Goal: Task Accomplishment & Management: Use online tool/utility

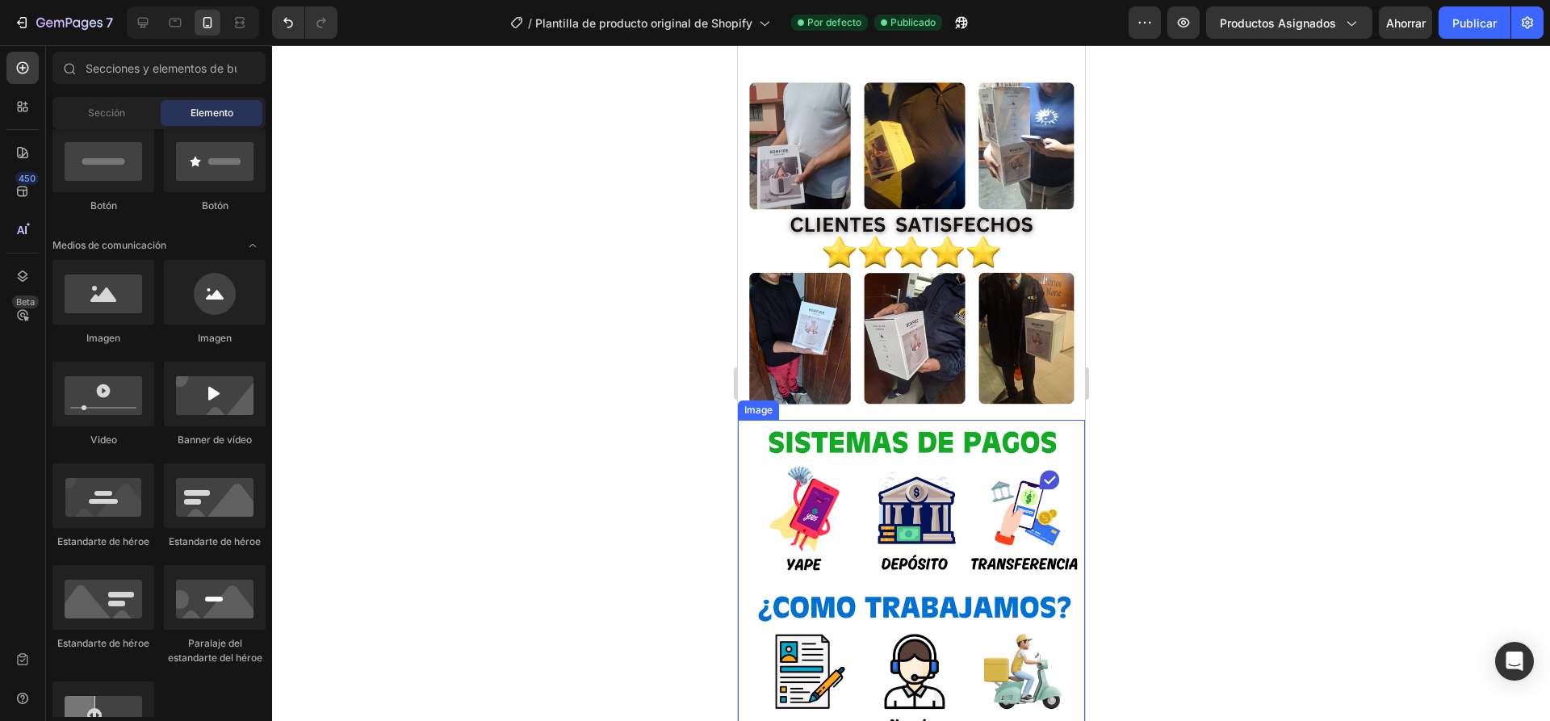
scroll to position [2583, 0]
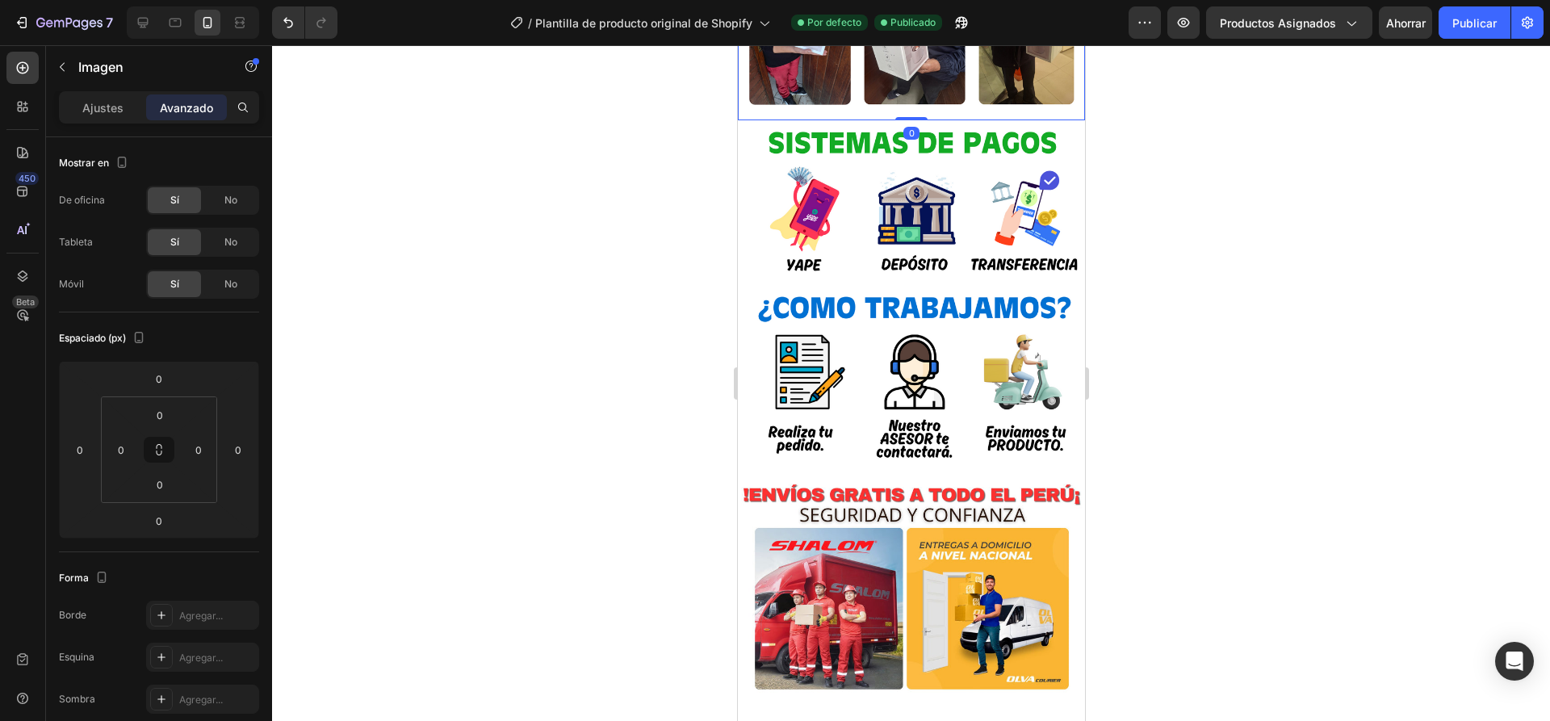
scroll to position [2503, 0]
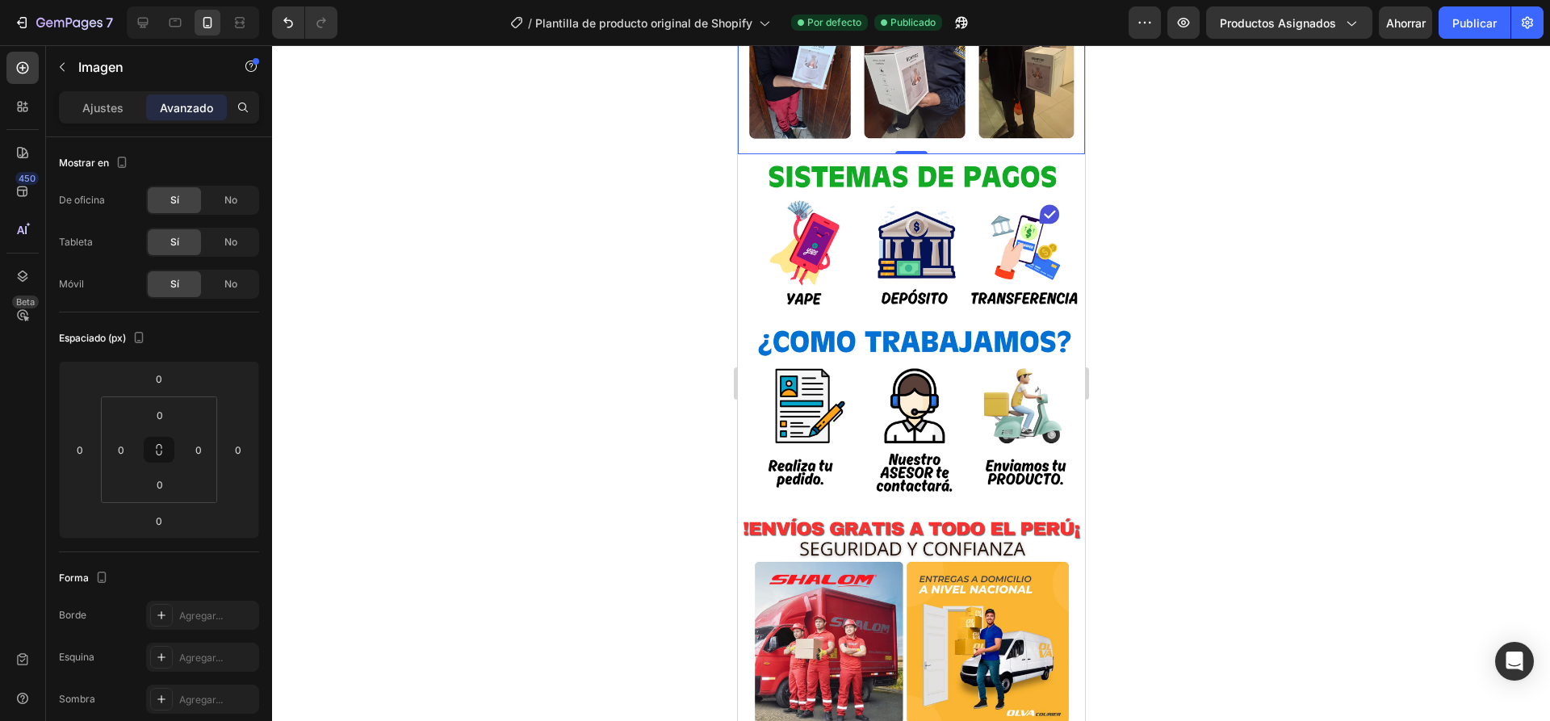
click at [113, 112] on font "Ajustes" at bounding box center [102, 108] width 41 height 14
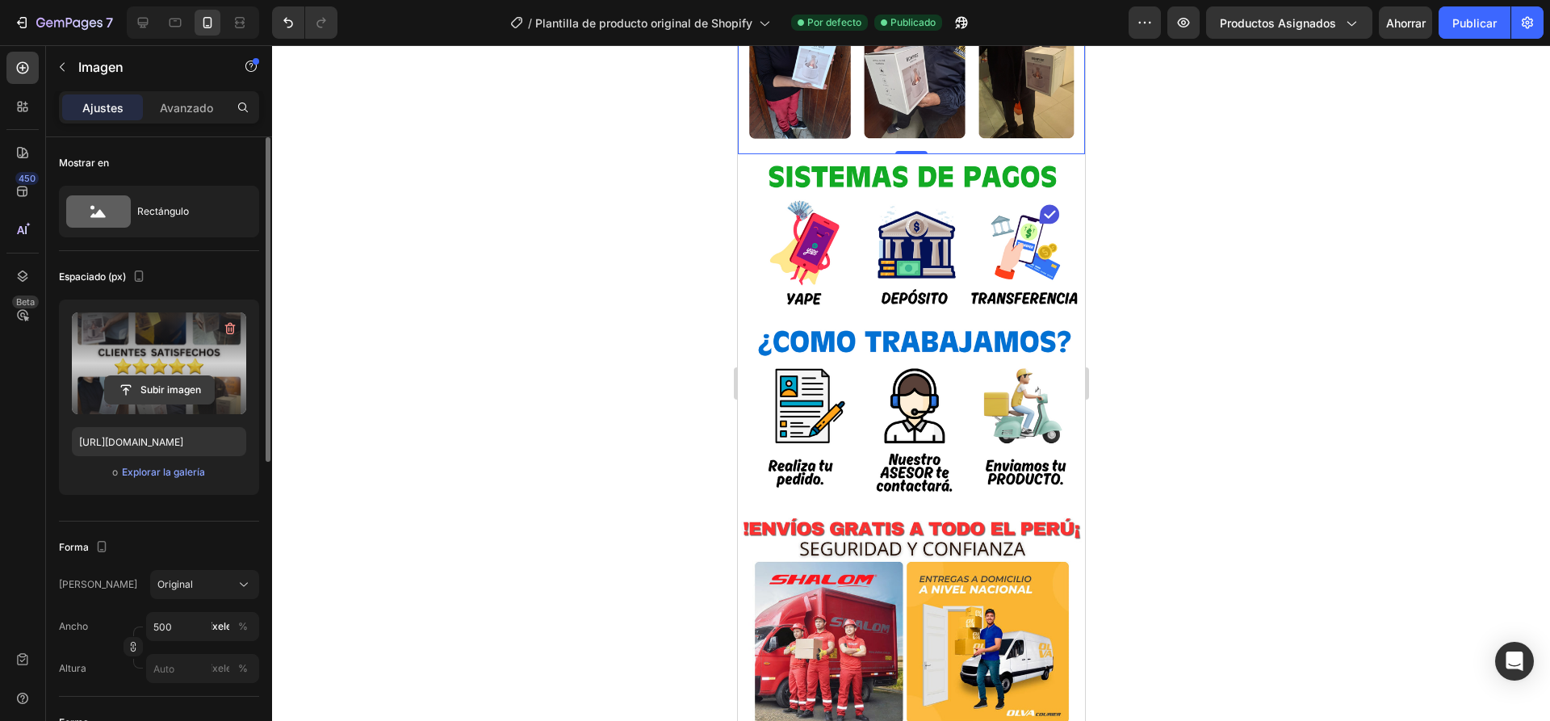
click at [161, 389] on input "file" at bounding box center [159, 389] width 109 height 27
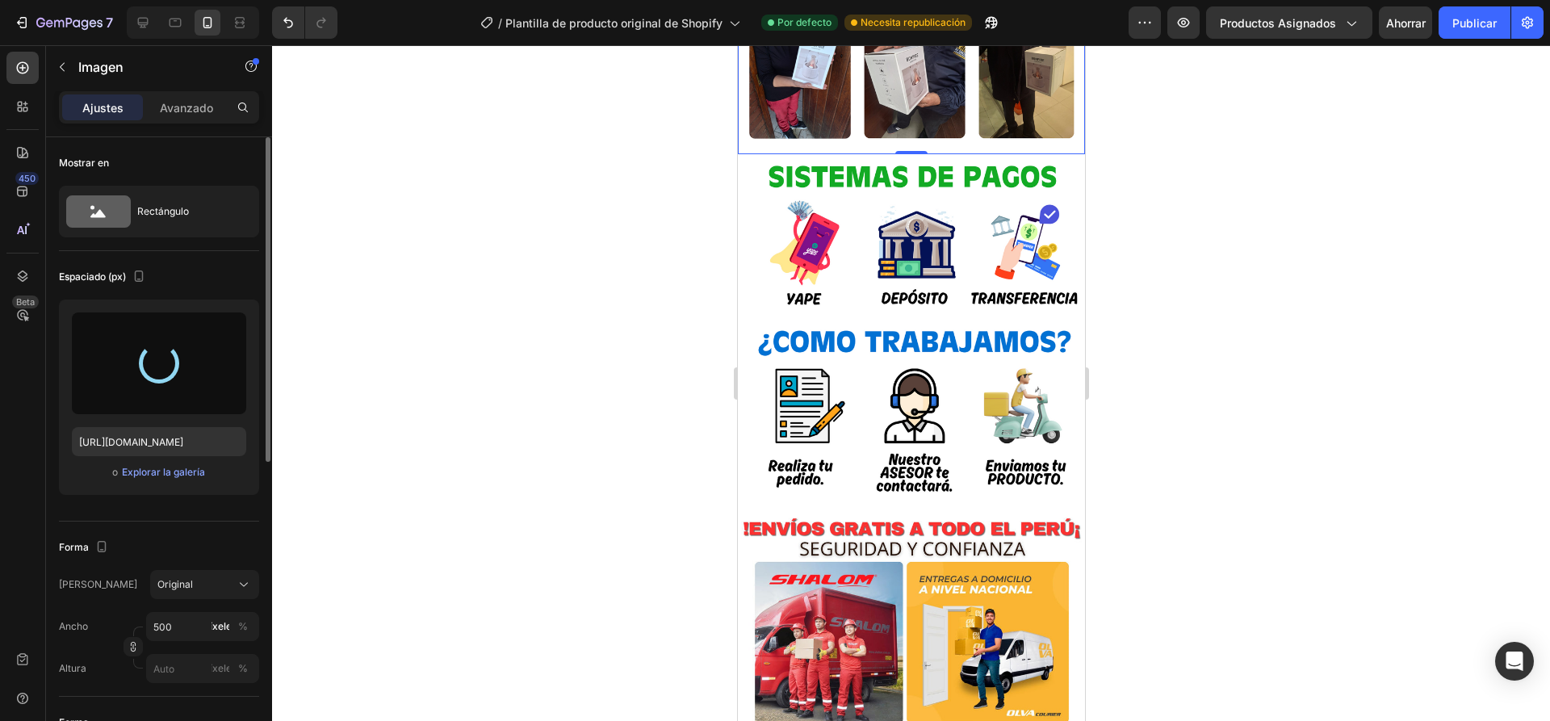
type input "https://cdn.shopify.com/s/files/1/0936/6657/4706/files/gempages_586083693370540…"
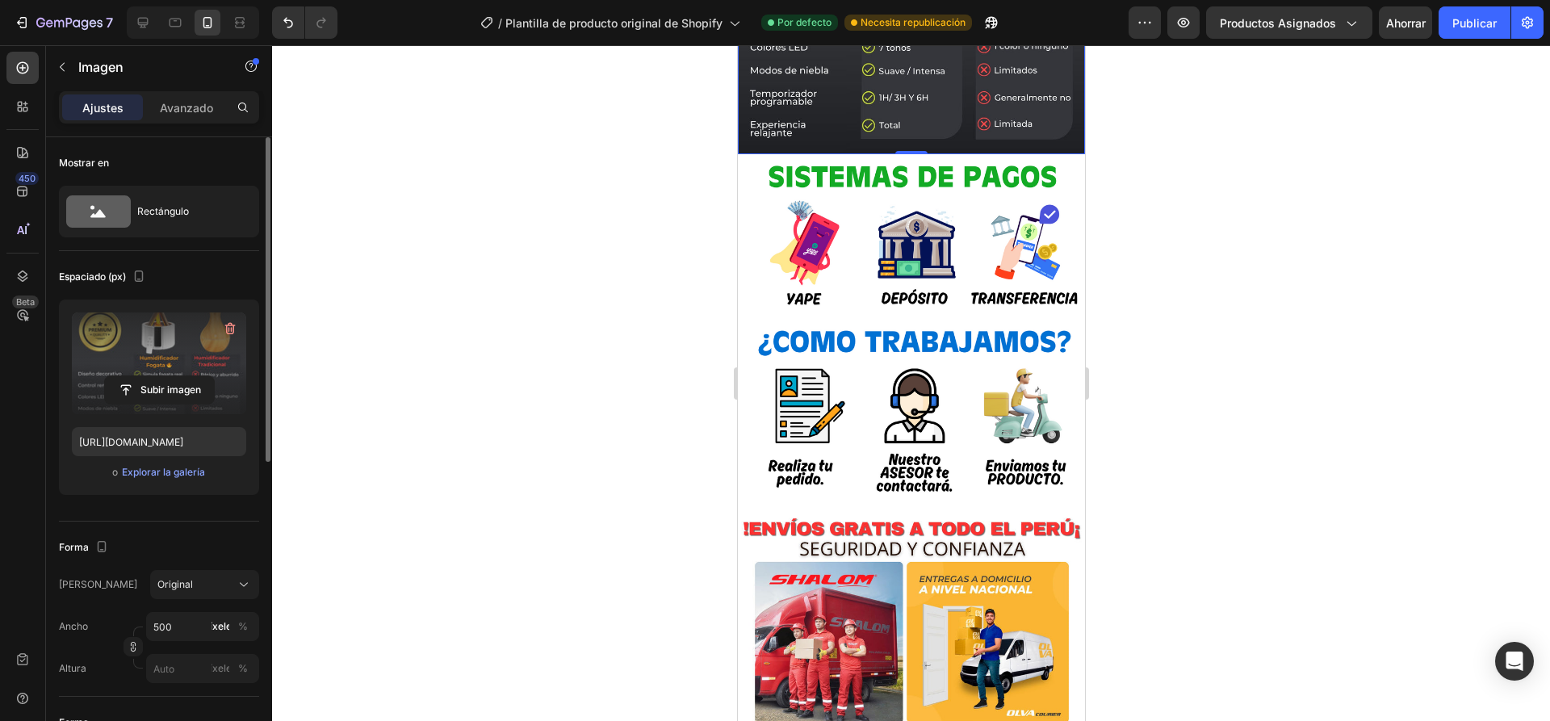
click at [1229, 279] on div at bounding box center [911, 383] width 1278 height 676
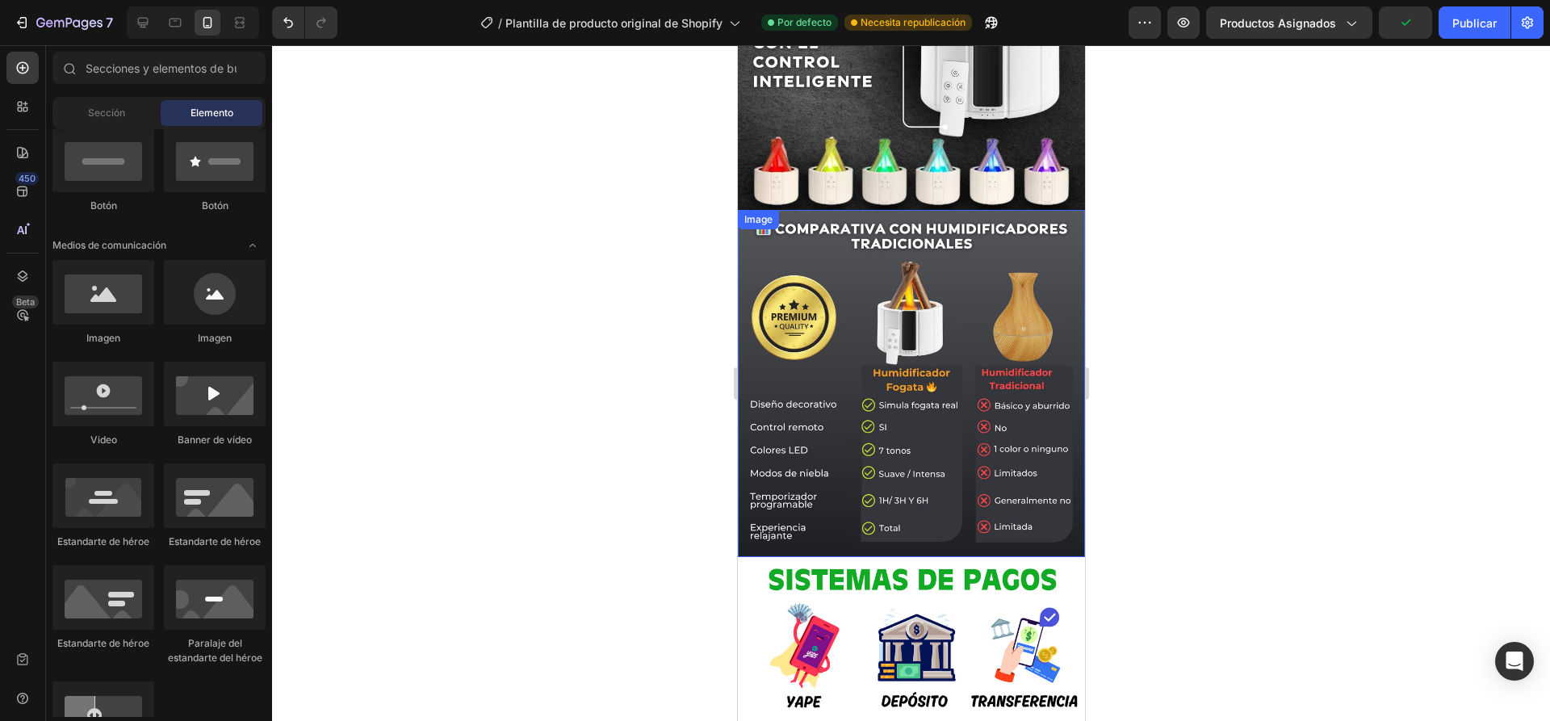
scroll to position [2664, 0]
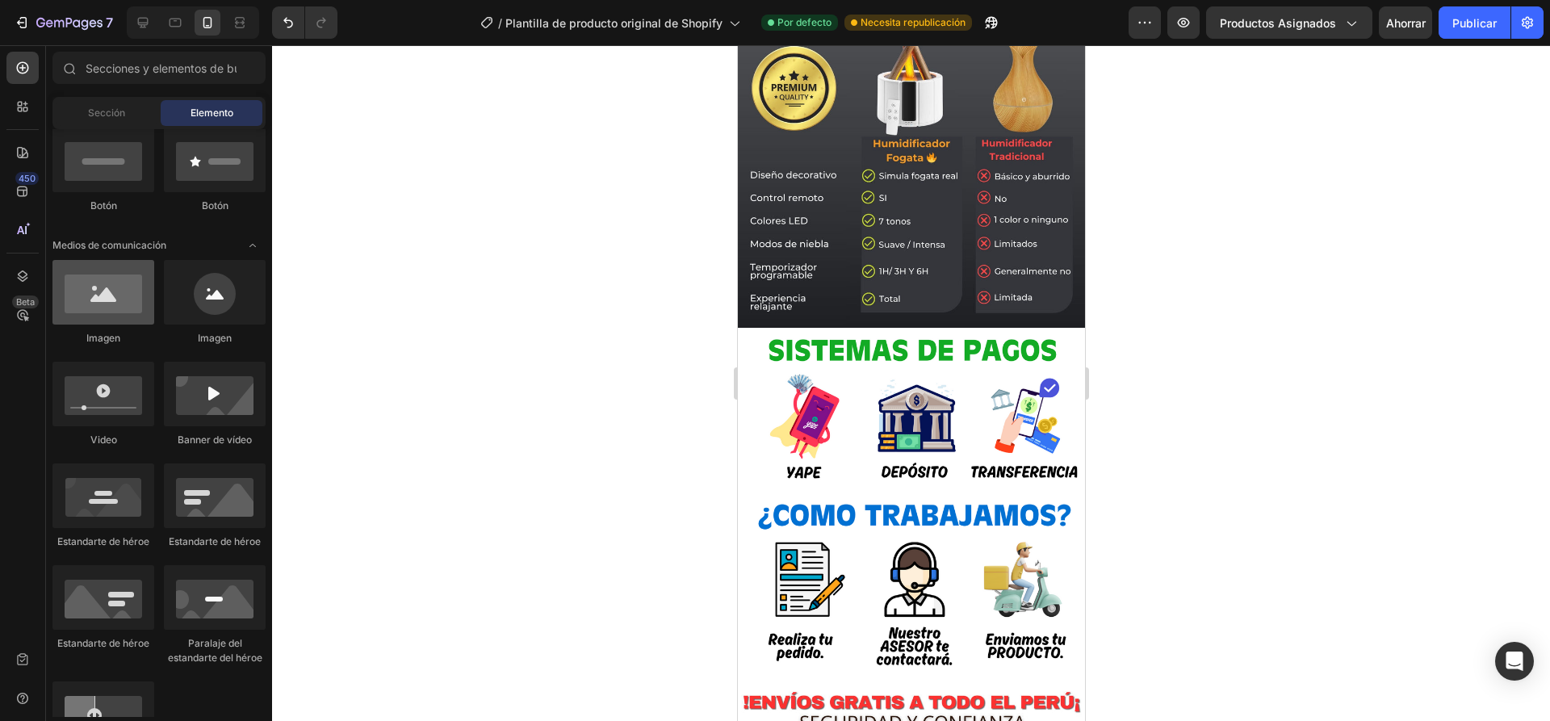
click at [102, 287] on div at bounding box center [103, 292] width 102 height 65
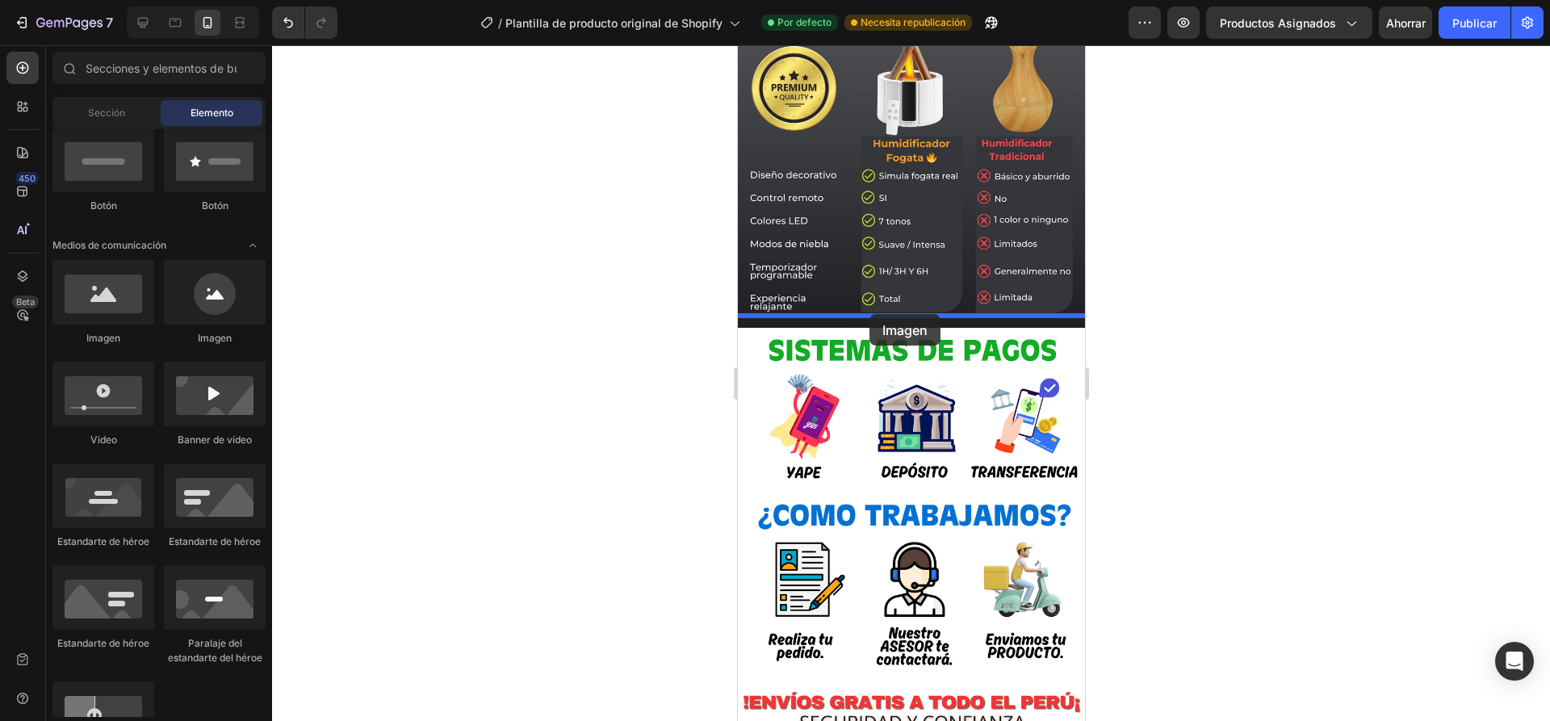
drag, startPoint x: 852, startPoint y: 349, endPoint x: 869, endPoint y: 315, distance: 37.6
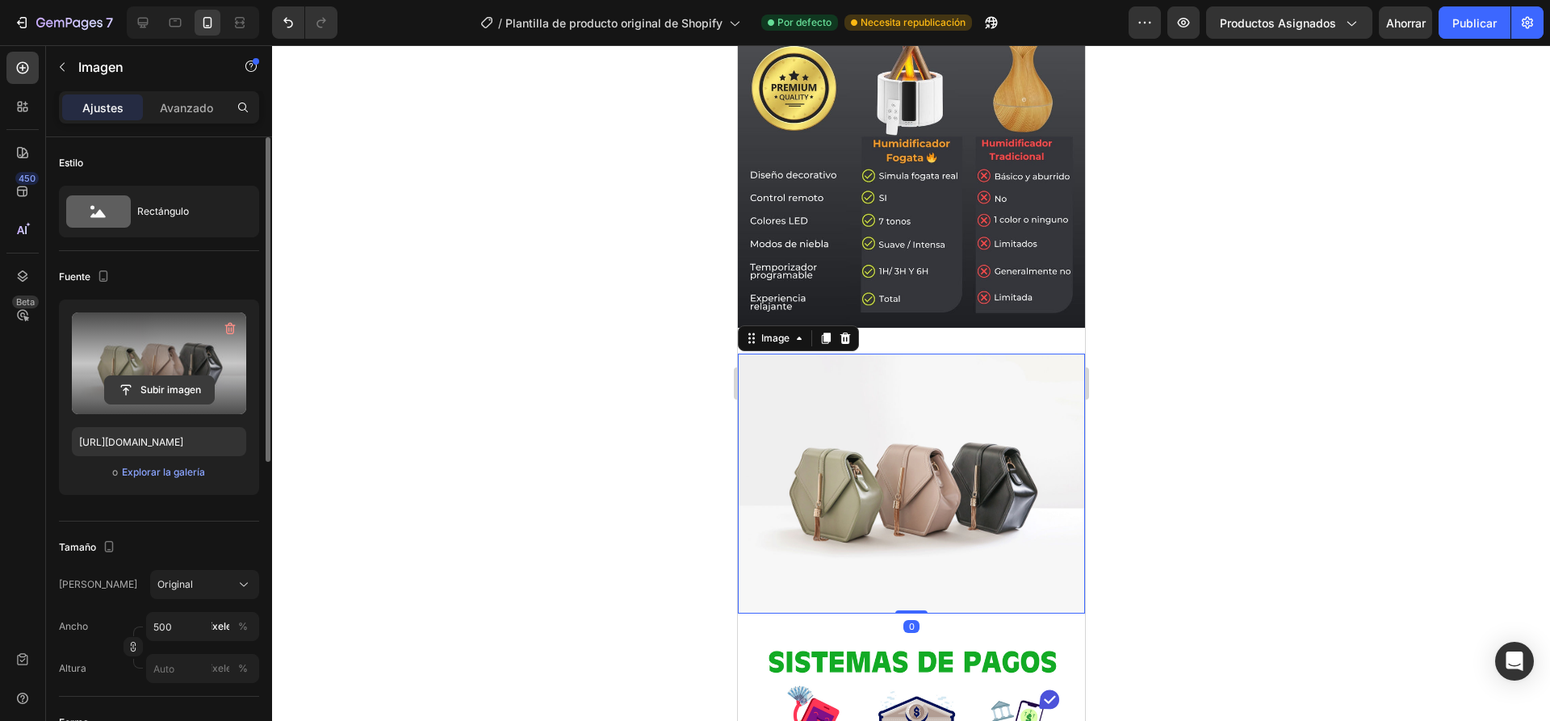
click at [149, 388] on input "file" at bounding box center [159, 389] width 109 height 27
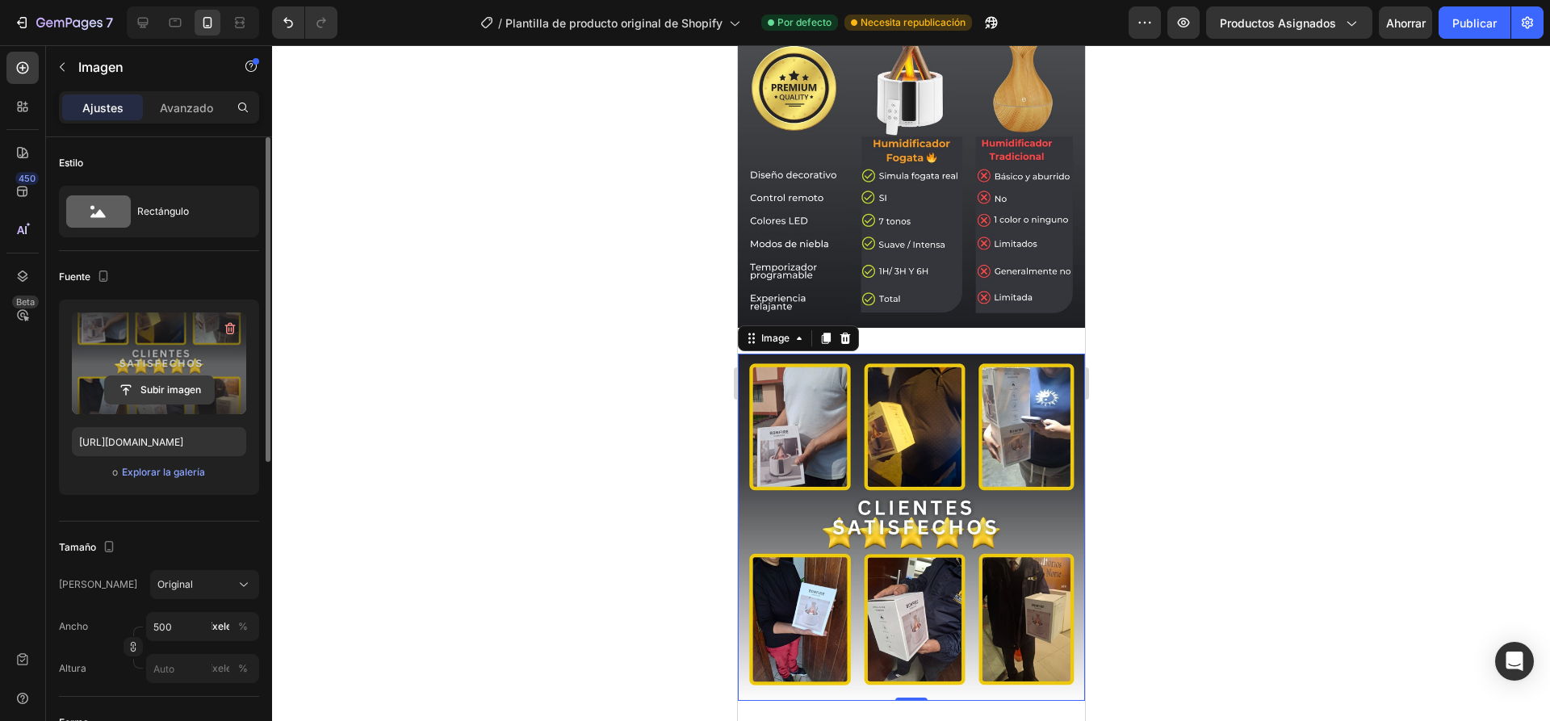
click at [156, 387] on input "file" at bounding box center [159, 389] width 109 height 27
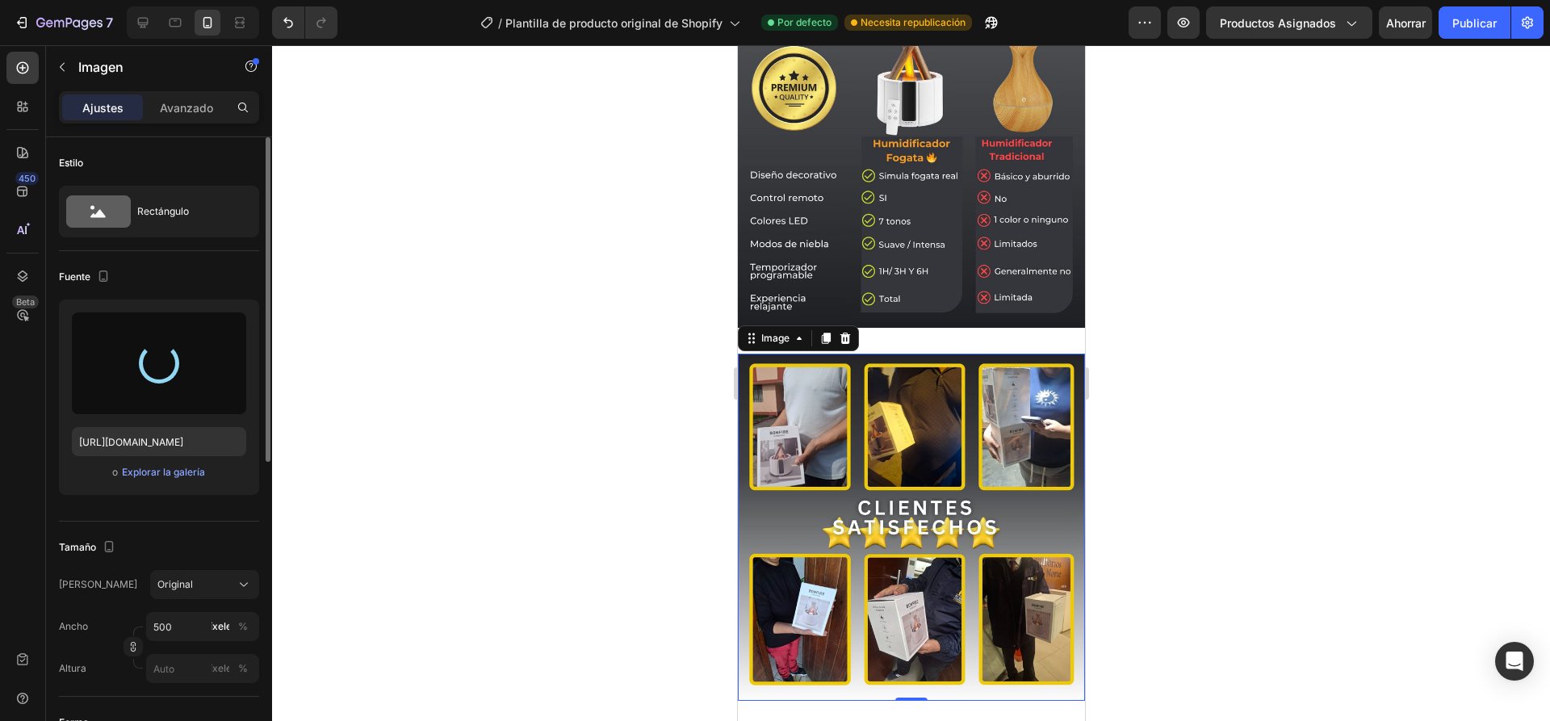
type input "https://cdn.shopify.com/s/files/1/0936/6657/4706/files/gempages_586083693370540…"
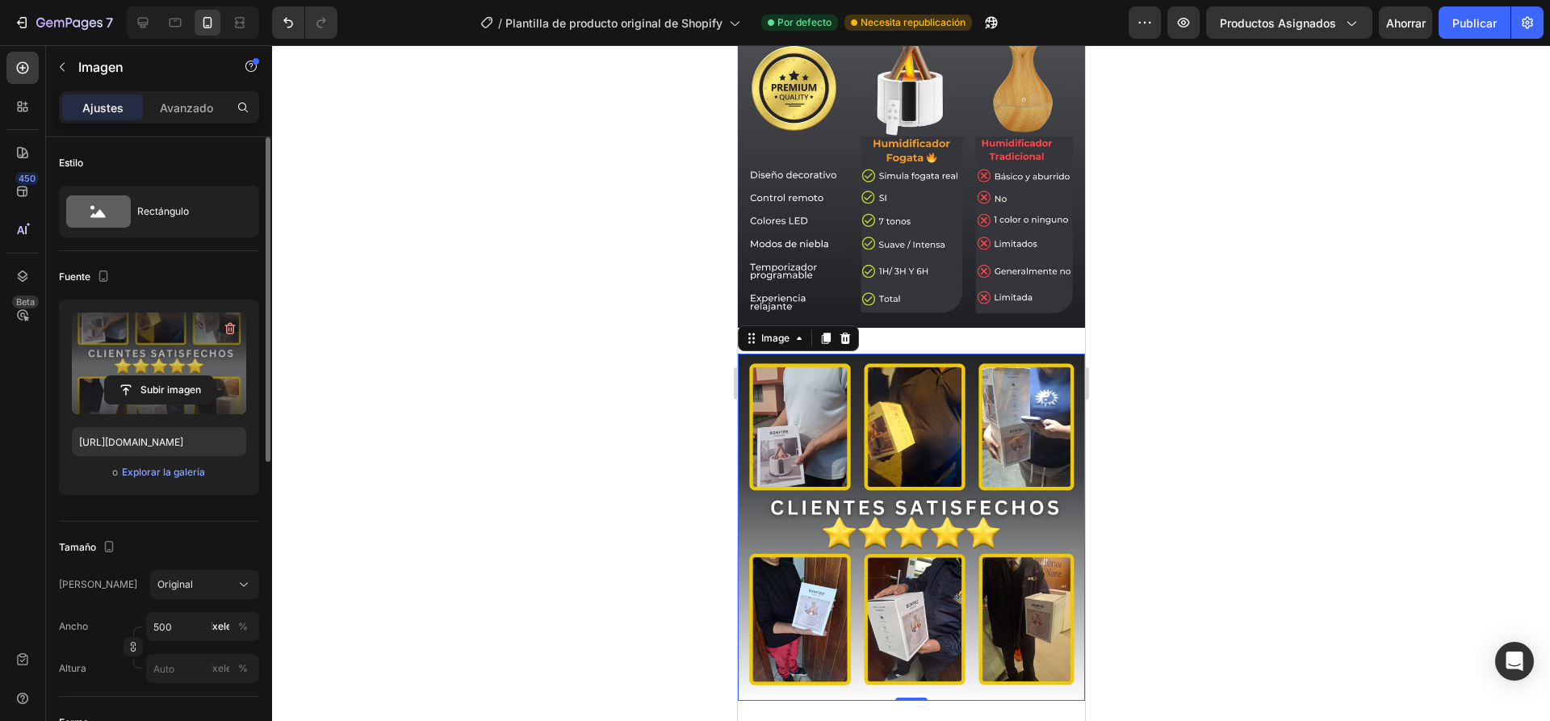
click at [1176, 354] on div at bounding box center [911, 383] width 1278 height 676
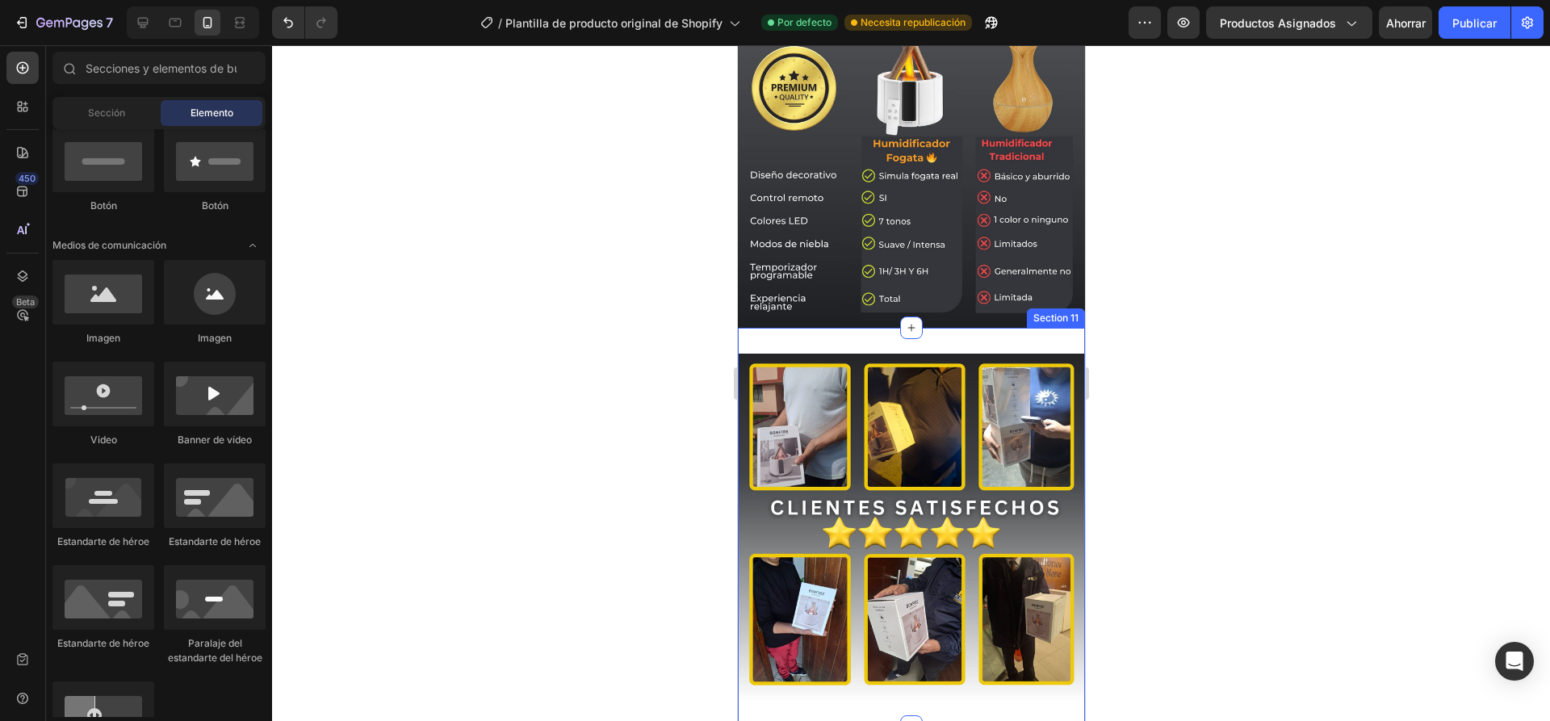
click at [946, 328] on div "Image Section 11" at bounding box center [910, 527] width 347 height 399
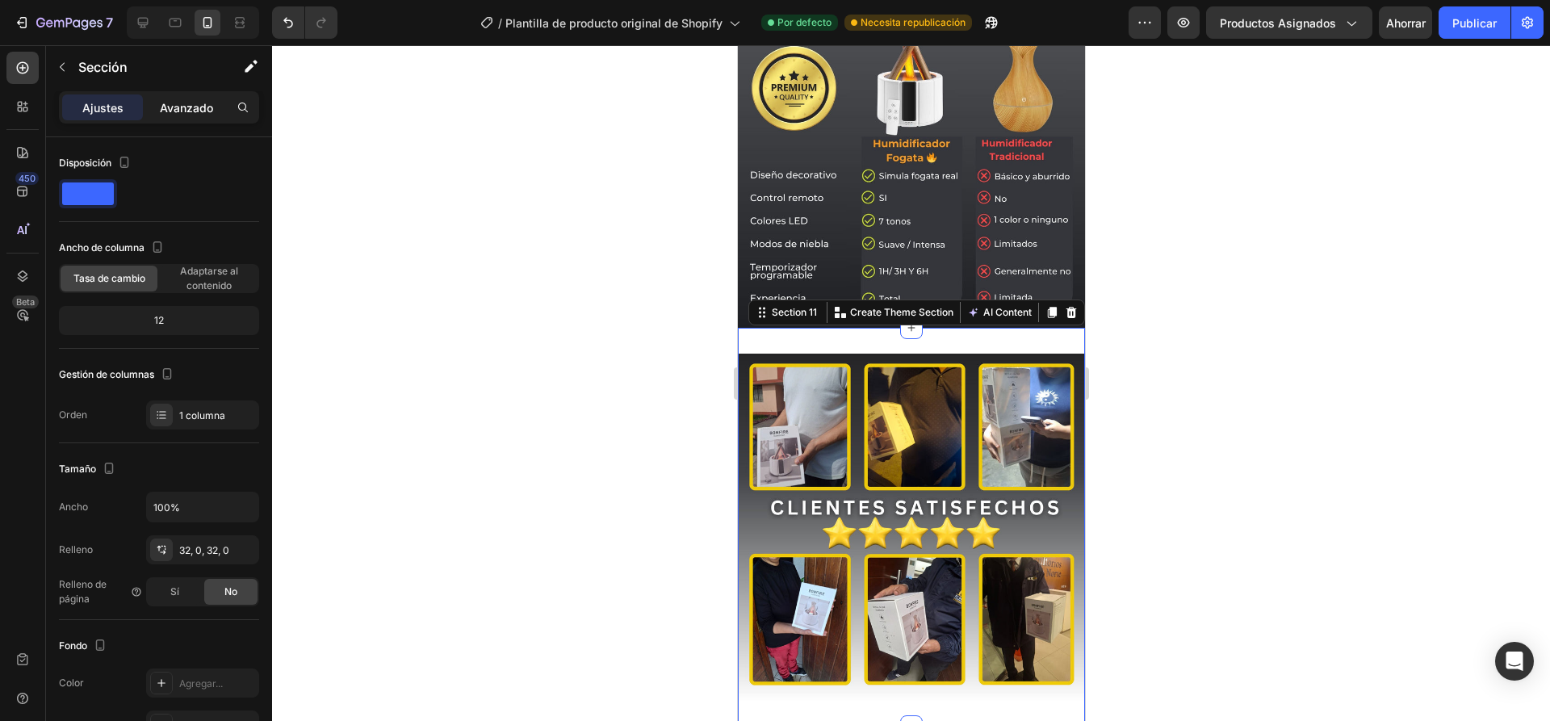
click at [186, 117] on div "Avanzado" at bounding box center [186, 107] width 81 height 26
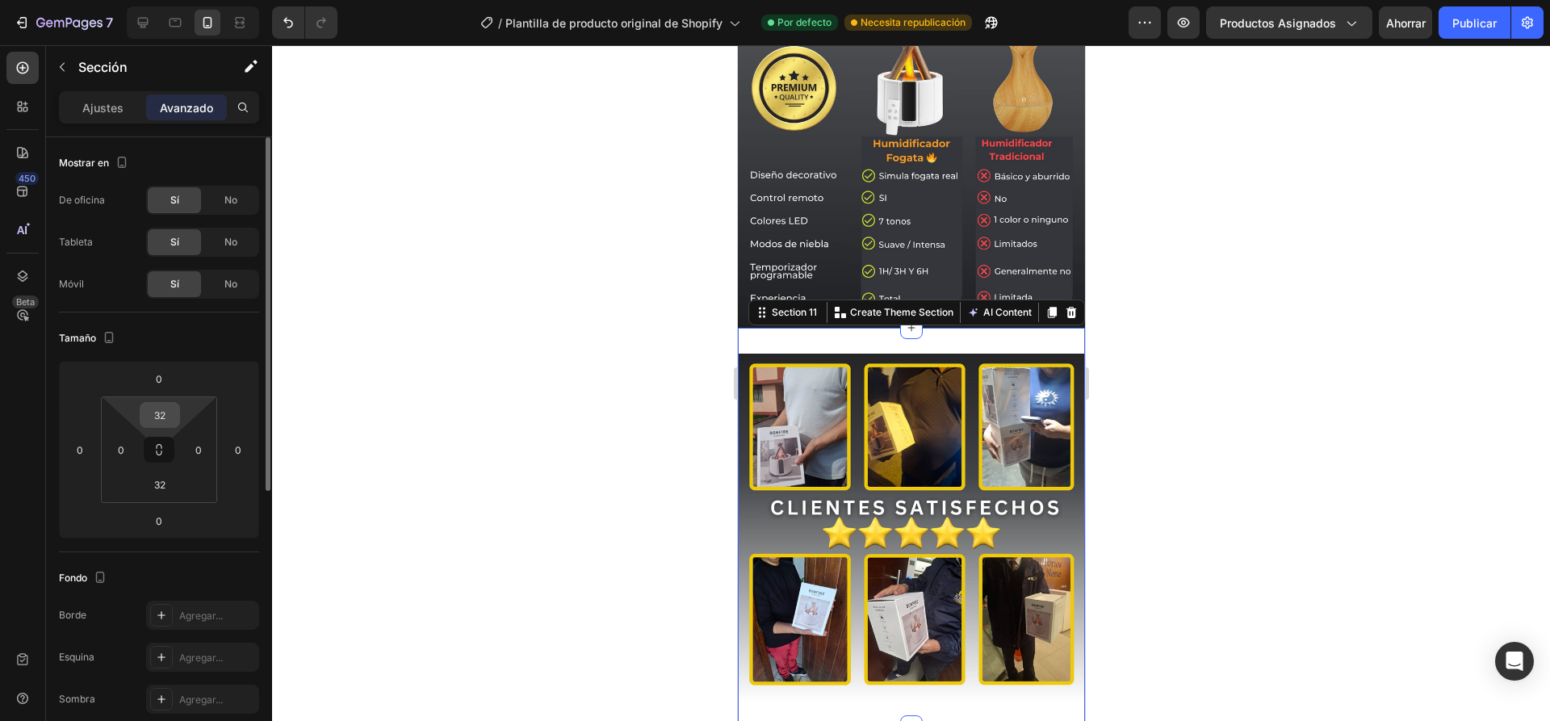
click at [161, 419] on input "32" at bounding box center [160, 415] width 32 height 24
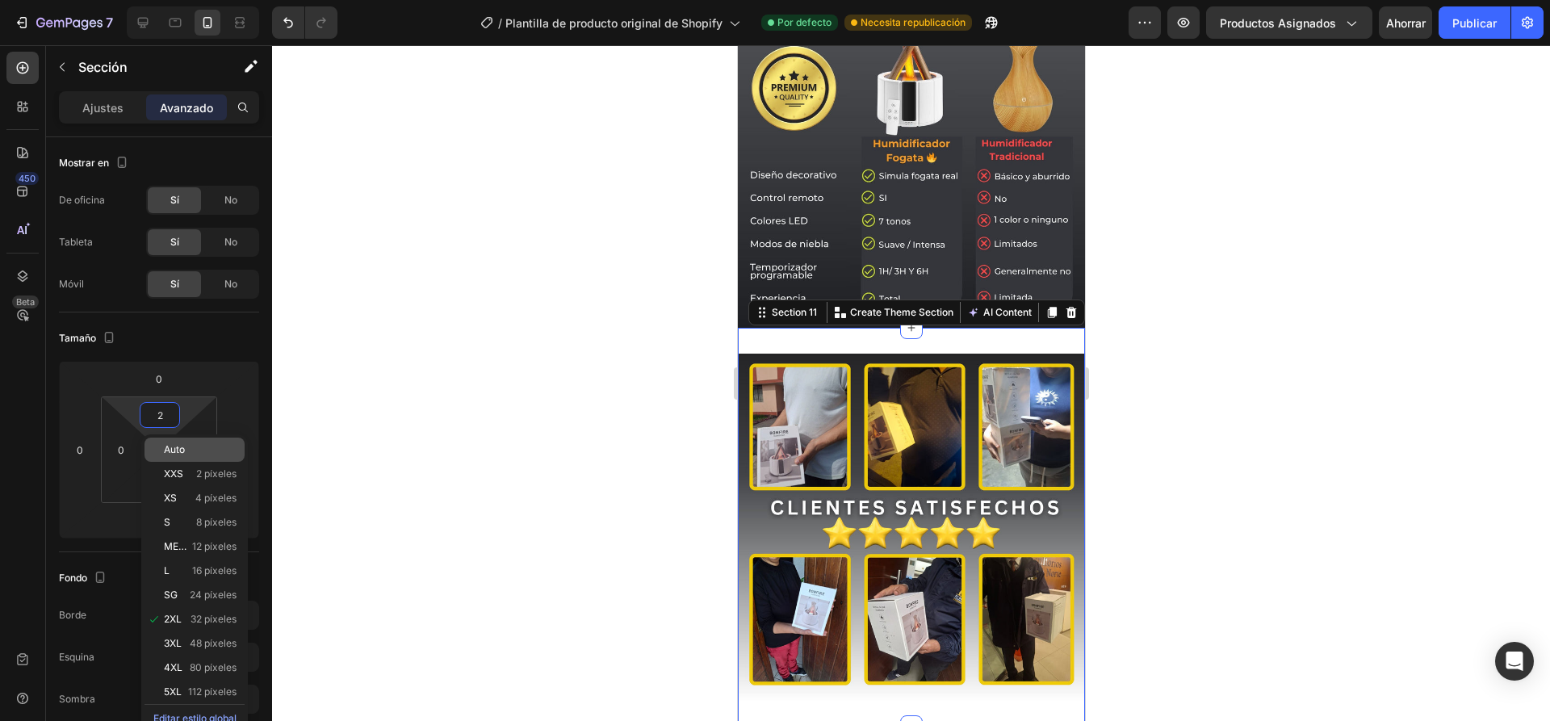
click at [191, 454] on p "Auto" at bounding box center [200, 449] width 73 height 11
type input "Auto"
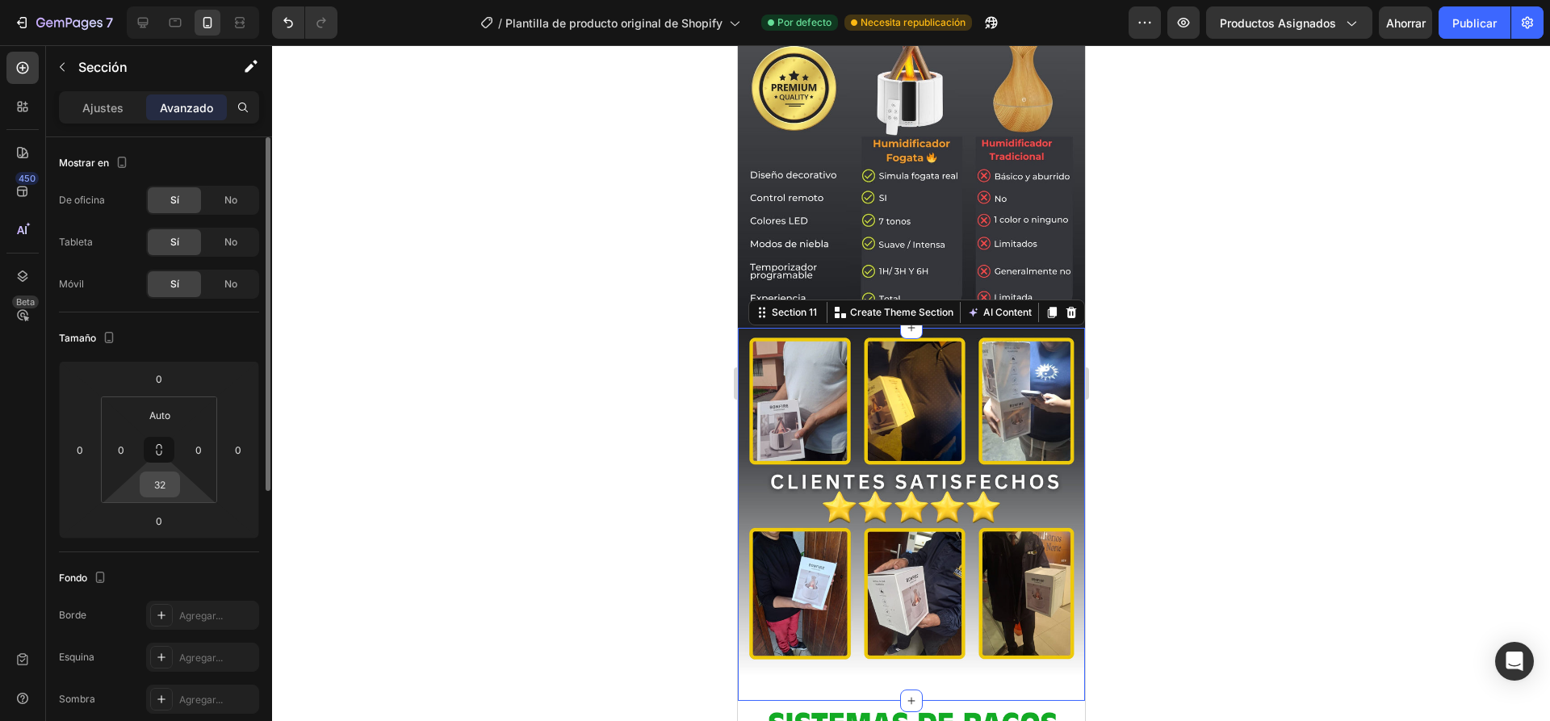
click at [166, 472] on div "32" at bounding box center [160, 484] width 40 height 26
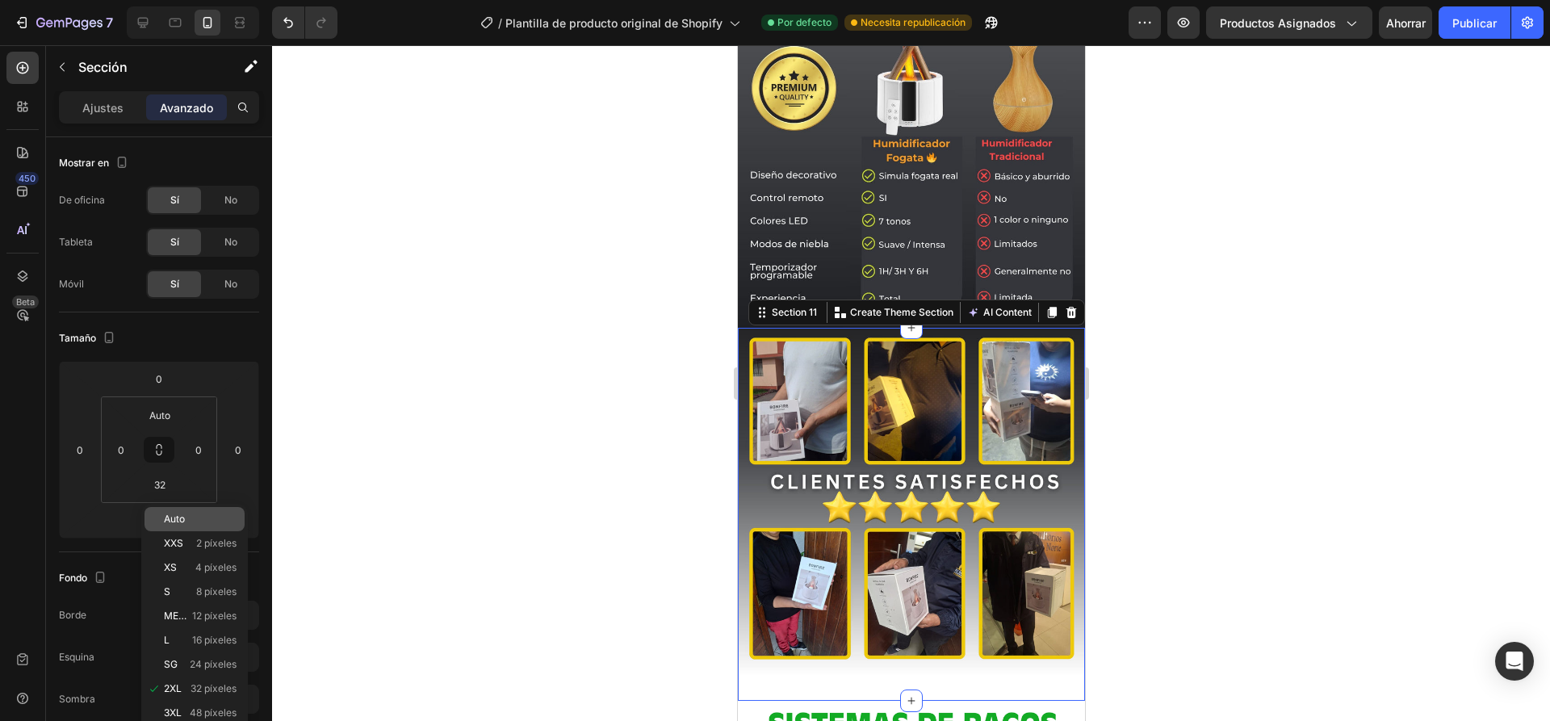
click at [182, 510] on div "Auto" at bounding box center [195, 519] width 100 height 24
type input "Auto"
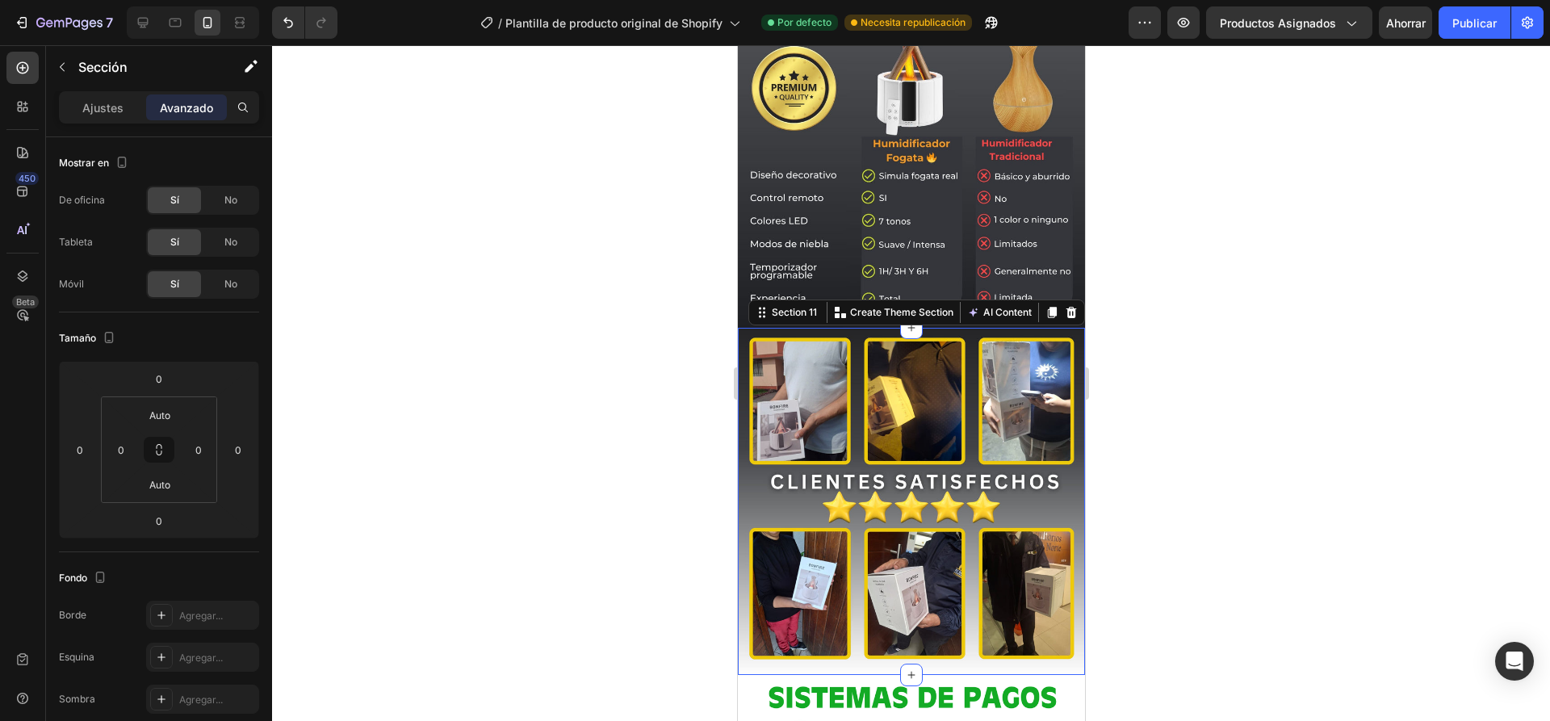
click at [387, 418] on div at bounding box center [911, 383] width 1278 height 676
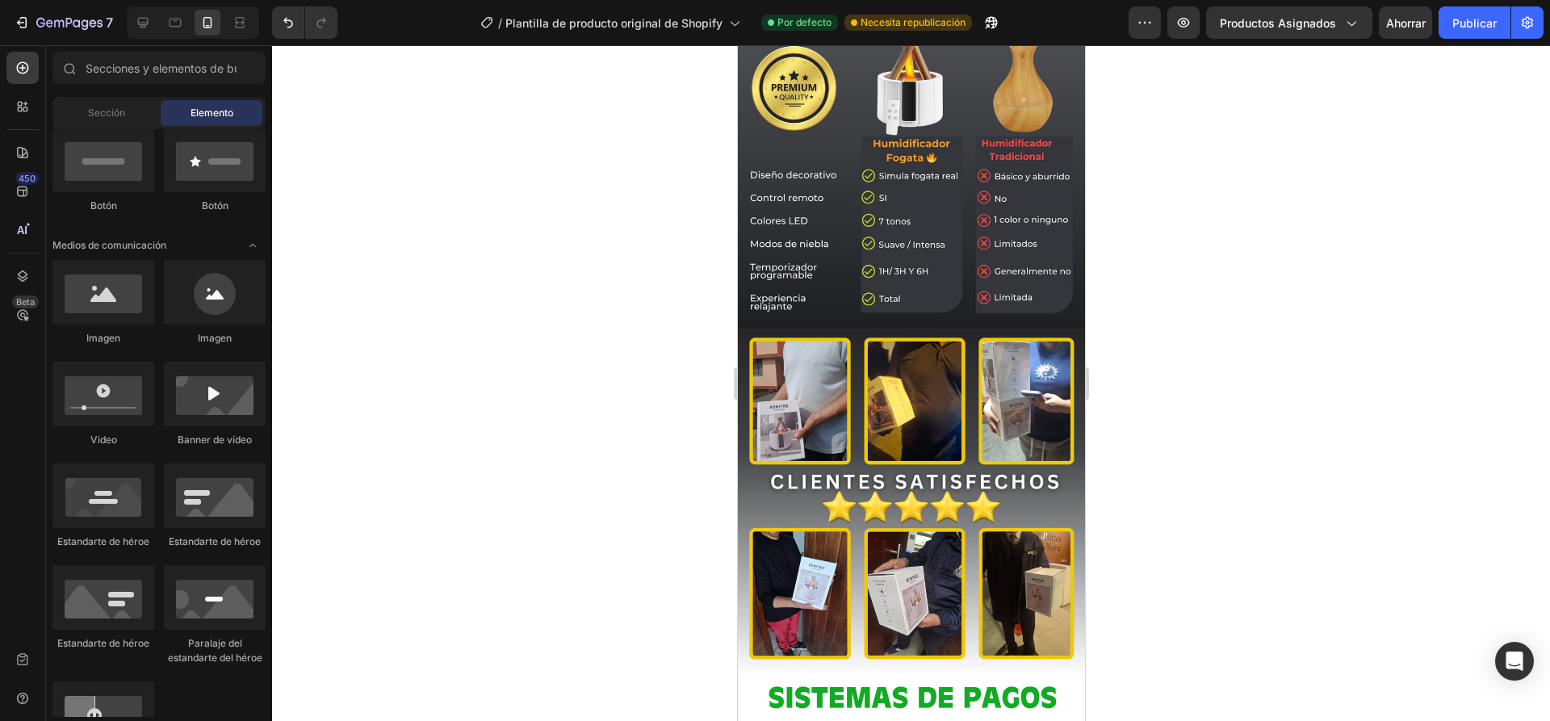
click at [1256, 367] on div at bounding box center [911, 383] width 1278 height 676
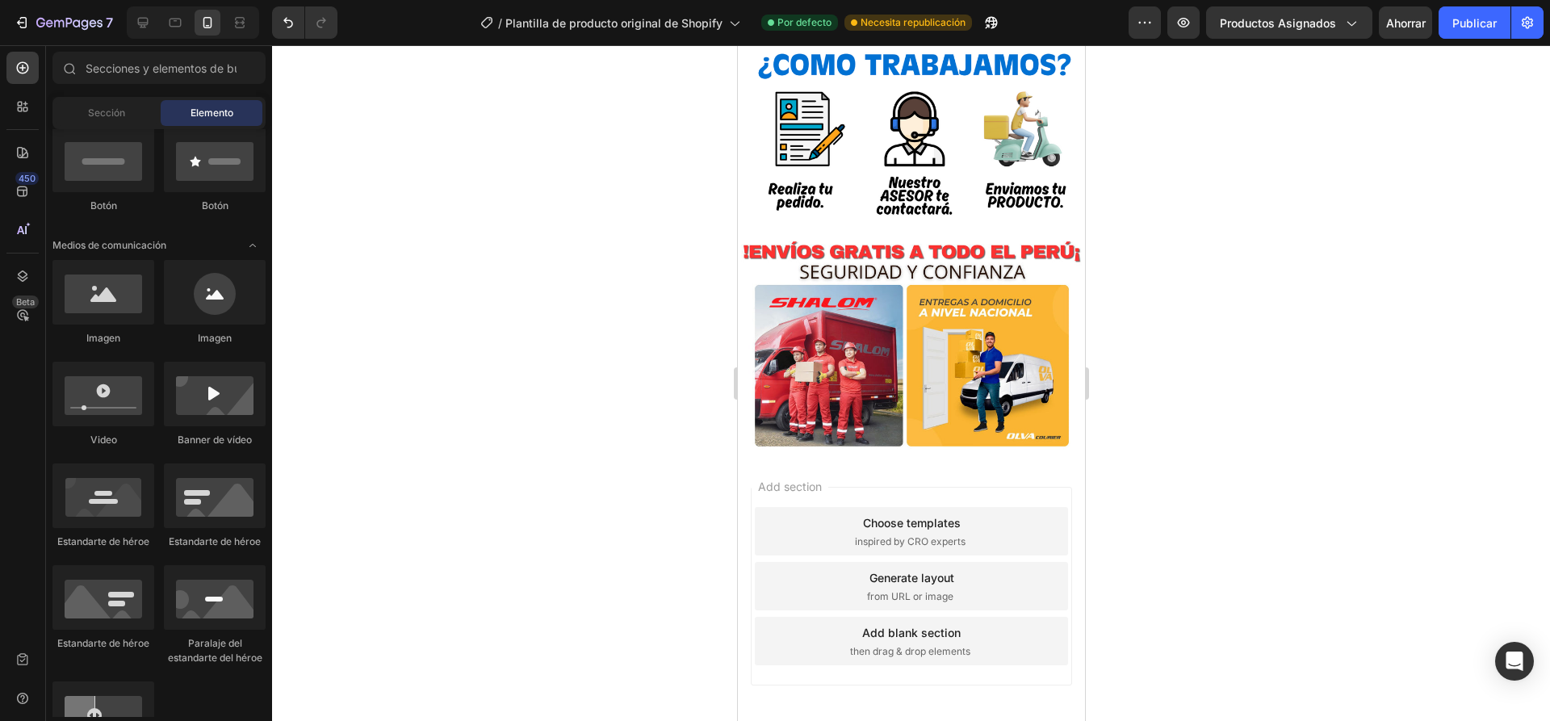
scroll to position [3455, 0]
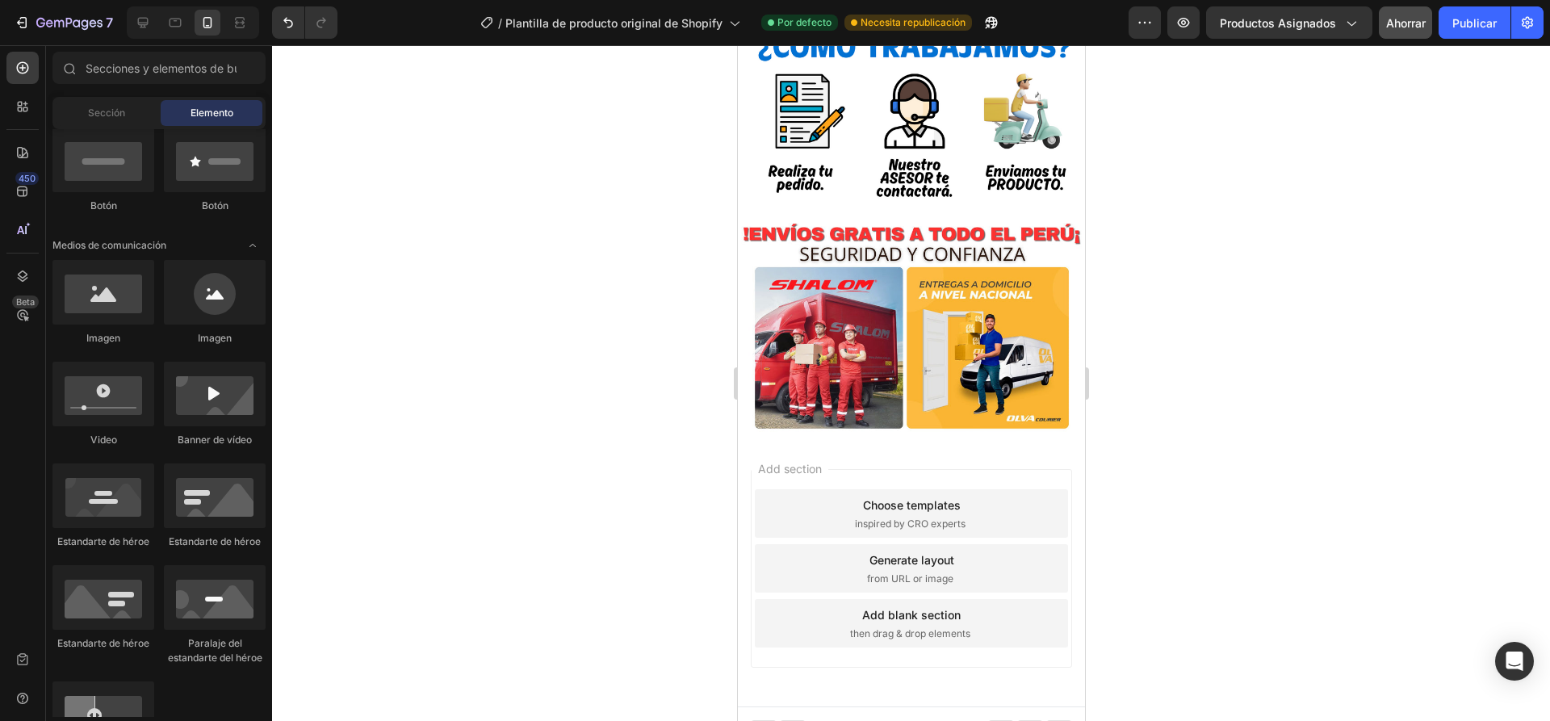
click at [1397, 35] on button "Ahorrar" at bounding box center [1405, 22] width 53 height 32
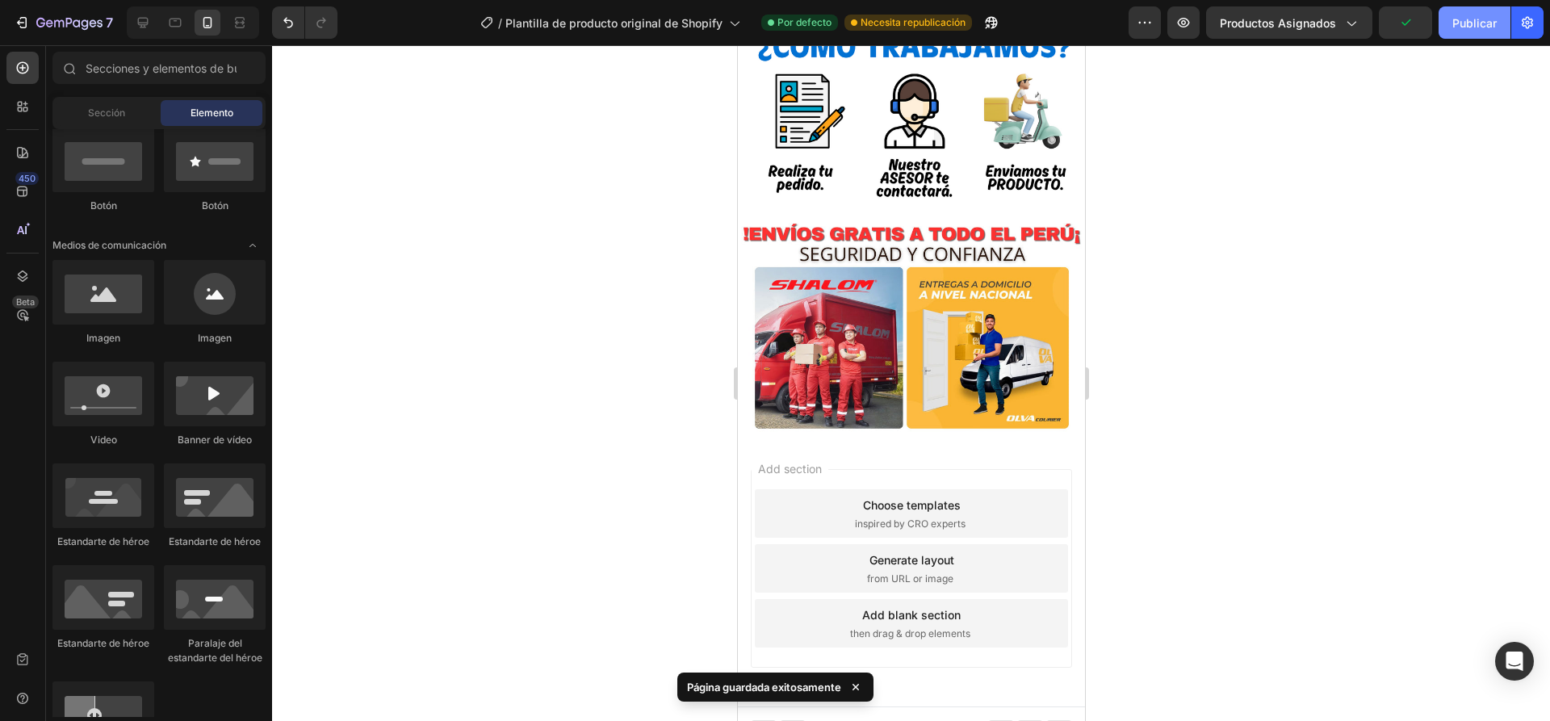
click at [1464, 23] on font "Publicar" at bounding box center [1474, 23] width 44 height 14
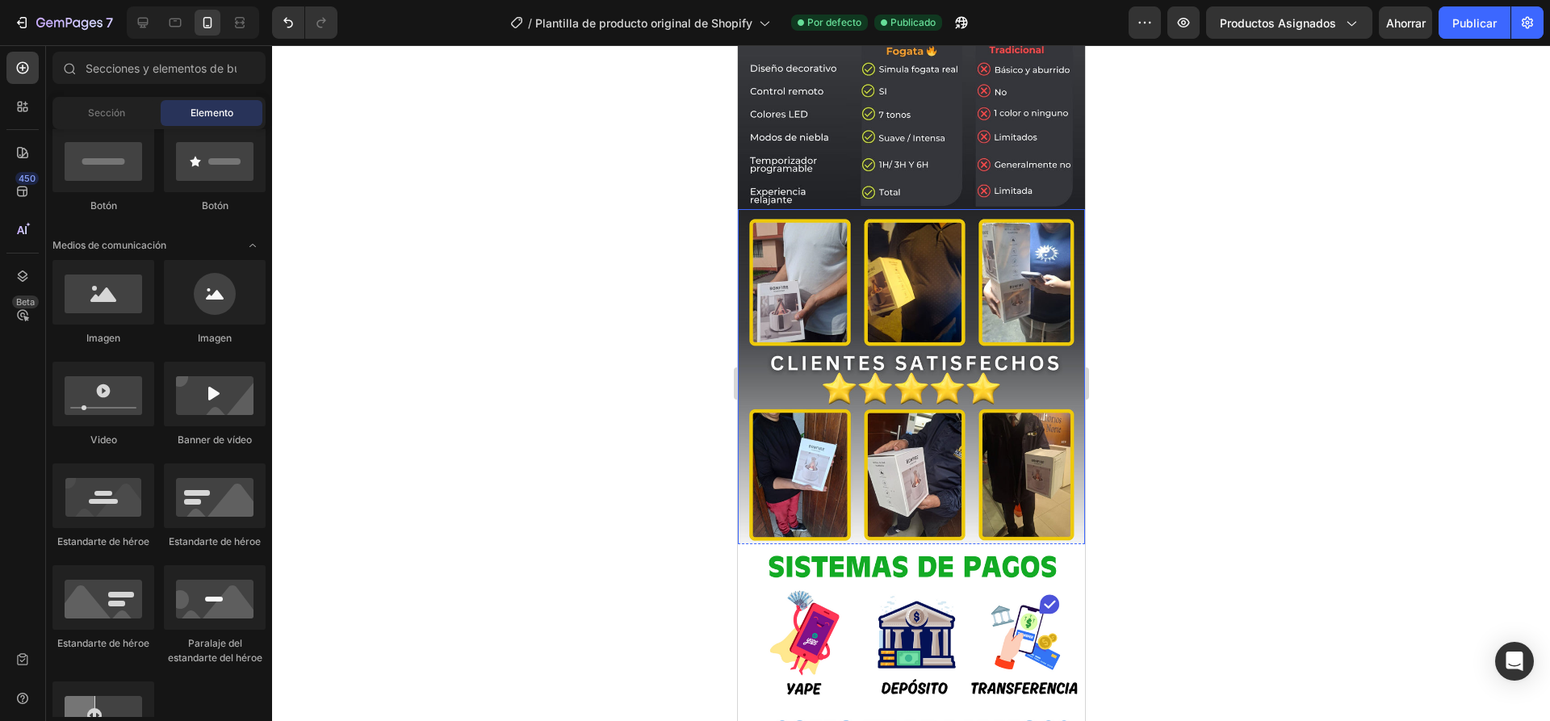
scroll to position [2729, 0]
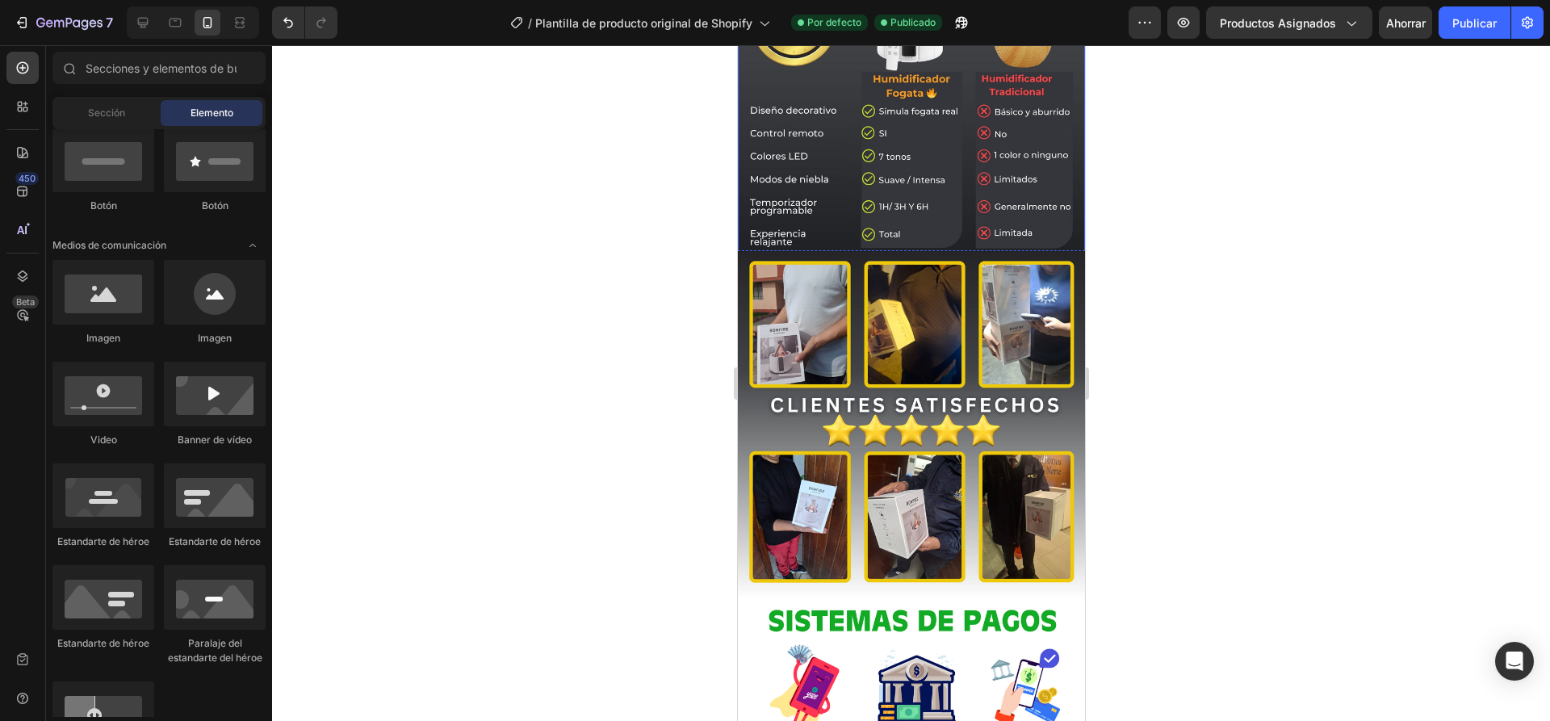
click at [924, 166] on img at bounding box center [910, 89] width 347 height 347
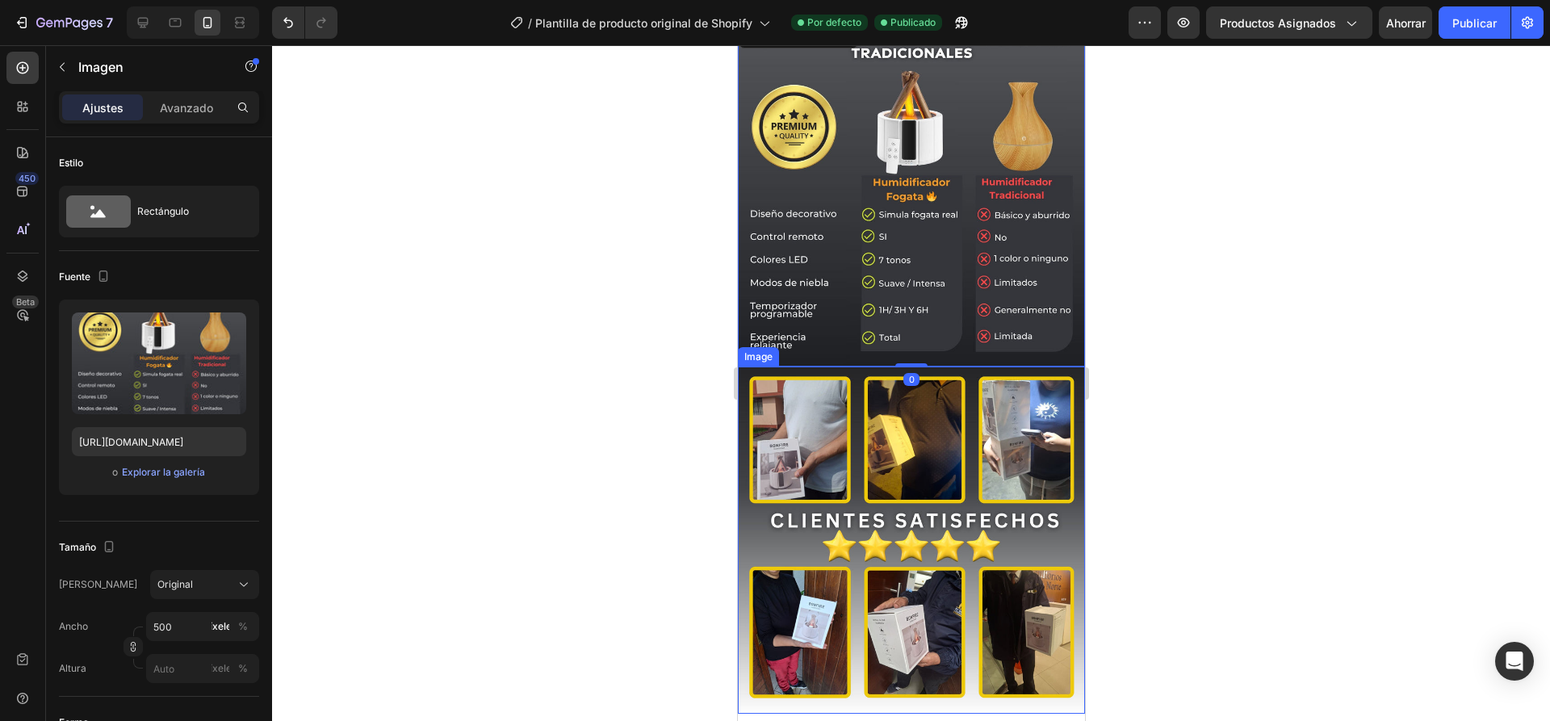
scroll to position [2406, 0]
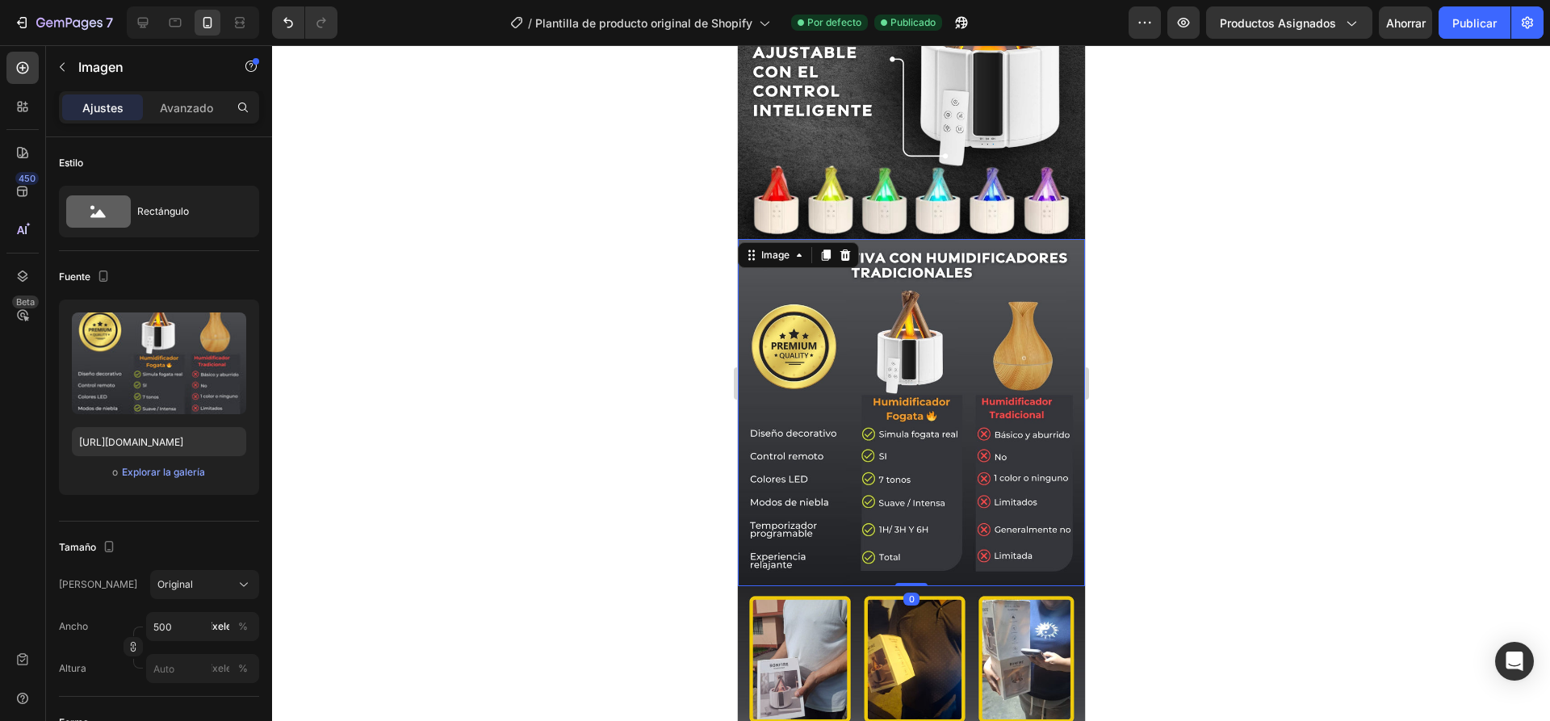
click at [939, 345] on img at bounding box center [910, 412] width 347 height 347
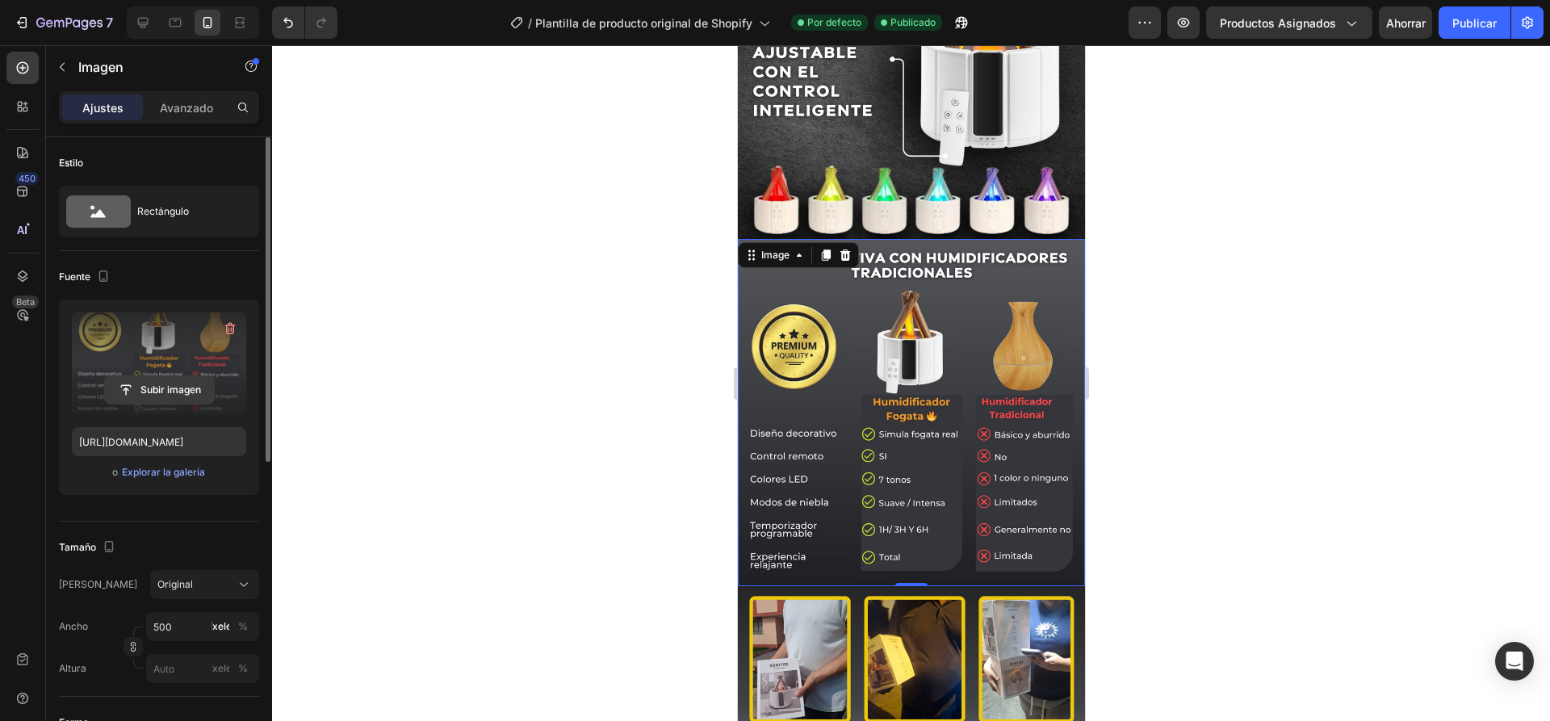
click at [158, 393] on input "file" at bounding box center [159, 389] width 109 height 27
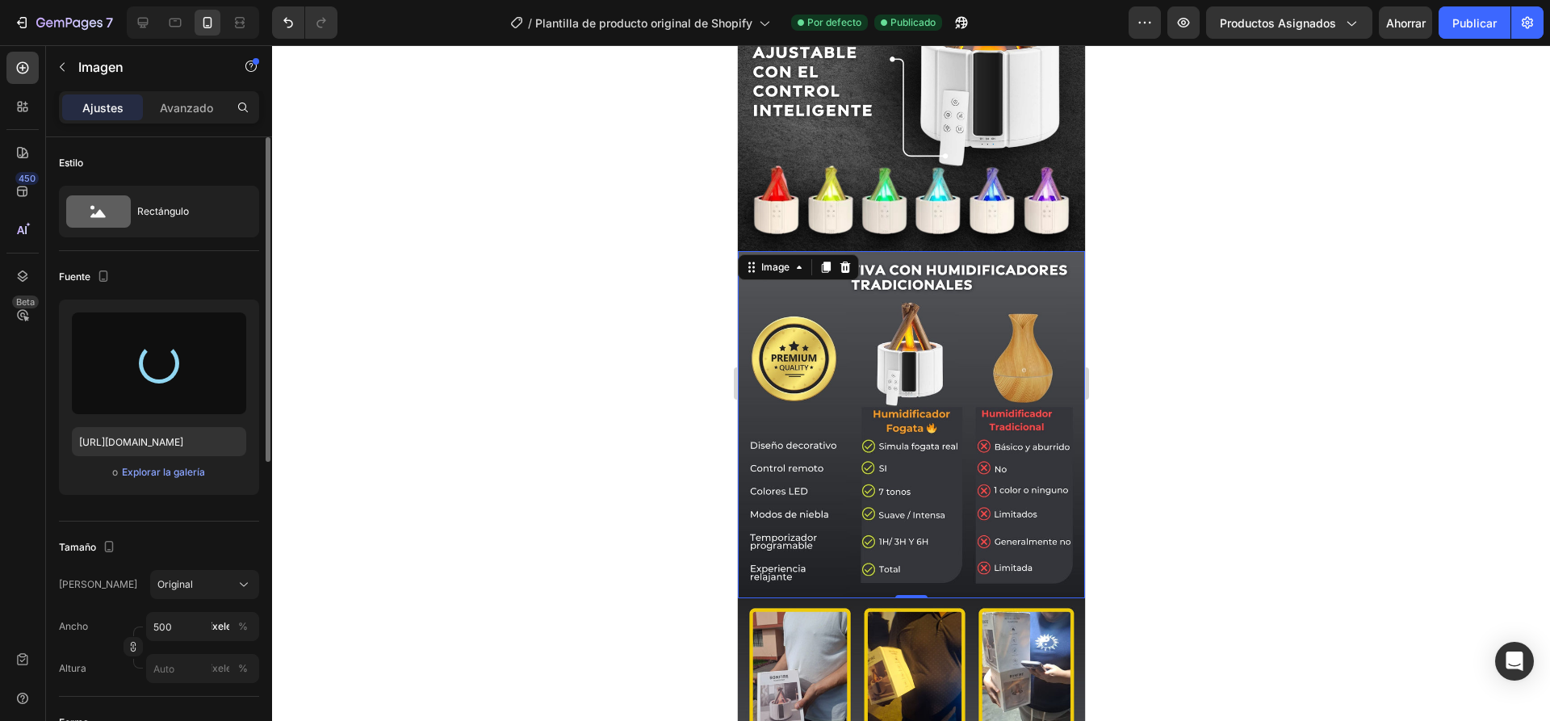
type input "https://cdn.shopify.com/s/files/1/0936/6657/4706/files/gempages_586083693370540…"
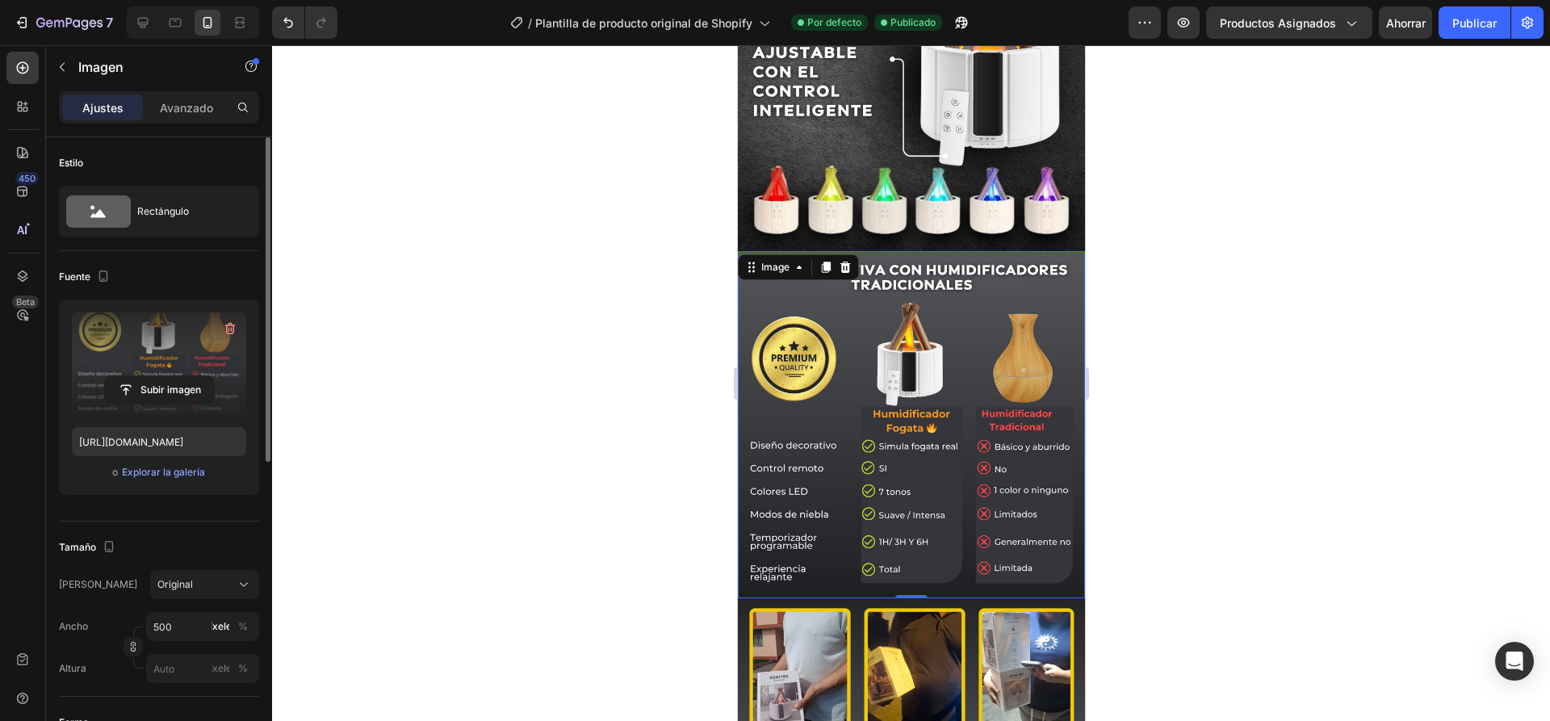
click at [574, 391] on div at bounding box center [911, 383] width 1278 height 676
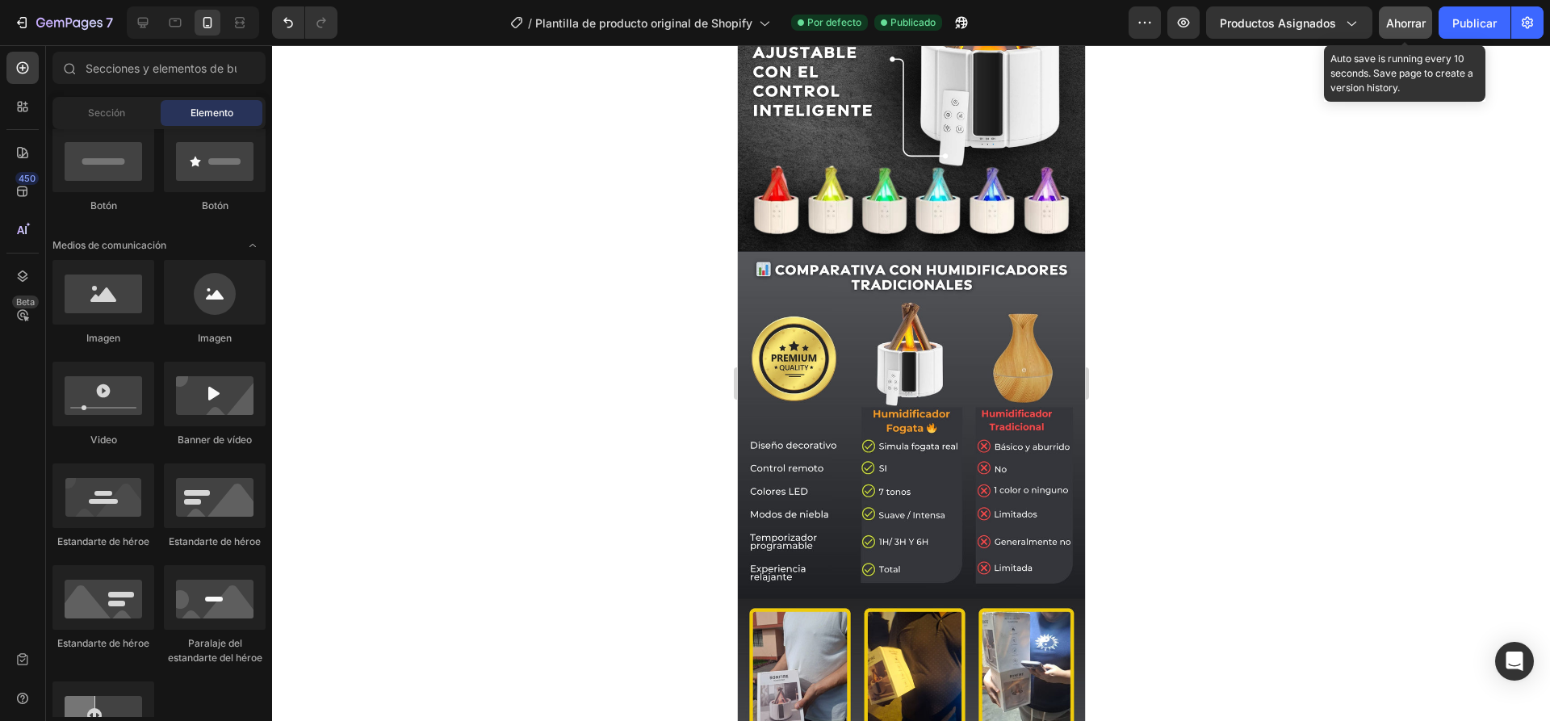
click at [1422, 30] on div "Ahorrar" at bounding box center [1406, 23] width 40 height 17
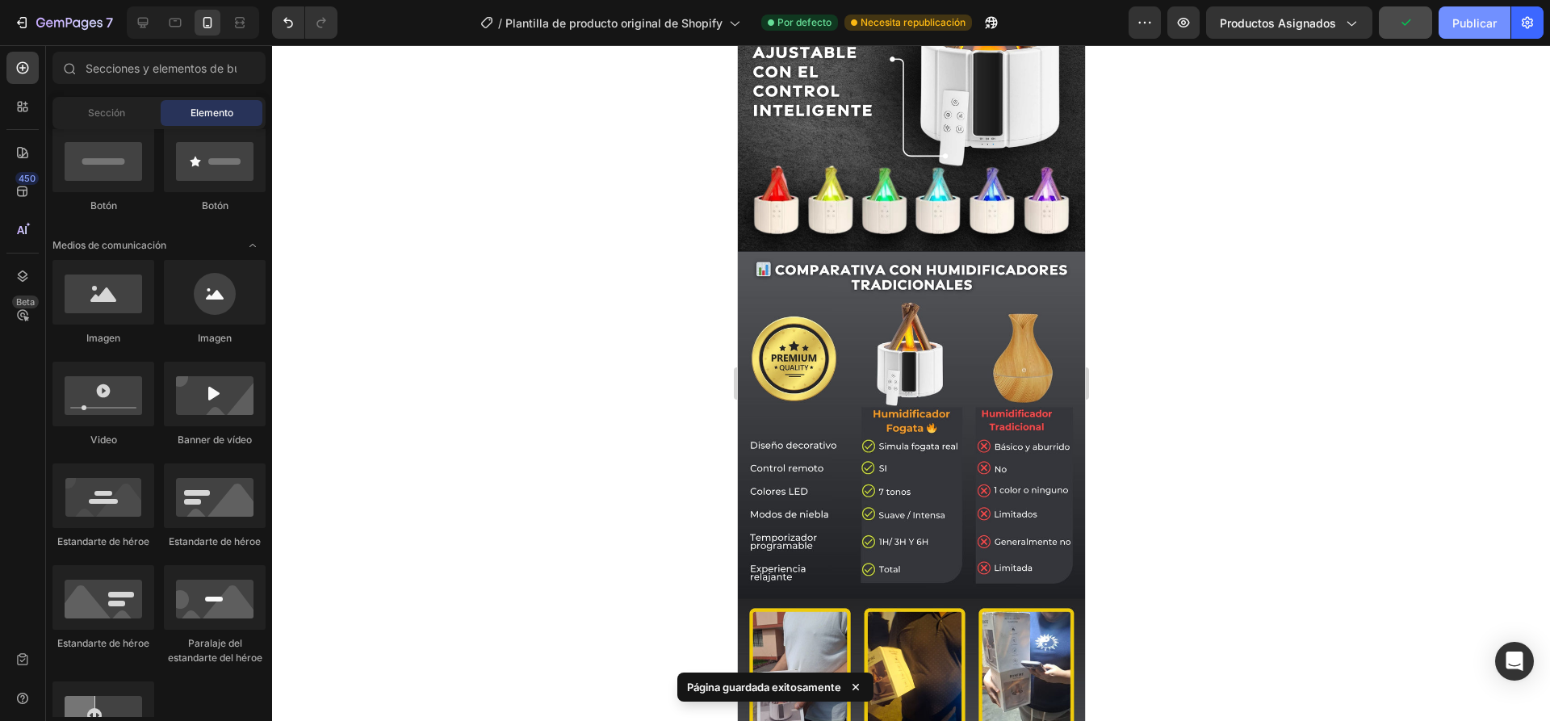
click at [1483, 24] on font "Publicar" at bounding box center [1474, 23] width 44 height 14
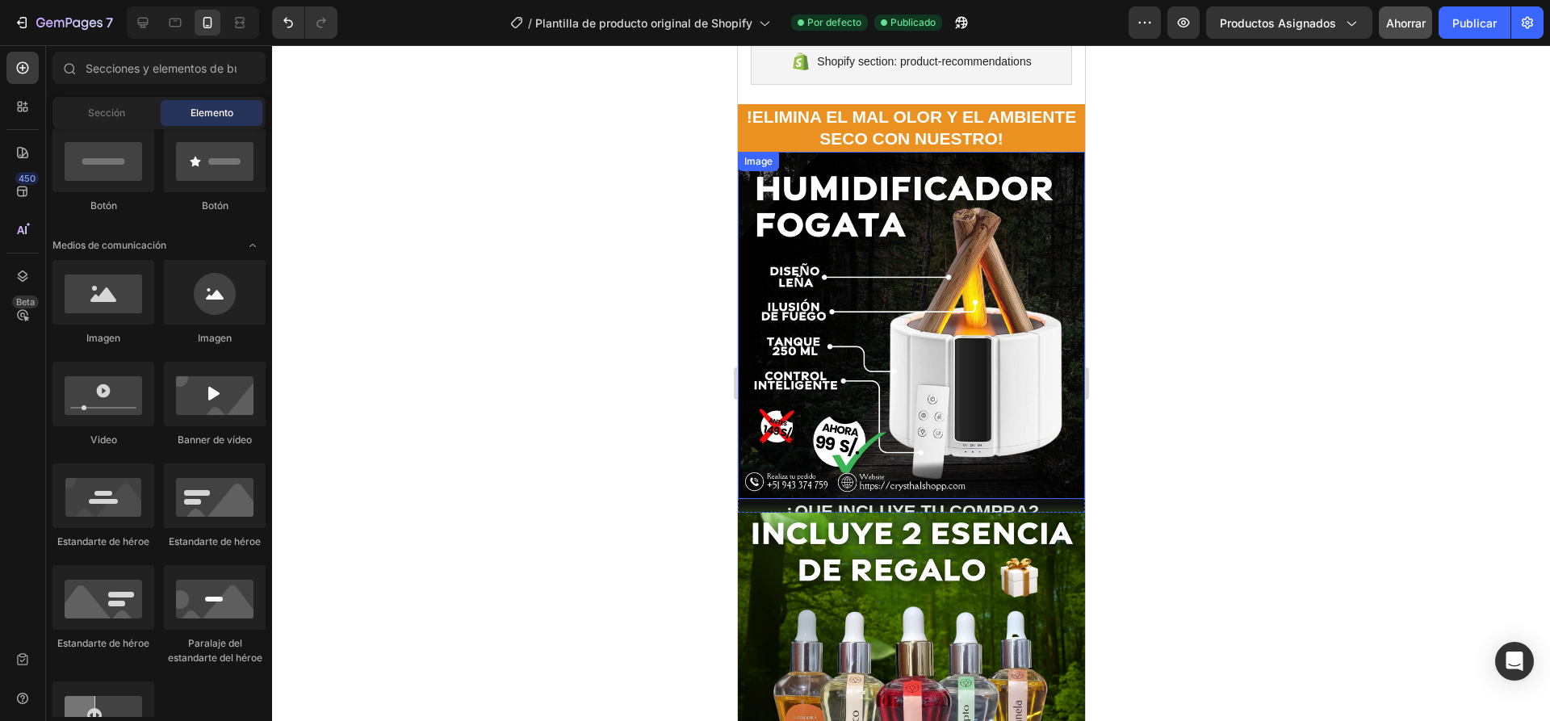
scroll to position [0, 0]
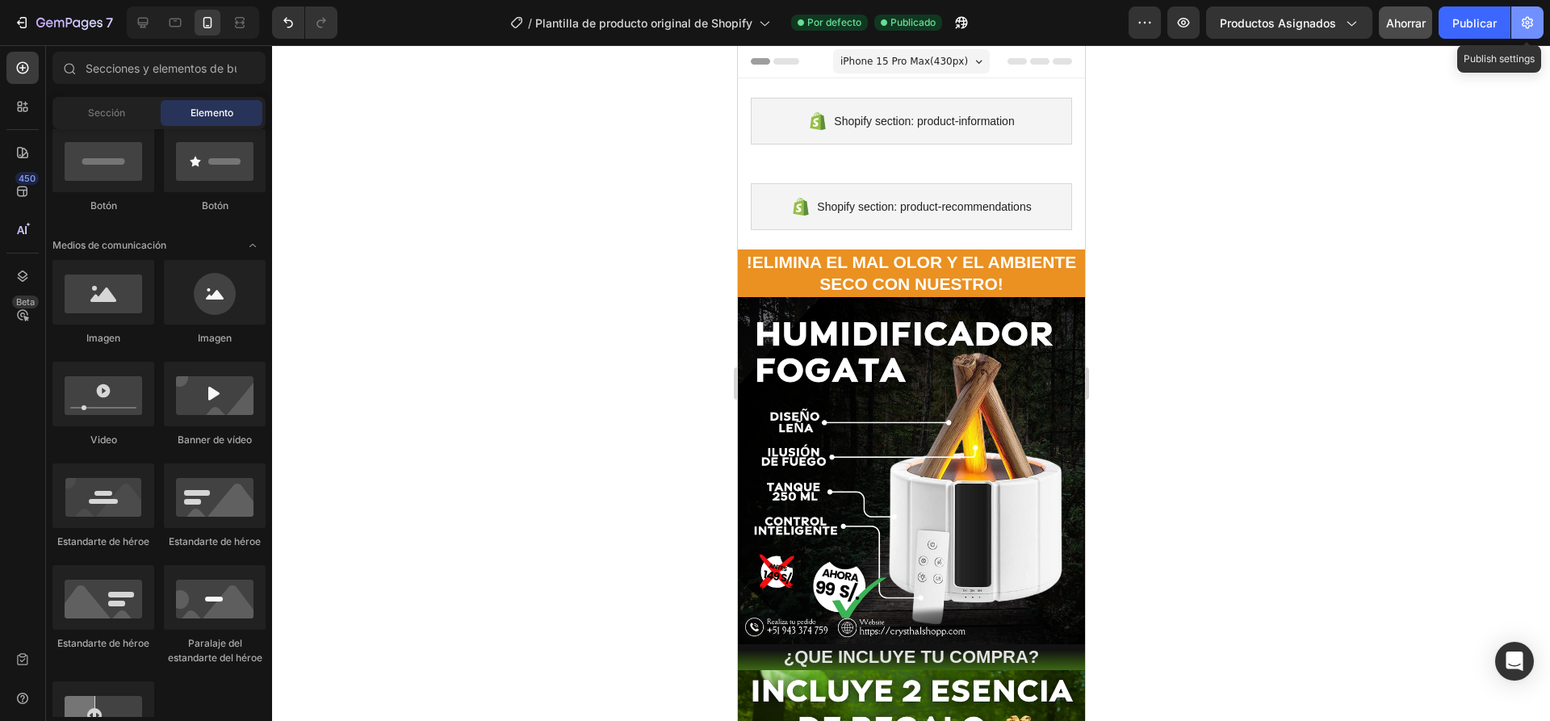
click at [1527, 17] on icon "button" at bounding box center [1527, 23] width 11 height 12
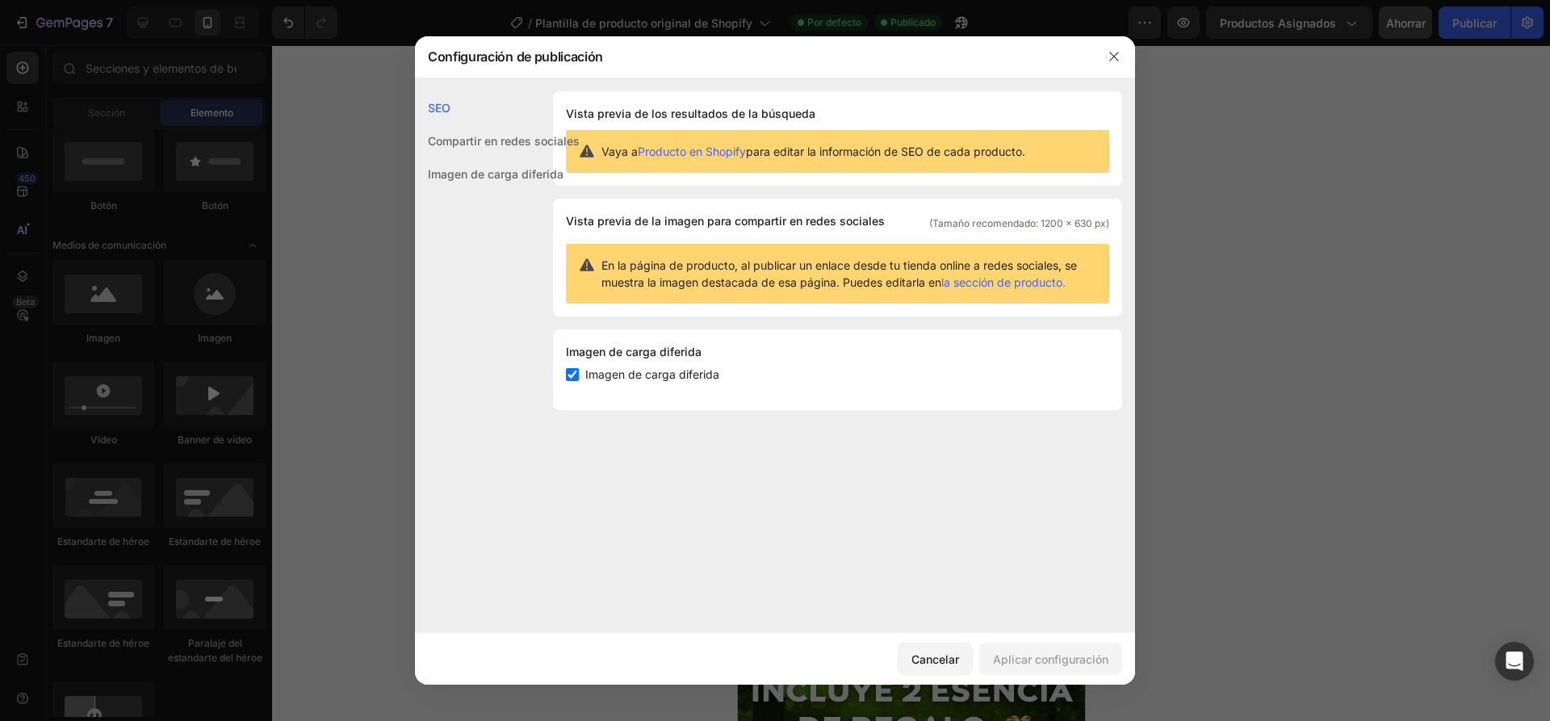
click at [487, 180] on font "Imagen de carga diferida" at bounding box center [496, 174] width 136 height 14
click at [487, 178] on font "Imagen de carga diferida" at bounding box center [496, 174] width 136 height 14
click at [482, 130] on div "Compartir en redes sociales" at bounding box center [497, 140] width 165 height 33
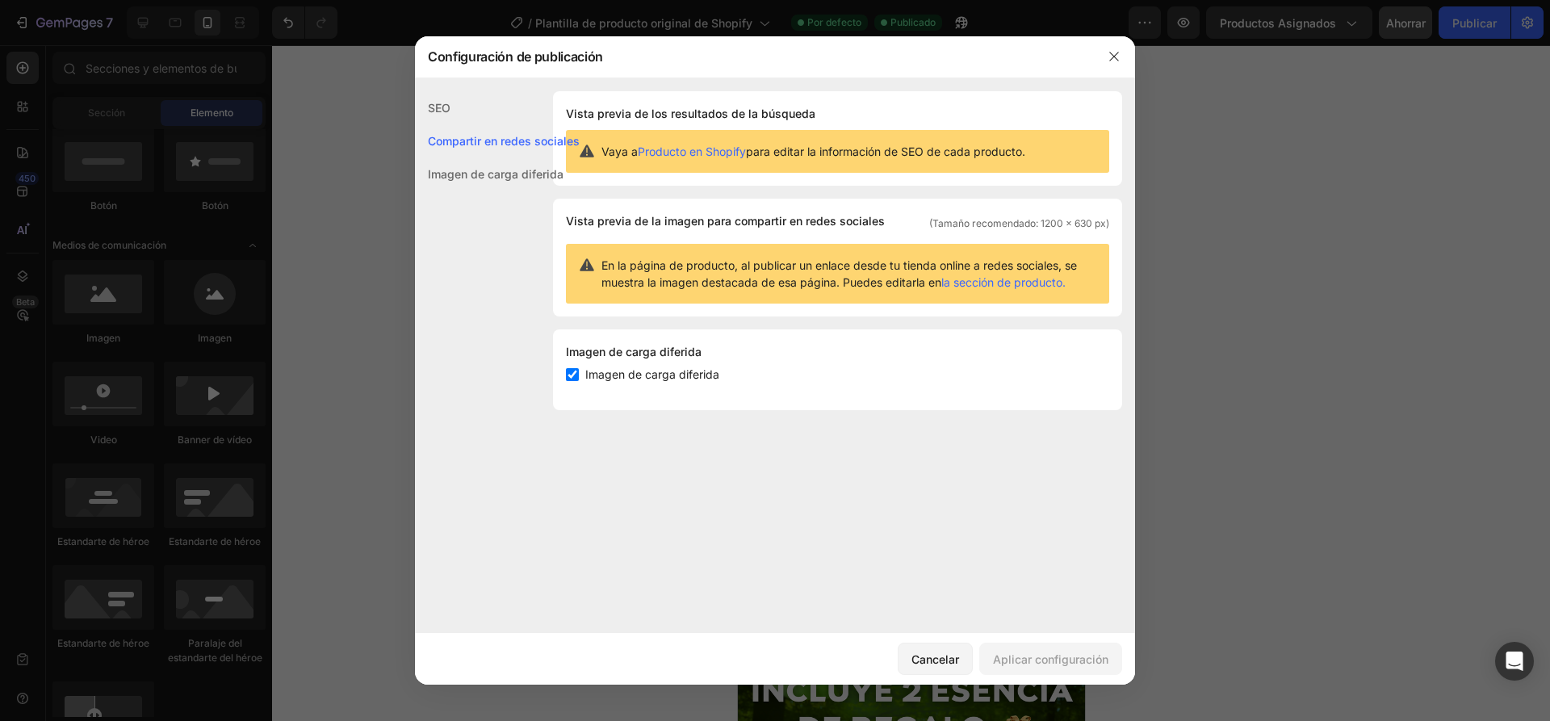
click at [458, 110] on div "SEO" at bounding box center [497, 107] width 165 height 33
click at [1108, 57] on button "button" at bounding box center [1114, 57] width 26 height 26
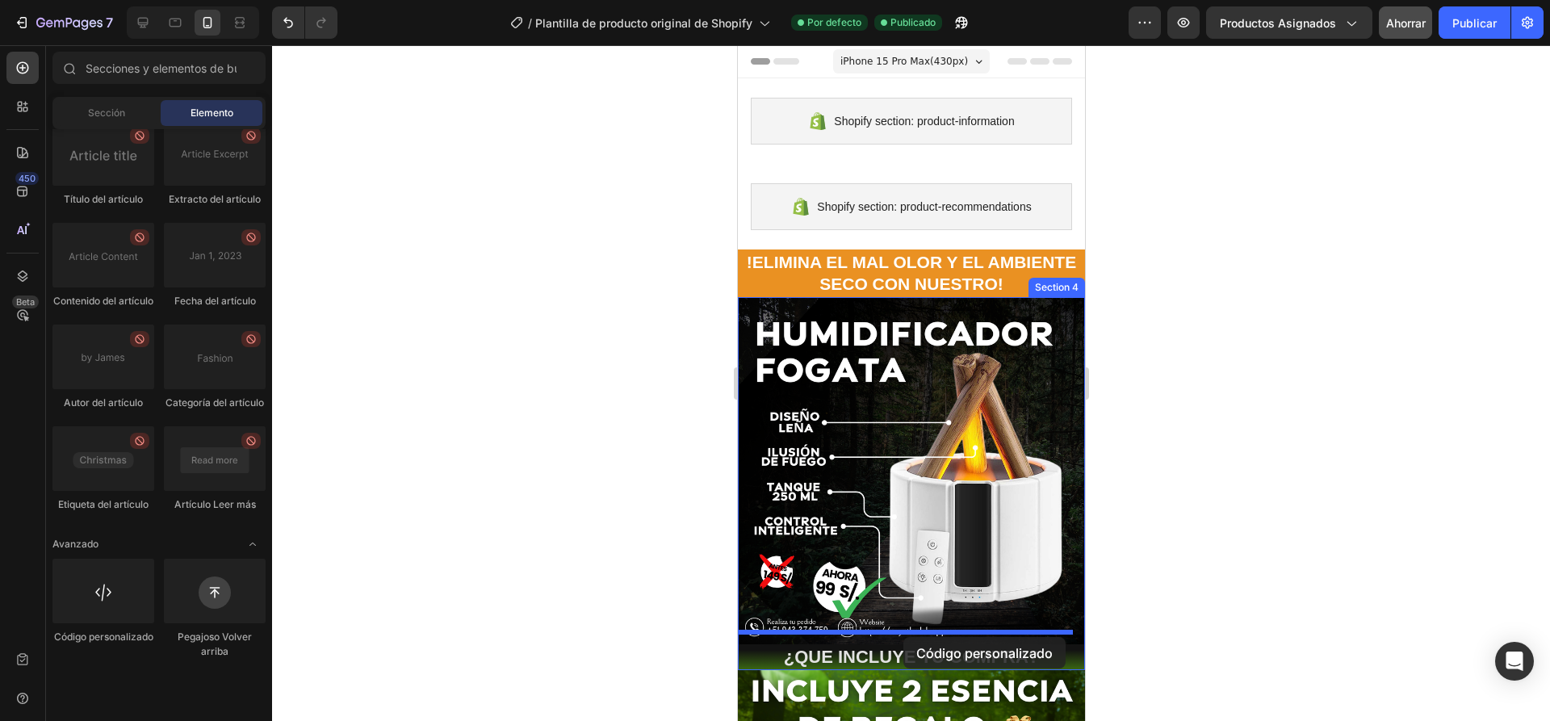
drag, startPoint x: 852, startPoint y: 695, endPoint x: 903, endPoint y: 637, distance: 76.7
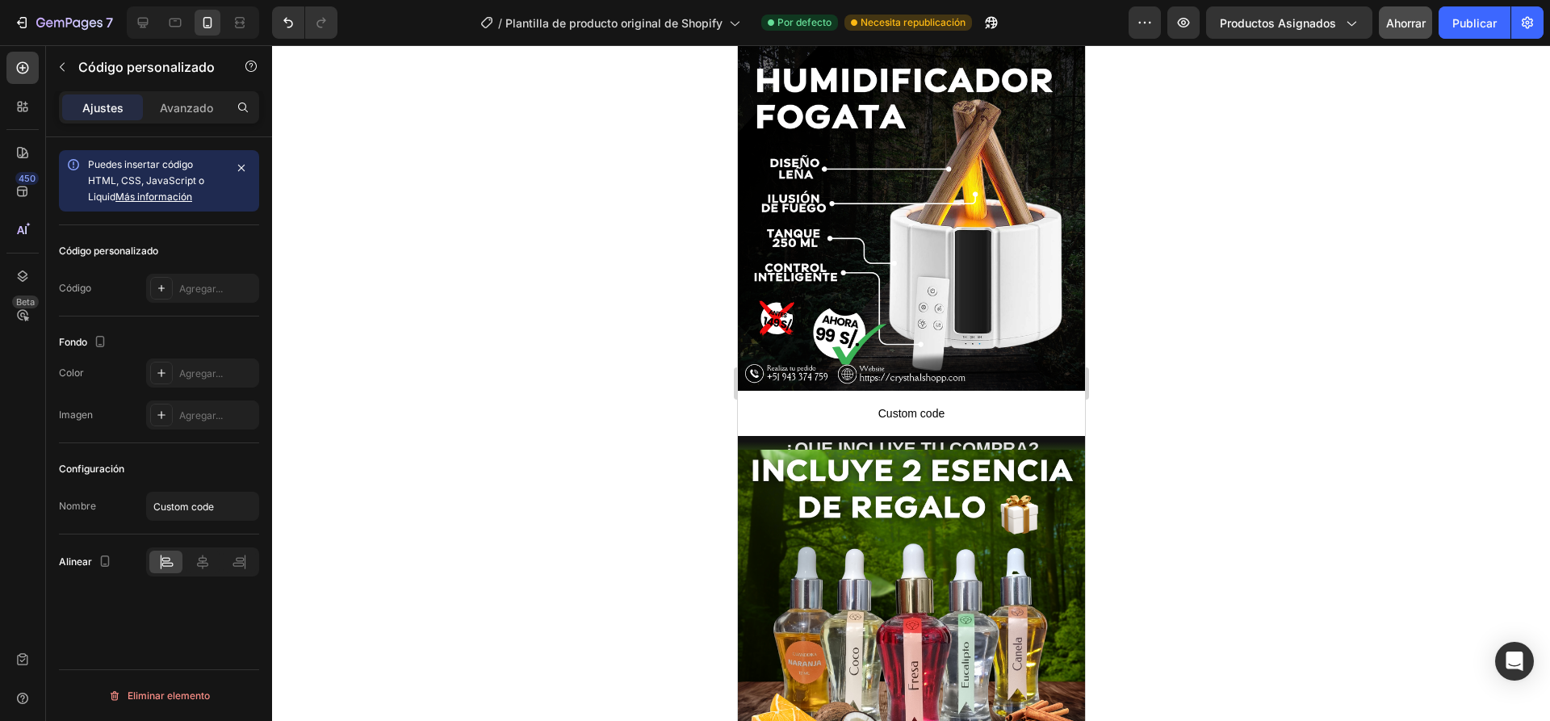
scroll to position [242, 0]
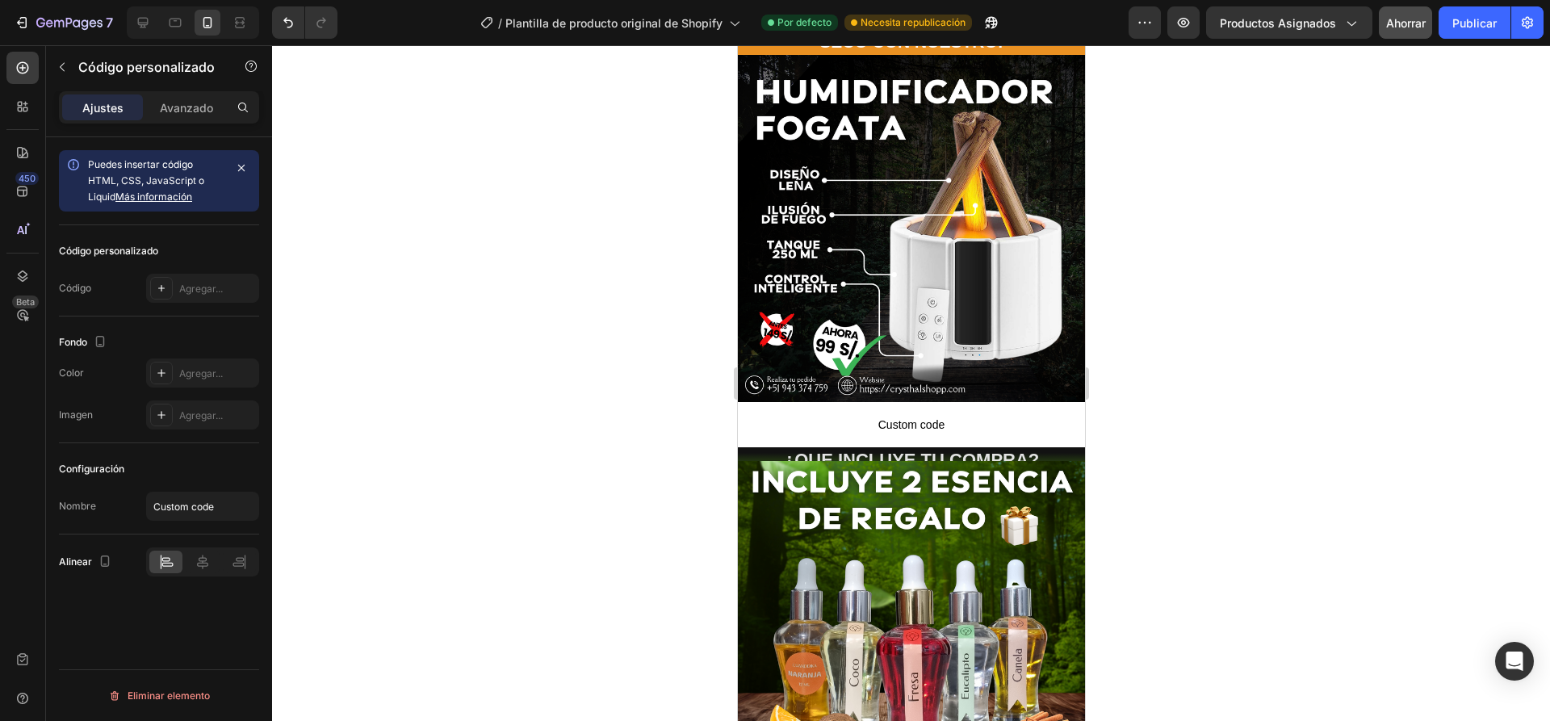
click at [982, 424] on p "Custom code" at bounding box center [910, 424] width 347 height 45
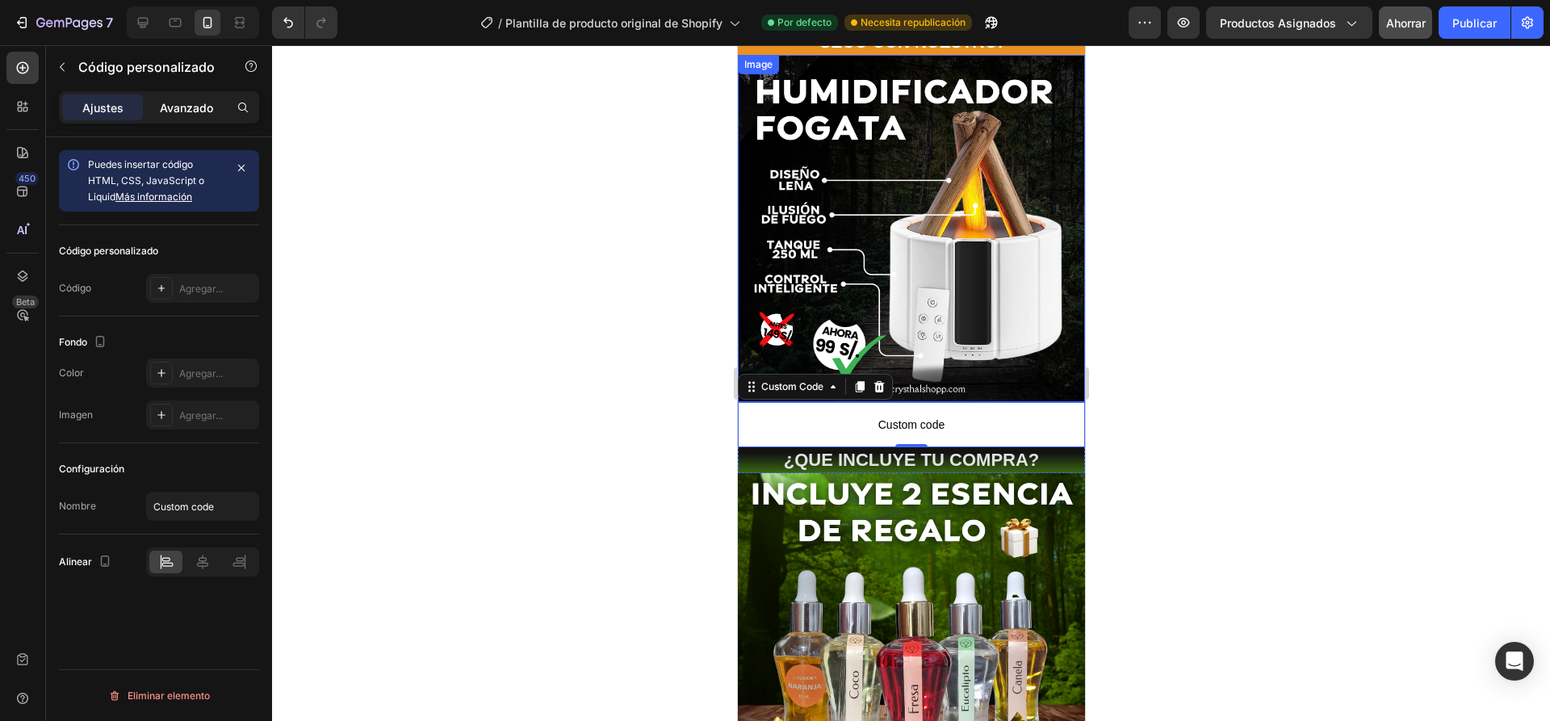
click at [182, 107] on font "Avanzado" at bounding box center [186, 108] width 53 height 14
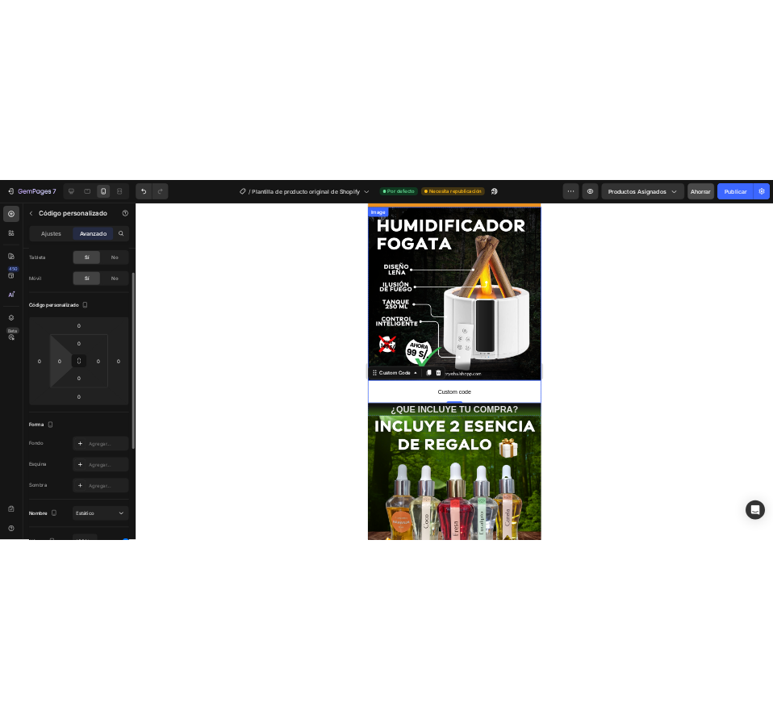
scroll to position [0, 0]
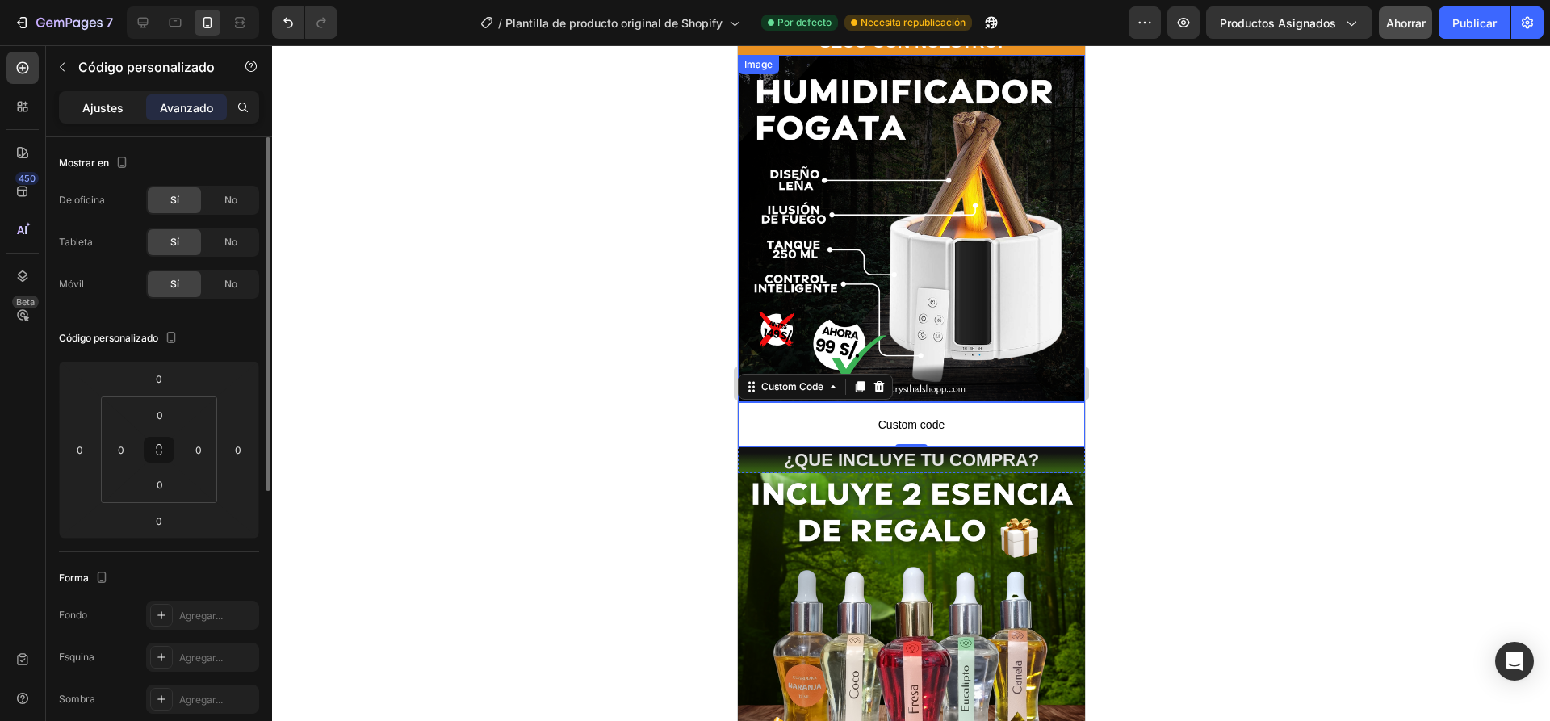
click at [94, 118] on div "Ajustes" at bounding box center [102, 107] width 81 height 26
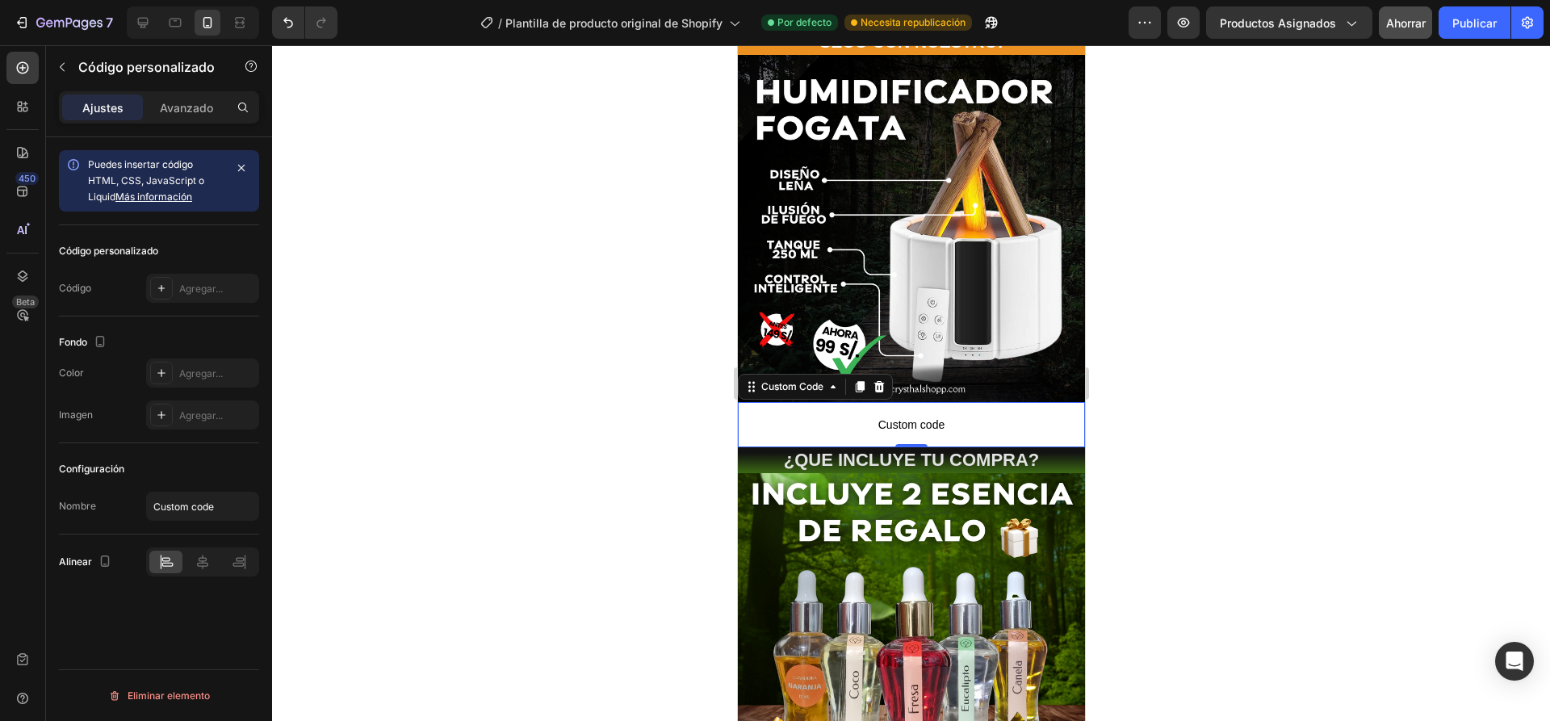
click at [817, 424] on p "Custom code" at bounding box center [910, 424] width 347 height 45
click at [824, 402] on p "Custom code" at bounding box center [910, 424] width 347 height 45
click at [191, 288] on font "Agregar..." at bounding box center [201, 289] width 44 height 12
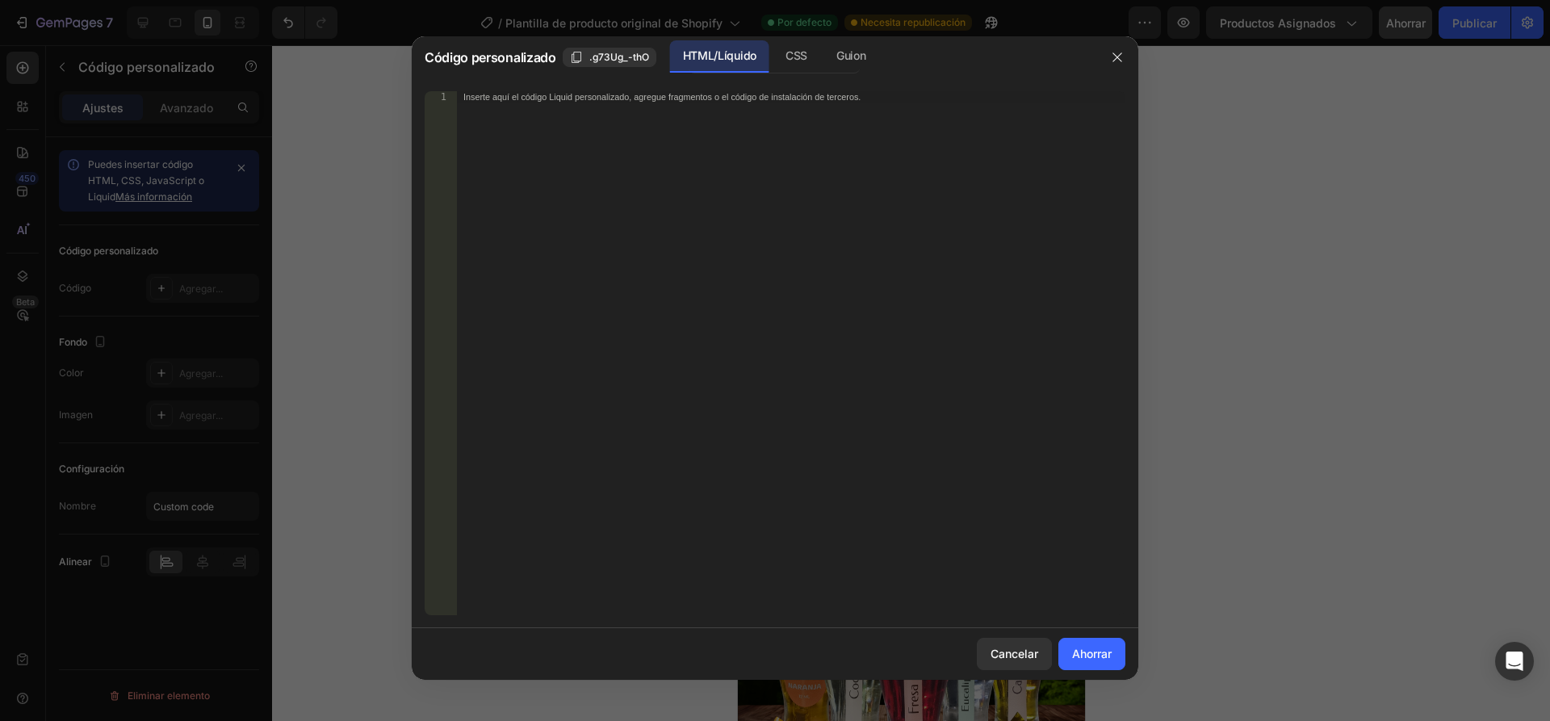
click at [573, 119] on div "Inserte aquí el código Liquid personalizado, agregue fragmentos o el código de …" at bounding box center [791, 364] width 668 height 547
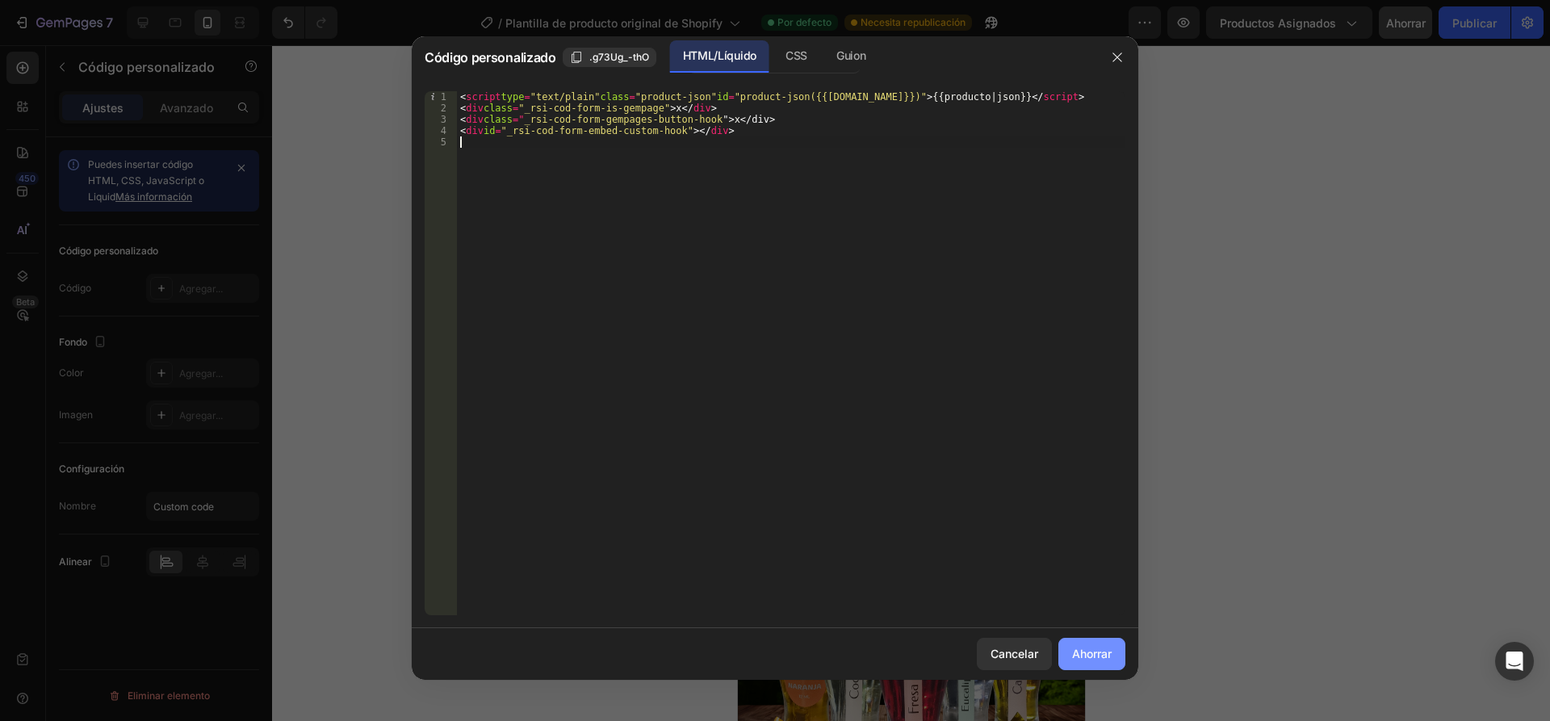
click at [1102, 658] on font "Ahorrar" at bounding box center [1092, 654] width 40 height 14
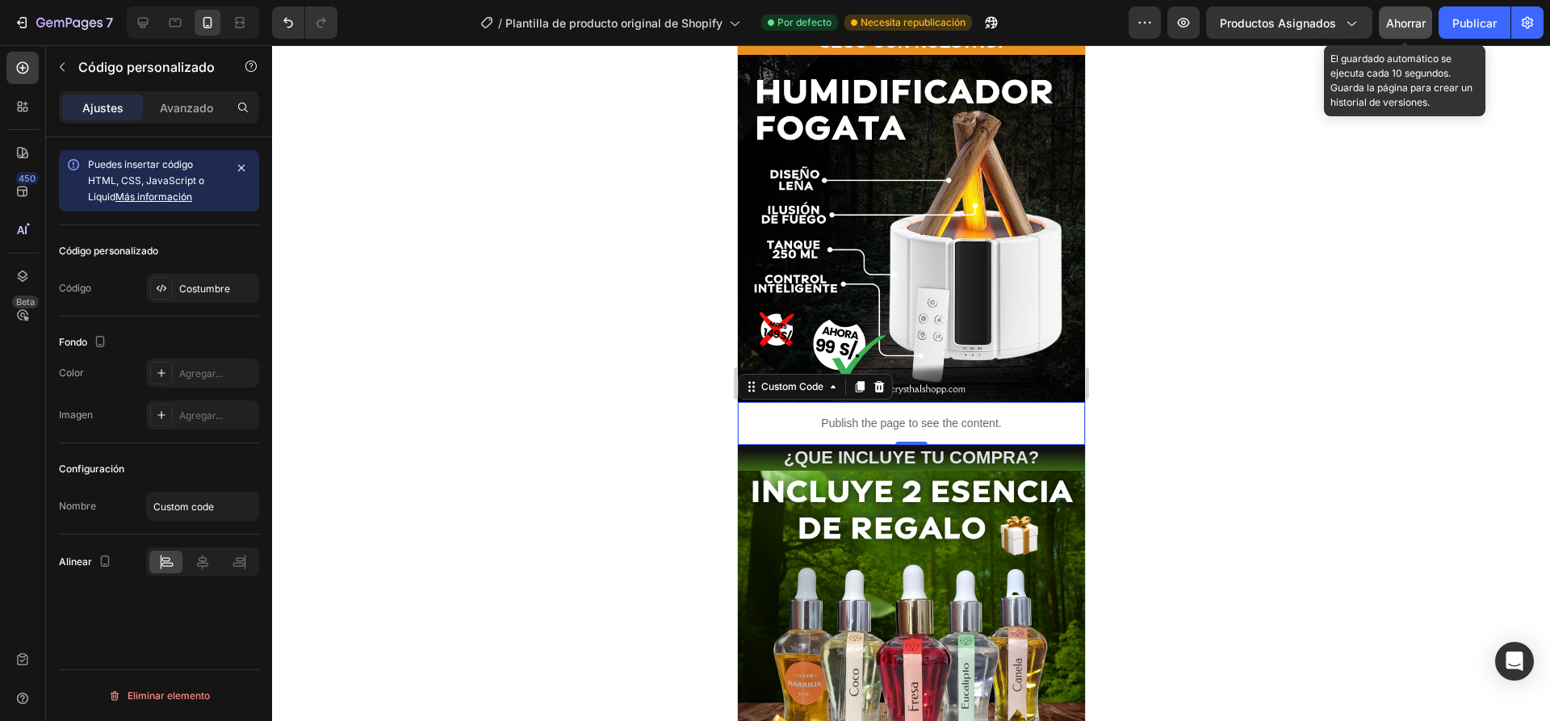
click at [1408, 16] on font "Ahorrar" at bounding box center [1406, 23] width 40 height 14
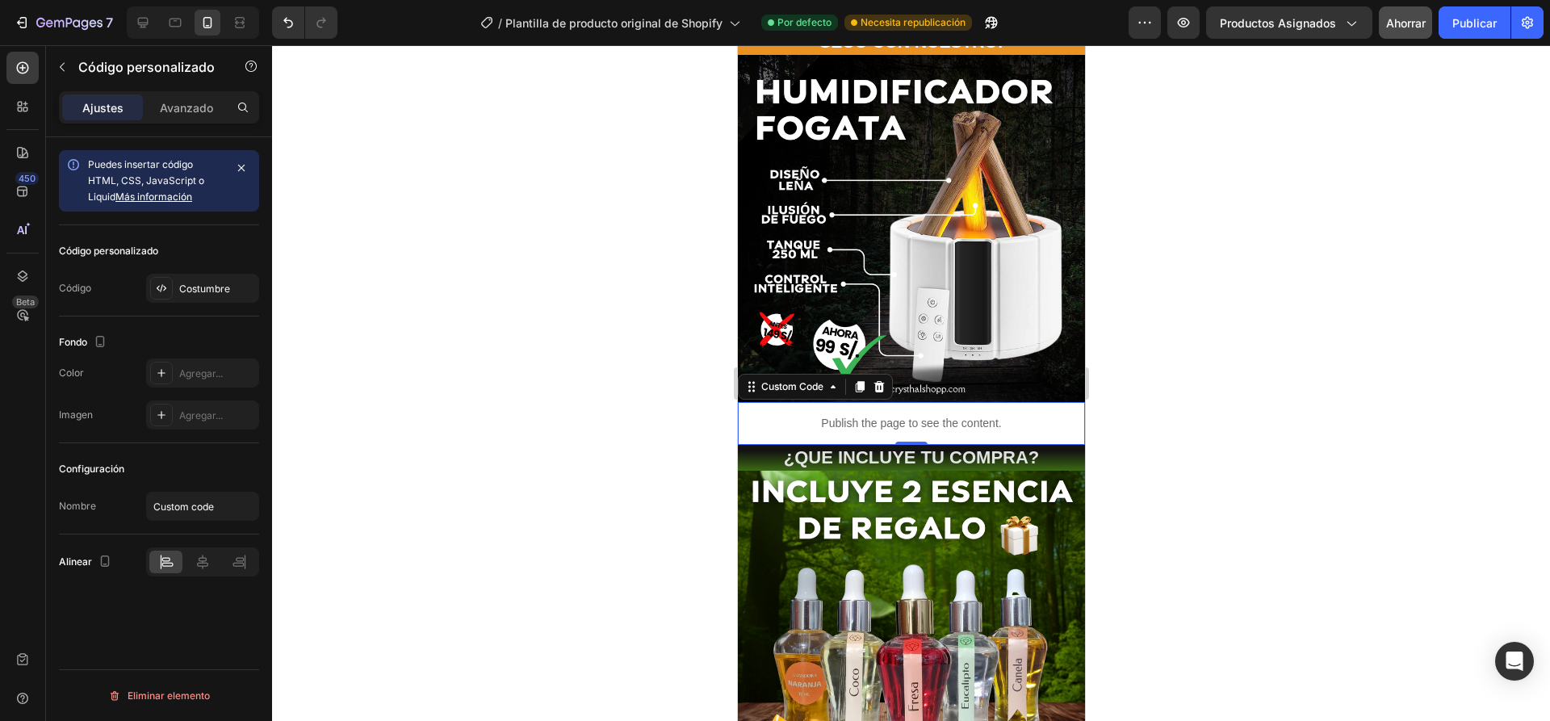
click at [957, 415] on p "Publish the page to see the content." at bounding box center [910, 423] width 347 height 17
click at [1257, 379] on div at bounding box center [911, 383] width 1278 height 676
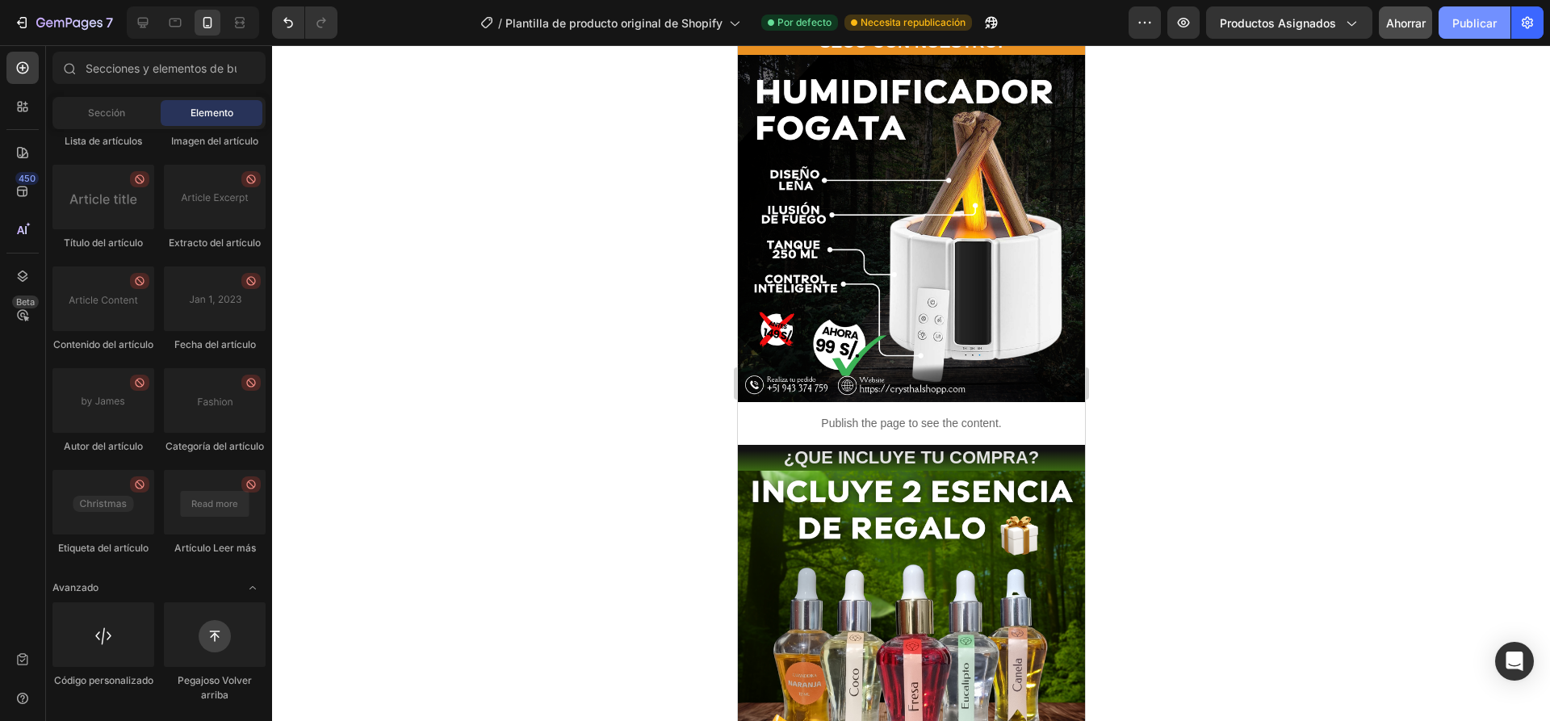
click at [1485, 23] on font "Publicar" at bounding box center [1474, 23] width 44 height 14
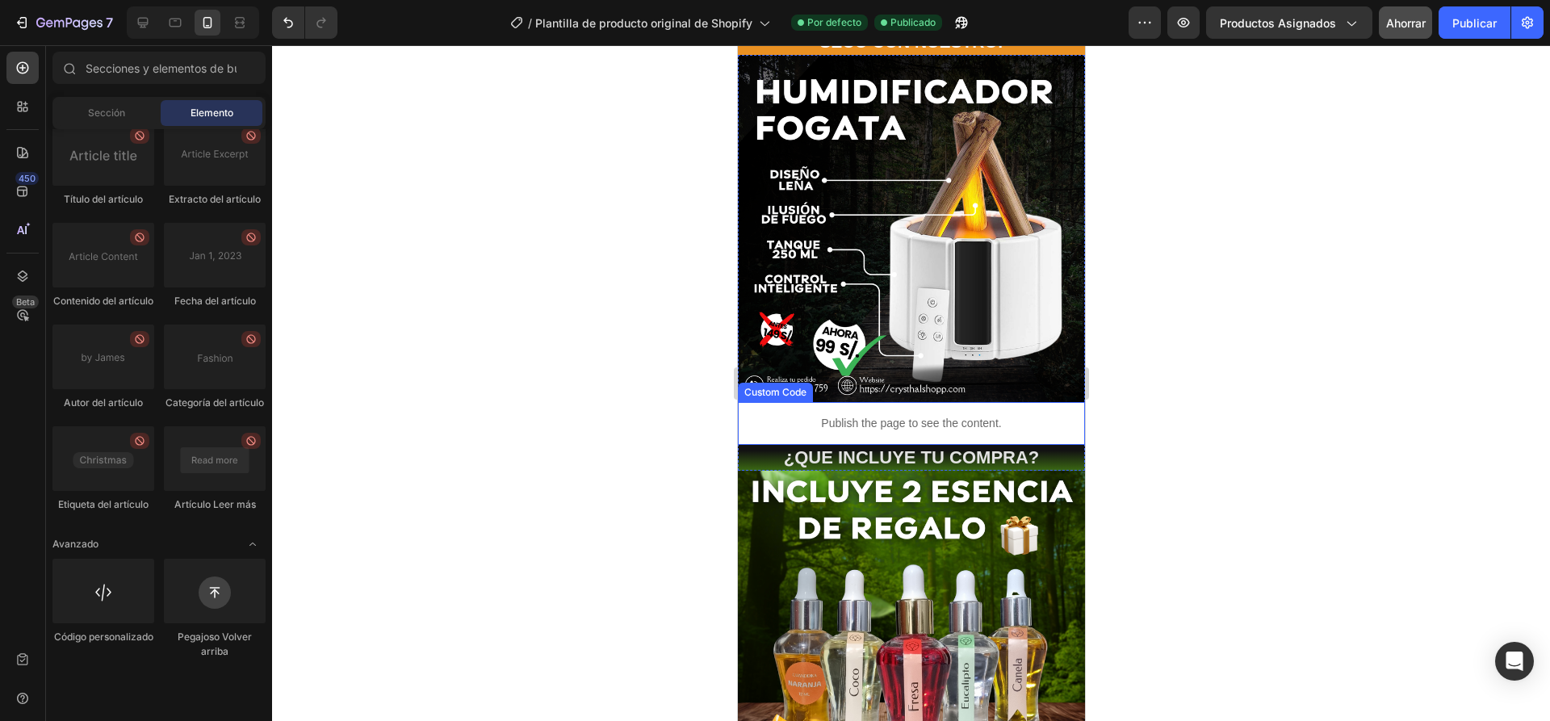
click at [875, 415] on p "Publish the page to see the content." at bounding box center [910, 423] width 347 height 17
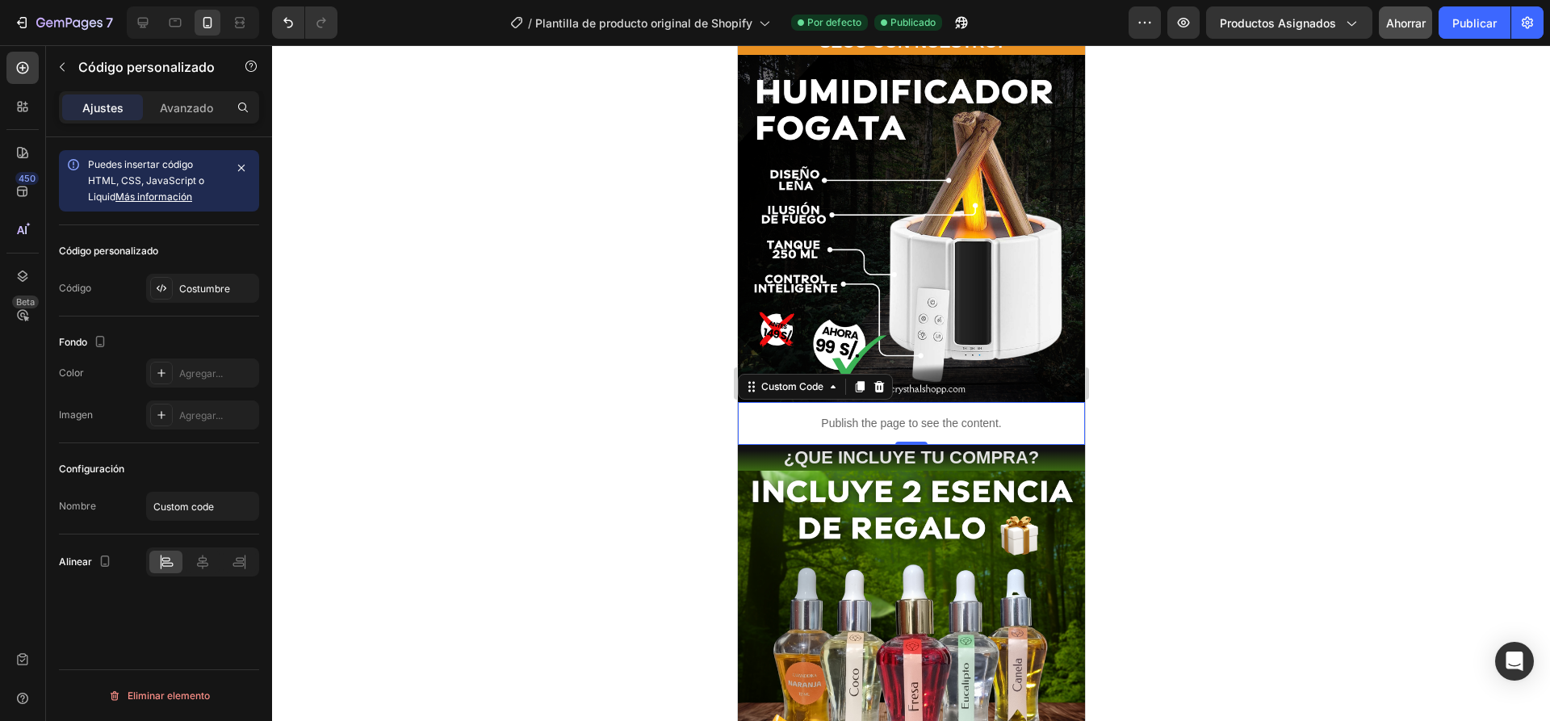
click at [174, 174] on div "Puedes insertar código HTML, CSS, JavaScript o Liquid Más información" at bounding box center [156, 181] width 136 height 48
click at [188, 186] on div "Puedes insertar código HTML, CSS, JavaScript o Liquid Más información" at bounding box center [156, 181] width 136 height 48
click at [183, 195] on font "Más información" at bounding box center [153, 197] width 77 height 12
click at [203, 514] on input "Custom code" at bounding box center [202, 506] width 113 height 29
click at [216, 505] on input "Custom code" at bounding box center [202, 506] width 113 height 29
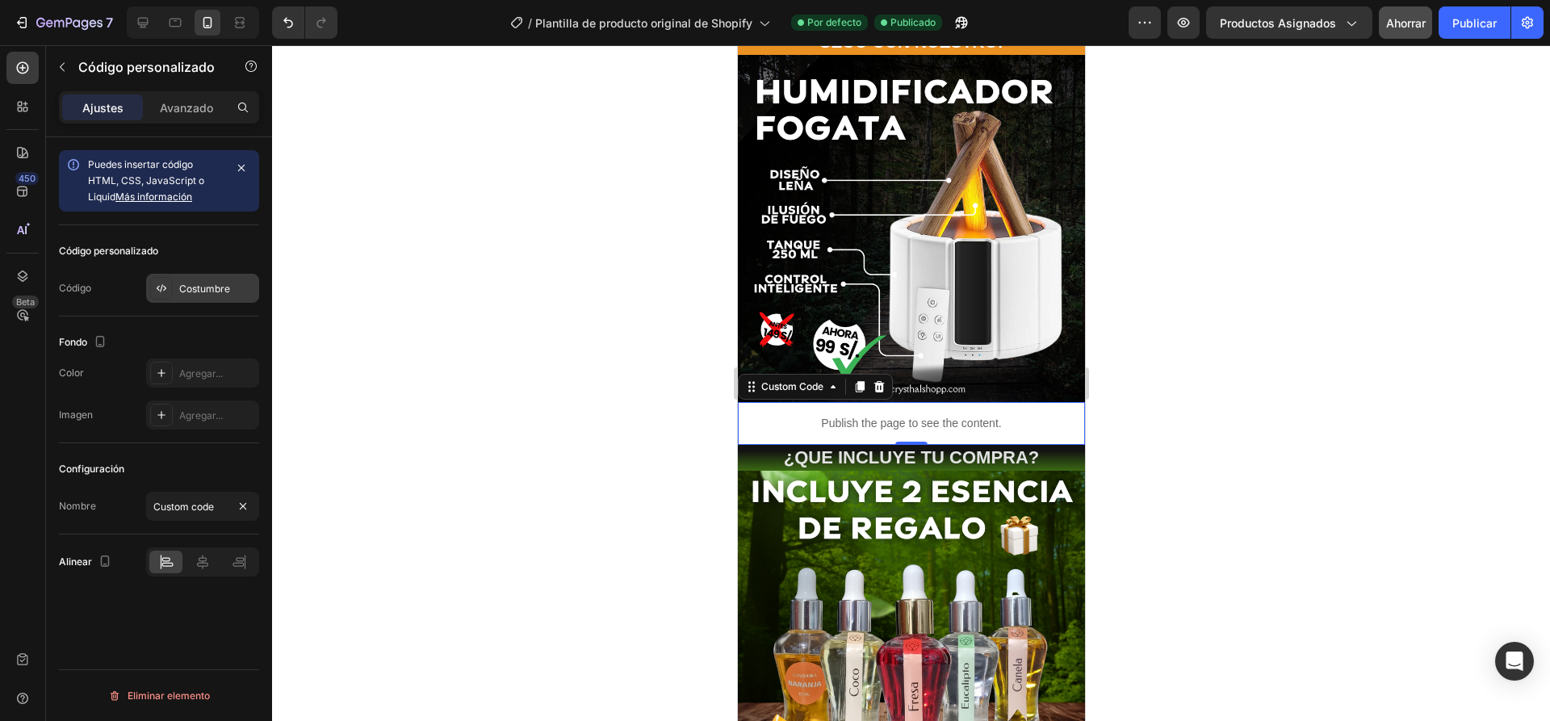
click at [228, 287] on font "Costumbre" at bounding box center [204, 289] width 51 height 12
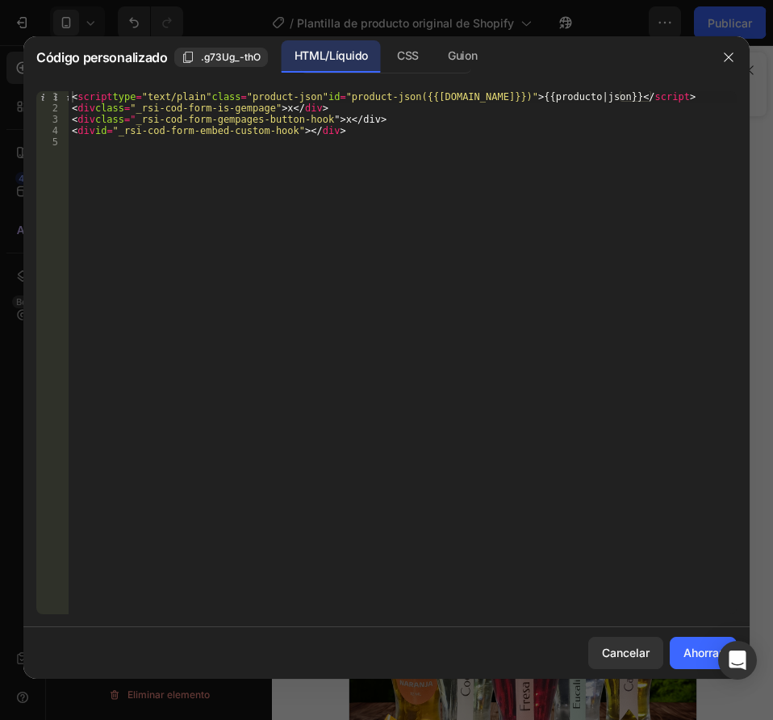
click at [550, 98] on div "< script type = "text/plain" class = "product-json" id = "product-json({{[DOMAI…" at bounding box center [403, 364] width 668 height 546
click at [549, 96] on div "< script type = "text/plain" class = "product-json" id = "product-json({{[DOMAI…" at bounding box center [403, 364] width 668 height 546
click at [131, 134] on div "< script type = "text/plain" class = "product-json" id = "product-json({{produc…" at bounding box center [403, 364] width 668 height 546
click at [146, 117] on div "< script type = "text/plain" class = "product-json" id = "product-json({{produc…" at bounding box center [403, 364] width 668 height 546
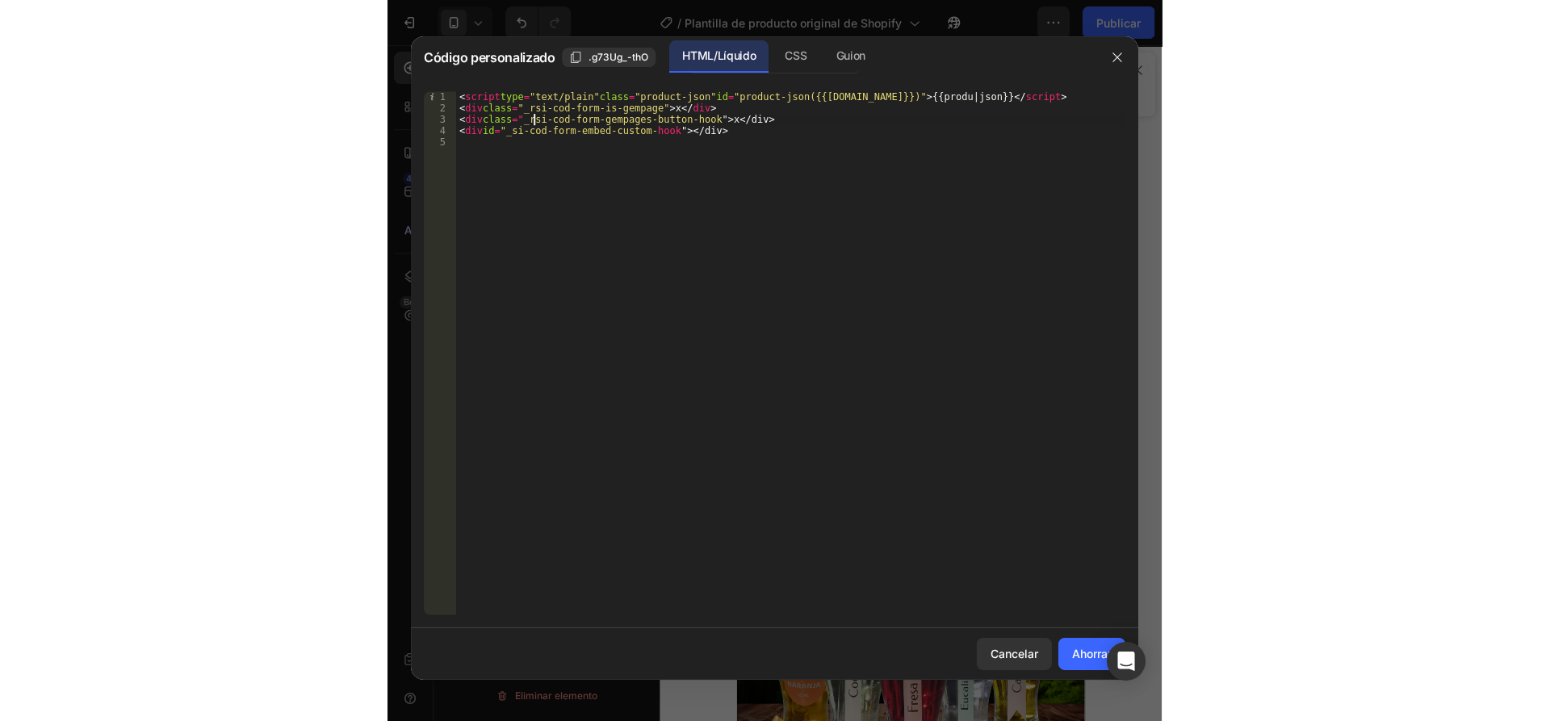
scroll to position [0, 6]
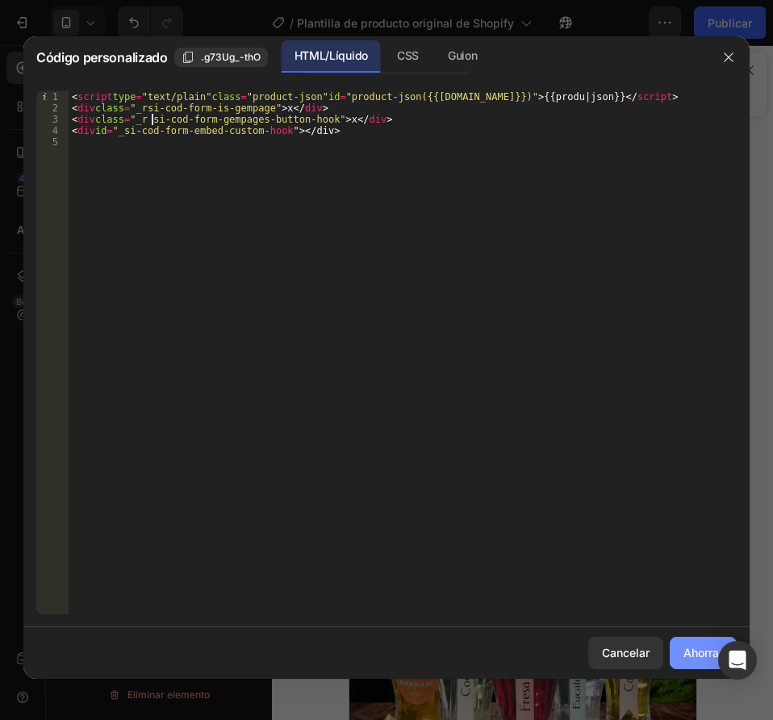
type textarea "<div class="_r si-cod-form-gempages-button-hook">x</div>"
click at [692, 648] on font "Ahorrar" at bounding box center [704, 653] width 40 height 14
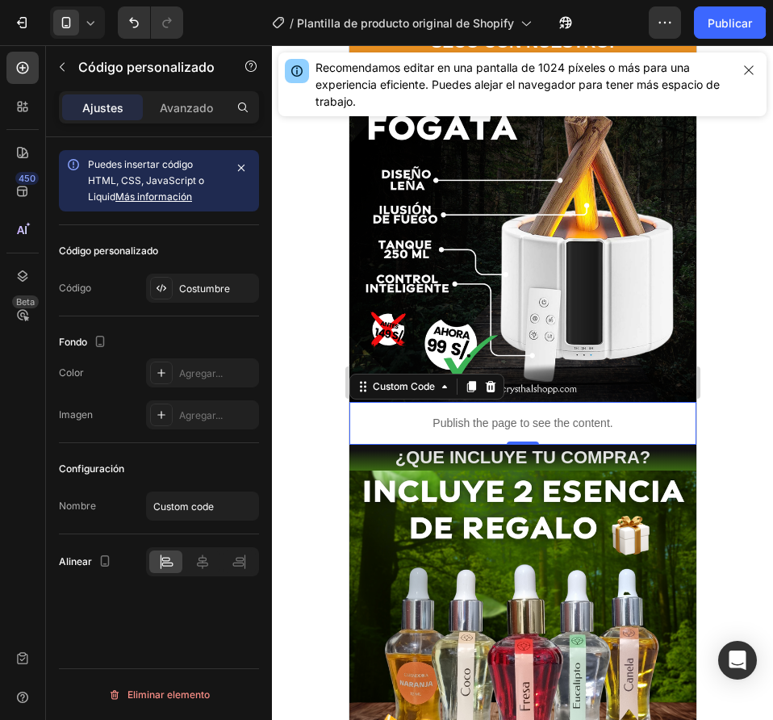
click at [537, 415] on p "Publish the page to see the content." at bounding box center [522, 423] width 347 height 17
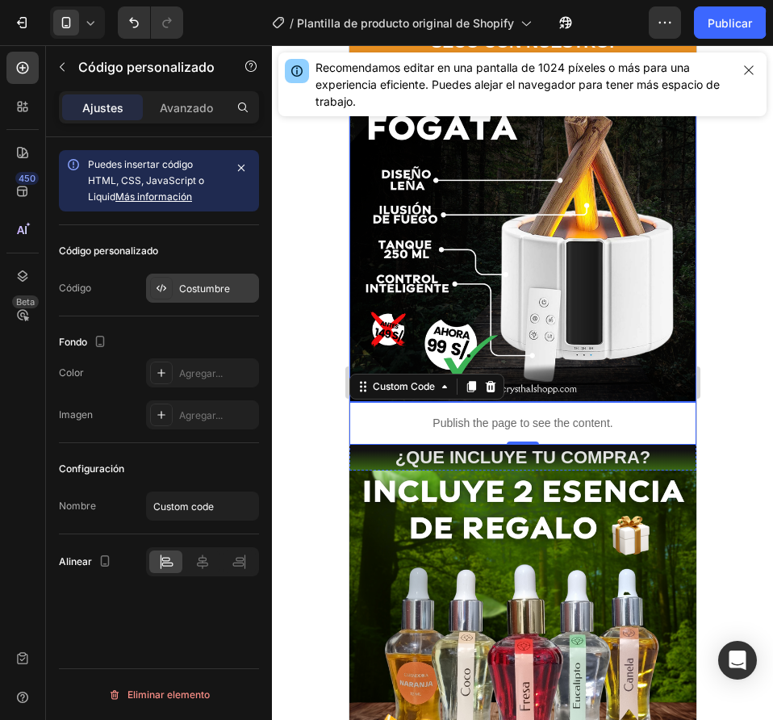
click at [191, 294] on font "Costumbre" at bounding box center [204, 289] width 51 height 12
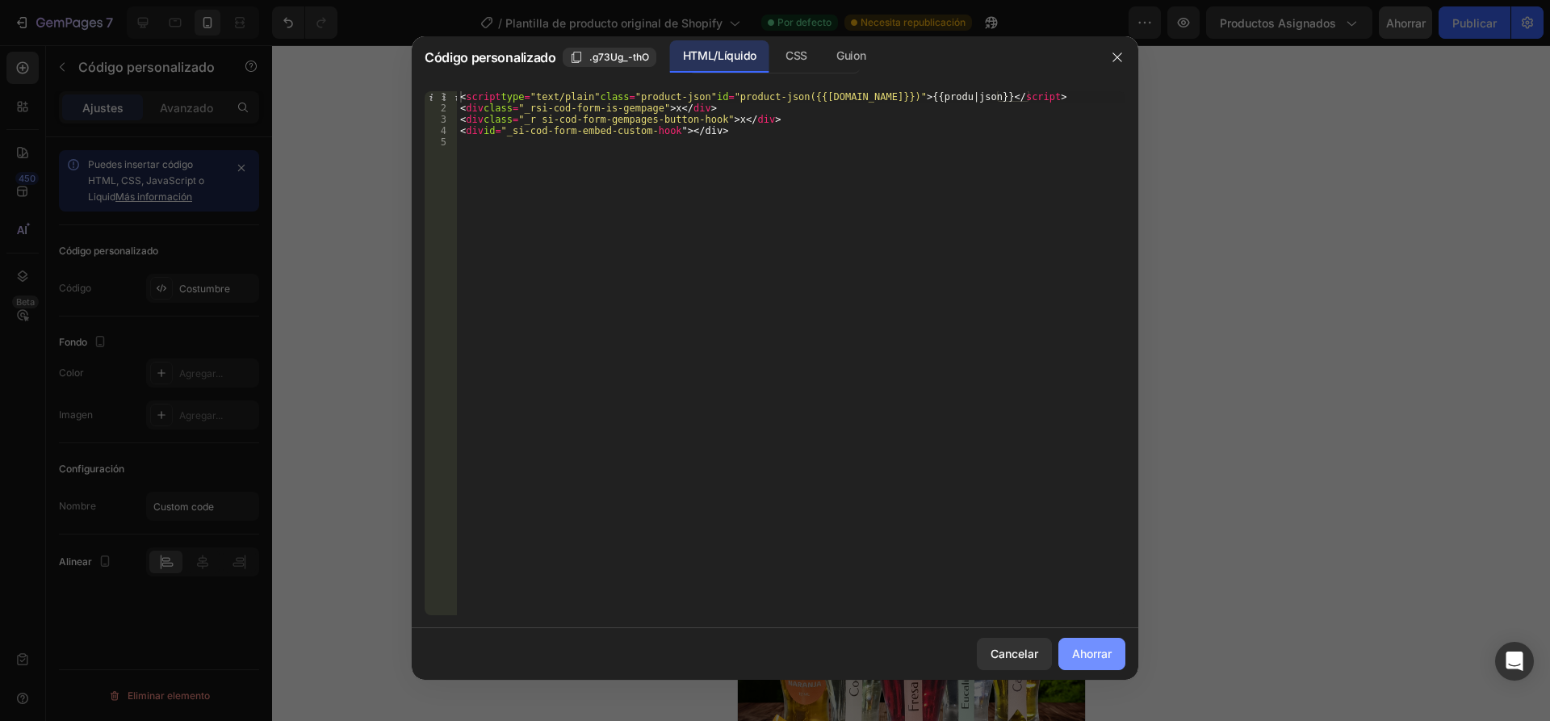
click at [1103, 652] on font "Ahorrar" at bounding box center [1092, 654] width 40 height 14
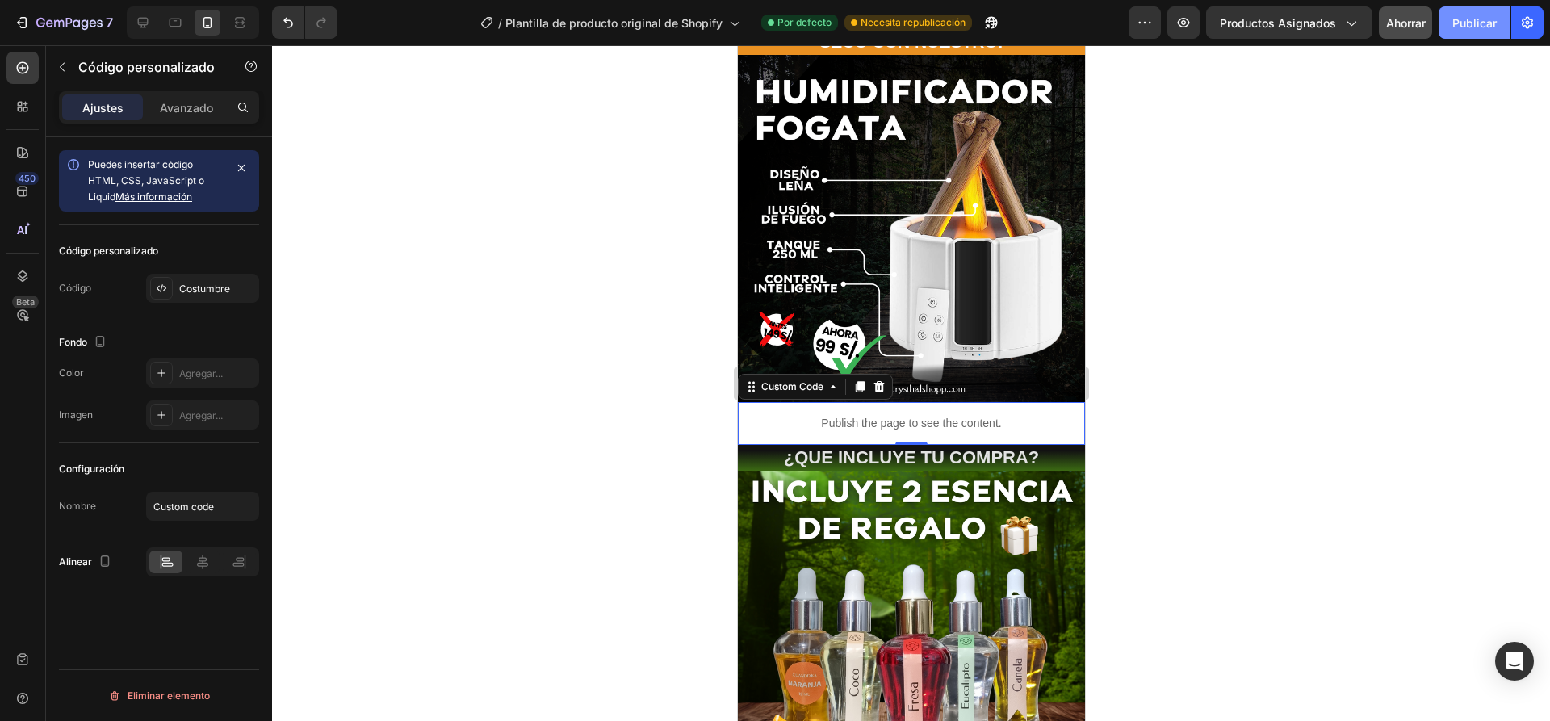
click at [1456, 27] on font "Publicar" at bounding box center [1474, 23] width 44 height 14
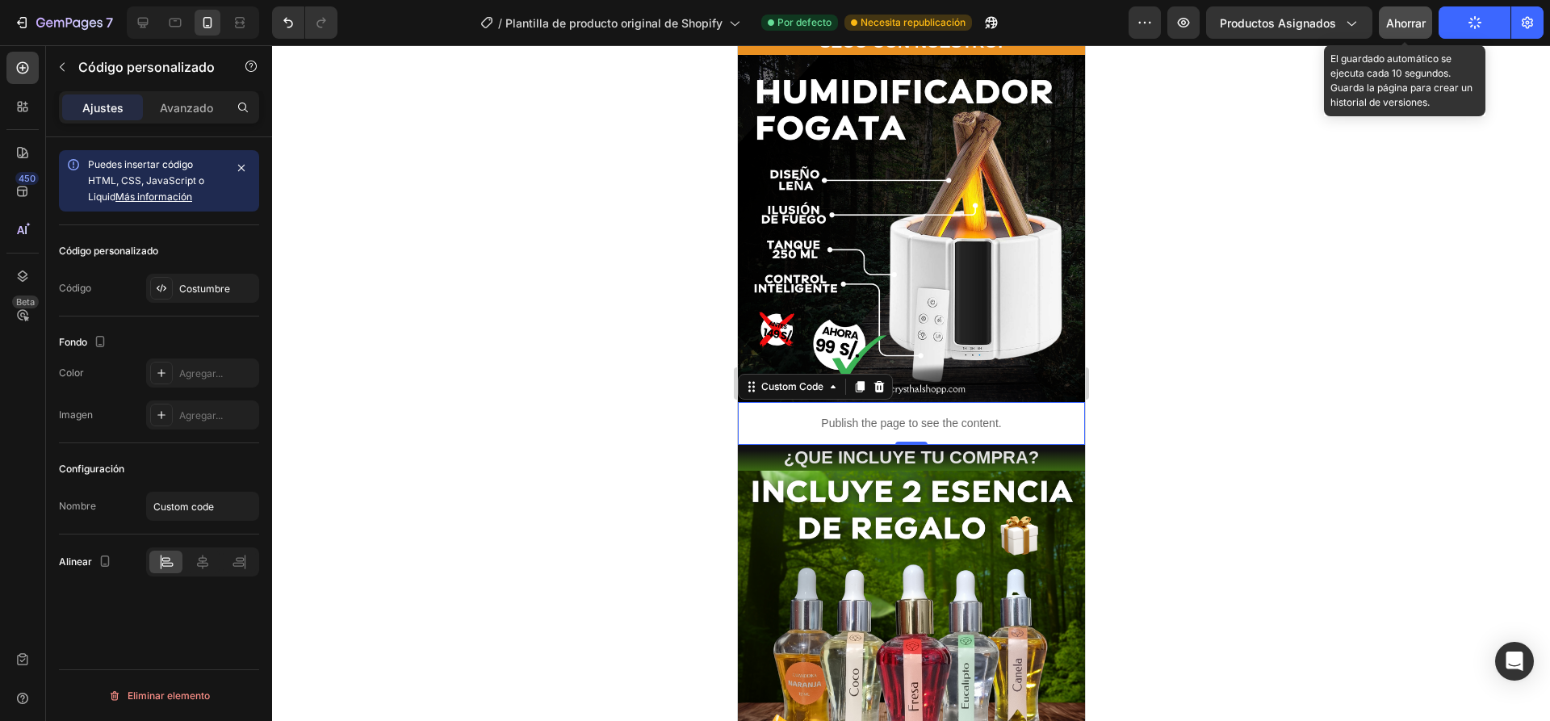
click at [1428, 27] on button "Ahorrar" at bounding box center [1405, 22] width 53 height 32
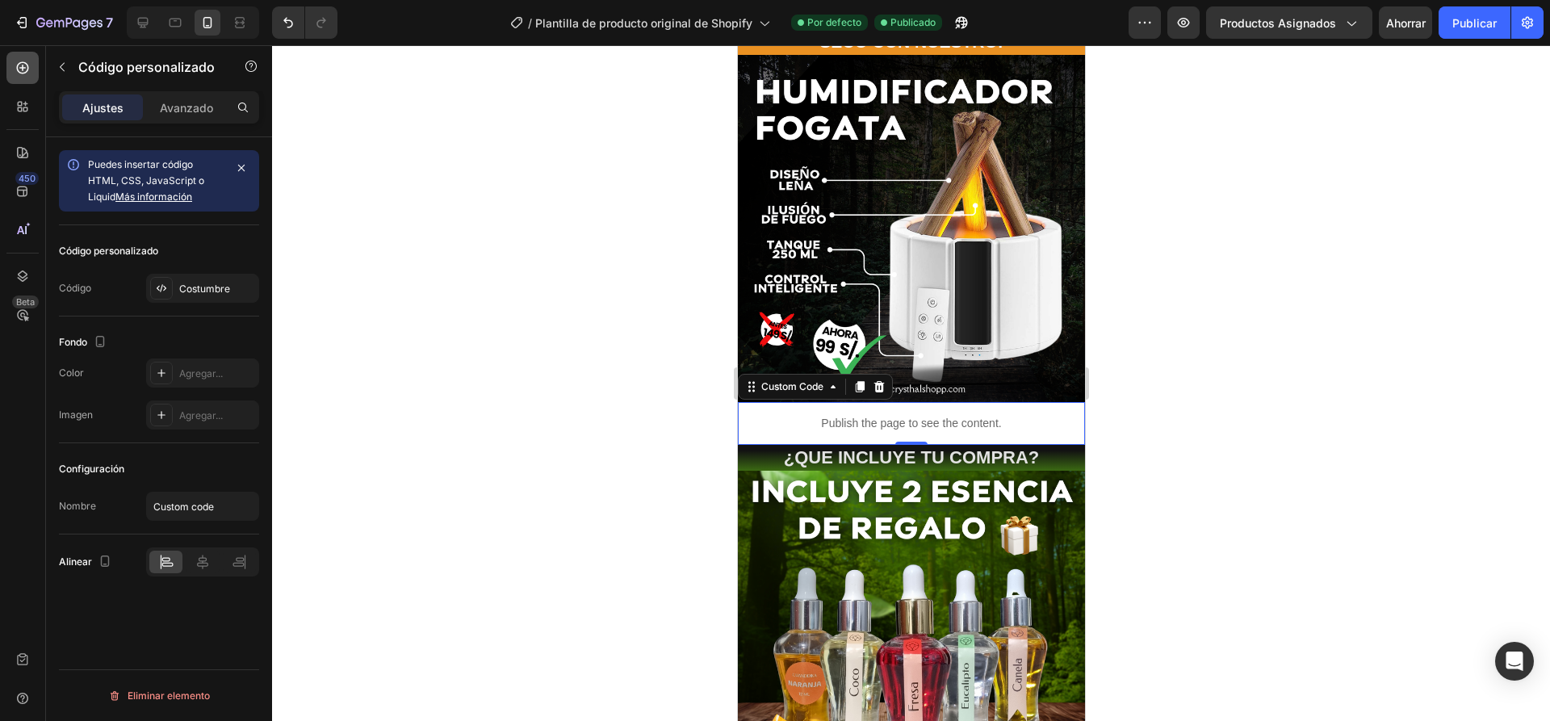
click at [22, 69] on icon at bounding box center [23, 68] width 16 height 16
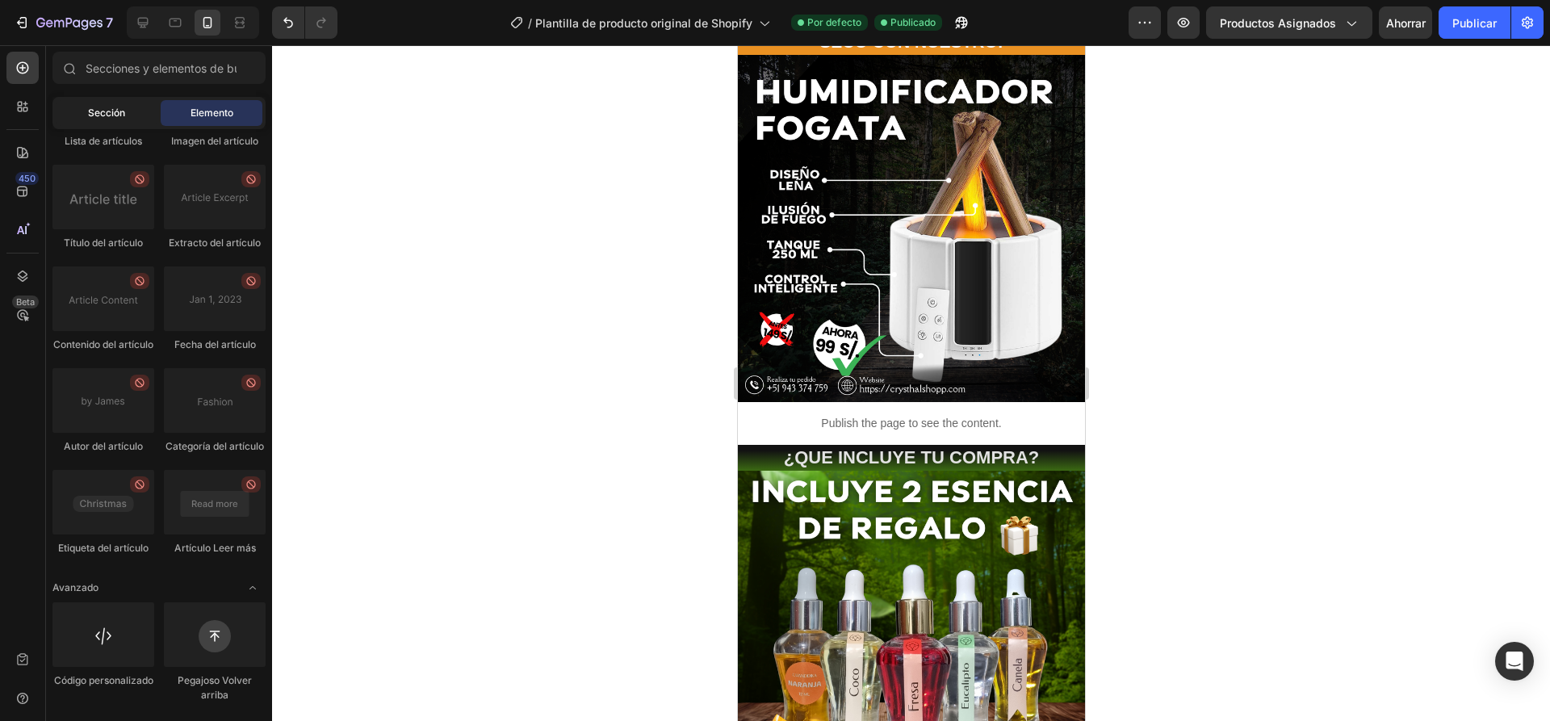
click at [94, 115] on font "Sección" at bounding box center [106, 113] width 37 height 12
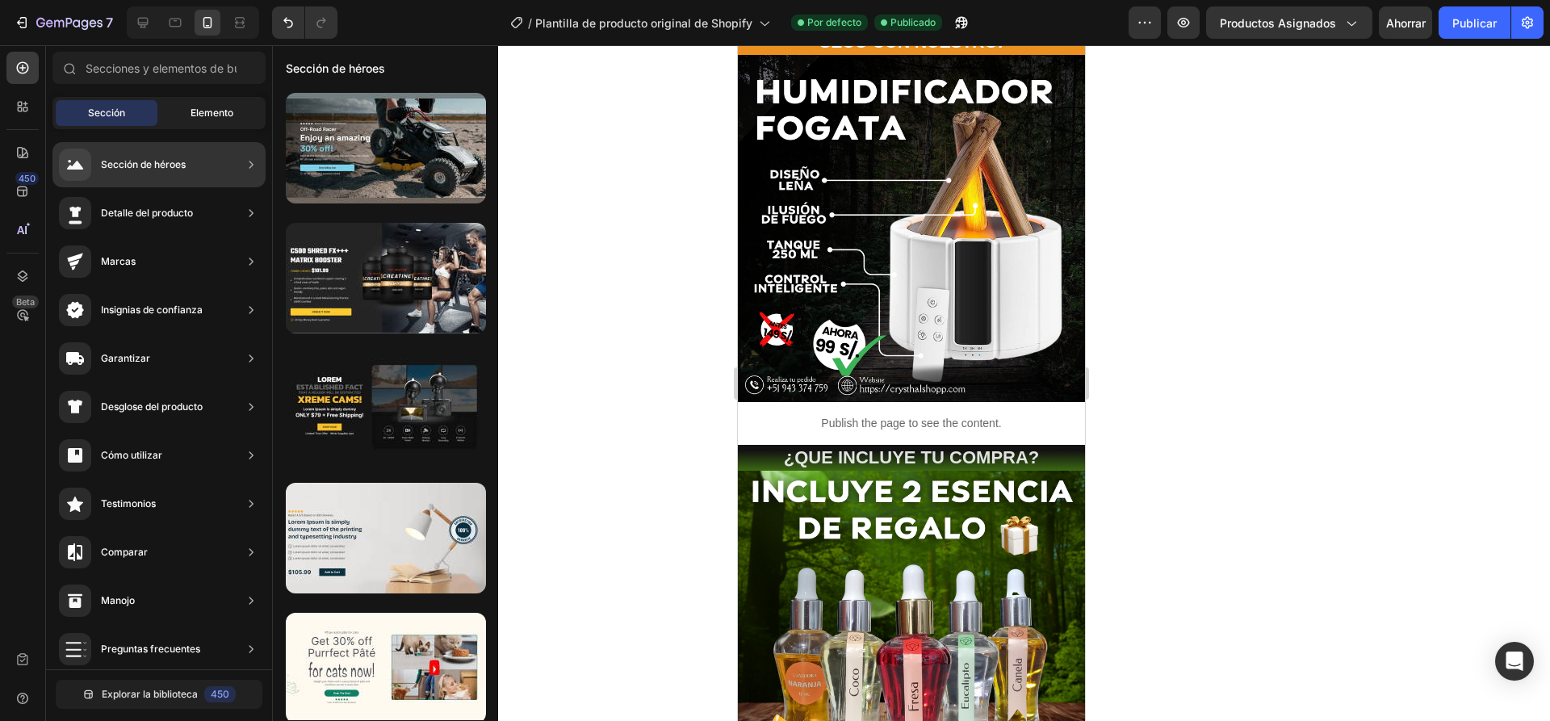
click at [201, 118] on font "Elemento" at bounding box center [212, 113] width 43 height 12
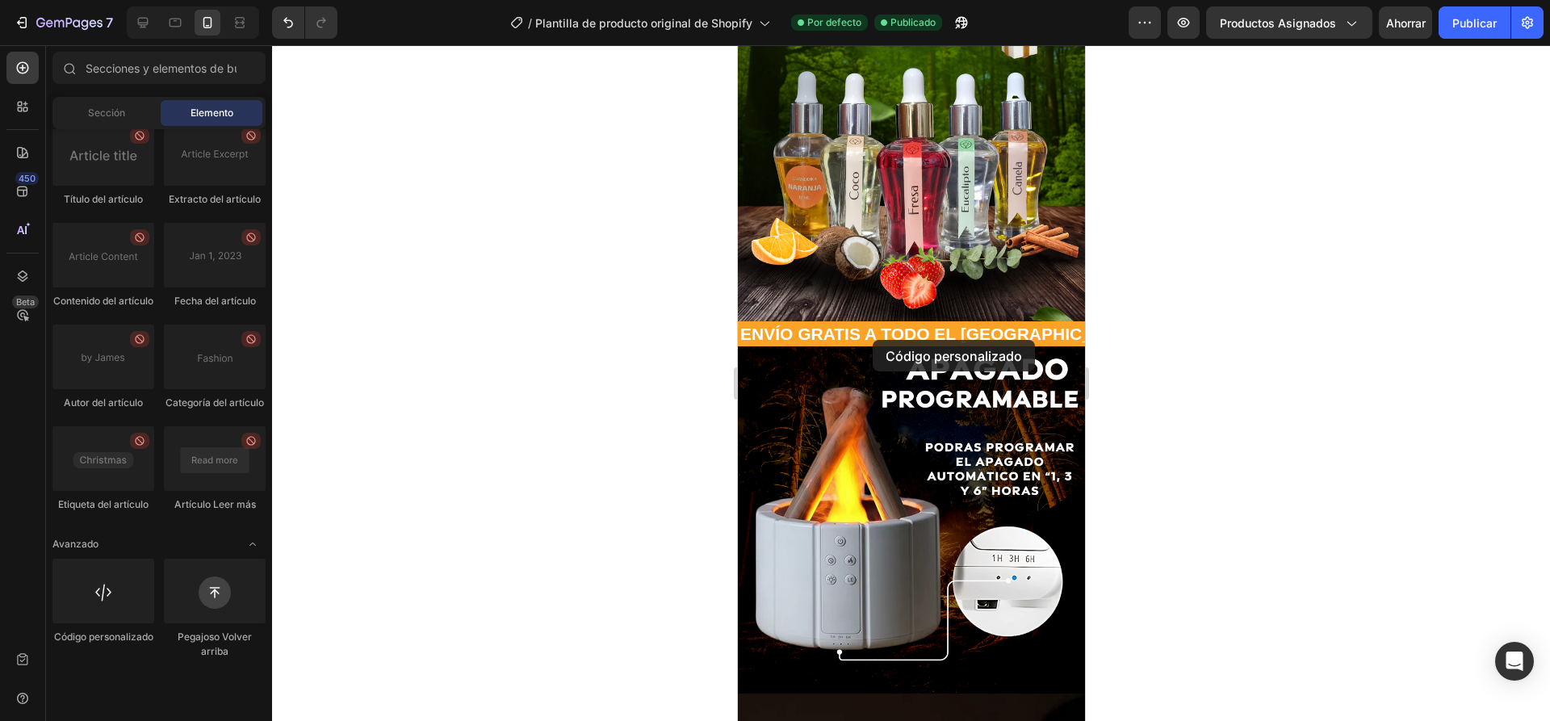
scroll to position [852, 0]
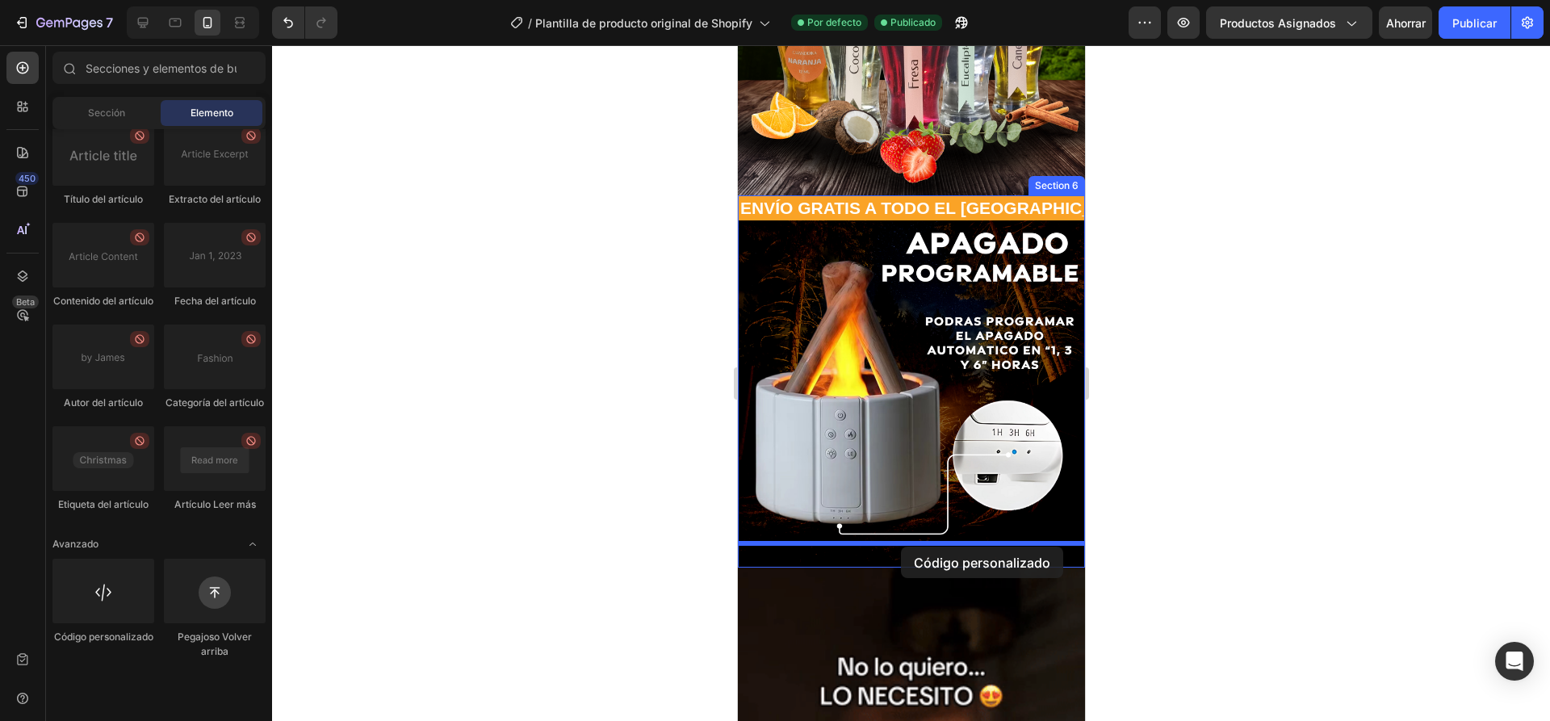
drag, startPoint x: 844, startPoint y: 693, endPoint x: 900, endPoint y: 547, distance: 157.4
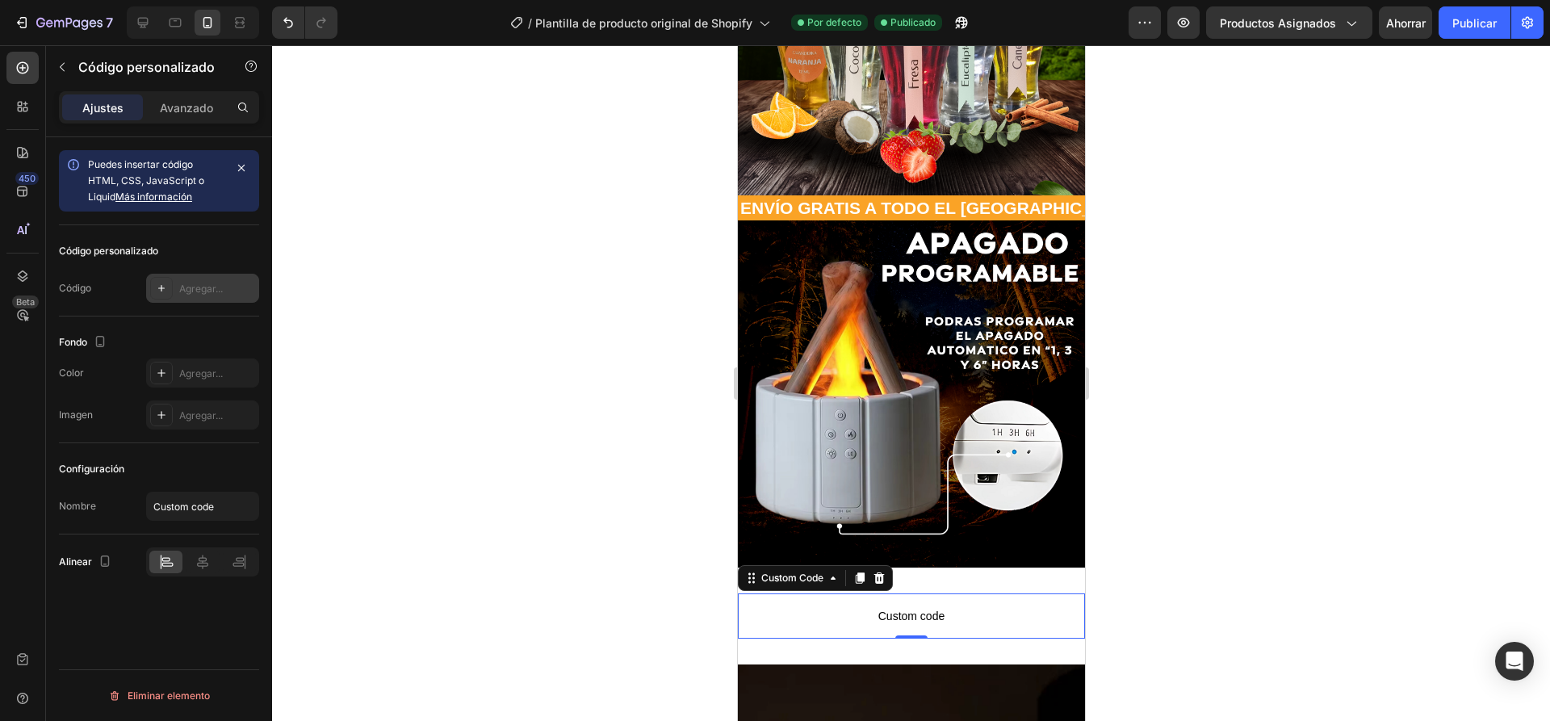
click at [192, 285] on font "Agregar..." at bounding box center [201, 289] width 44 height 12
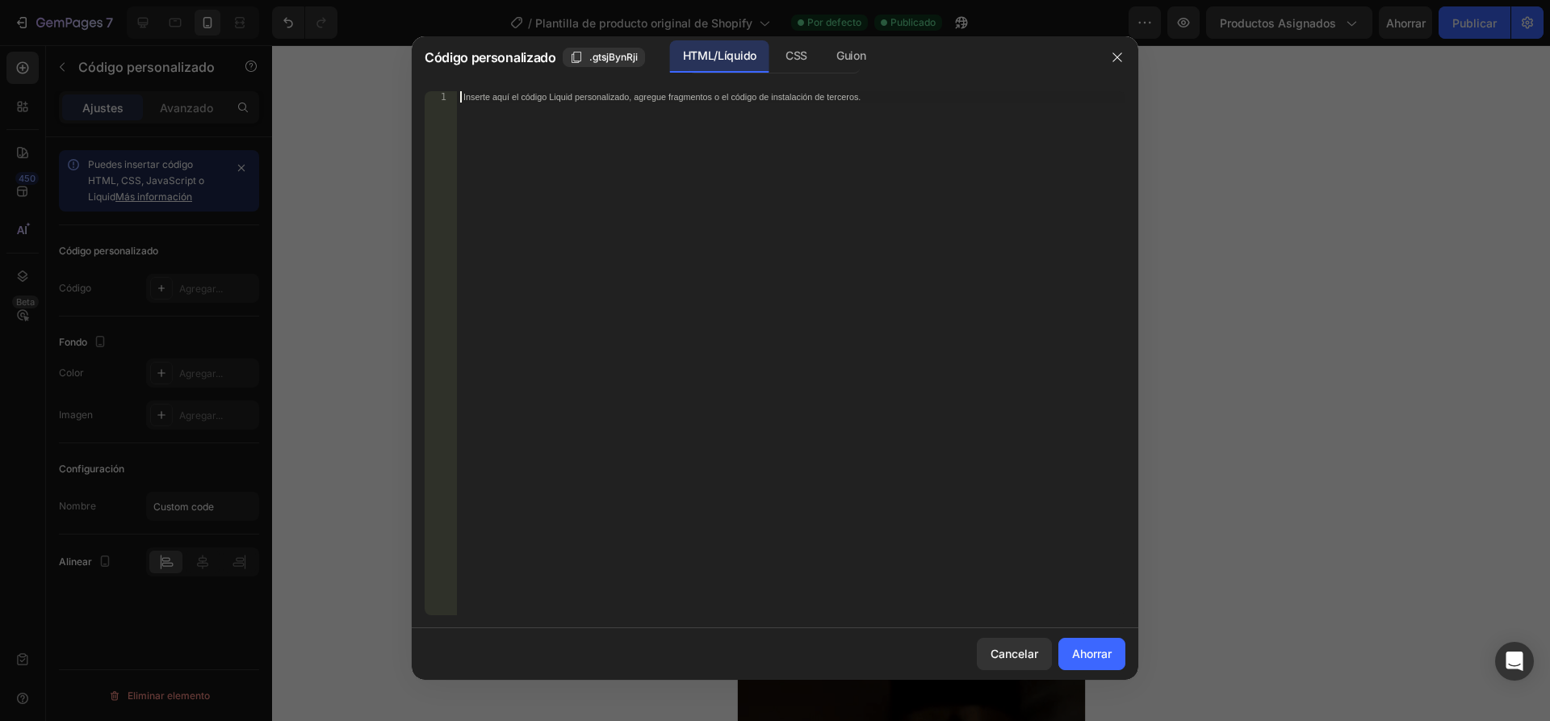
click at [583, 132] on div "Inserte aquí el código Liquid personalizado, agregue fragmentos o el código de …" at bounding box center [791, 364] width 668 height 547
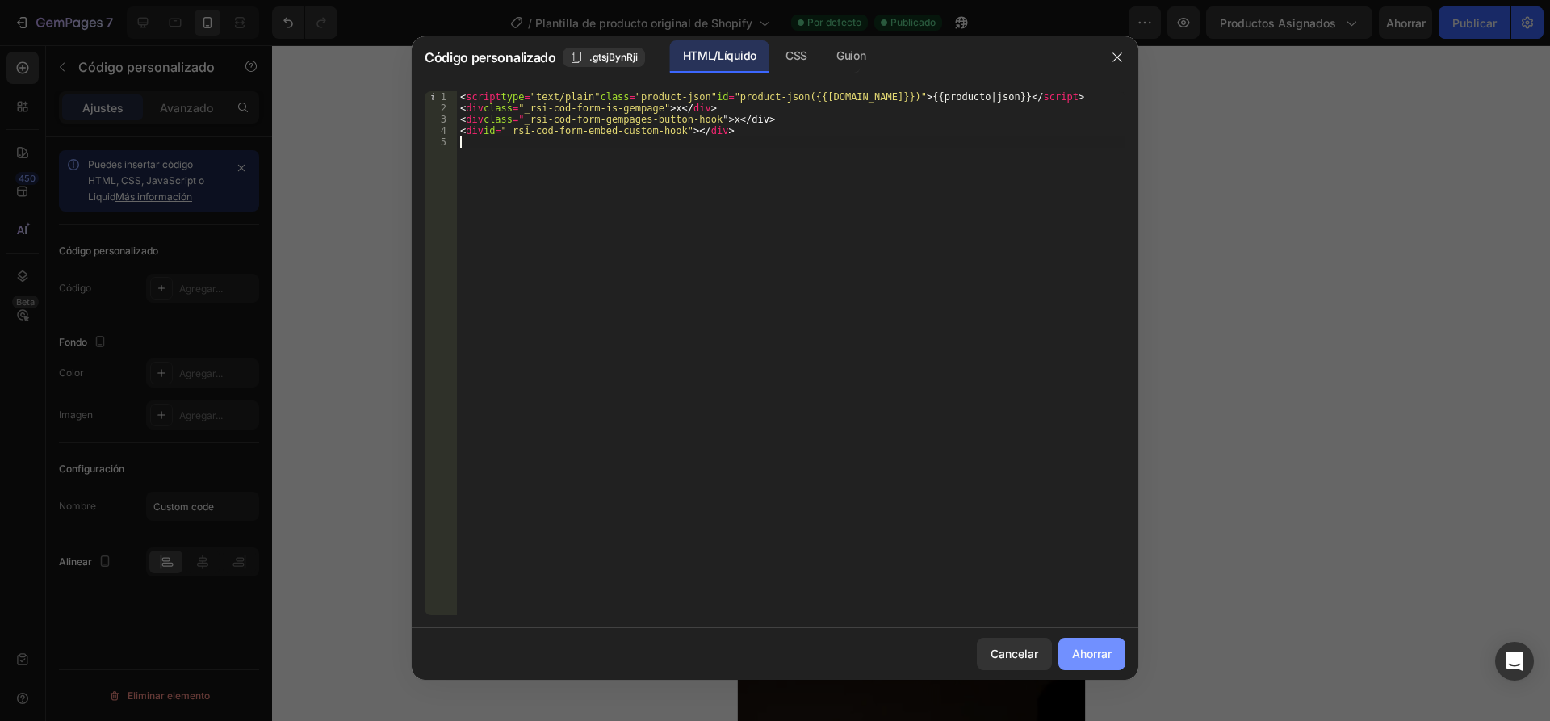
click at [1090, 651] on font "Ahorrar" at bounding box center [1092, 654] width 40 height 14
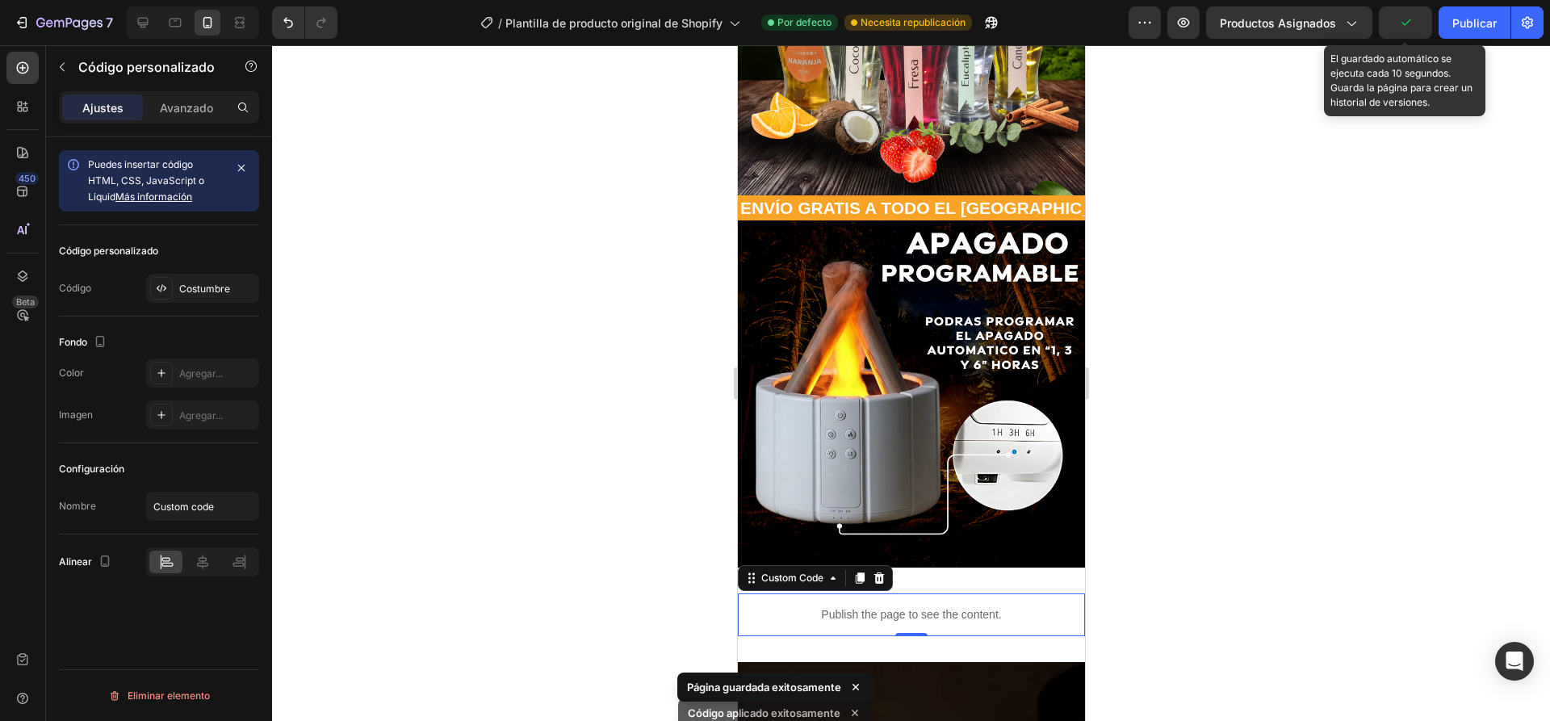
click at [1406, 22] on icon "button" at bounding box center [1405, 23] width 16 height 16
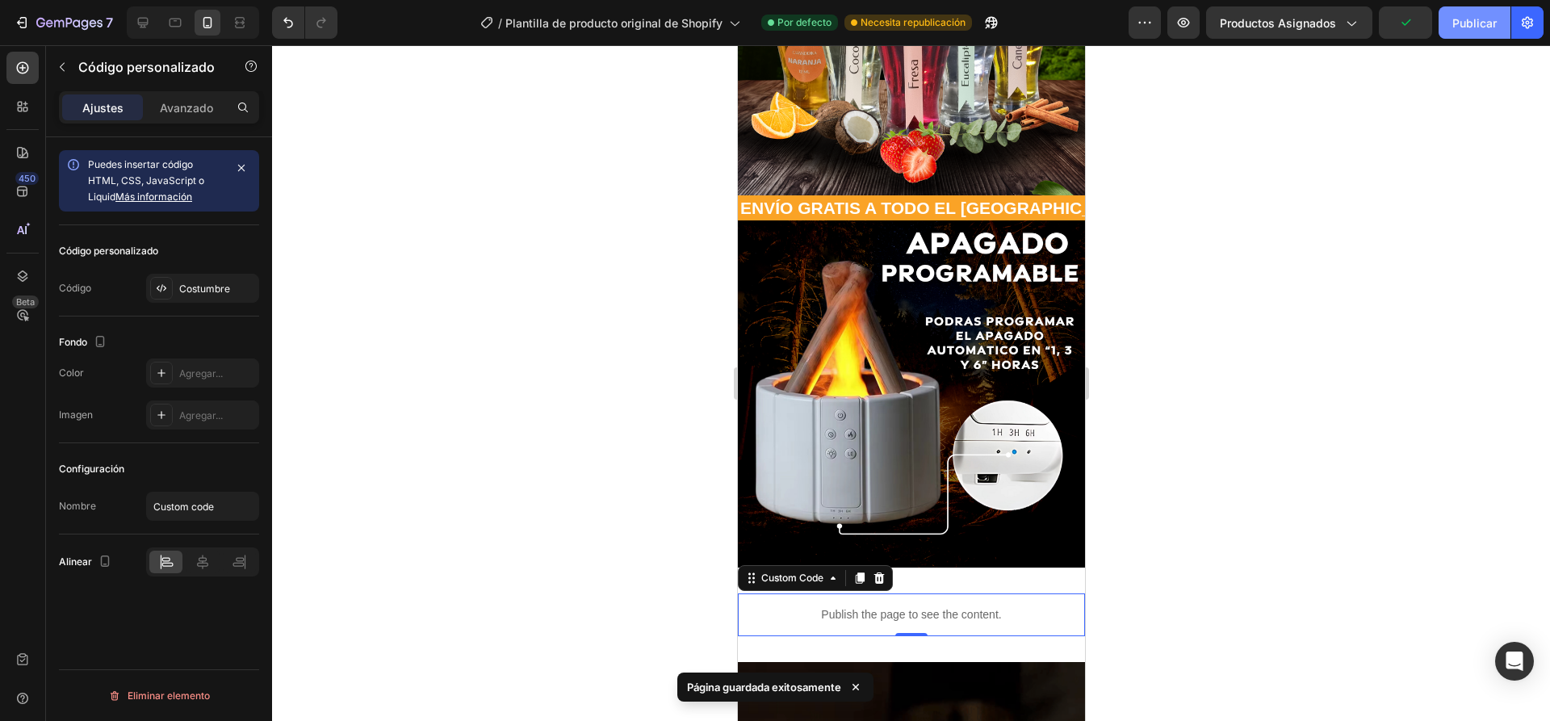
click at [1453, 19] on font "Publicar" at bounding box center [1474, 23] width 44 height 14
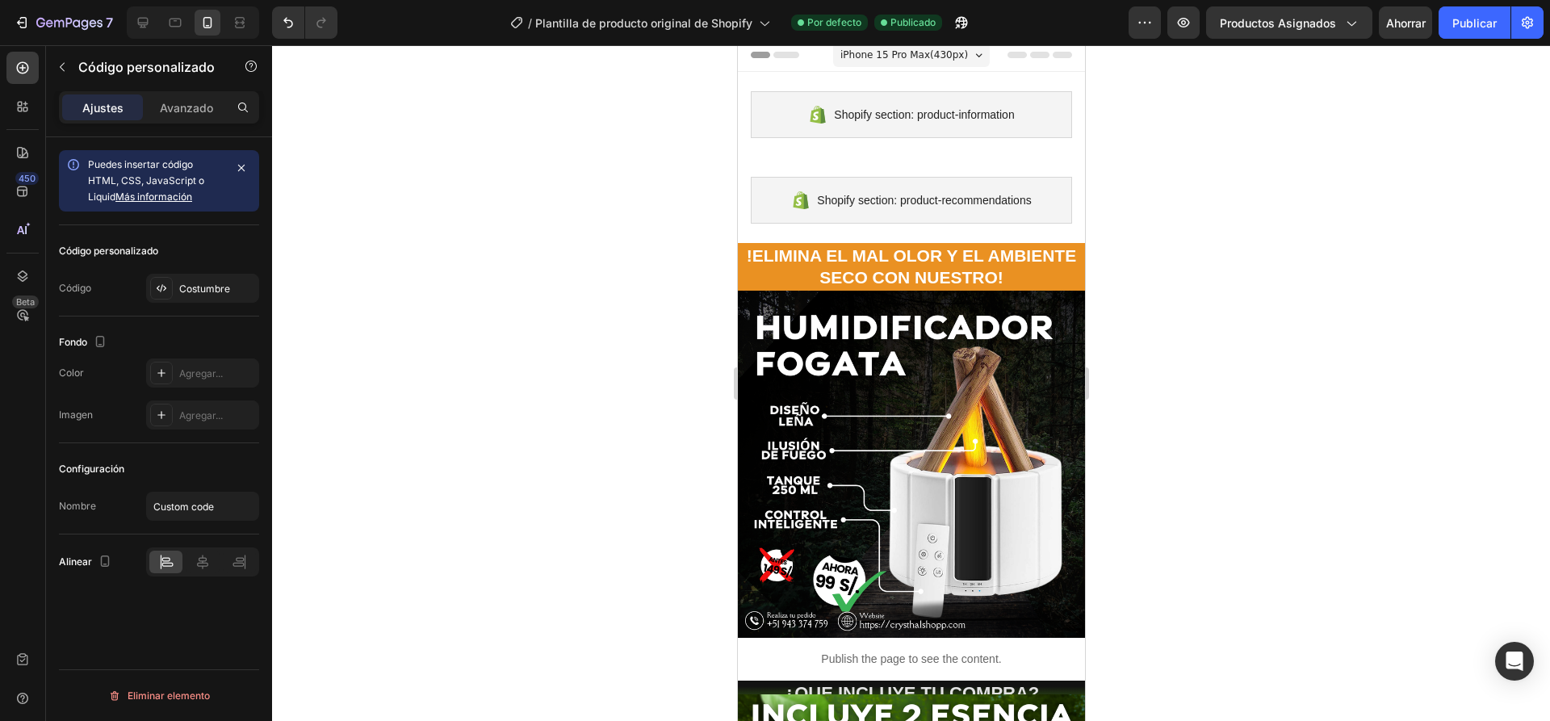
scroll to position [0, 0]
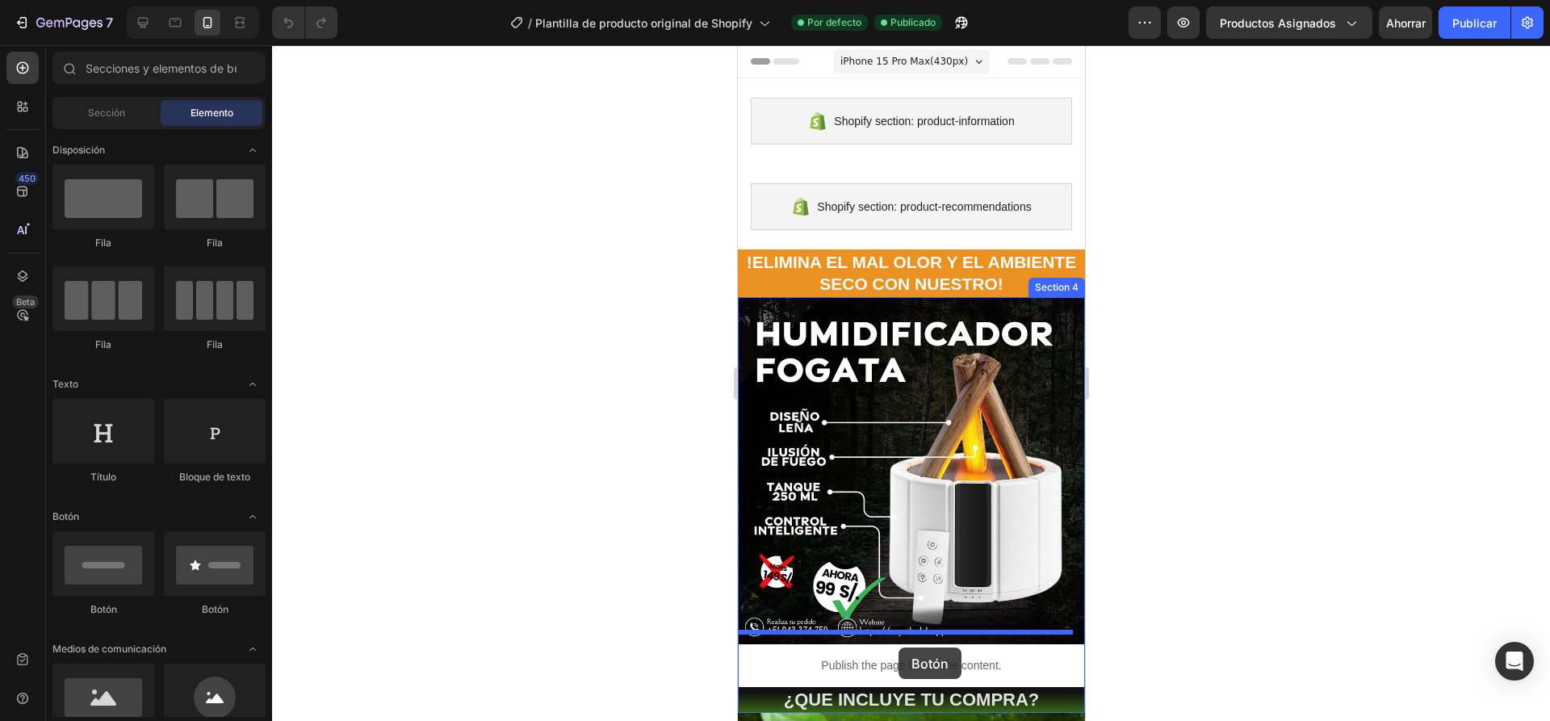
drag, startPoint x: 903, startPoint y: 611, endPoint x: 898, endPoint y: 647, distance: 36.6
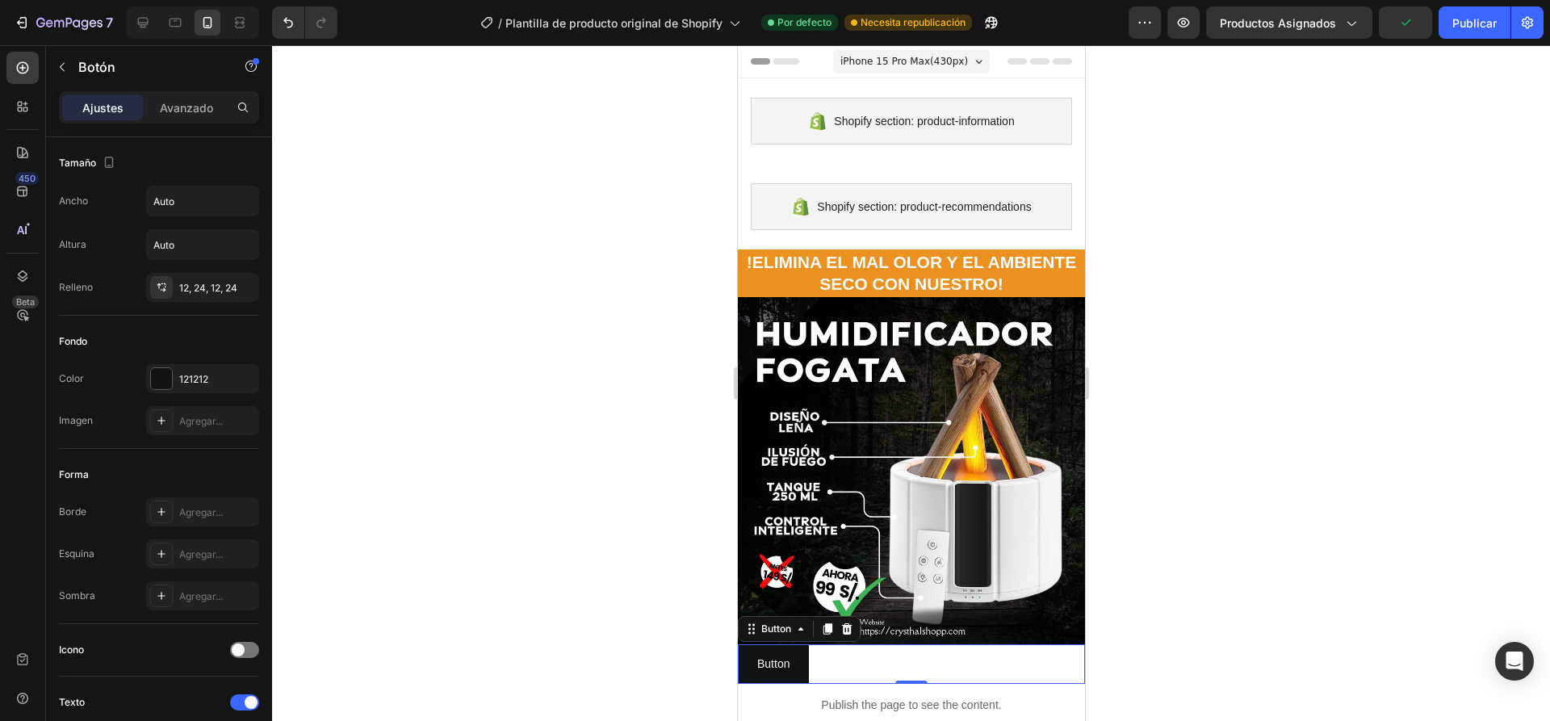
click at [896, 651] on div "Button Button 0" at bounding box center [910, 664] width 347 height 40
click at [788, 657] on p "Button" at bounding box center [772, 664] width 32 height 20
click at [867, 657] on div "Button Button 0" at bounding box center [910, 664] width 347 height 40
click at [185, 101] on font "Avanzado" at bounding box center [186, 108] width 53 height 14
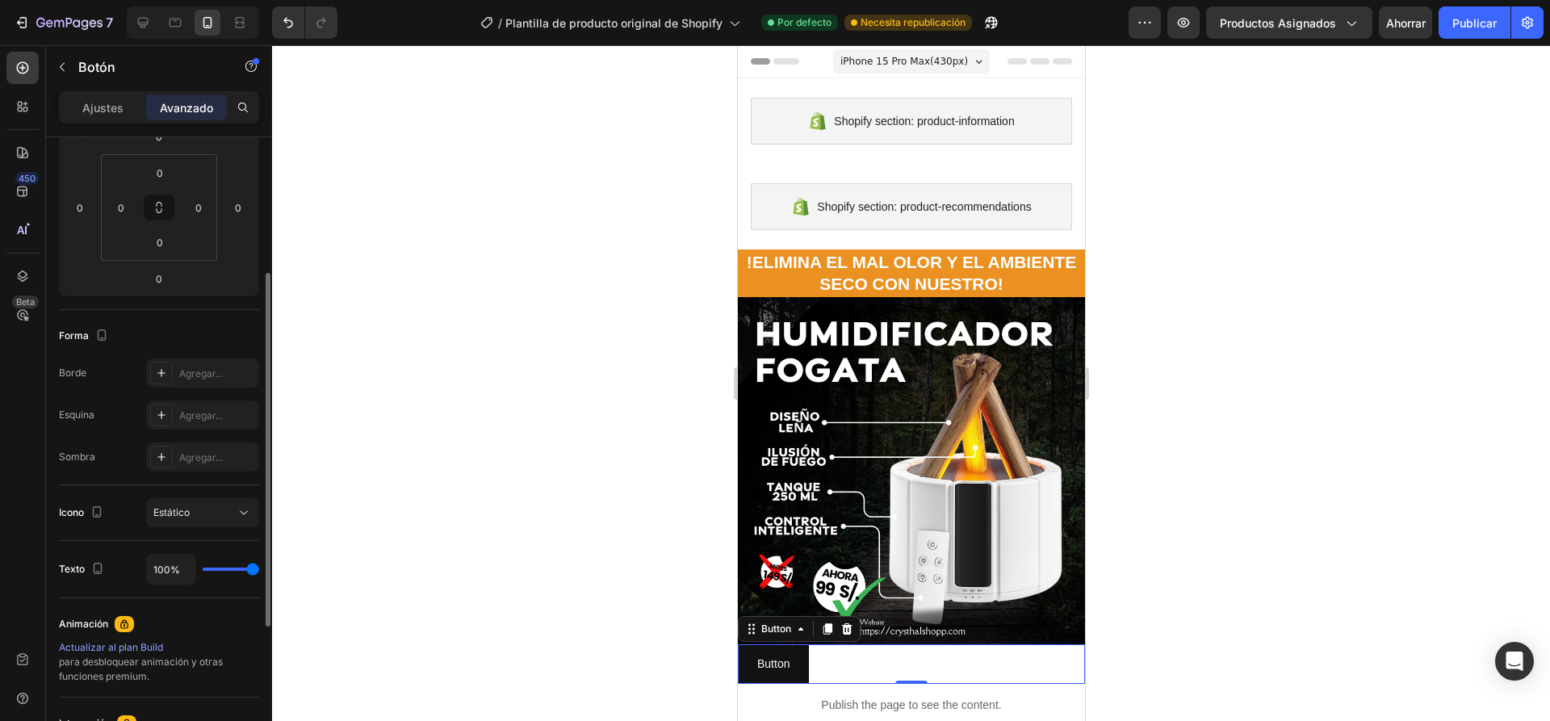
scroll to position [404, 0]
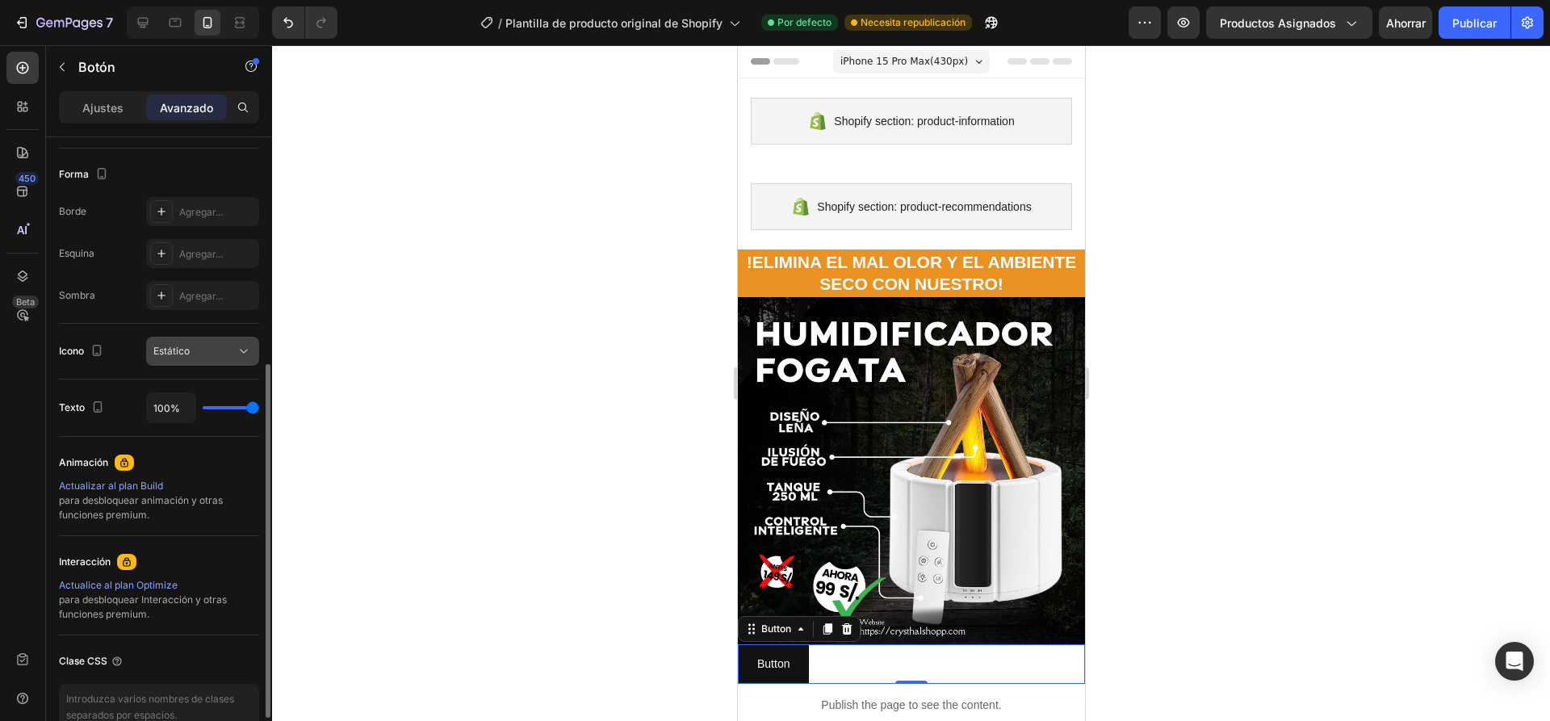
click at [219, 355] on div "Estático" at bounding box center [194, 351] width 82 height 15
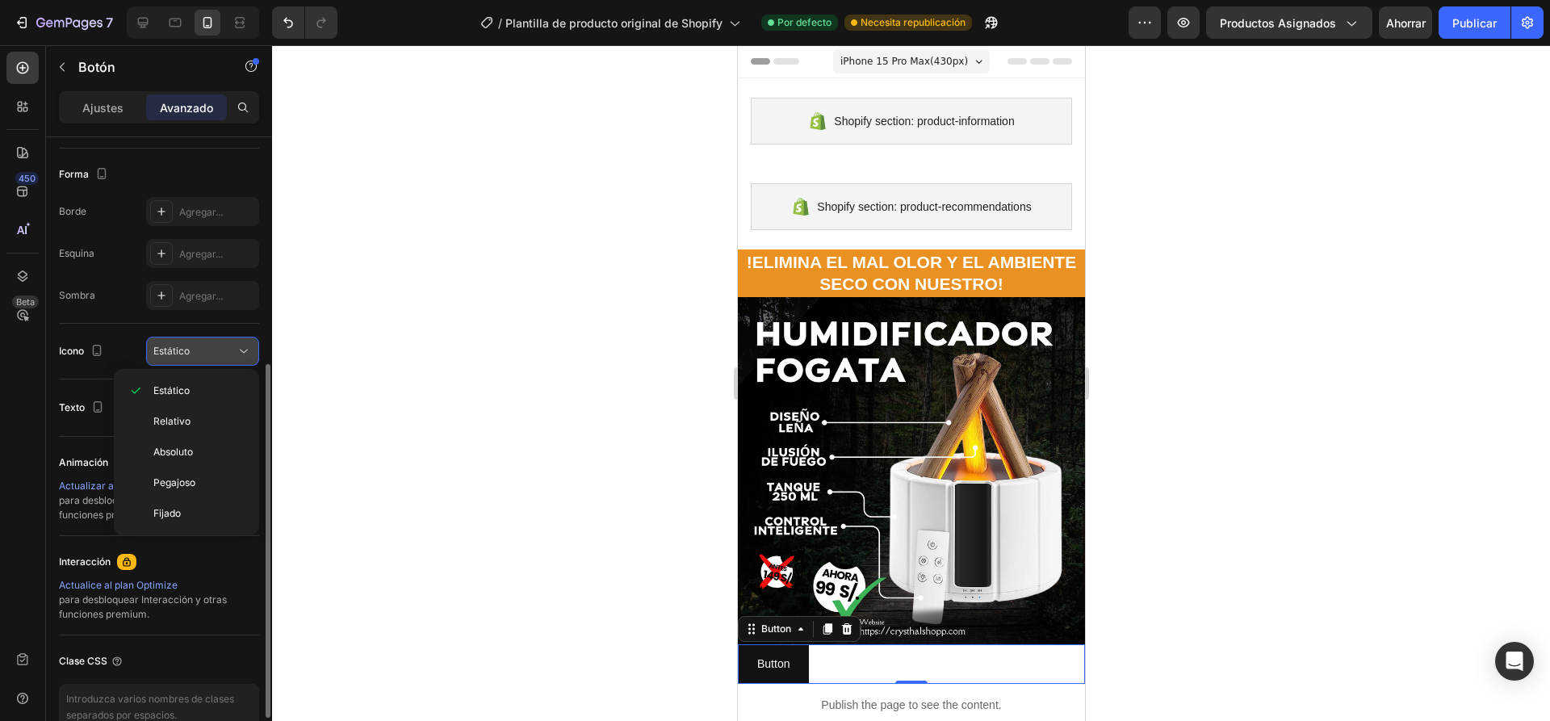
click at [219, 355] on div "Estático" at bounding box center [194, 351] width 82 height 15
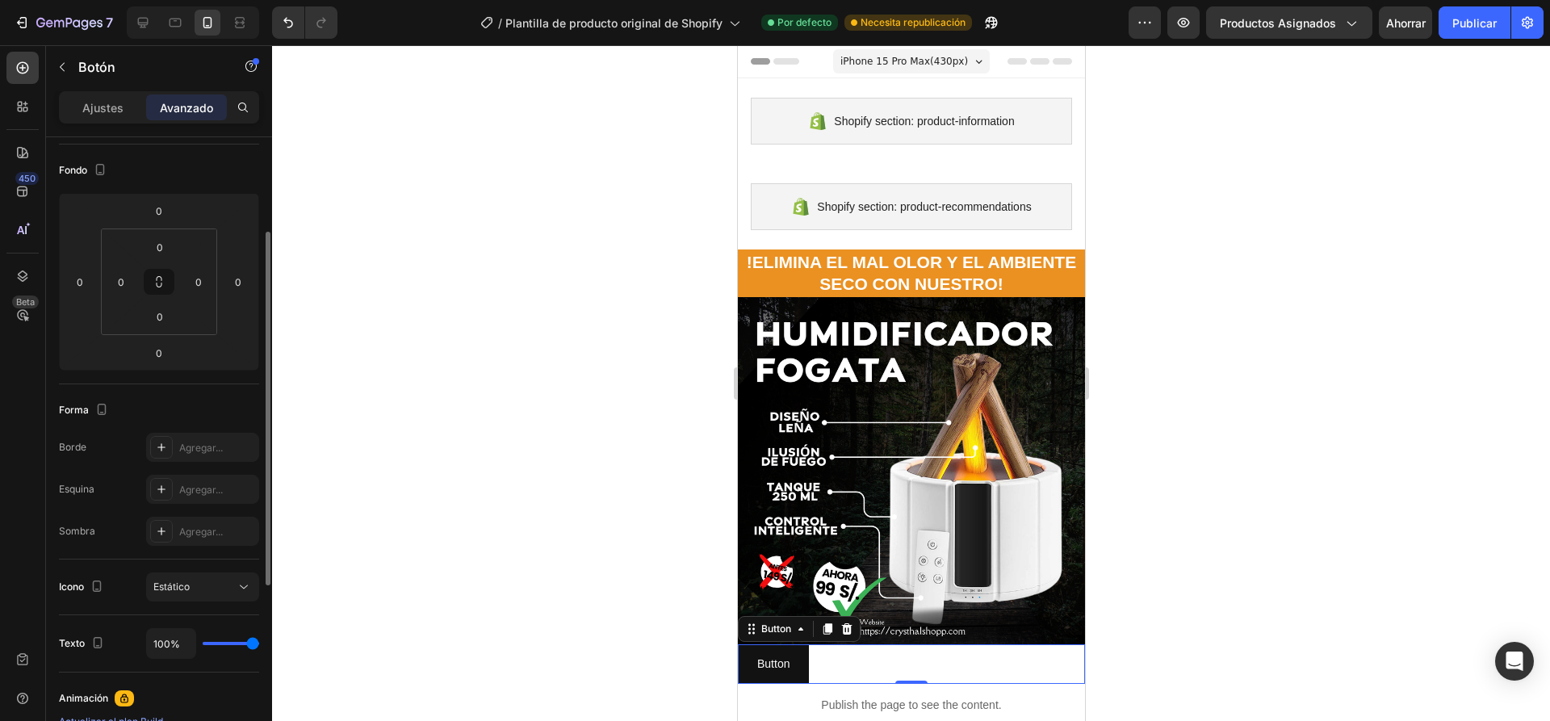
scroll to position [0, 0]
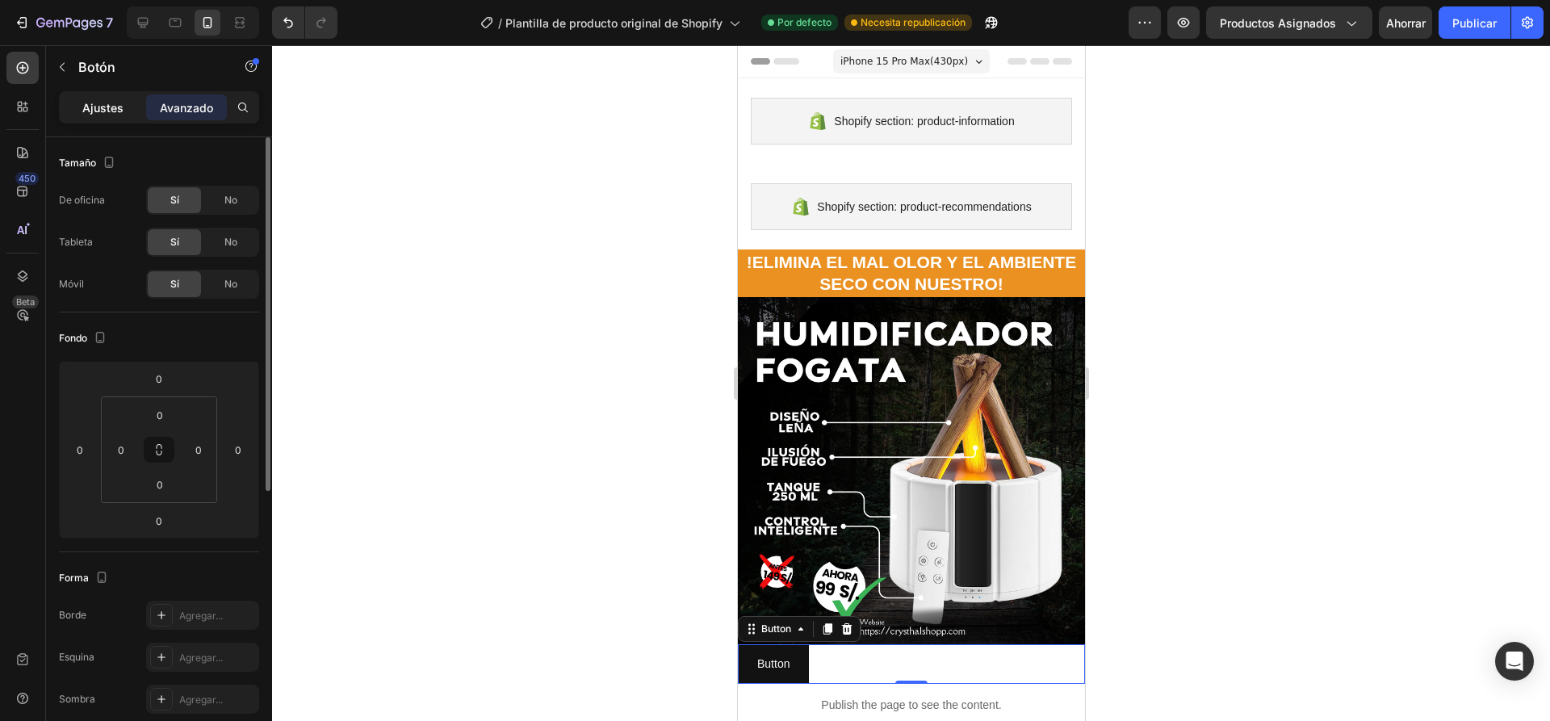
click at [114, 115] on p "Ajustes" at bounding box center [102, 107] width 41 height 17
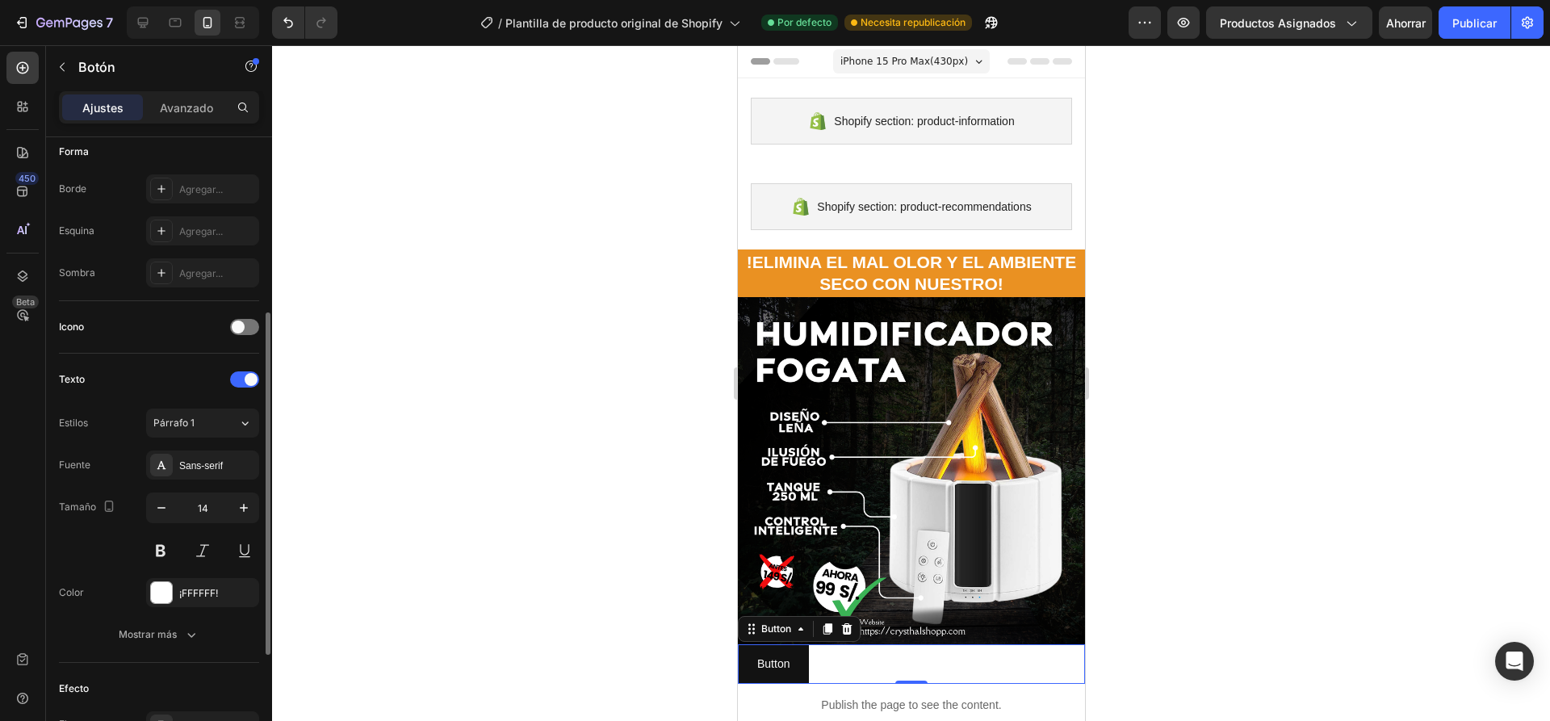
scroll to position [528, 0]
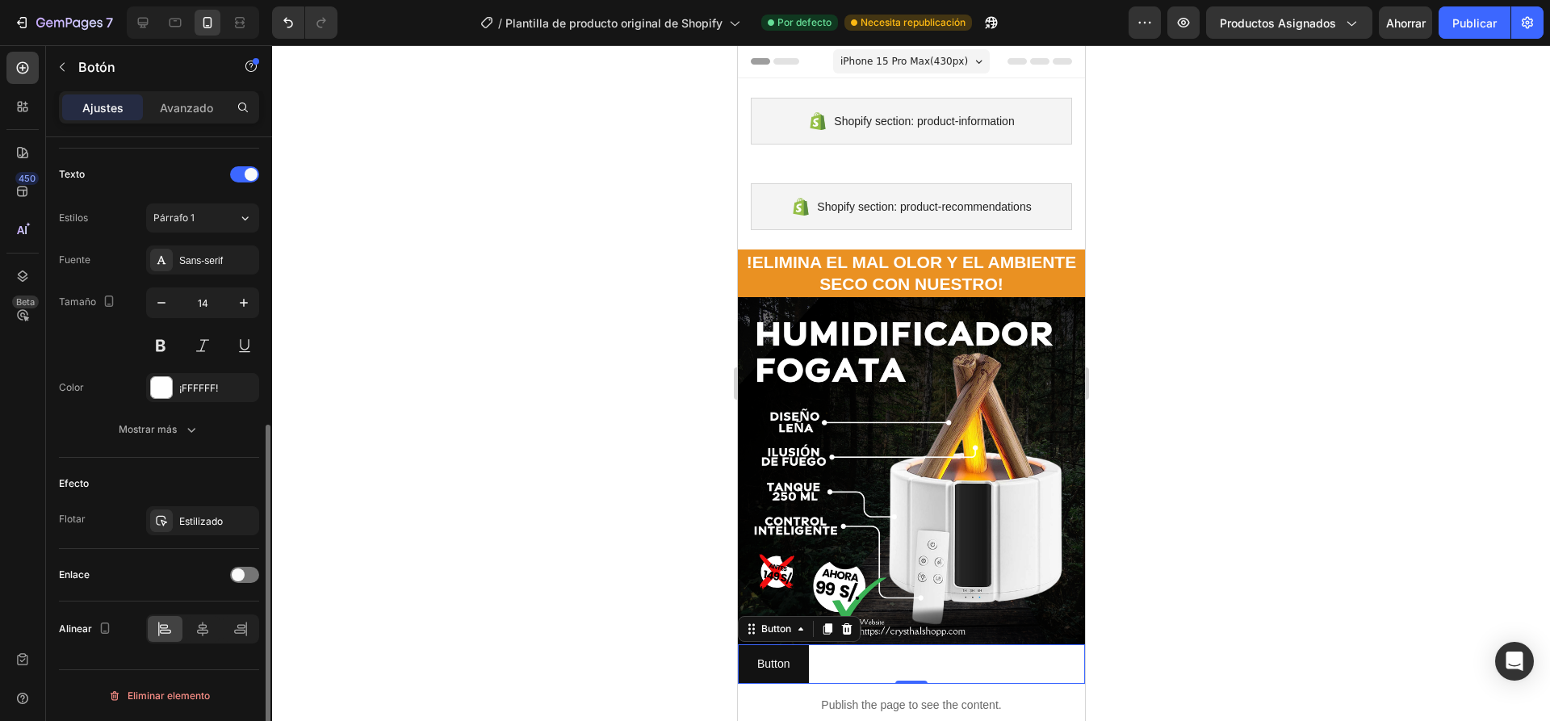
click at [586, 578] on div at bounding box center [911, 383] width 1278 height 676
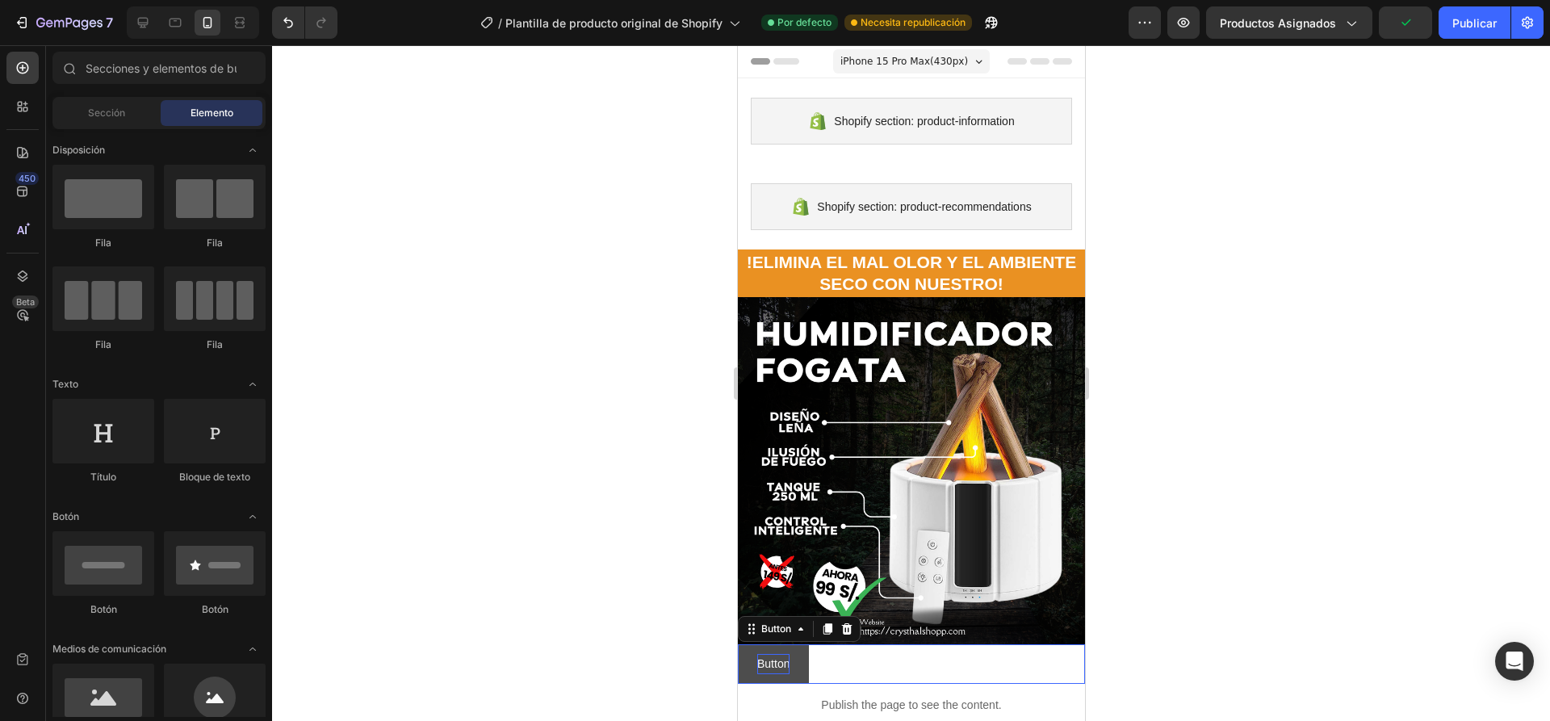
click at [780, 659] on p "Button" at bounding box center [772, 664] width 32 height 20
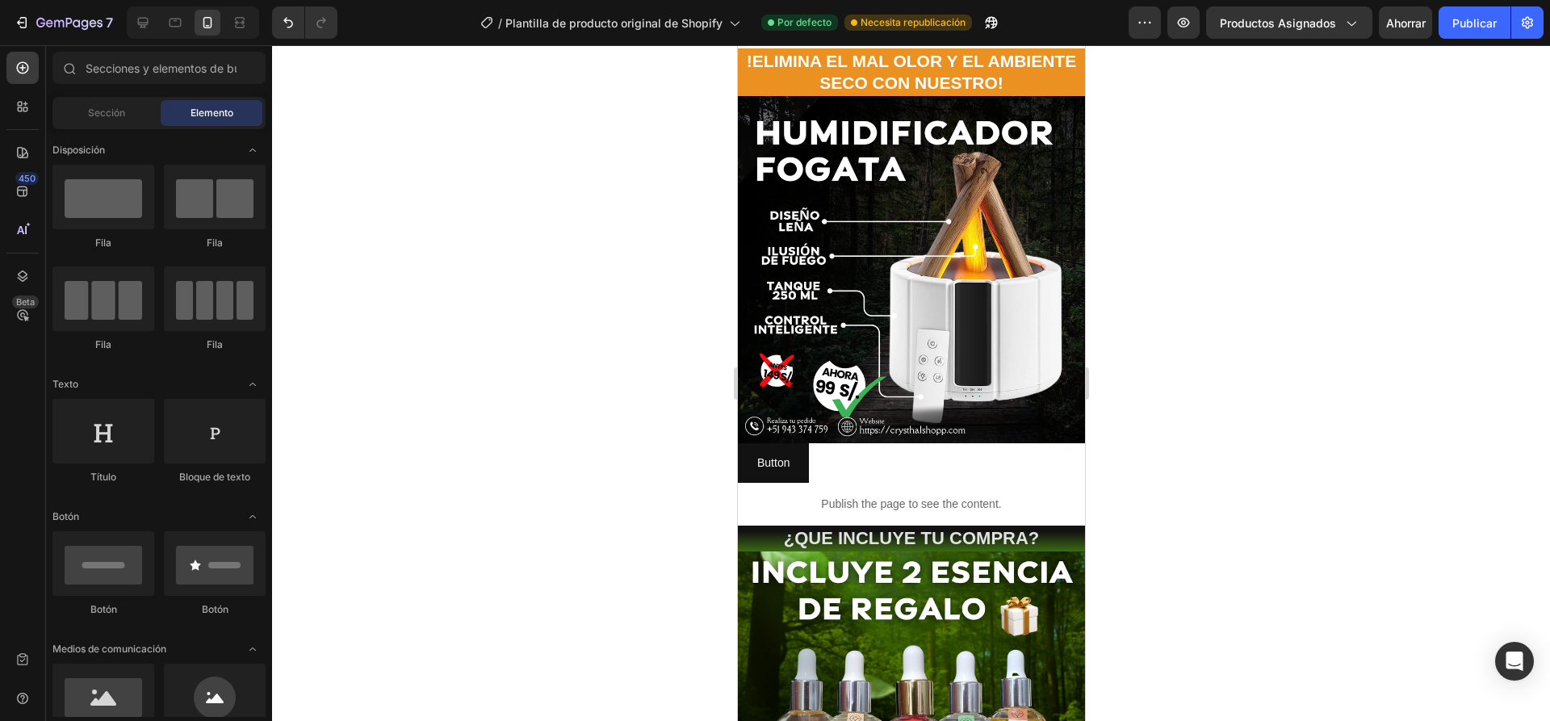
scroll to position [187, 0]
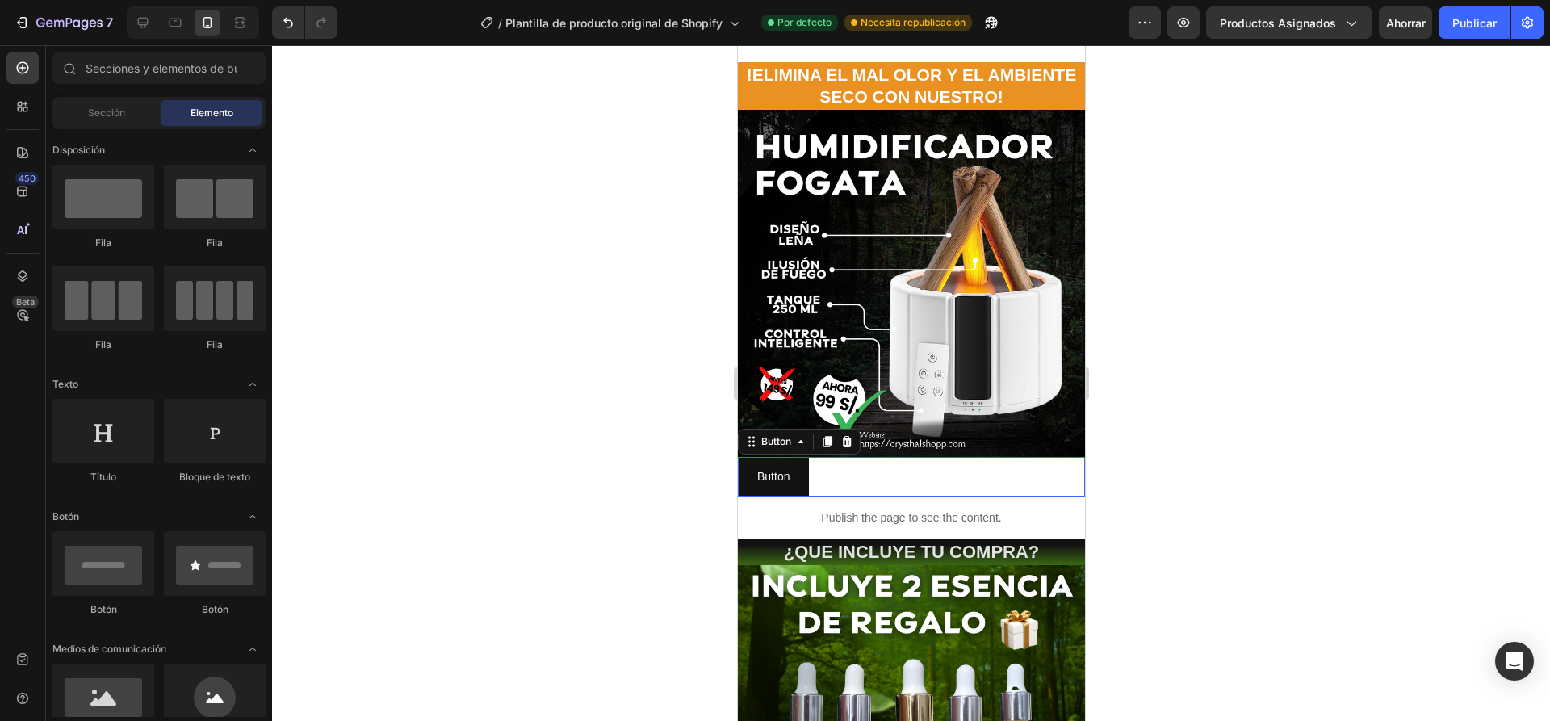
click at [958, 468] on div "Button Button 0" at bounding box center [910, 477] width 347 height 40
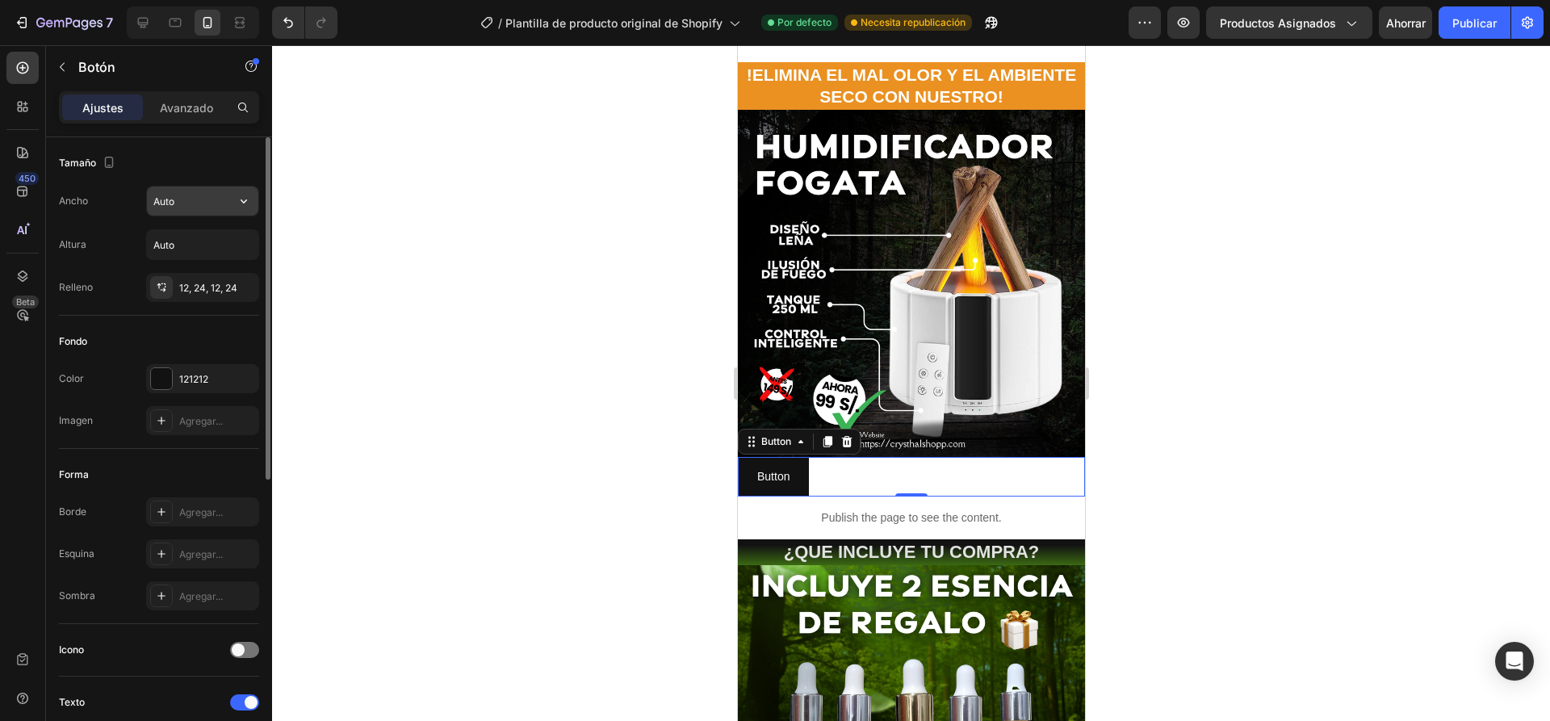
click at [185, 201] on input "Auto" at bounding box center [202, 200] width 111 height 29
click at [205, 115] on p "Avanzado" at bounding box center [186, 107] width 53 height 17
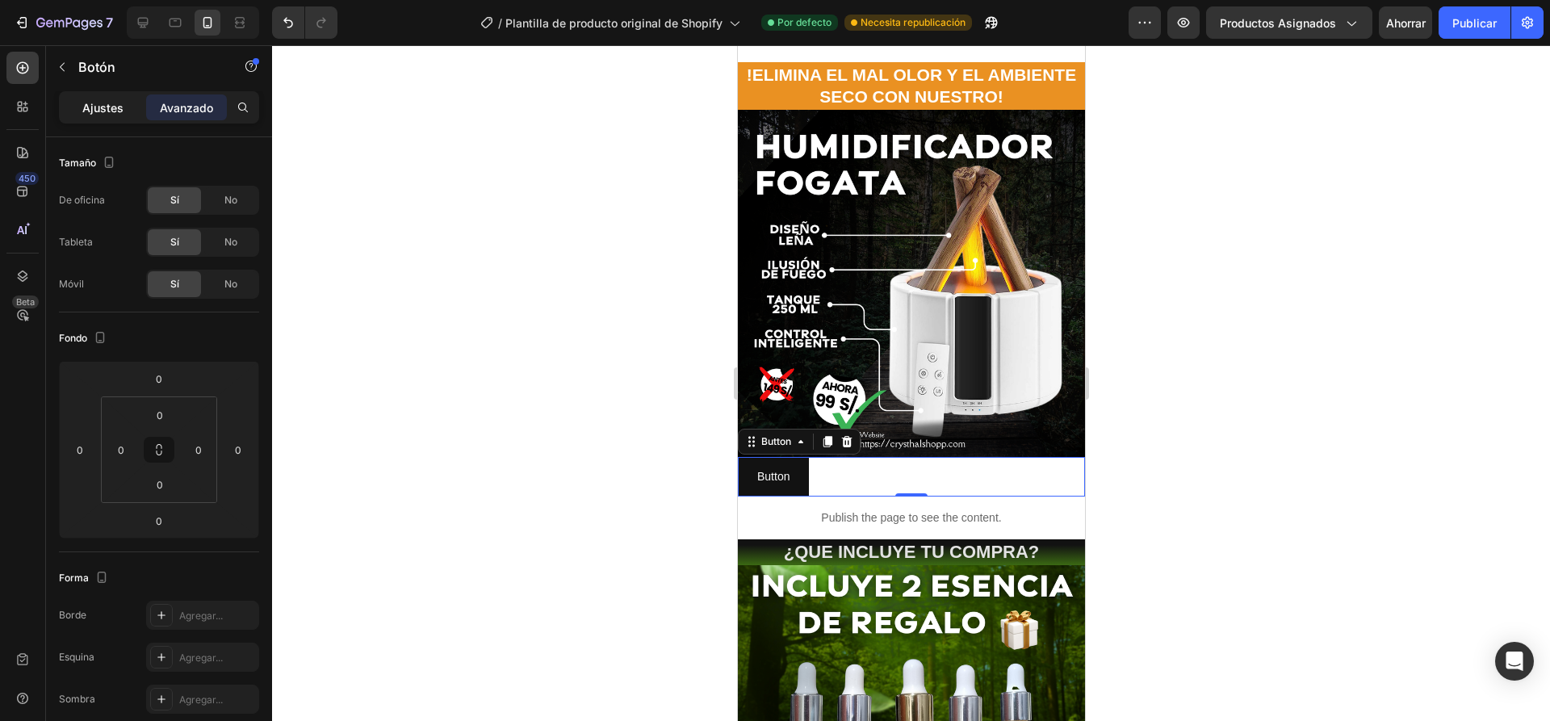
click at [111, 112] on font "Ajustes" at bounding box center [102, 108] width 41 height 14
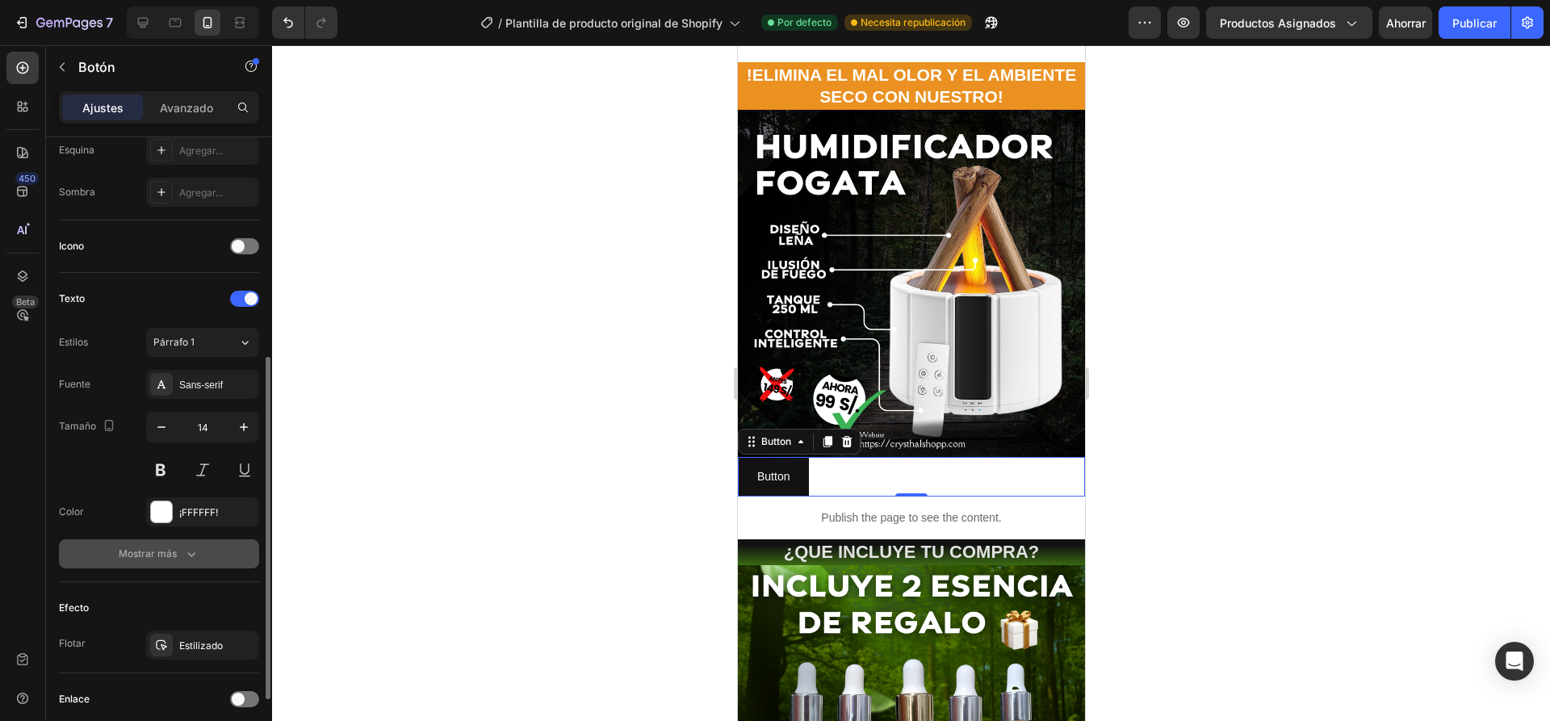
scroll to position [528, 0]
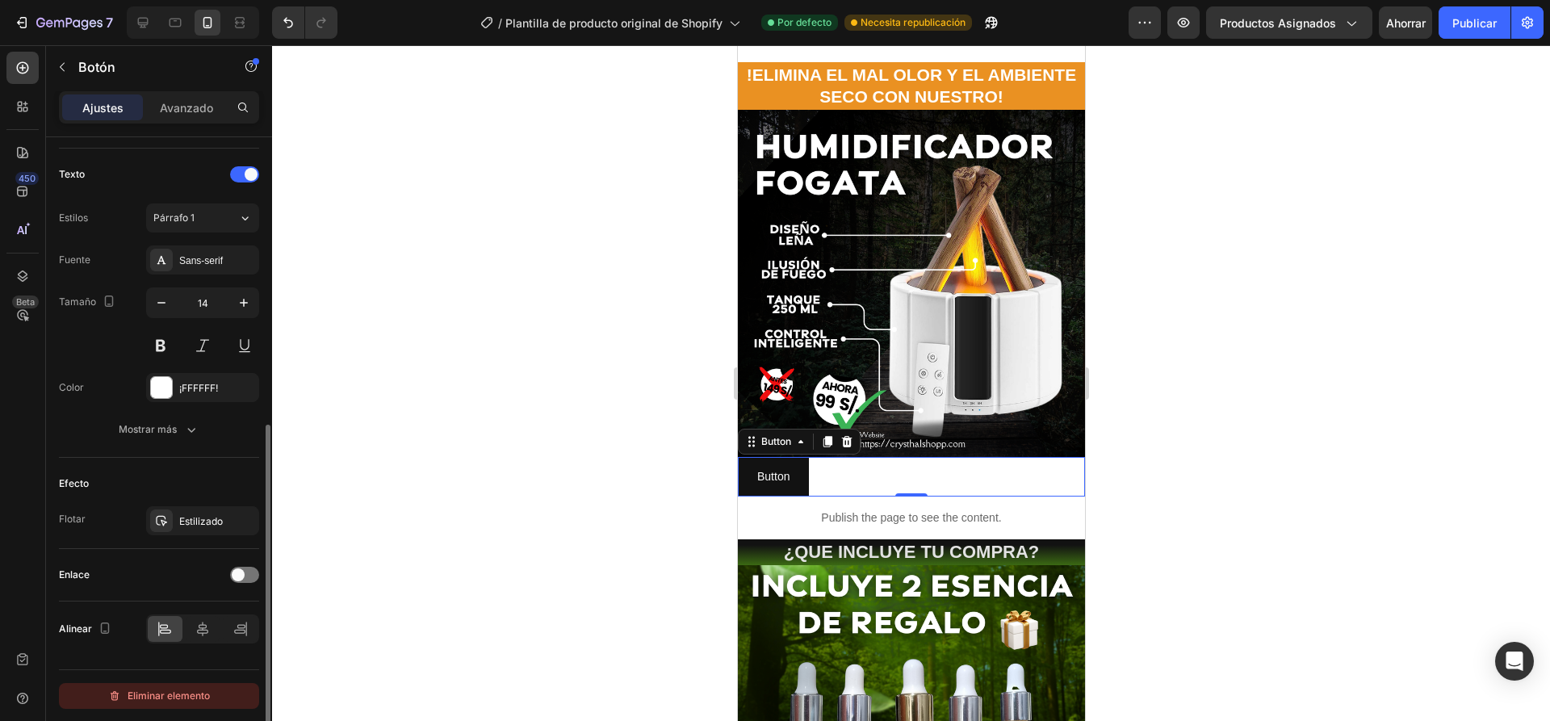
click at [186, 701] on font "Eliminar elemento" at bounding box center [169, 695] width 82 height 12
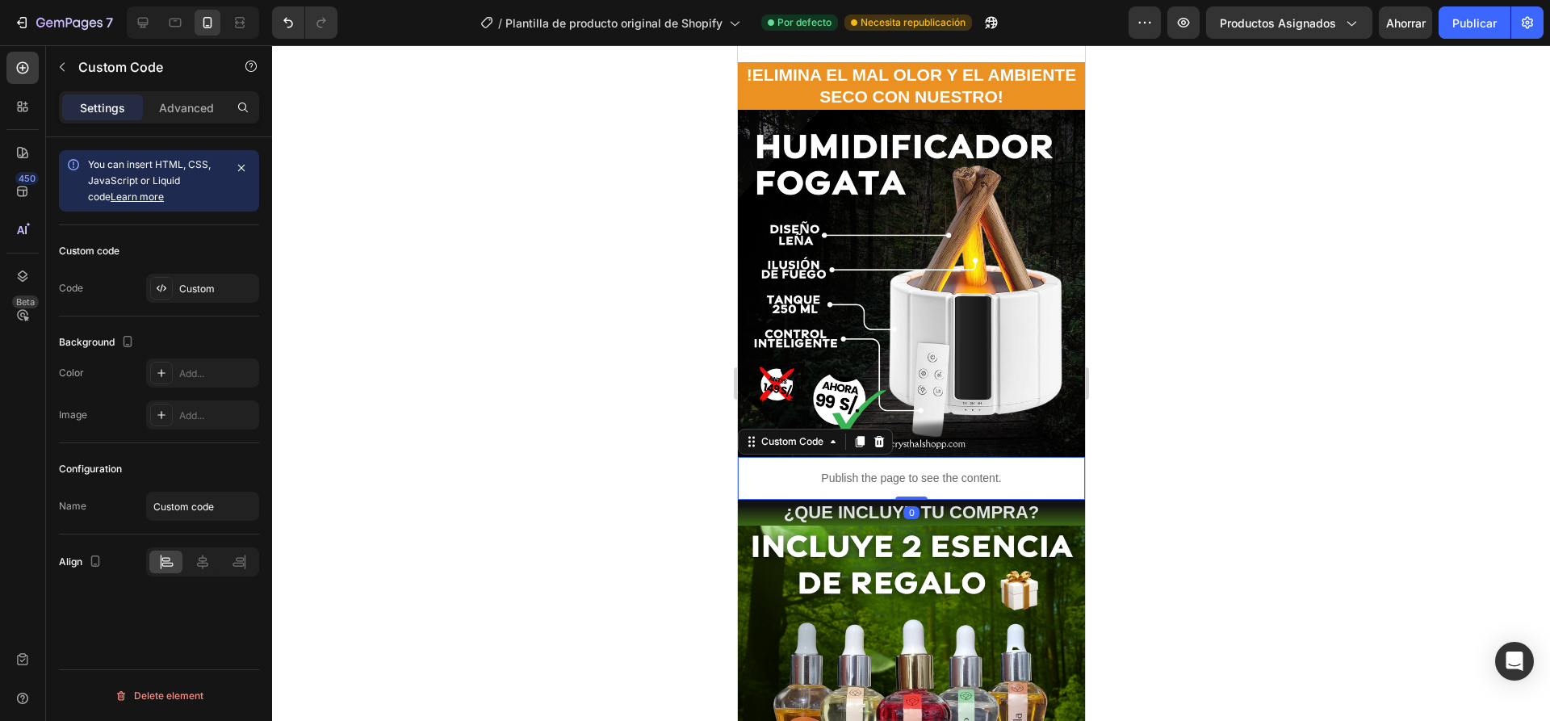
click at [788, 470] on p "Publish the page to see the content." at bounding box center [910, 478] width 347 height 17
click at [163, 287] on icon at bounding box center [161, 288] width 13 height 13
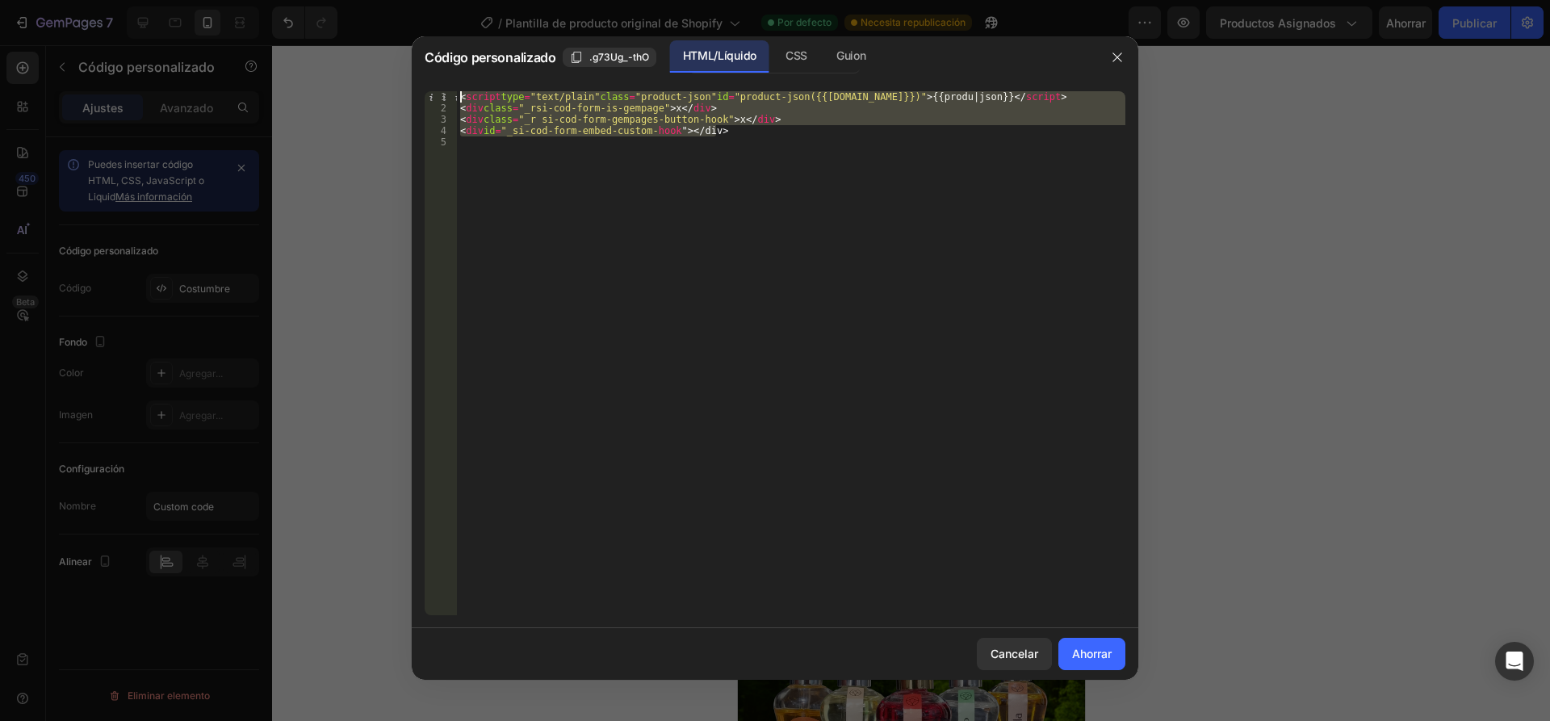
drag, startPoint x: 797, startPoint y: 136, endPoint x: 386, endPoint y: 67, distance: 416.6
click at [386, 67] on div "Código personalizado .g73Ug_-thO HTML/Líquido CSS Guion <div id="_ si-cod-form-…" at bounding box center [775, 360] width 1550 height 721
type textarea "<script type="text/plain" class="product-json" id="product-json({{product.id}})…"
paste textarea
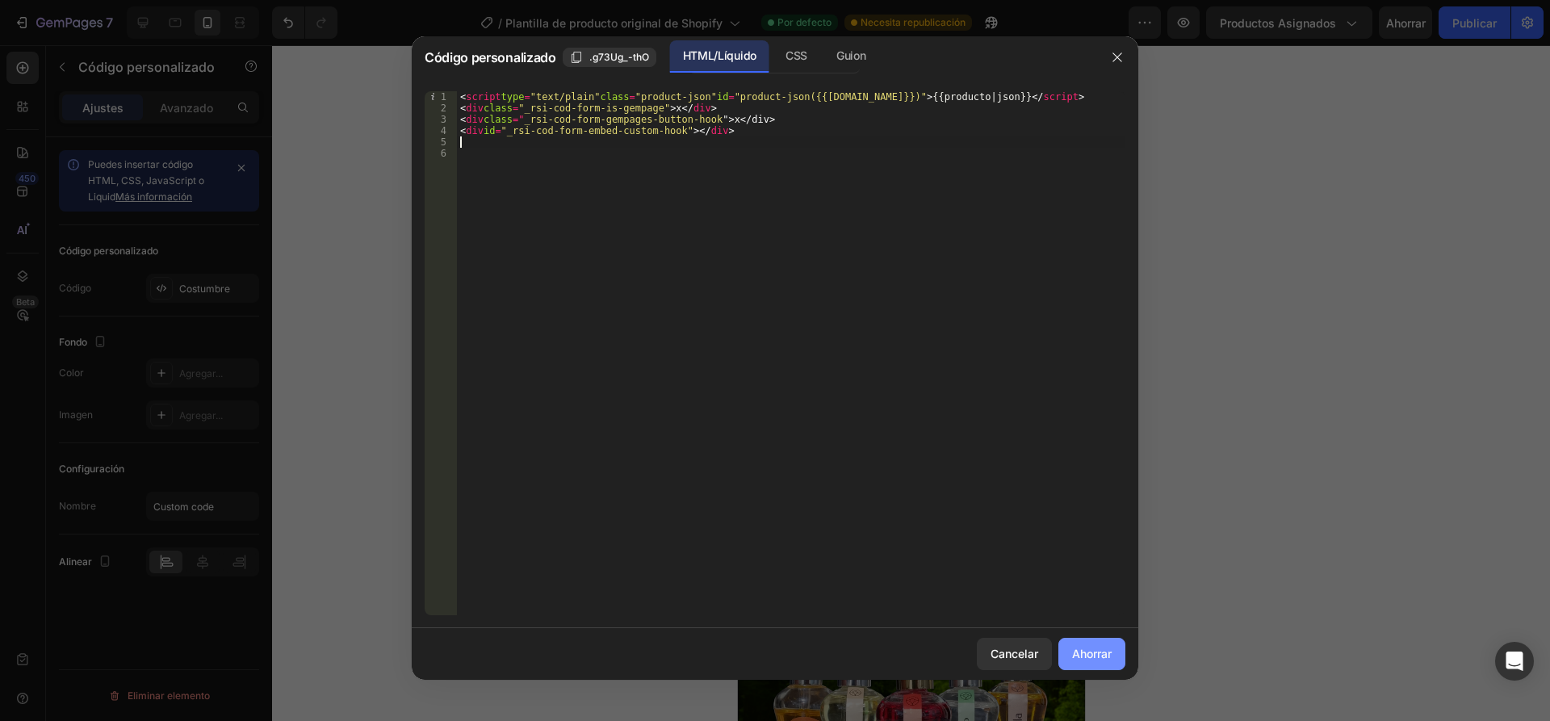
click at [1092, 643] on button "Ahorrar" at bounding box center [1091, 654] width 67 height 32
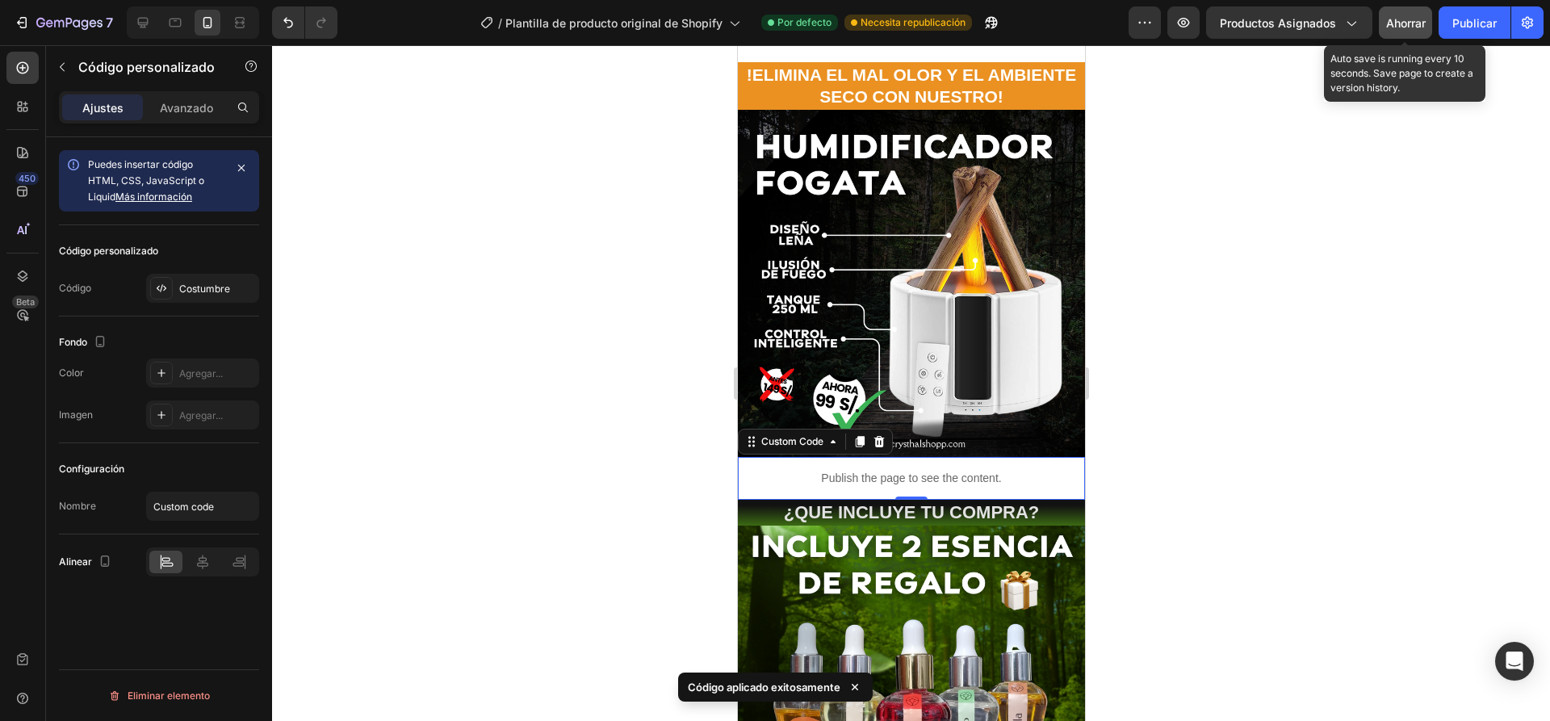
click at [1392, 16] on font "Ahorrar" at bounding box center [1406, 23] width 40 height 14
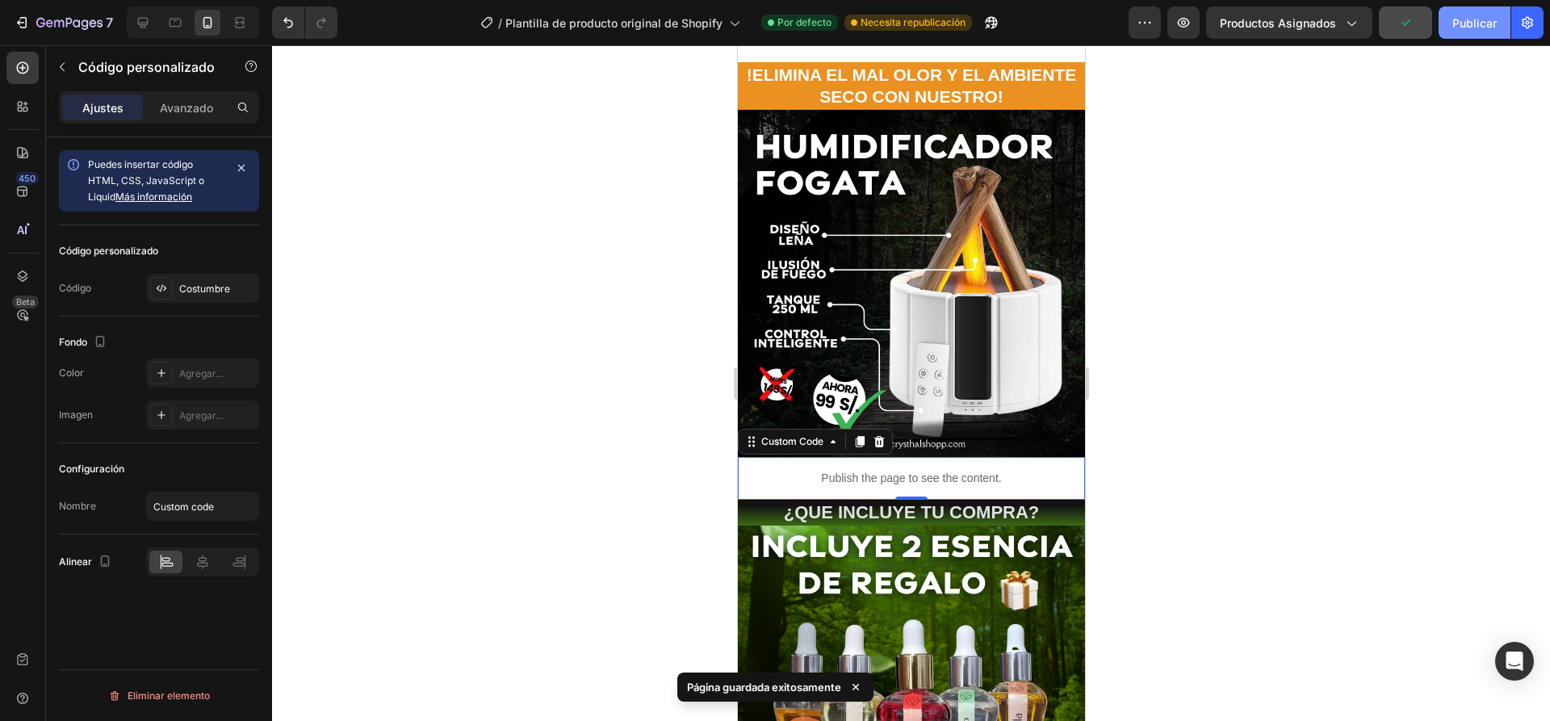
click at [1468, 23] on font "Publicar" at bounding box center [1474, 23] width 44 height 14
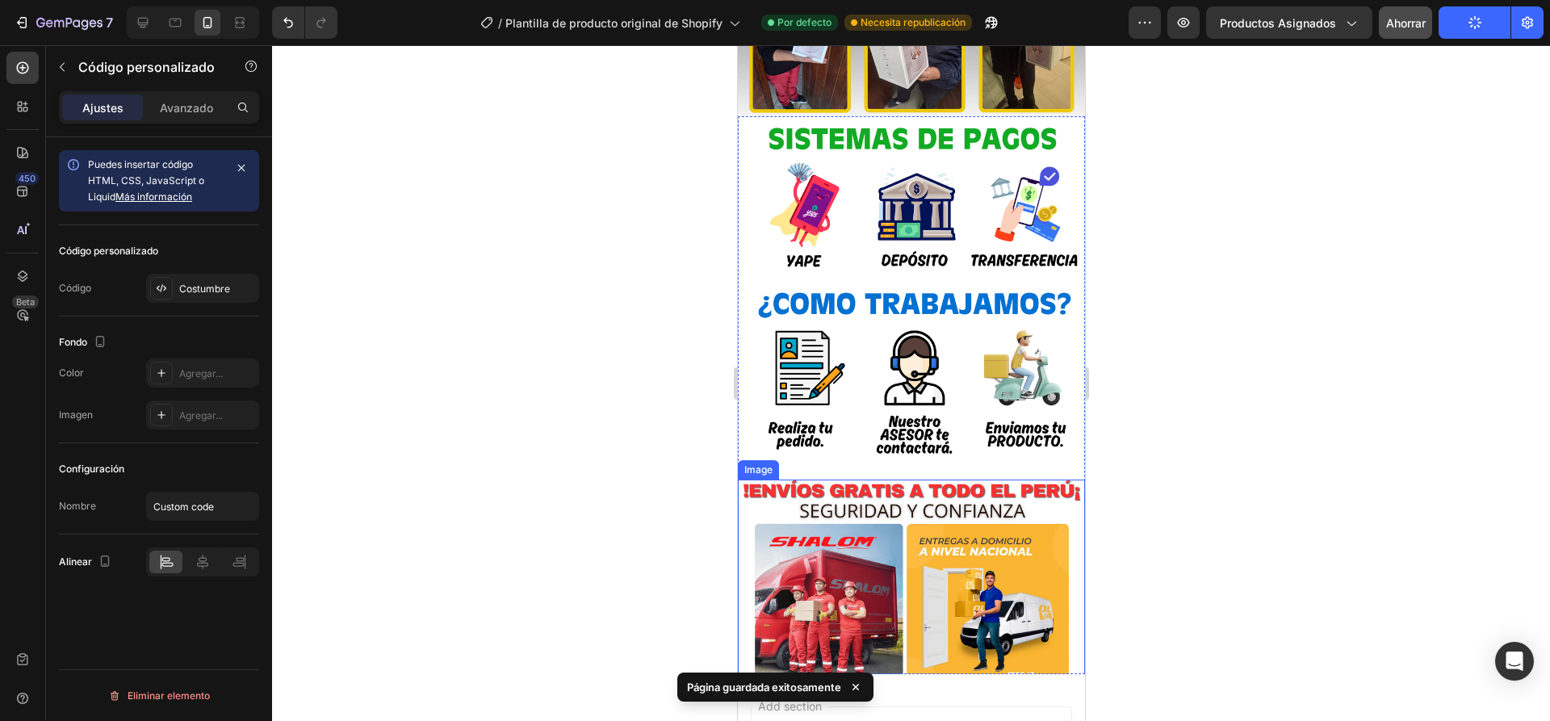
scroll to position [3592, 0]
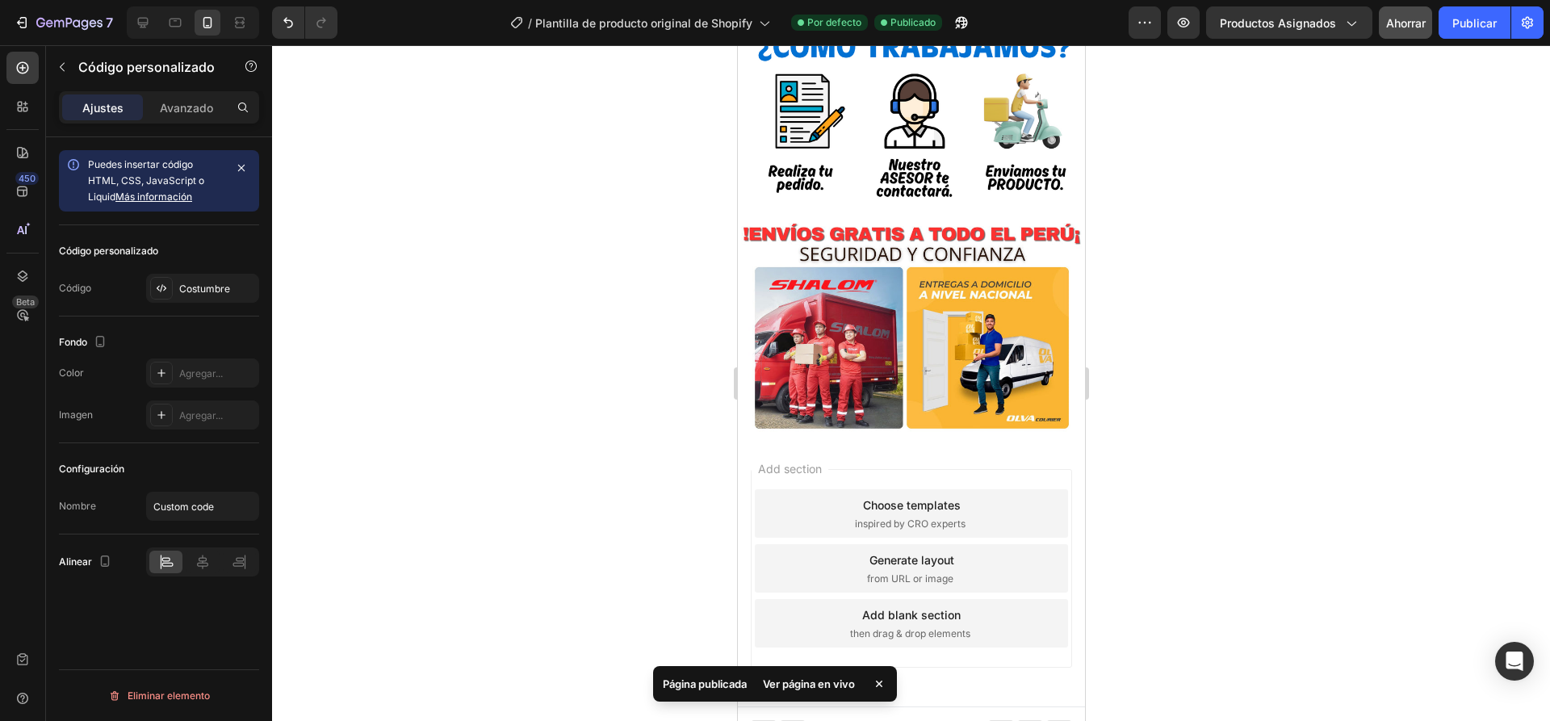
click at [1235, 479] on div at bounding box center [911, 383] width 1278 height 676
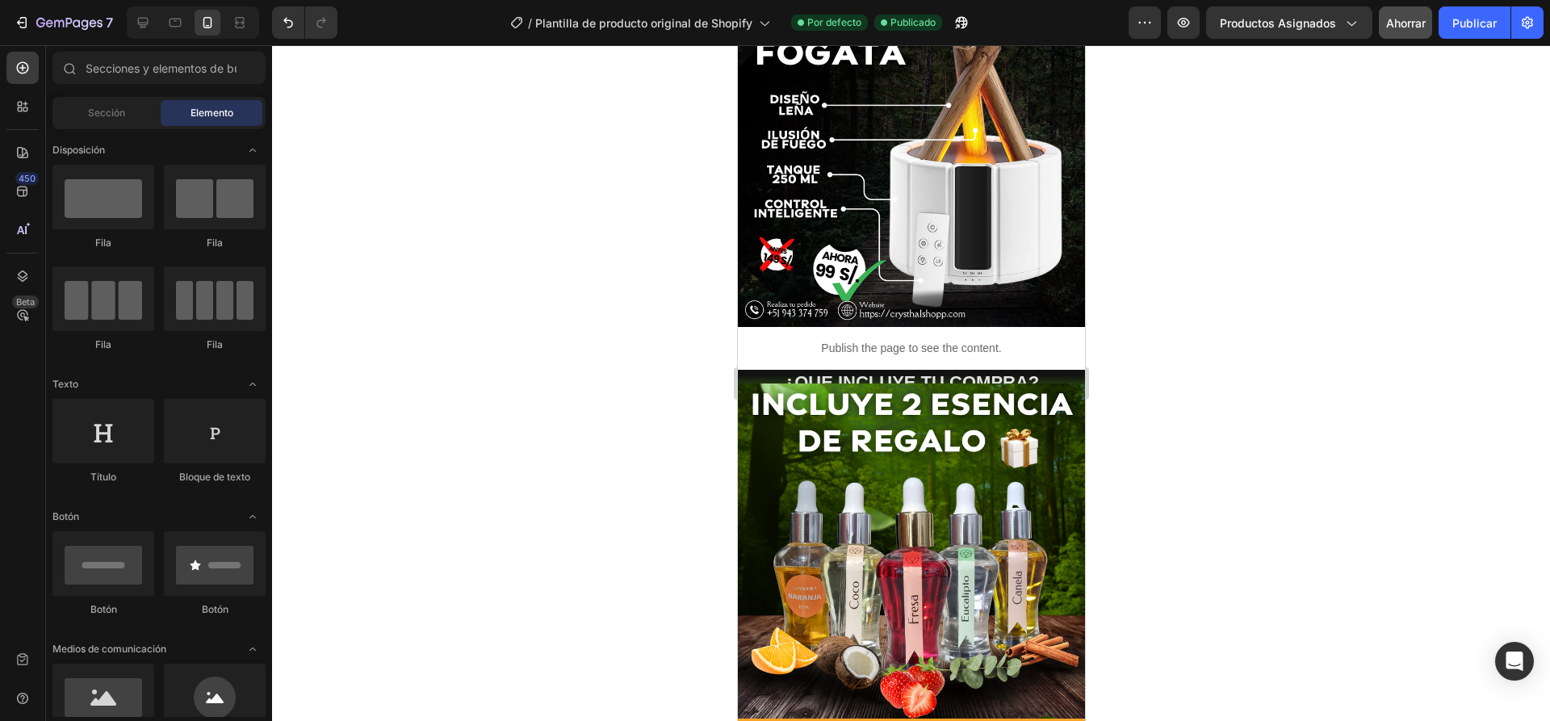
scroll to position [283, 0]
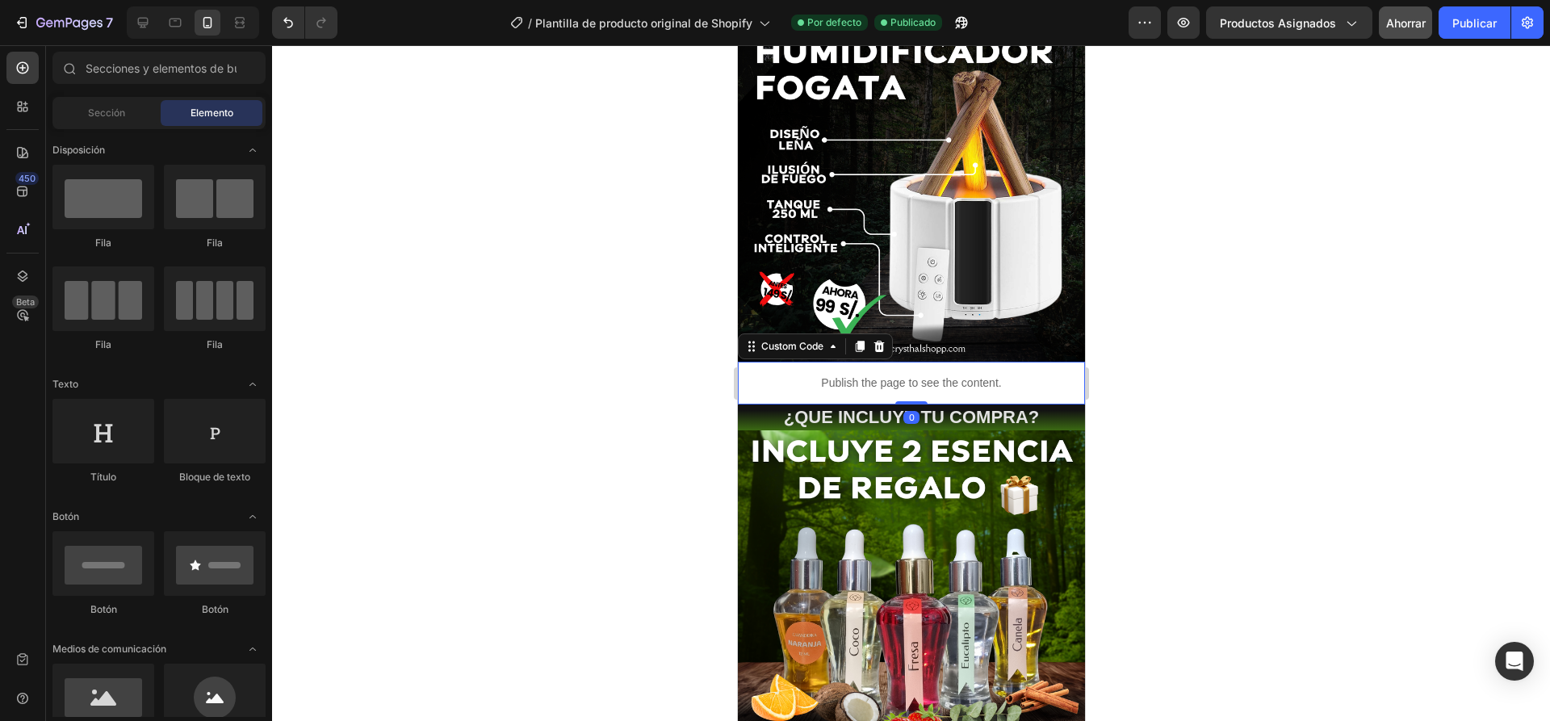
click at [935, 375] on p "Publish the page to see the content." at bounding box center [910, 383] width 347 height 17
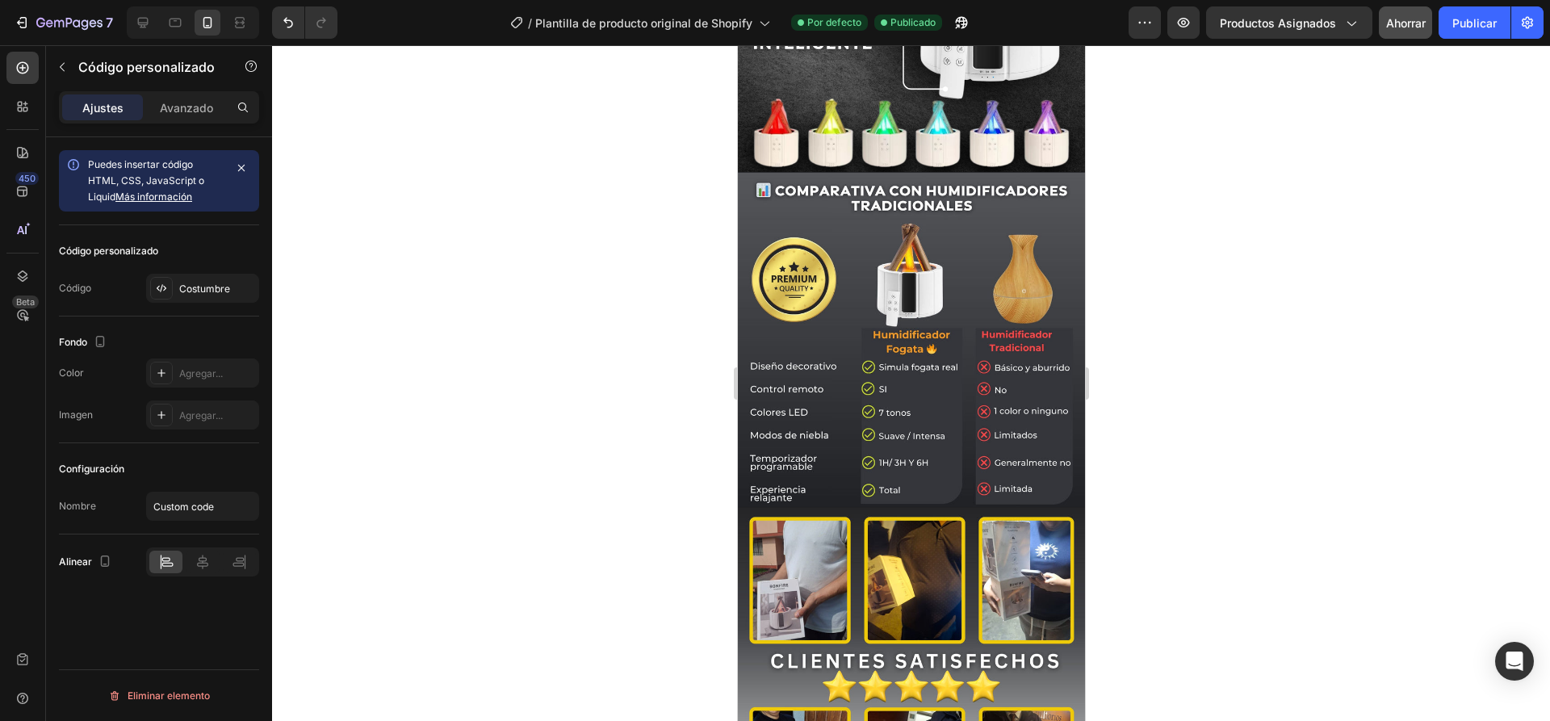
scroll to position [2543, 0]
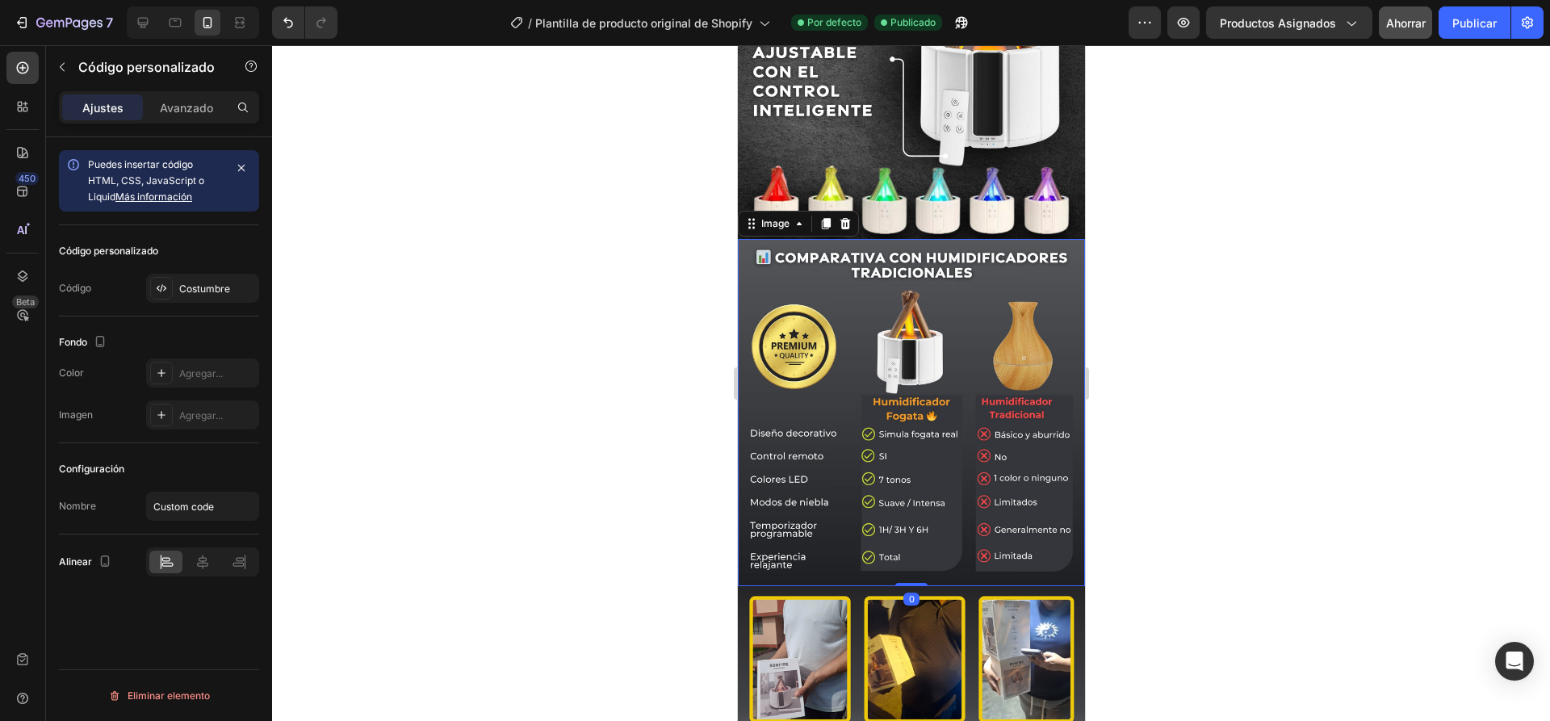
click at [948, 310] on img at bounding box center [910, 412] width 347 height 347
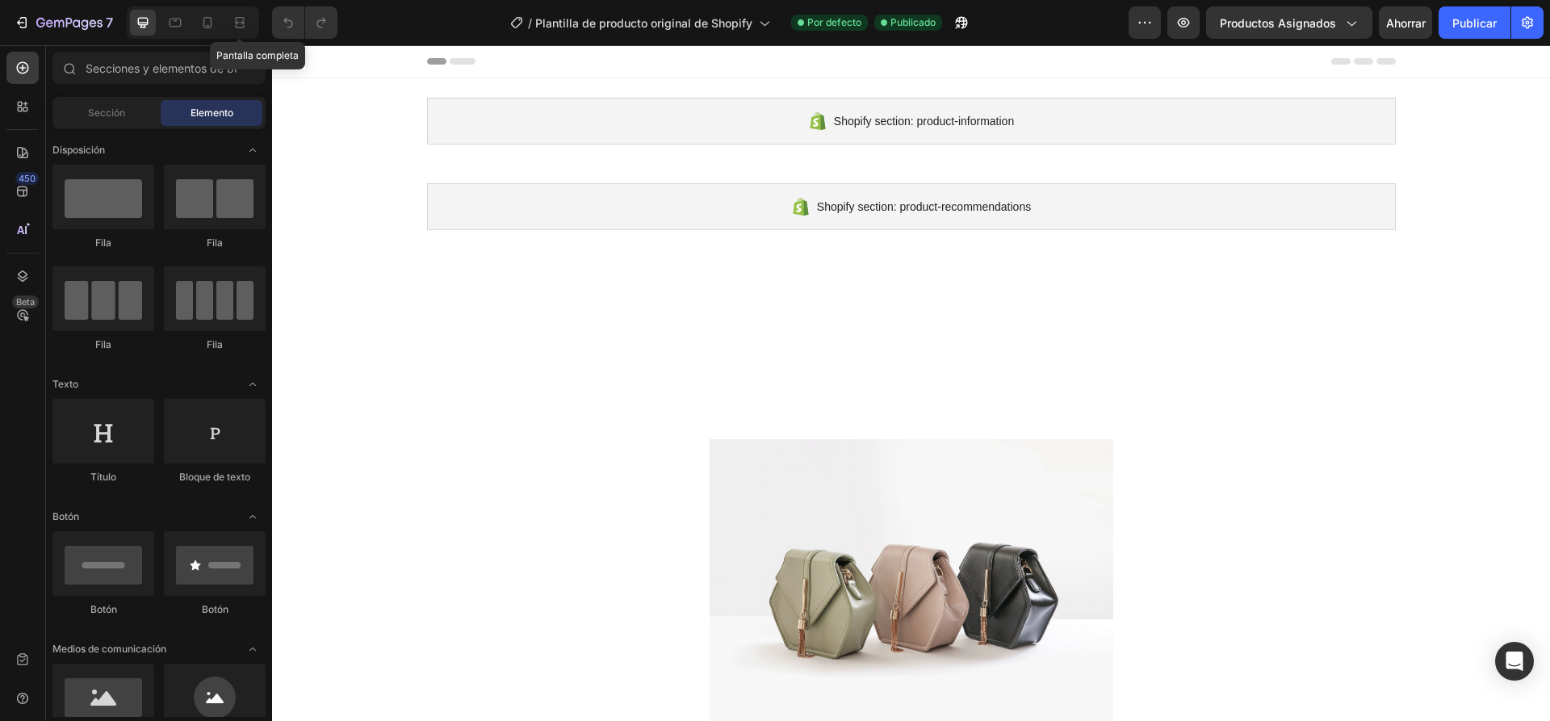
click at [224, 22] on div "Pantalla completa" at bounding box center [193, 22] width 132 height 32
click at [211, 22] on icon at bounding box center [207, 22] width 9 height 11
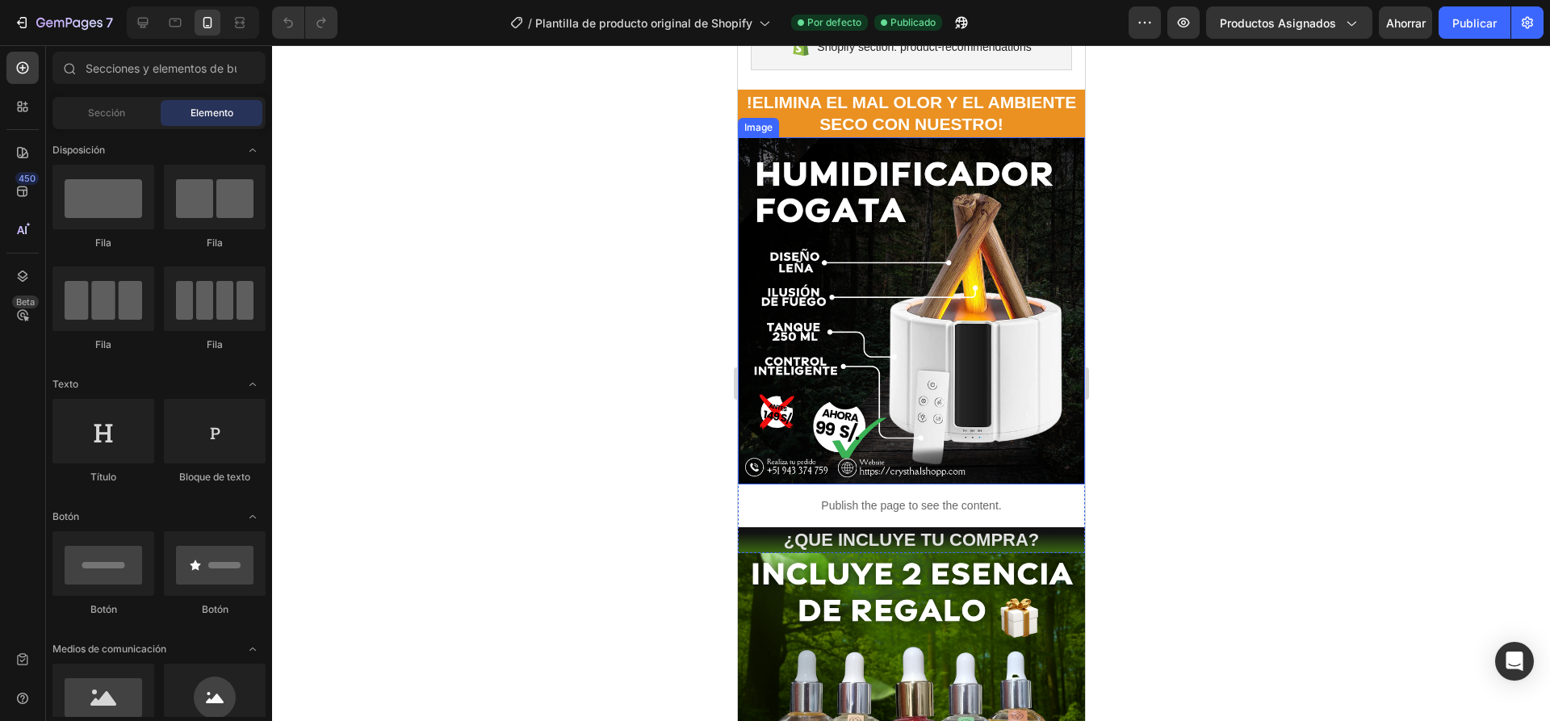
scroll to position [161, 0]
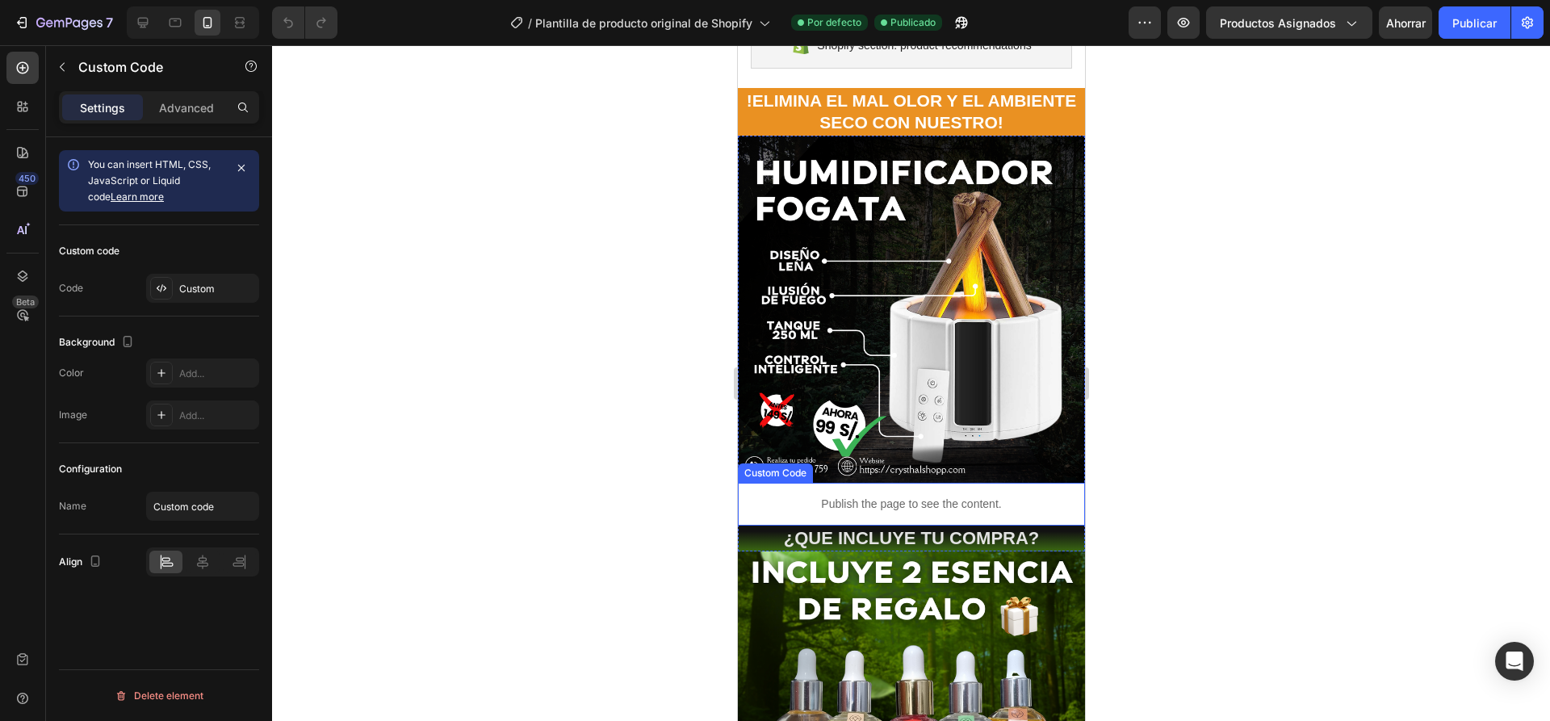
click at [976, 483] on div "Publish the page to see the content." at bounding box center [910, 504] width 347 height 43
click at [167, 98] on div "Avanzado" at bounding box center [186, 107] width 81 height 26
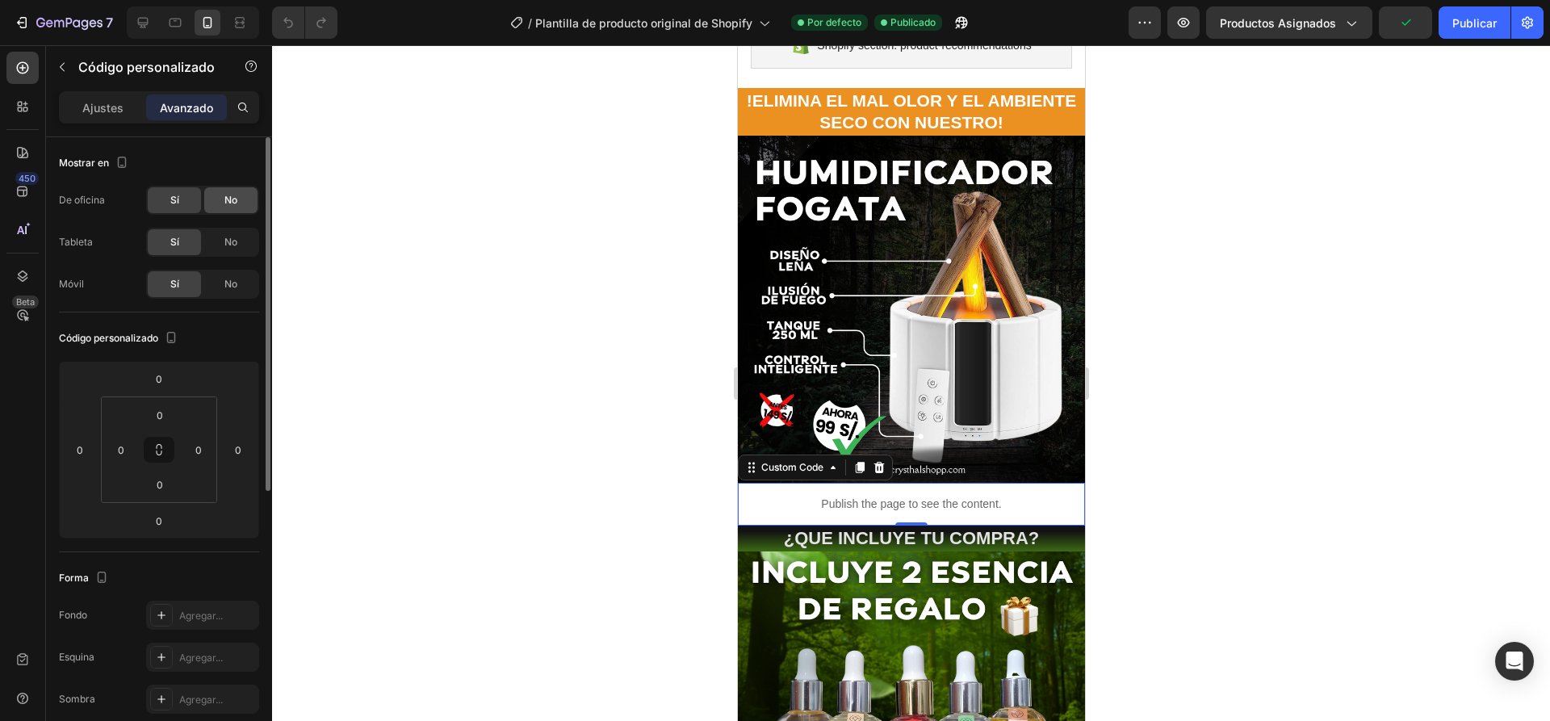
click at [223, 201] on div "No" at bounding box center [230, 200] width 53 height 26
click at [230, 233] on div "No" at bounding box center [230, 242] width 53 height 26
click at [239, 275] on div "No" at bounding box center [230, 284] width 53 height 26
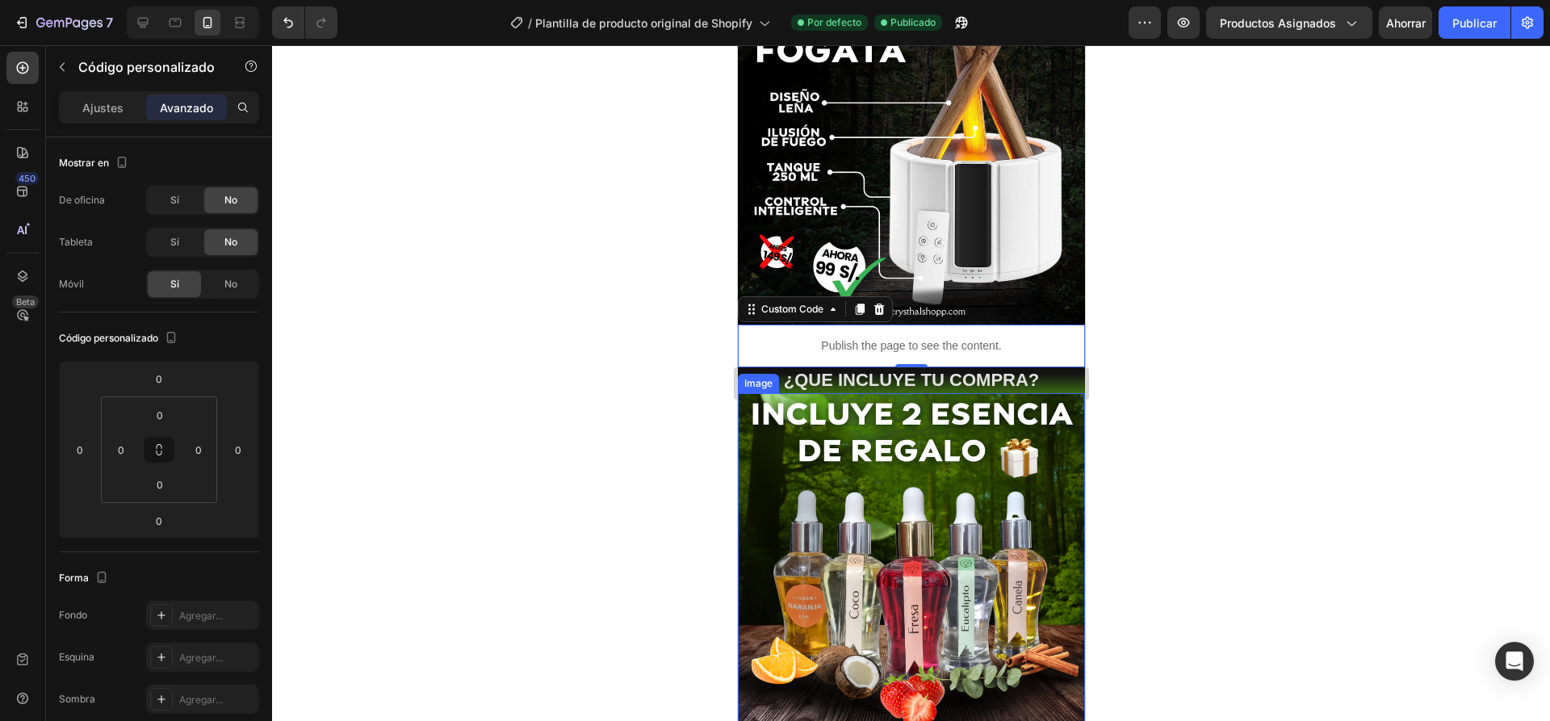
scroll to position [323, 0]
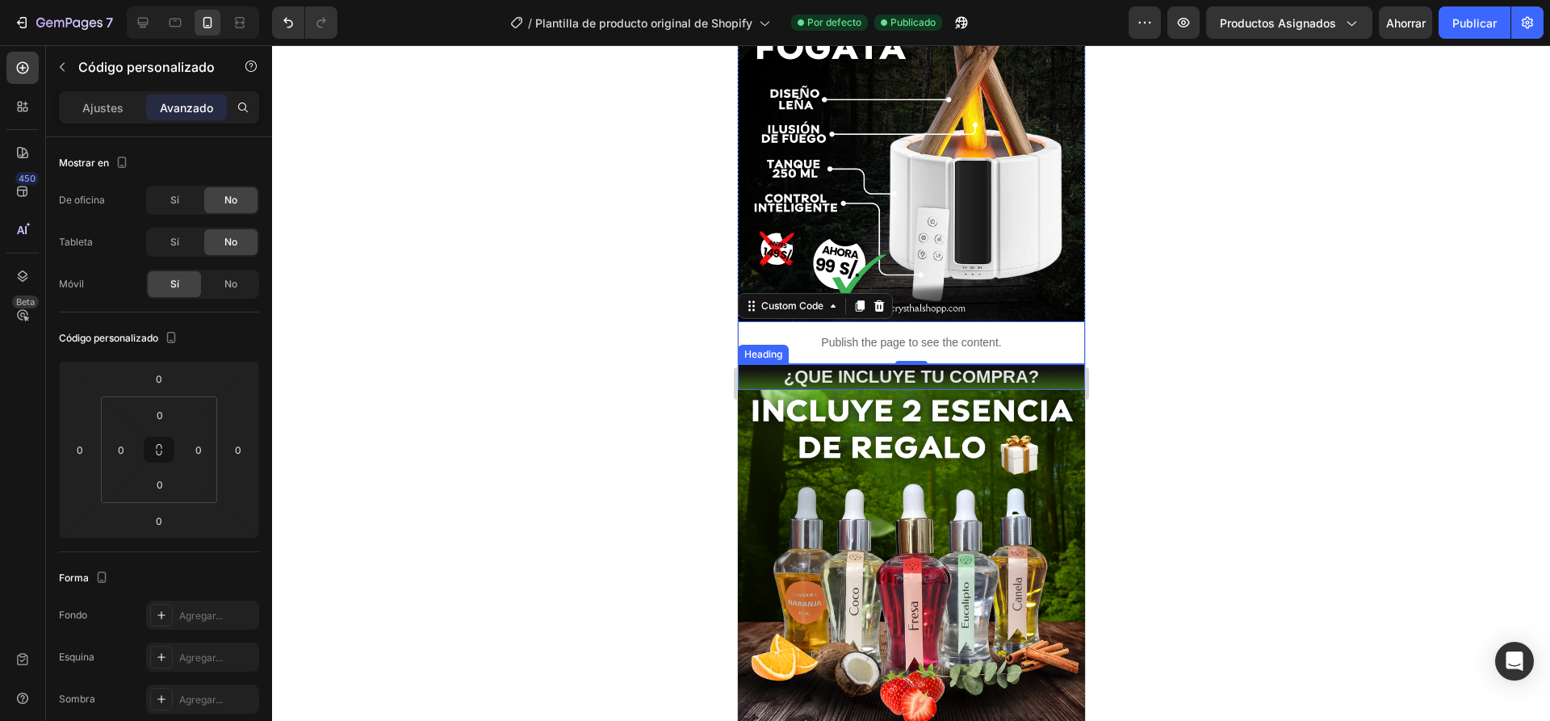
click at [1132, 336] on div at bounding box center [911, 383] width 1278 height 676
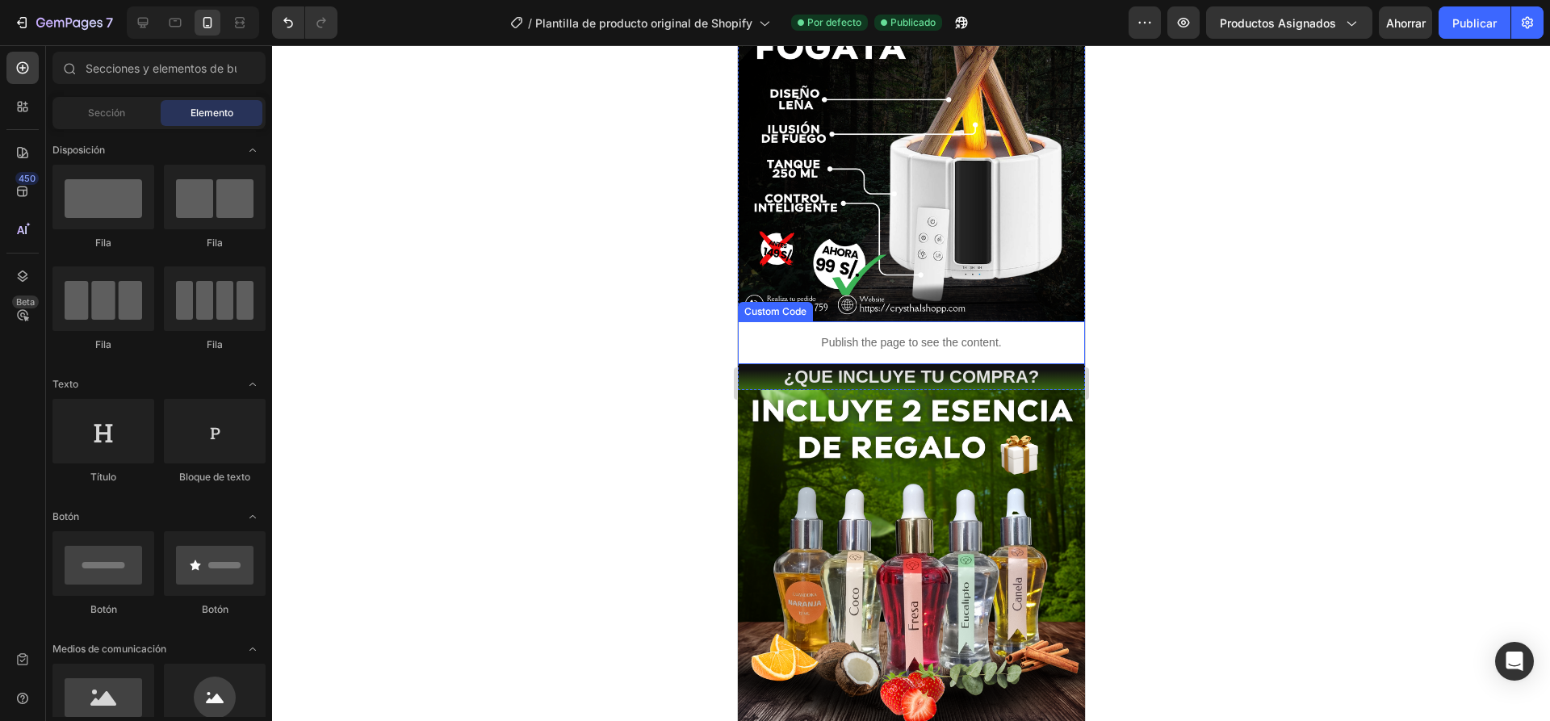
click at [980, 334] on p "Publish the page to see the content." at bounding box center [910, 342] width 347 height 17
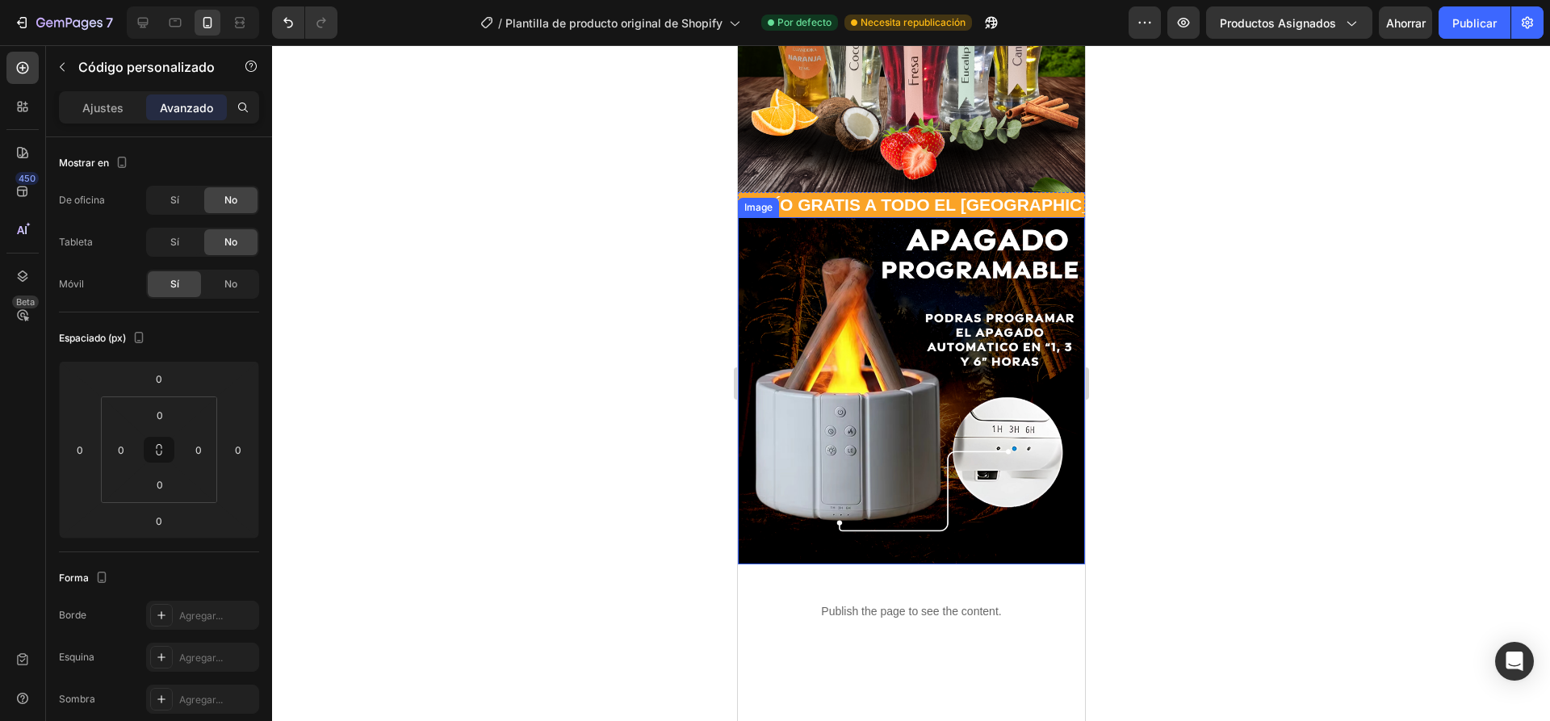
scroll to position [1049, 0]
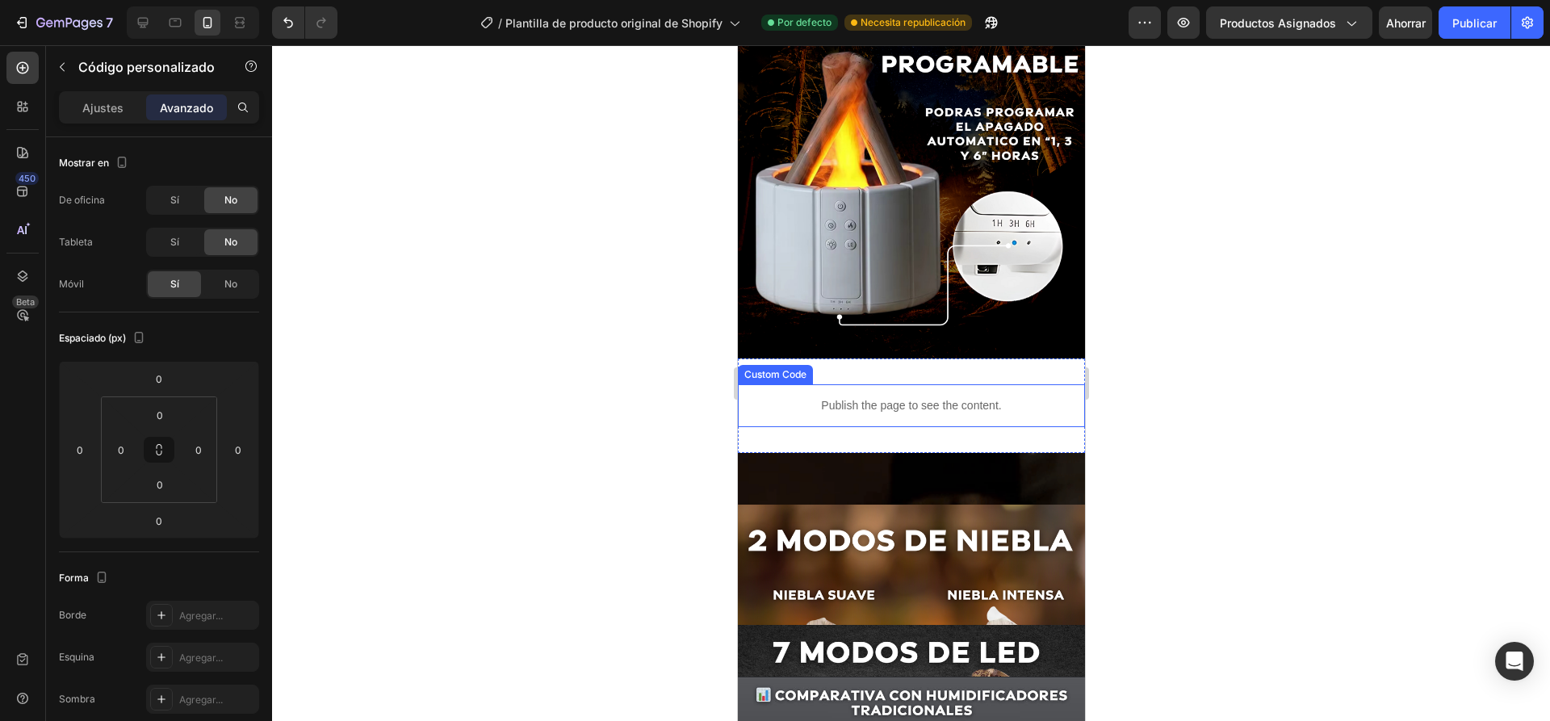
click at [924, 359] on div "Publish the page to see the content. Custom Code Section 7" at bounding box center [910, 405] width 347 height 94
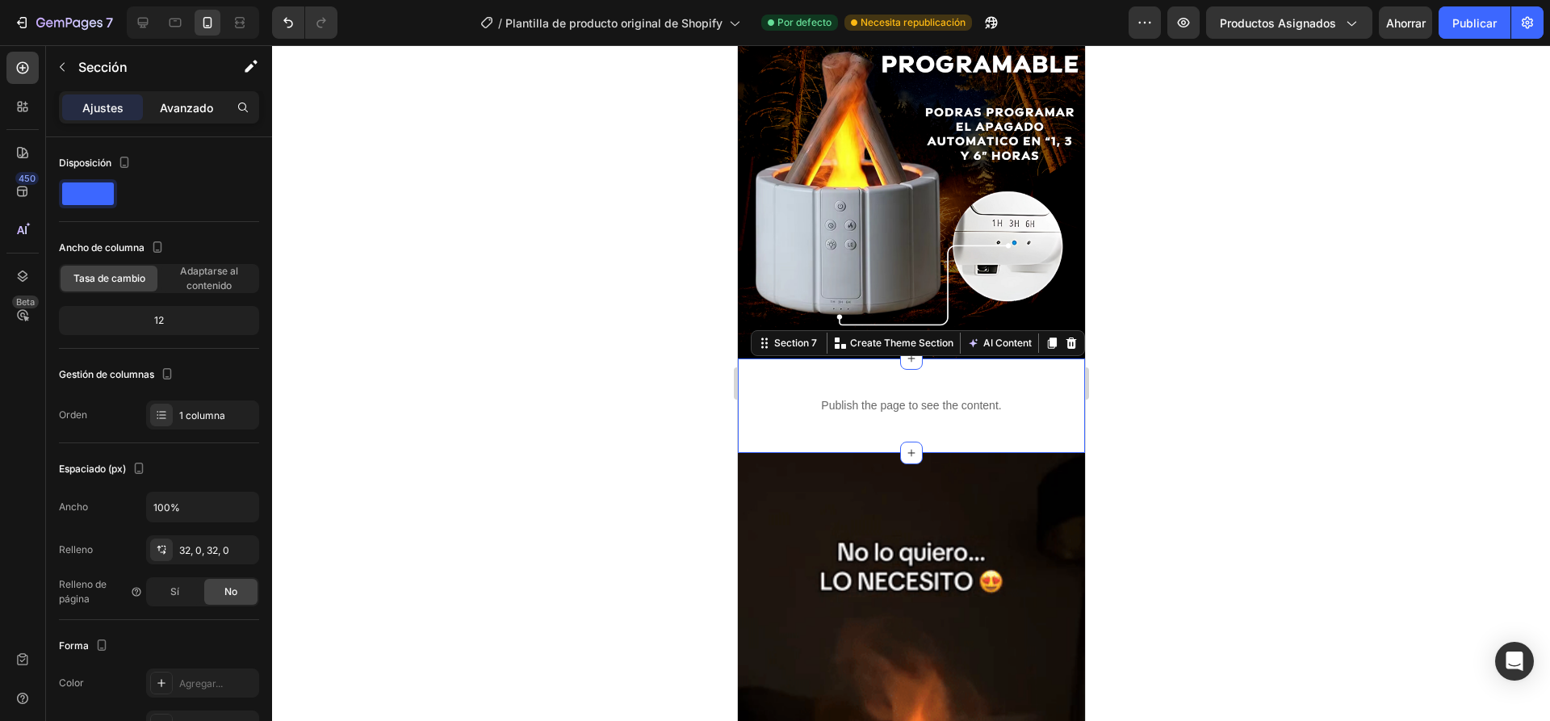
click at [168, 111] on font "Avanzado" at bounding box center [186, 108] width 53 height 14
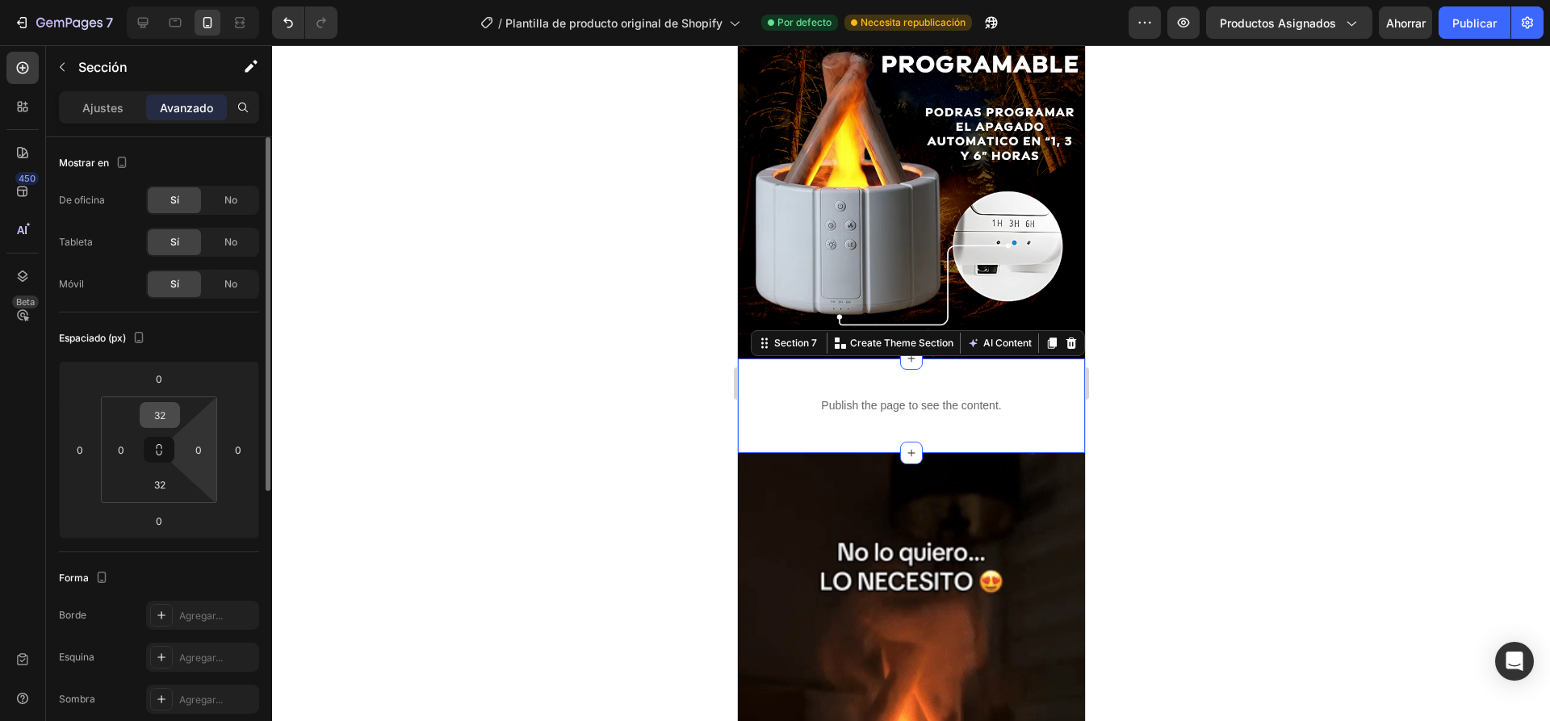
click at [177, 421] on div "32" at bounding box center [160, 415] width 40 height 26
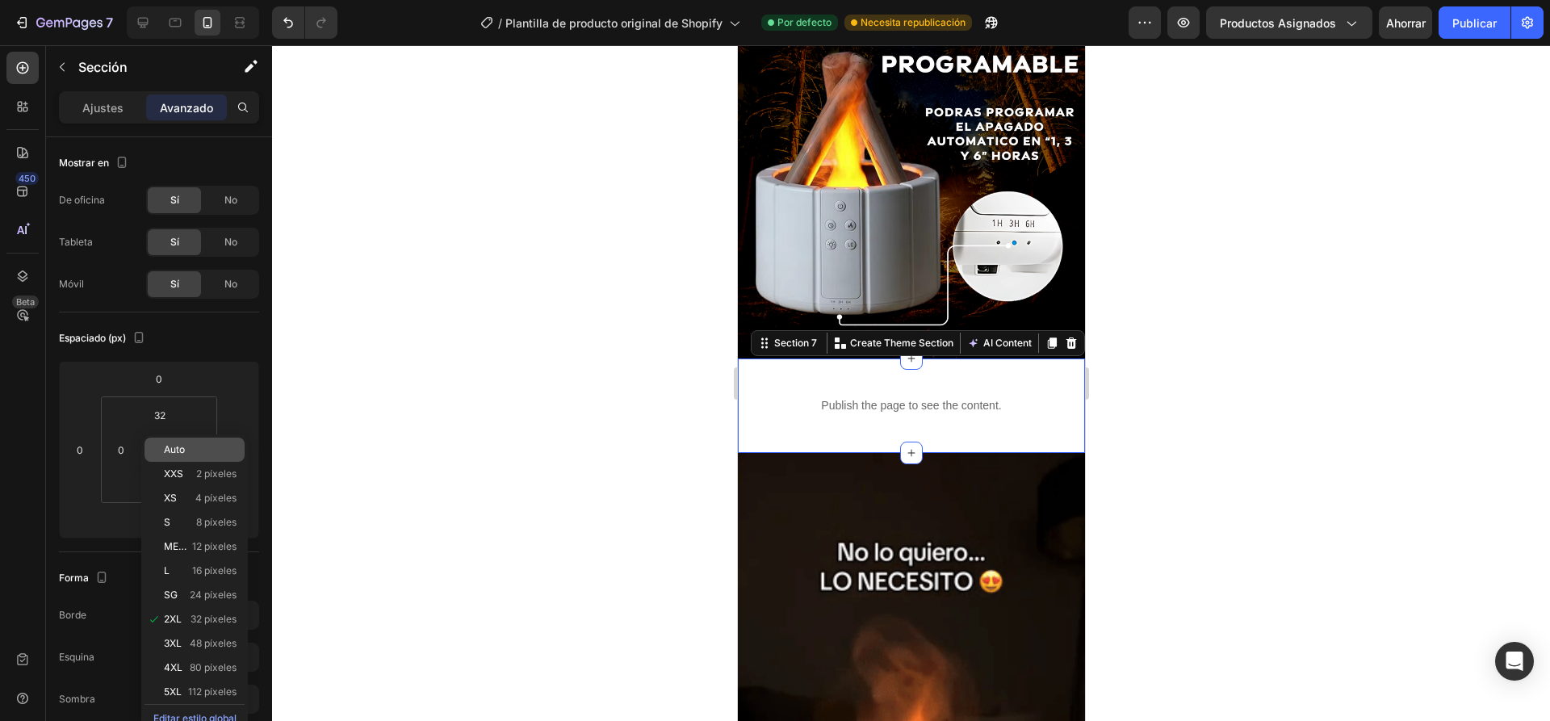
click at [181, 447] on font "Auto" at bounding box center [174, 449] width 21 height 12
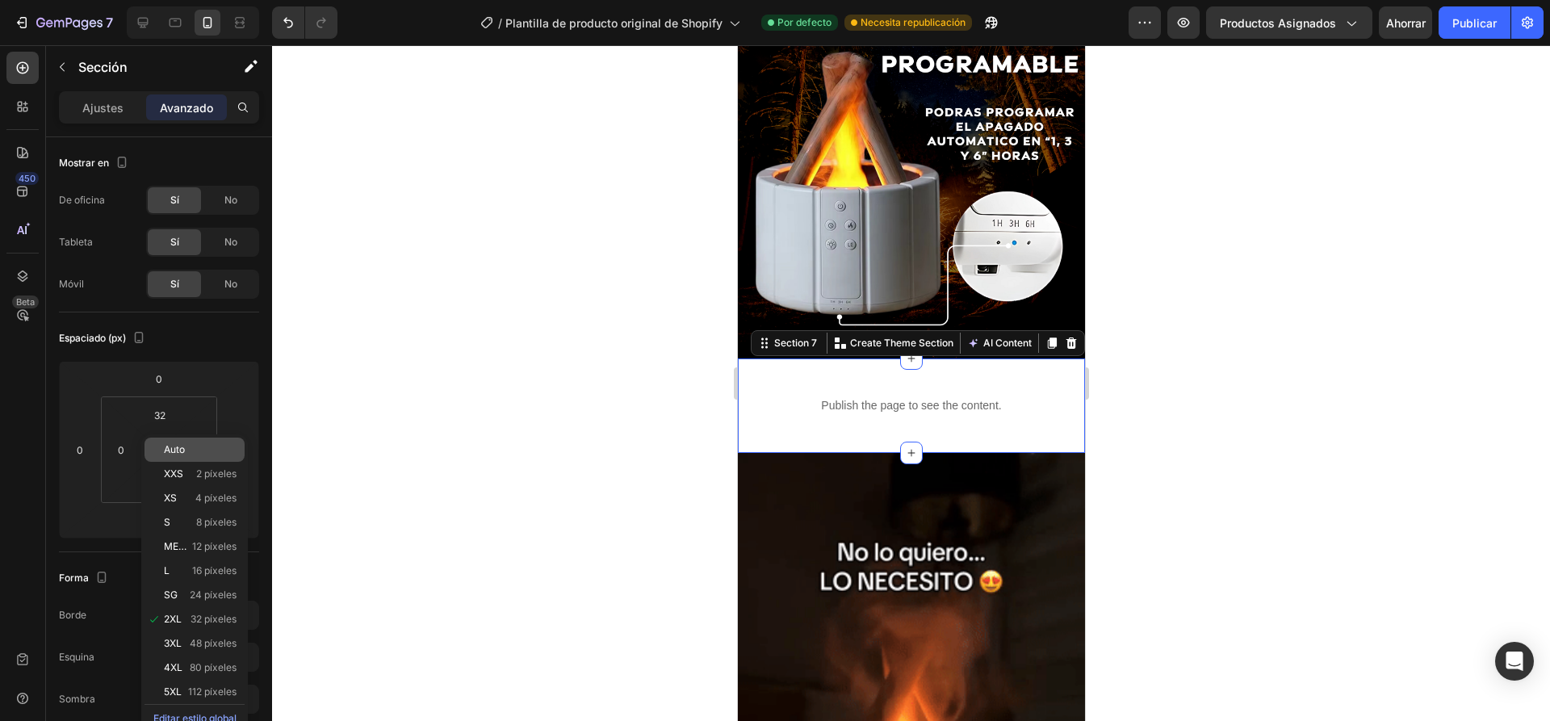
type input "Auto"
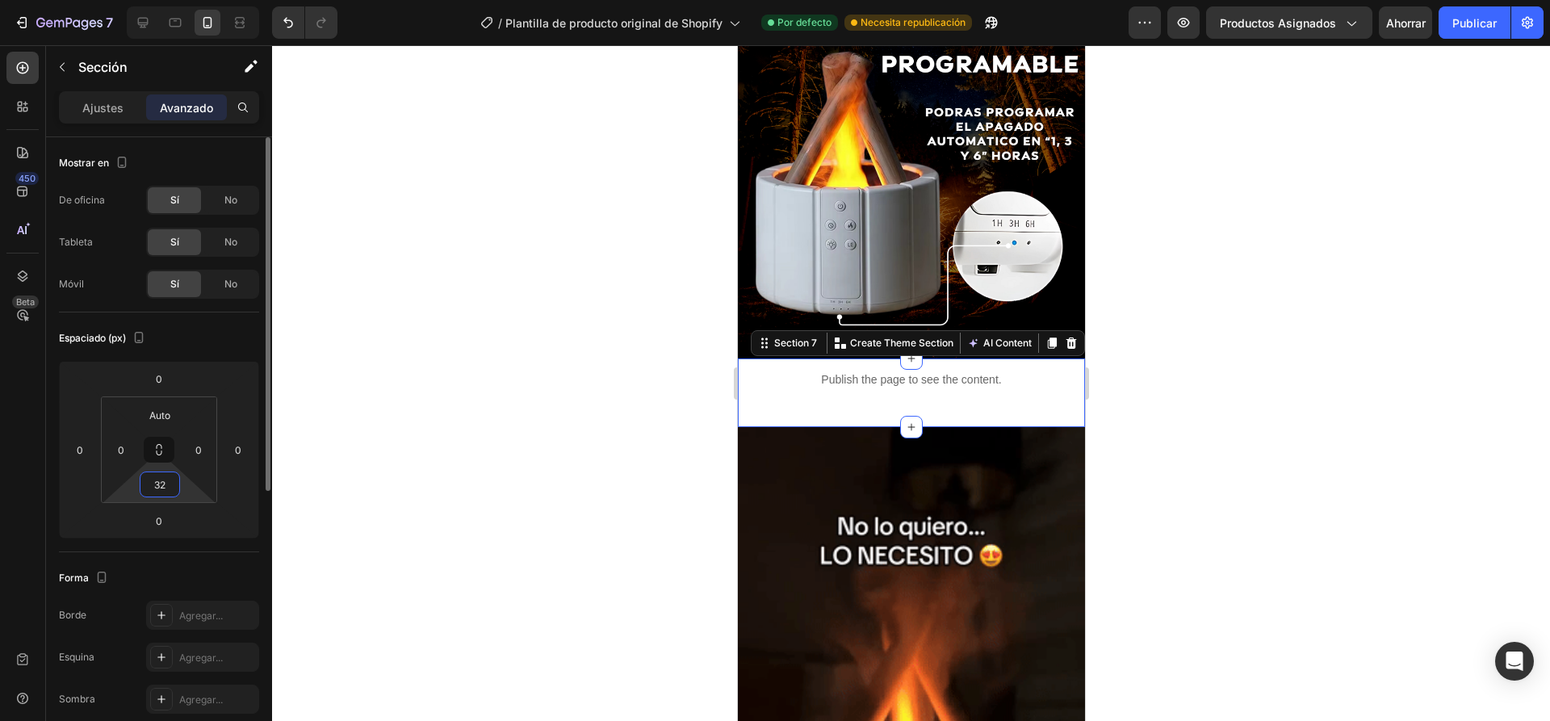
click at [161, 484] on input "32" at bounding box center [160, 484] width 32 height 24
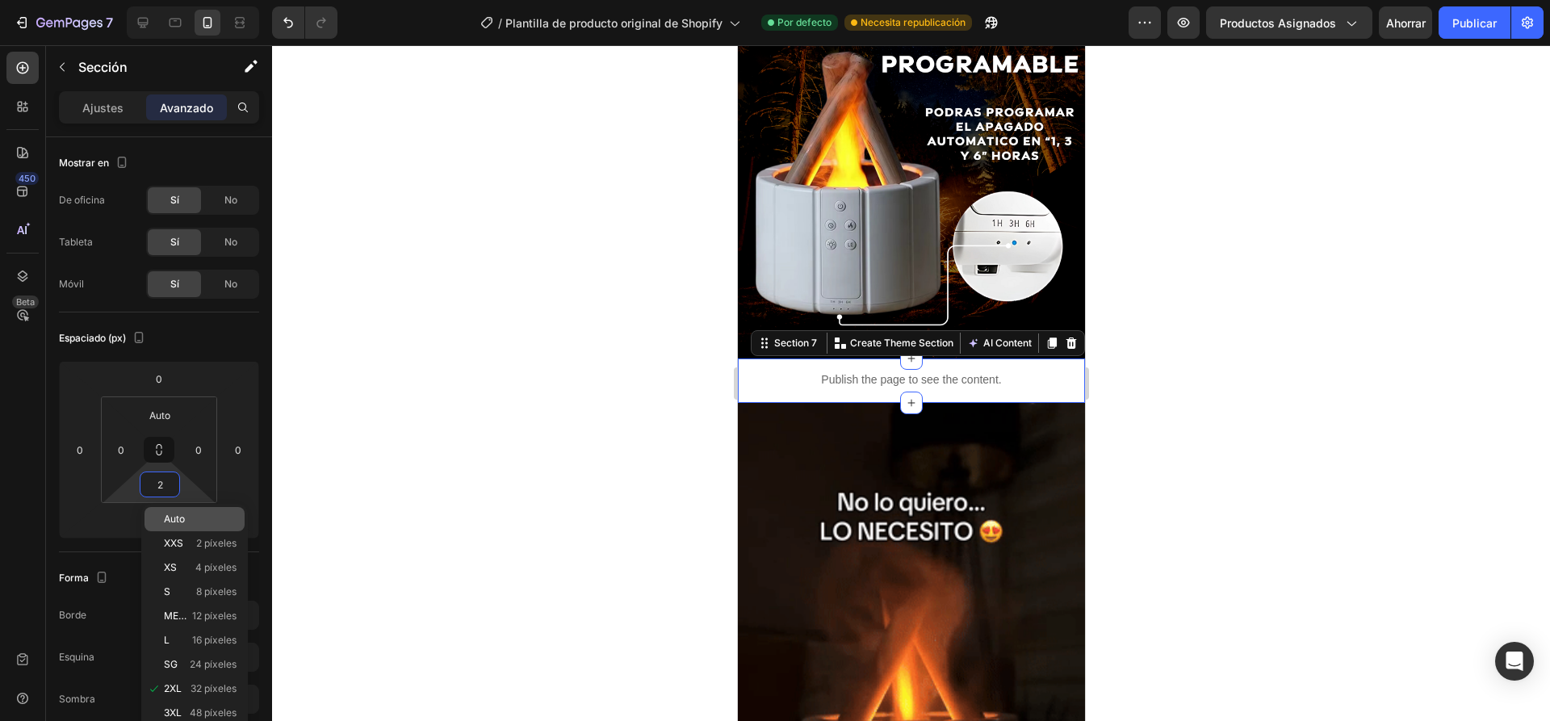
click at [182, 510] on div "Auto" at bounding box center [195, 519] width 100 height 24
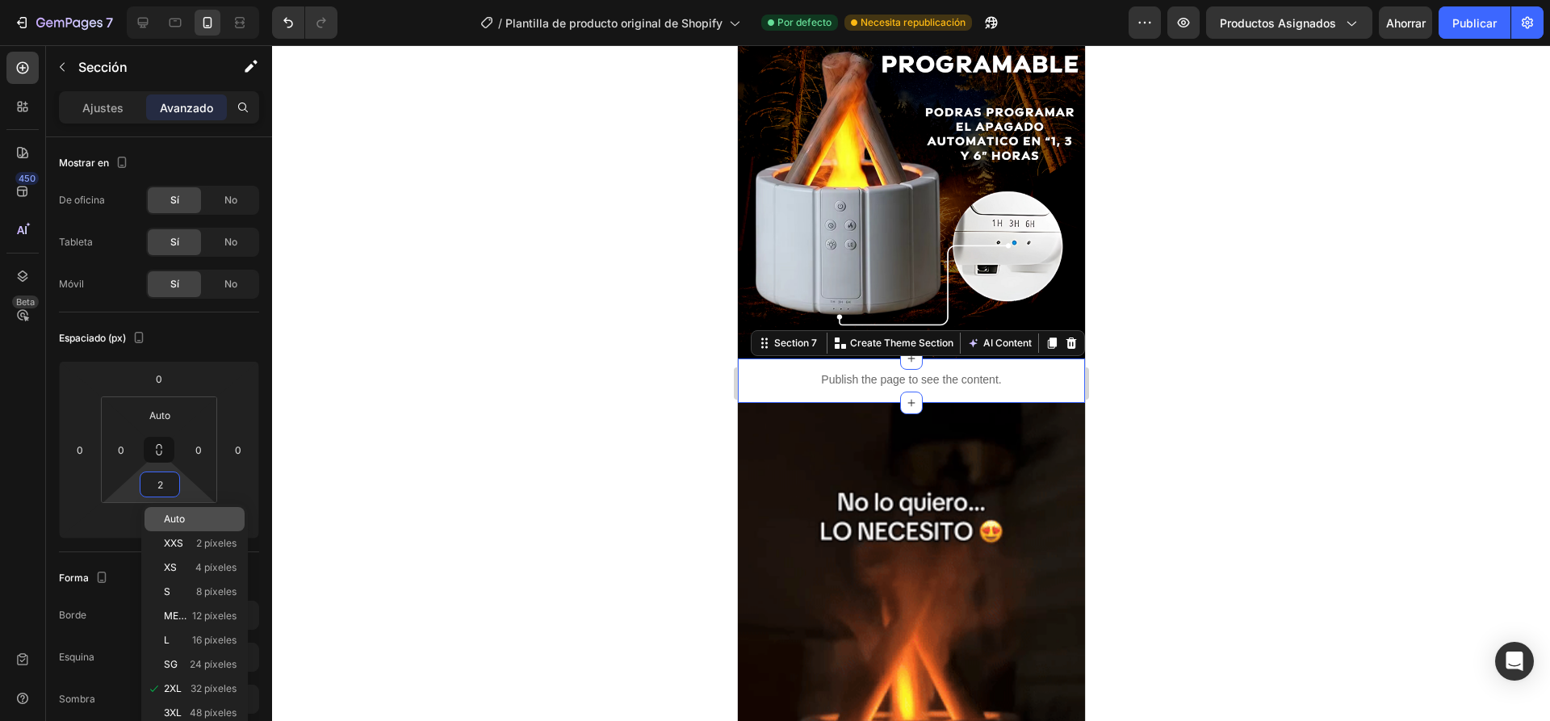
type input "Auto"
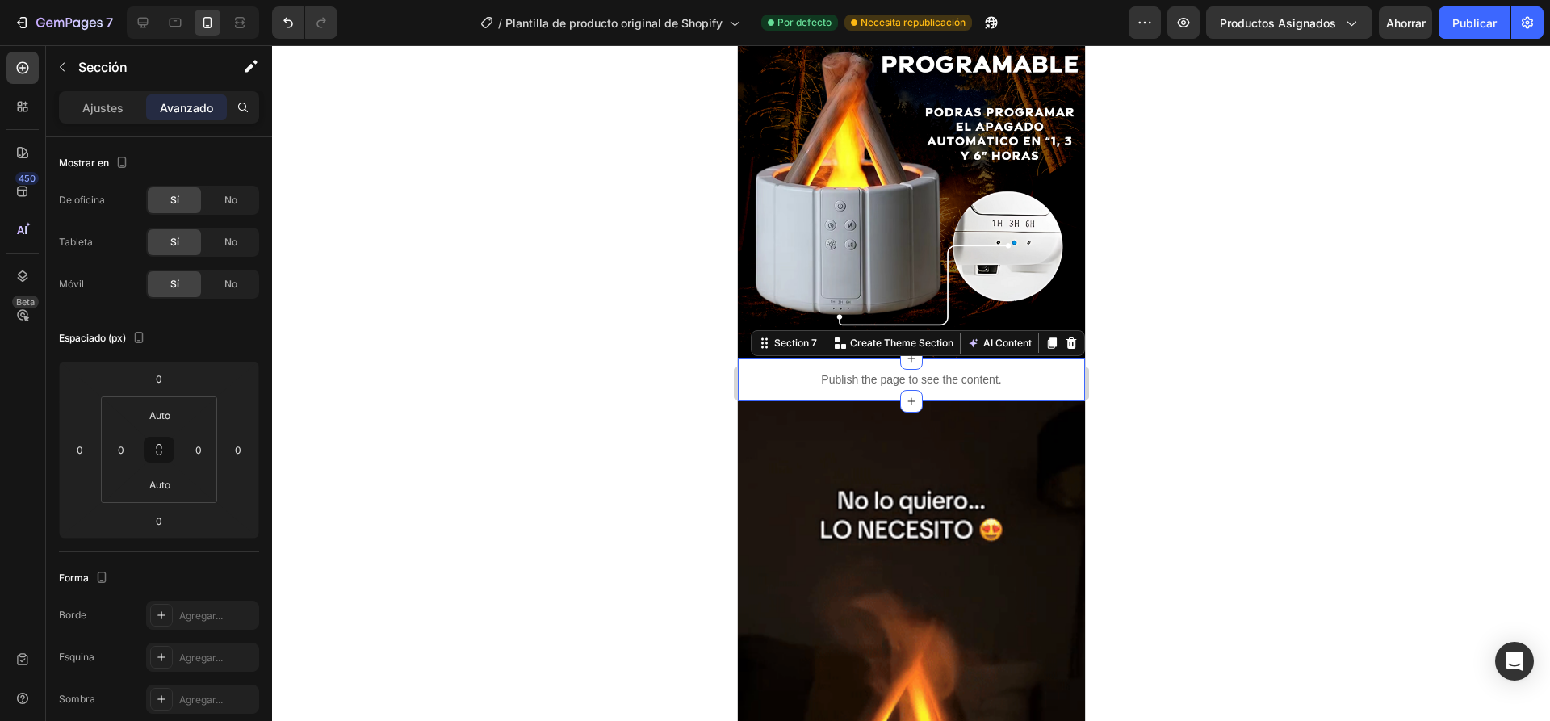
click at [463, 410] on div at bounding box center [911, 383] width 1278 height 676
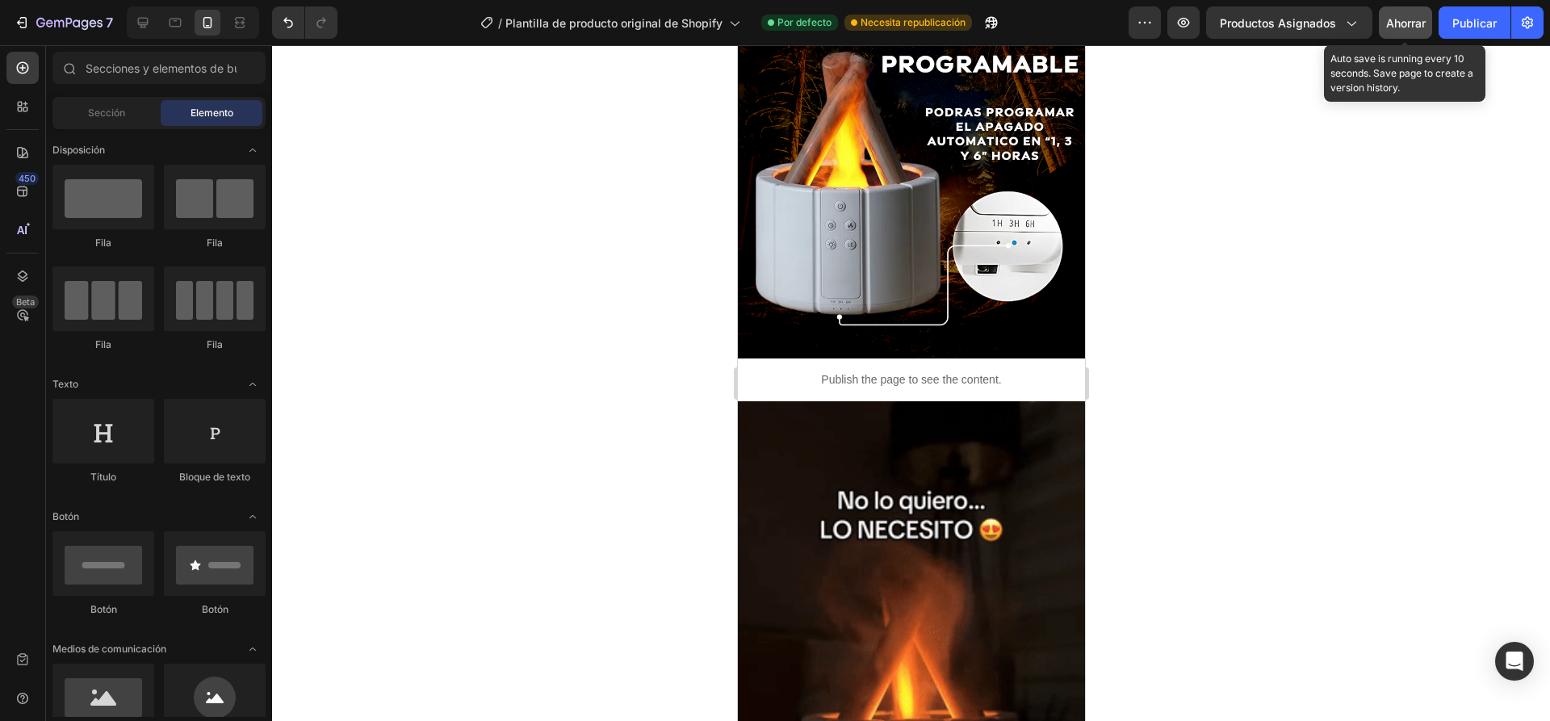
click at [1422, 17] on font "Ahorrar" at bounding box center [1406, 23] width 40 height 14
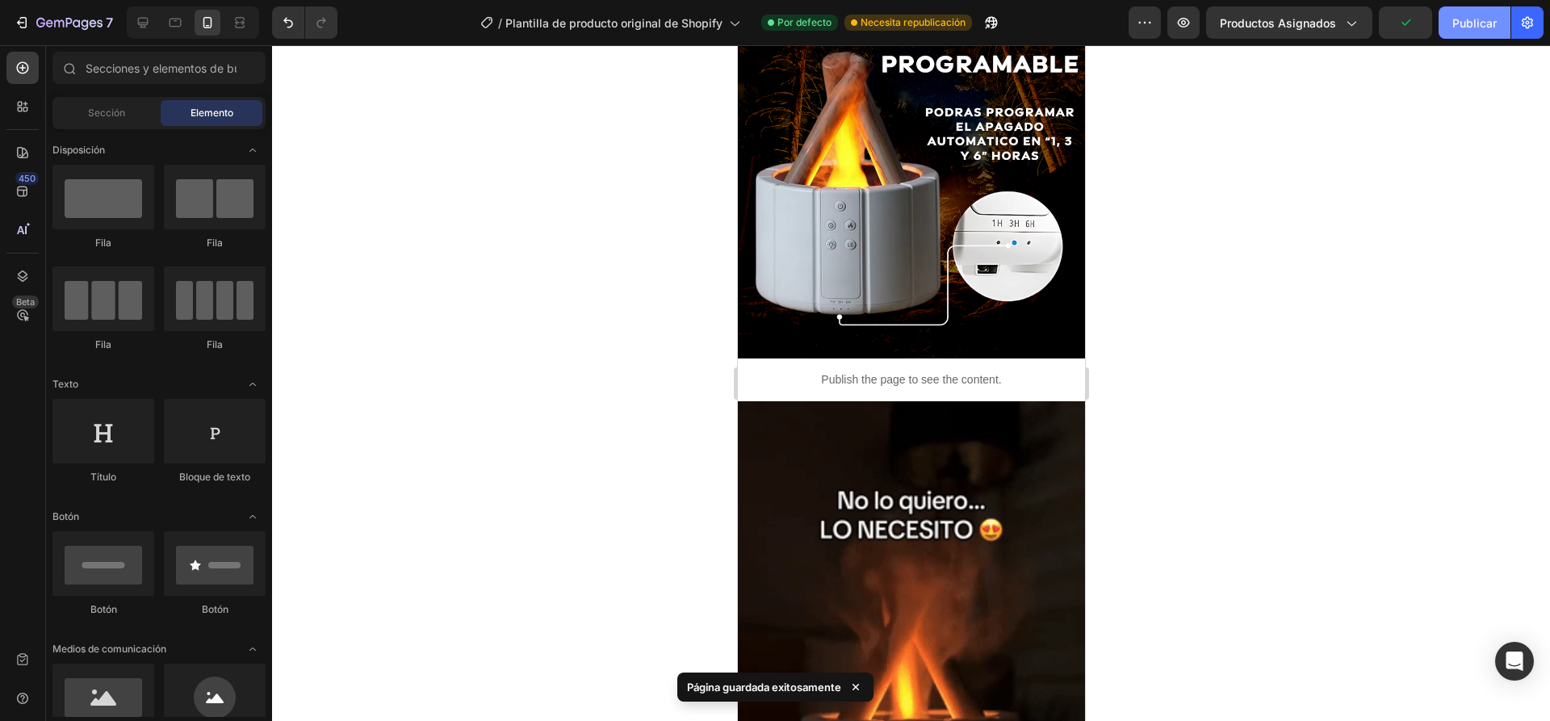
click at [1462, 20] on font "Publicar" at bounding box center [1474, 23] width 44 height 14
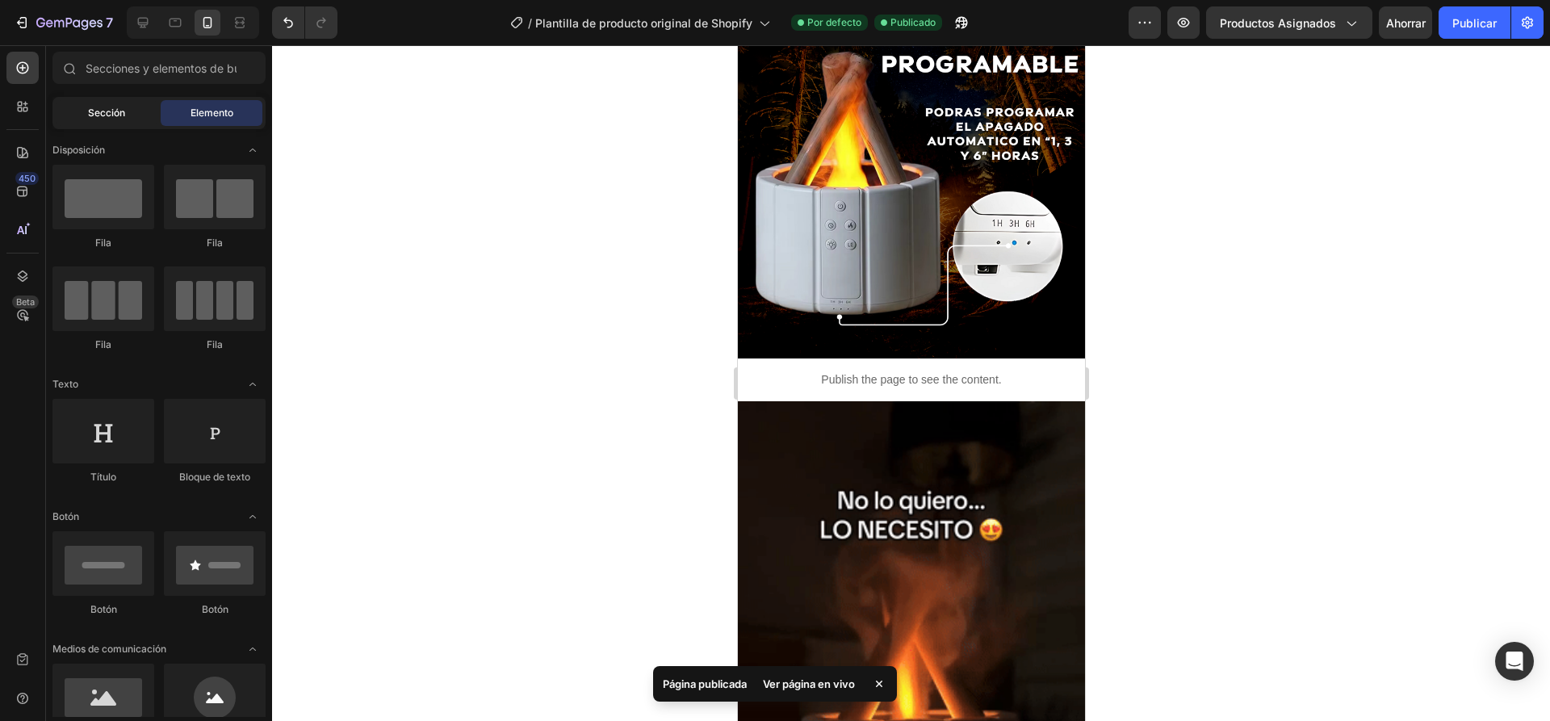
click at [88, 114] on font "Sección" at bounding box center [106, 113] width 37 height 12
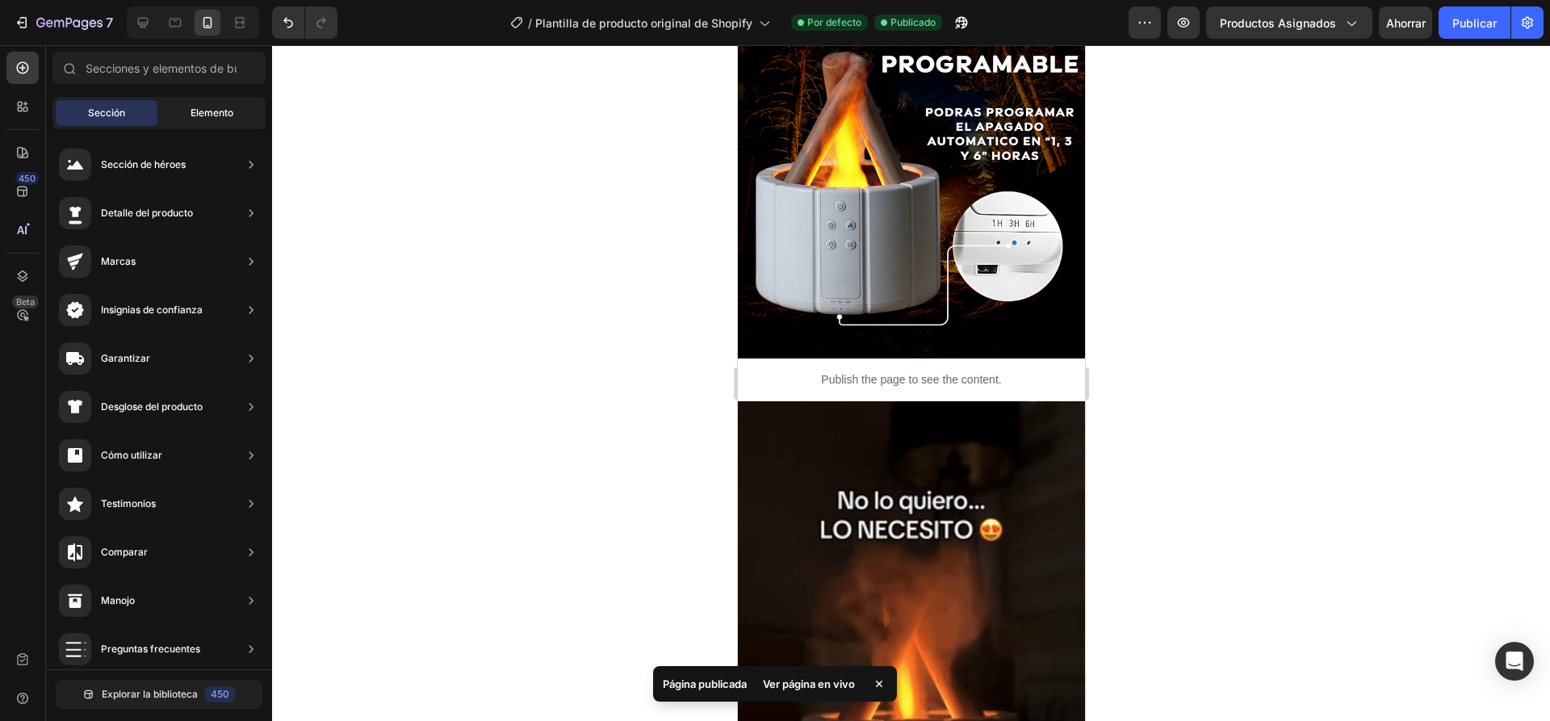
click at [188, 107] on div "Elemento" at bounding box center [212, 113] width 102 height 26
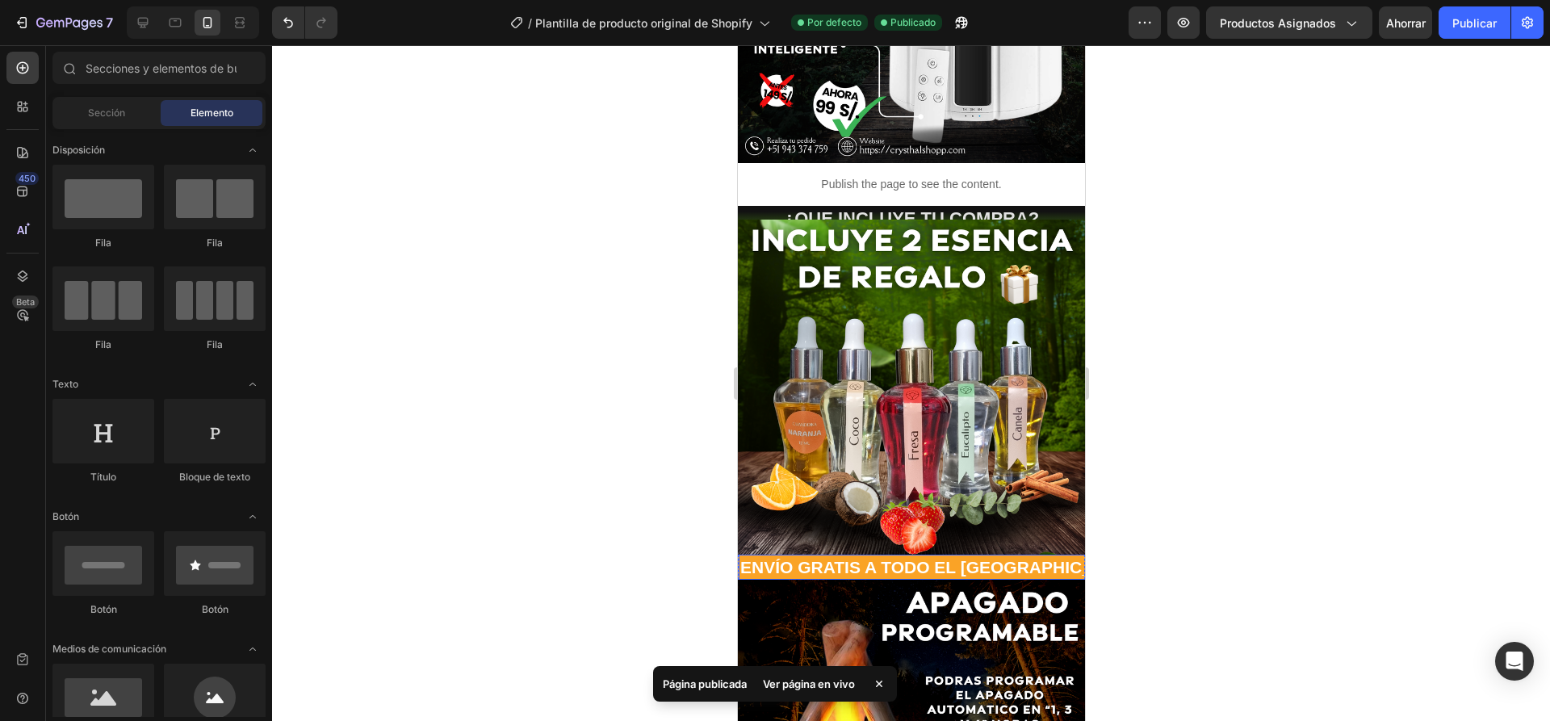
scroll to position [323, 0]
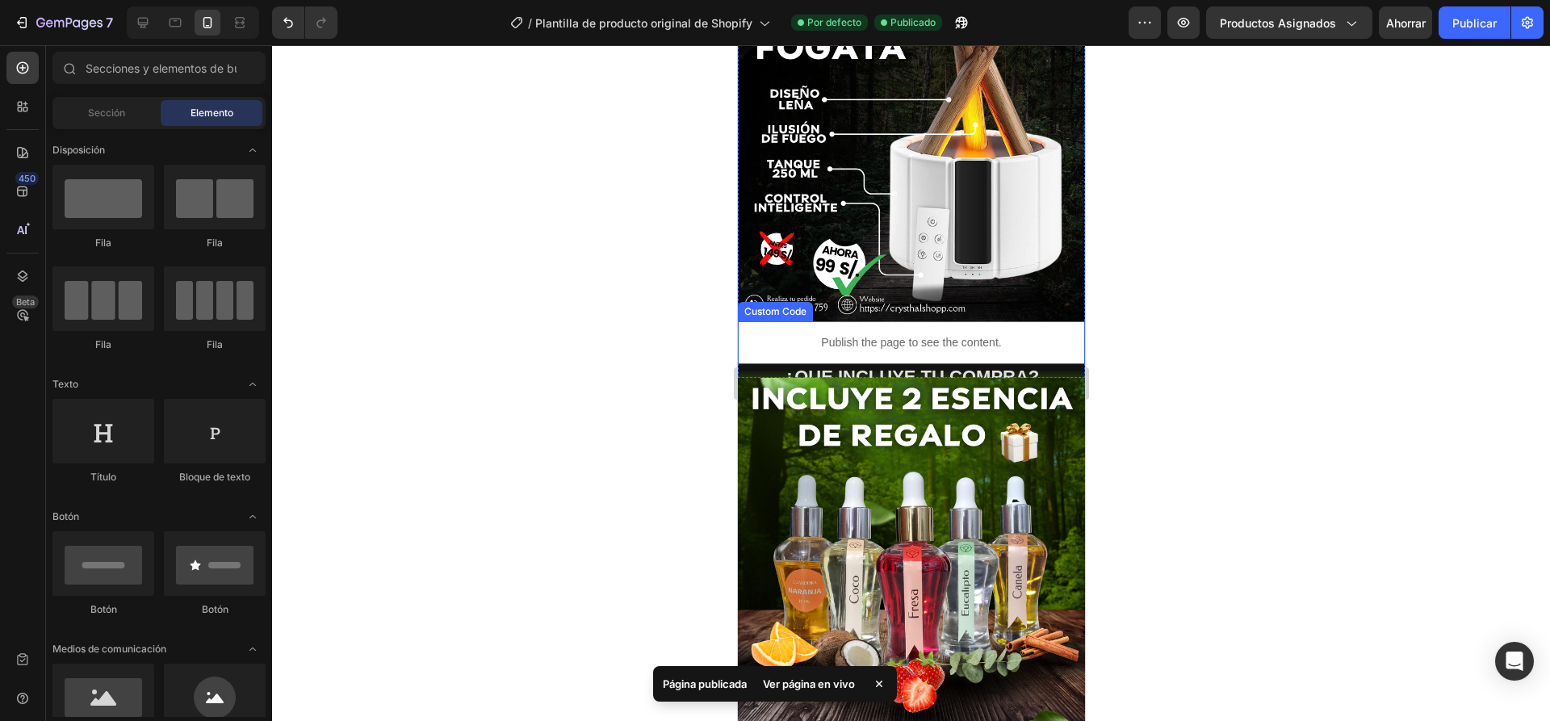
click at [1026, 334] on p "Publish the page to see the content." at bounding box center [910, 342] width 347 height 17
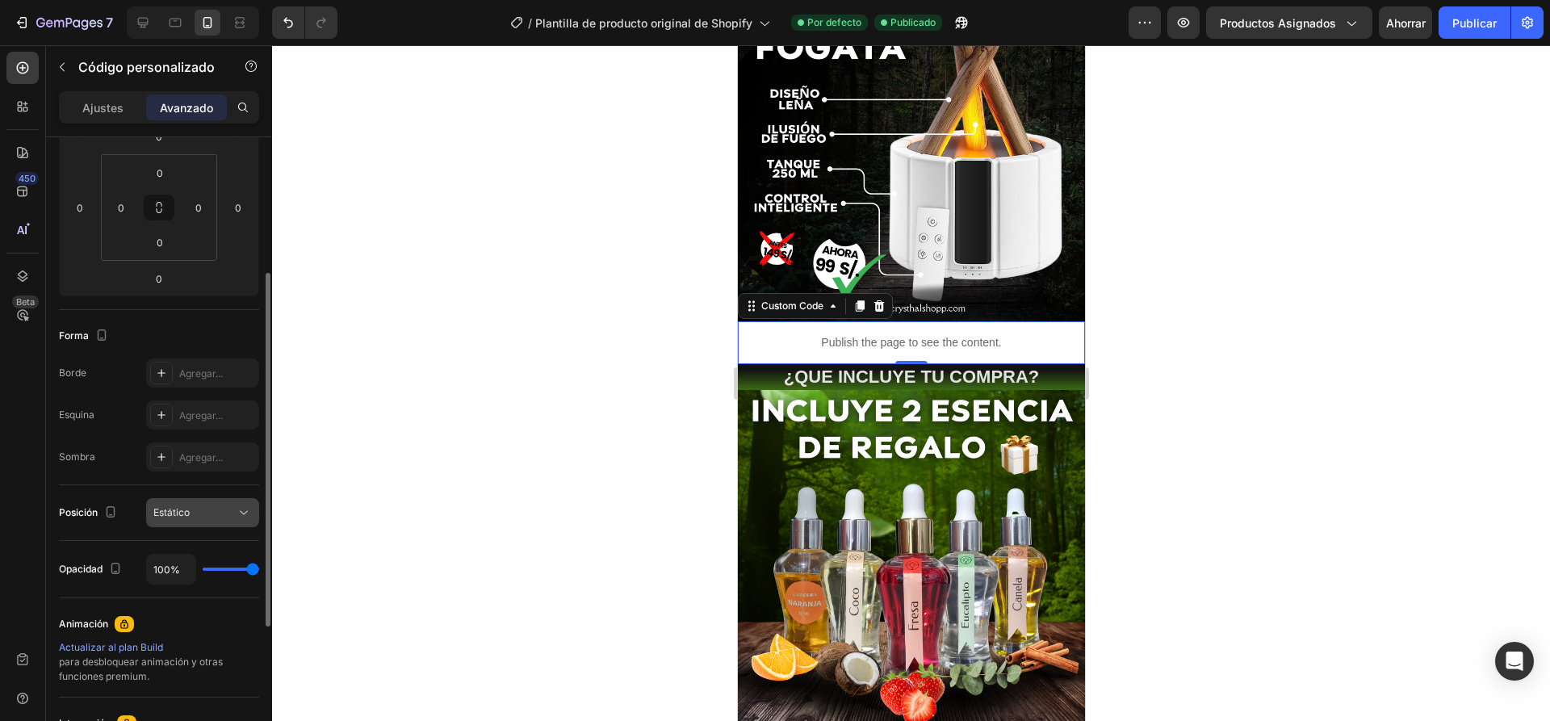
scroll to position [404, 0]
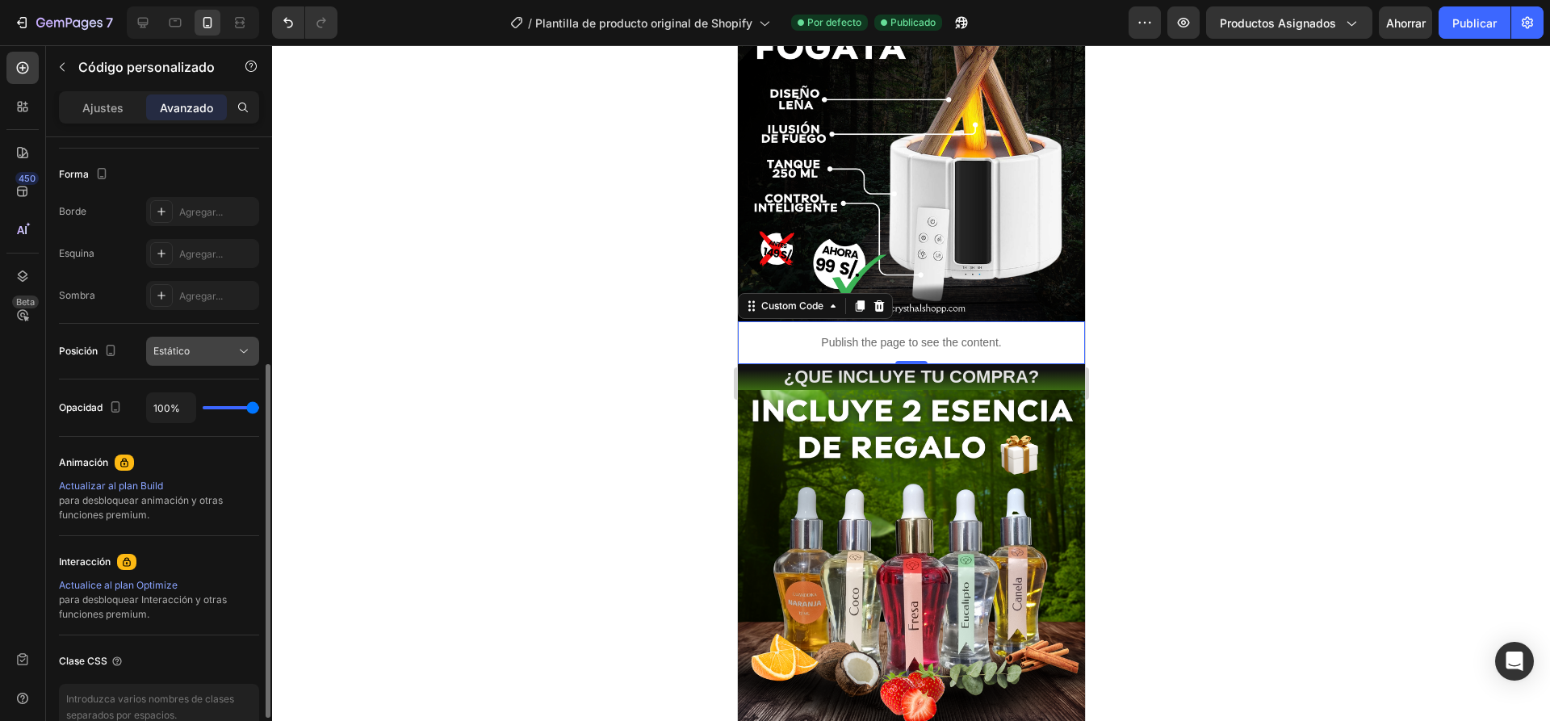
click at [207, 356] on div "Estático" at bounding box center [194, 351] width 82 height 15
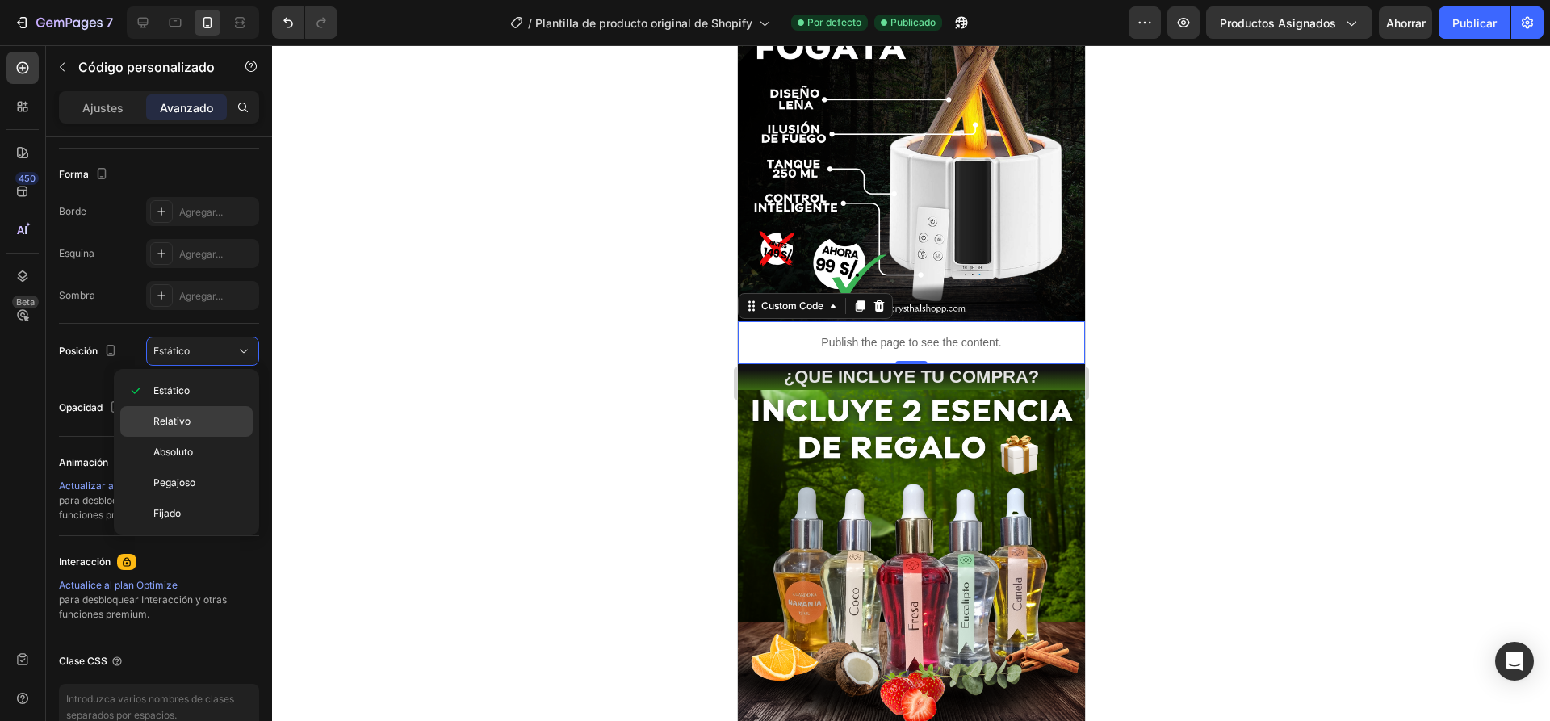
click at [190, 417] on p "Relativo" at bounding box center [199, 421] width 92 height 15
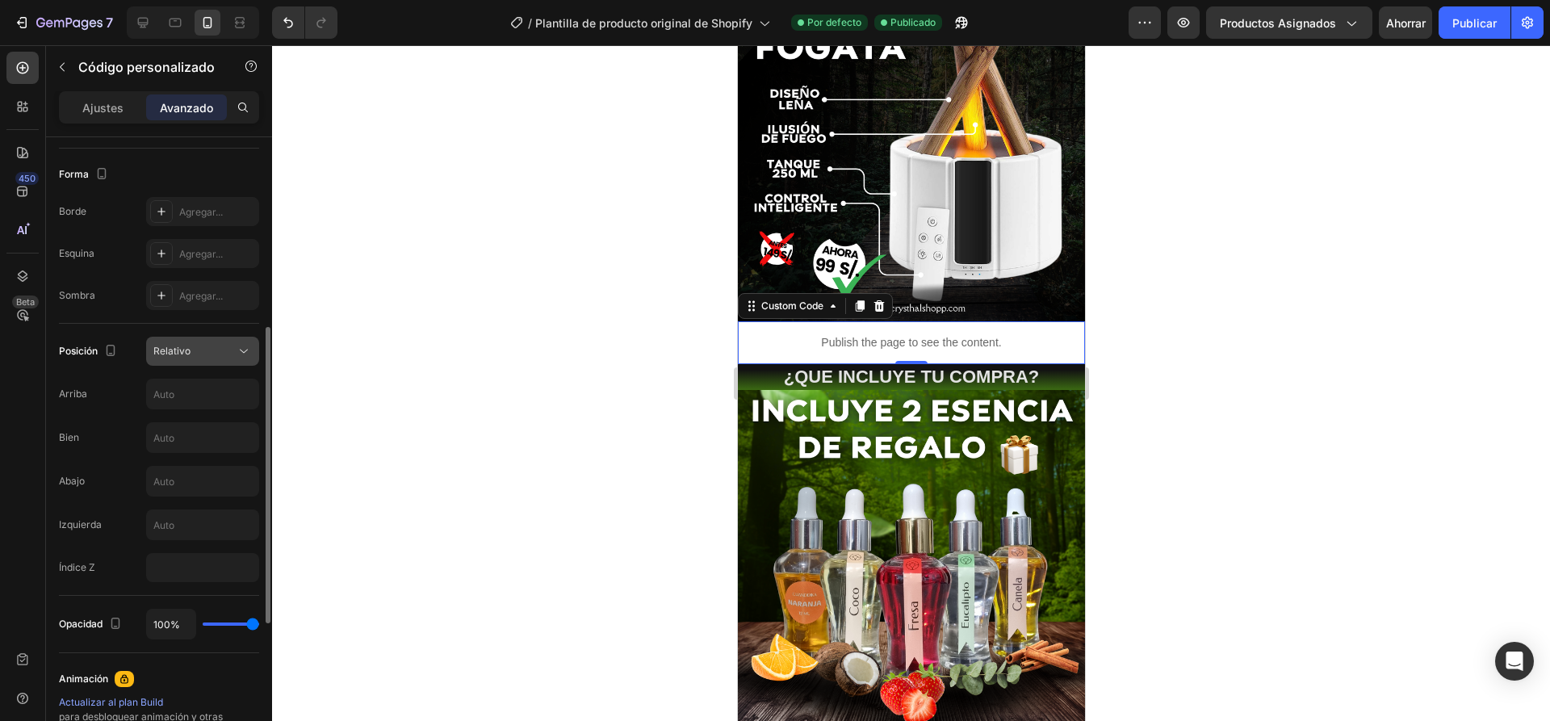
click at [209, 358] on div "Relativo" at bounding box center [202, 351] width 98 height 16
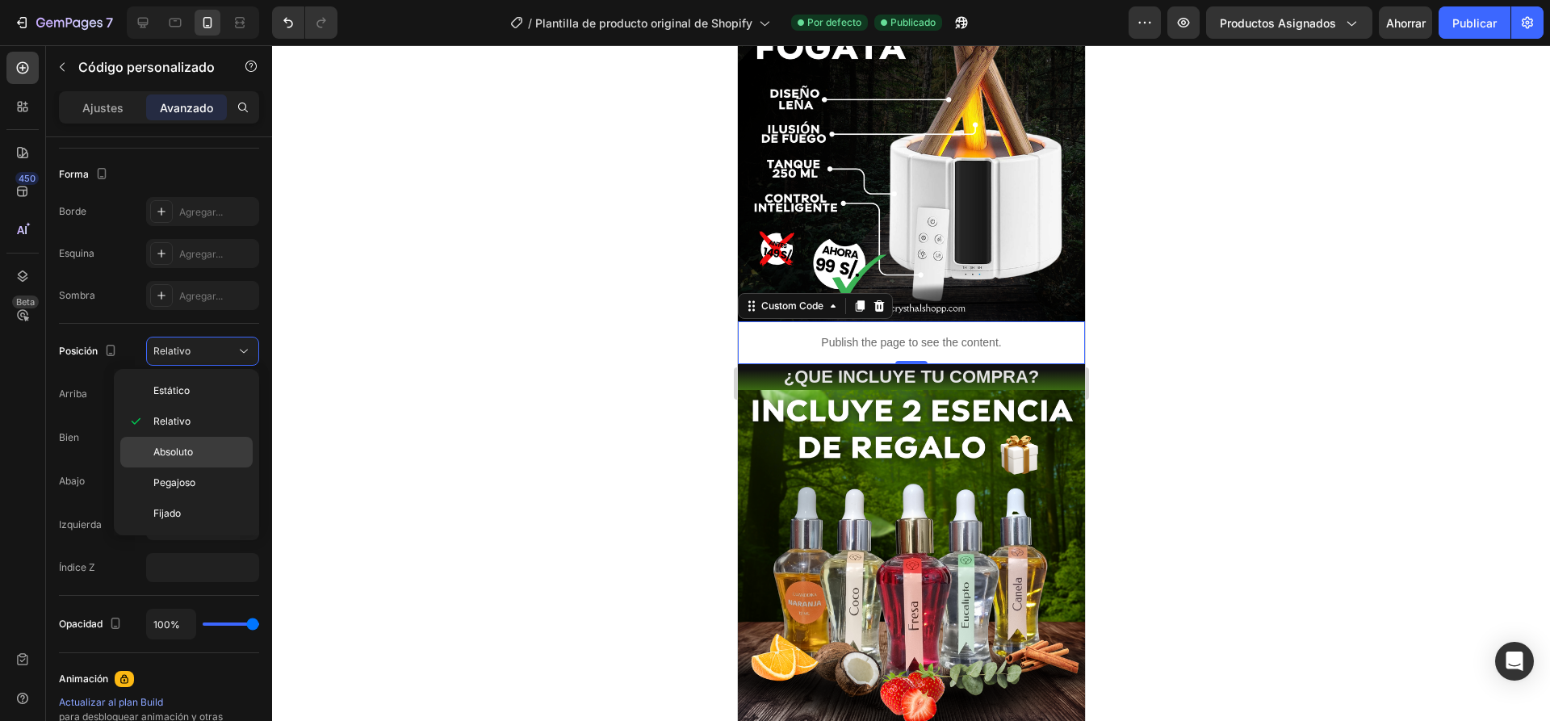
click at [191, 450] on font "Absoluto" at bounding box center [173, 452] width 40 height 12
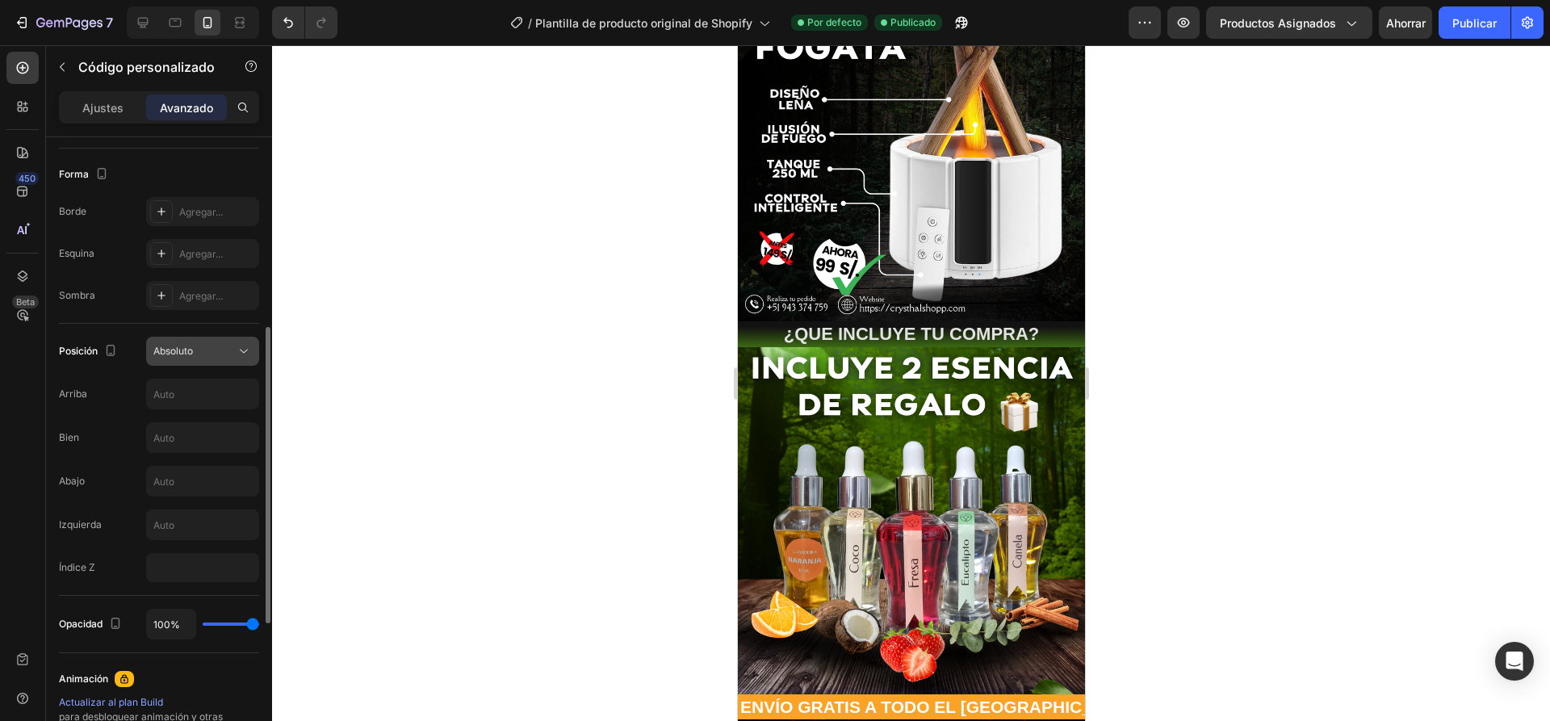
click at [211, 355] on div "Absoluto" at bounding box center [194, 351] width 82 height 15
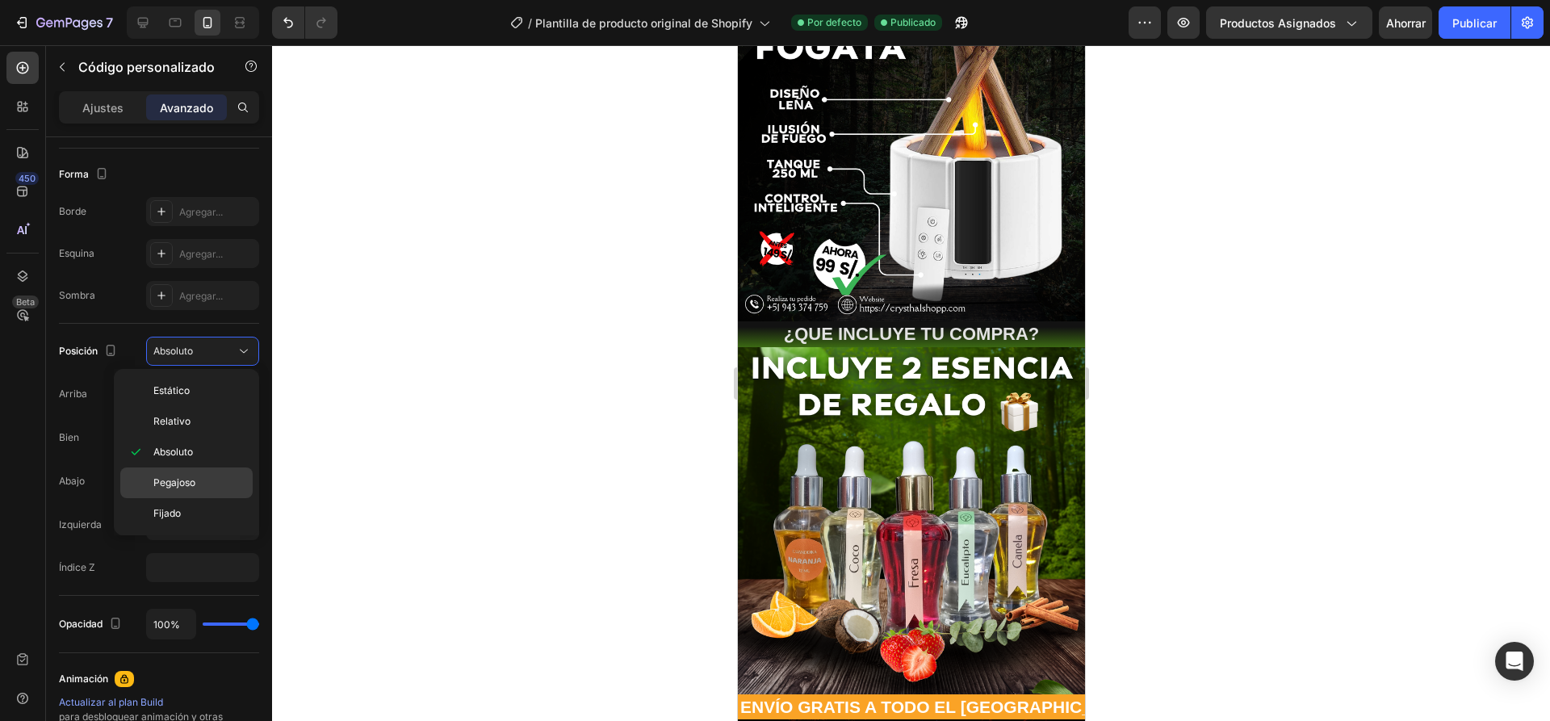
click at [172, 481] on font "Pegajoso" at bounding box center [174, 482] width 42 height 12
type input "0"
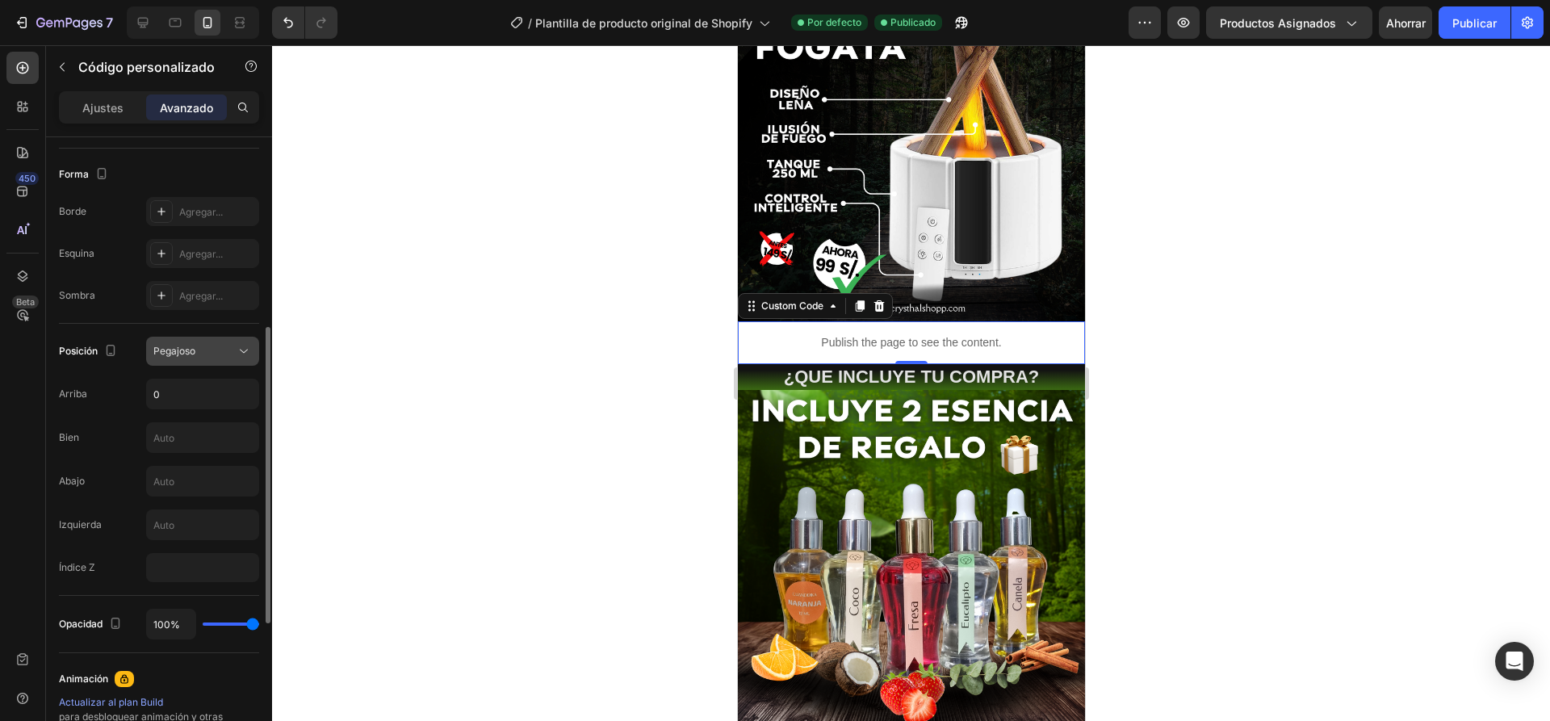
click at [213, 358] on div "Pegajoso" at bounding box center [194, 351] width 82 height 15
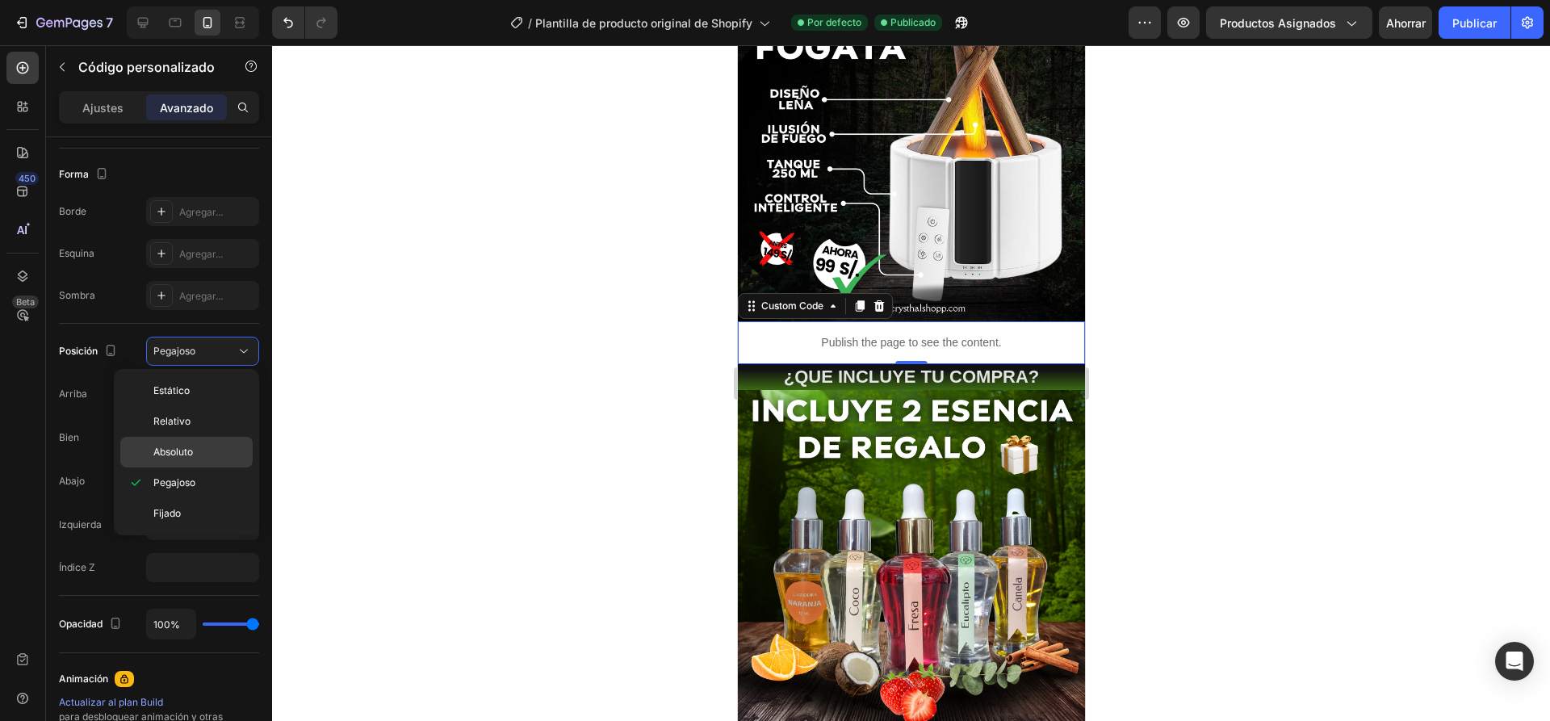
click at [191, 459] on span "Absoluto" at bounding box center [173, 452] width 40 height 15
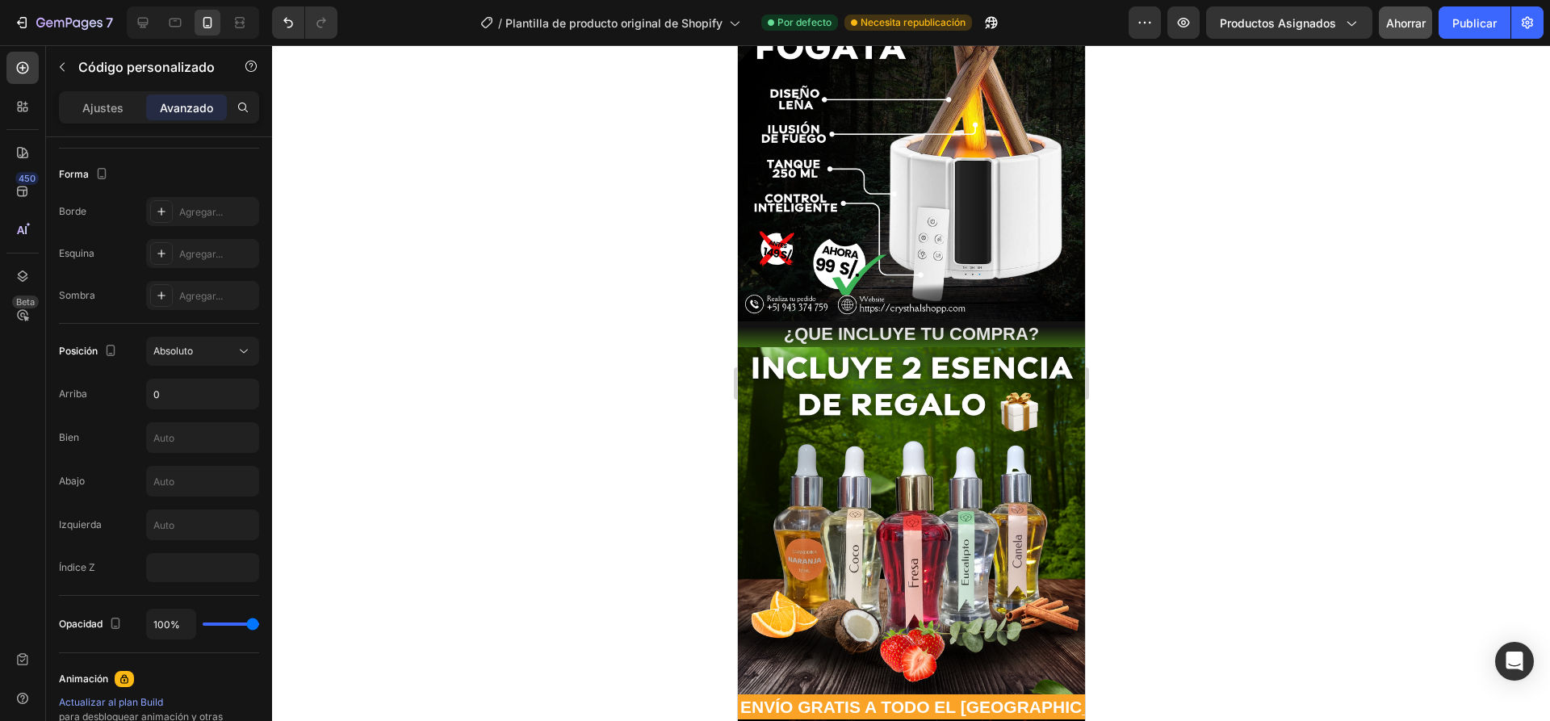
click at [1401, 28] on font "Ahorrar" at bounding box center [1406, 23] width 40 height 14
click at [1479, 23] on font "Publicar" at bounding box center [1474, 23] width 44 height 14
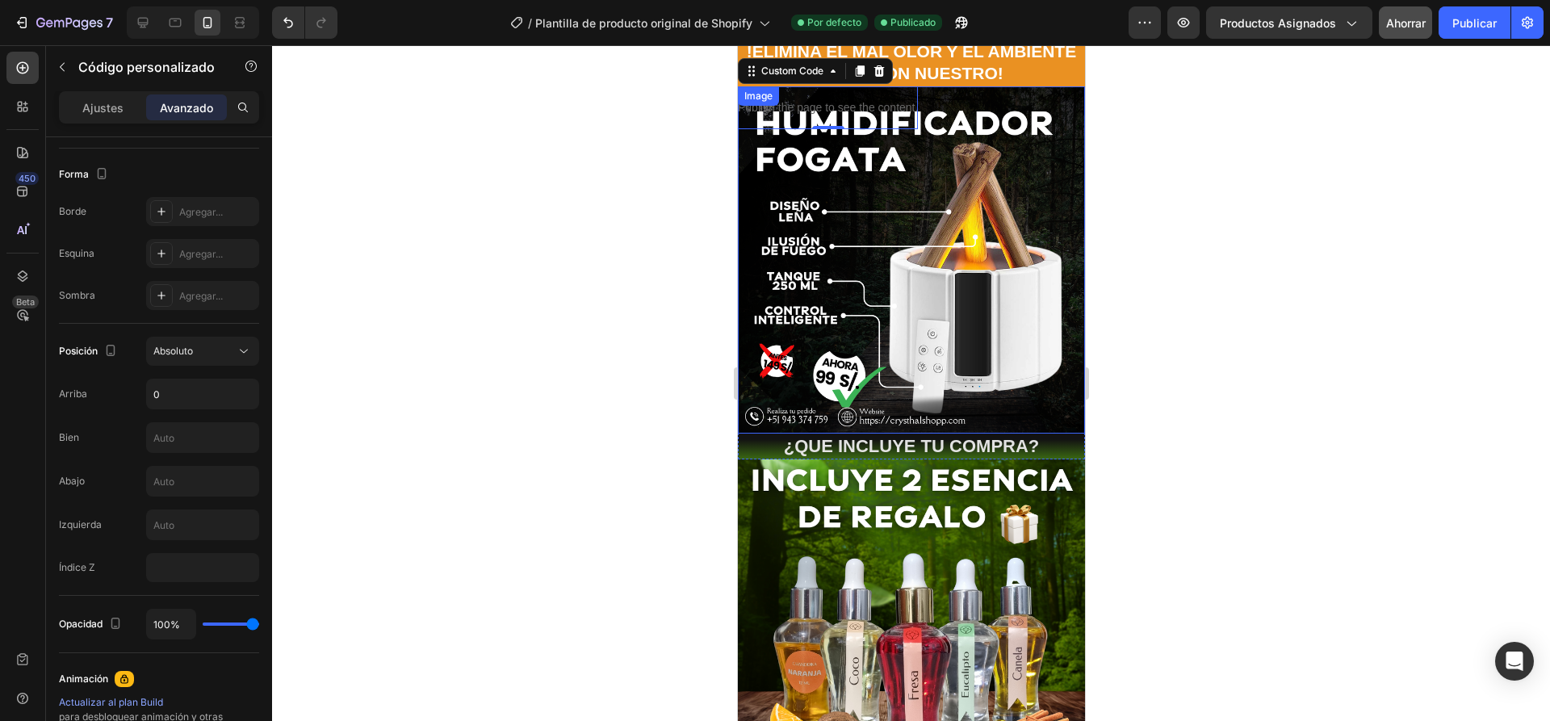
scroll to position [0, 0]
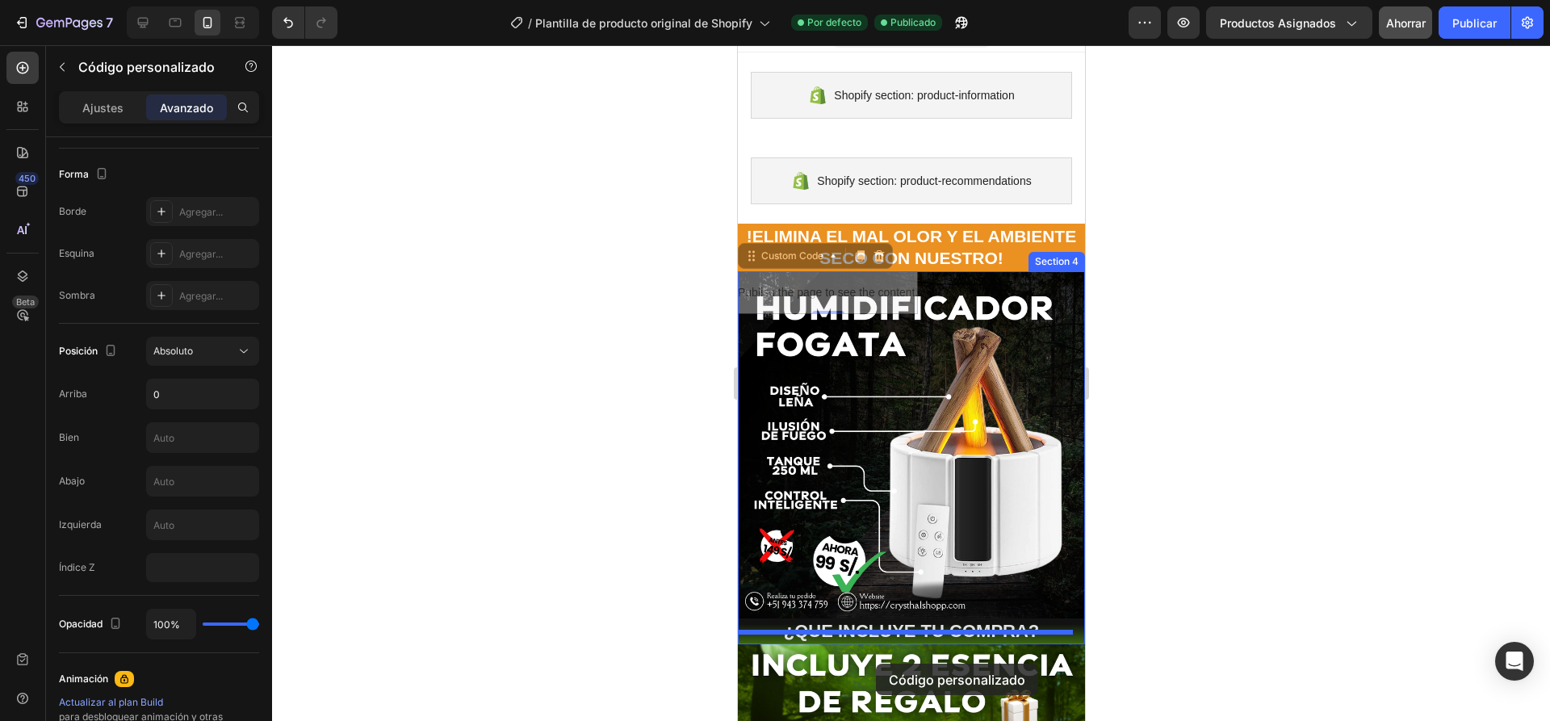
drag, startPoint x: 875, startPoint y: 328, endPoint x: 875, endPoint y: 664, distance: 335.8
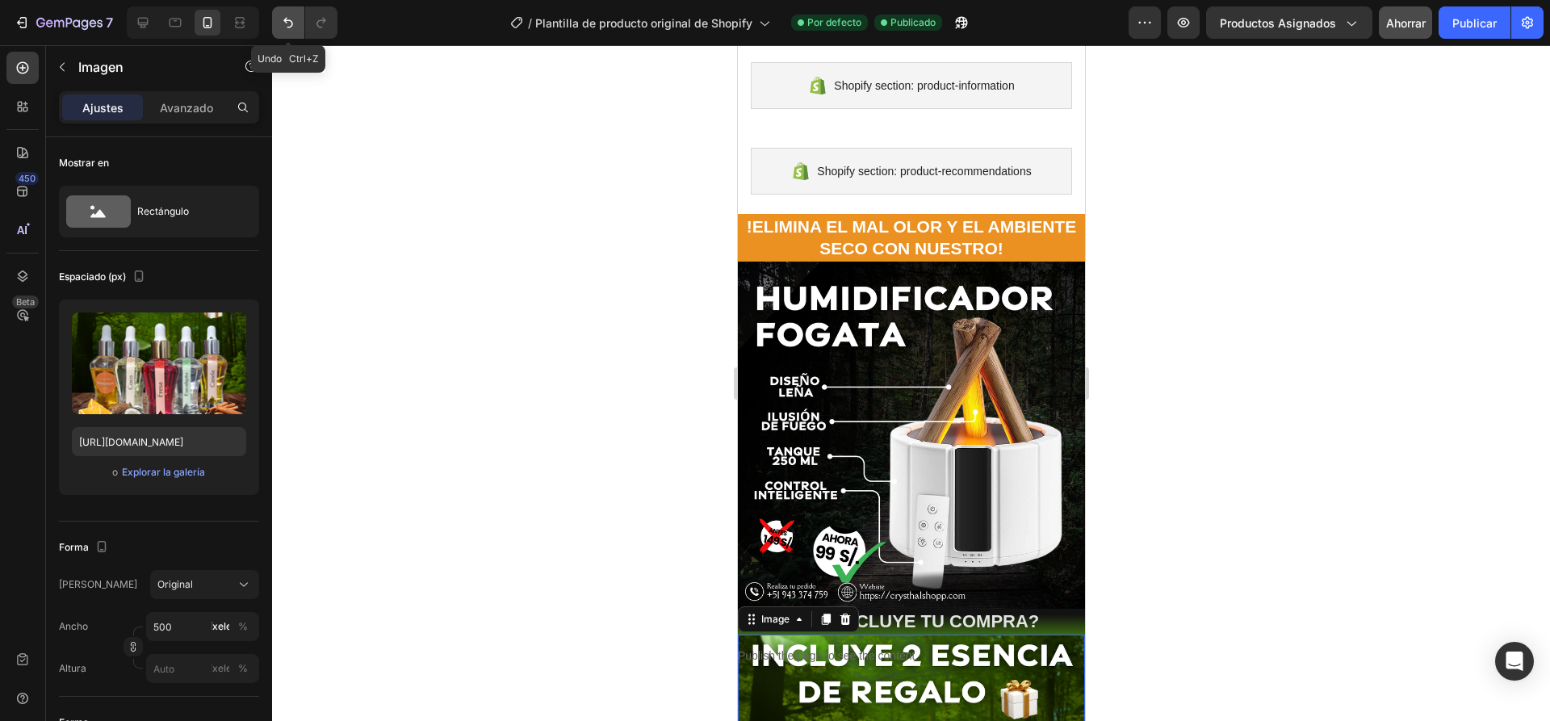
click at [283, 23] on icon "Deshacer/Rehacer" at bounding box center [288, 23] width 16 height 16
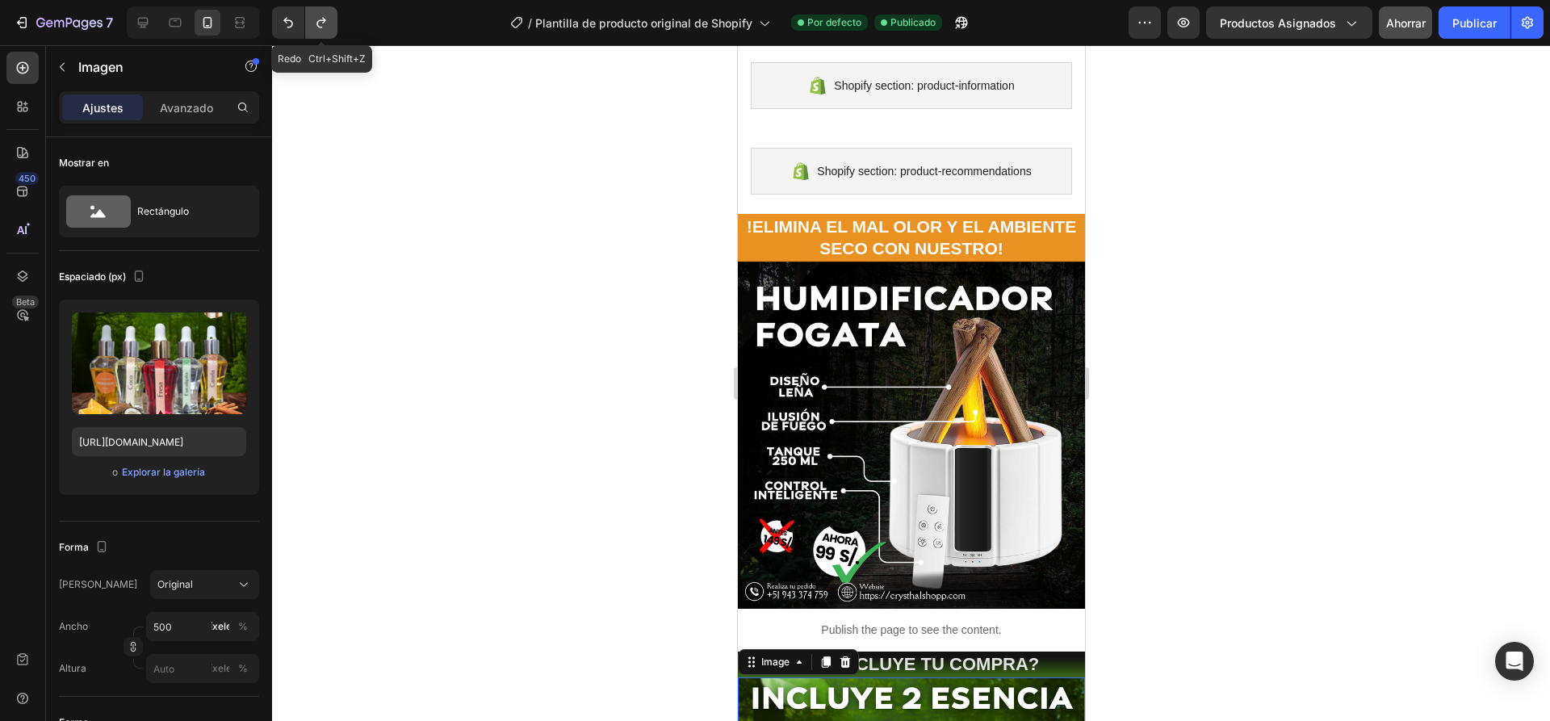
click at [320, 24] on icon "Deshacer/Rehacer" at bounding box center [321, 23] width 16 height 16
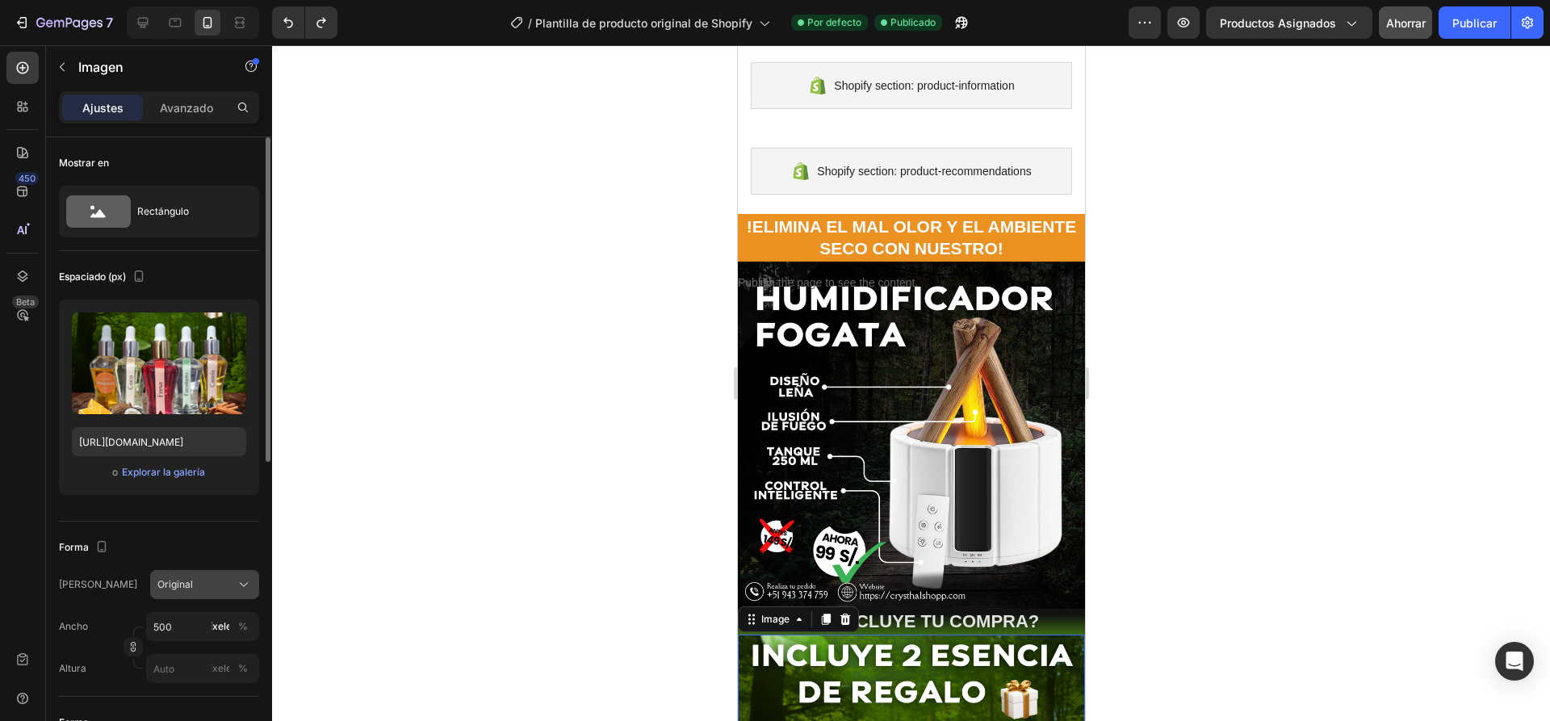
click at [223, 580] on div "Original" at bounding box center [194, 584] width 75 height 15
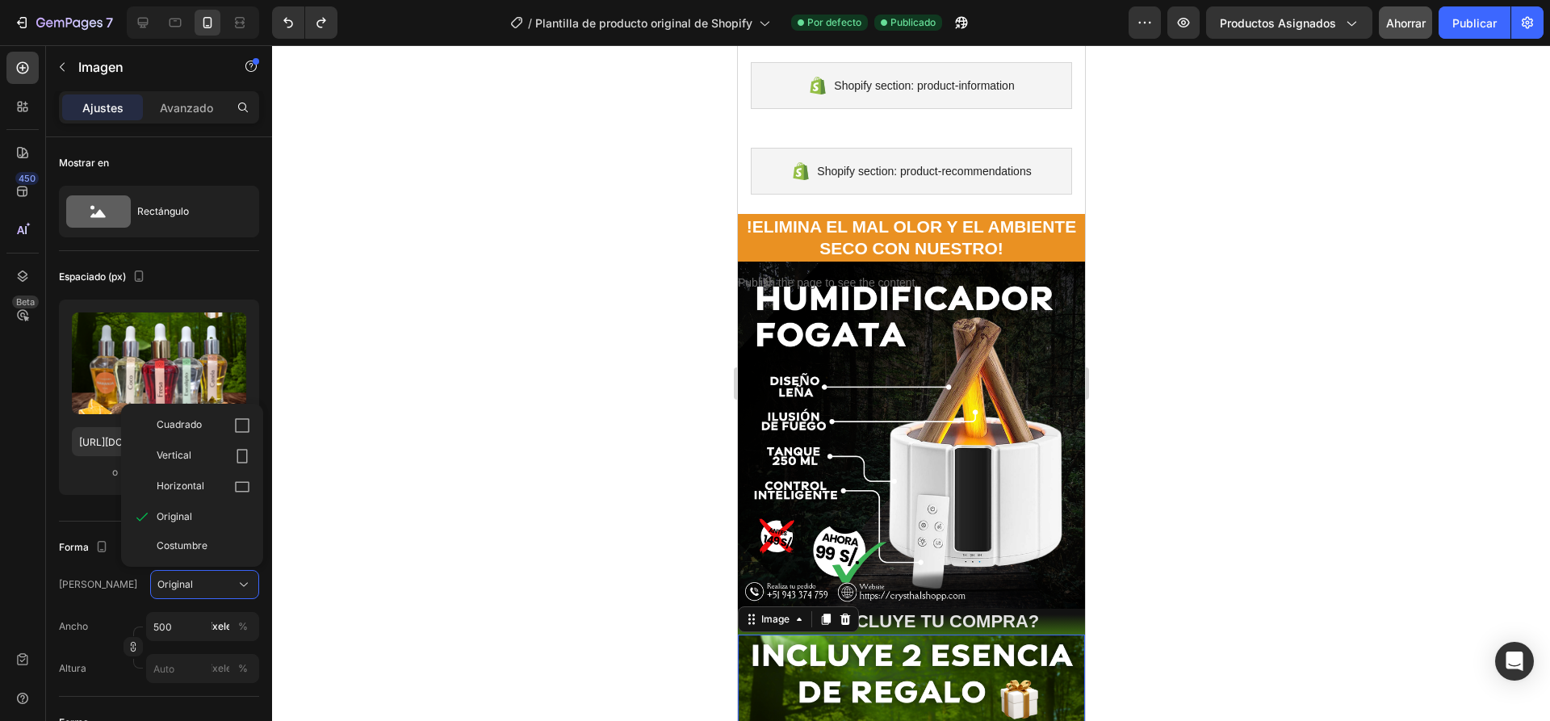
click at [484, 407] on div at bounding box center [911, 383] width 1278 height 676
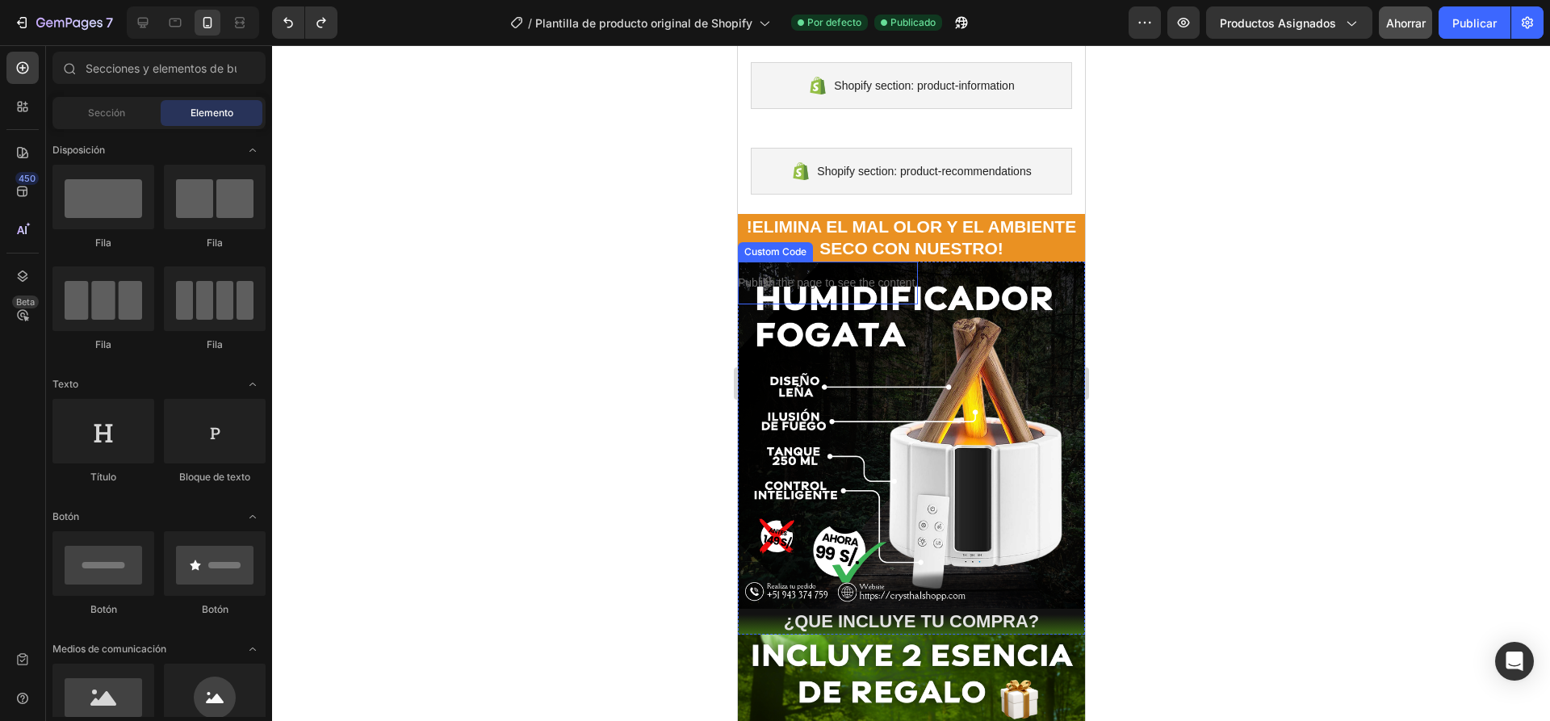
click at [844, 284] on p "Publish the page to see the content." at bounding box center [827, 282] width 180 height 17
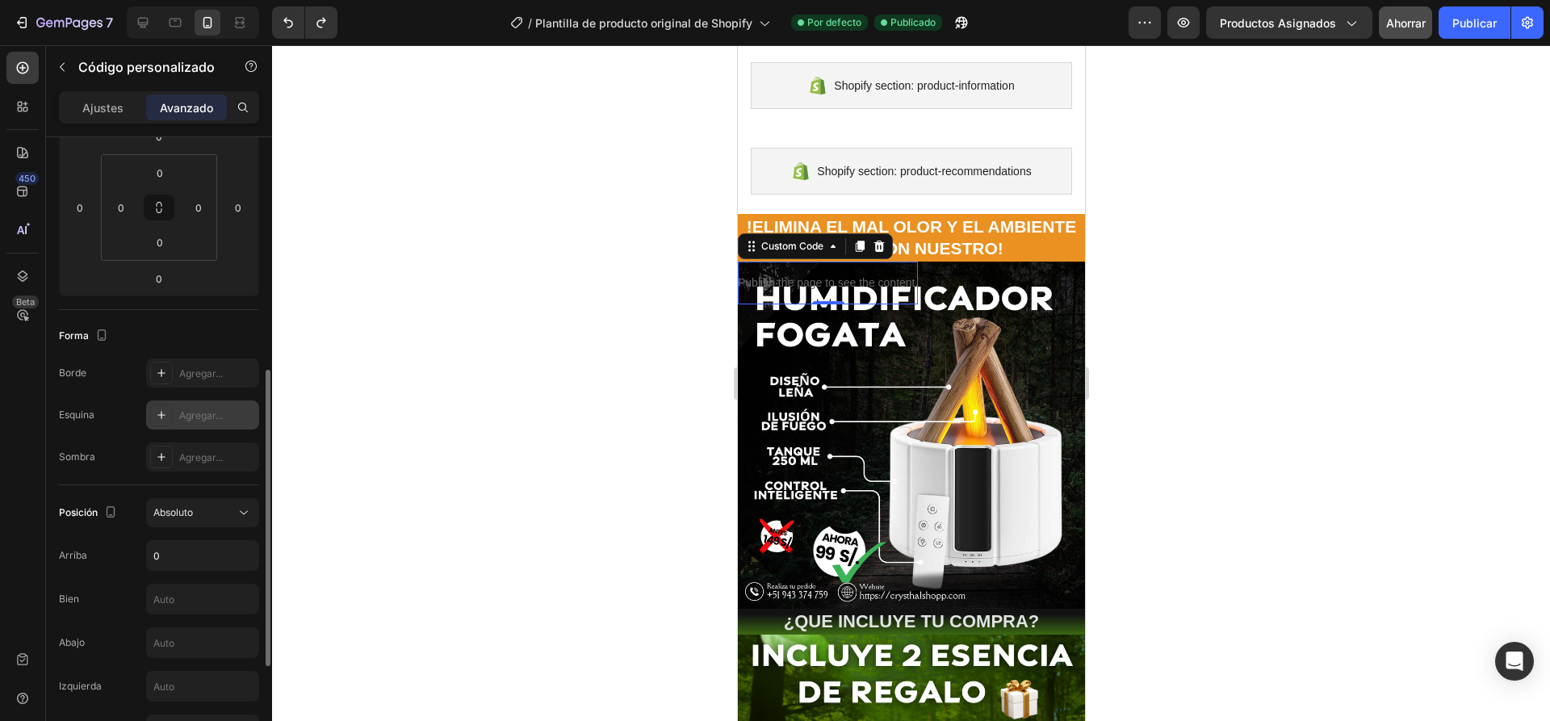
scroll to position [323, 0]
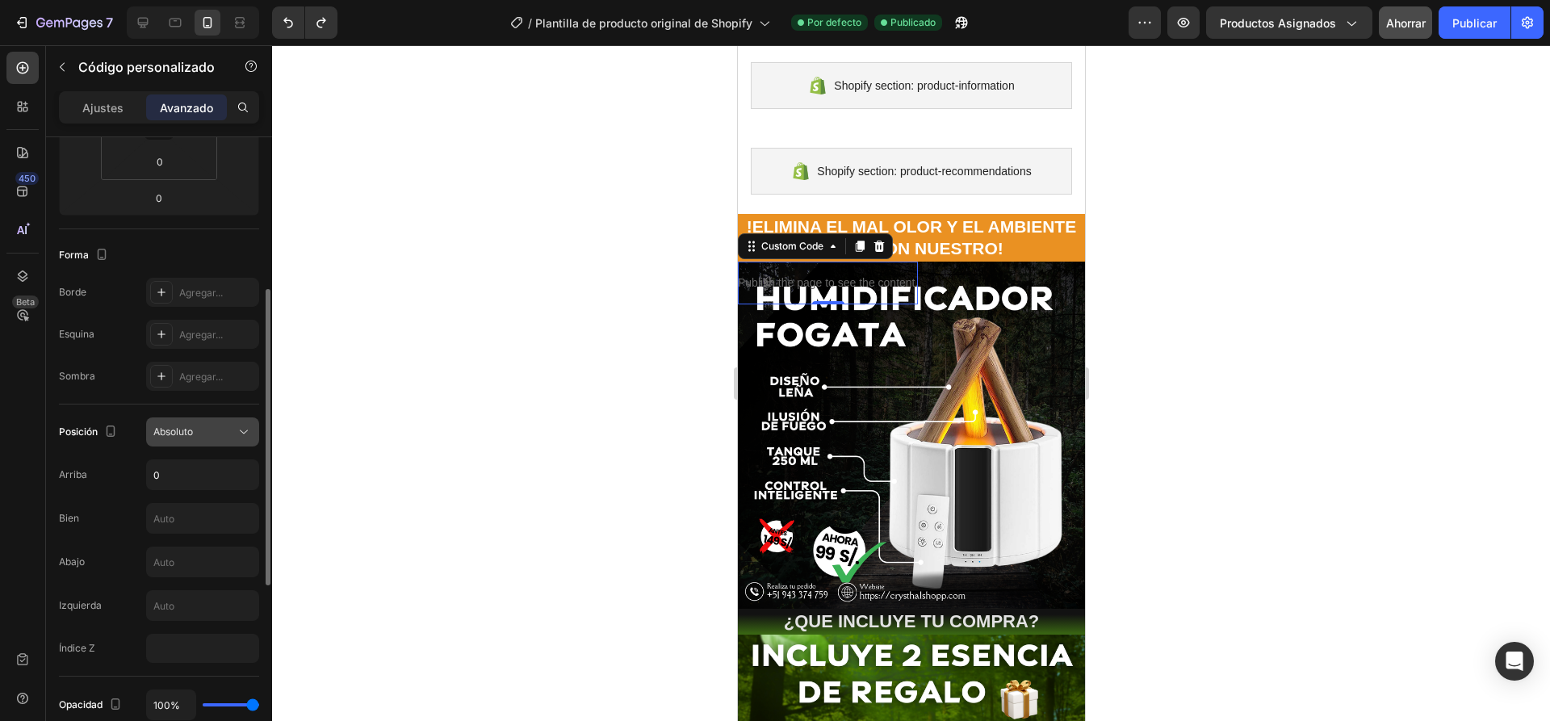
click at [228, 434] on div "Absoluto" at bounding box center [194, 432] width 82 height 15
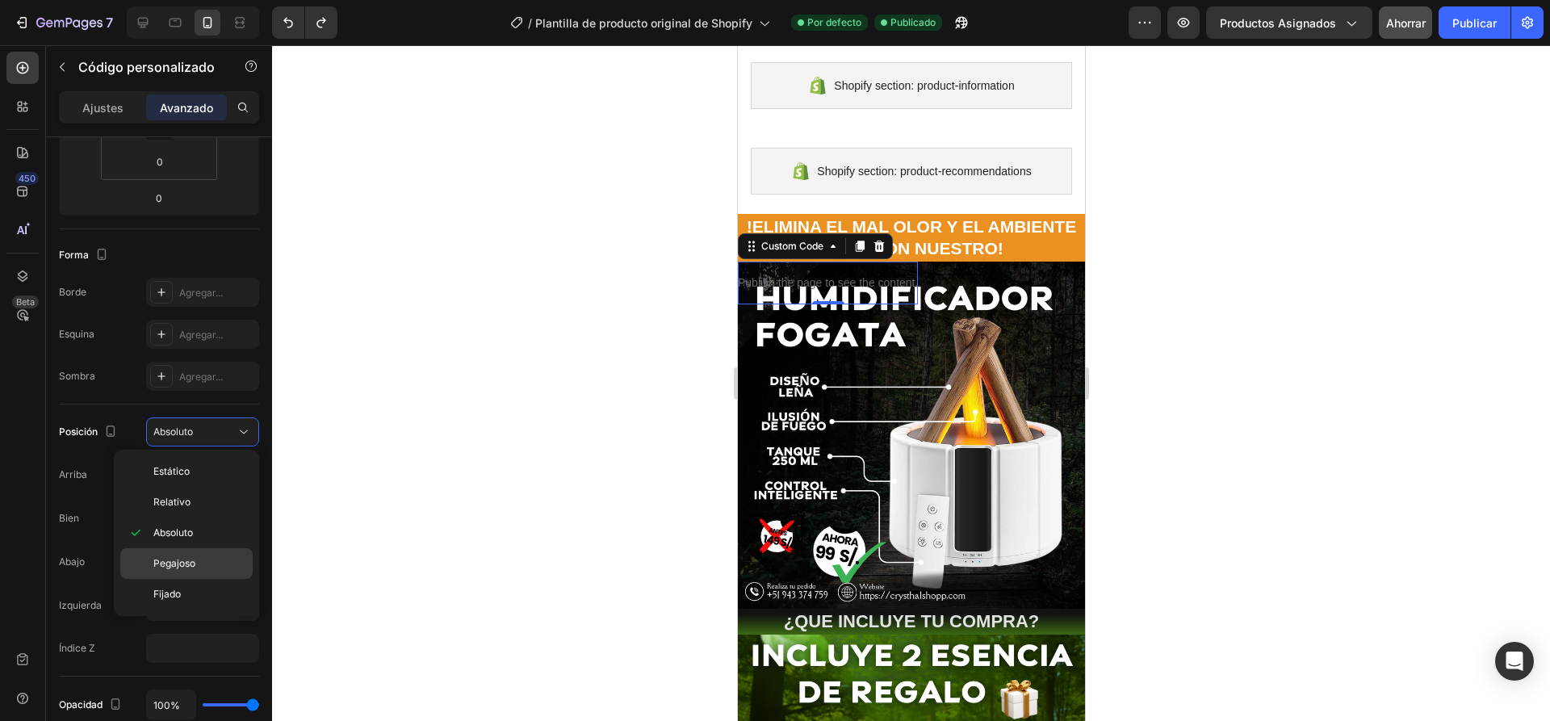
click at [189, 561] on font "Pegajoso" at bounding box center [174, 563] width 42 height 12
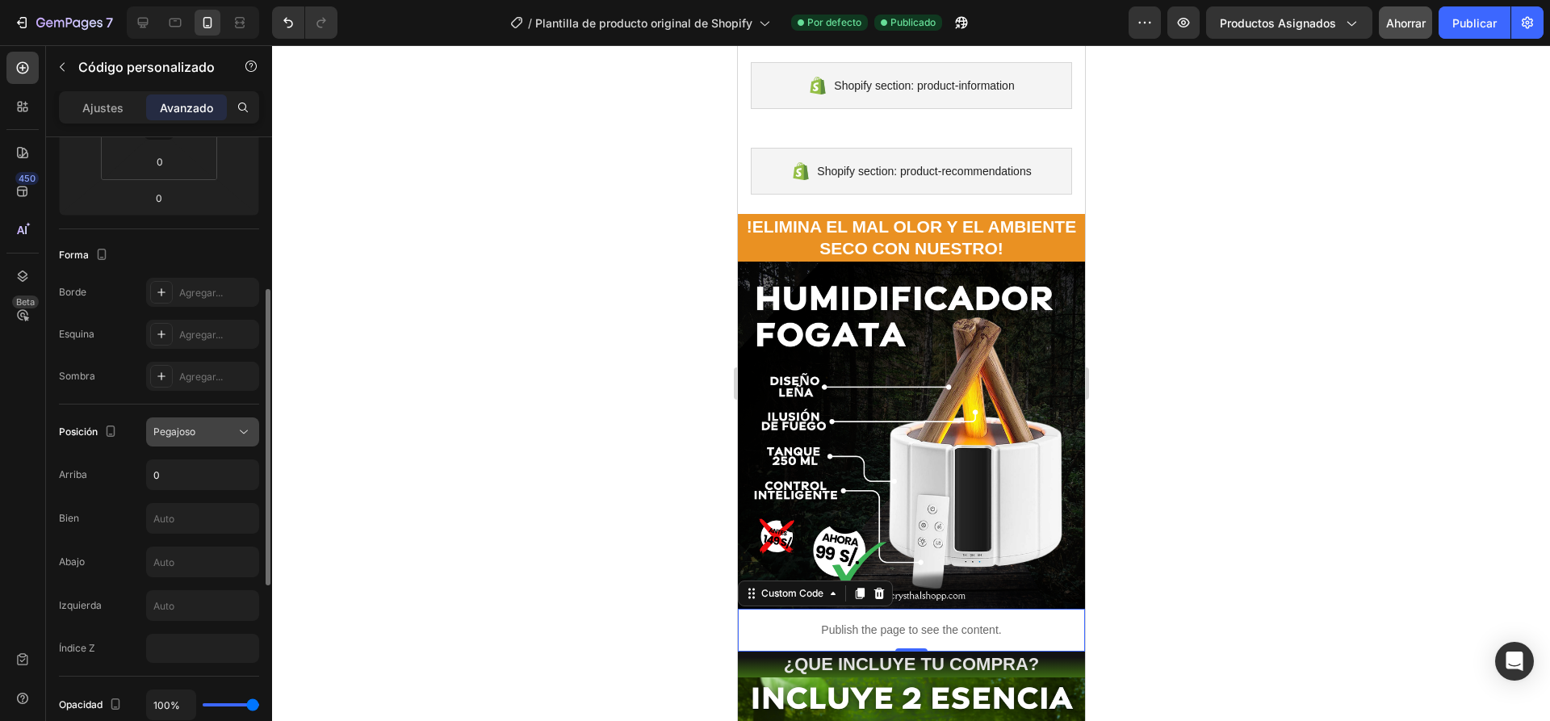
click at [211, 440] on button "Pegajoso" at bounding box center [202, 431] width 113 height 29
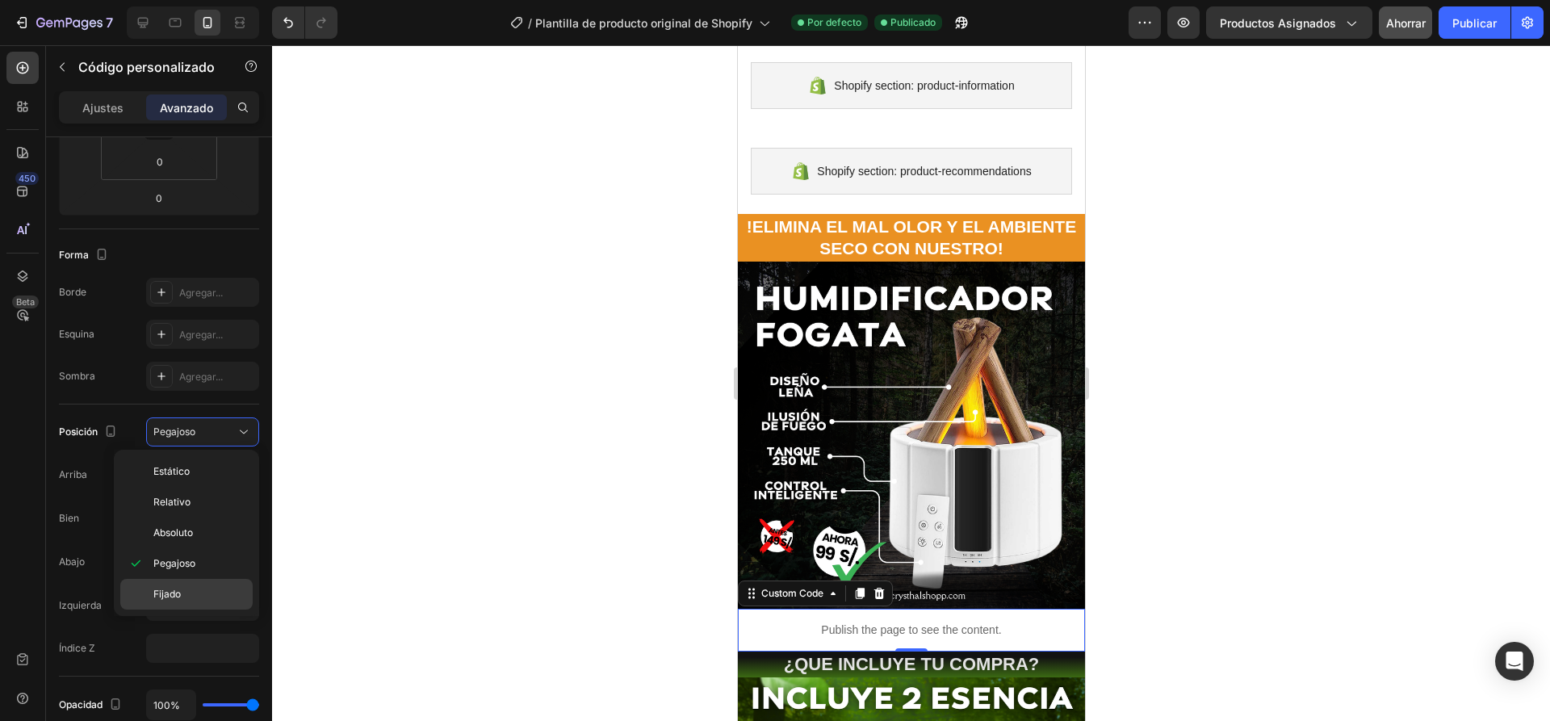
click at [175, 590] on font "Fijado" at bounding box center [166, 594] width 27 height 12
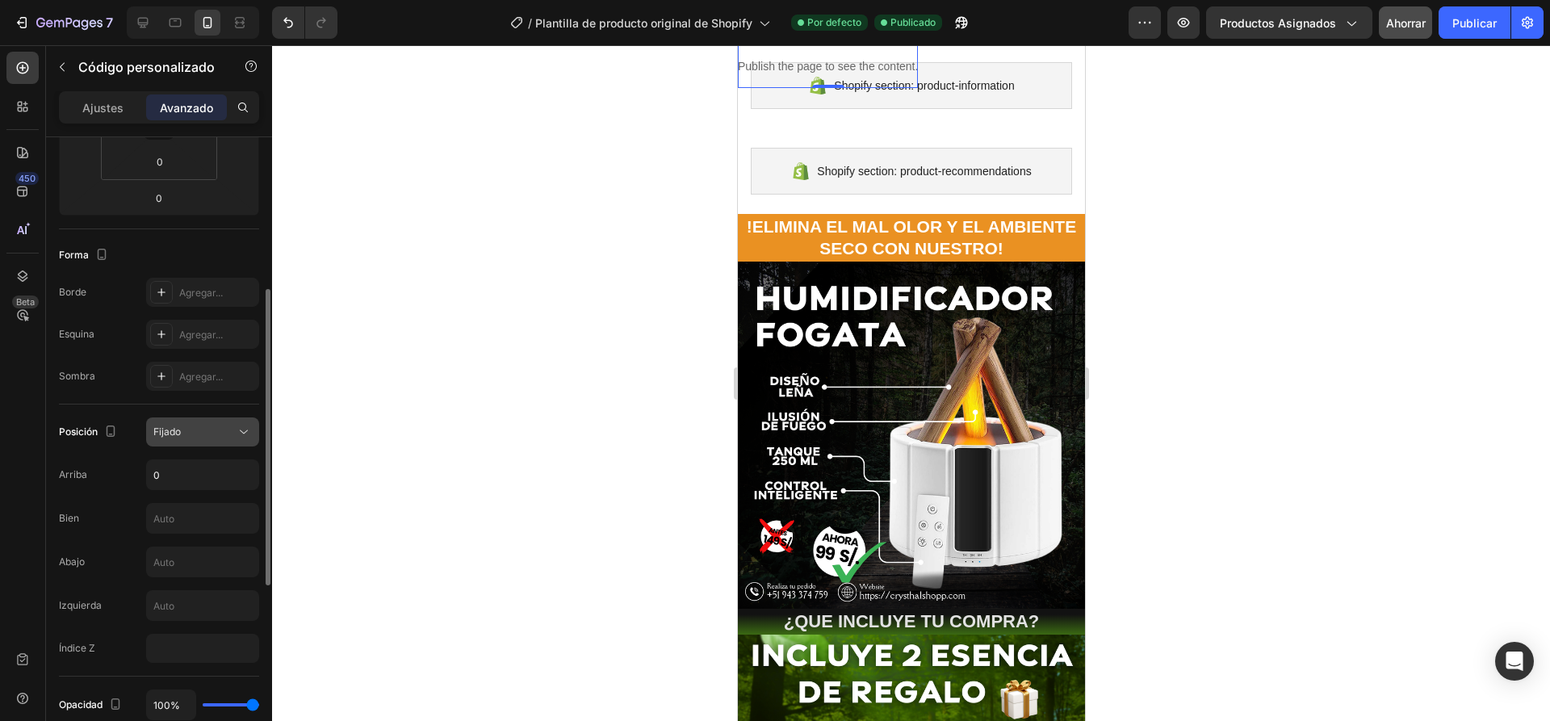
click at [194, 438] on div "Fijado" at bounding box center [194, 432] width 82 height 15
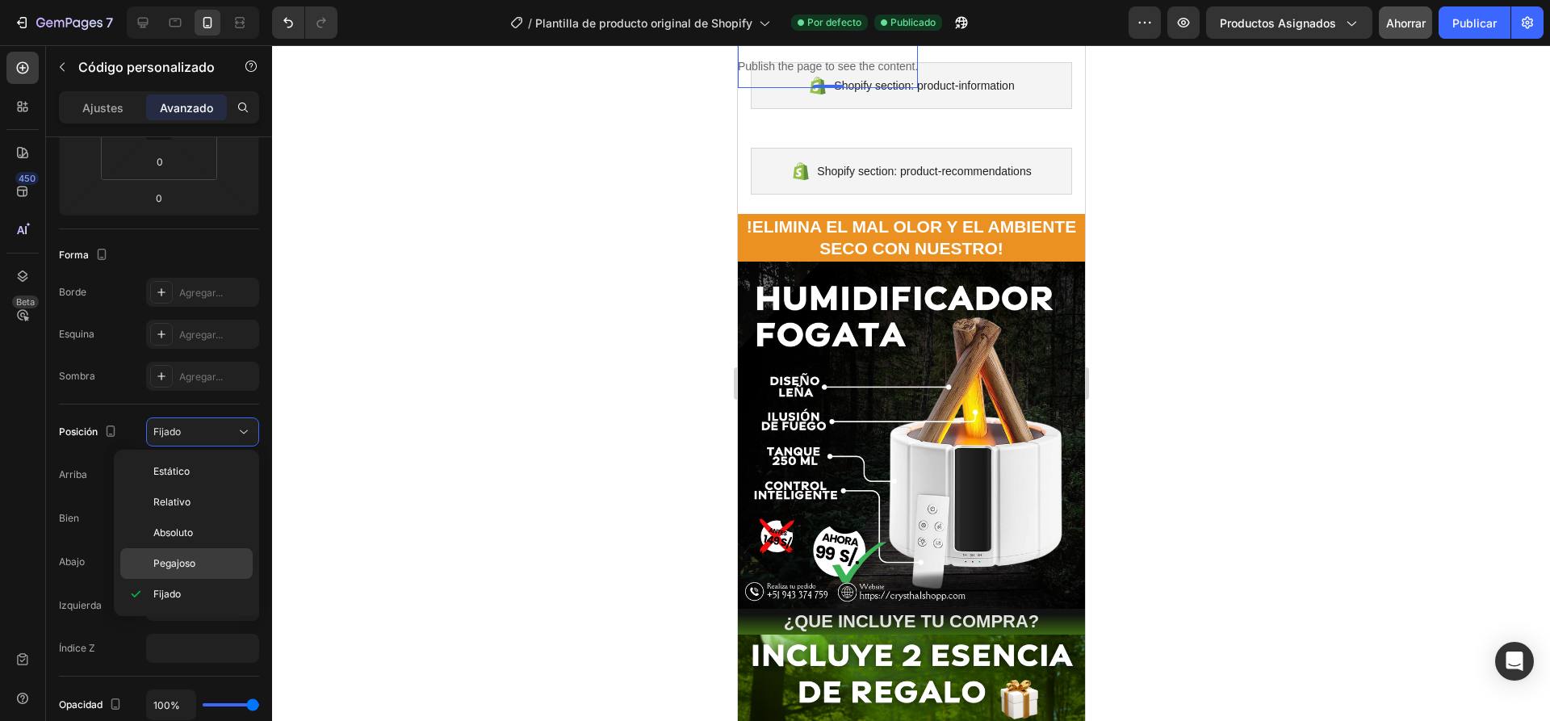
click at [187, 568] on font "Pegajoso" at bounding box center [174, 563] width 42 height 12
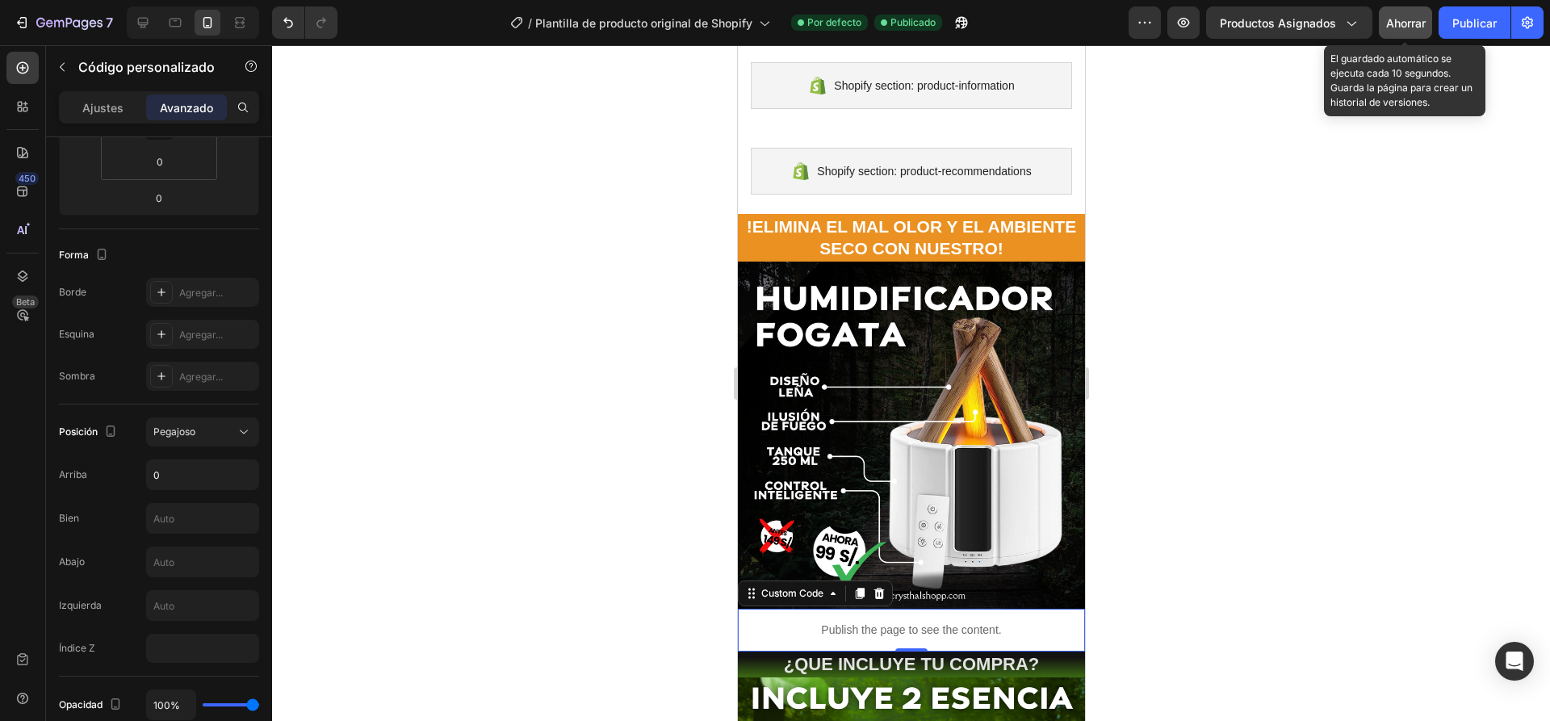
click at [1411, 30] on div "Ahorrar" at bounding box center [1406, 23] width 40 height 17
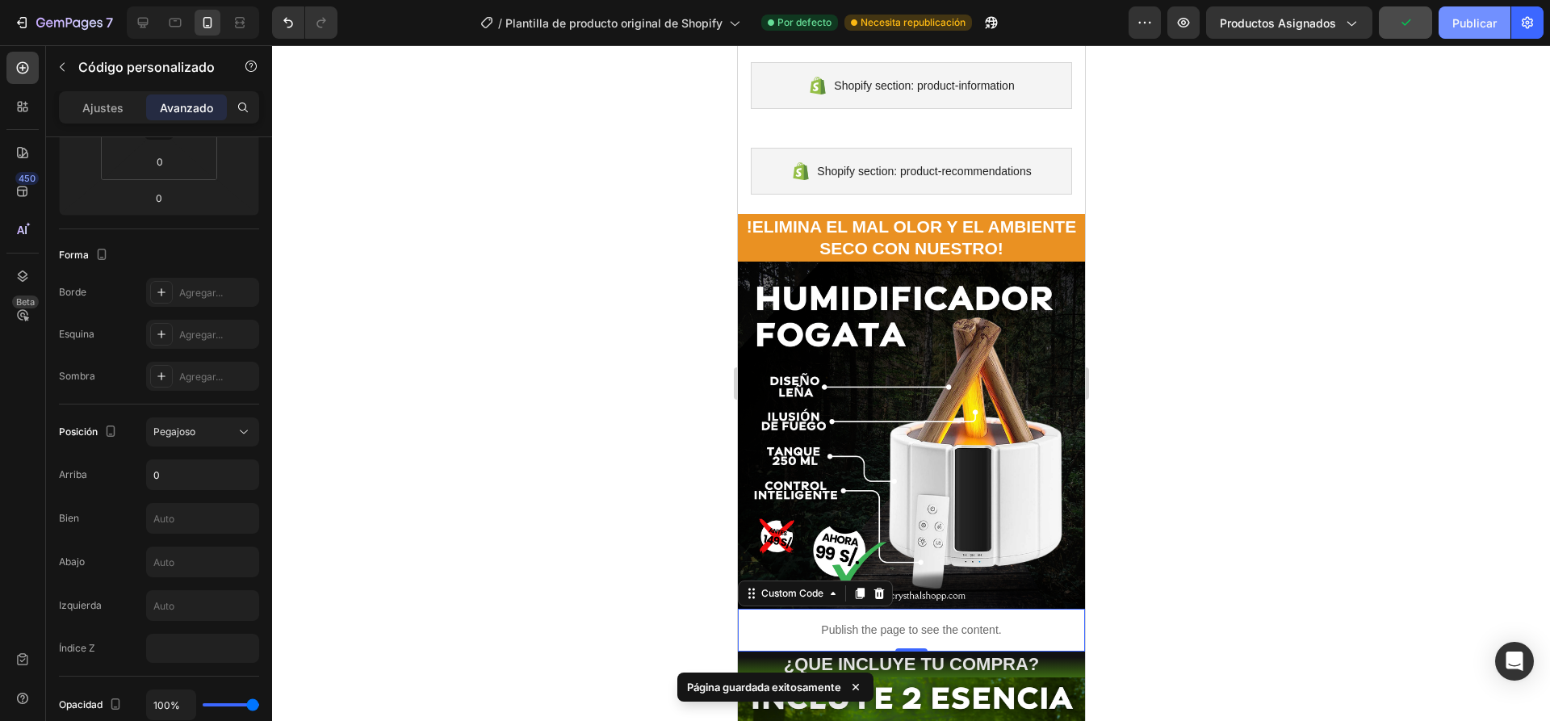
click at [1471, 23] on font "Publicar" at bounding box center [1474, 23] width 44 height 14
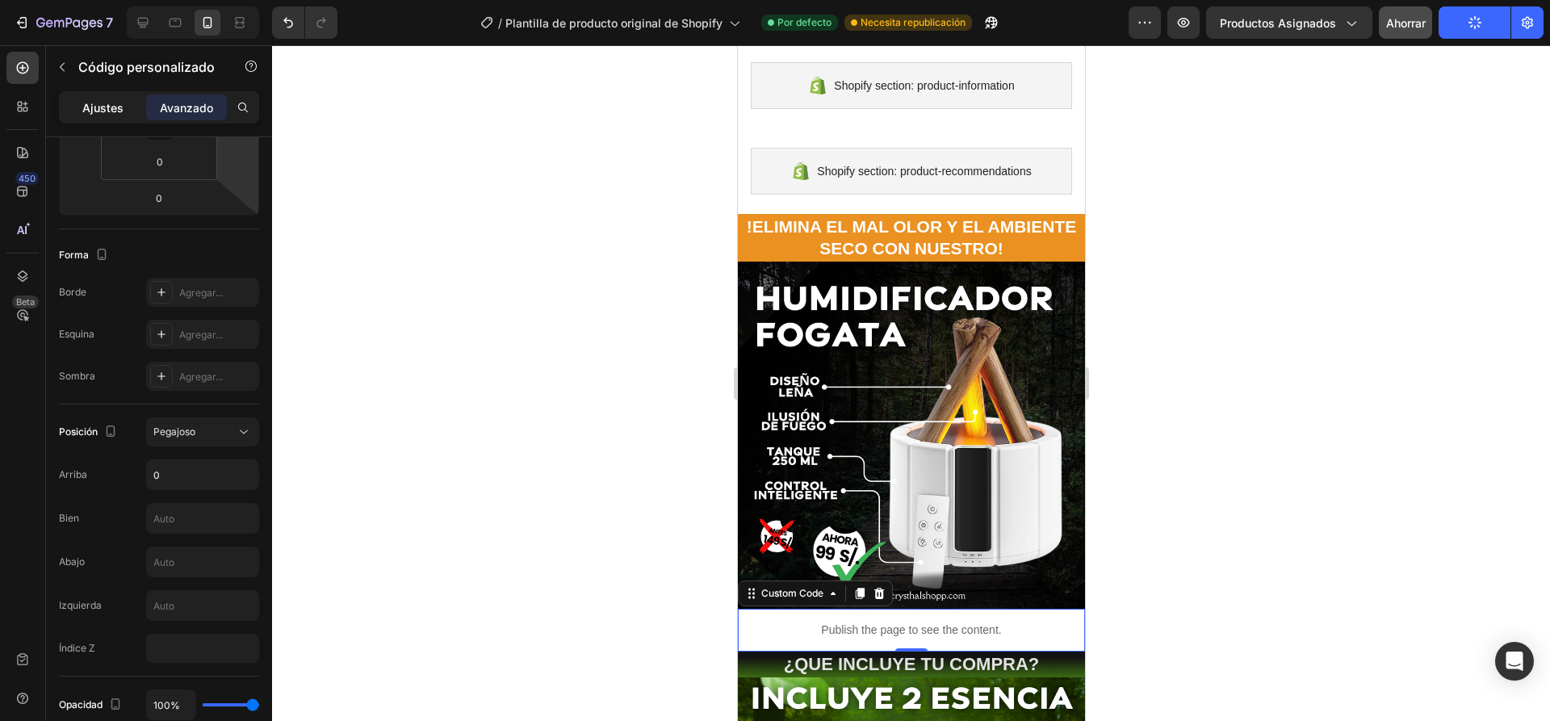
click at [100, 101] on font "Ajustes" at bounding box center [102, 108] width 41 height 14
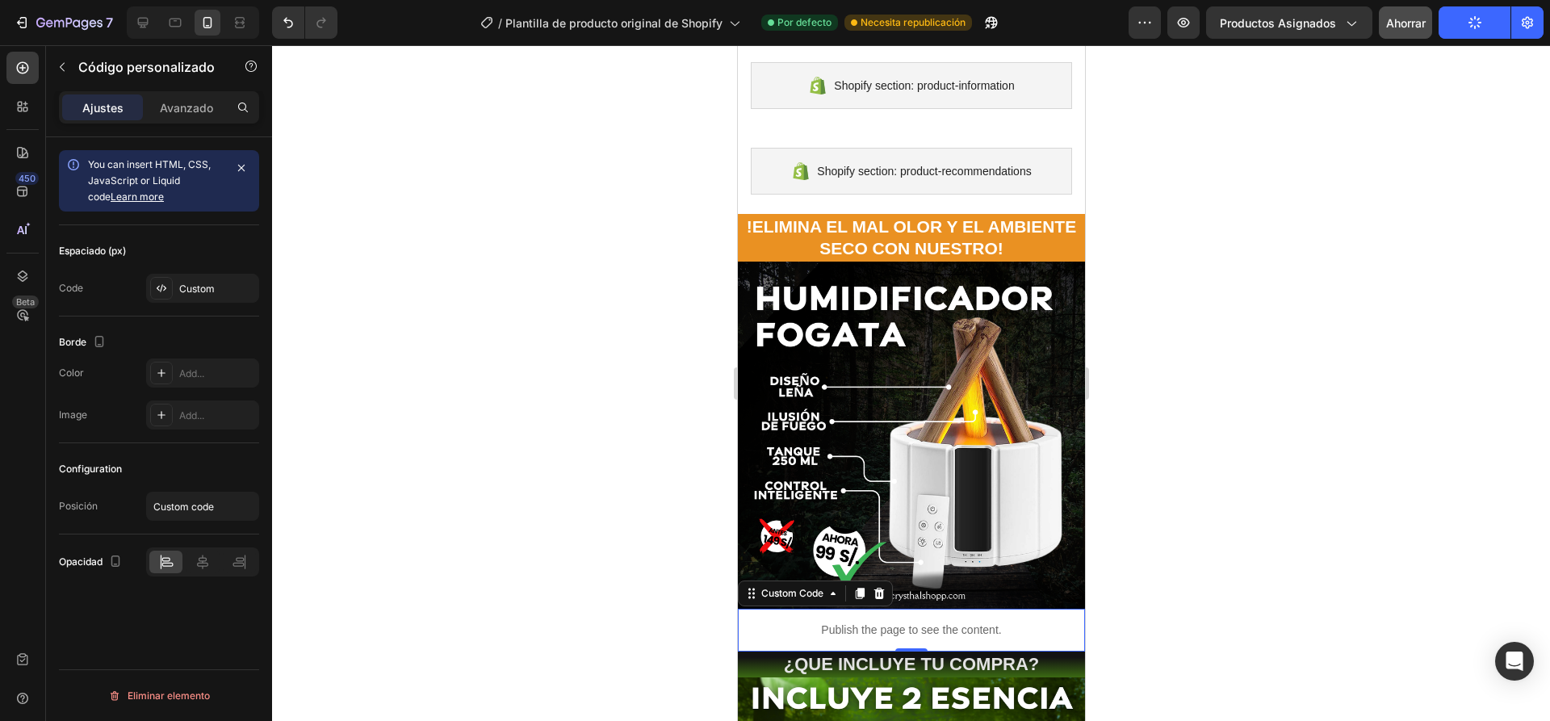
scroll to position [0, 0]
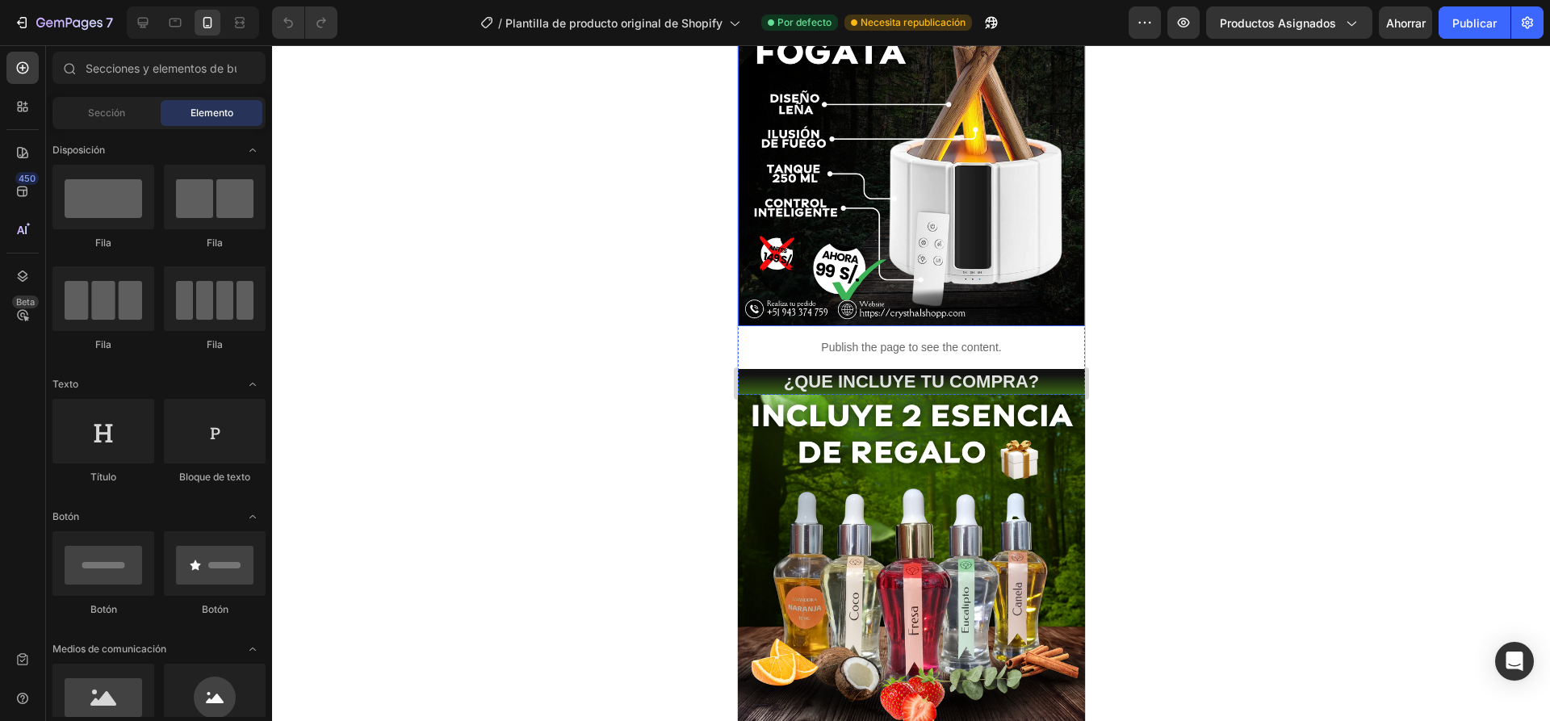
scroll to position [323, 0]
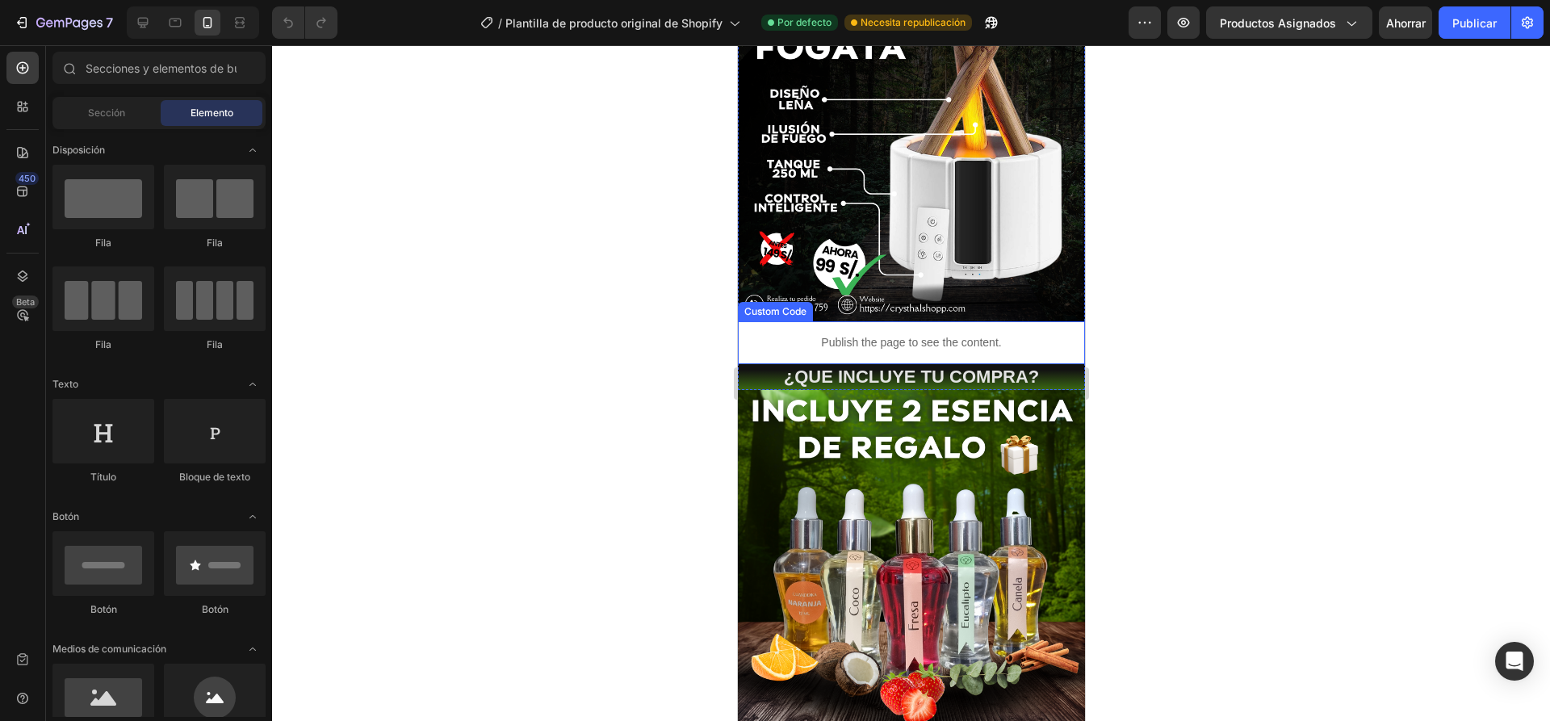
click at [830, 334] on p "Publish the page to see the content." at bounding box center [910, 342] width 347 height 17
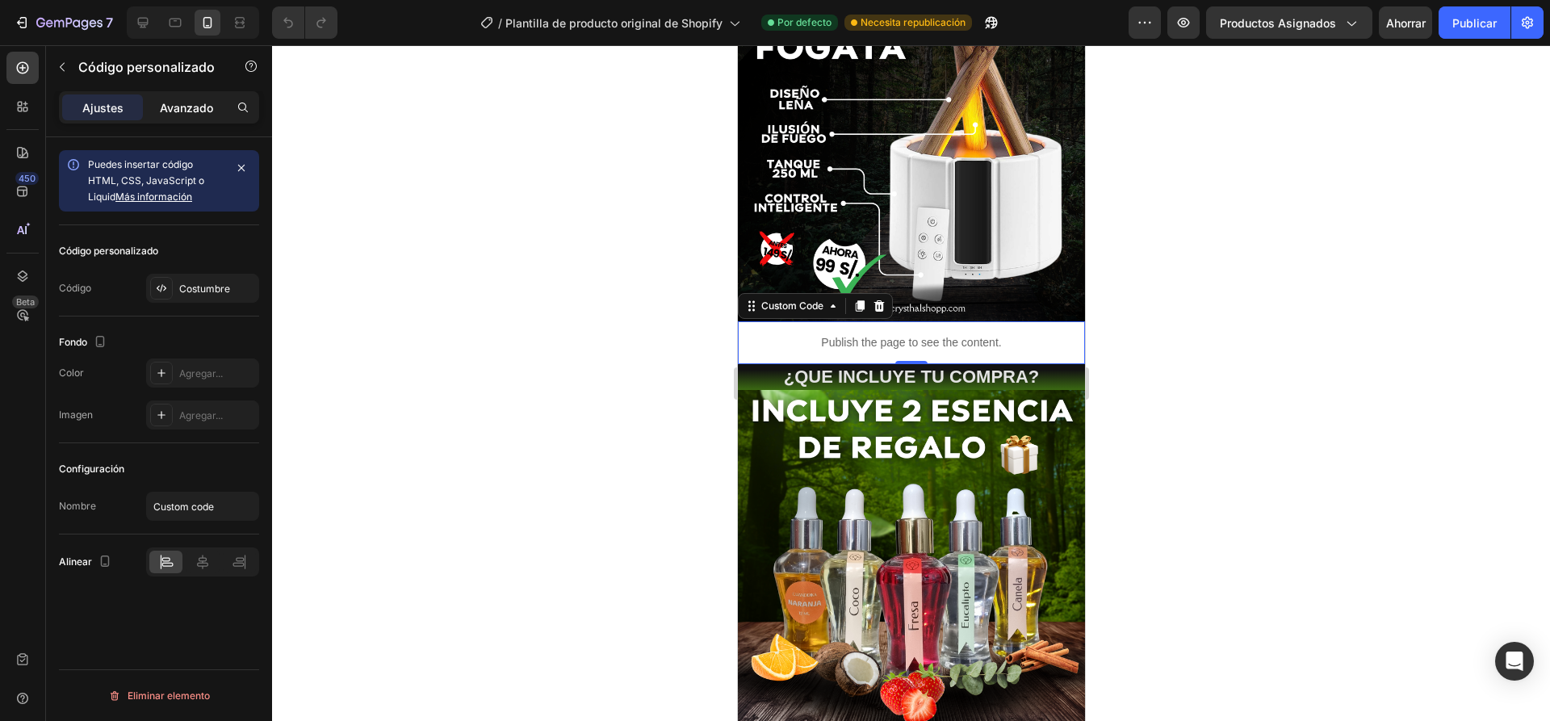
click at [170, 112] on font "Avanzado" at bounding box center [186, 108] width 53 height 14
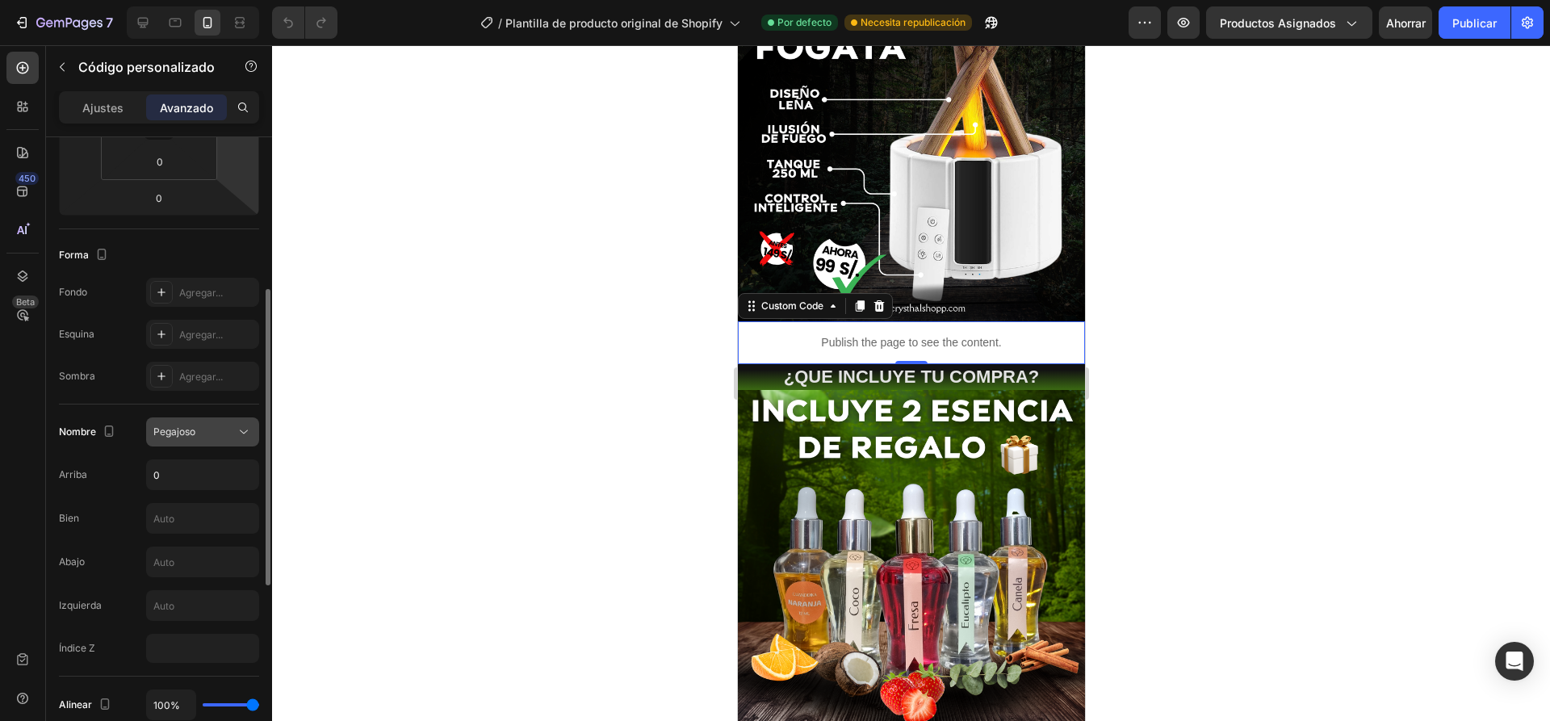
click at [207, 425] on div "Pegajoso" at bounding box center [194, 432] width 82 height 15
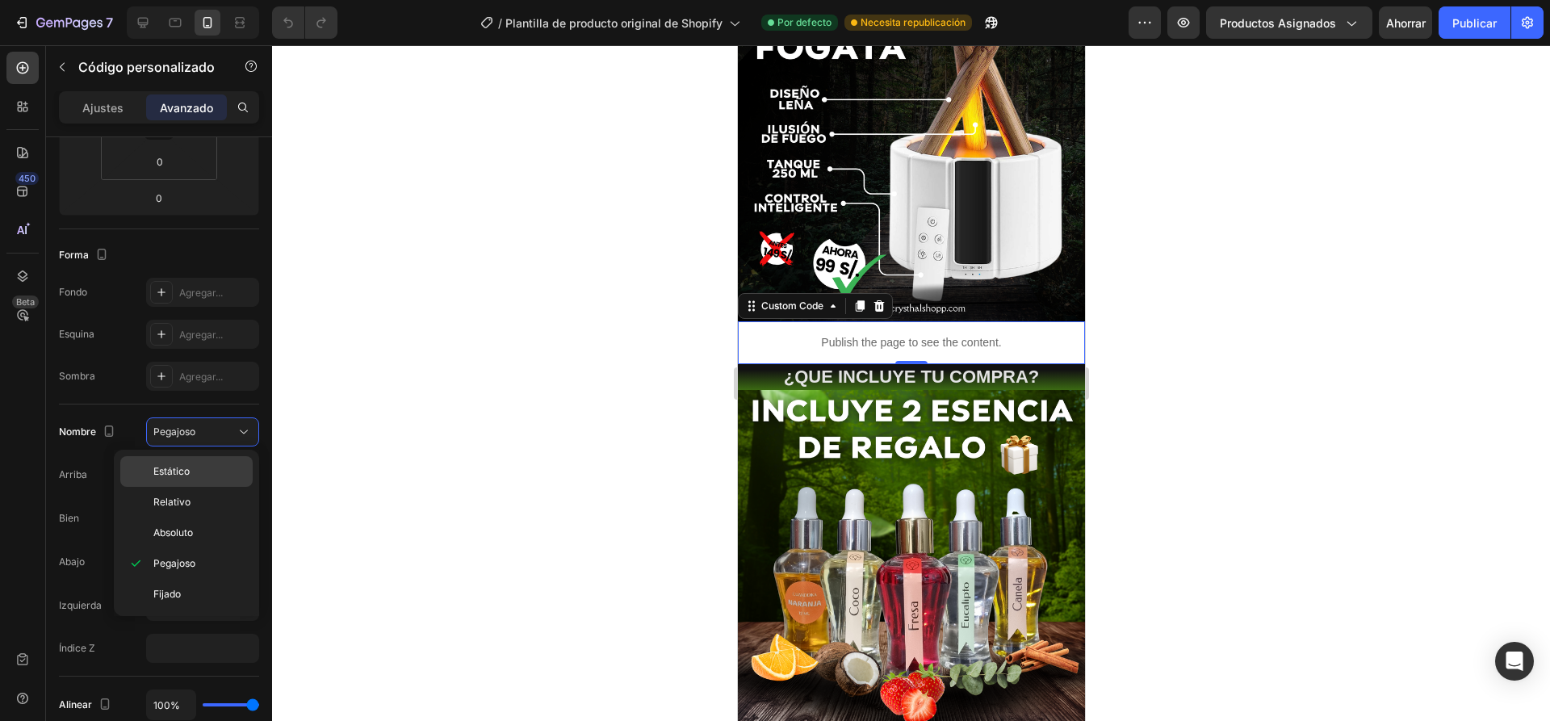
click at [191, 461] on div "Estático" at bounding box center [186, 471] width 132 height 31
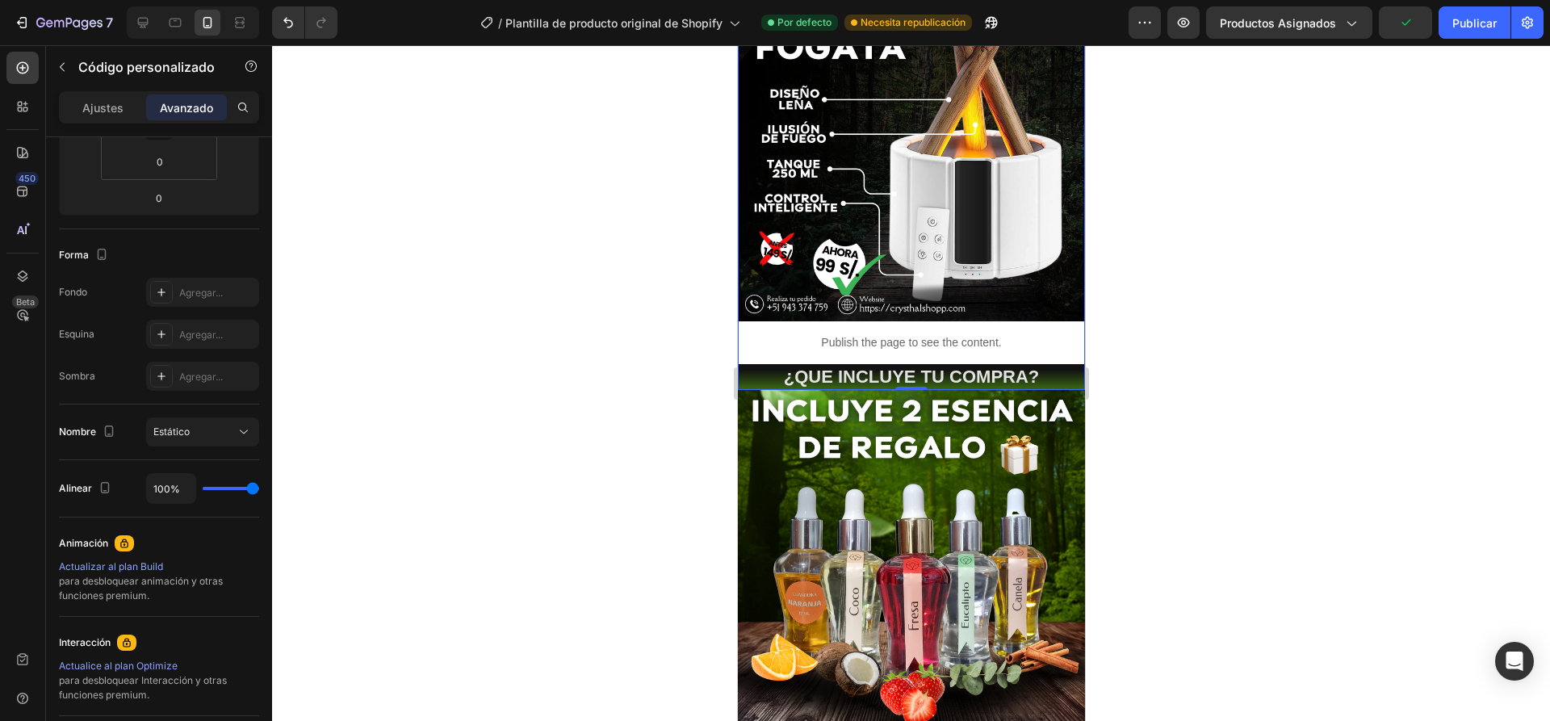
click at [651, 299] on div at bounding box center [911, 383] width 1278 height 676
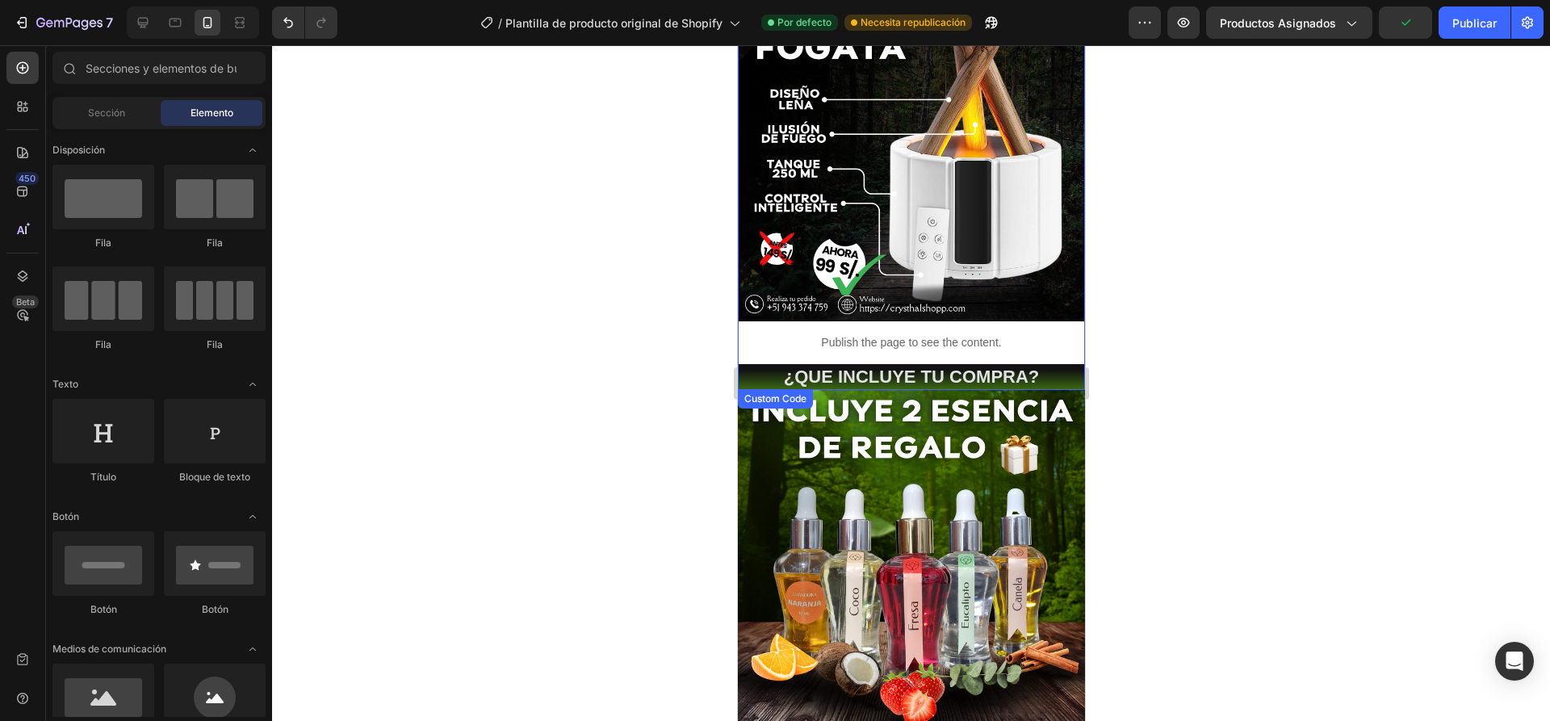
click at [791, 334] on p "Publish the page to see the content." at bounding box center [910, 342] width 347 height 17
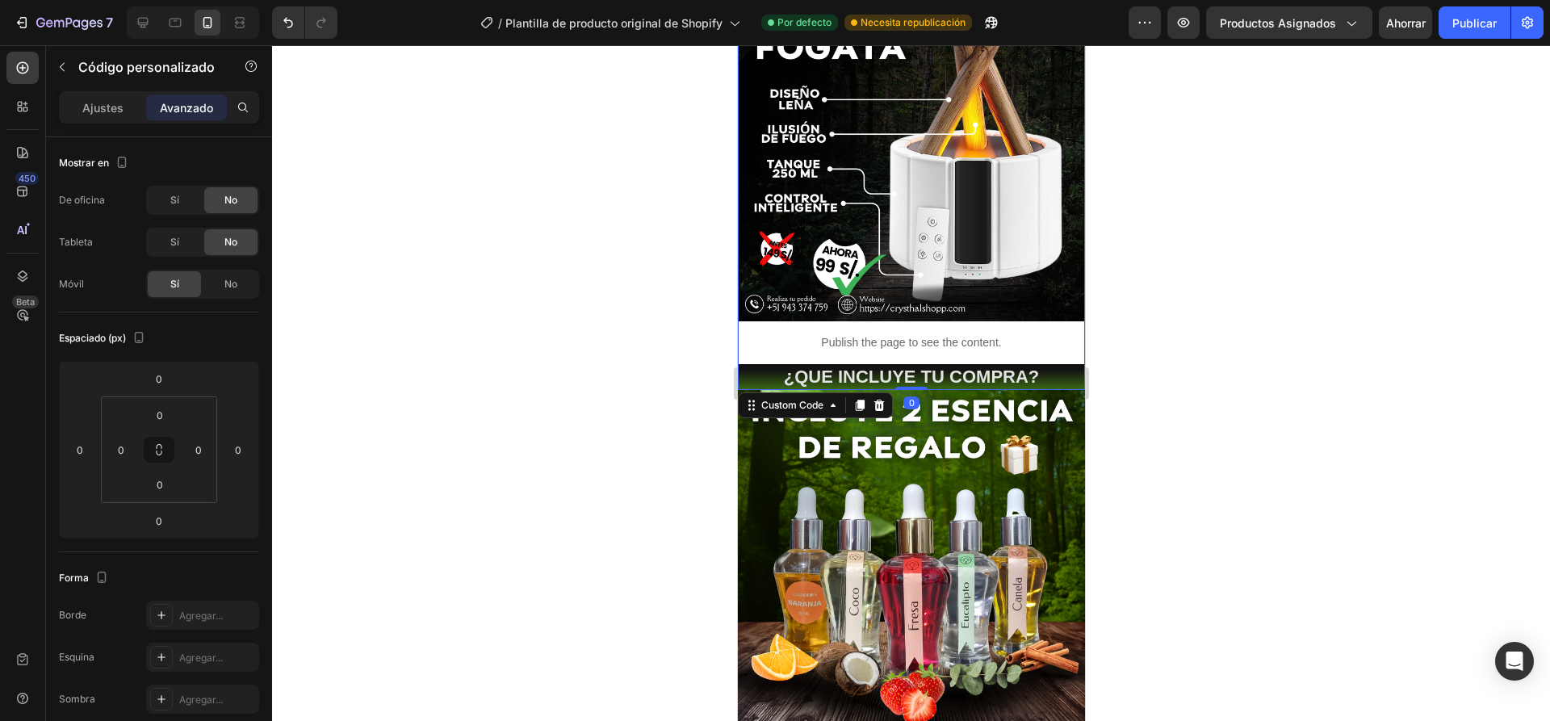
drag, startPoint x: 915, startPoint y: 375, endPoint x: 914, endPoint y: 352, distance: 22.6
click at [914, 352] on div "Image Publish the page to see the content. Custom Code 0 ¿QUE INCLUYE TU COMPRA…" at bounding box center [910, 182] width 347 height 417
click at [749, 334] on p "Publish the page to see the content." at bounding box center [910, 342] width 347 height 17
click at [905, 336] on p "Publish the page to see the content." at bounding box center [910, 342] width 347 height 17
click at [895, 337] on p "Publish the page to see the content." at bounding box center [910, 342] width 347 height 17
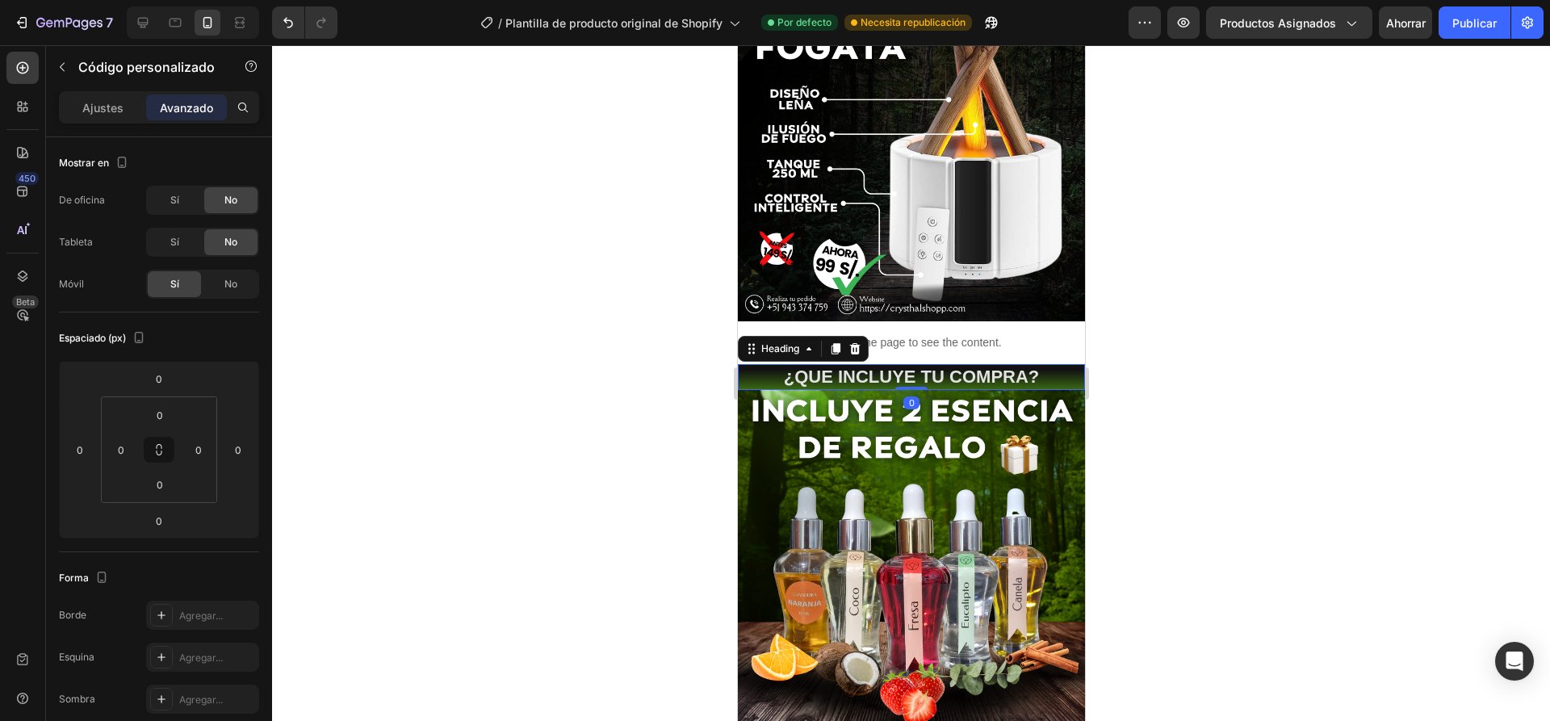
click at [890, 368] on h2 "¿QUE INCLUYE TU COMPRA?" at bounding box center [910, 377] width 347 height 27
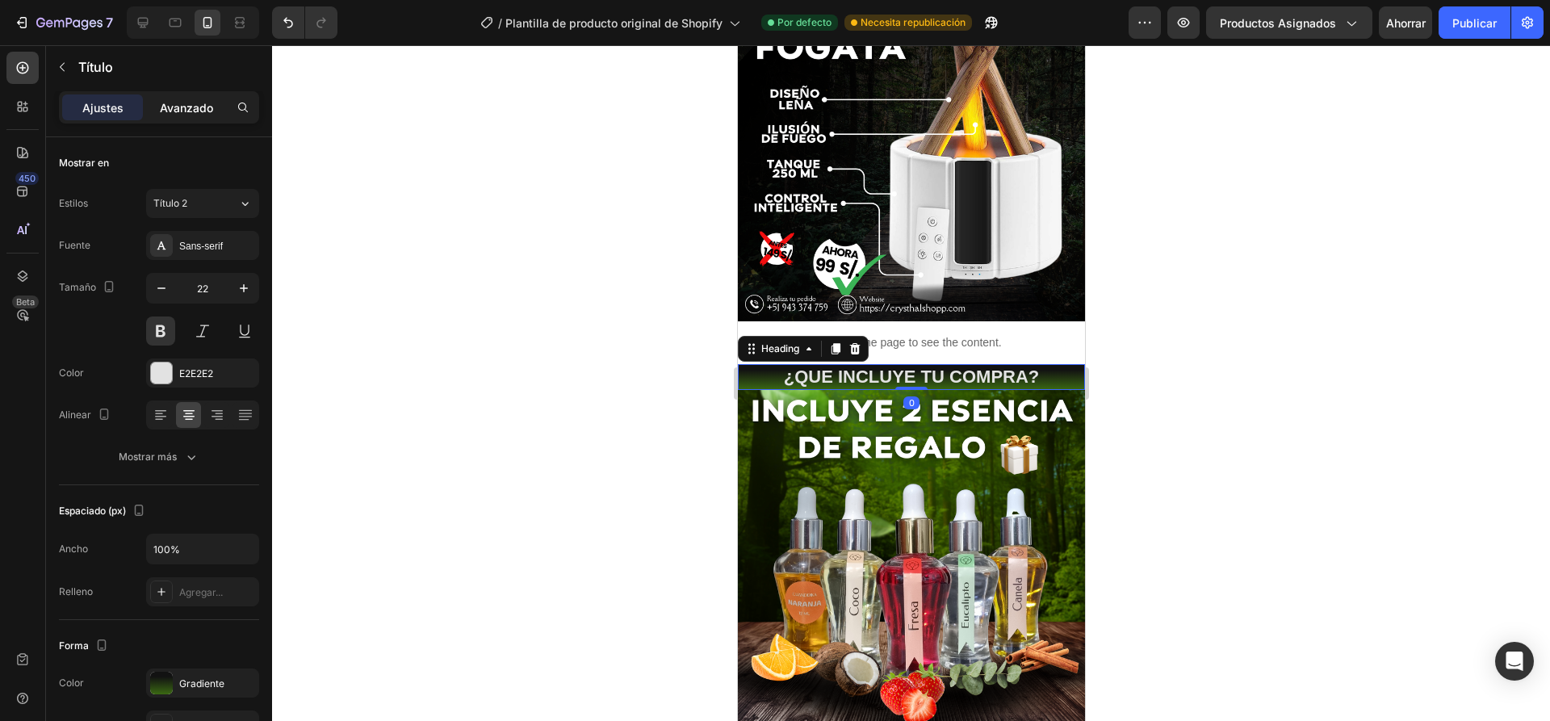
click at [186, 107] on font "Avanzado" at bounding box center [186, 108] width 53 height 14
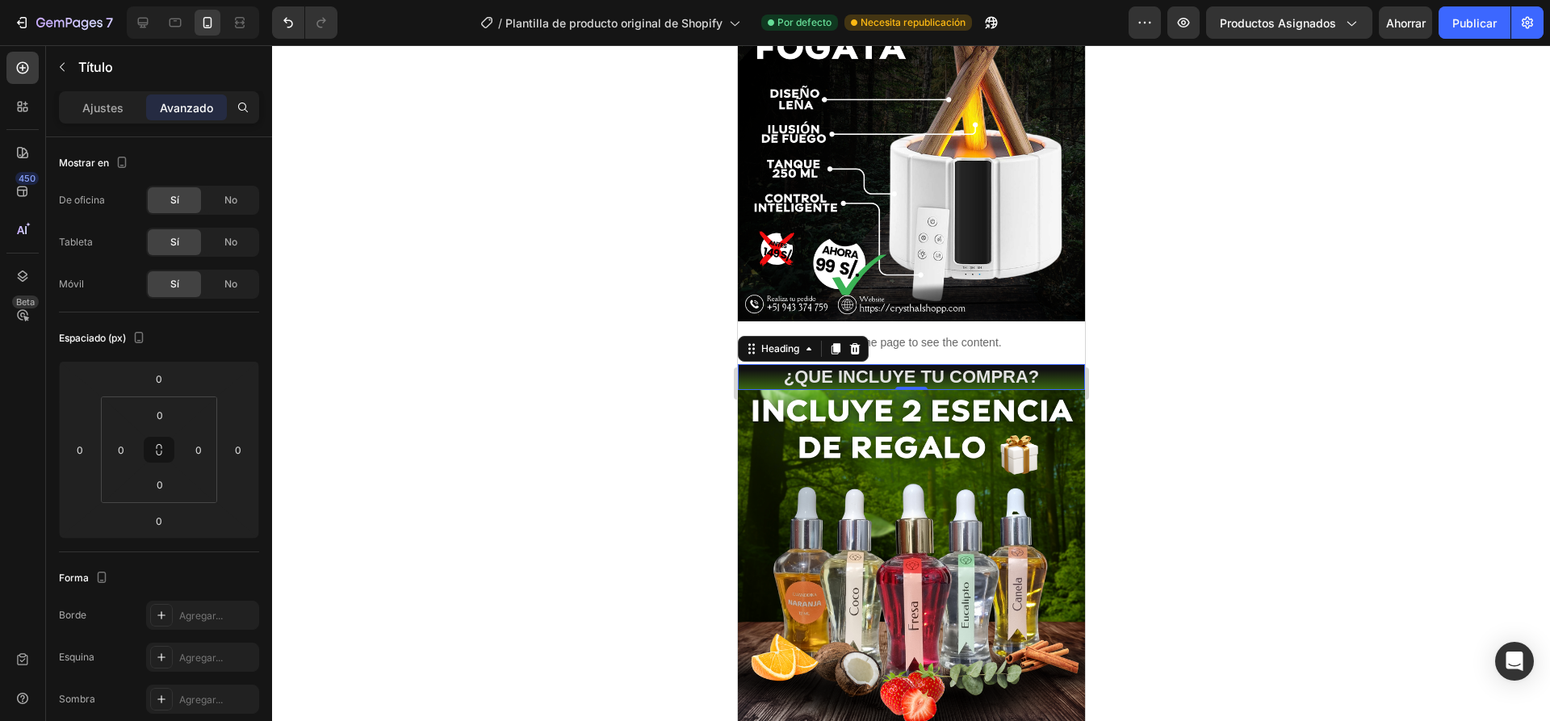
click at [956, 373] on h2 "¿QUE INCLUYE TU COMPRA?" at bounding box center [910, 377] width 347 height 27
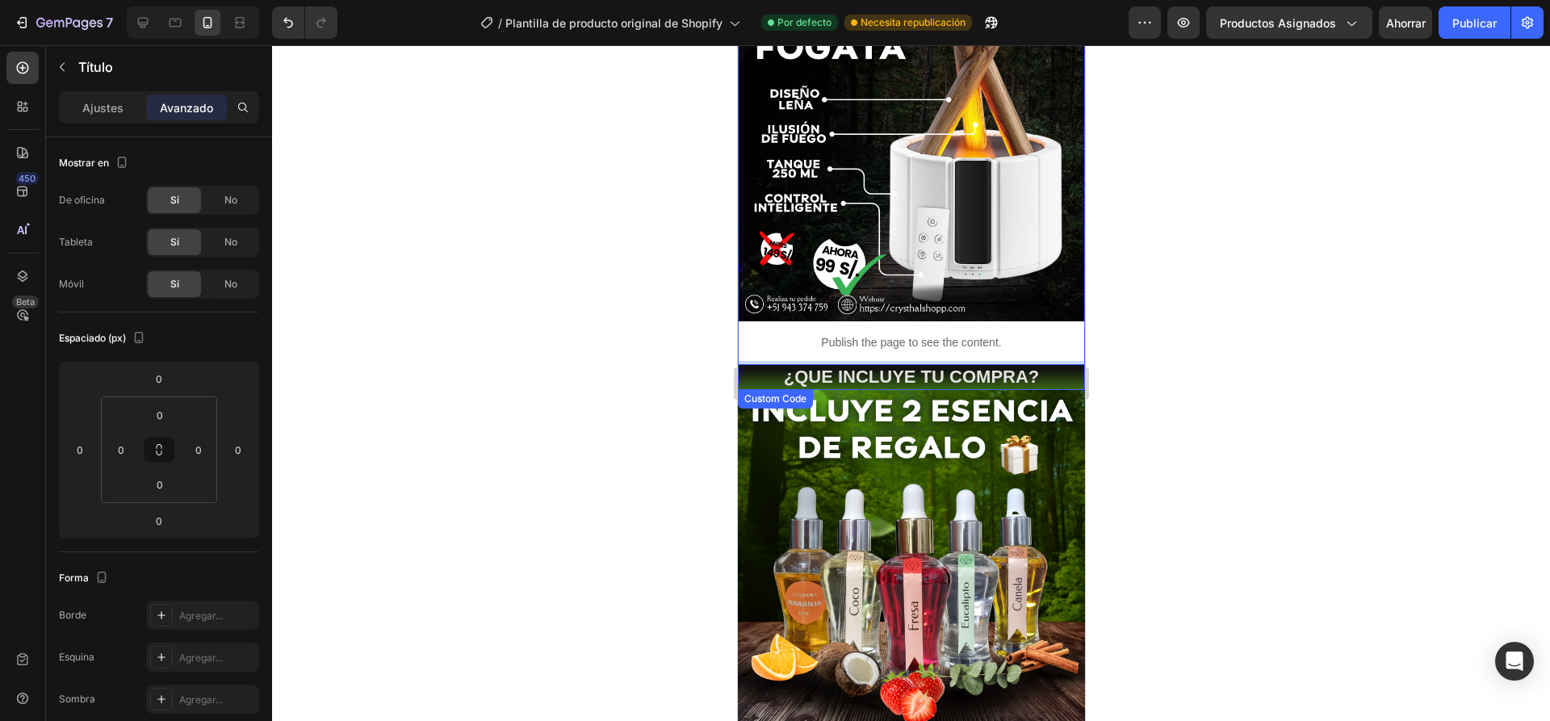
click at [1023, 334] on p "Publish the page to see the content." at bounding box center [910, 342] width 347 height 17
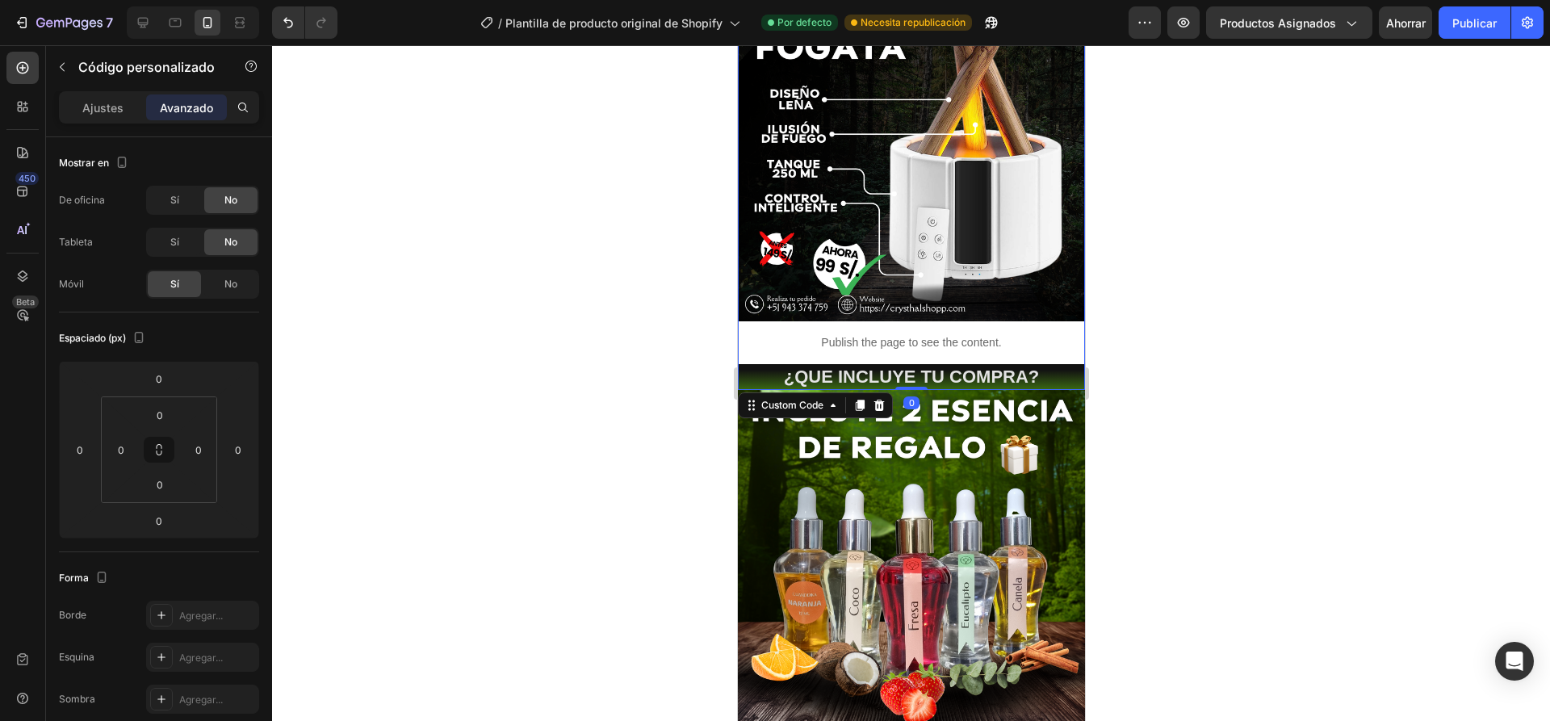
click at [1214, 325] on div at bounding box center [911, 383] width 1278 height 676
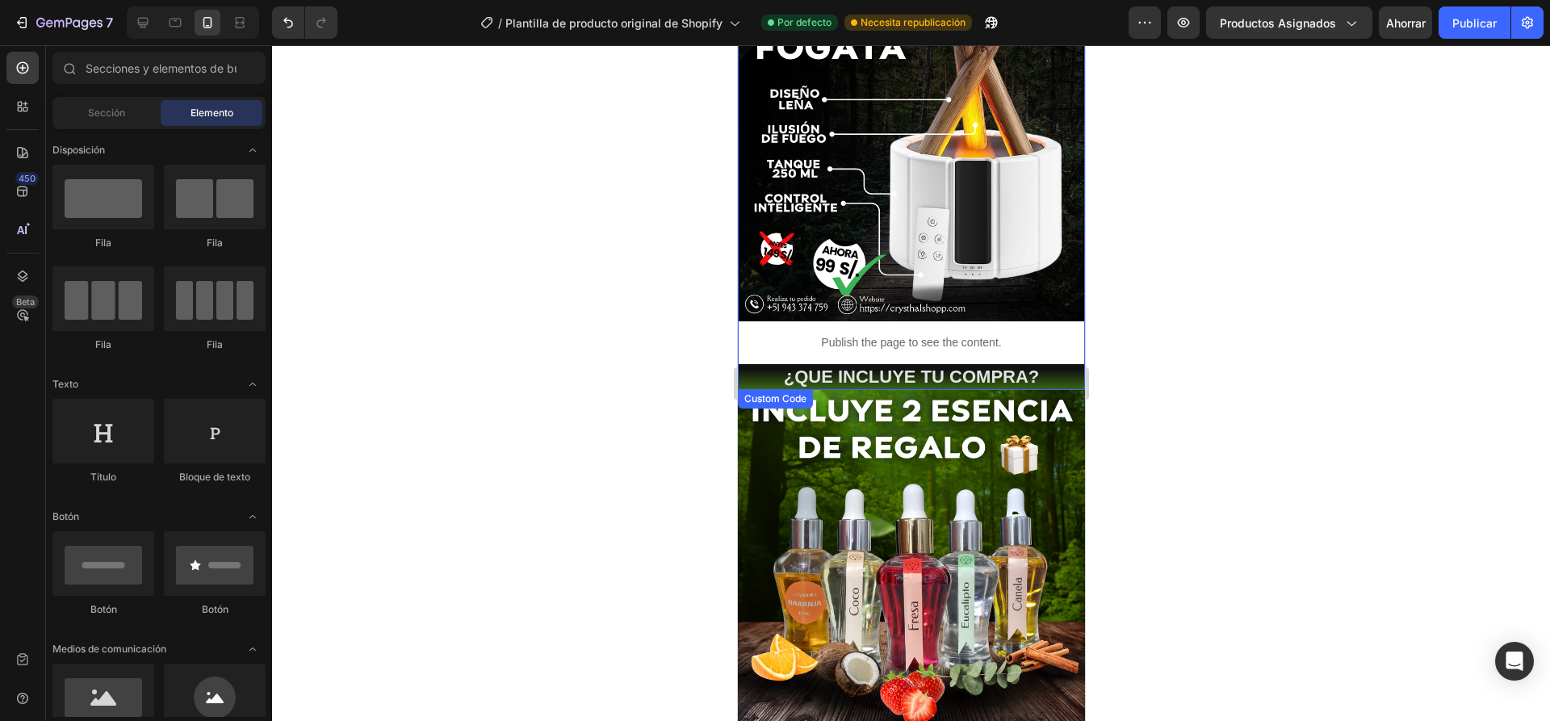
click at [1038, 334] on p "Publish the page to see the content." at bounding box center [910, 342] width 347 height 17
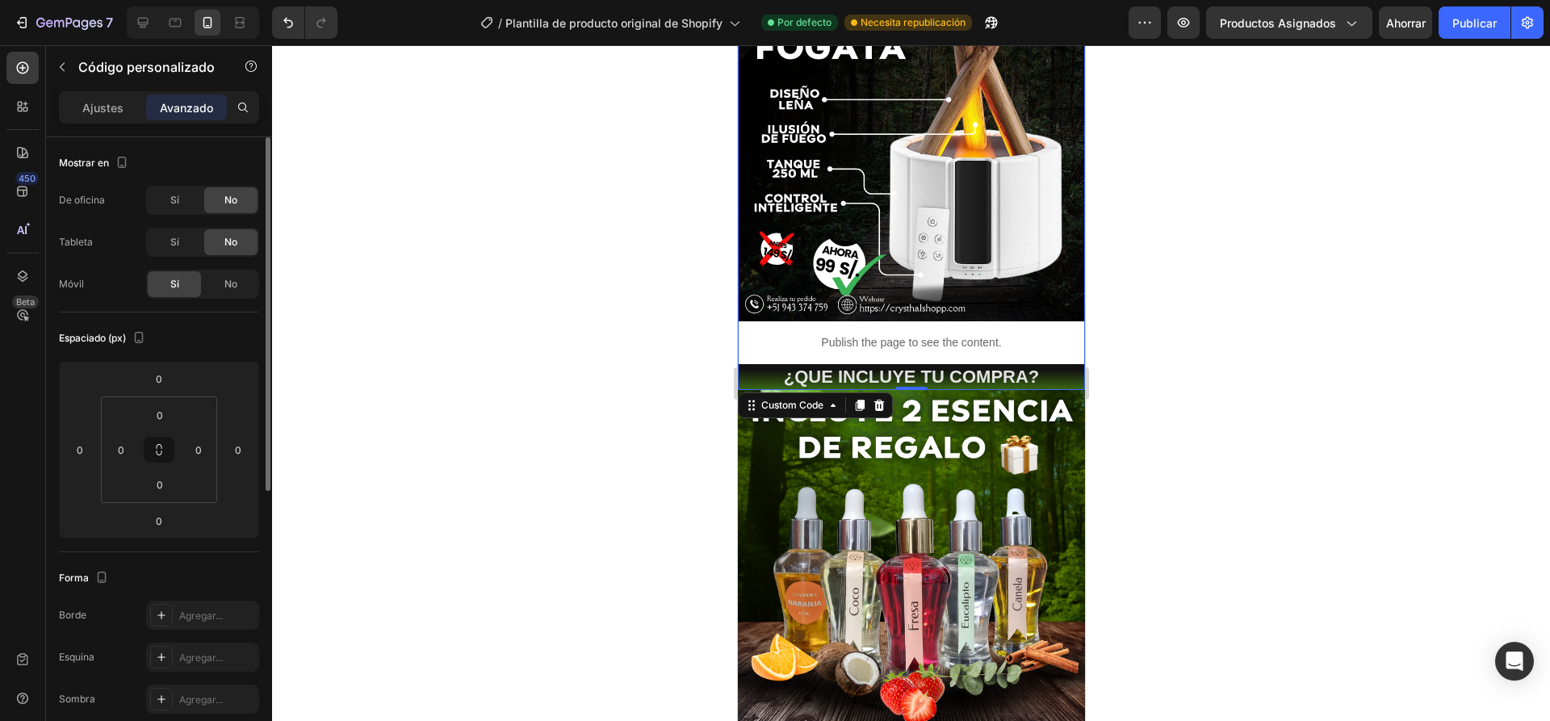
click at [207, 248] on div "No" at bounding box center [230, 242] width 53 height 26
click at [220, 243] on div "No" at bounding box center [230, 242] width 53 height 26
click at [170, 240] on font "Sí" at bounding box center [174, 242] width 9 height 12
click at [184, 201] on div "Sí" at bounding box center [174, 200] width 53 height 26
click at [430, 344] on div at bounding box center [911, 383] width 1278 height 676
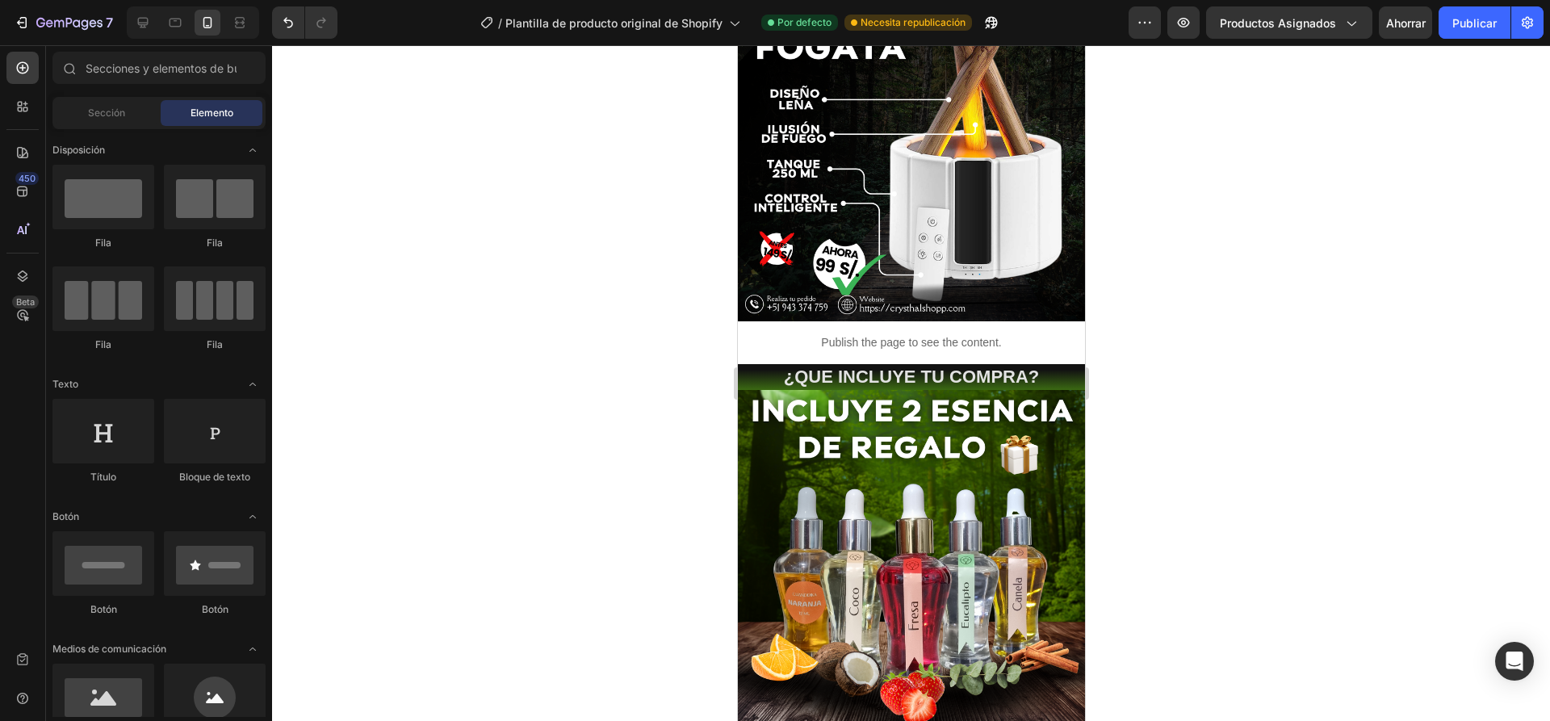
click at [751, 334] on p "Publish the page to see the content." at bounding box center [910, 342] width 347 height 17
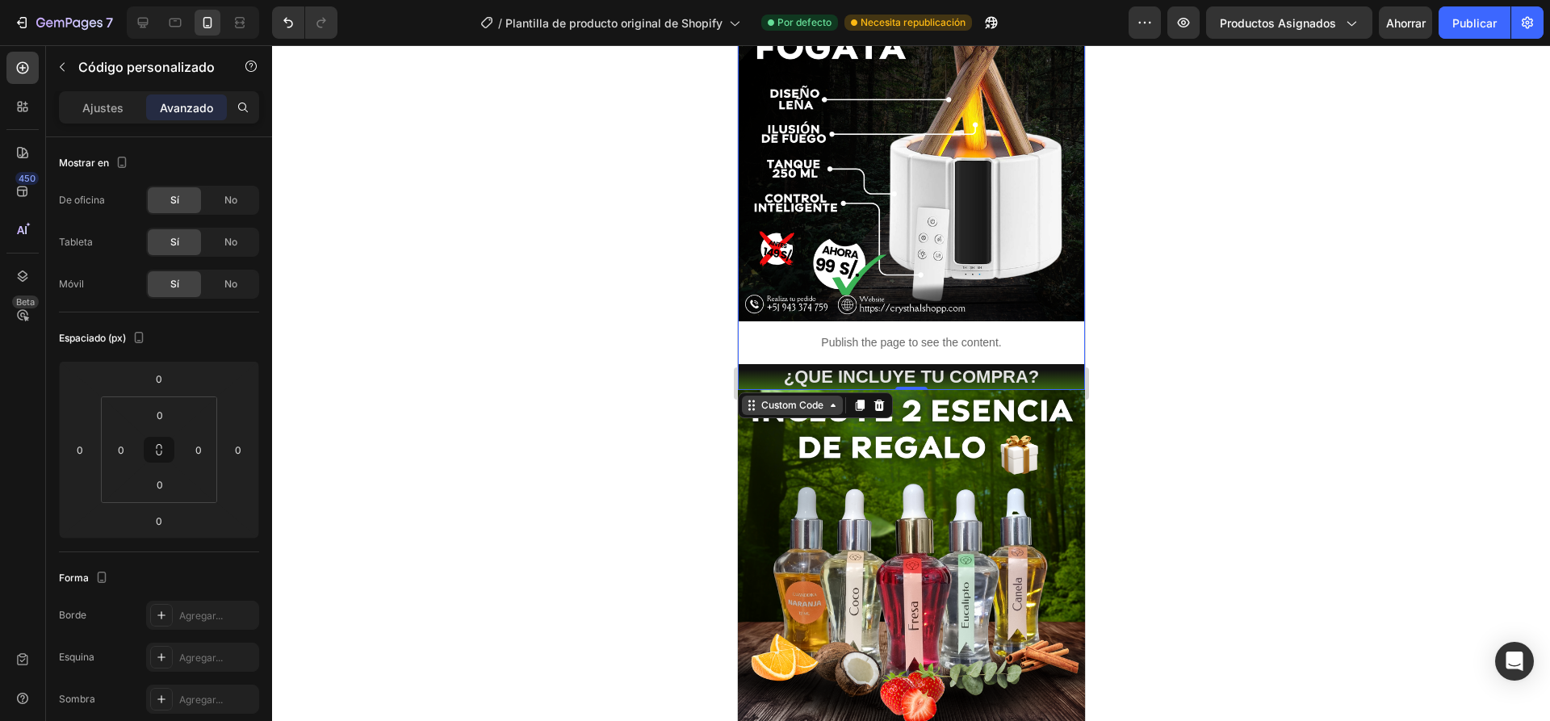
click at [825, 398] on div "Custom Code" at bounding box center [791, 405] width 69 height 15
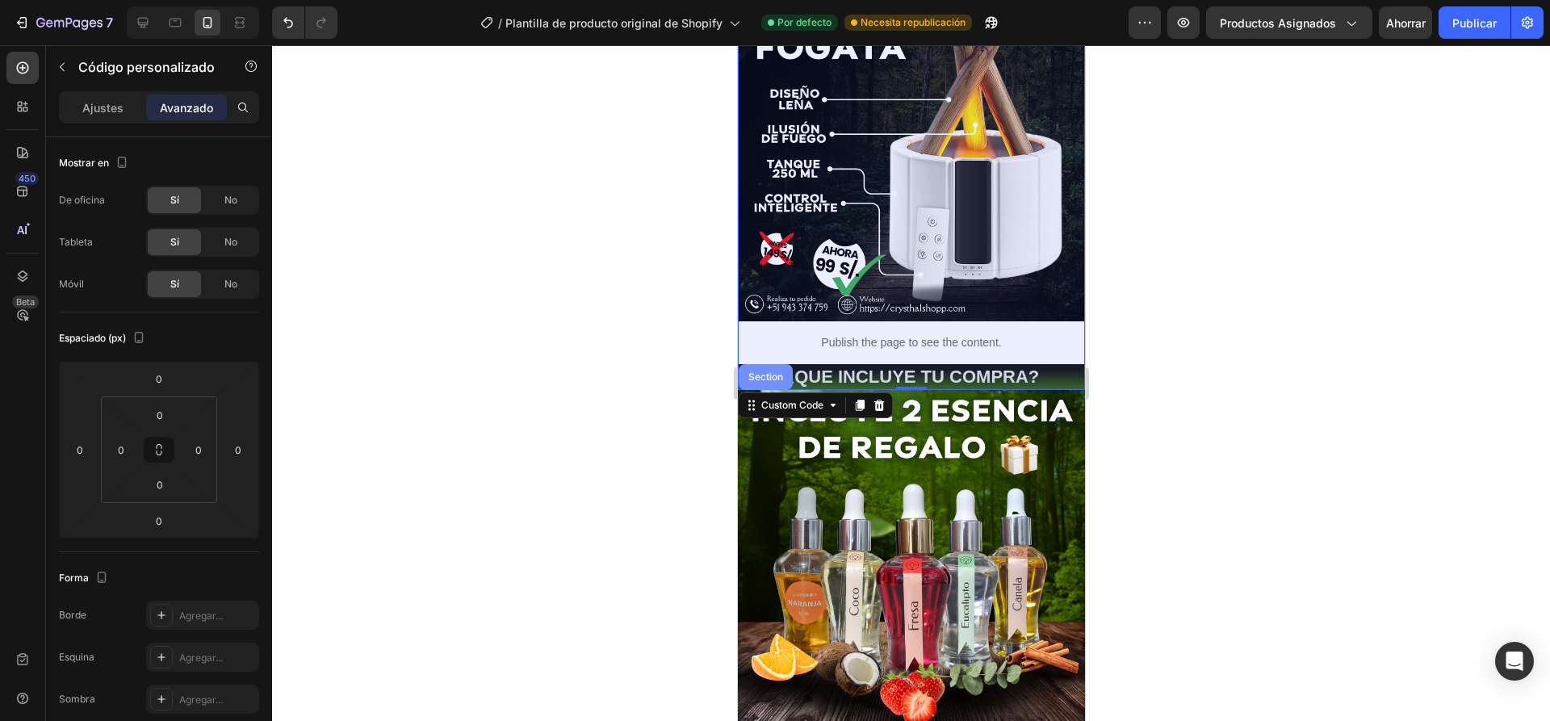
click at [770, 372] on div "Section" at bounding box center [764, 377] width 41 height 10
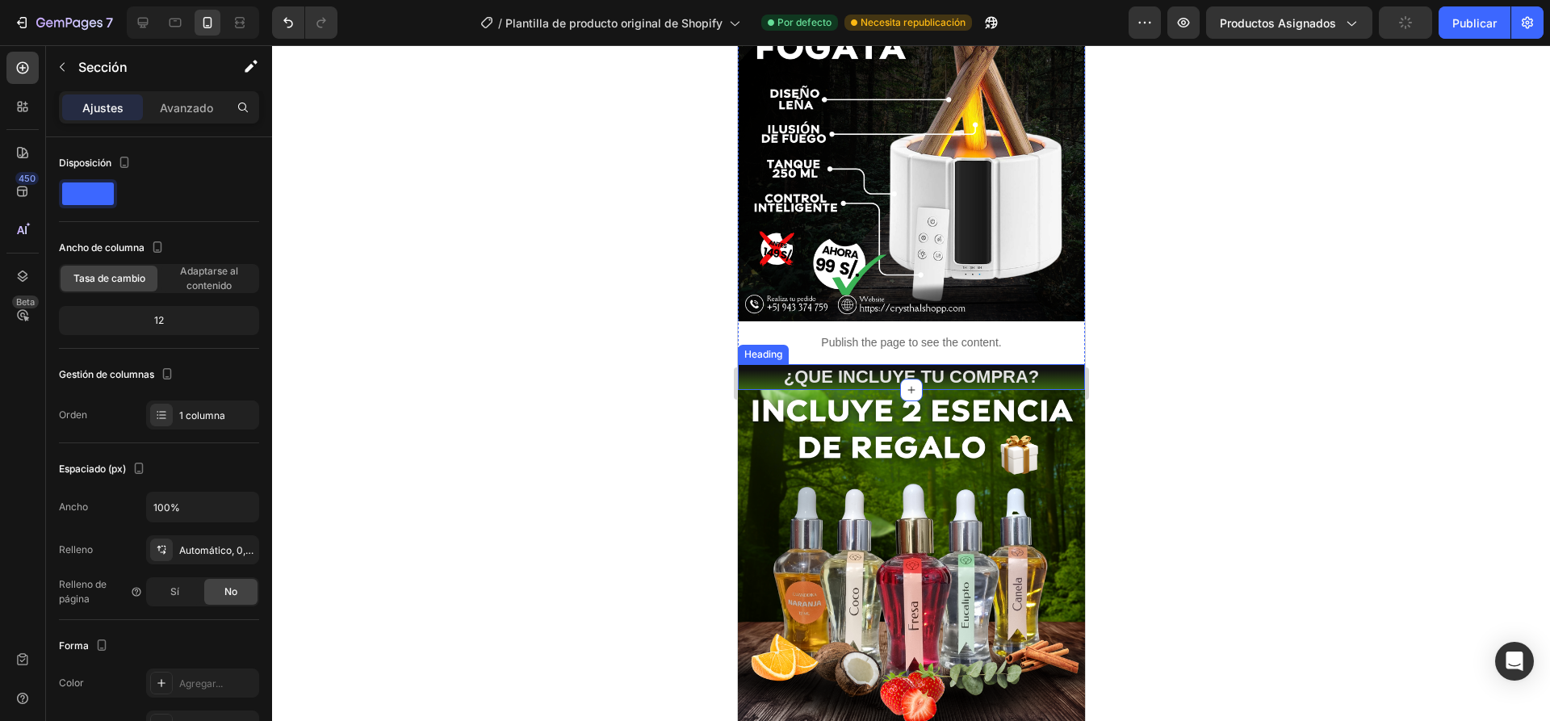
click at [601, 323] on div at bounding box center [911, 383] width 1278 height 676
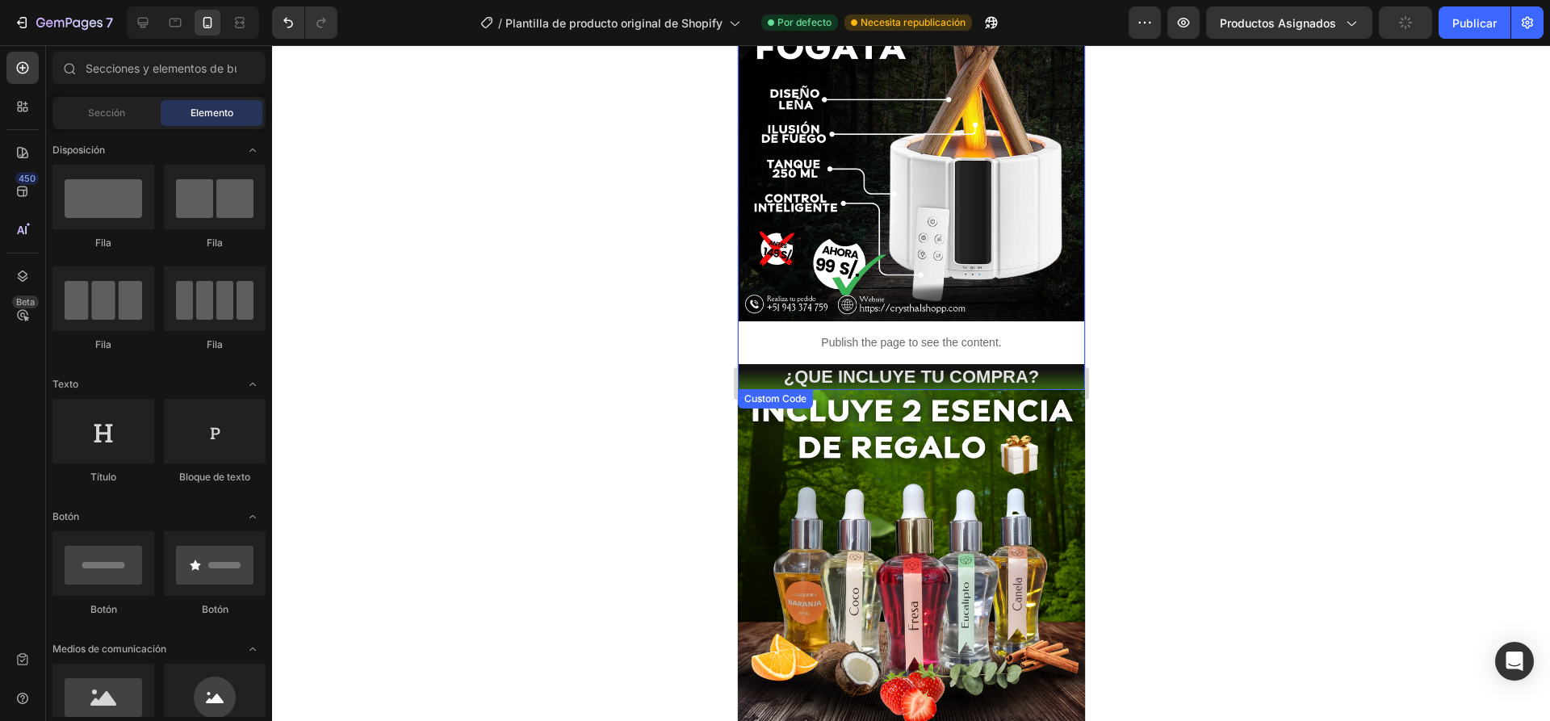
click at [764, 341] on div "Publish the page to see the content." at bounding box center [910, 342] width 347 height 43
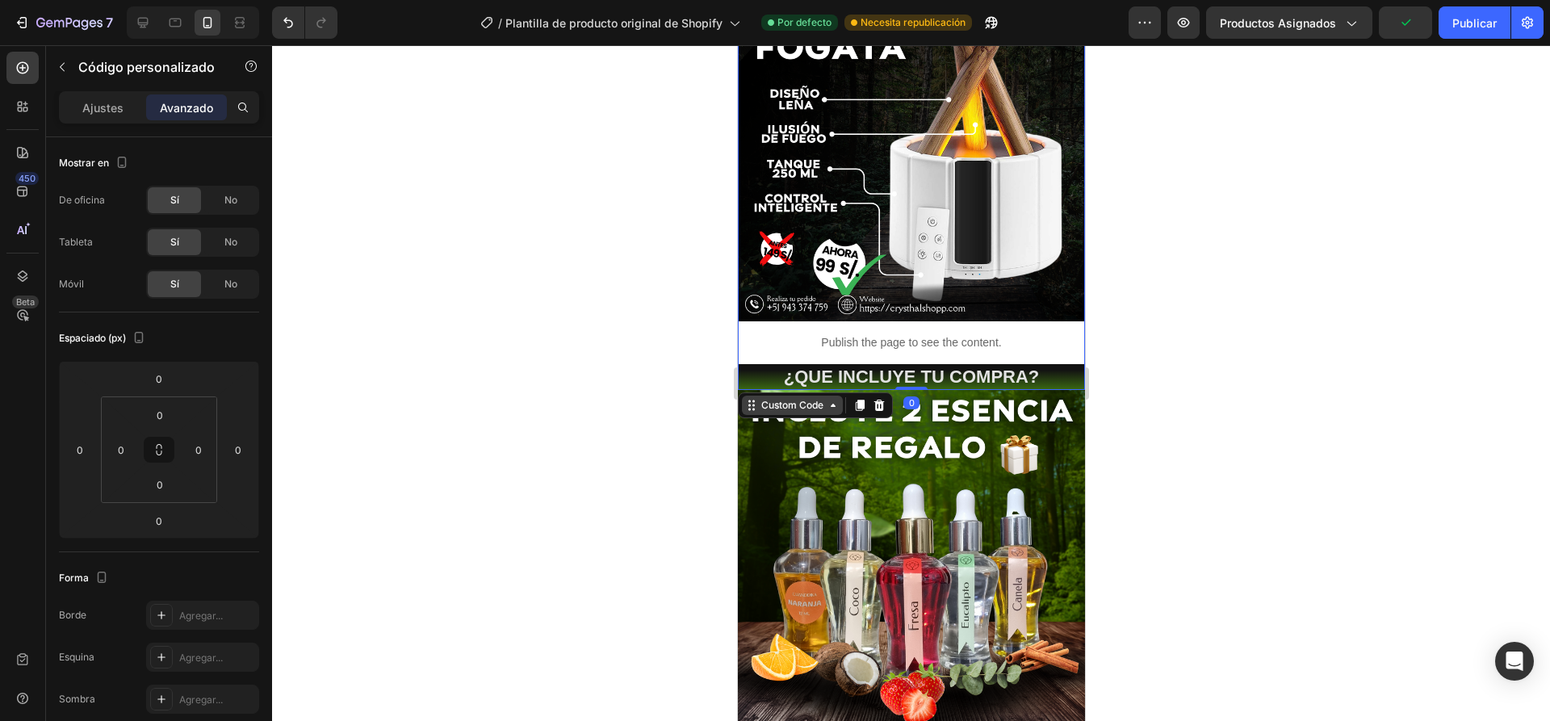
click at [832, 404] on icon at bounding box center [832, 405] width 5 height 3
click at [388, 300] on div at bounding box center [911, 383] width 1278 height 676
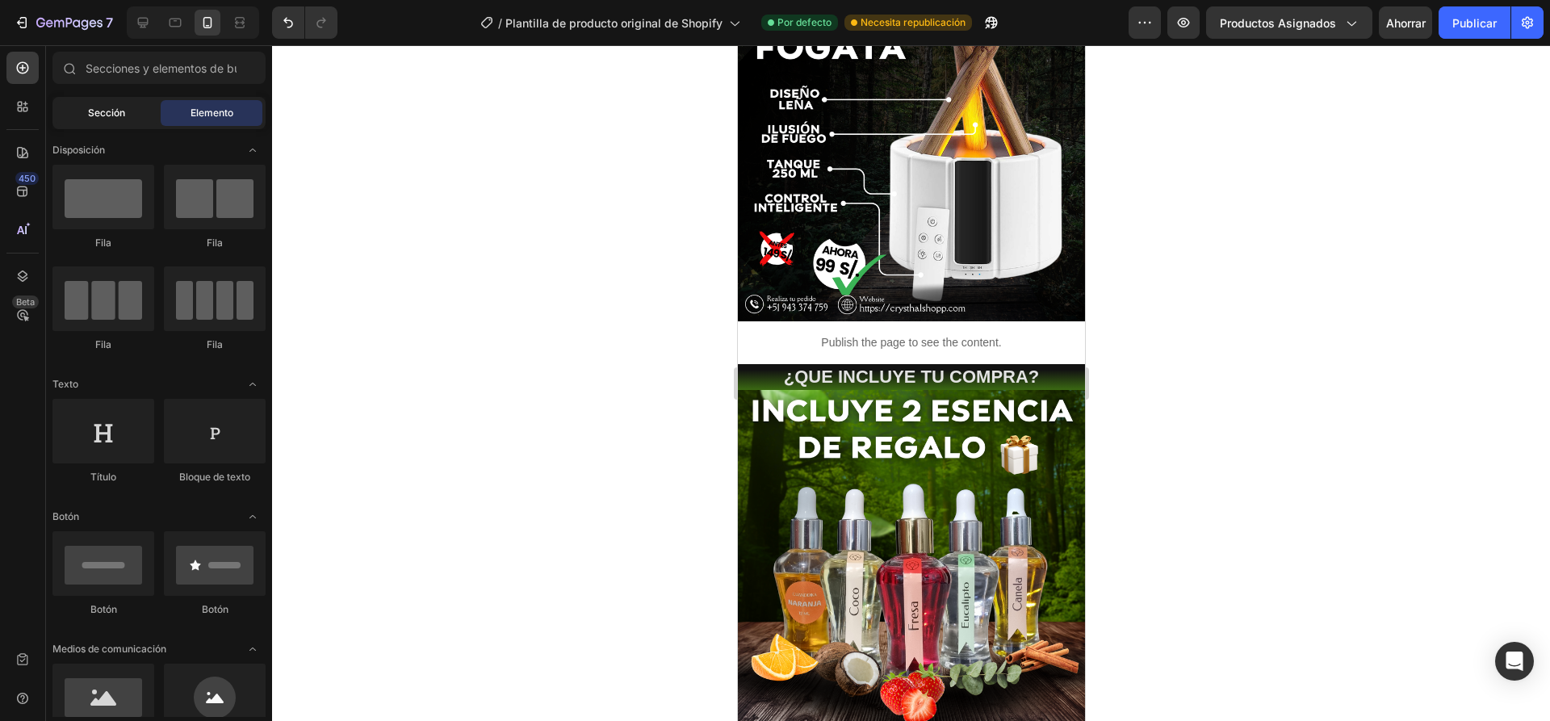
click at [95, 115] on font "Sección" at bounding box center [106, 113] width 37 height 12
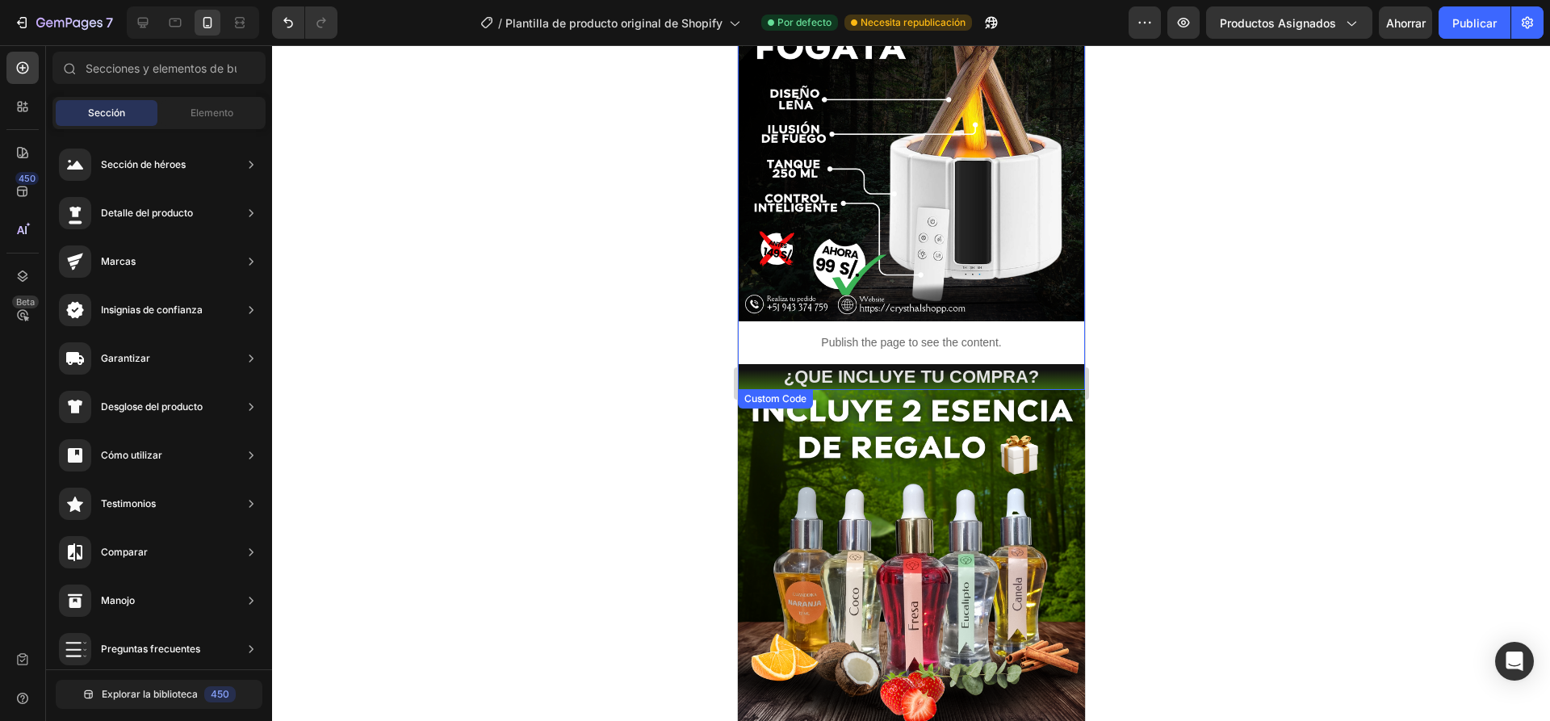
click at [794, 334] on p "Publish the page to see the content." at bounding box center [910, 342] width 347 height 17
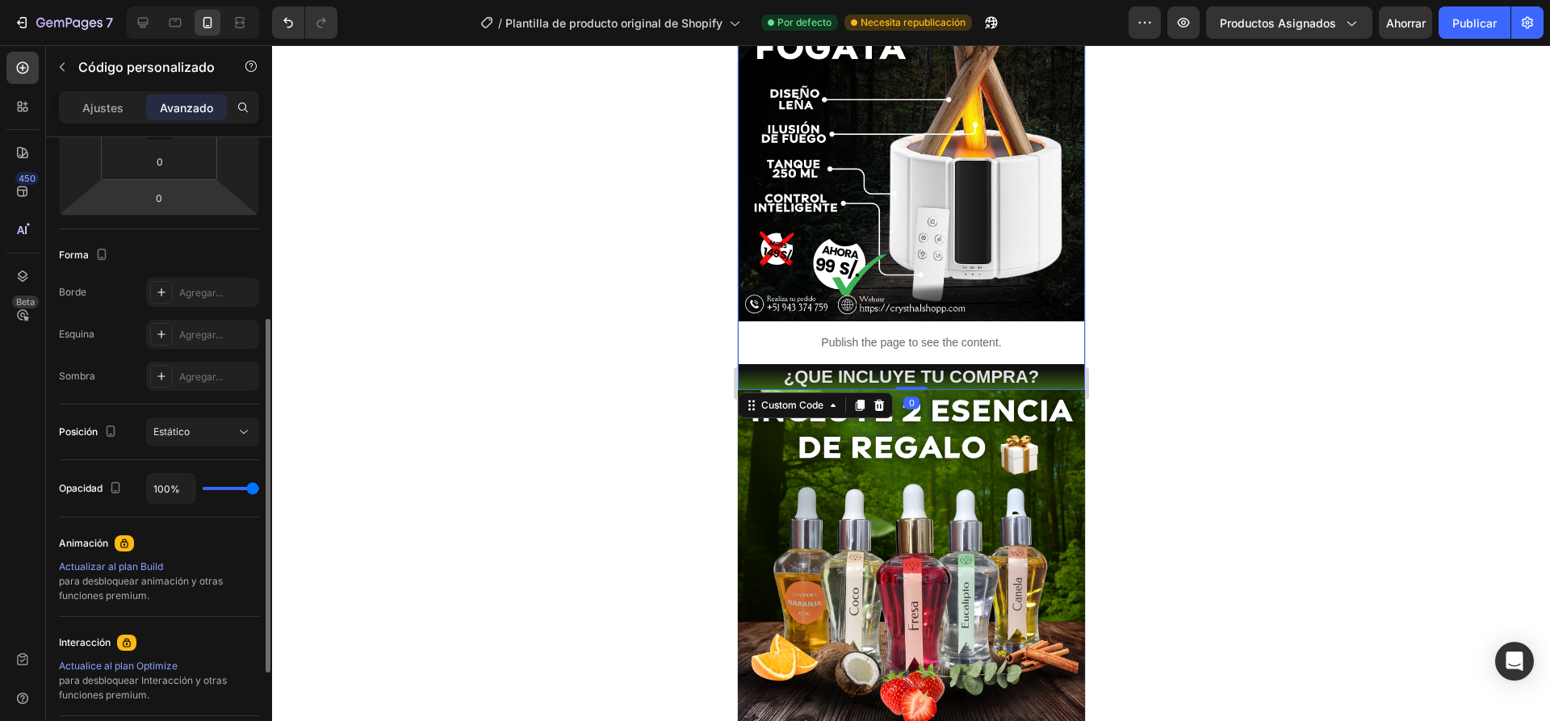
scroll to position [404, 0]
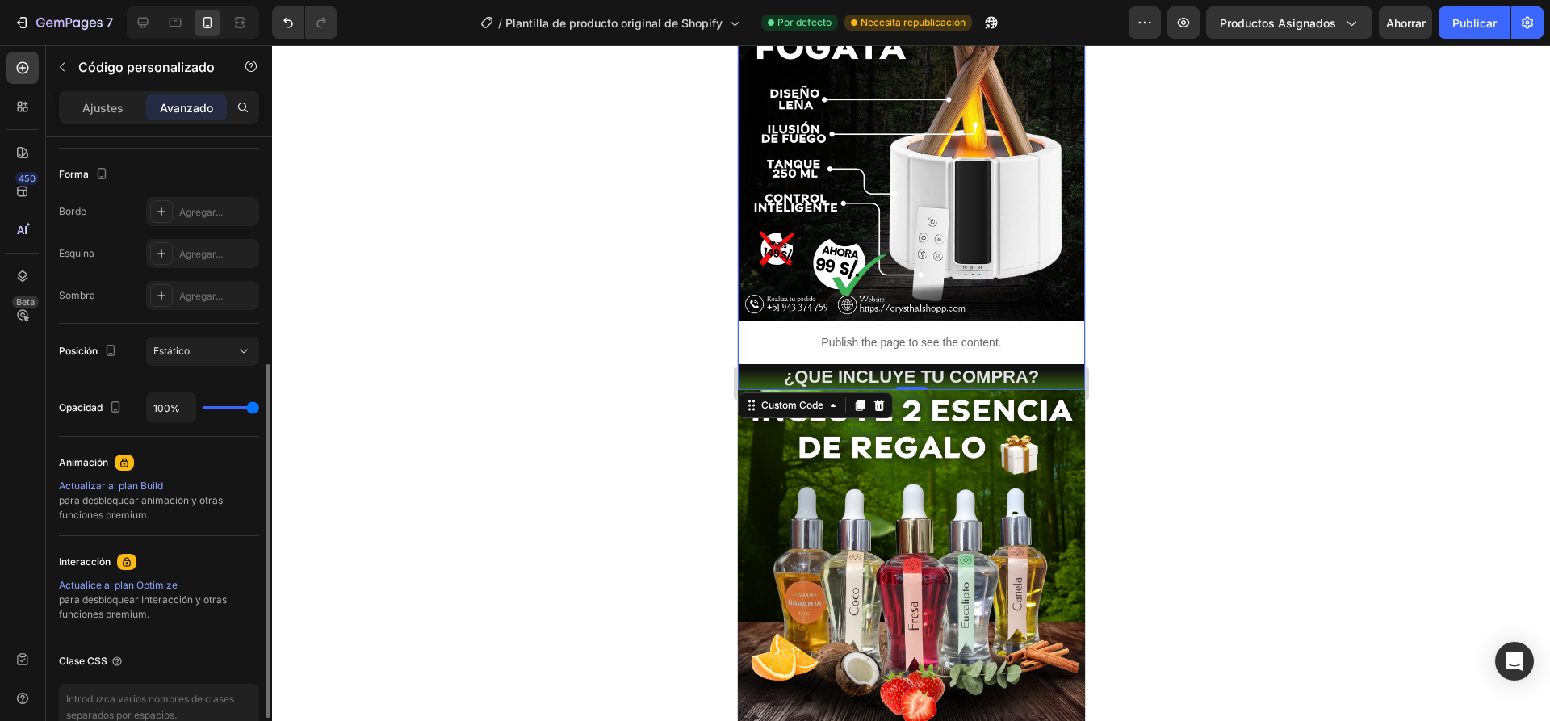
type input "98%"
type input "98"
type input "96%"
type input "96"
type input "87%"
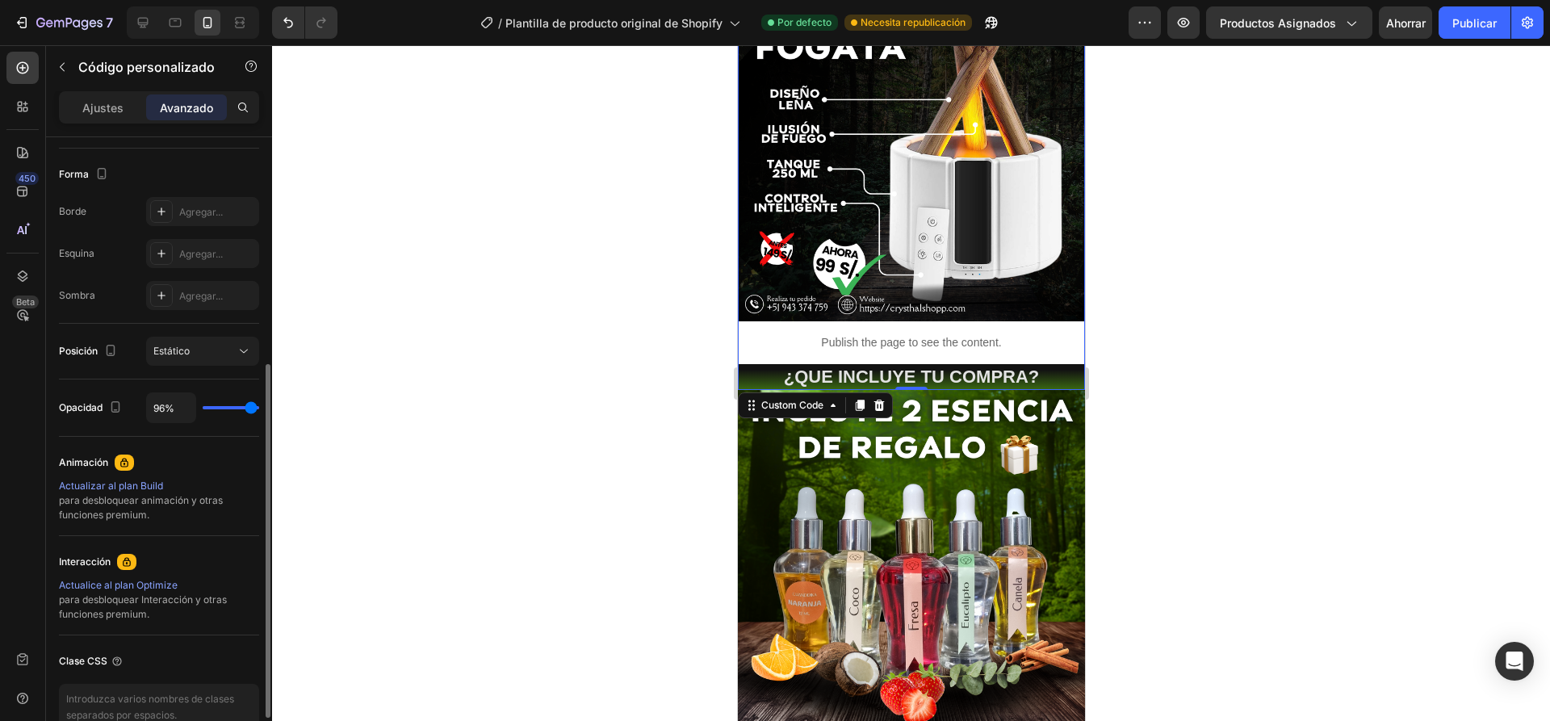
type input "87"
type input "80%"
type input "80"
type input "70%"
type input "70"
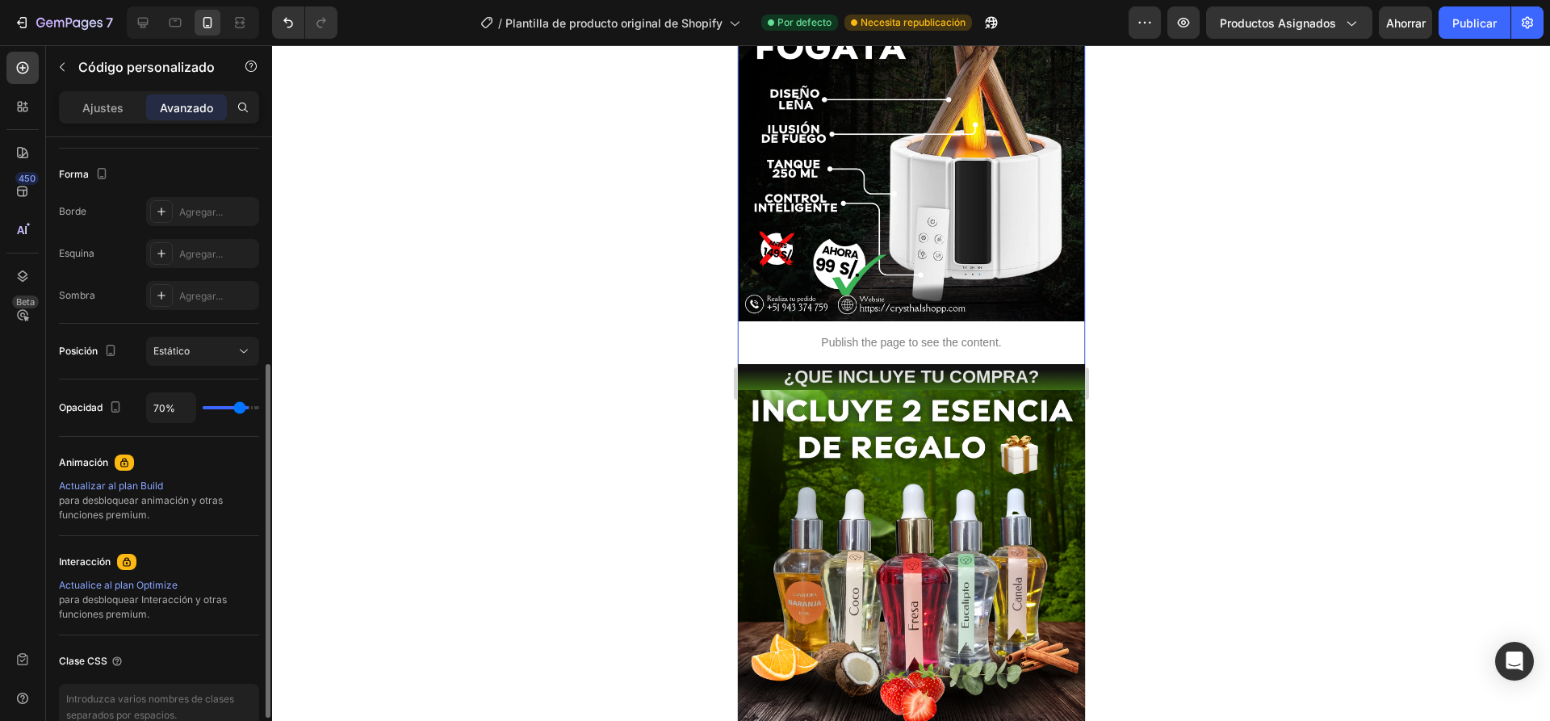
type input "69%"
type input "69"
type input "67%"
type input "67"
type input "65%"
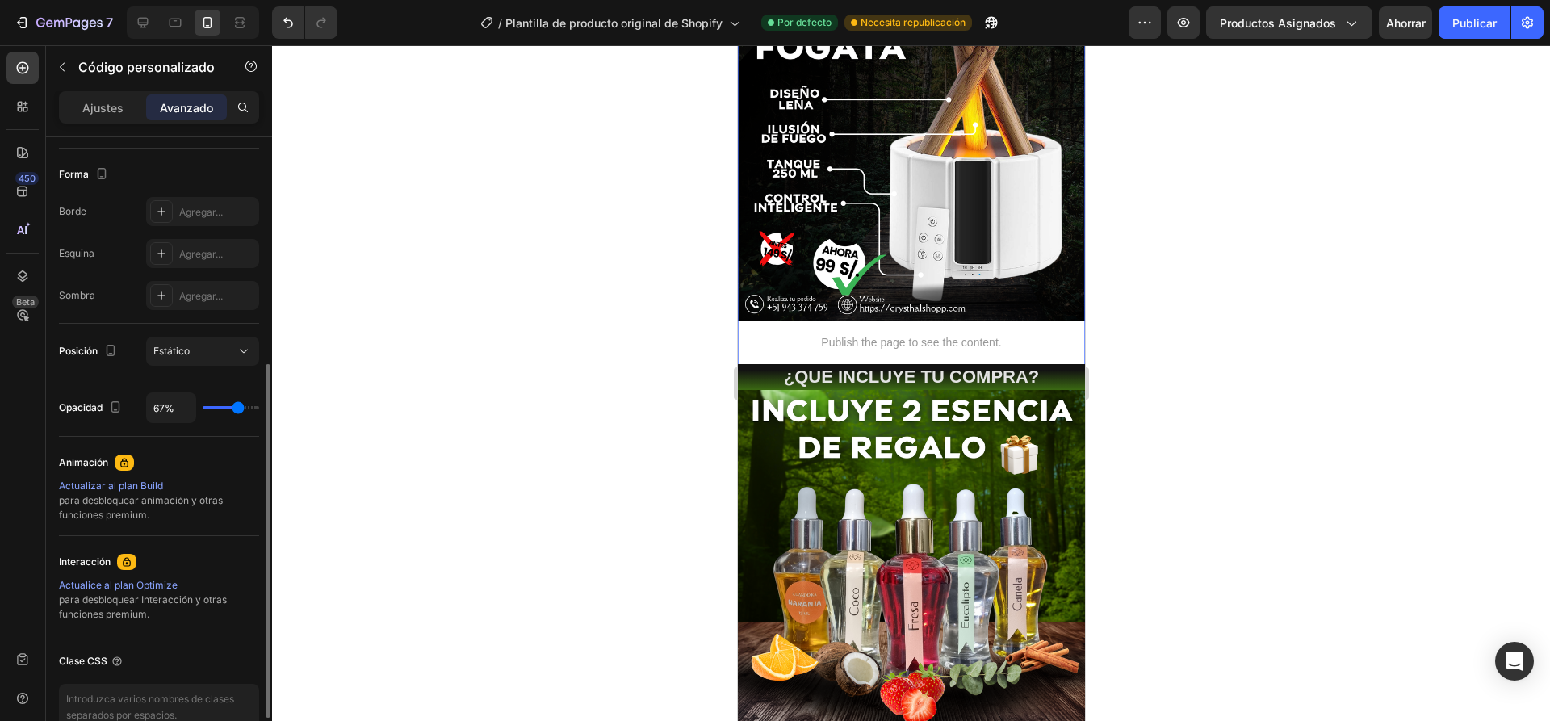
type input "65"
type input "54%"
type input "54"
type input "46%"
type input "46"
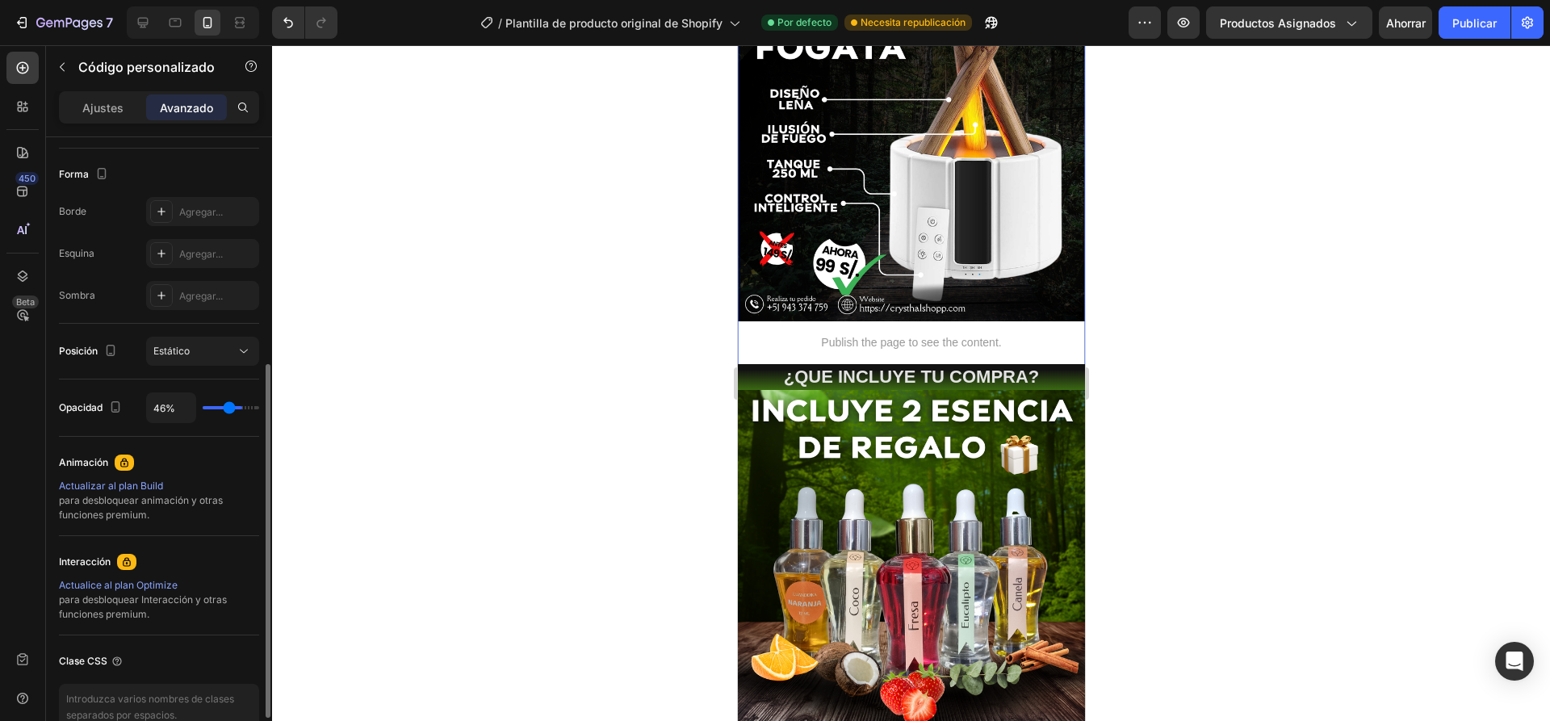
type input "41%"
type input "41"
type input "39%"
type input "39"
type input "35%"
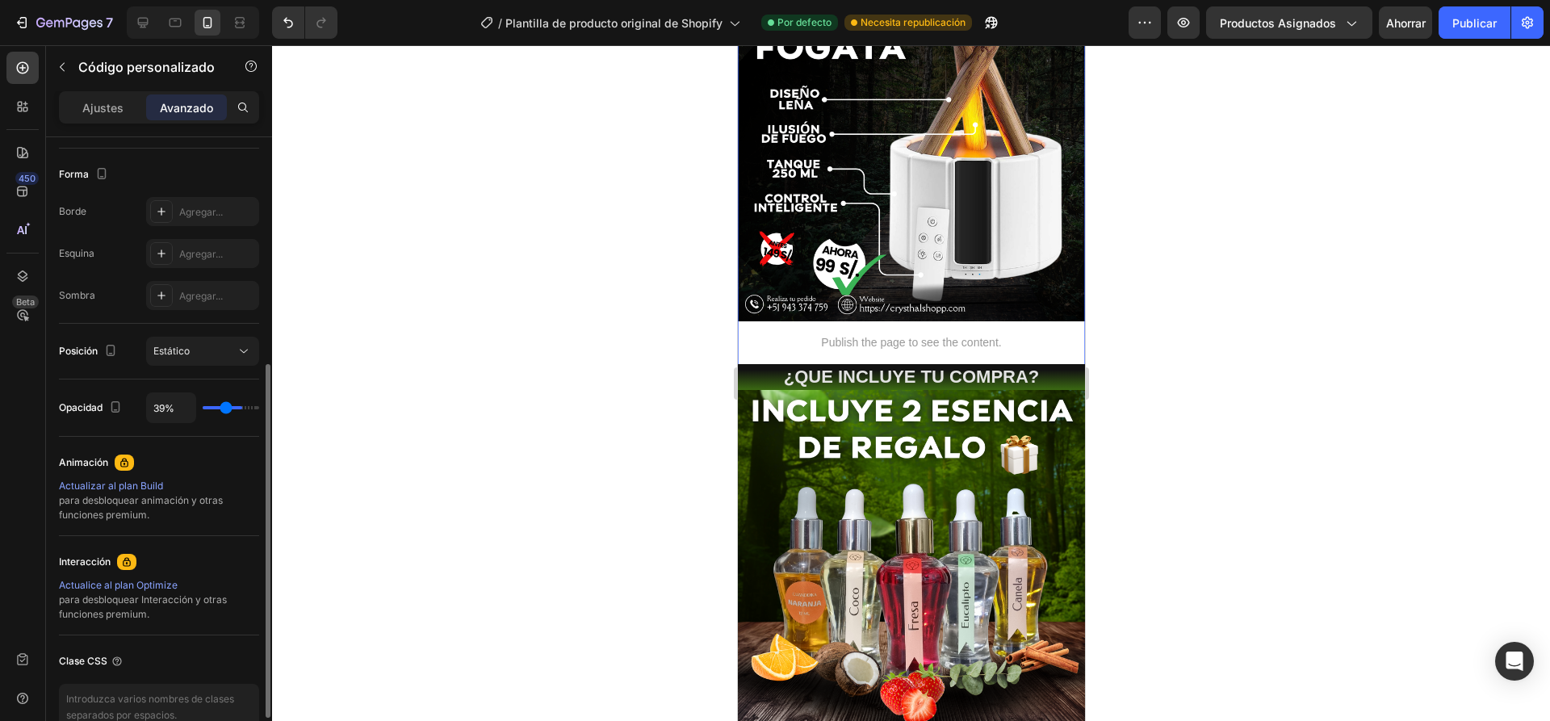
type input "35"
type input "33%"
type input "33"
type input "31%"
type input "31"
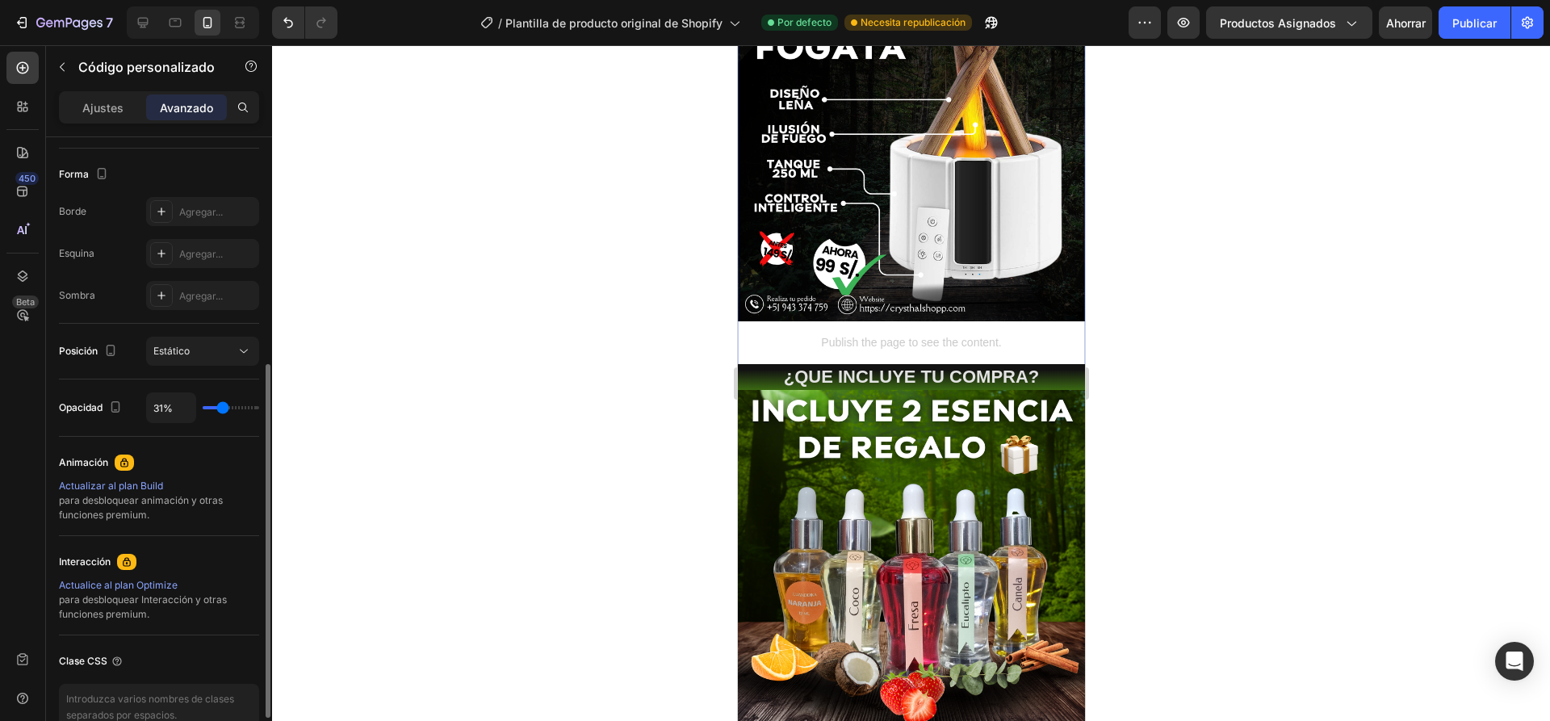
type input "28%"
type input "28"
type input "26%"
type input "26"
type input "24%"
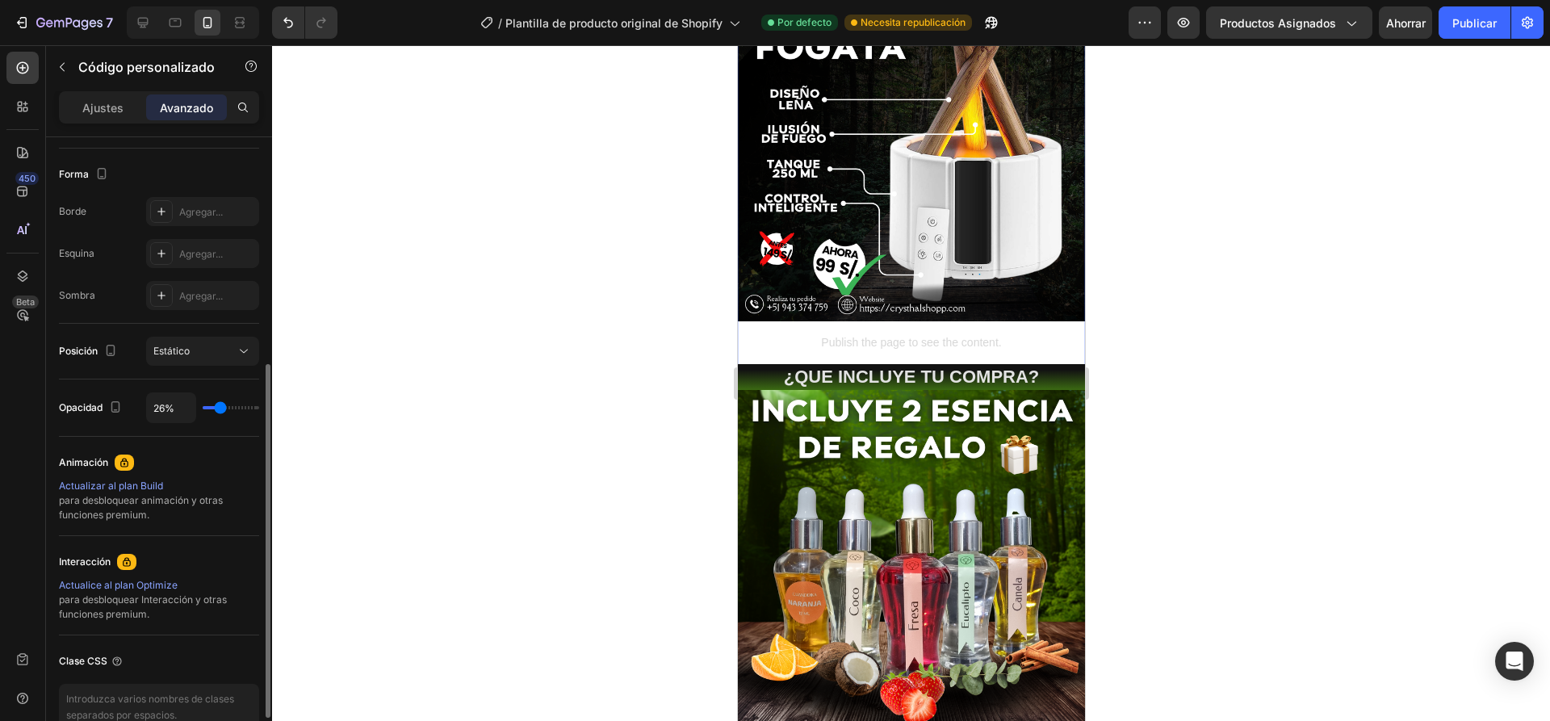
type input "24"
type input "19%"
type input "19"
type input "13%"
type input "13"
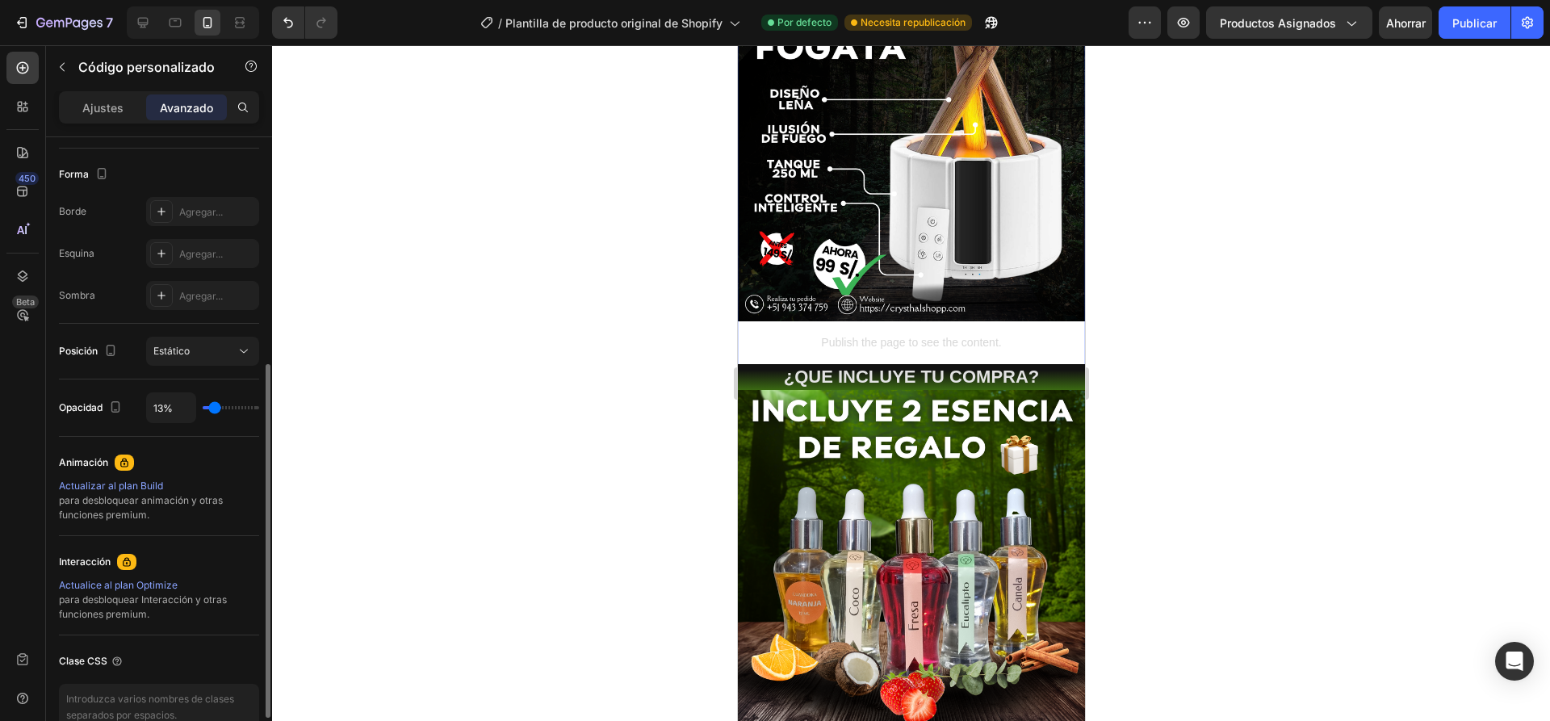
type input "11%"
type input "11"
type input "7%"
type input "7"
type input "2%"
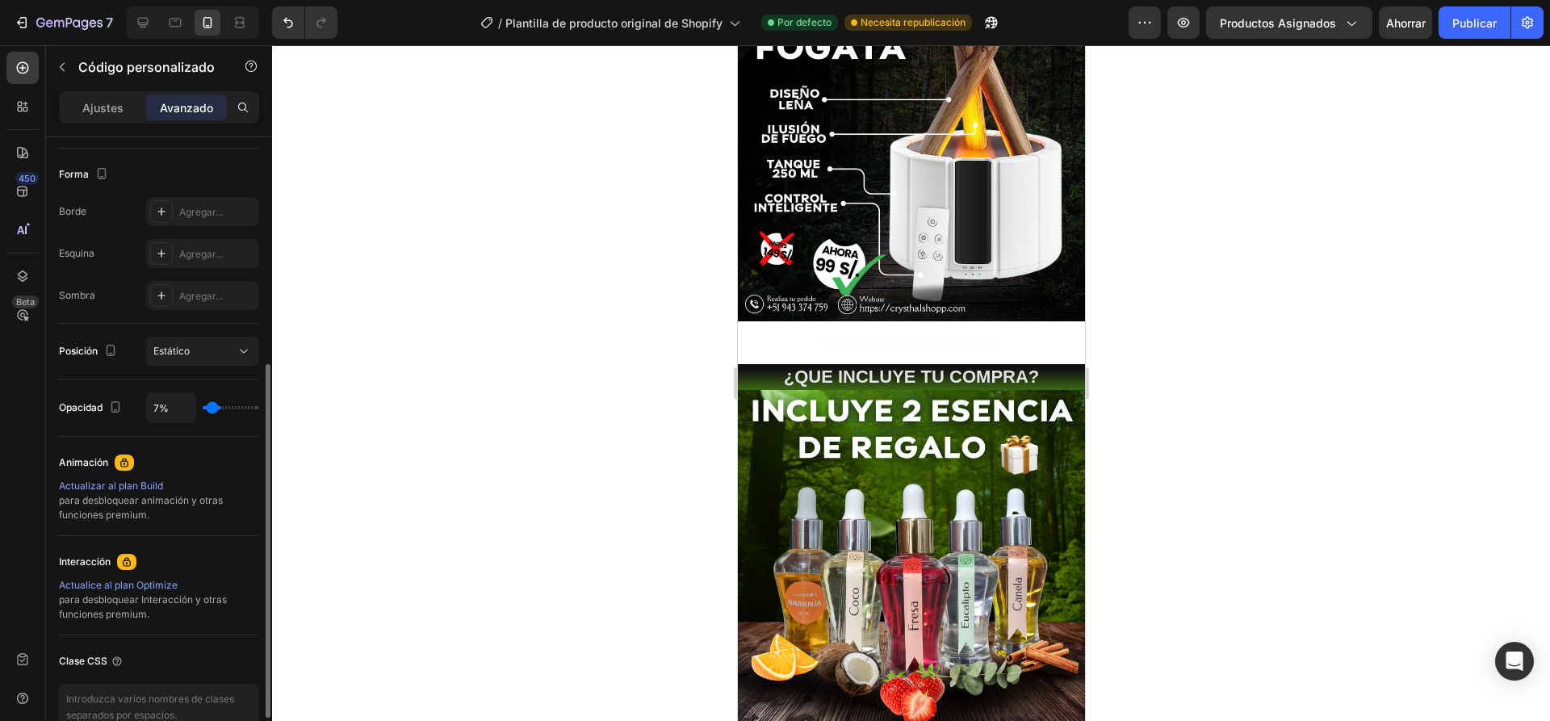
type input "2"
type input "0%"
type input "0"
type input "2%"
type input "2"
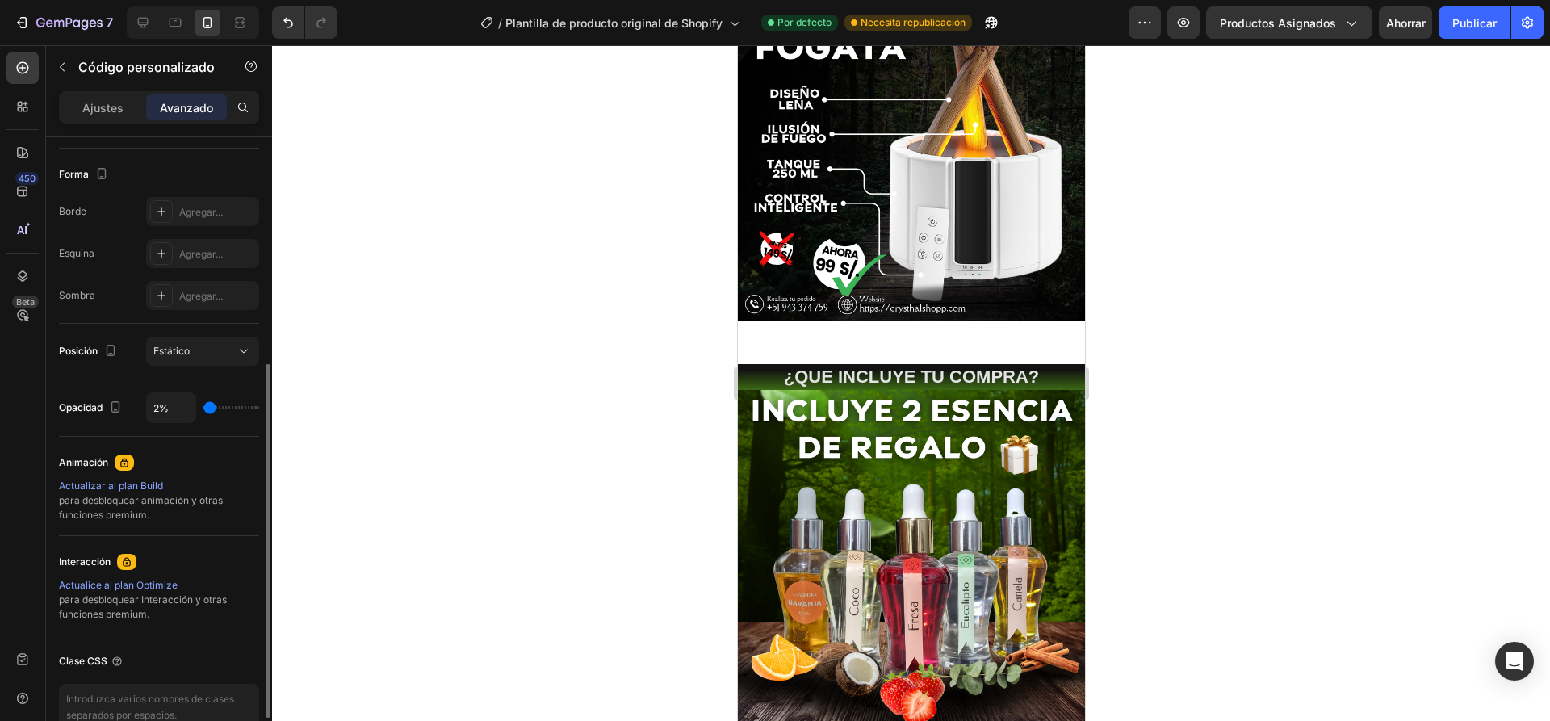
type input "15%"
type input "15"
type input "19%"
type input "19"
type input "22%"
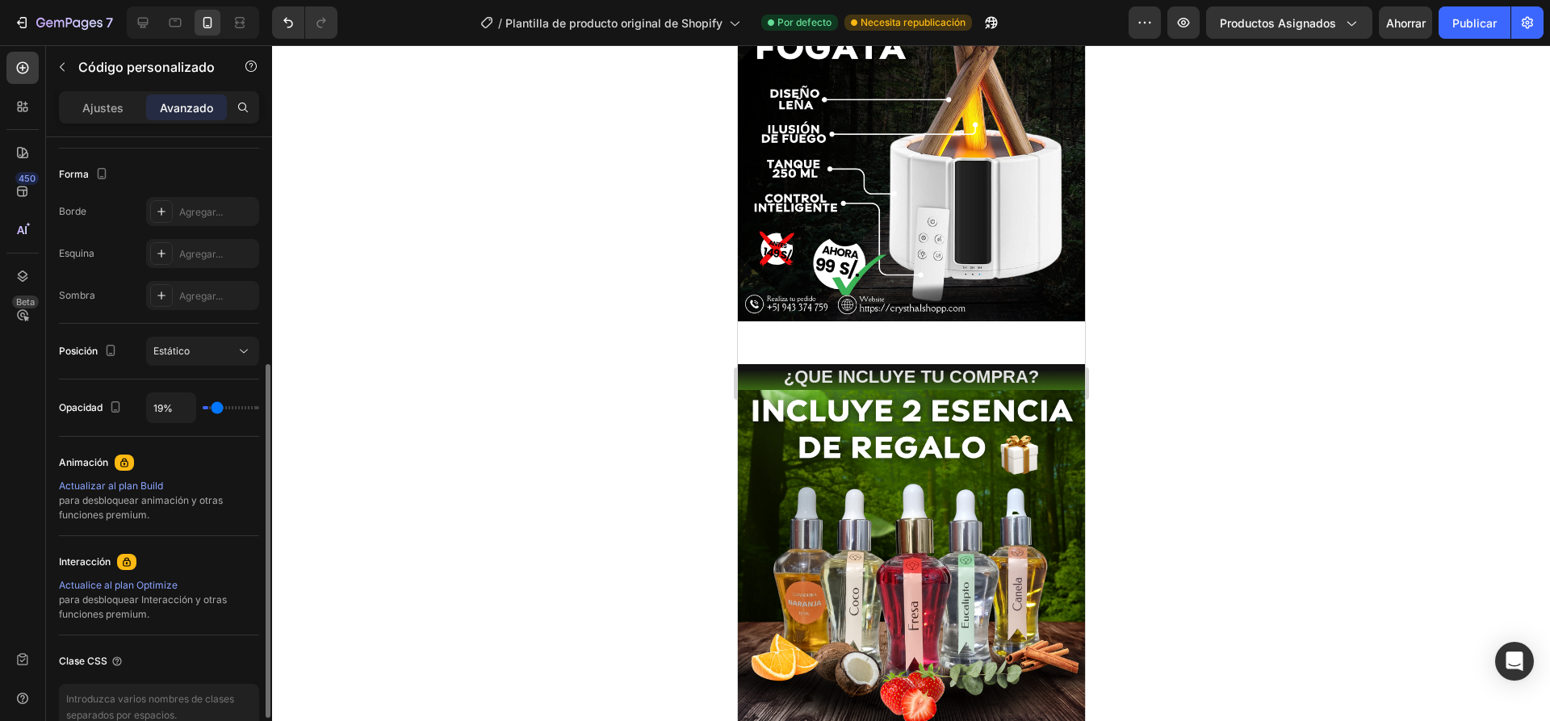
type input "22"
type input "39%"
type input "39"
type input "70%"
type input "70"
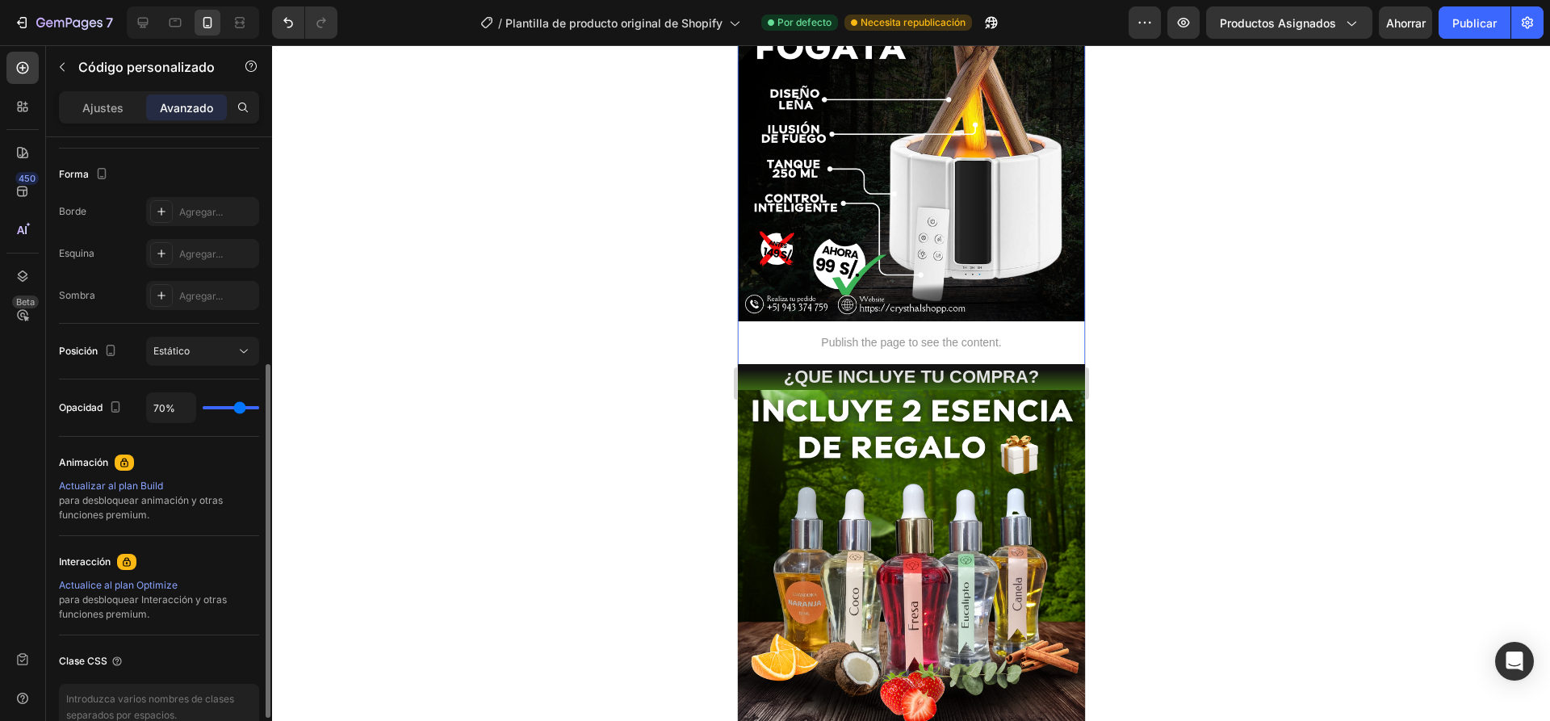
type input "100%"
type input "100"
type input "89%"
type input "89"
type input "50%"
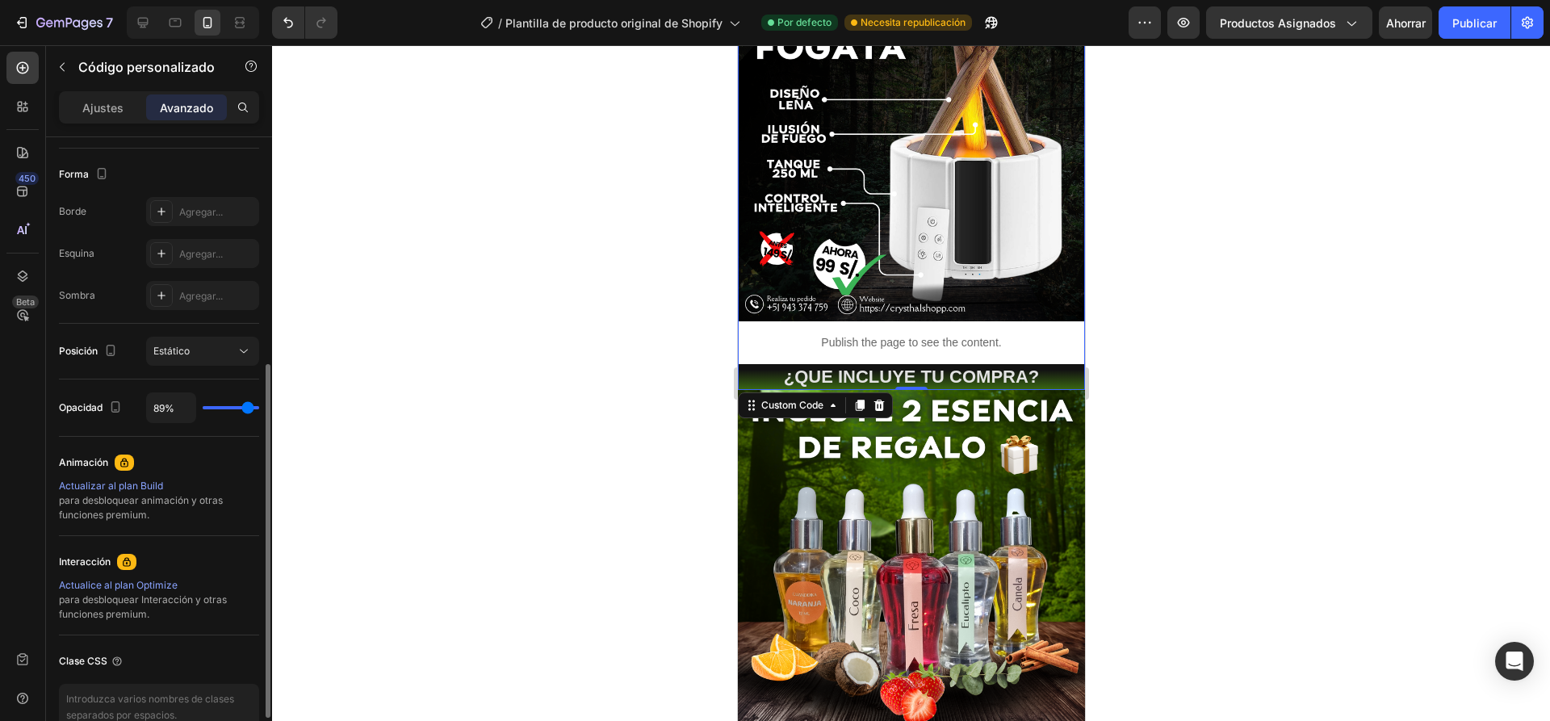
type input "50"
type input "24%"
type input "24"
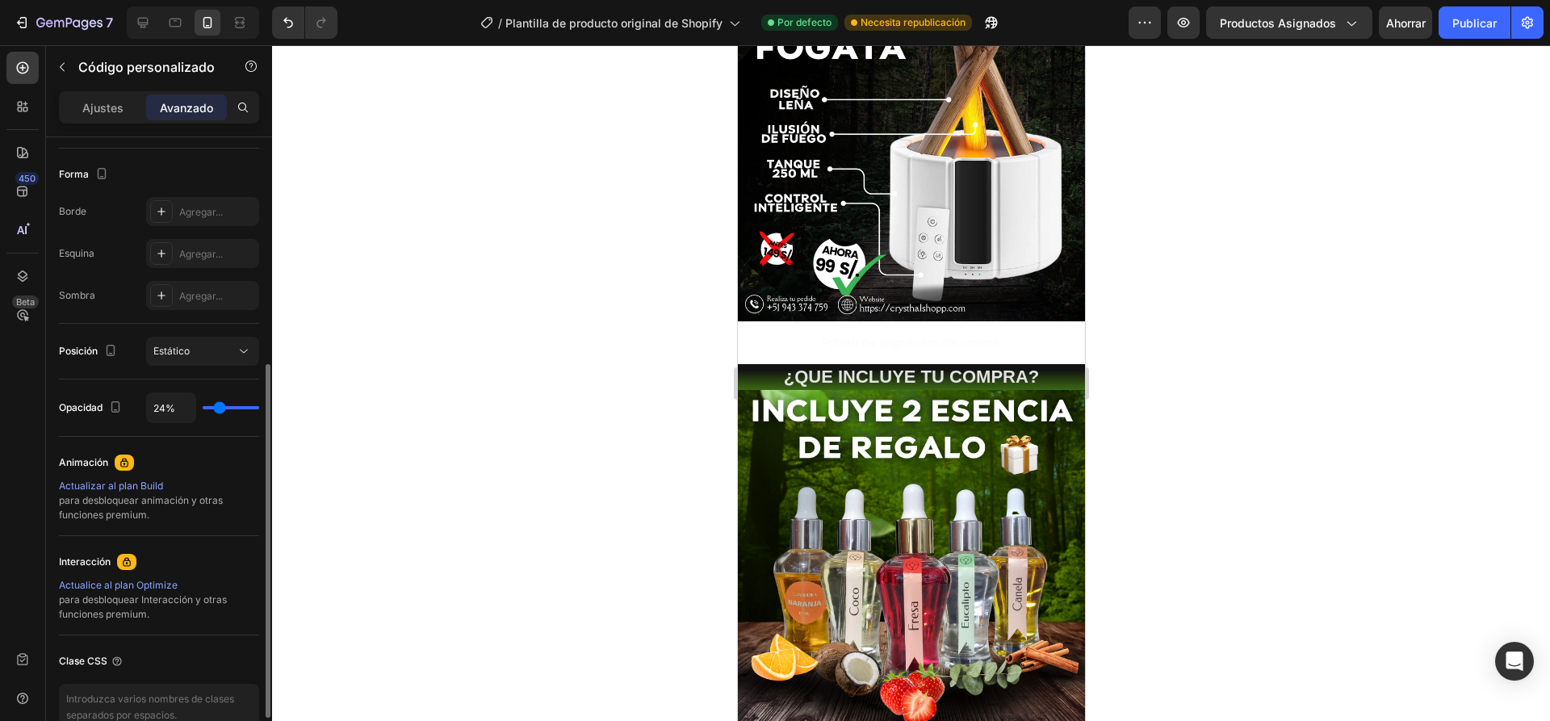
type input "2%"
type input "2"
type input "0%"
type input "0"
type input "28%"
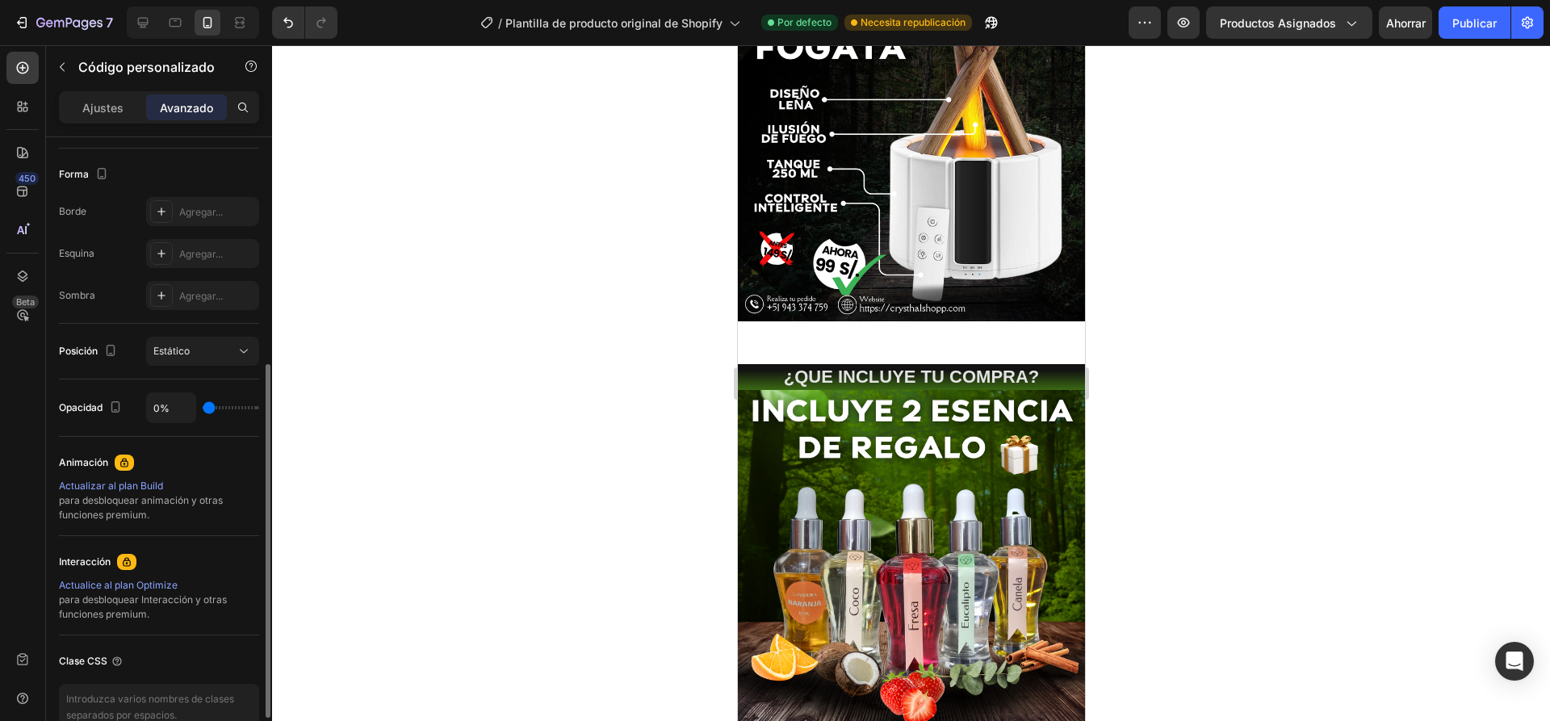
type input "28"
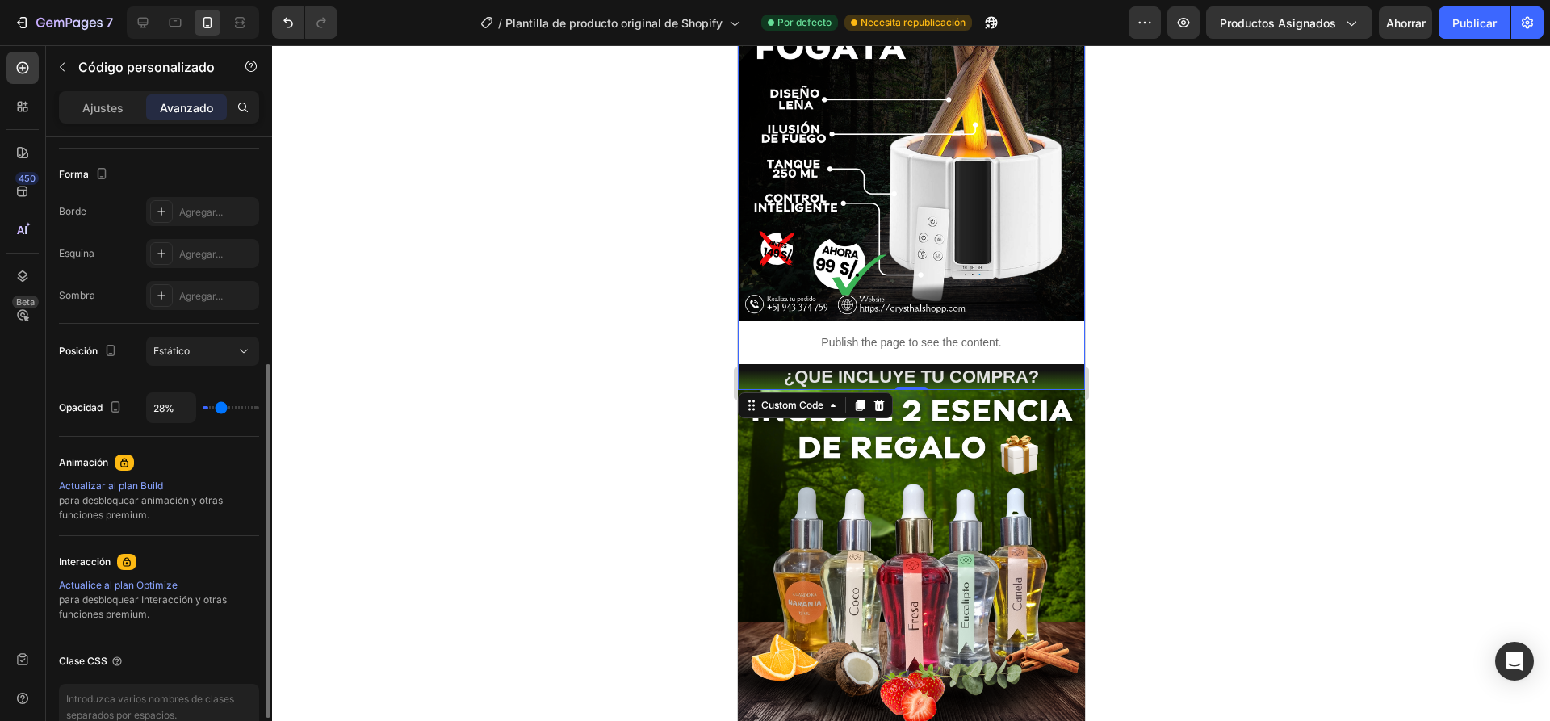
type input "100%"
type input "100"
drag, startPoint x: 252, startPoint y: 407, endPoint x: 306, endPoint y: 413, distance: 54.5
click at [259, 409] on input "range" at bounding box center [231, 407] width 57 height 3
click at [190, 346] on font "Estático" at bounding box center [171, 351] width 36 height 12
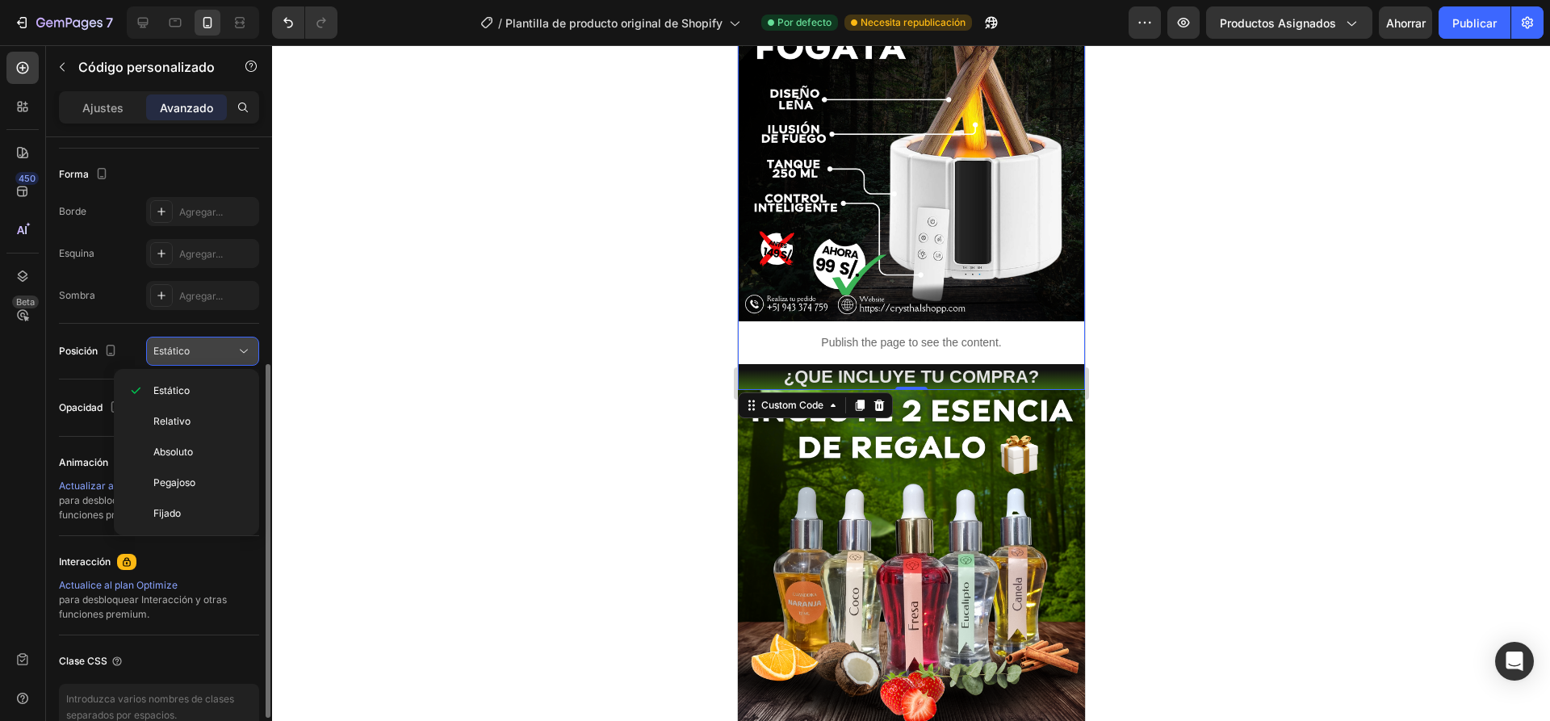
click at [190, 346] on font "Estático" at bounding box center [171, 351] width 36 height 12
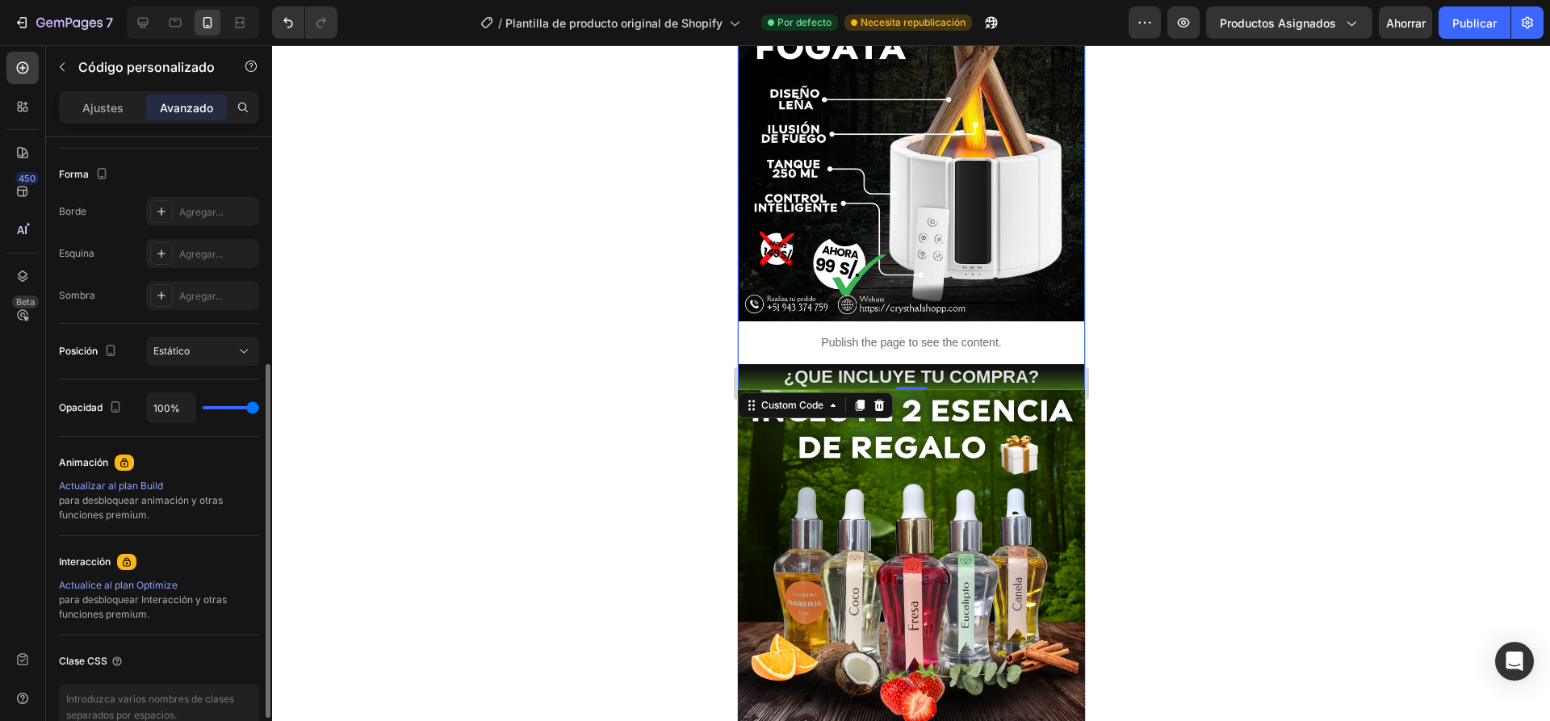
scroll to position [491, 0]
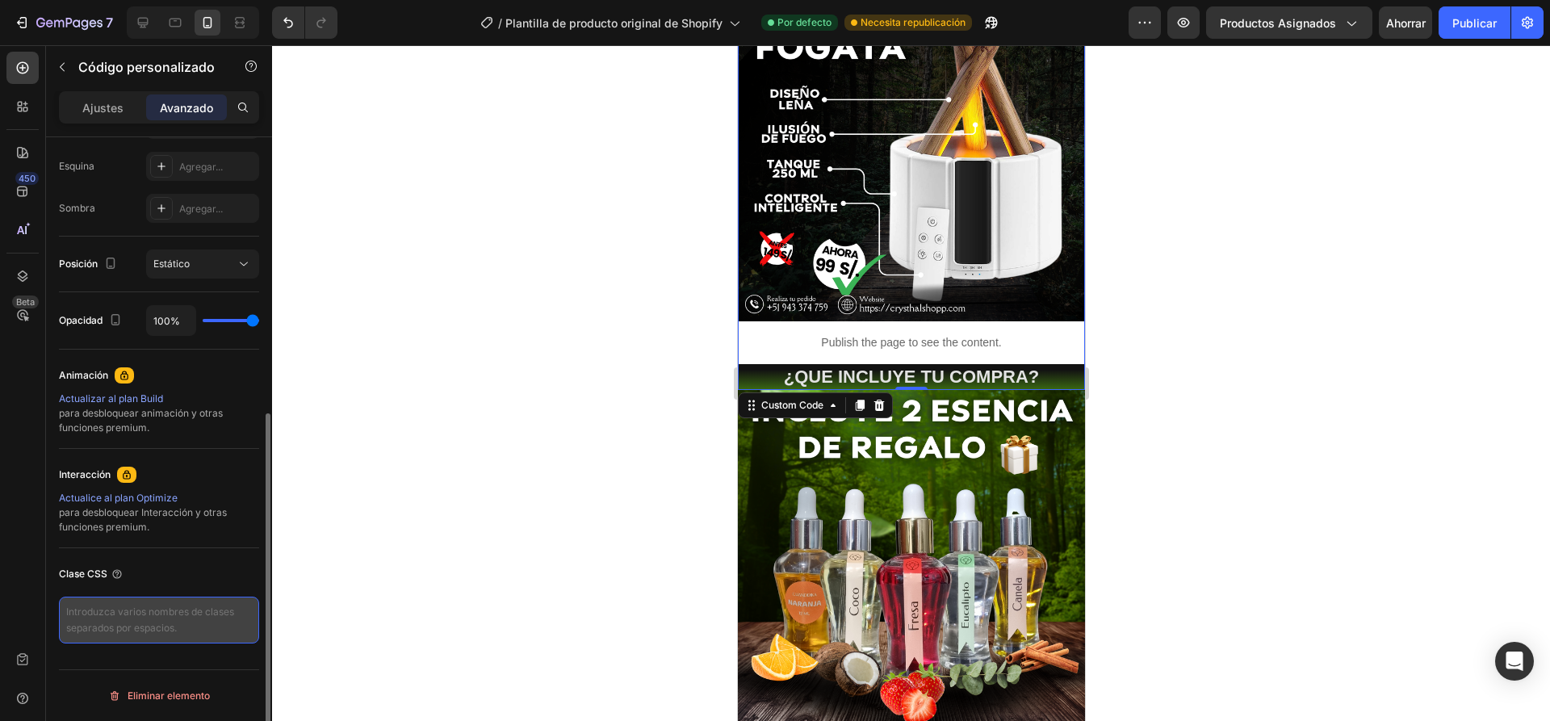
click at [105, 616] on textarea at bounding box center [159, 620] width 200 height 47
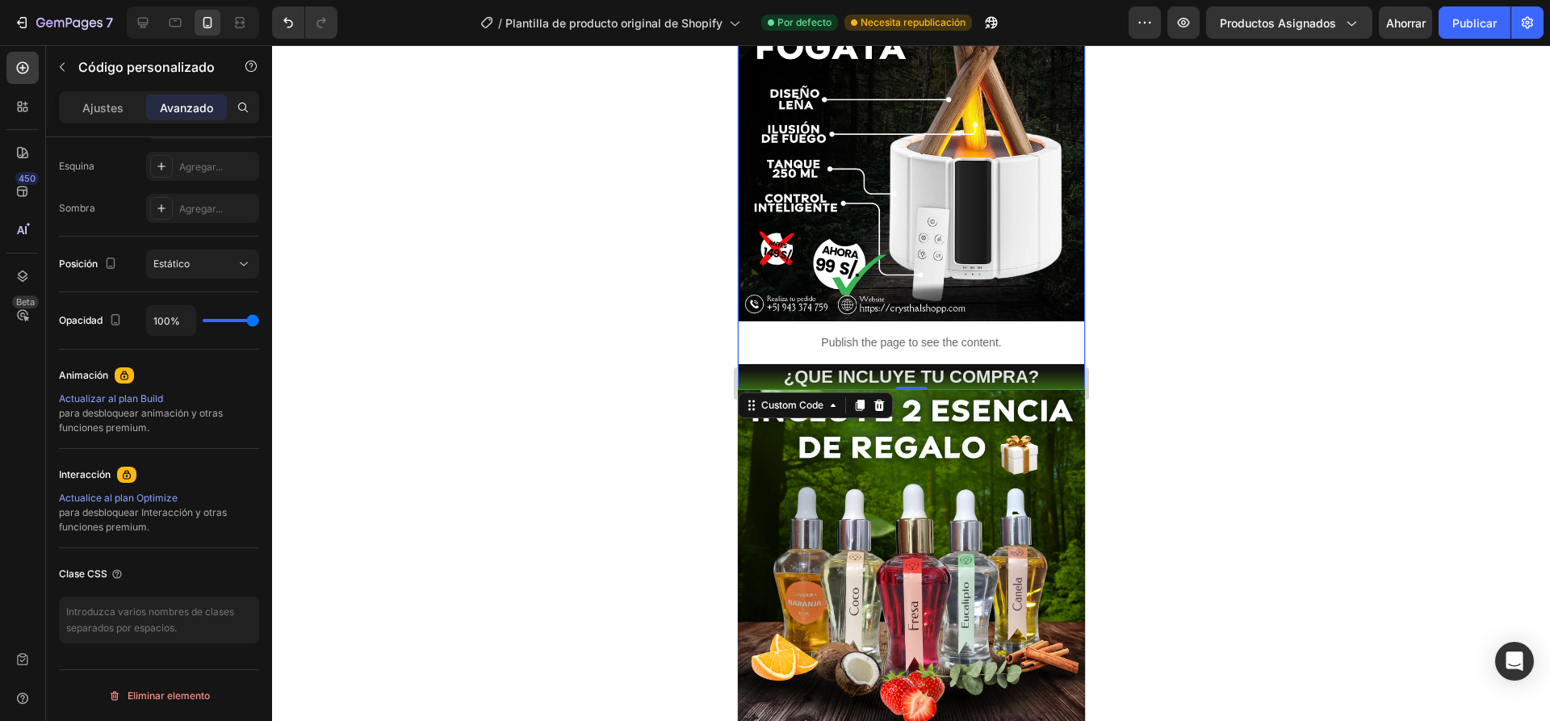
click at [950, 342] on div "Publish the page to see the content." at bounding box center [910, 342] width 347 height 43
click at [104, 118] on div "Ajustes" at bounding box center [102, 107] width 81 height 26
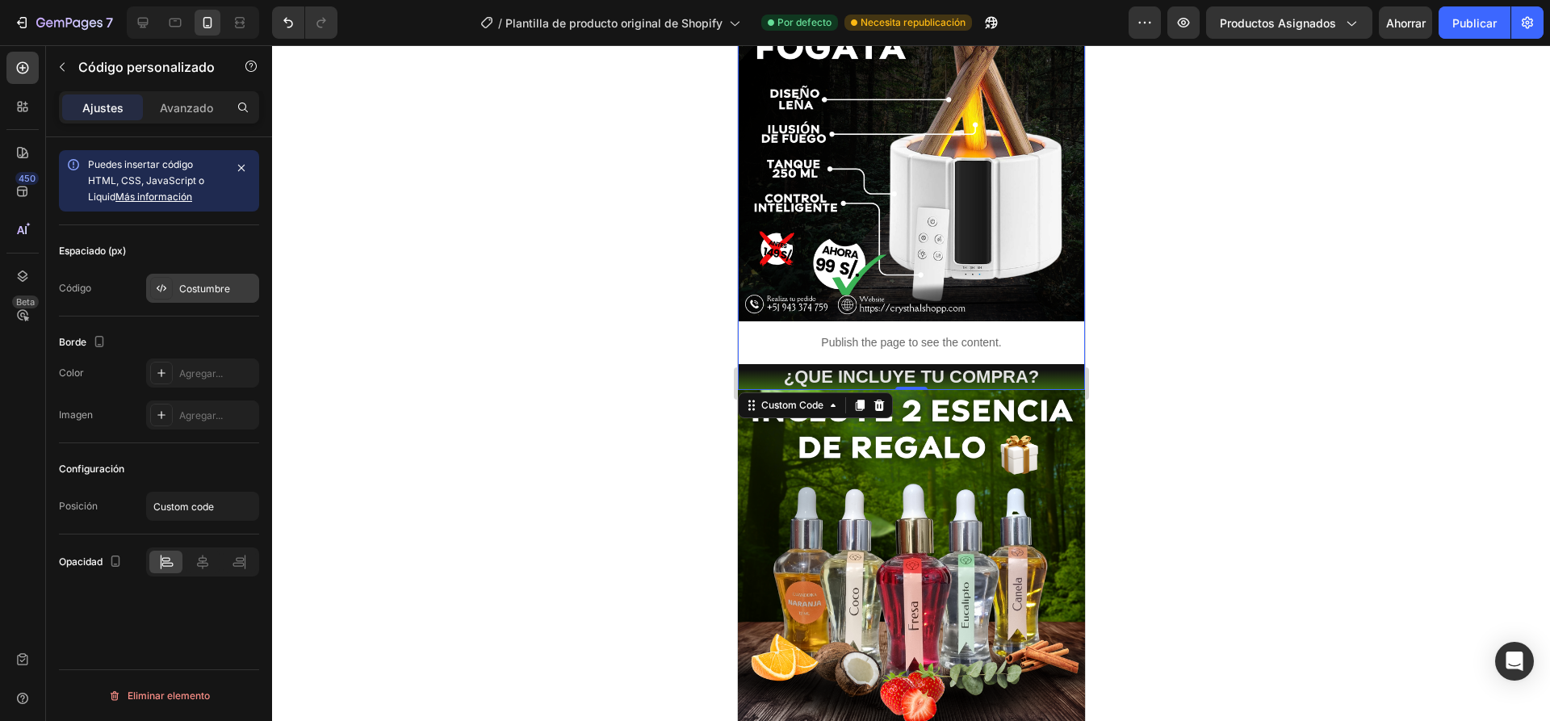
click at [206, 294] on font "Costumbre" at bounding box center [204, 289] width 51 height 12
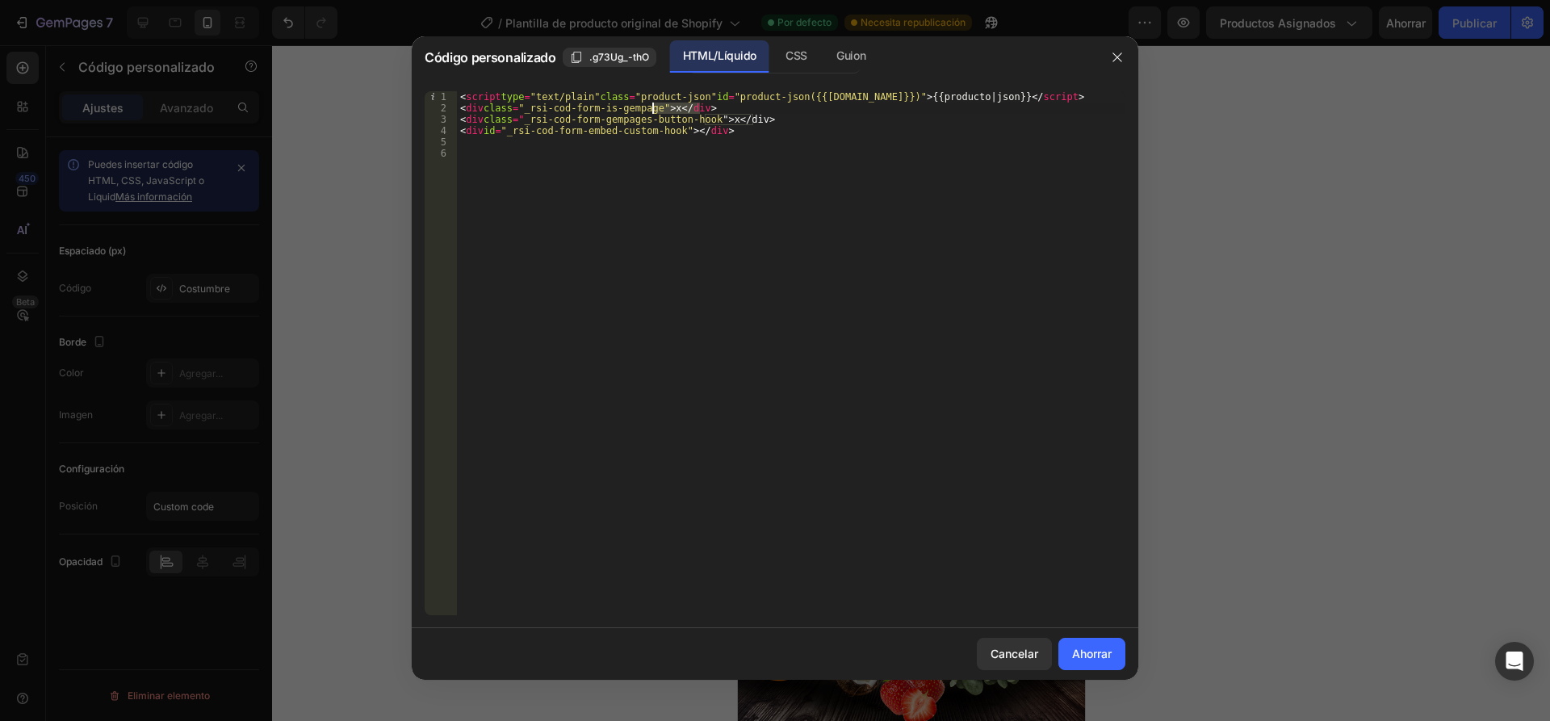
drag, startPoint x: 750, startPoint y: 107, endPoint x: 645, endPoint y: 110, distance: 105.0
click at [645, 110] on div "< script type = "text/plain" class = "product-json" id = "product-json({{[DOMAI…" at bounding box center [791, 364] width 668 height 547
click at [701, 110] on div "< script type = "text/plain" class = "product-json" id = "product-json({{[DOMAI…" at bounding box center [791, 353] width 668 height 524
drag, startPoint x: 741, startPoint y: 109, endPoint x: 703, endPoint y: 109, distance: 37.9
click at [703, 109] on div "< script type = "text/plain" class = "product-json" id = "product-json({{produc…" at bounding box center [791, 364] width 668 height 547
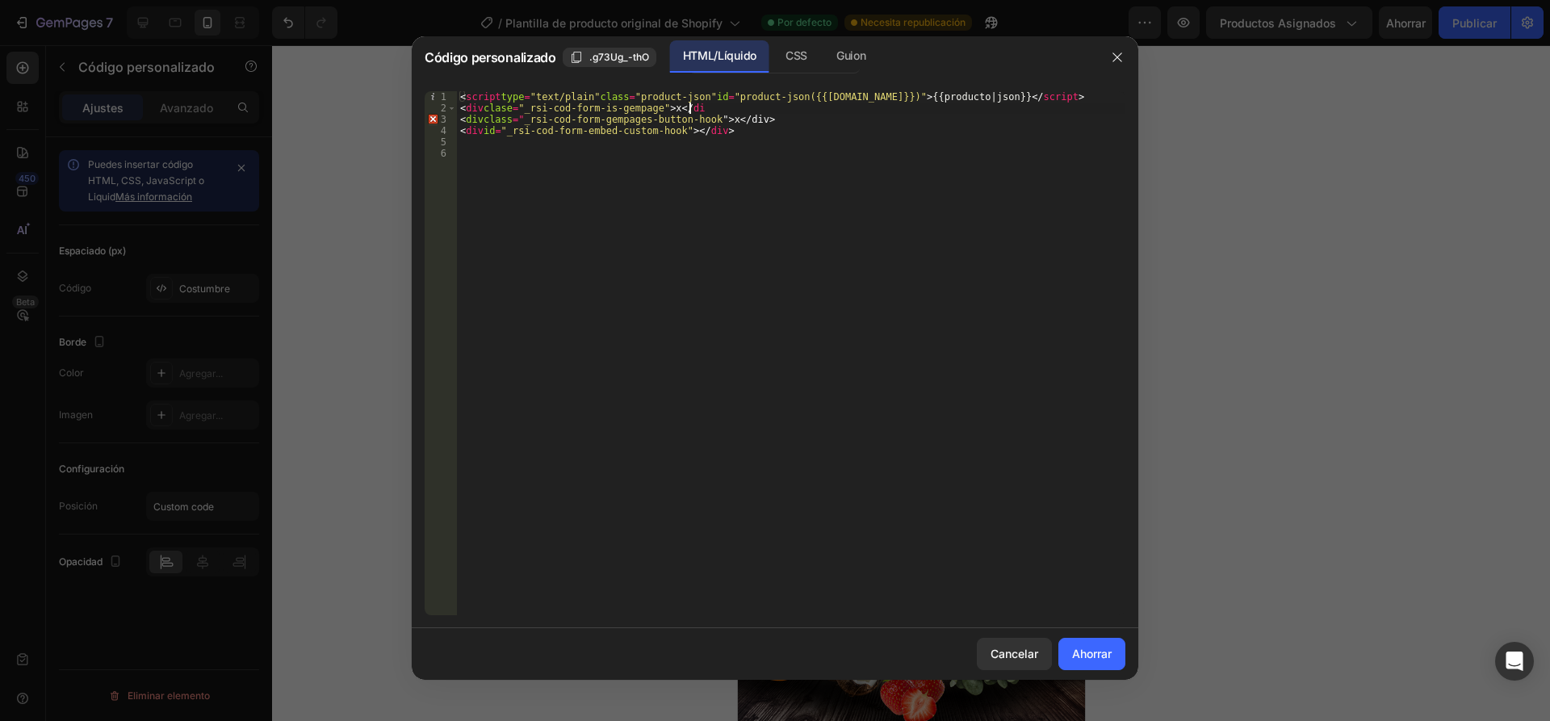
click at [731, 109] on div "< script type = "text/plain" class = "product-json" id = "product-json({{produc…" at bounding box center [791, 364] width 668 height 547
type textarea "<"
type textarea "<script type="text/plain" class="product-json" id="product-json({{[DOMAIN_NAME]…"
click at [1105, 663] on button "Ahorrar" at bounding box center [1091, 654] width 67 height 32
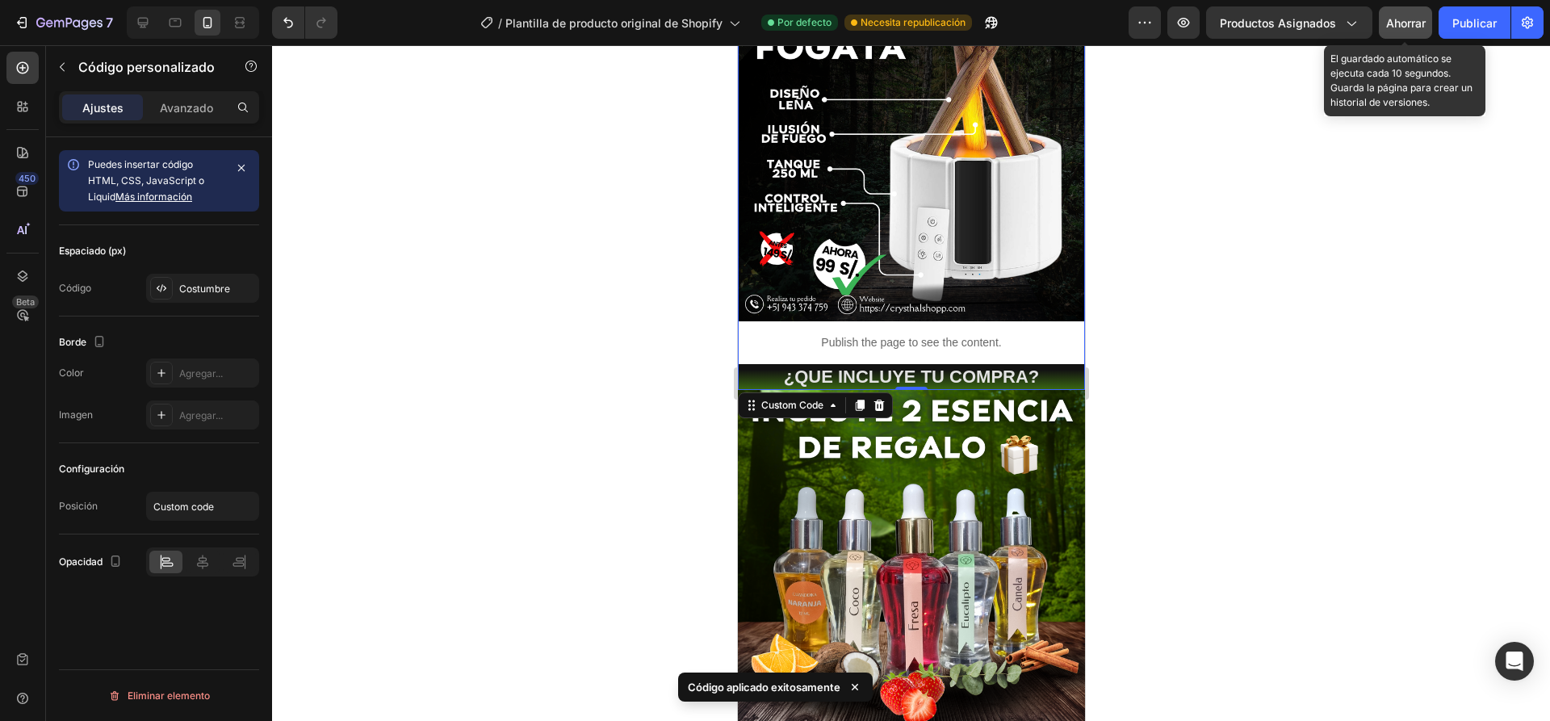
click at [1413, 18] on font "Ahorrar" at bounding box center [1406, 23] width 40 height 14
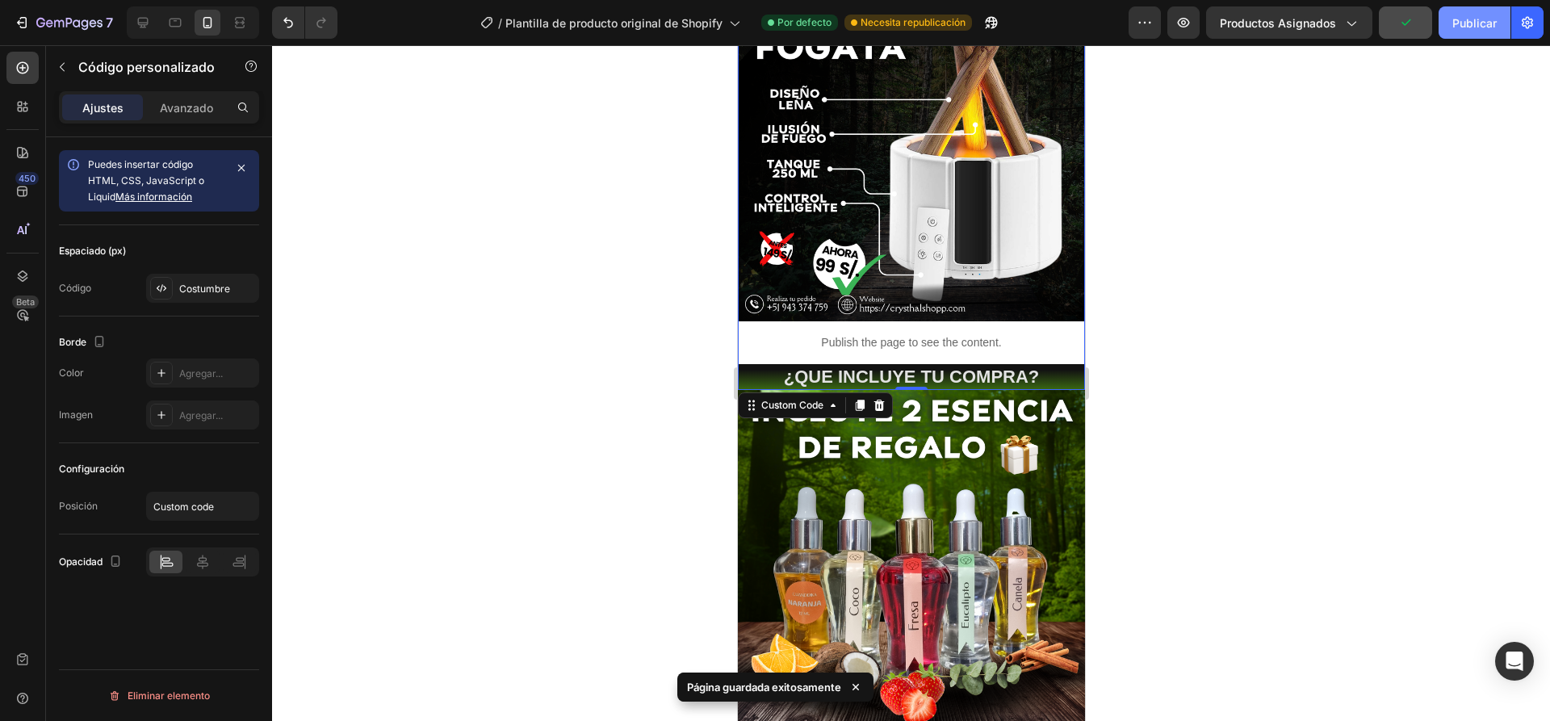
click at [1468, 25] on font "Publicar" at bounding box center [1474, 23] width 44 height 14
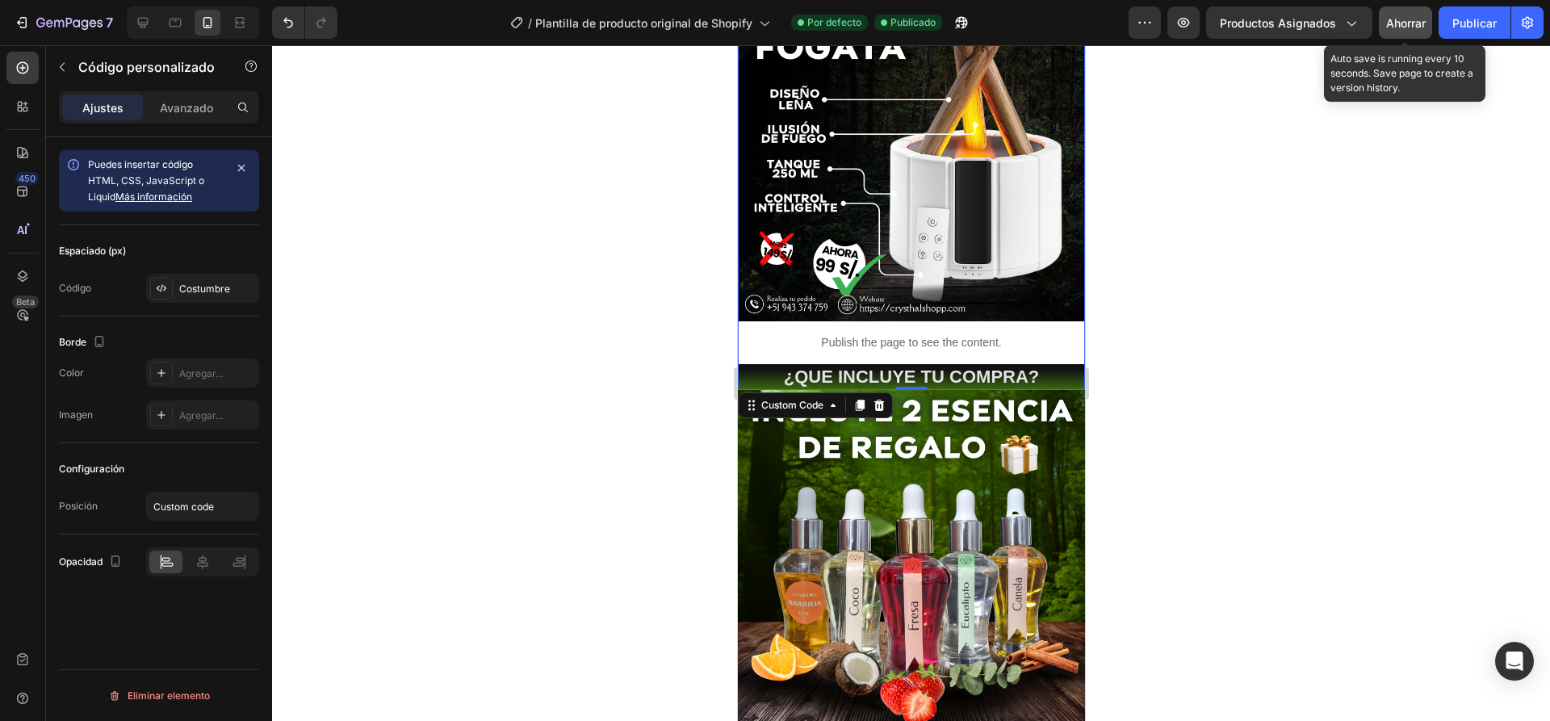
click at [1423, 20] on font "Ahorrar" at bounding box center [1406, 23] width 40 height 14
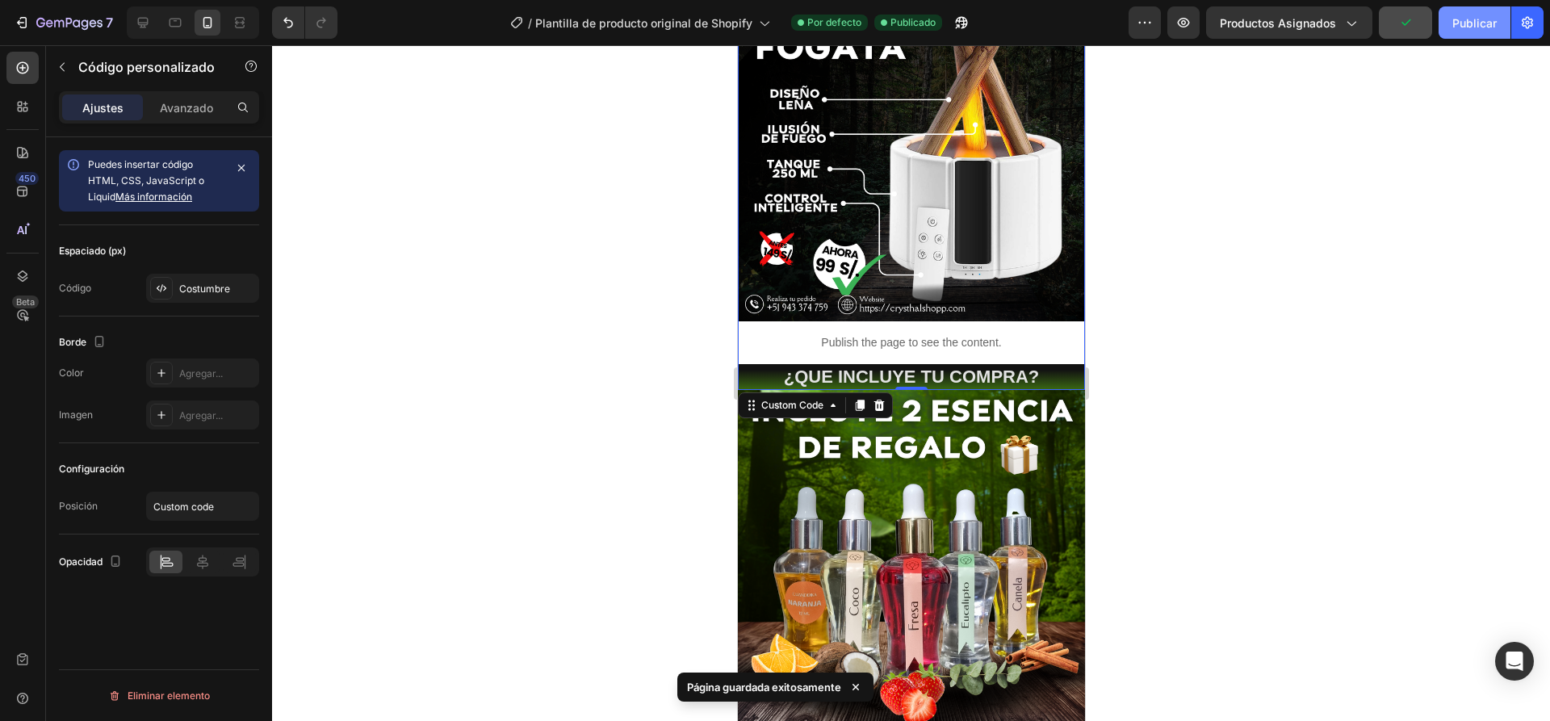
click at [1464, 23] on font "Publicar" at bounding box center [1474, 23] width 44 height 14
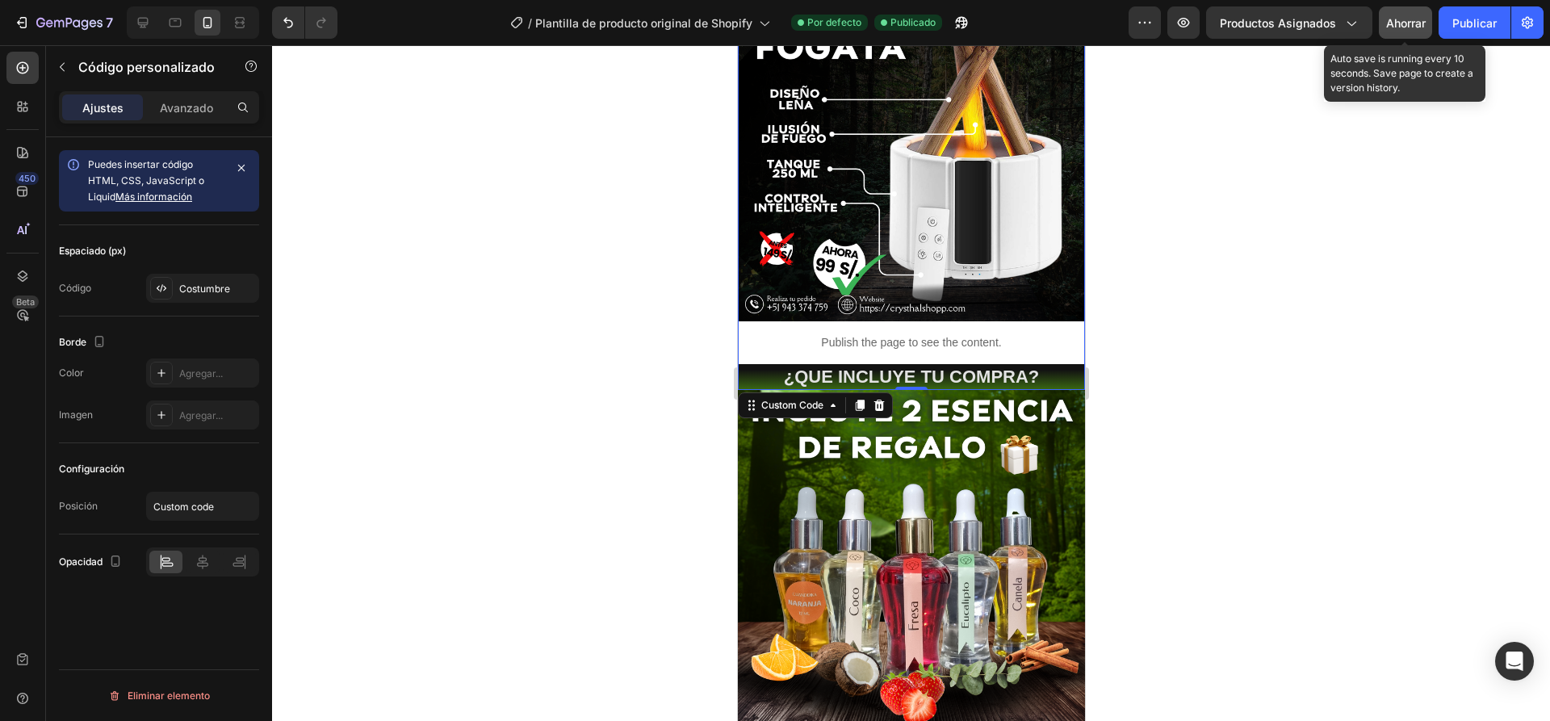
click at [1411, 23] on font "Ahorrar" at bounding box center [1406, 23] width 40 height 14
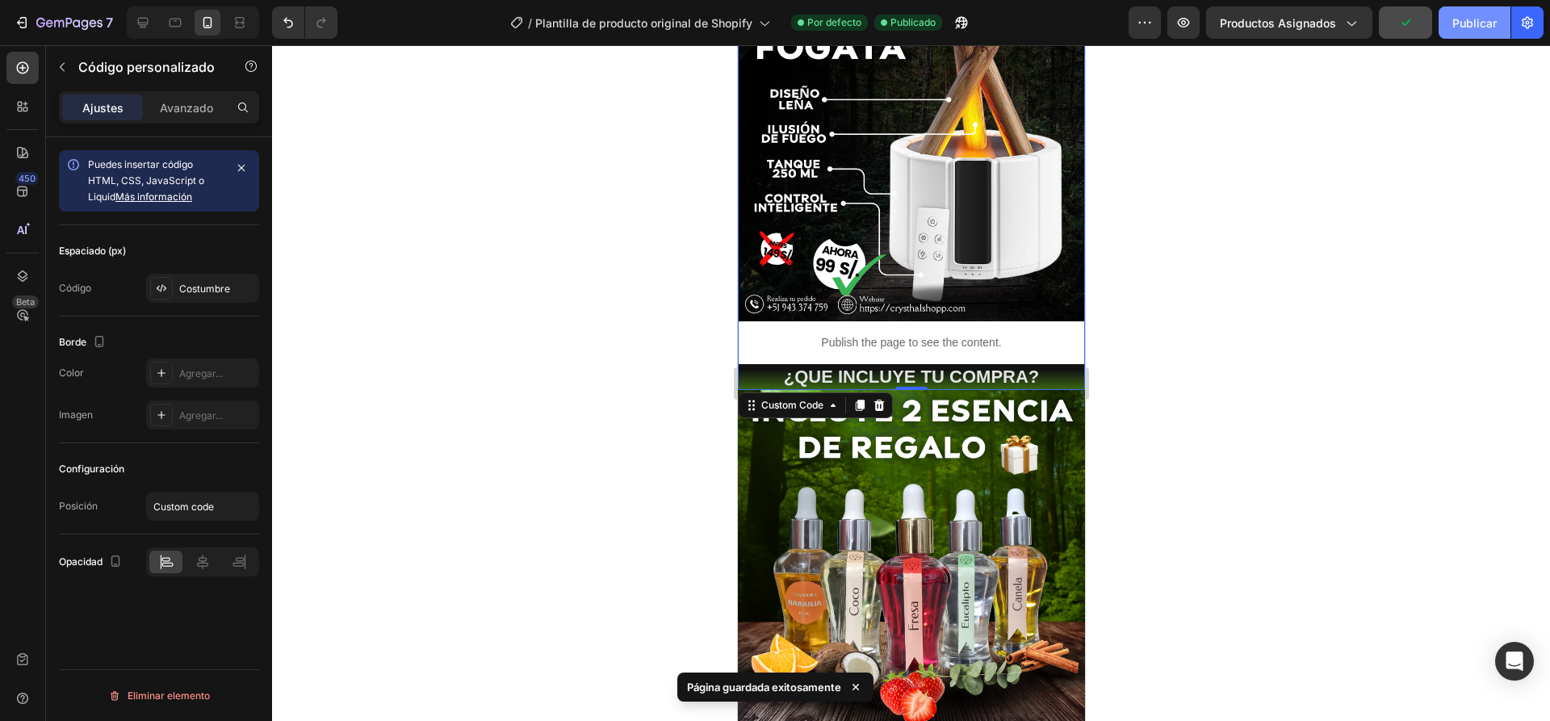
click at [1460, 26] on font "Publicar" at bounding box center [1474, 23] width 44 height 14
click at [921, 247] on img at bounding box center [910, 147] width 347 height 347
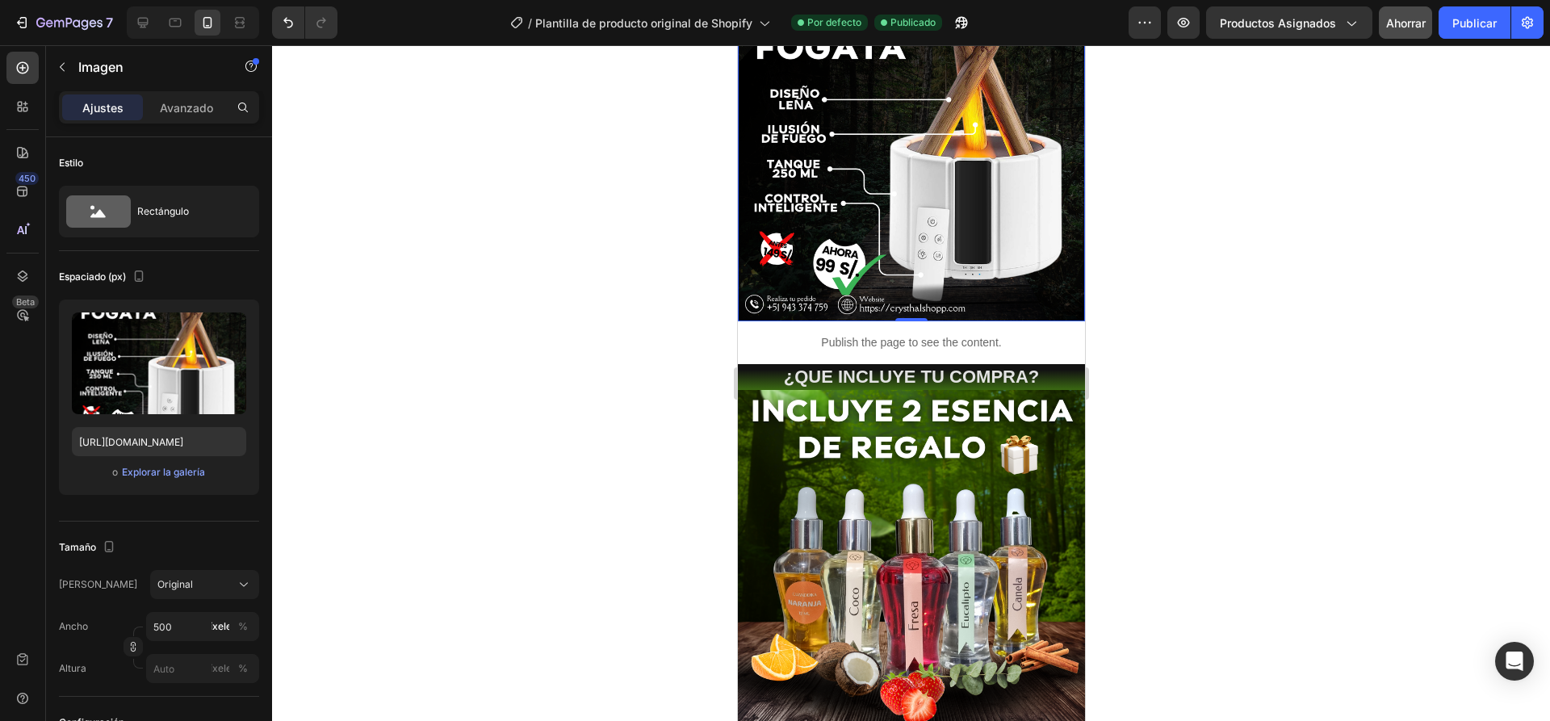
click at [907, 328] on div "0" at bounding box center [911, 334] width 16 height 13
click at [864, 321] on div "Publish the page to see the content." at bounding box center [910, 342] width 347 height 43
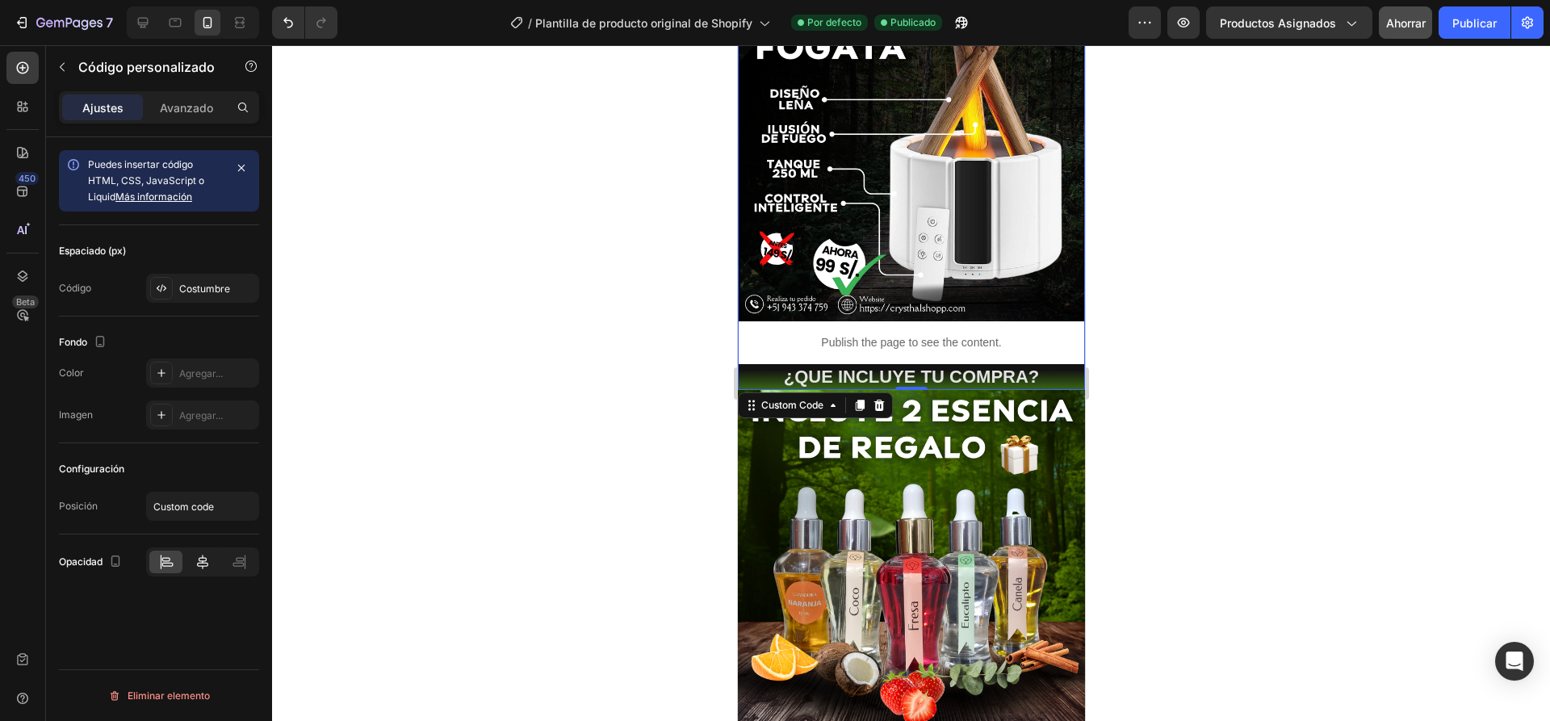
click at [199, 560] on icon at bounding box center [203, 562] width 16 height 16
click at [244, 559] on icon at bounding box center [241, 559] width 8 height 4
click at [169, 559] on icon at bounding box center [166, 562] width 16 height 16
click at [187, 113] on font "Avanzado" at bounding box center [186, 108] width 53 height 14
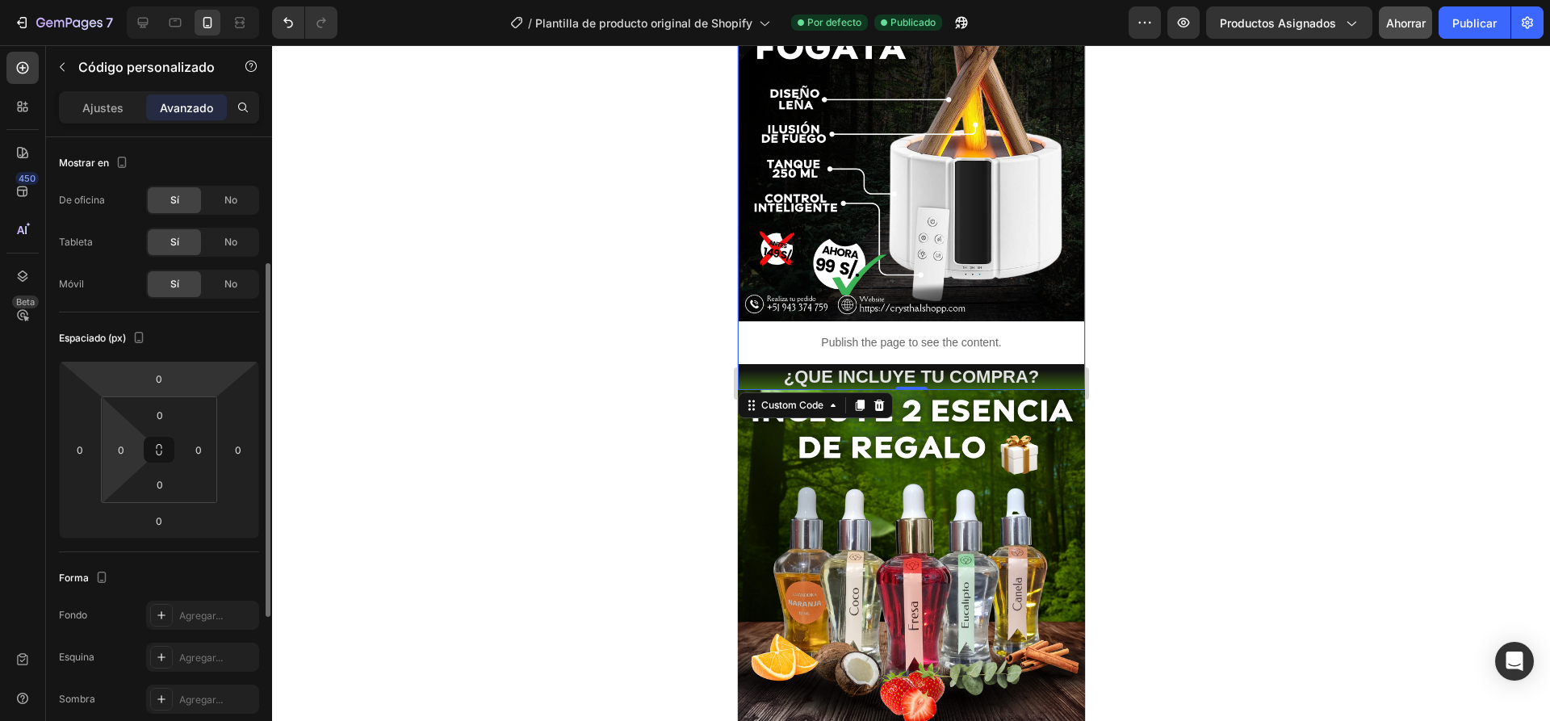
scroll to position [161, 0]
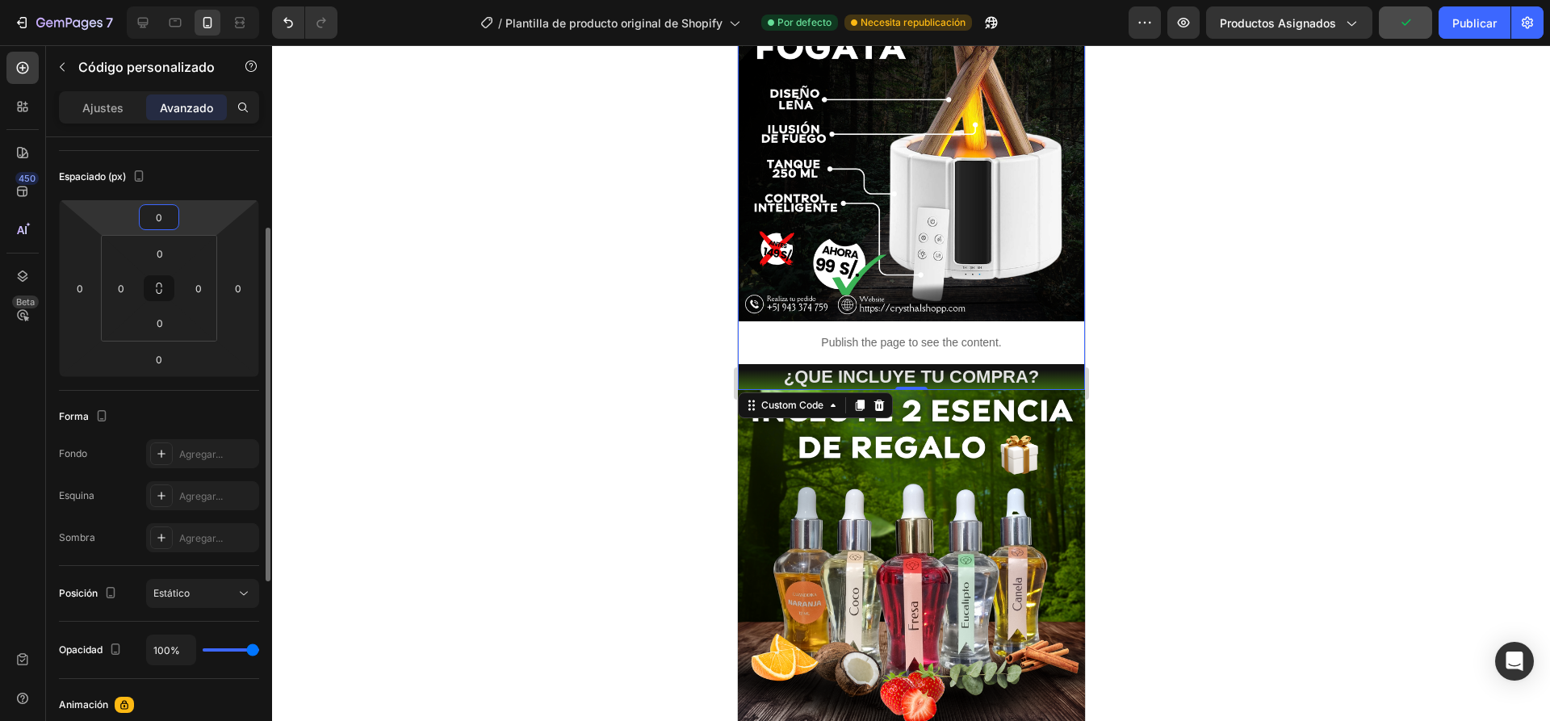
click at [163, 218] on input "0" at bounding box center [159, 217] width 32 height 24
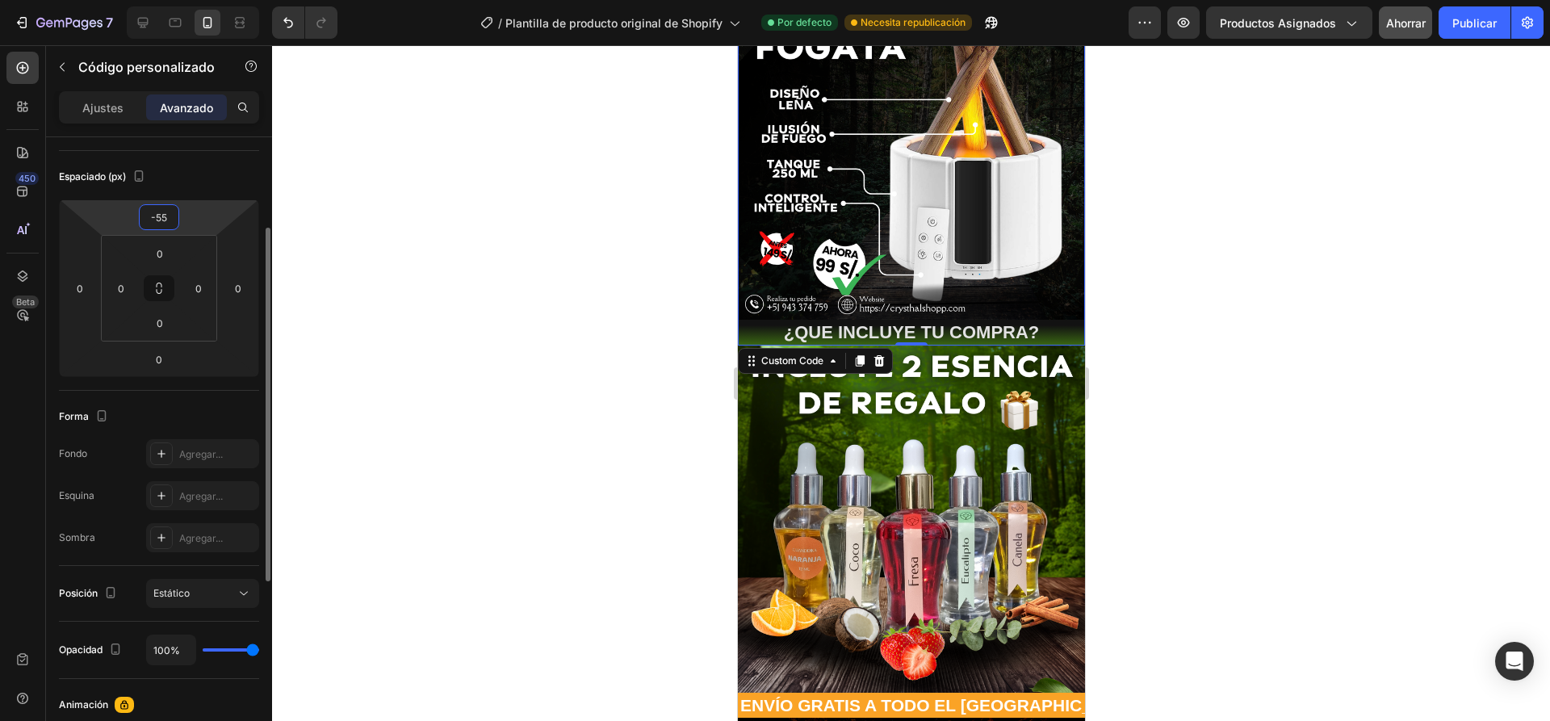
type input "-5"
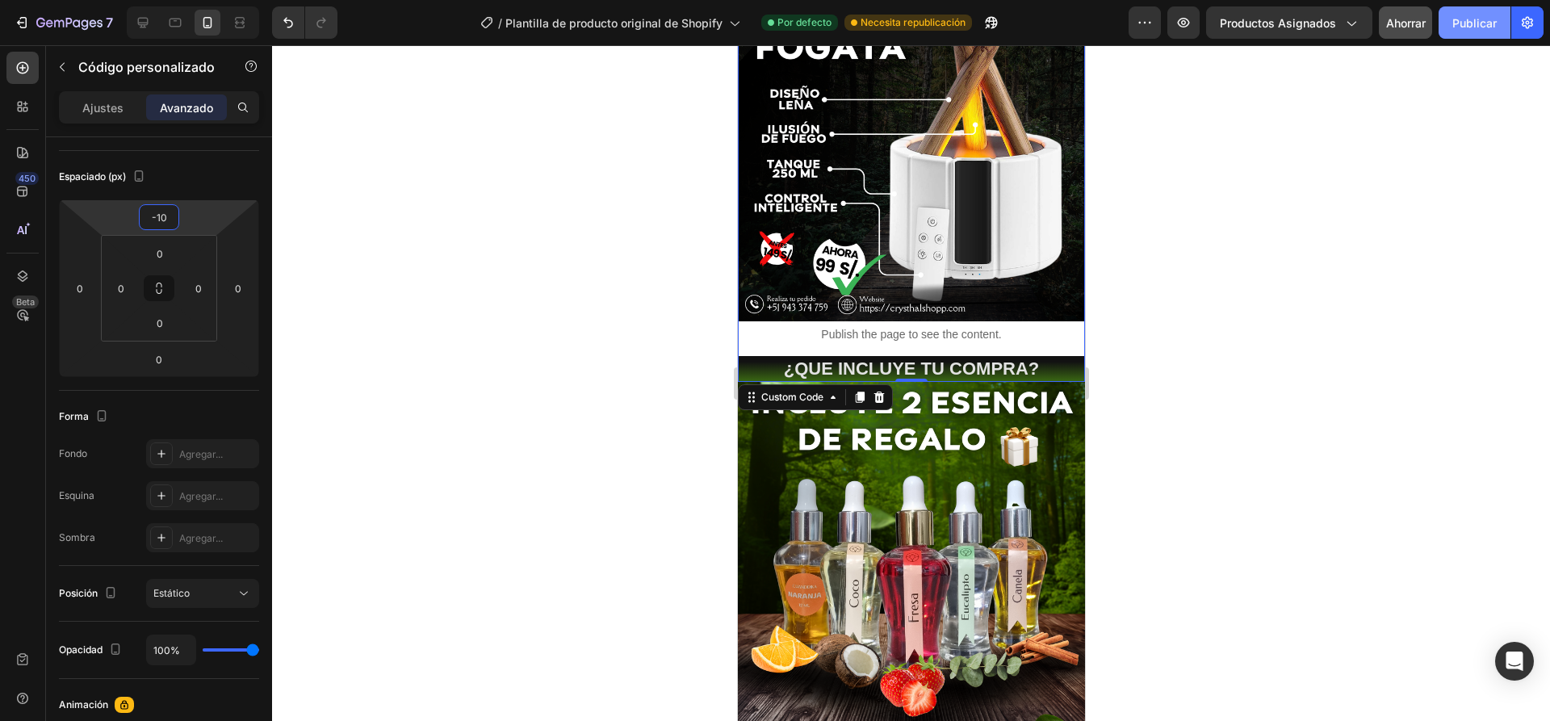
type input "-10"
click at [1457, 27] on font "Publicar" at bounding box center [1474, 23] width 44 height 14
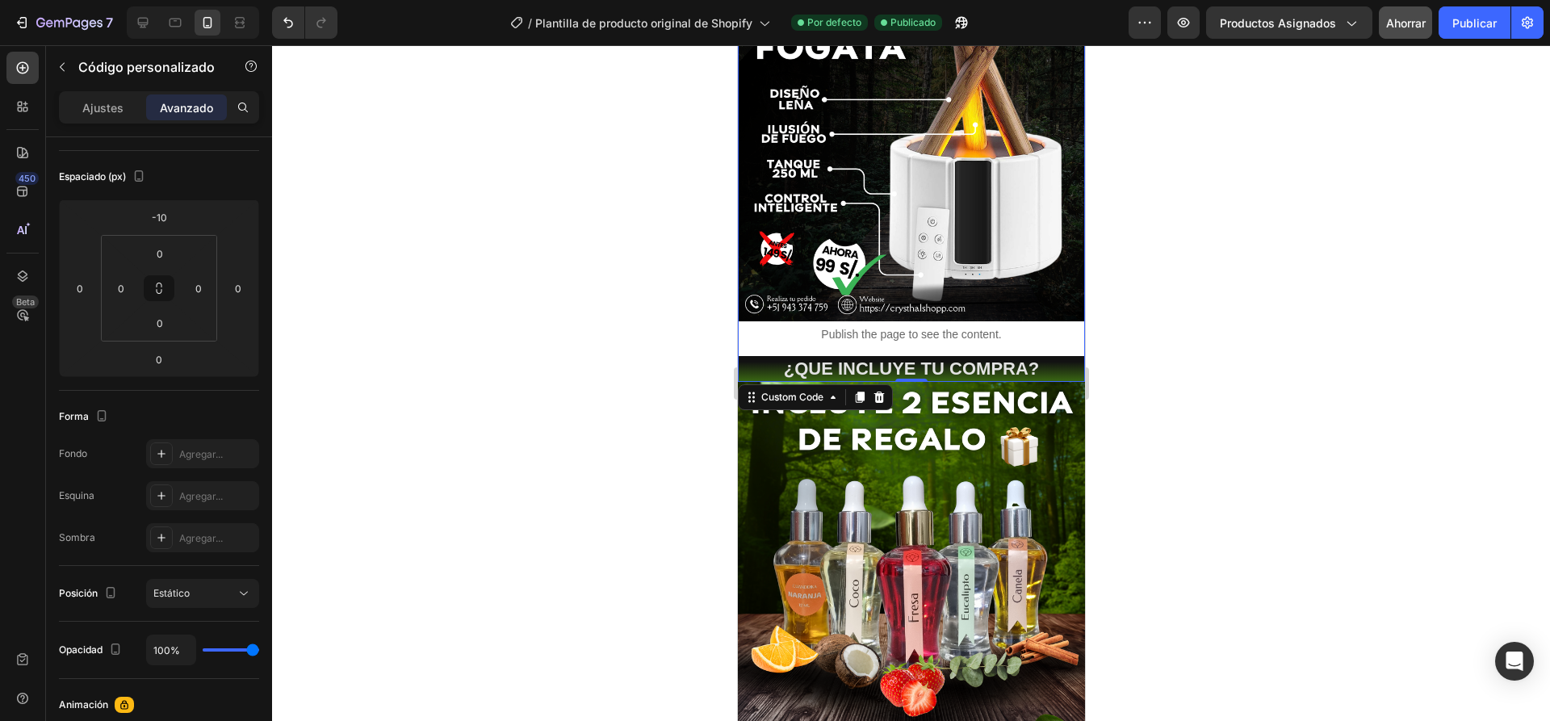
click at [844, 326] on p "Publish the page to see the content." at bounding box center [910, 334] width 347 height 17
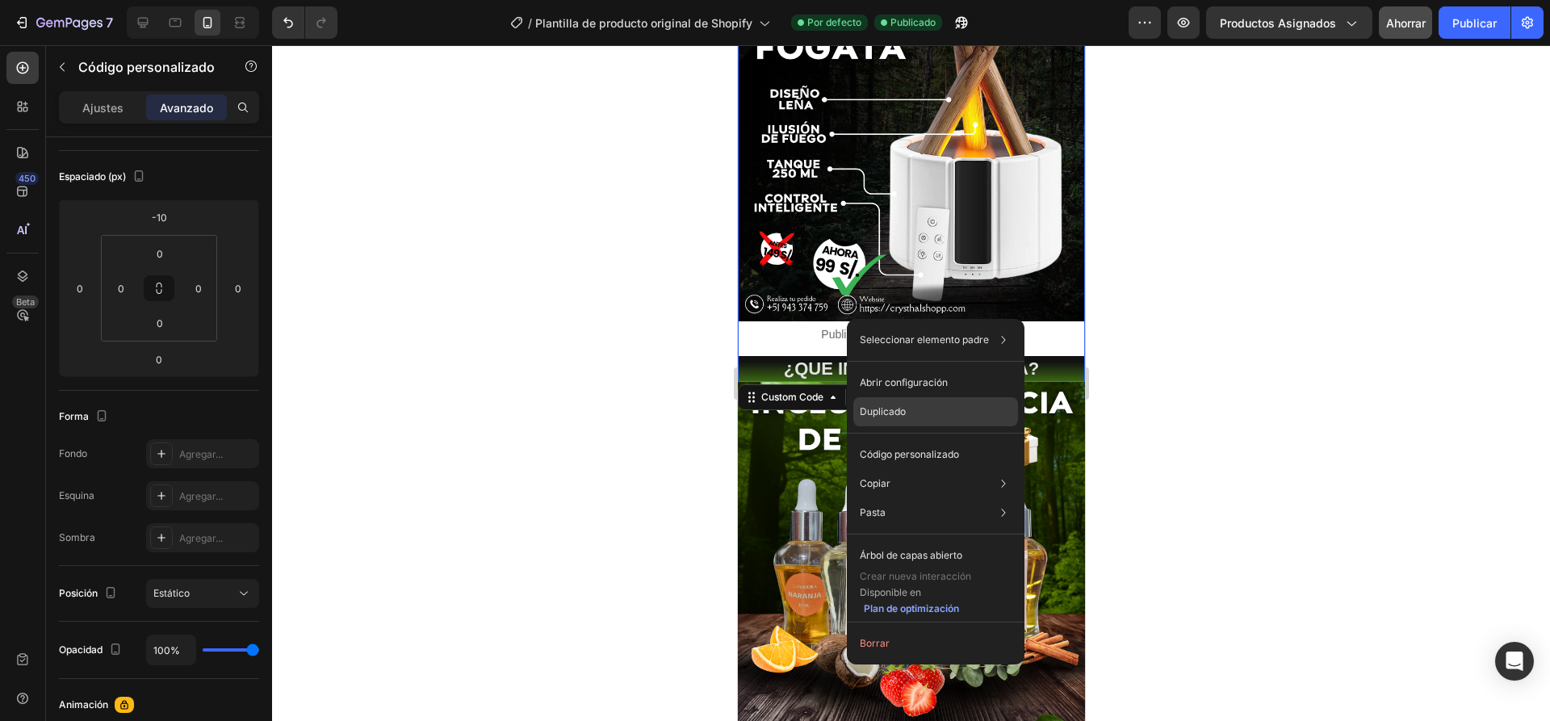
click at [878, 407] on font "Duplicado" at bounding box center [883, 411] width 46 height 12
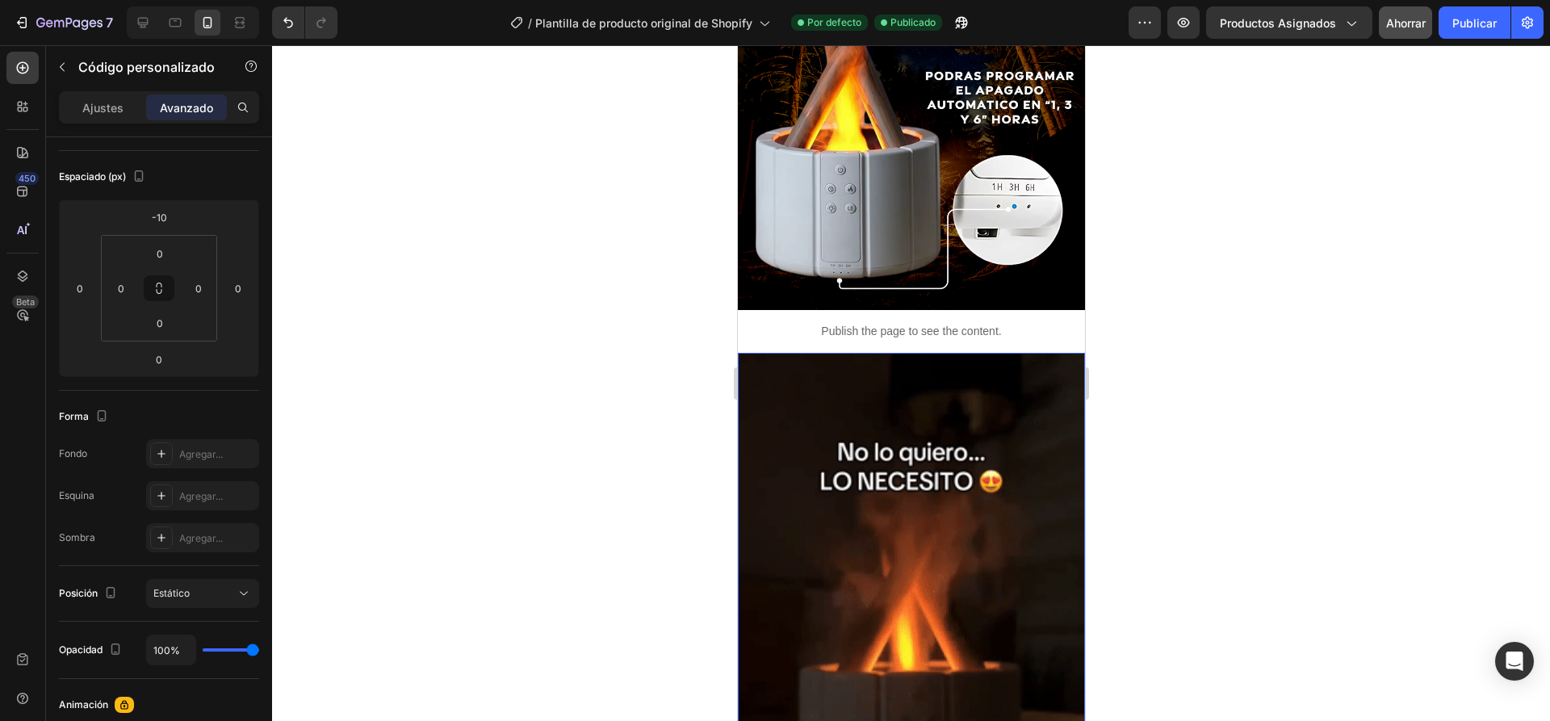
scroll to position [1130, 0]
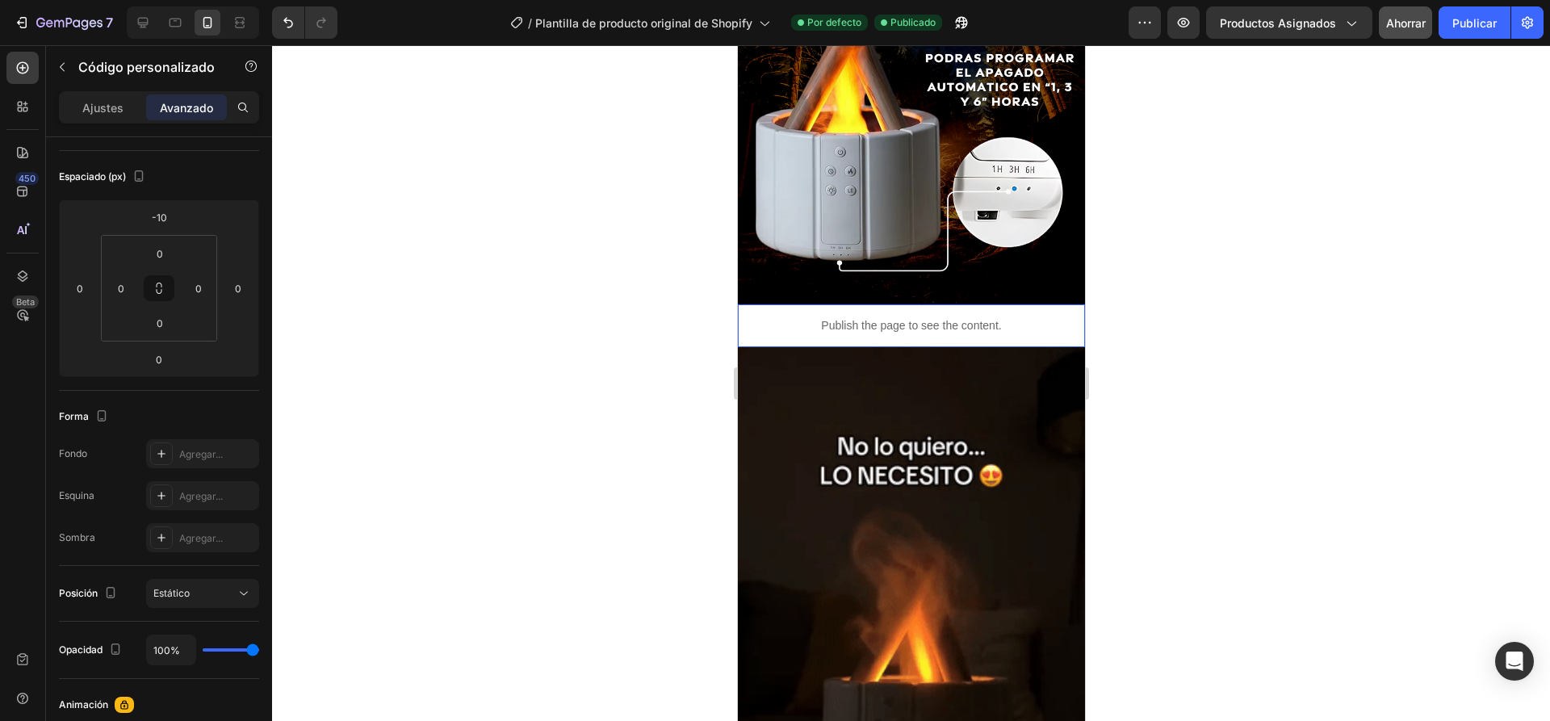
click at [1018, 317] on p "Publish the page to see the content." at bounding box center [910, 325] width 347 height 17
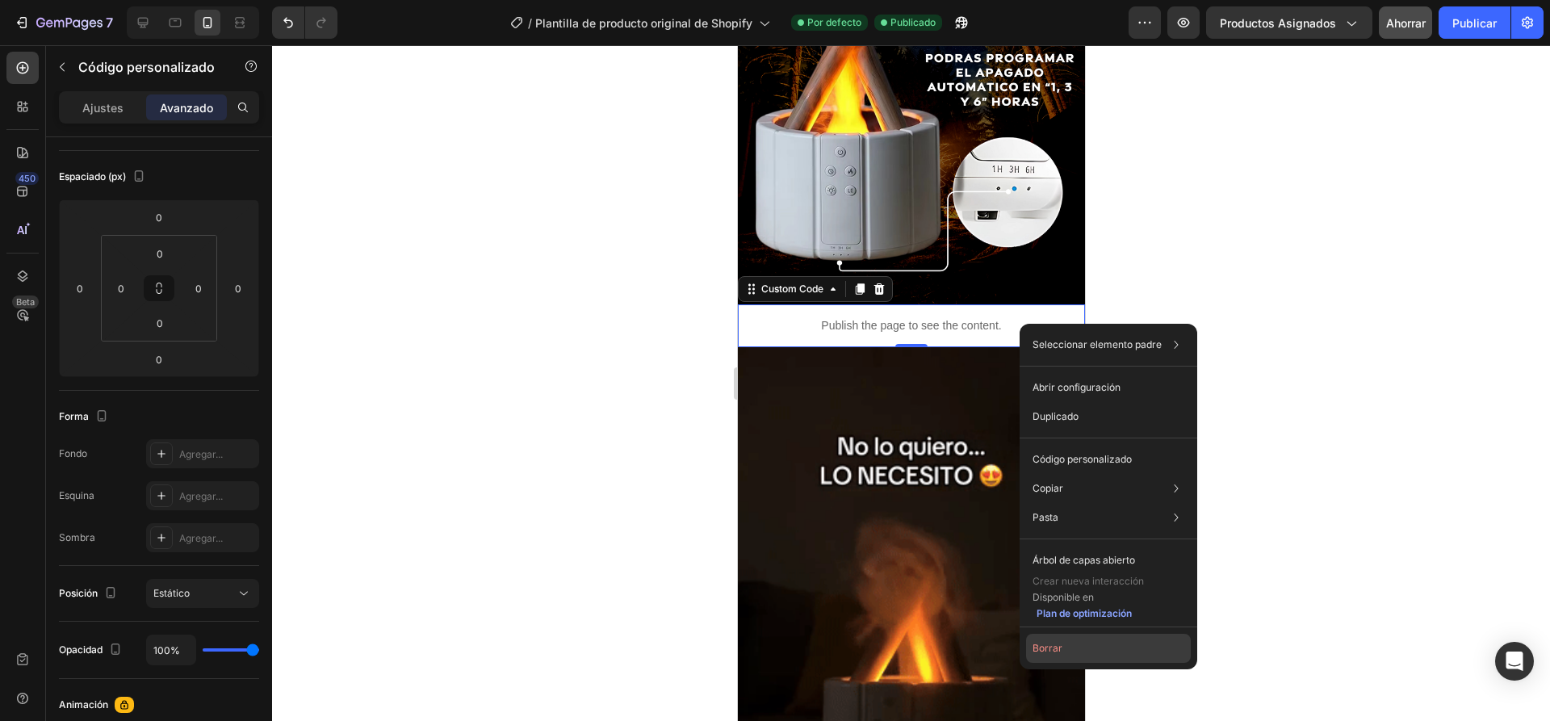
click at [1062, 654] on button "Borrar" at bounding box center [1108, 648] width 165 height 29
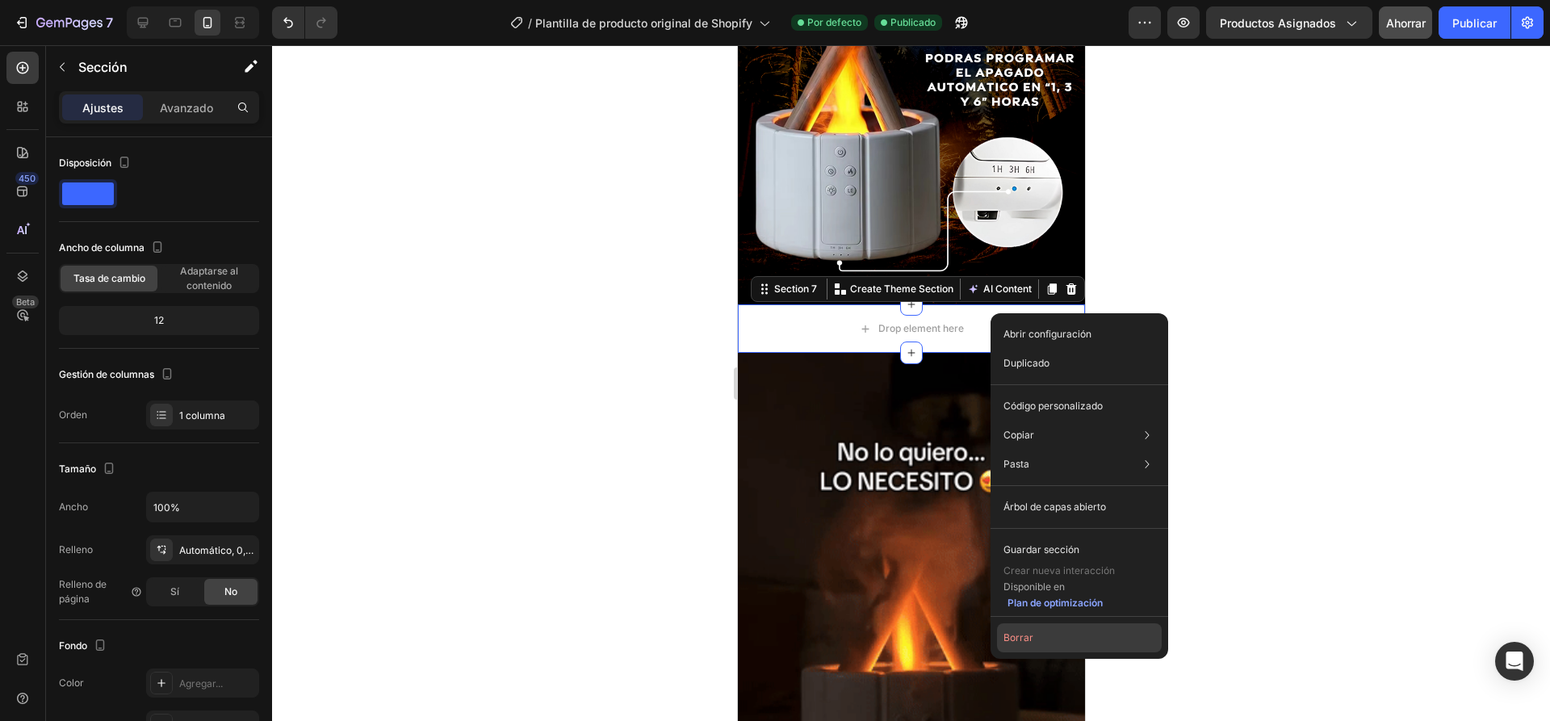
click at [1037, 630] on button "Borrar" at bounding box center [1079, 637] width 165 height 29
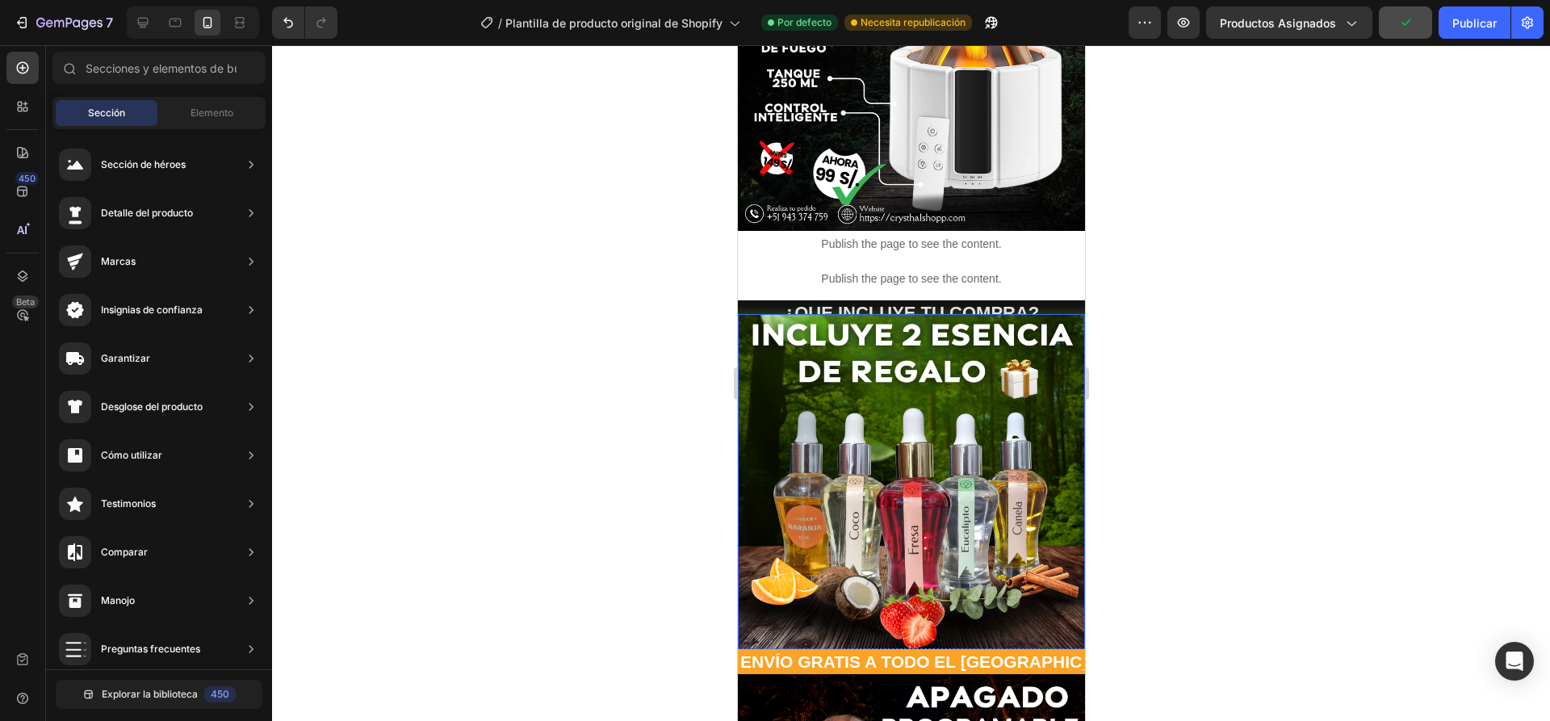
scroll to position [404, 0]
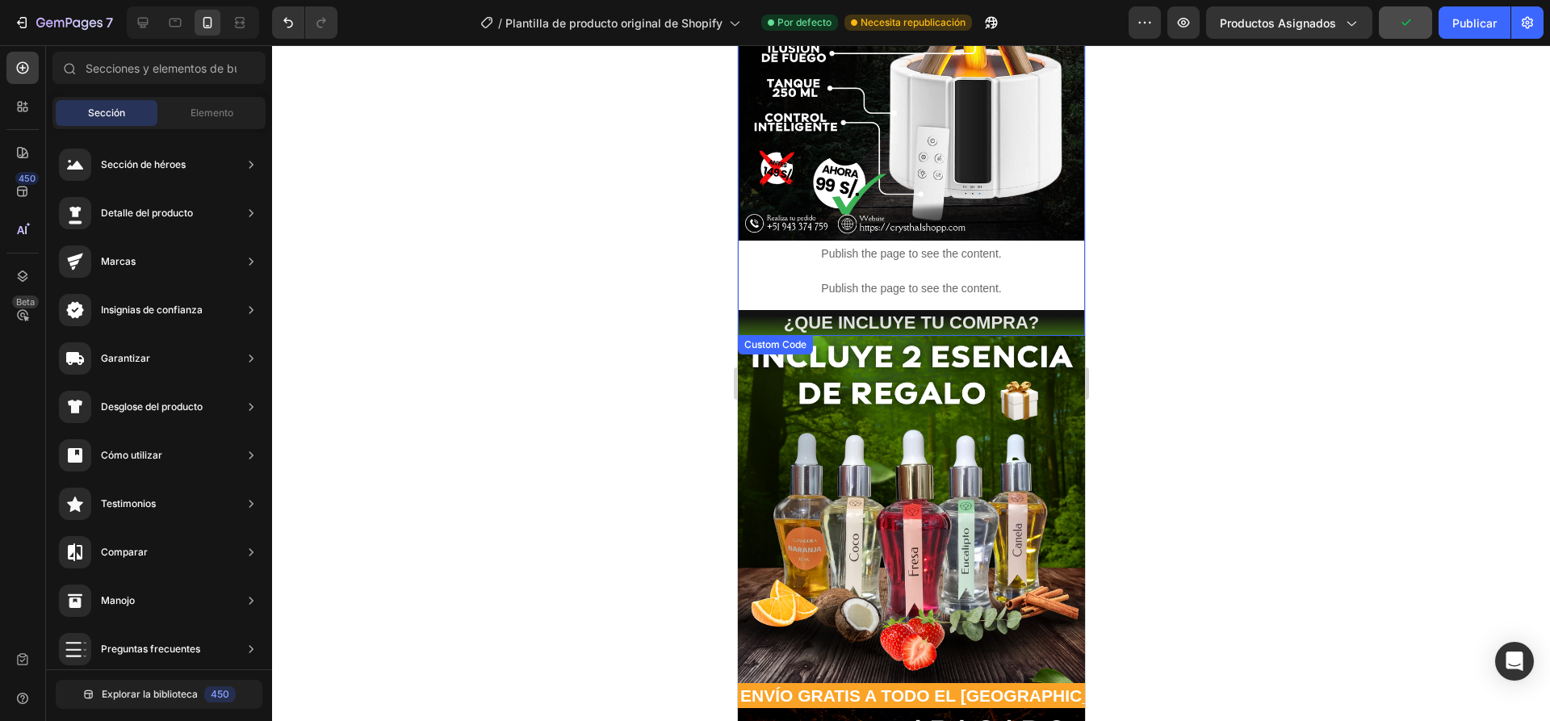
click at [1020, 280] on p "Publish the page to see the content." at bounding box center [910, 288] width 347 height 17
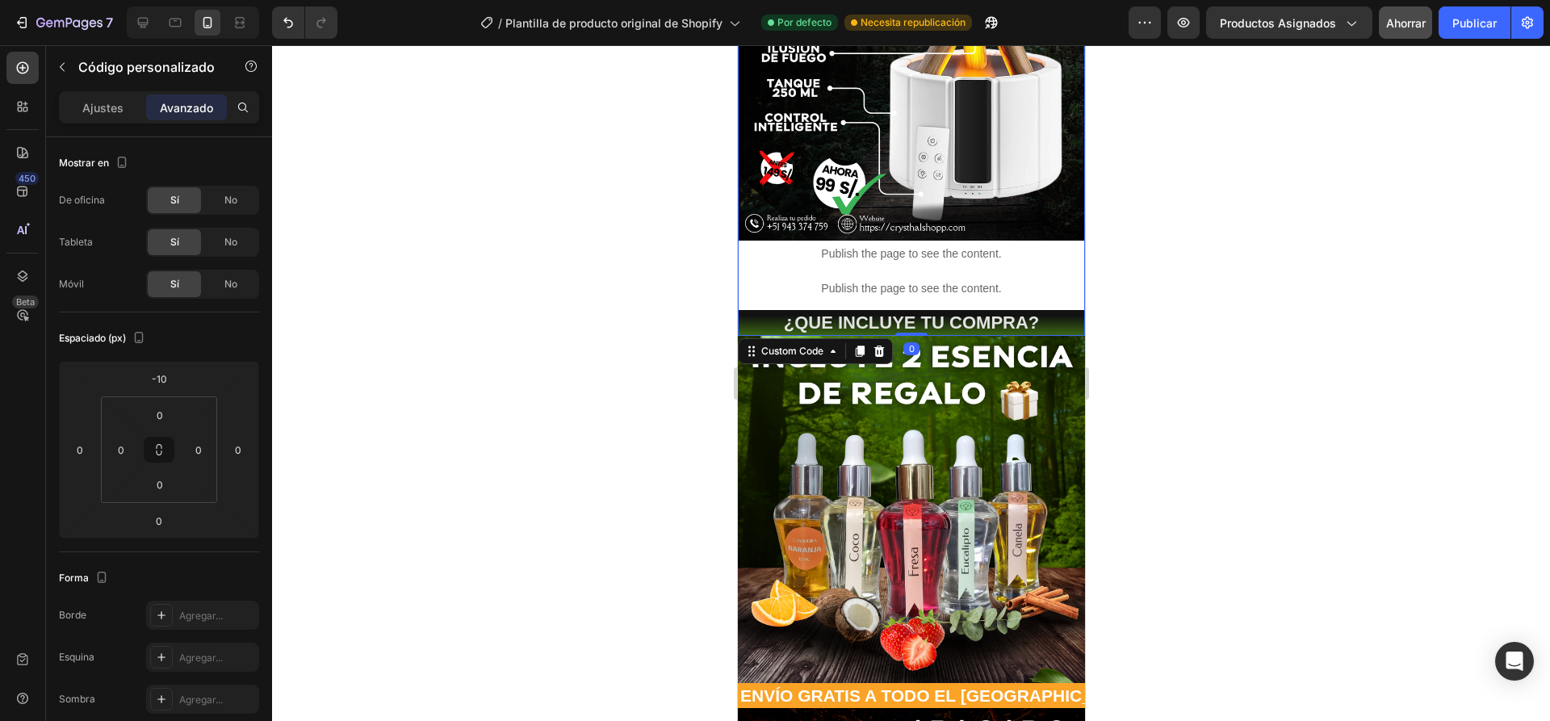
click at [1024, 245] on p "Publish the page to see the content." at bounding box center [910, 253] width 347 height 17
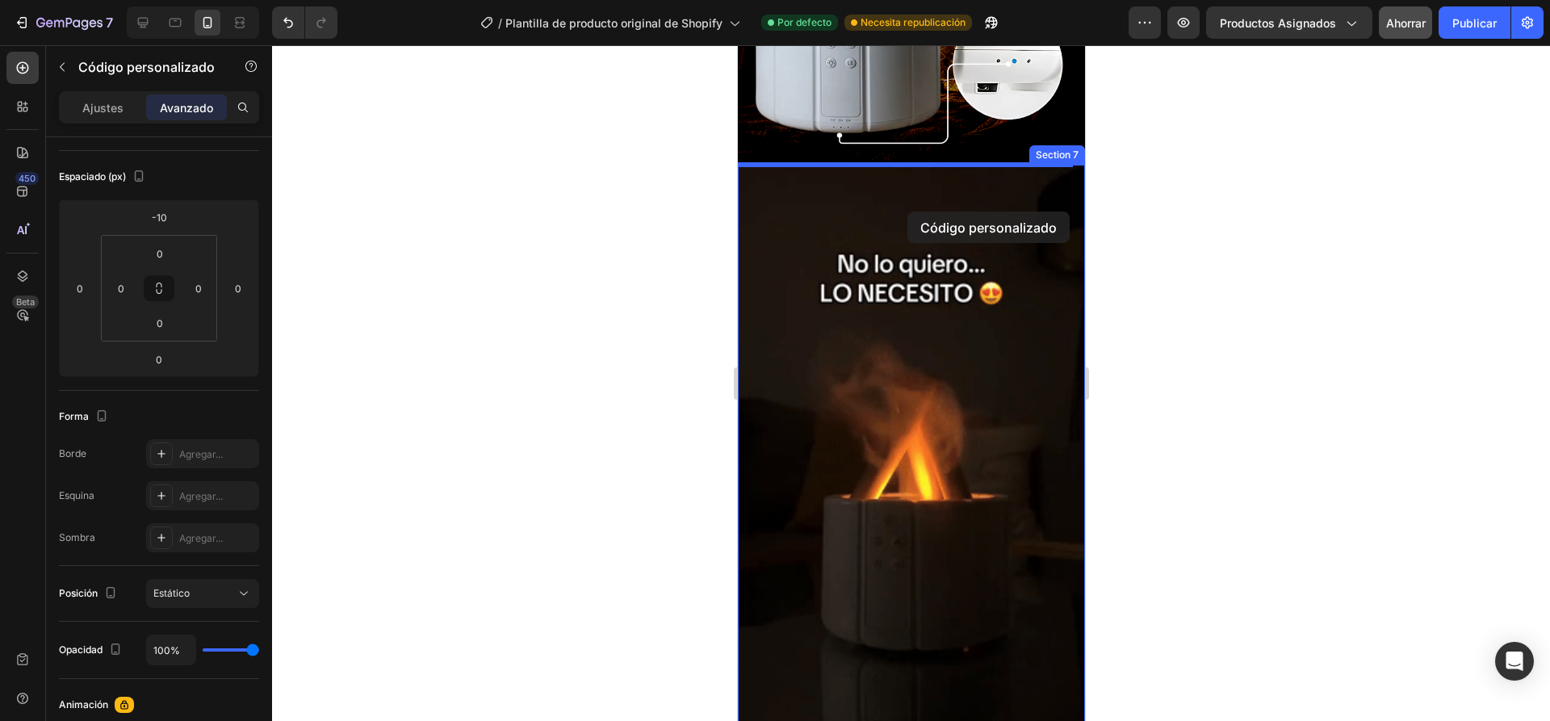
scroll to position [1162, 0]
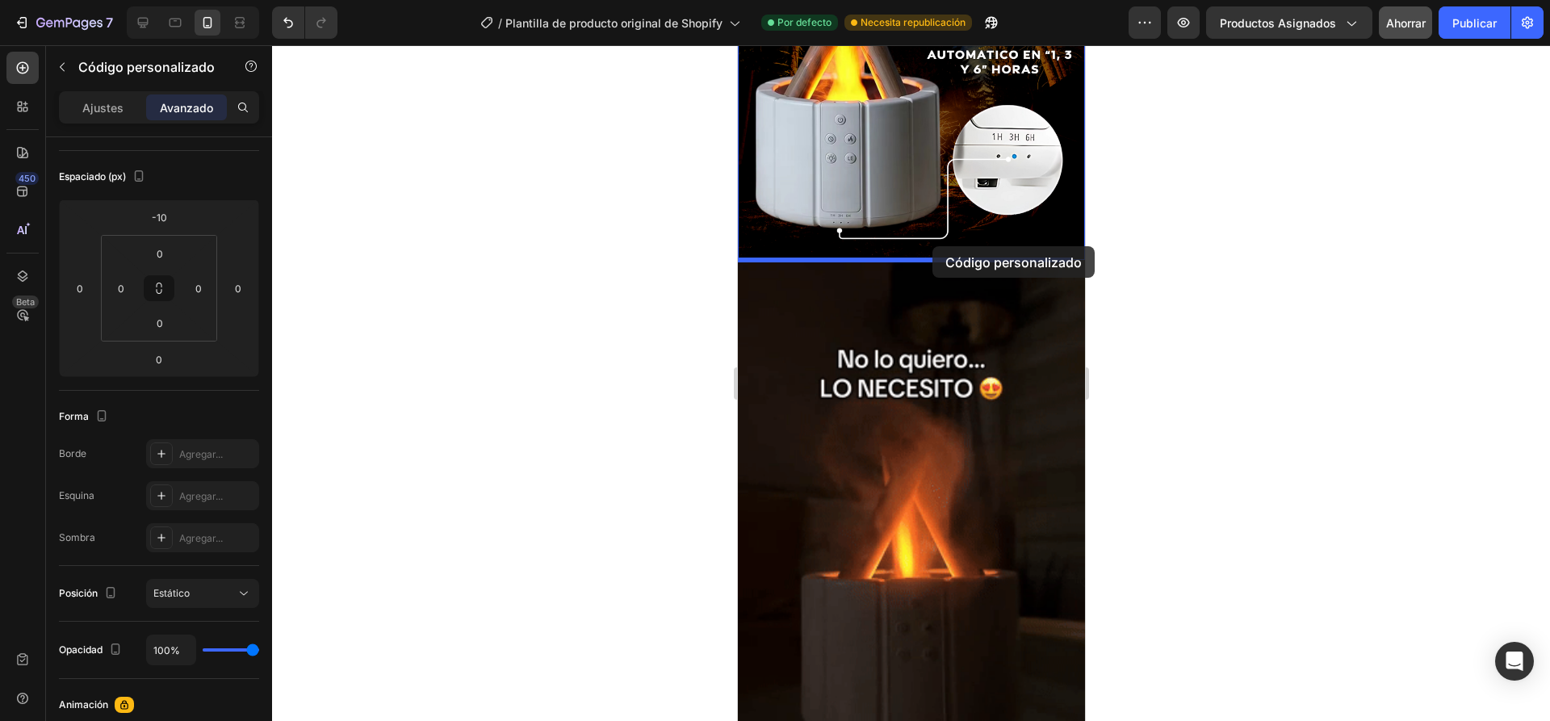
drag, startPoint x: 1037, startPoint y: 282, endPoint x: 932, endPoint y: 246, distance: 110.8
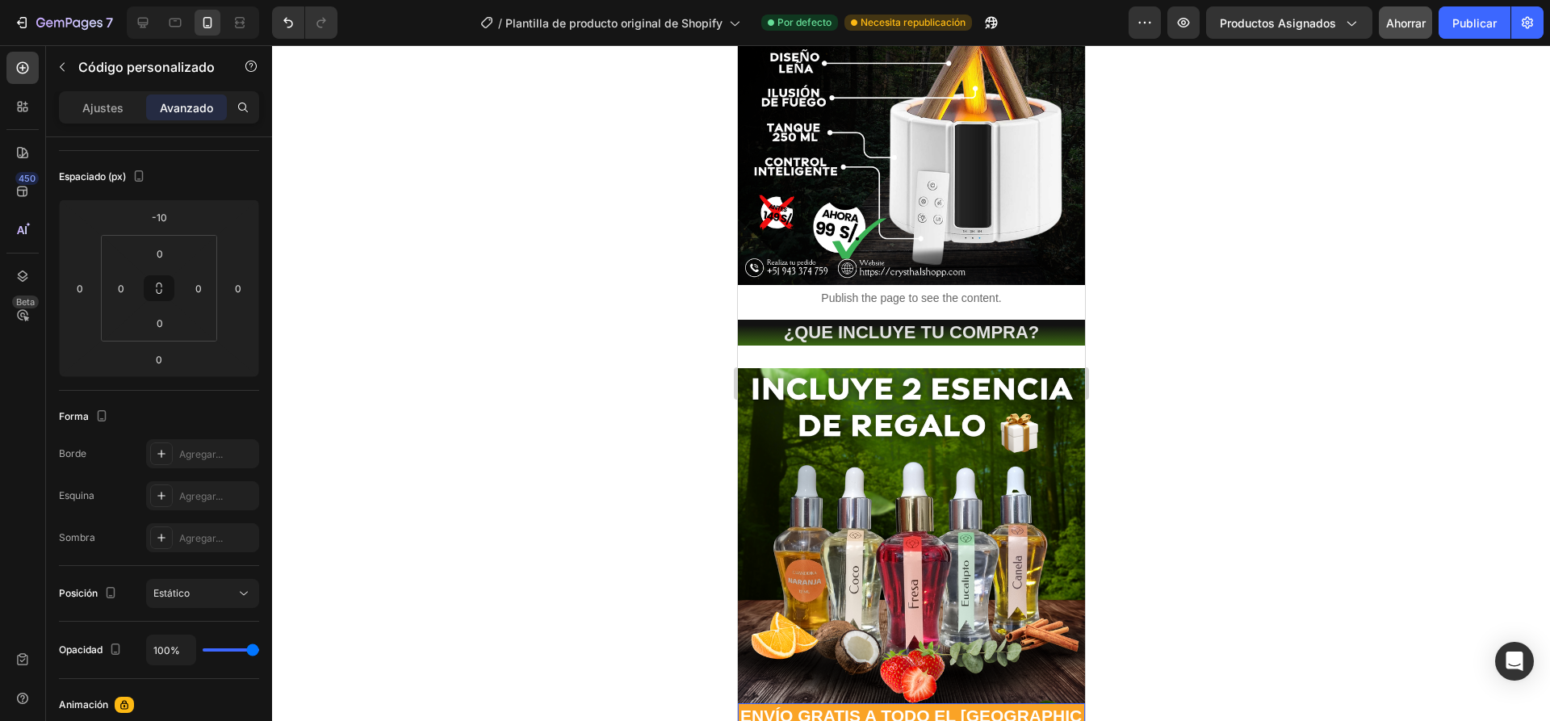
scroll to position [355, 0]
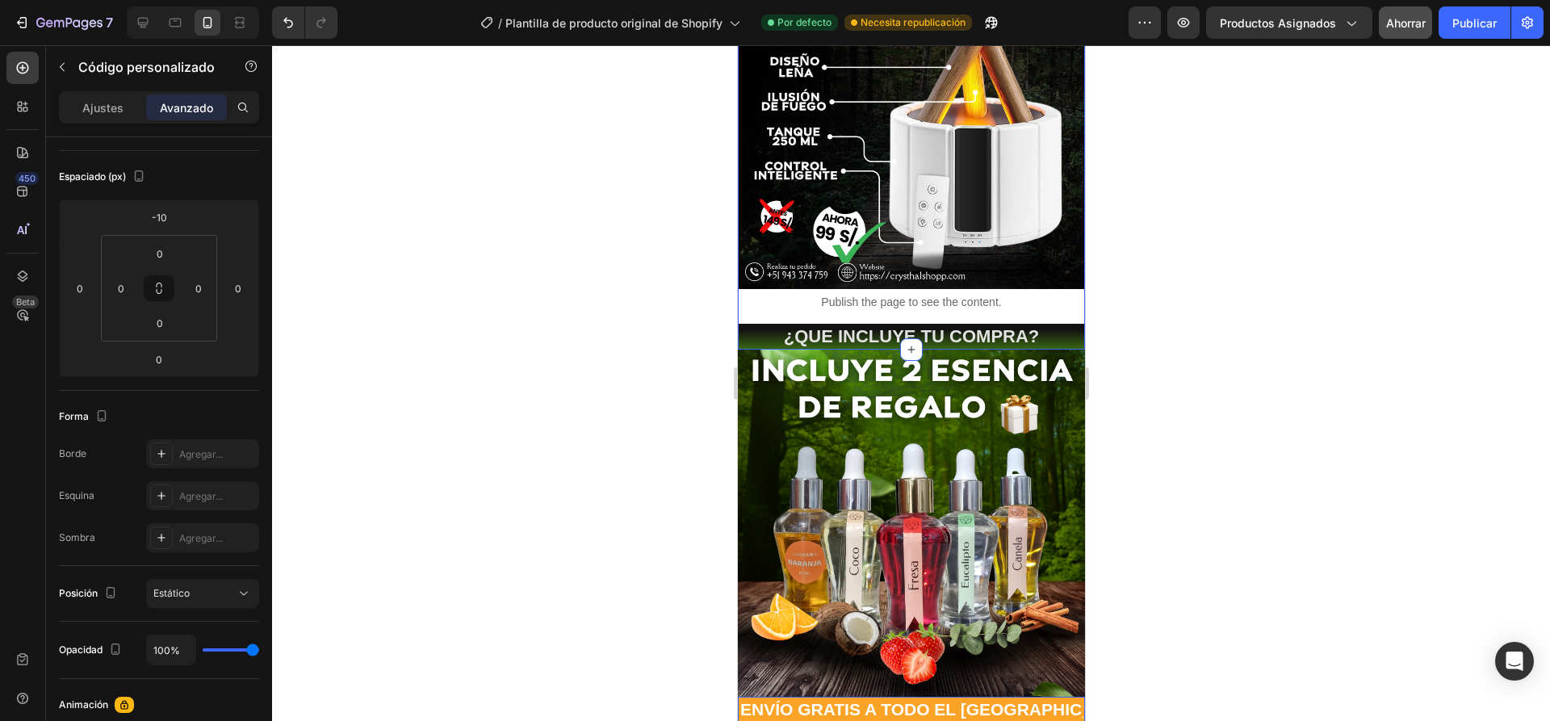
click at [956, 352] on img at bounding box center [910, 523] width 347 height 347
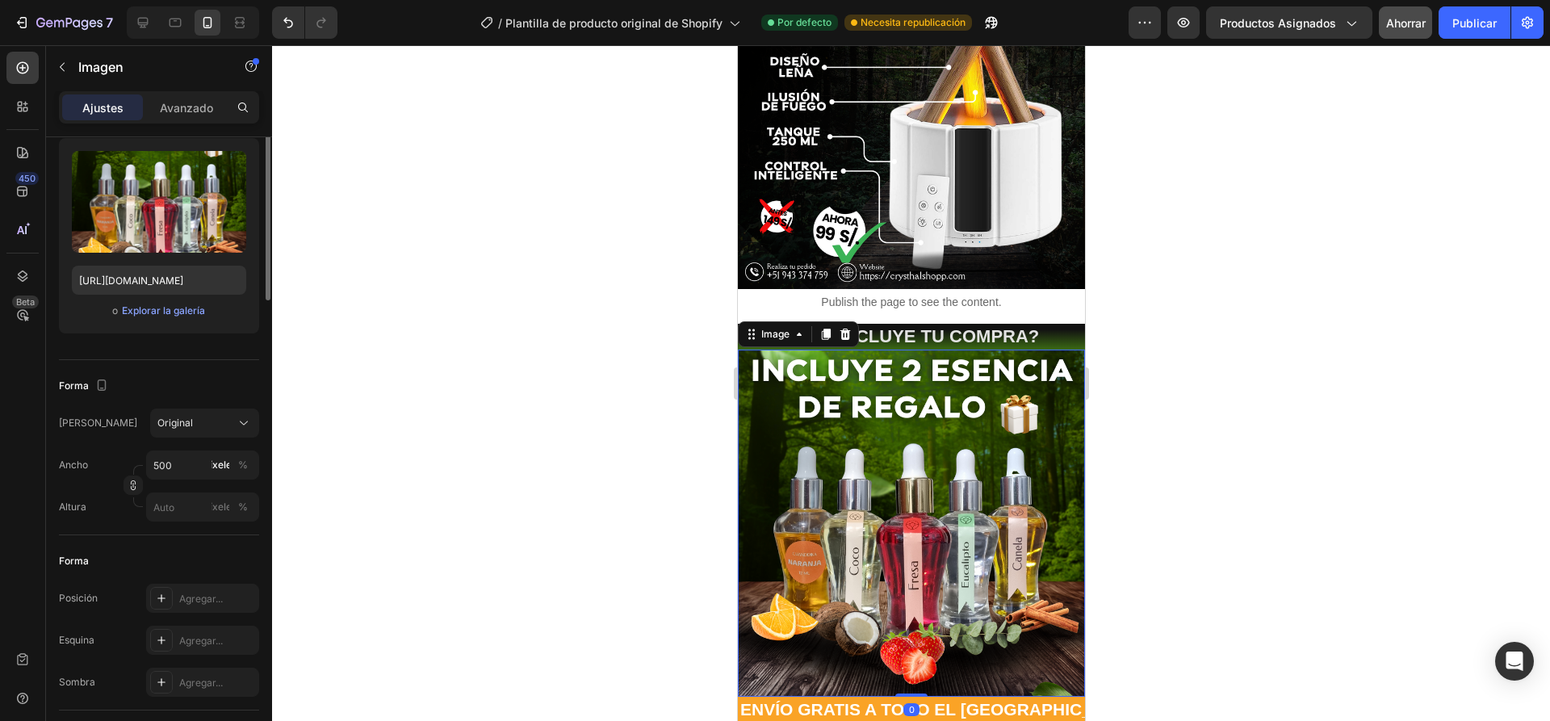
scroll to position [0, 0]
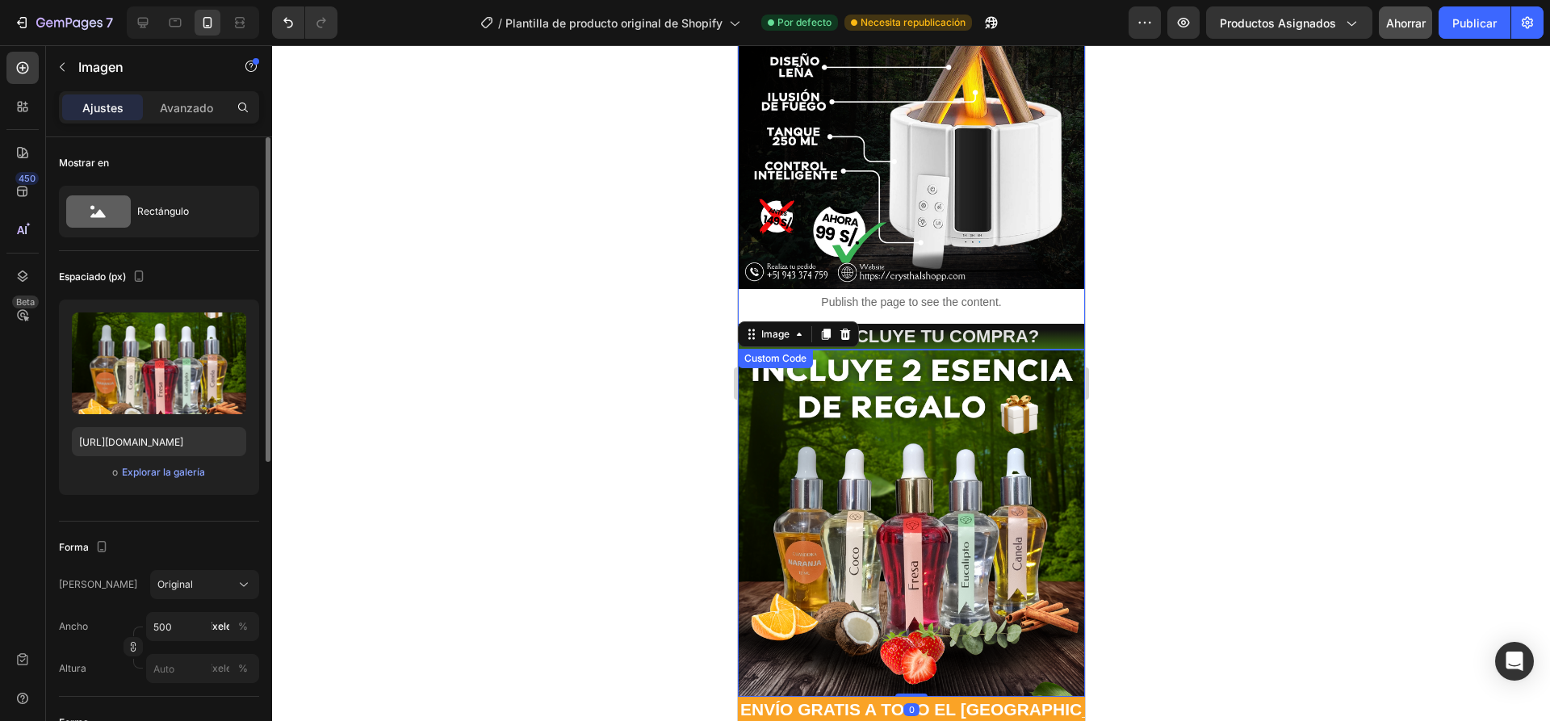
click at [1032, 294] on p "Publish the page to see the content." at bounding box center [910, 302] width 347 height 17
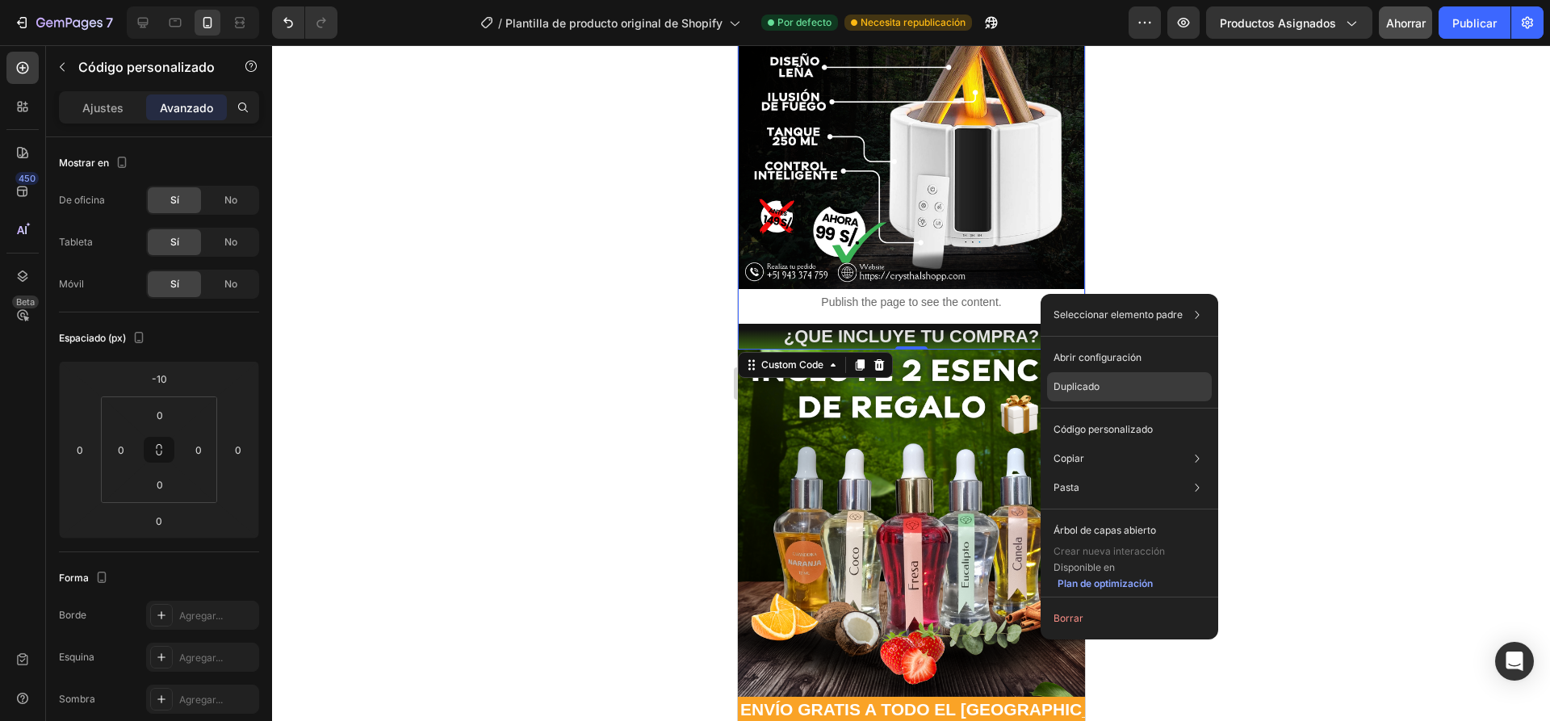
click at [1095, 384] on font "Duplicado" at bounding box center [1077, 386] width 46 height 12
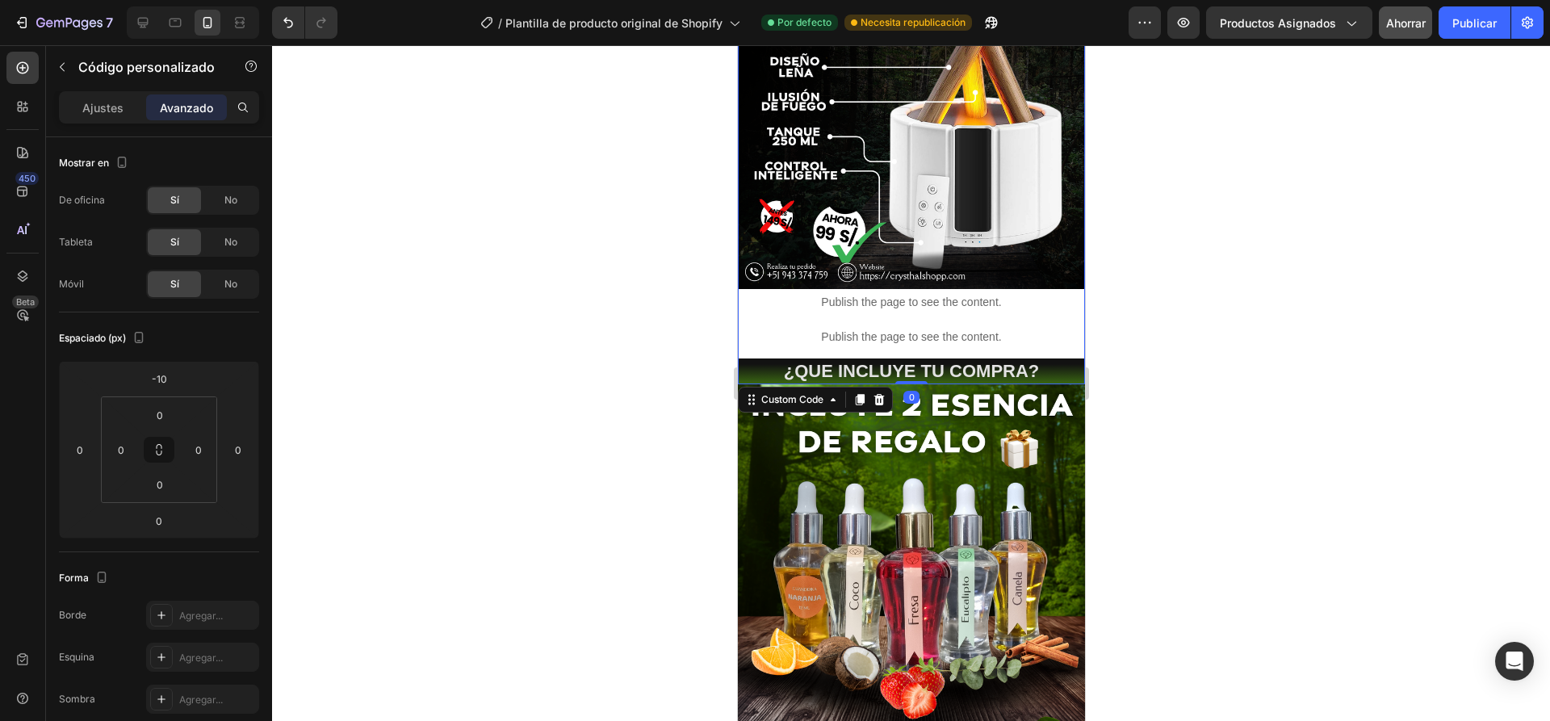
click at [1045, 329] on p "Publish the page to see the content." at bounding box center [910, 337] width 347 height 17
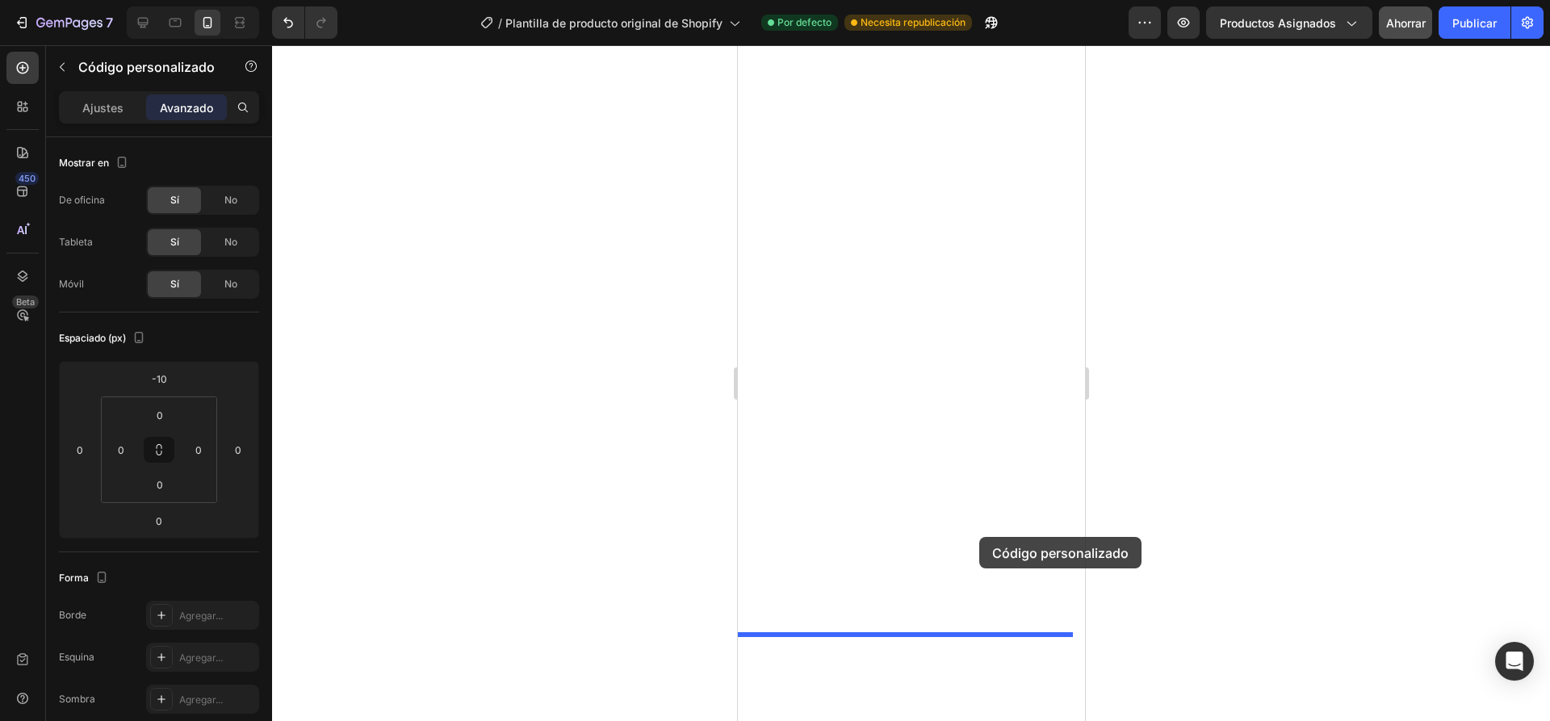
scroll to position [2454, 0]
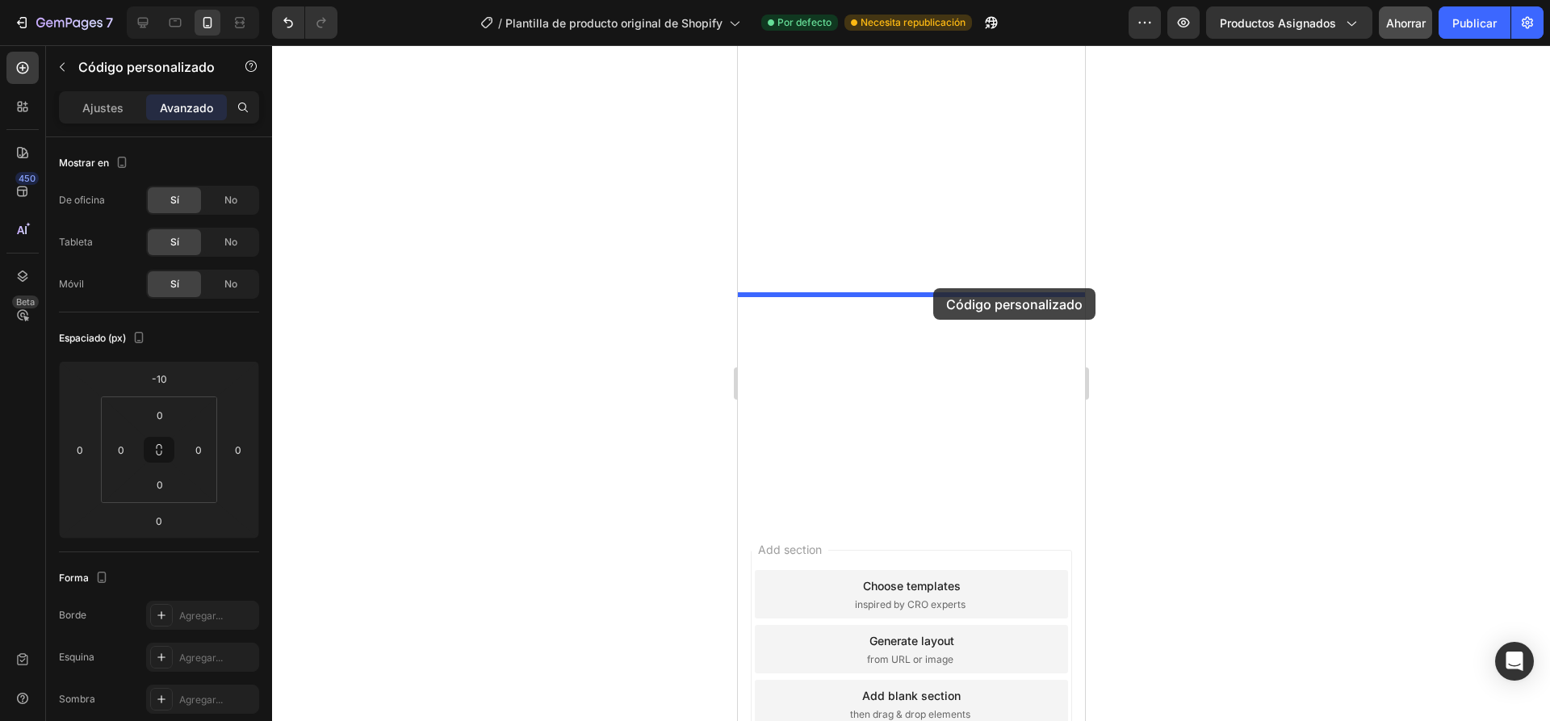
drag, startPoint x: 1049, startPoint y: 330, endPoint x: 932, endPoint y: 288, distance: 123.6
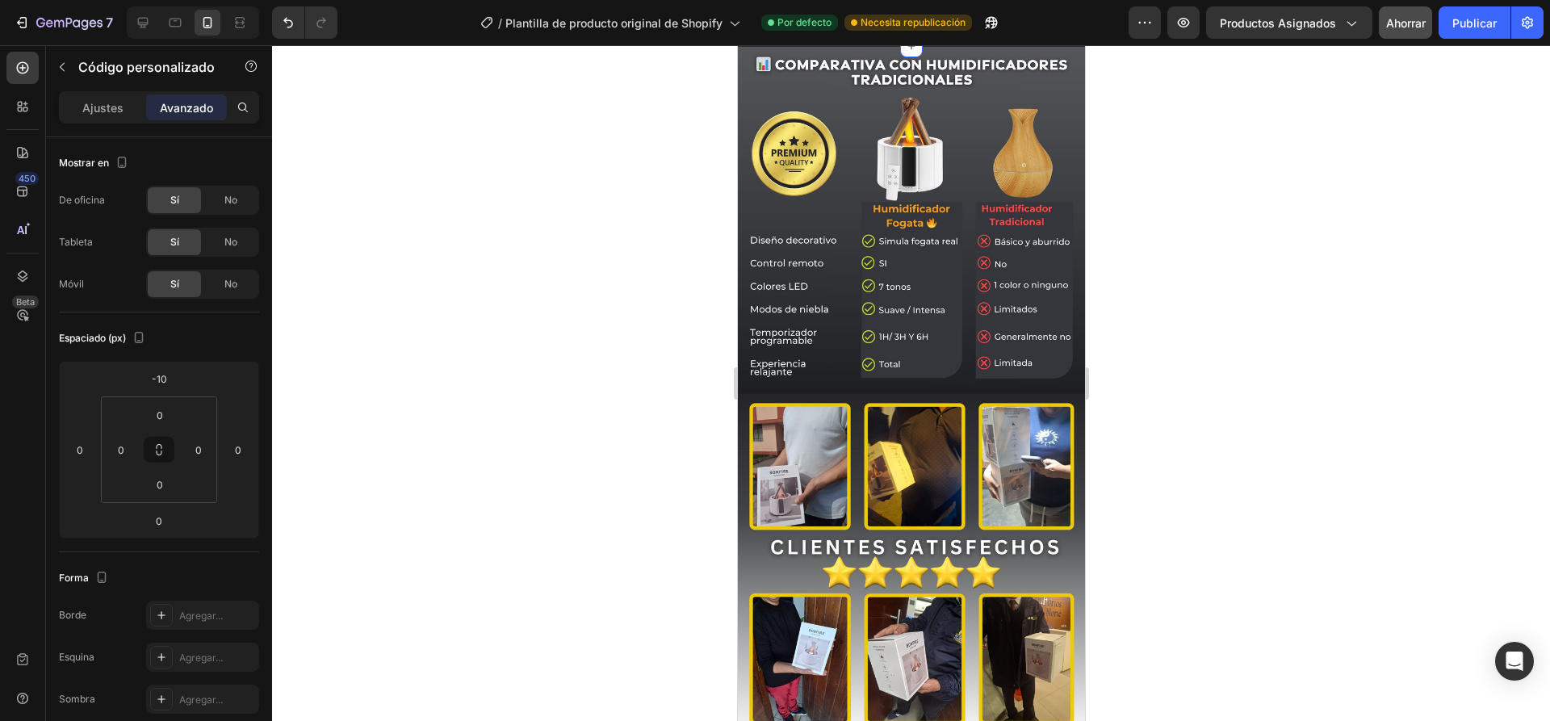
click at [982, 46] on div "Publish the page to see the content. Custom Code 0 Section 10" at bounding box center [910, 3] width 347 height 86
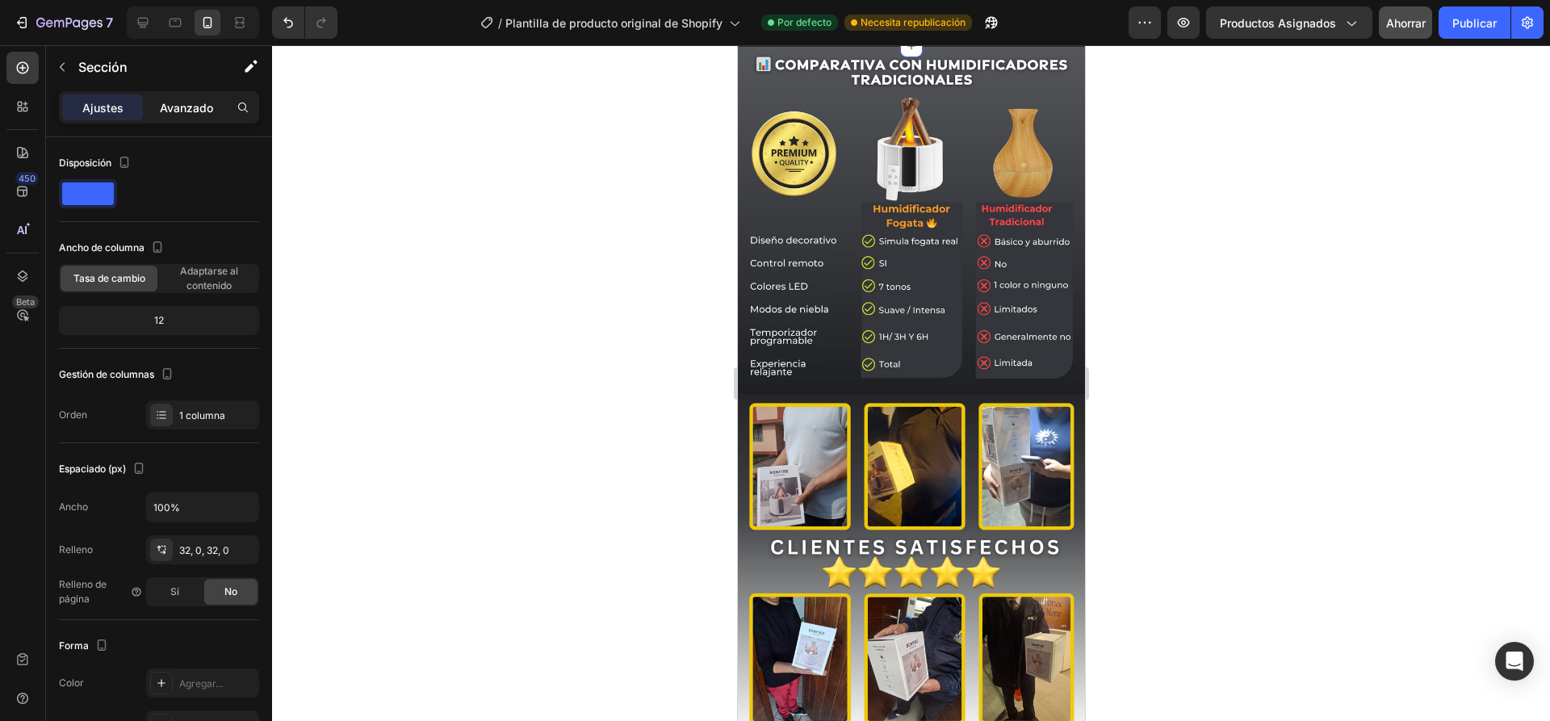
click at [176, 99] on p "Avanzado" at bounding box center [186, 107] width 53 height 17
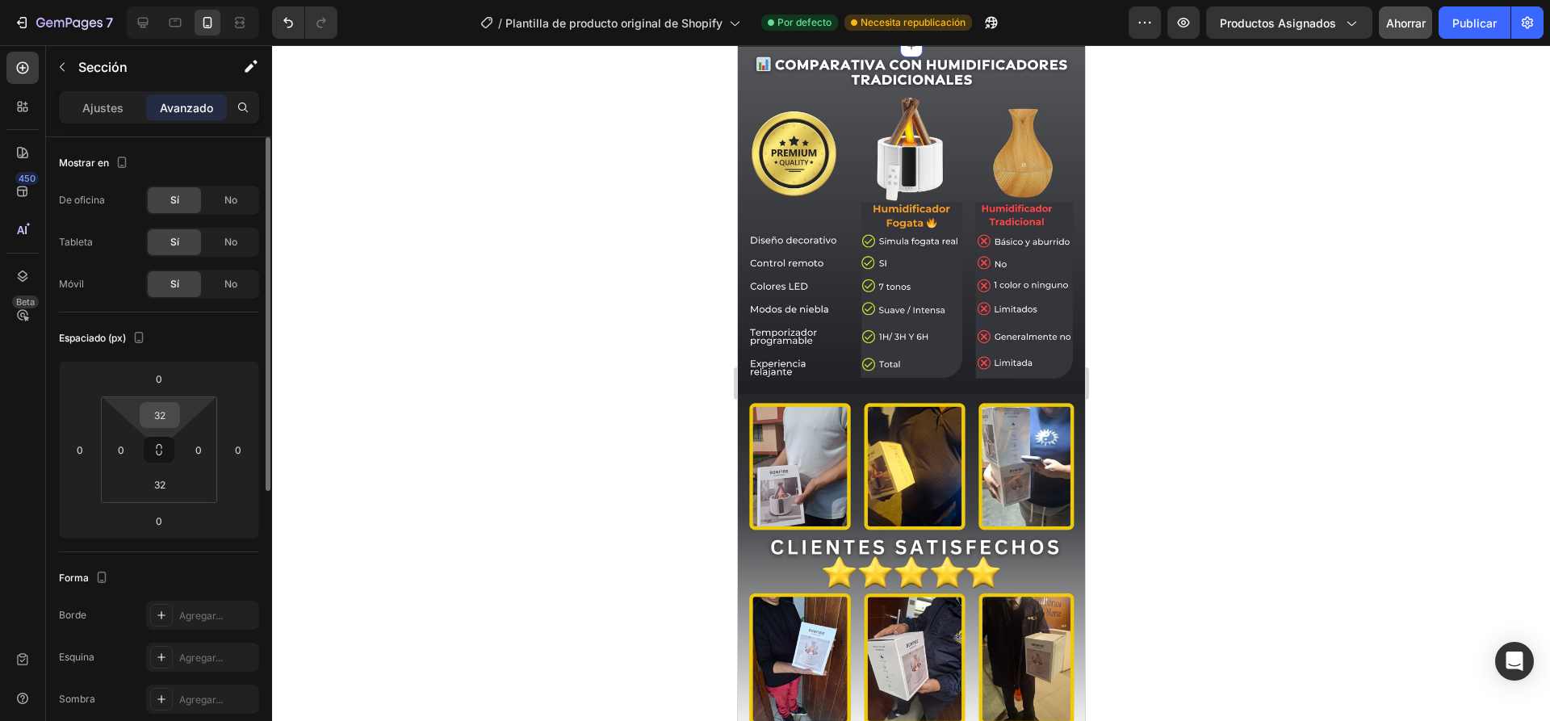
click at [165, 415] on input "32" at bounding box center [160, 415] width 32 height 24
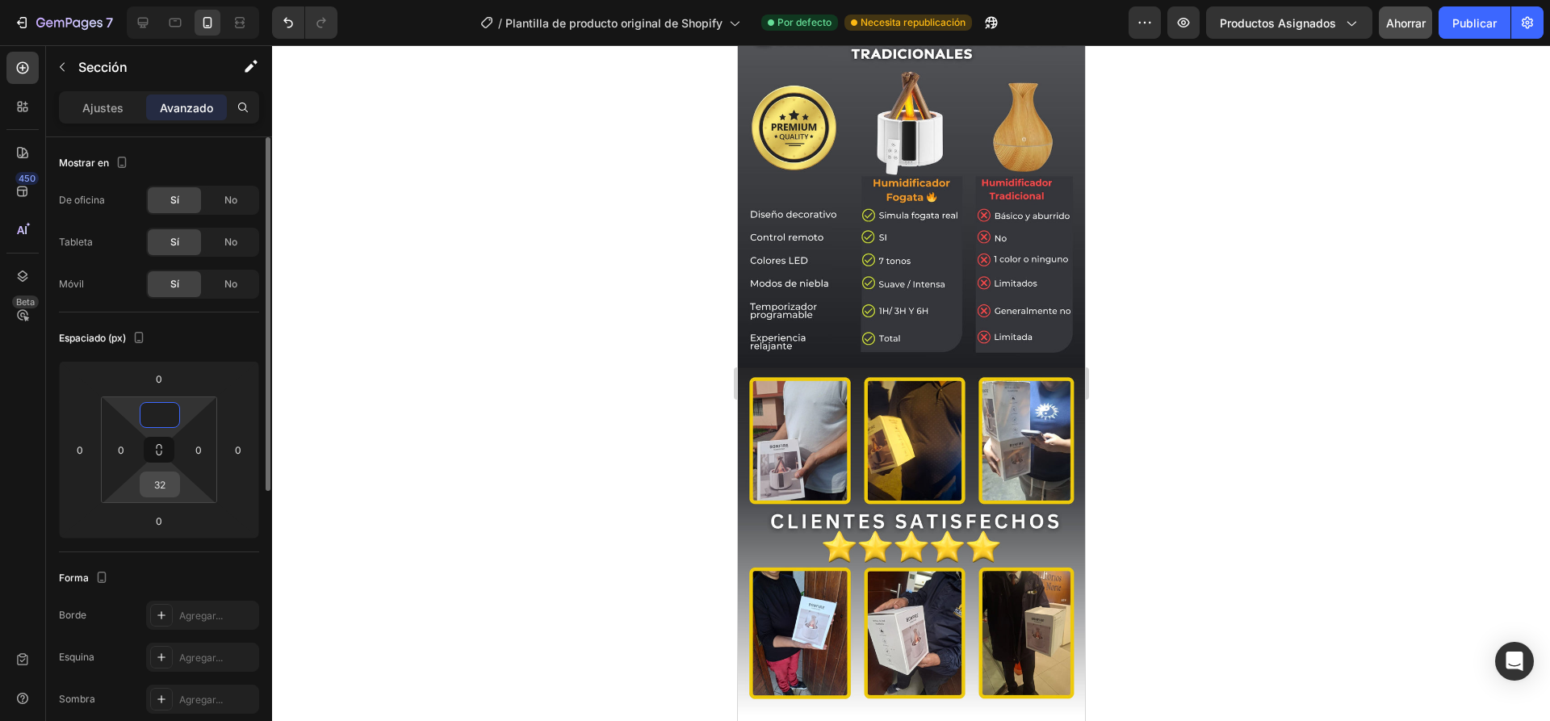
type input "0"
click at [161, 478] on input "32" at bounding box center [160, 484] width 32 height 24
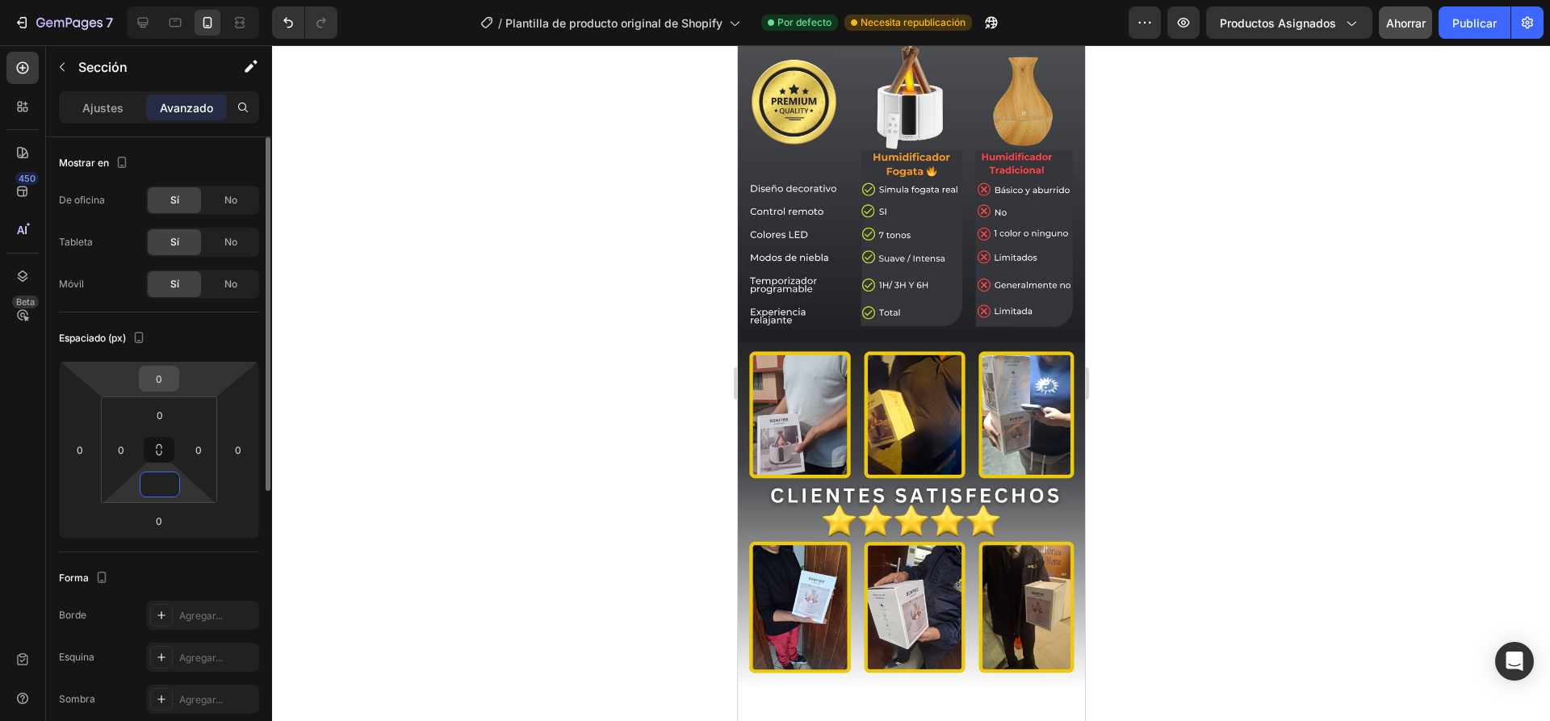
type input "0"
click at [169, 375] on input "0" at bounding box center [159, 379] width 32 height 24
type input "-10"
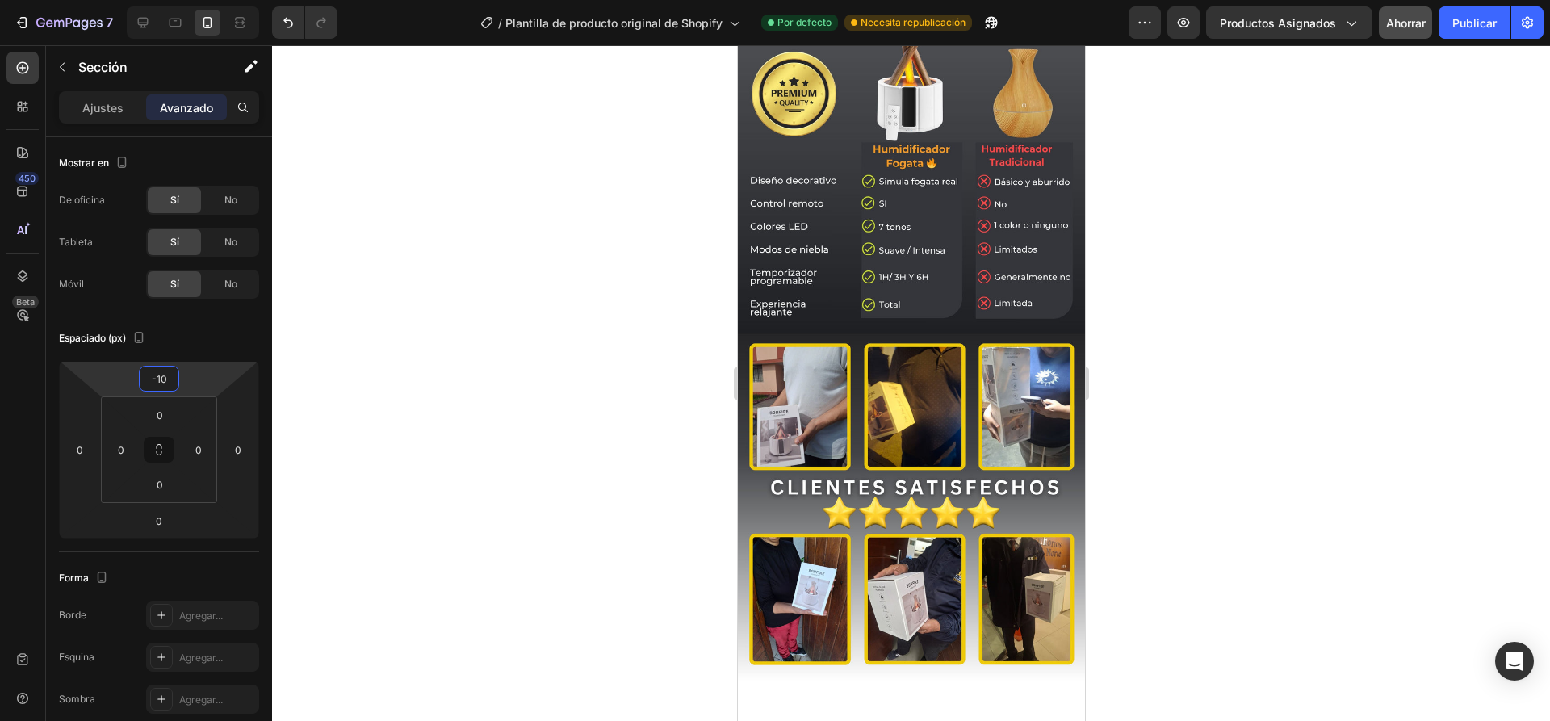
click at [384, 342] on div at bounding box center [911, 383] width 1278 height 676
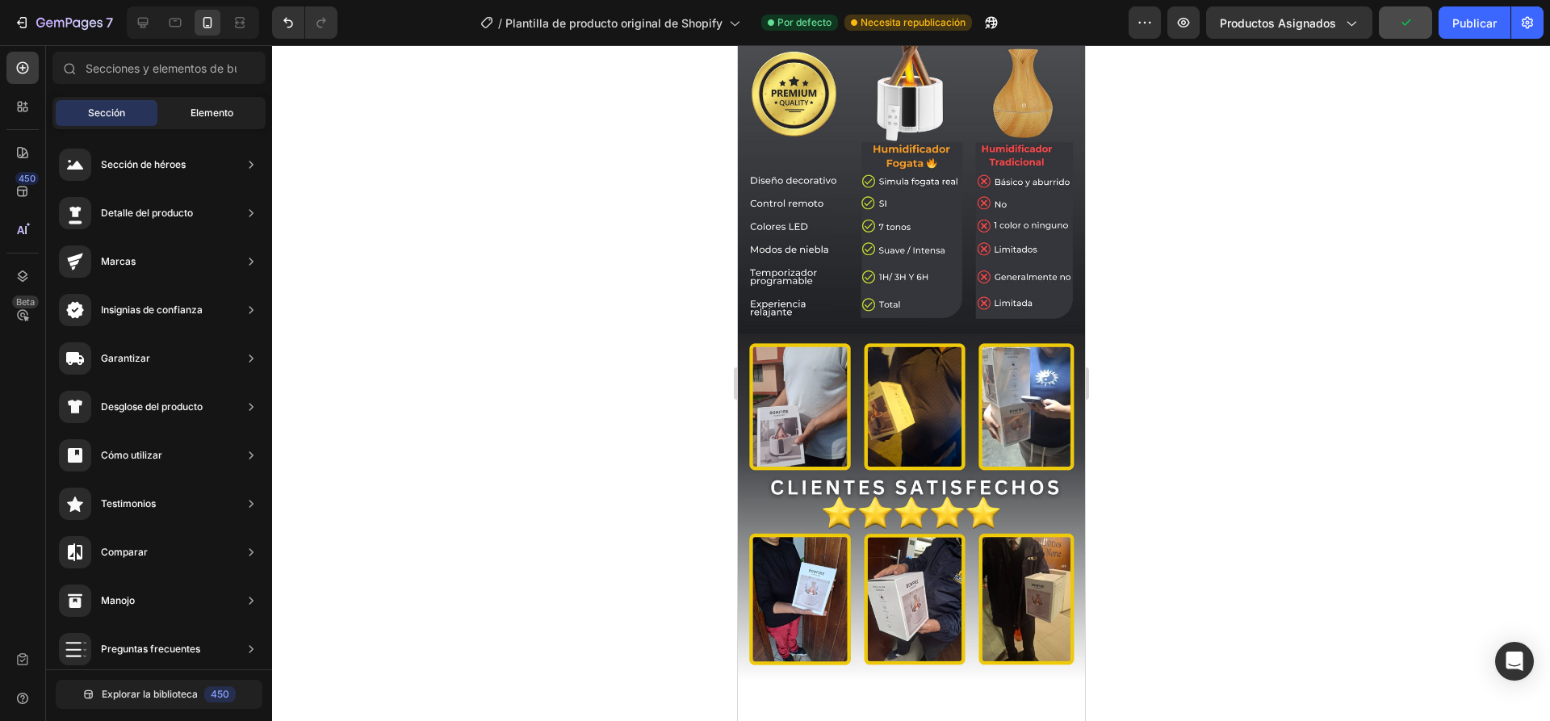
click at [220, 106] on span "Elemento" at bounding box center [212, 113] width 43 height 15
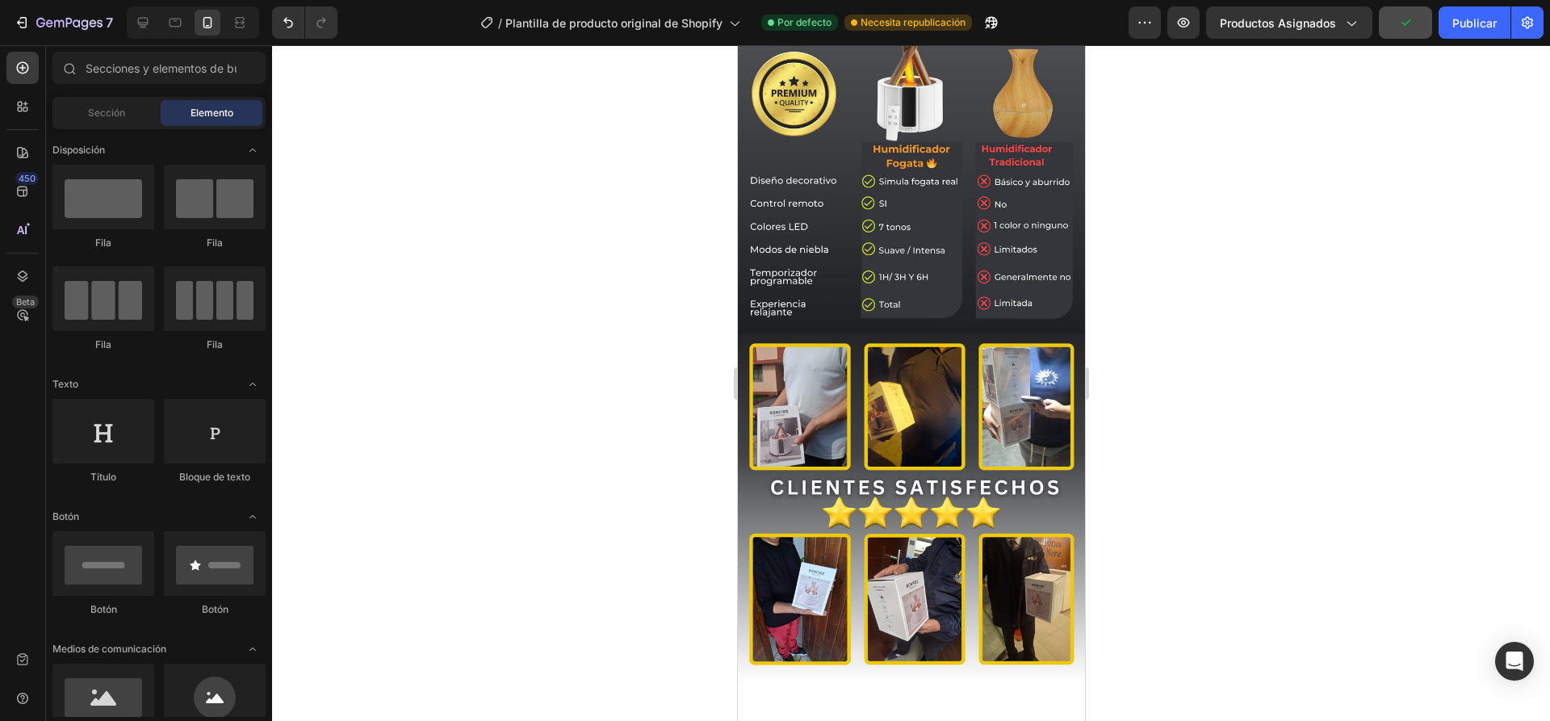
click at [138, 127] on div "Sección Elemento" at bounding box center [158, 113] width 213 height 32
click at [124, 115] on font "Sección" at bounding box center [106, 113] width 37 height 12
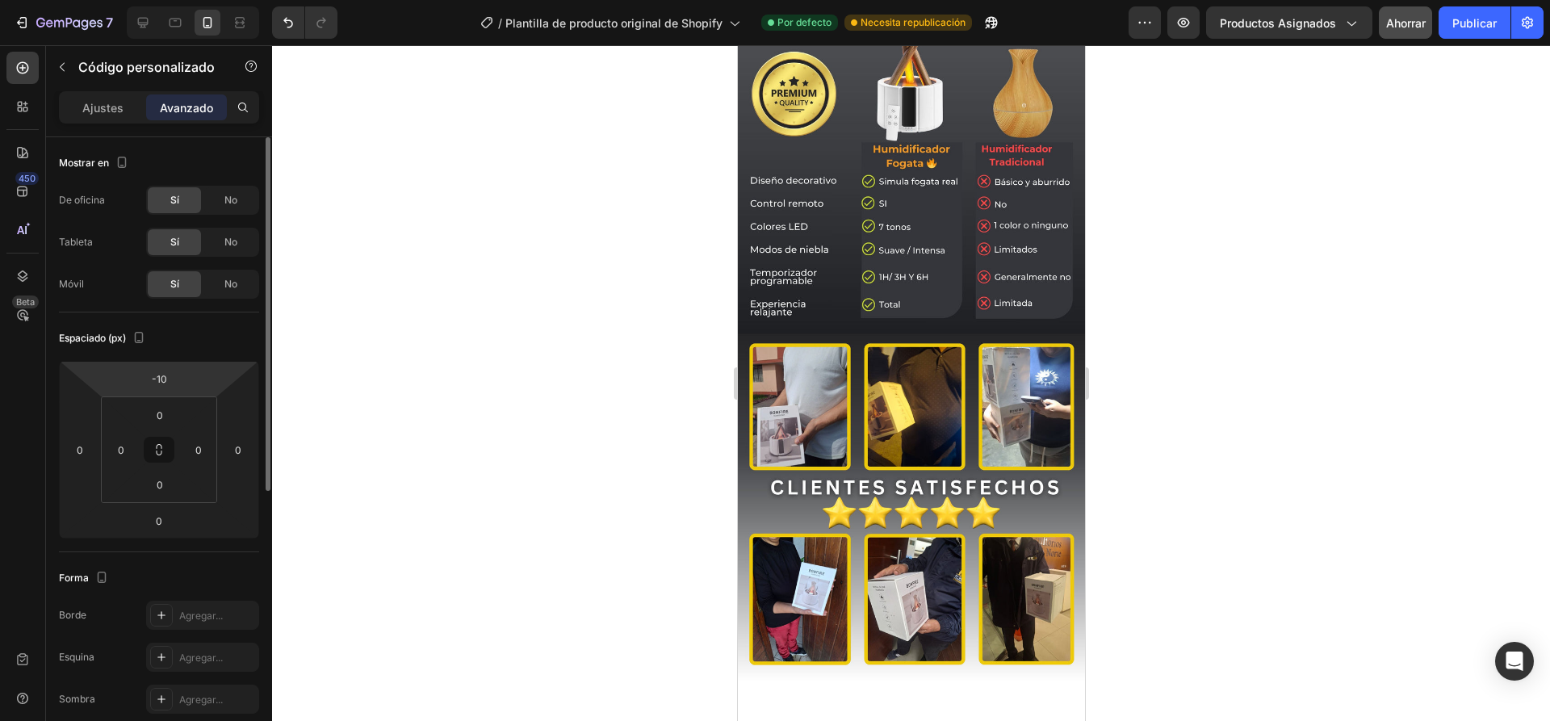
click at [179, 0] on html "7 / Plantilla de producto original de Shopify Por defecto Necesita republicació…" at bounding box center [775, 0] width 1550 height 0
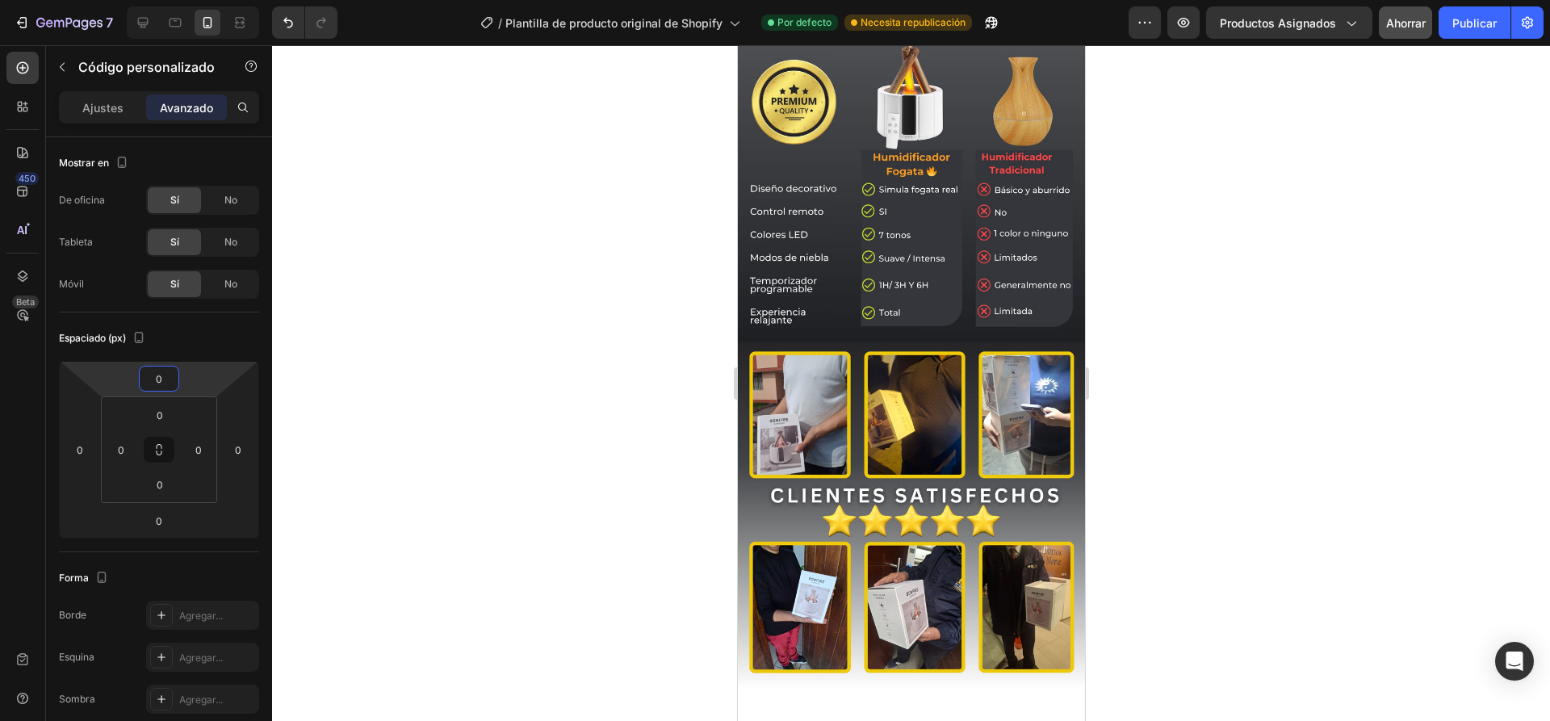
click at [471, 333] on div at bounding box center [911, 383] width 1278 height 676
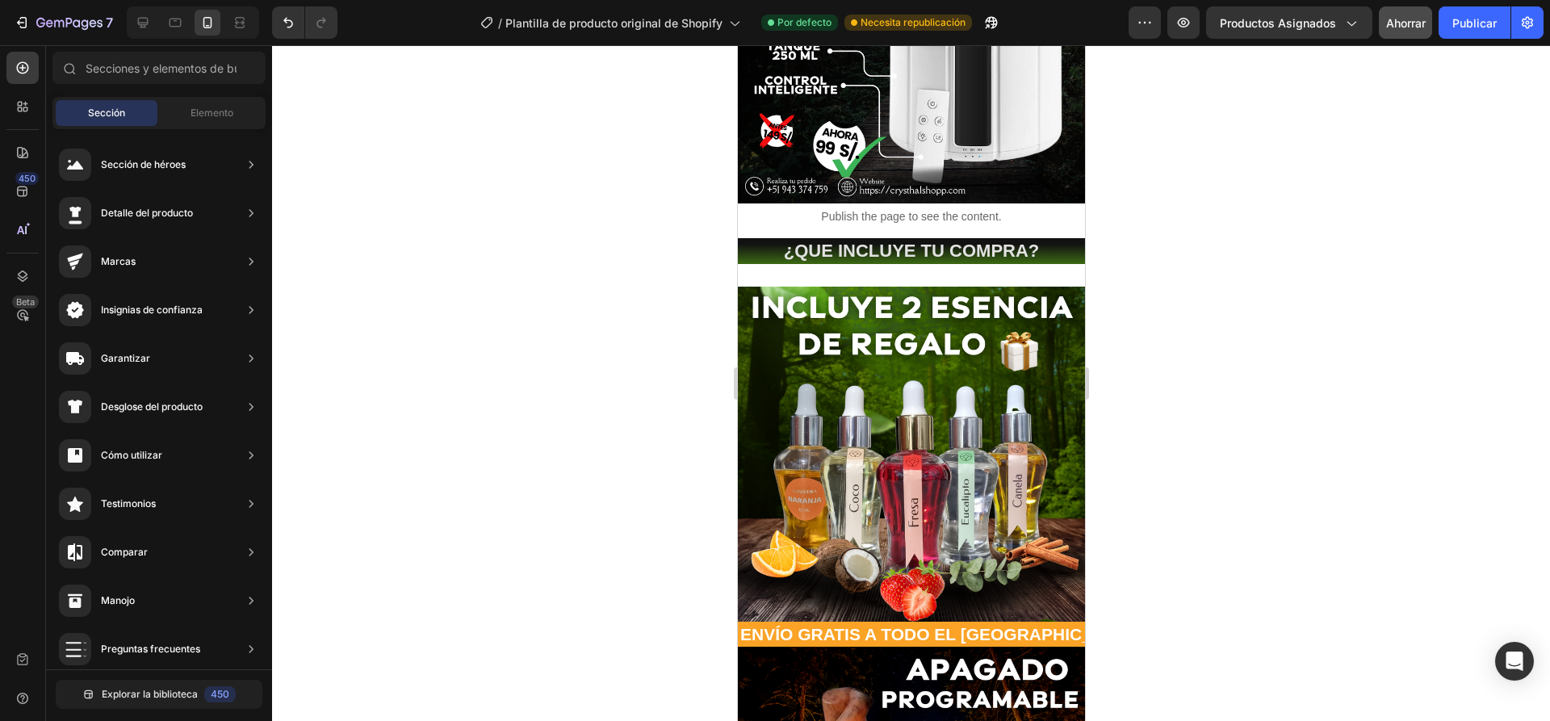
scroll to position [436, 0]
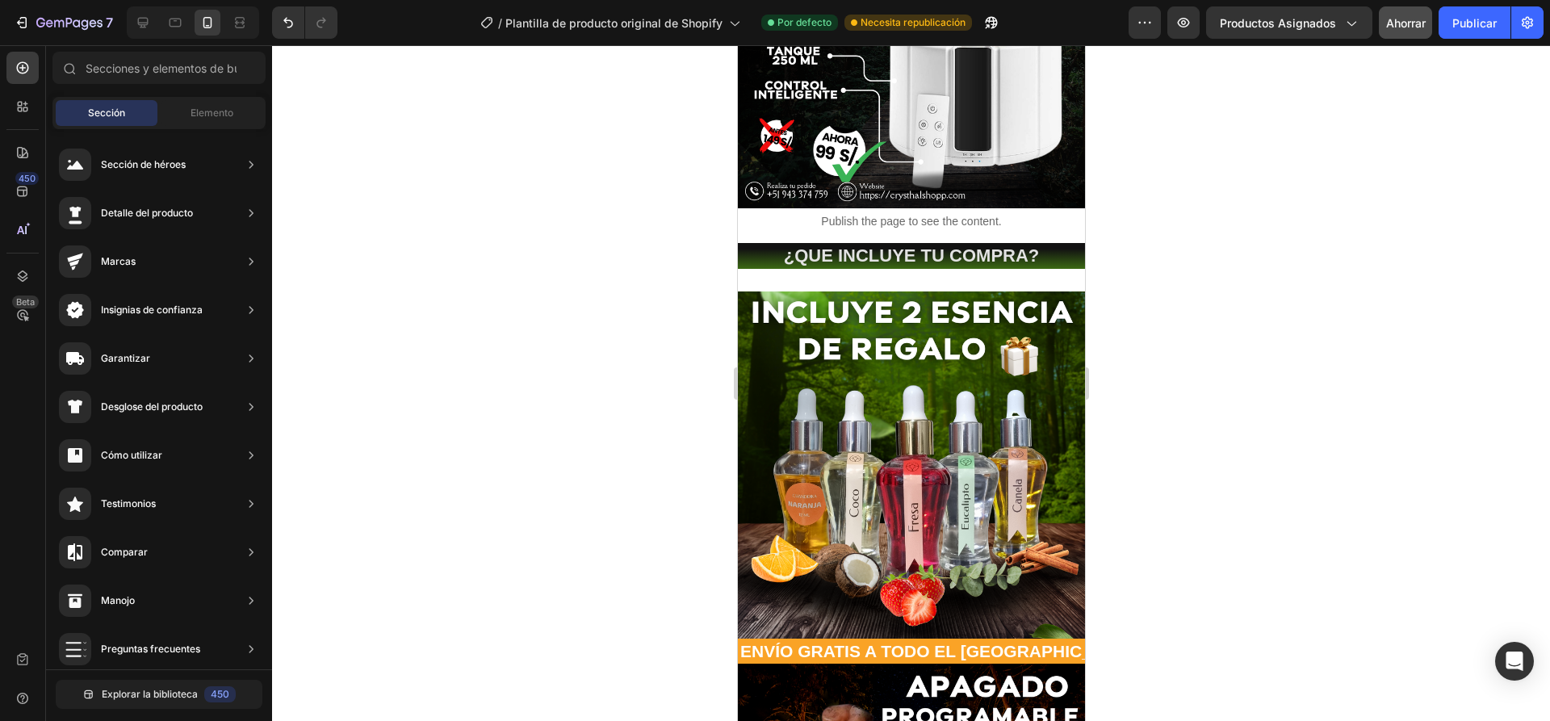
click at [608, 277] on div at bounding box center [911, 383] width 1278 height 676
click at [934, 243] on h2 "¿QUE INCLUYE TU COMPRA?" at bounding box center [910, 256] width 347 height 27
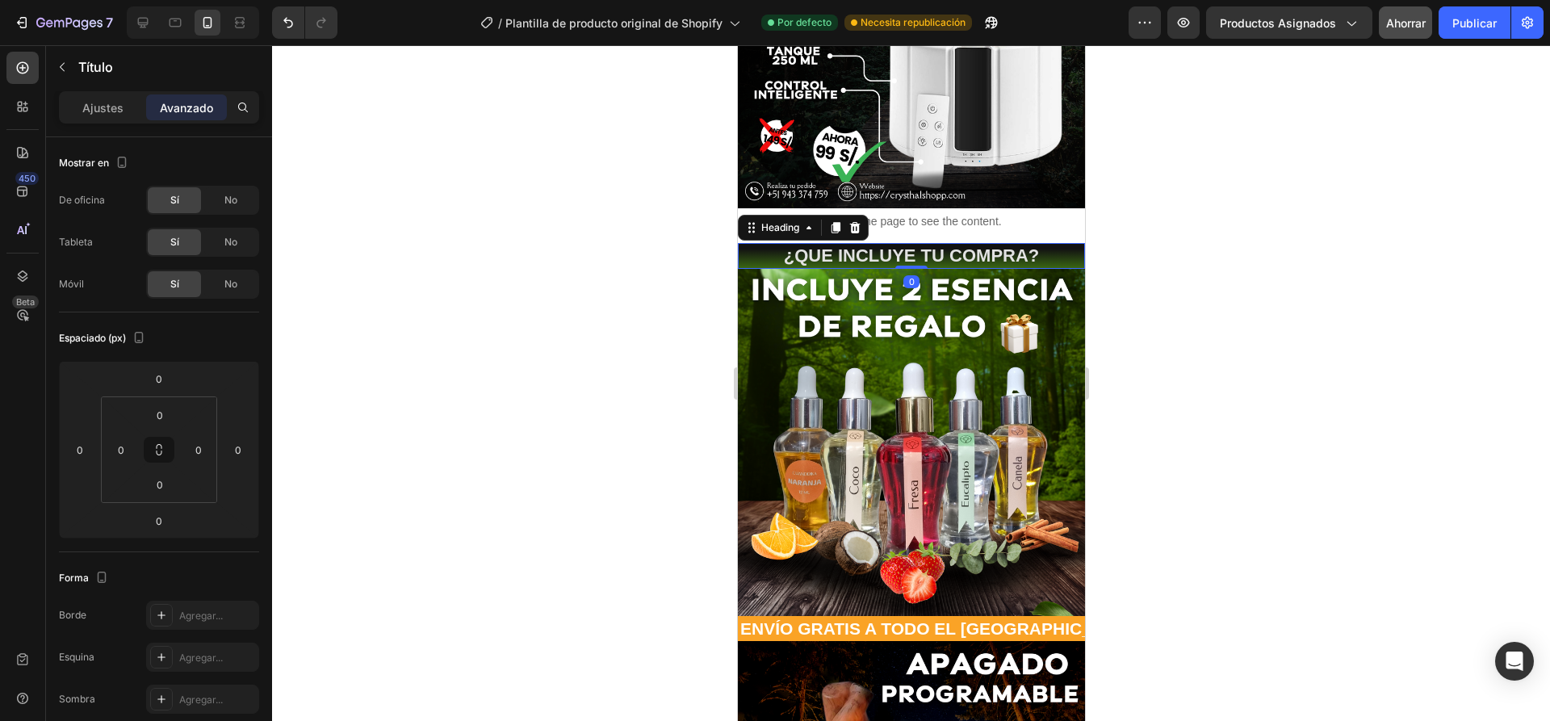
click at [1397, 25] on font "Ahorrar" at bounding box center [1406, 23] width 40 height 14
click at [1476, 21] on font "Publicar" at bounding box center [1474, 23] width 44 height 14
click at [1024, 213] on p "Publish the page to see the content." at bounding box center [910, 221] width 347 height 17
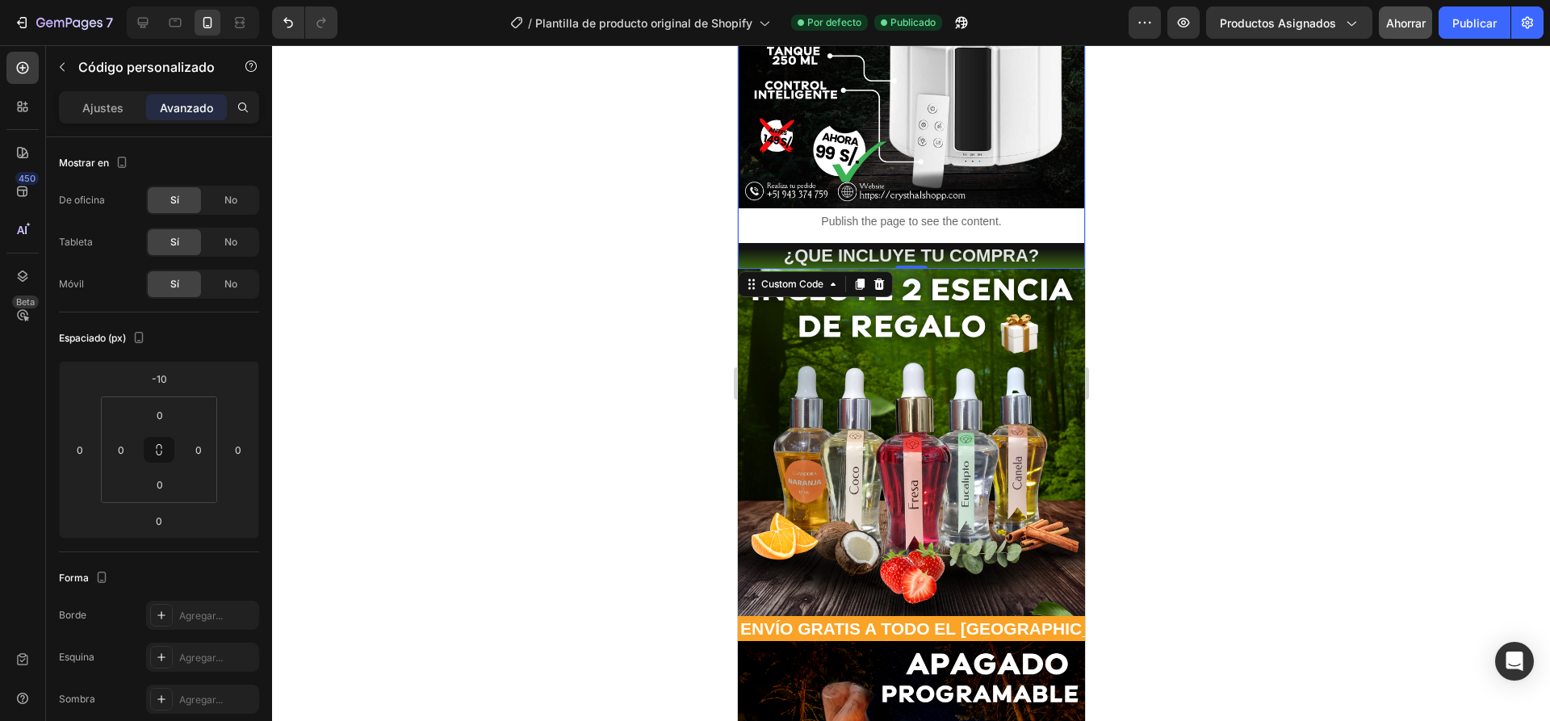
click at [467, 273] on div at bounding box center [911, 383] width 1278 height 676
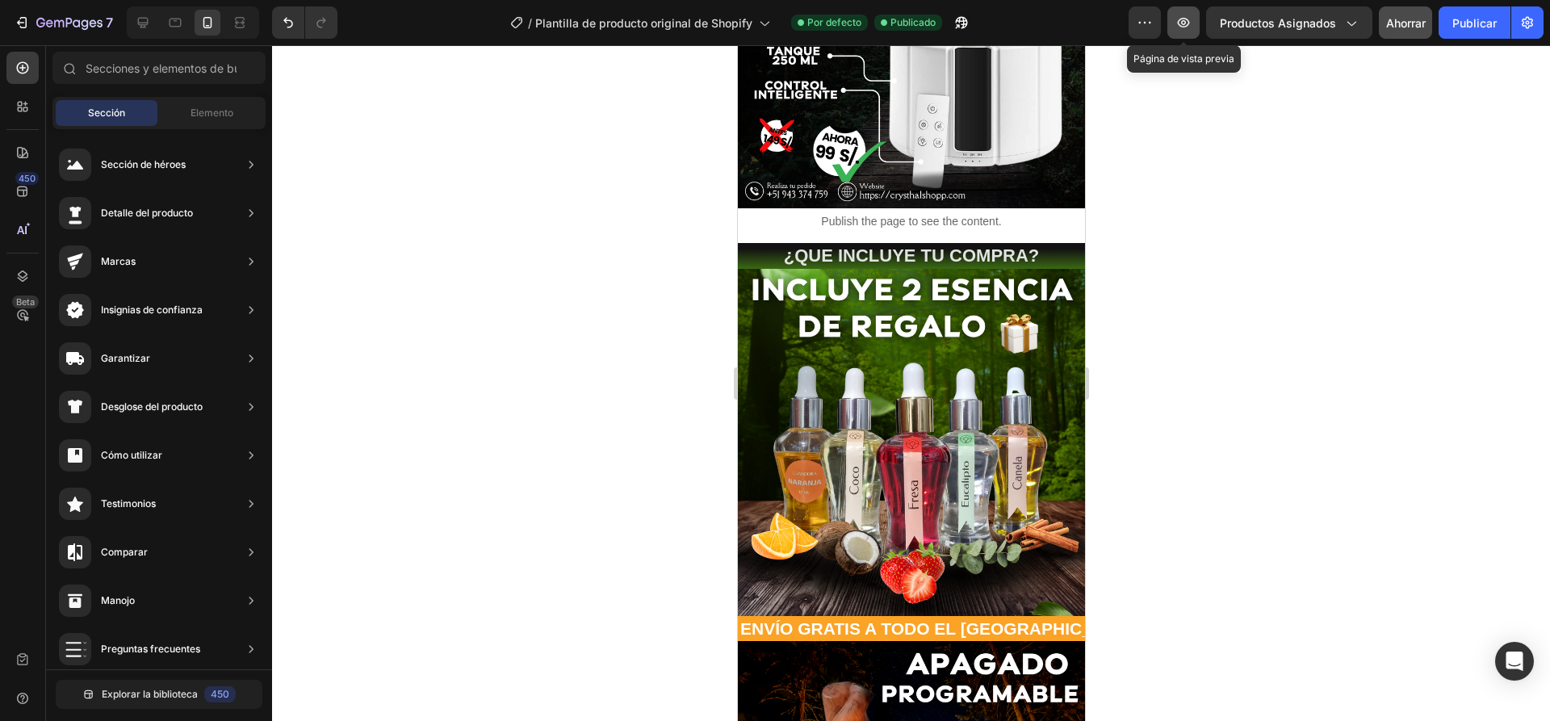
click at [1181, 22] on icon "button" at bounding box center [1183, 23] width 16 height 16
click at [281, 22] on icon "Deshacer/Rehacer" at bounding box center [288, 23] width 16 height 16
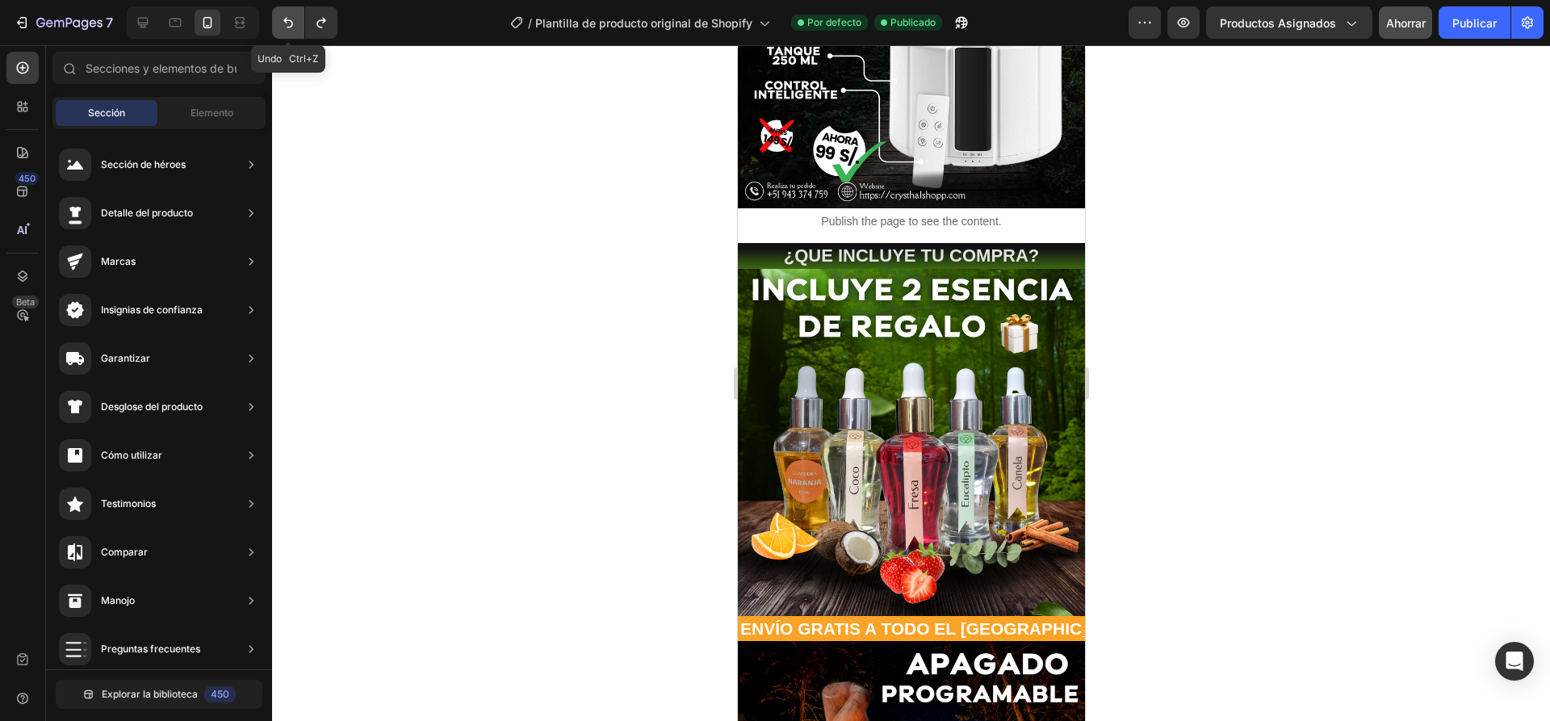
click at [281, 22] on icon "Deshacer/Rehacer" at bounding box center [288, 23] width 16 height 16
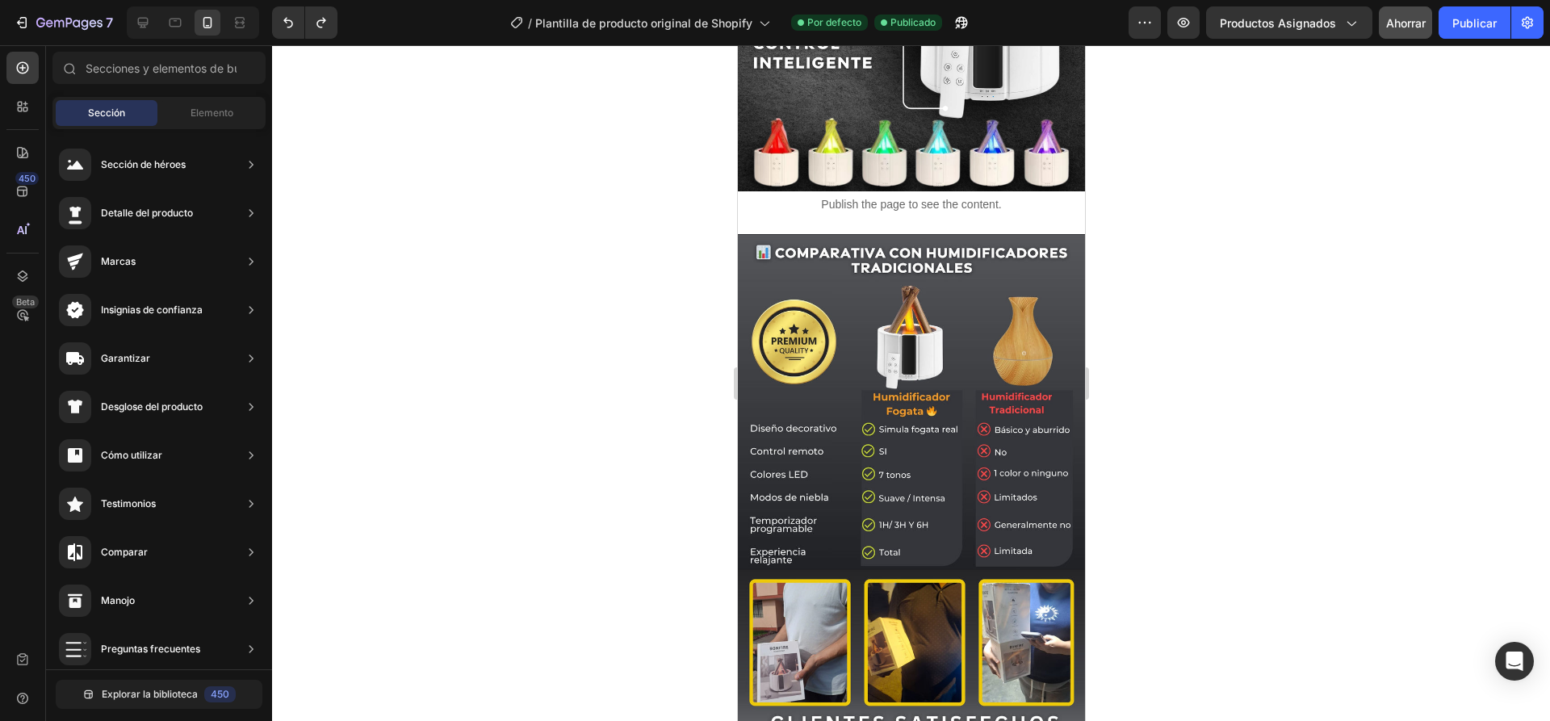
scroll to position [2535, 0]
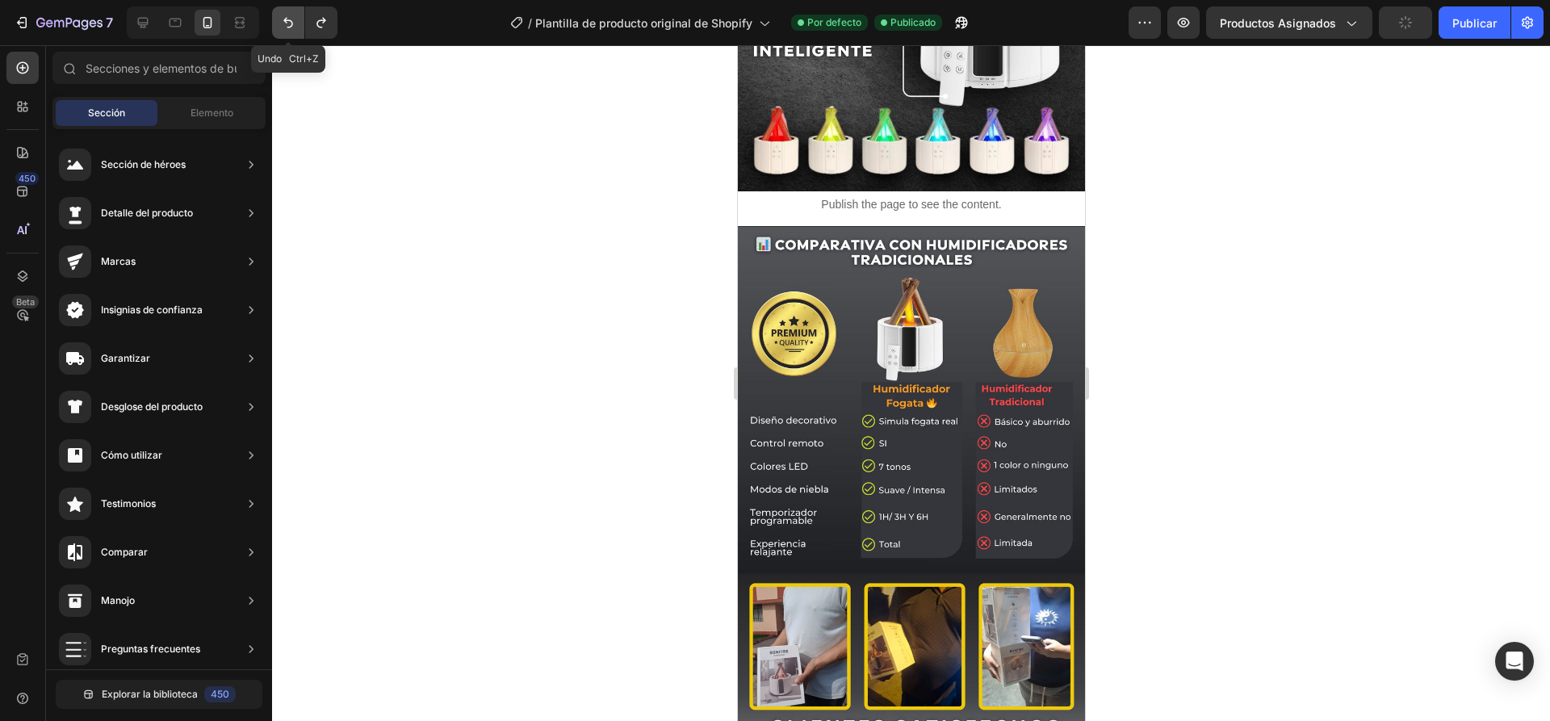
click at [291, 23] on icon "Deshacer/Rehacer" at bounding box center [288, 23] width 16 height 16
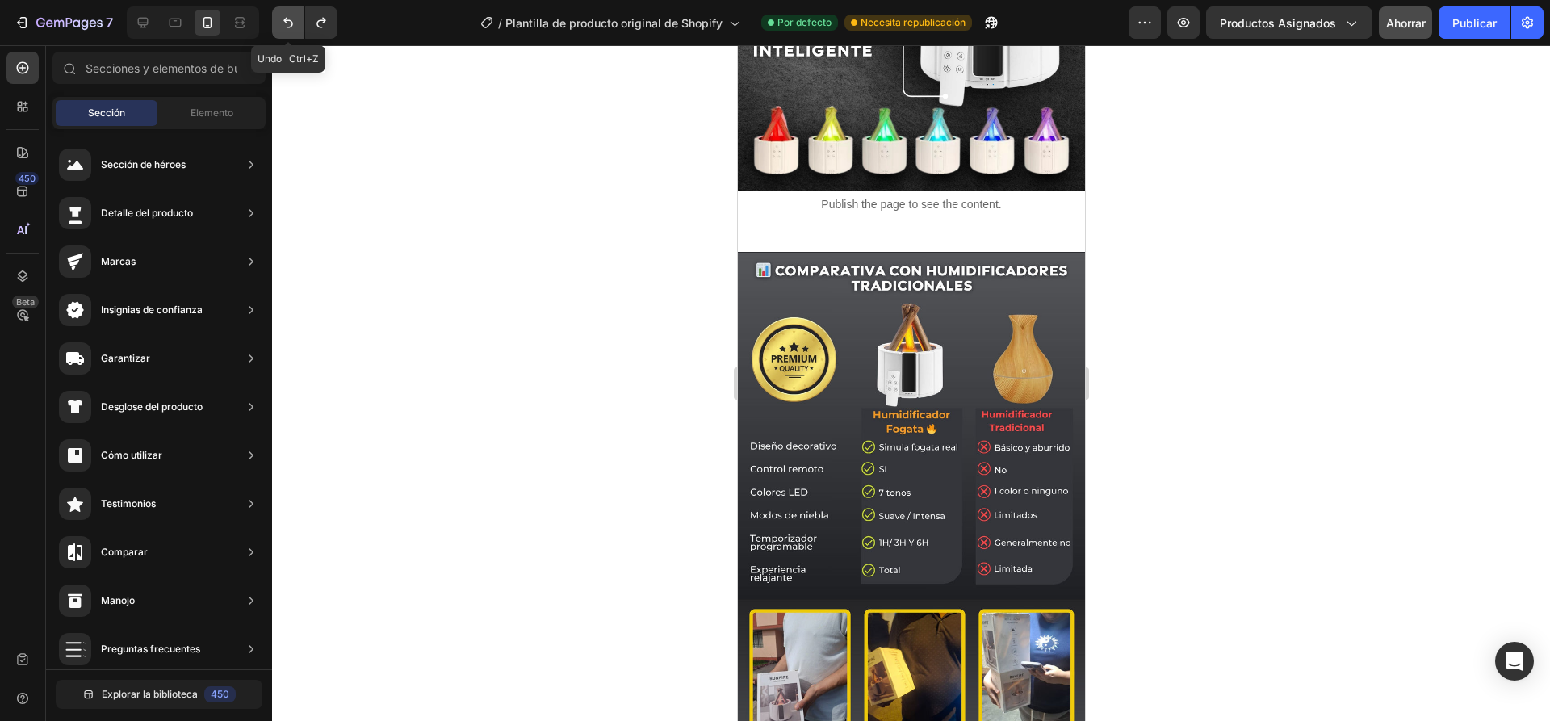
click at [291, 23] on icon "Deshacer/Rehacer" at bounding box center [288, 23] width 16 height 16
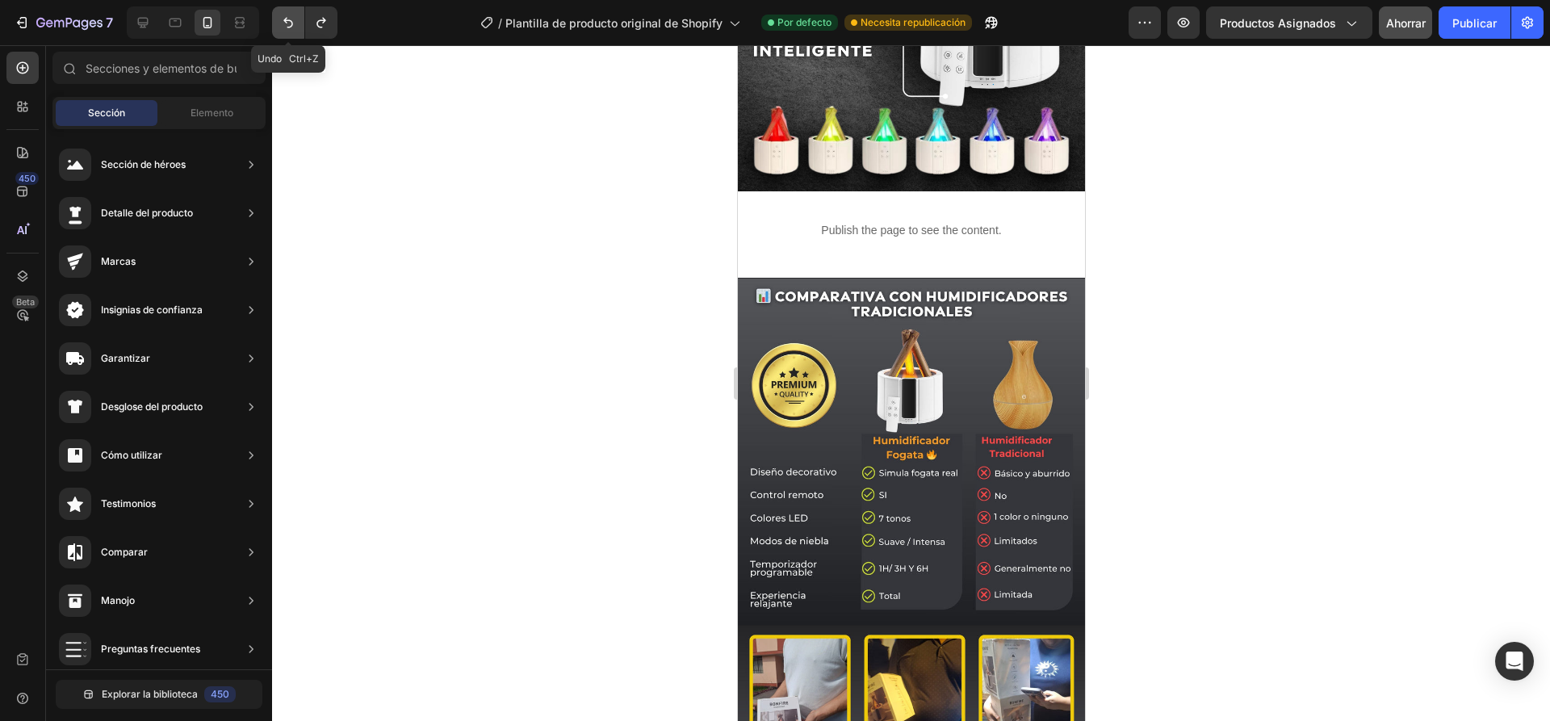
click at [291, 23] on icon "Deshacer/Rehacer" at bounding box center [288, 23] width 16 height 16
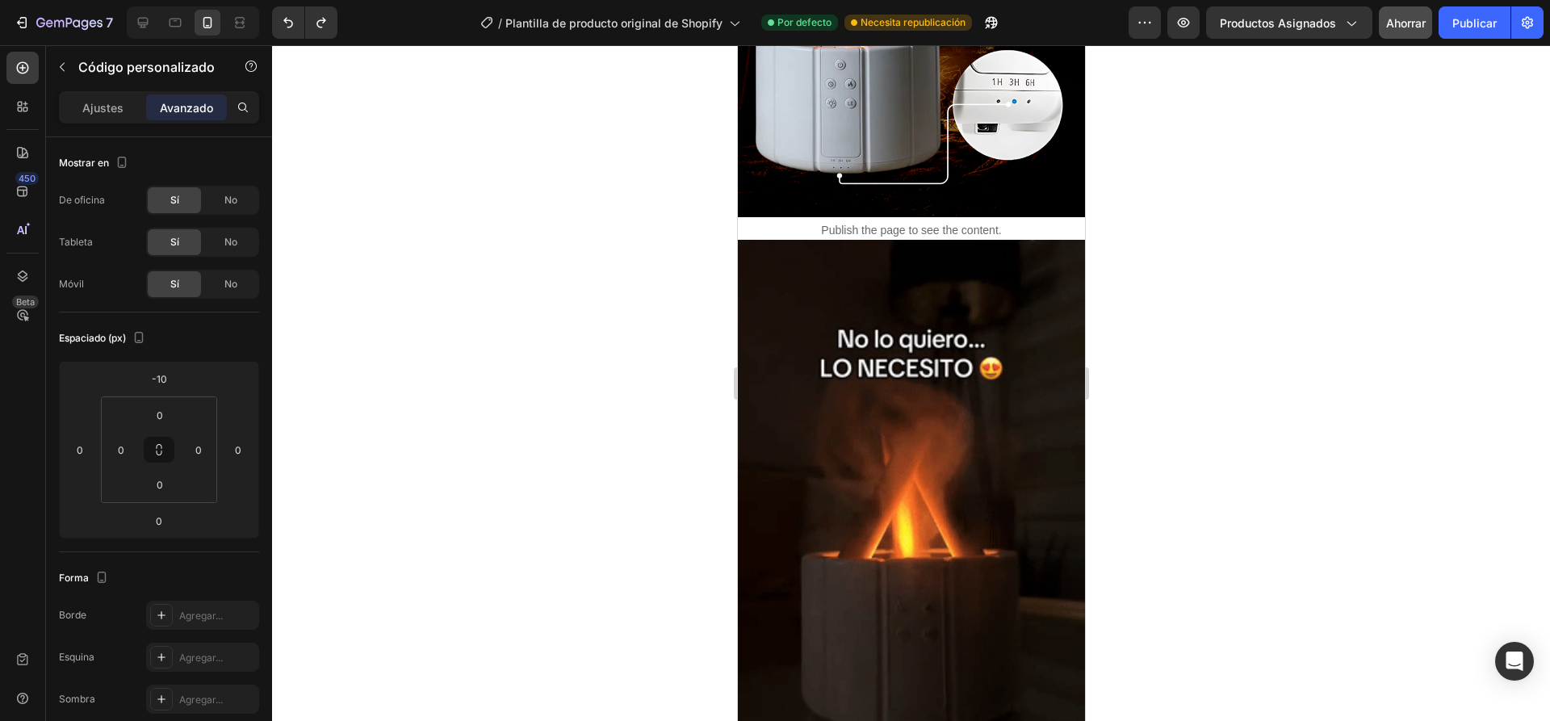
scroll to position [1001, 0]
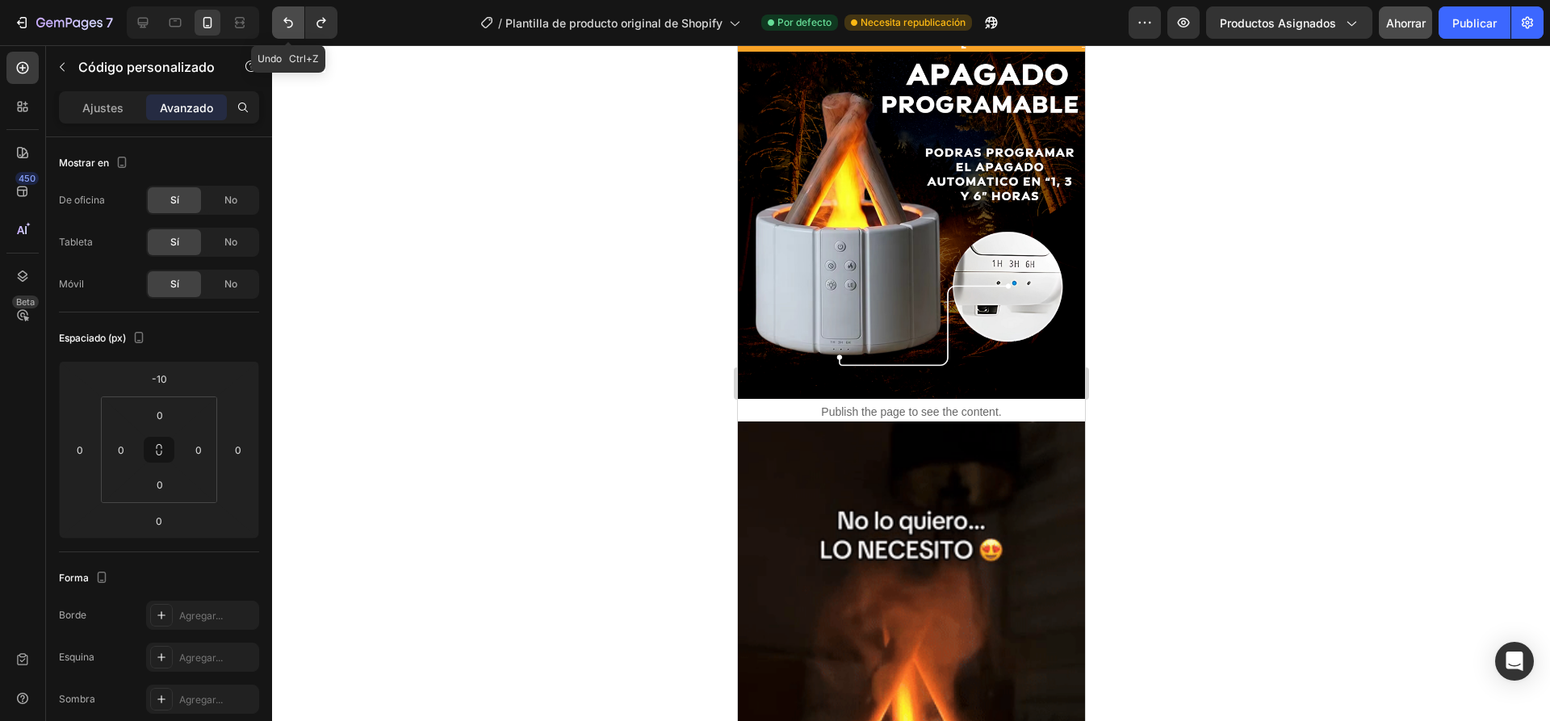
click at [289, 23] on icon "Deshacer/Rehacer" at bounding box center [288, 23] width 16 height 16
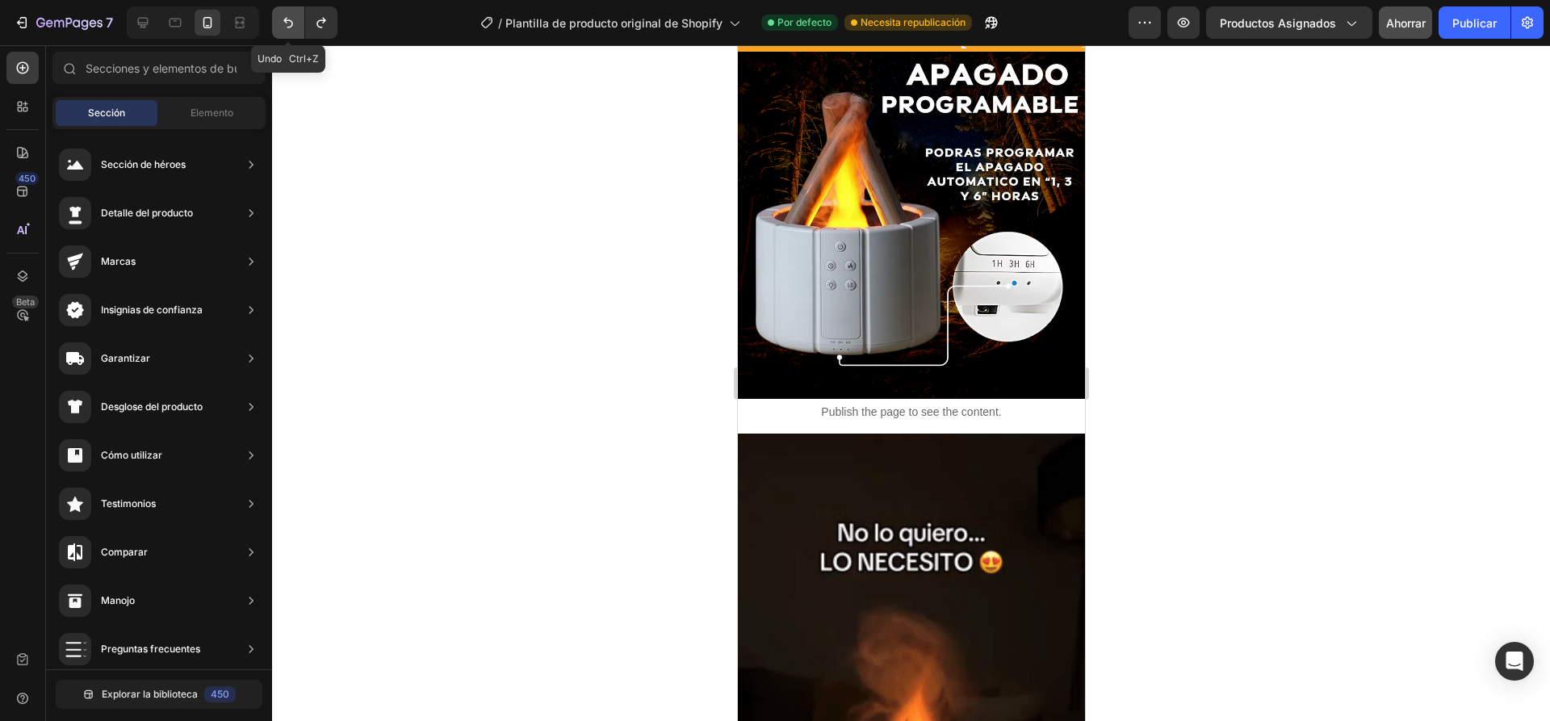
click at [289, 23] on icon "Deshacer/Rehacer" at bounding box center [288, 23] width 16 height 16
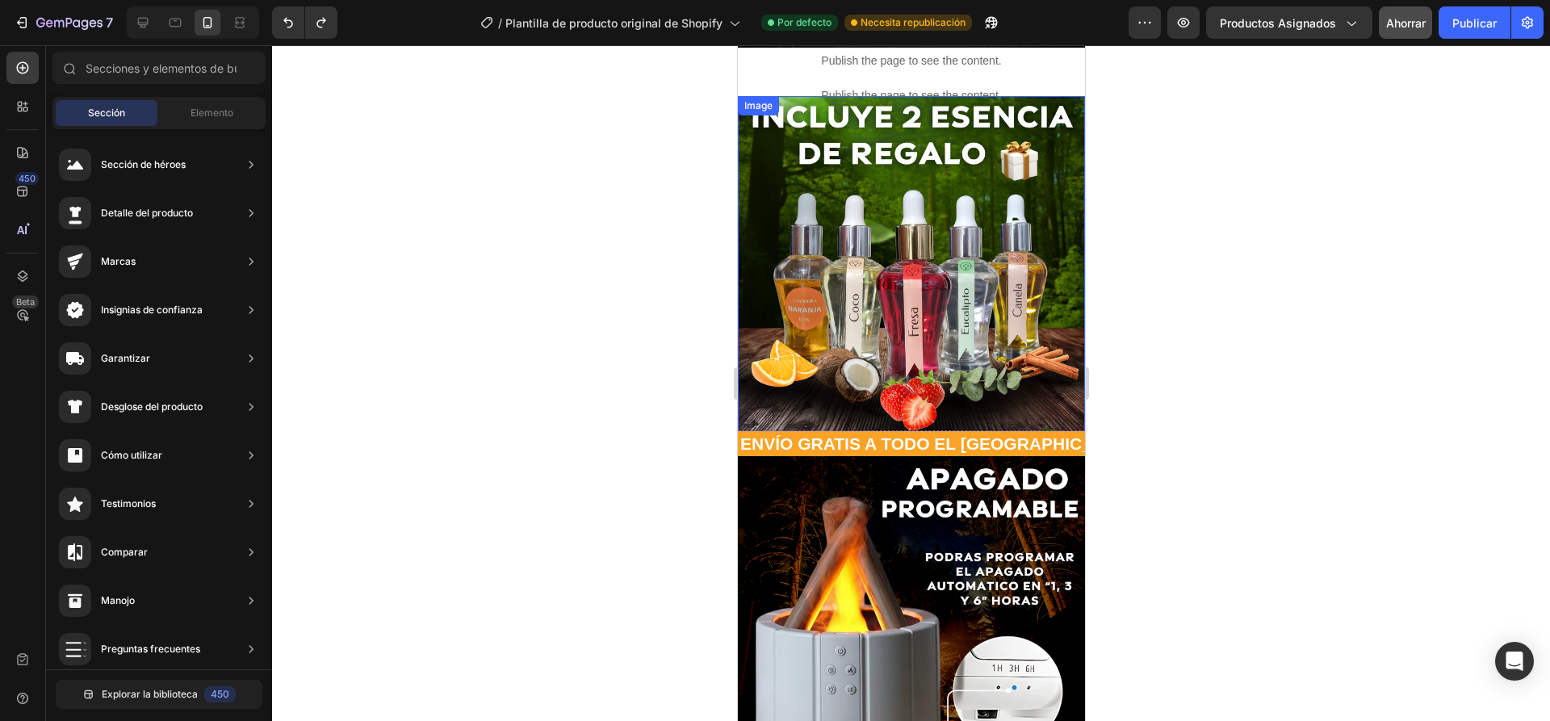
scroll to position [274, 0]
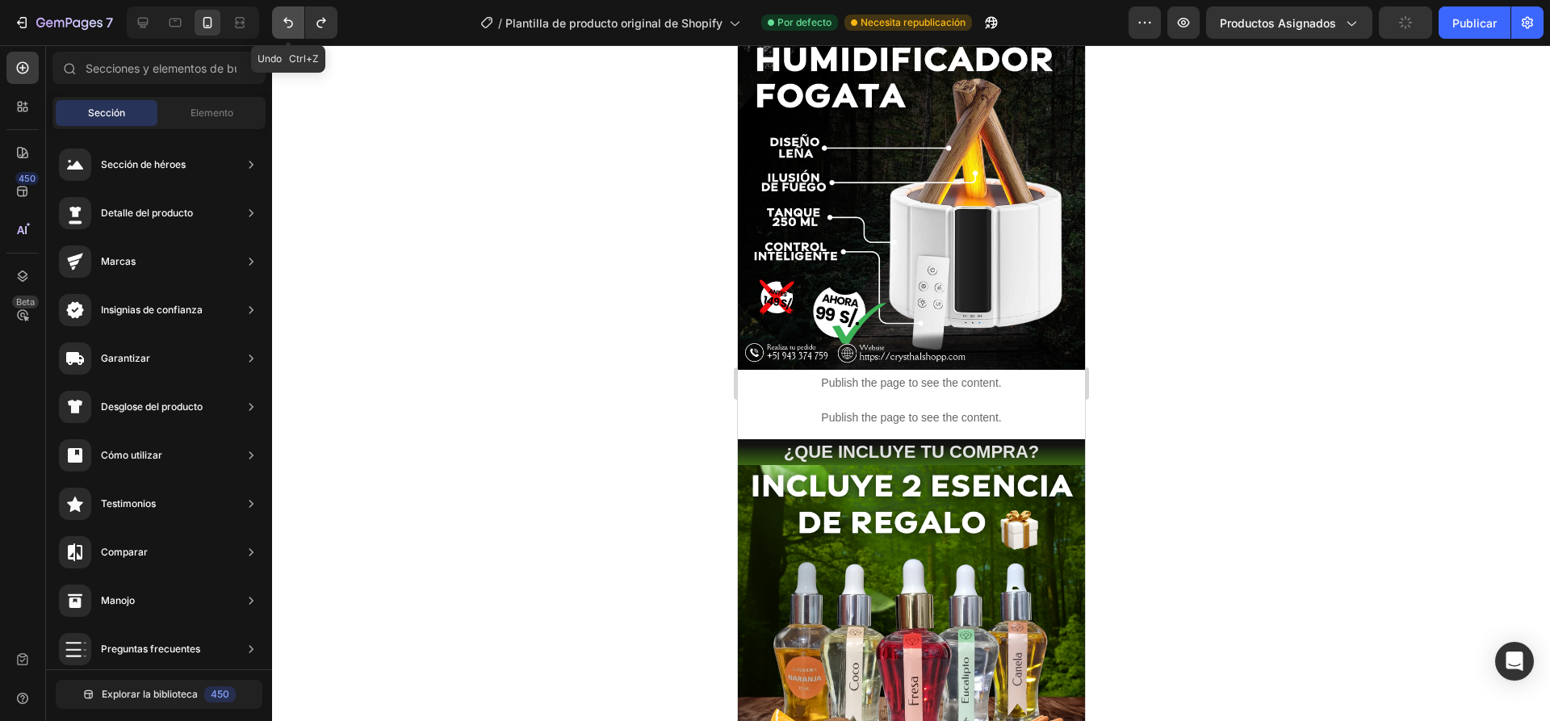
click at [282, 23] on icon "Deshacer/Rehacer" at bounding box center [288, 23] width 16 height 16
click at [291, 20] on icon "Deshacer/Rehacer" at bounding box center [288, 23] width 10 height 10
click at [291, 19] on icon "Deshacer/Rehacer" at bounding box center [288, 23] width 16 height 16
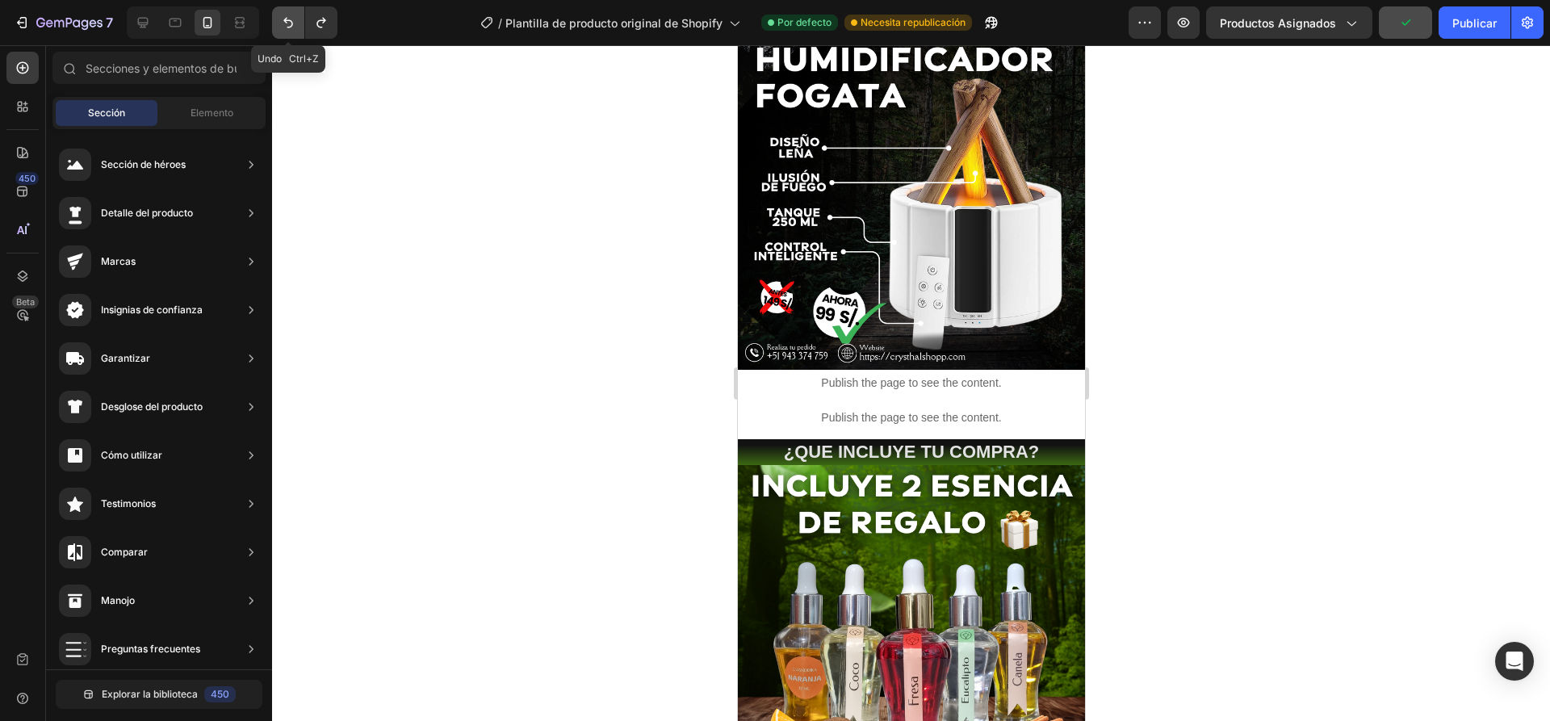
click at [300, 19] on button "Deshacer/Rehacer" at bounding box center [288, 22] width 32 height 32
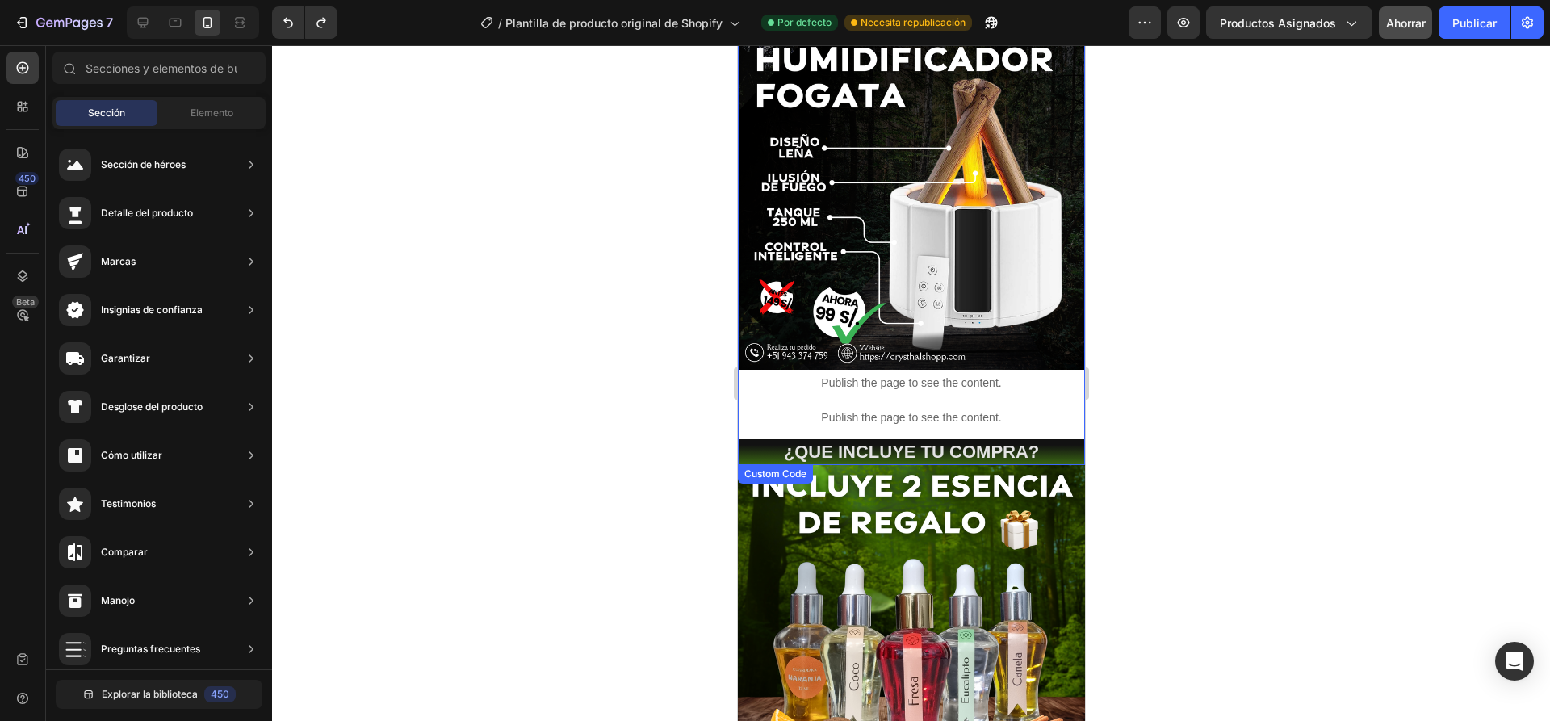
click at [849, 380] on div "Publish the page to see the content." at bounding box center [910, 383] width 347 height 43
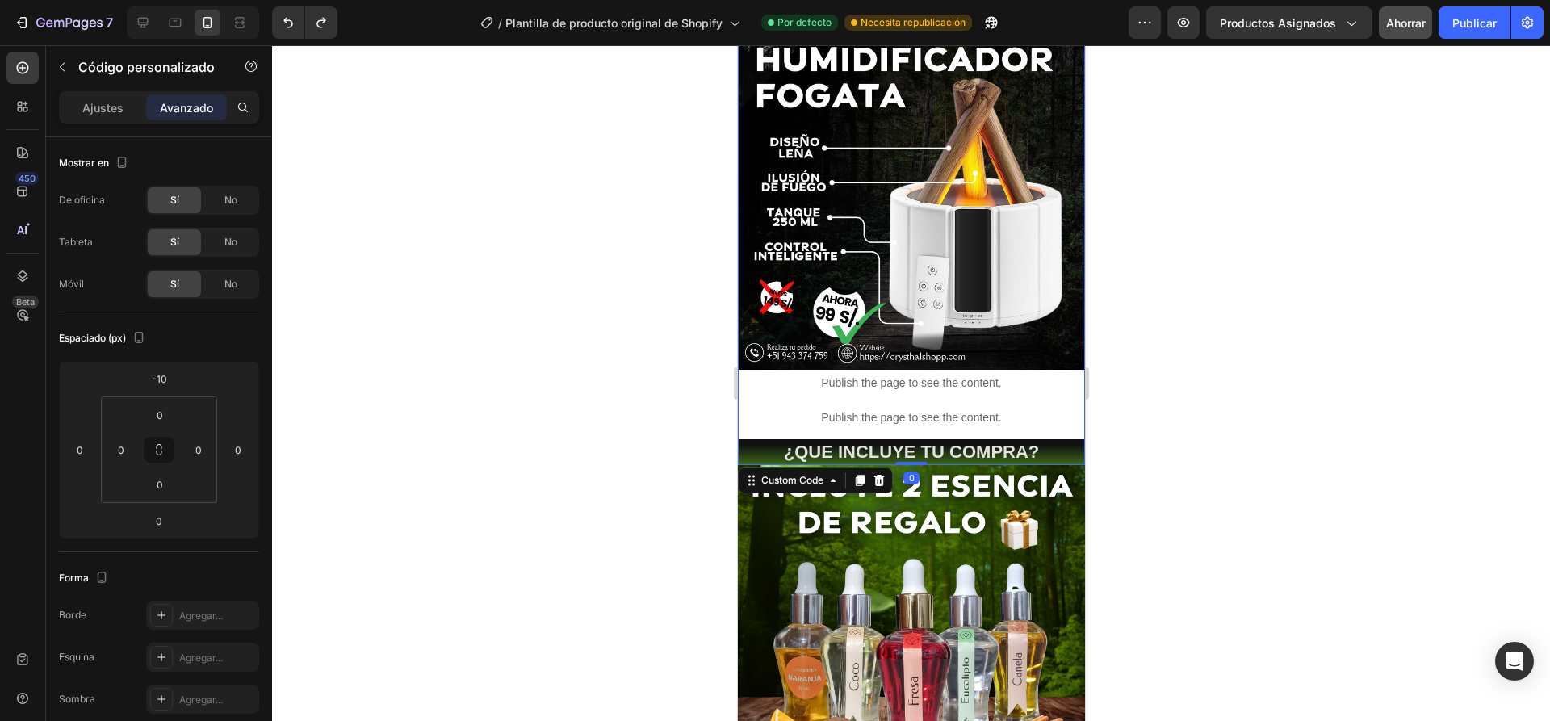
click at [781, 375] on p "Publish the page to see the content." at bounding box center [910, 383] width 347 height 17
click at [771, 396] on div "Publish the page to see the content." at bounding box center [910, 417] width 347 height 43
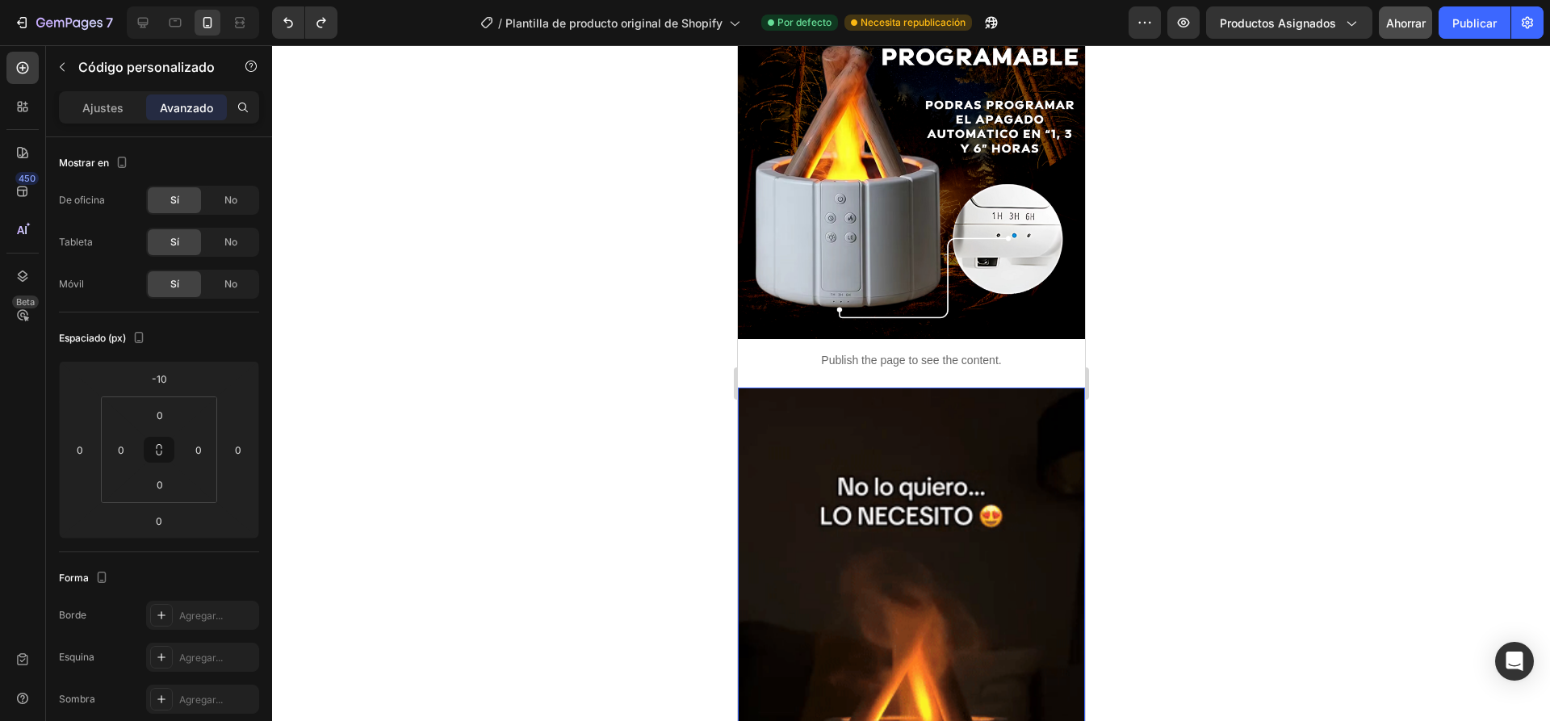
scroll to position [1082, 0]
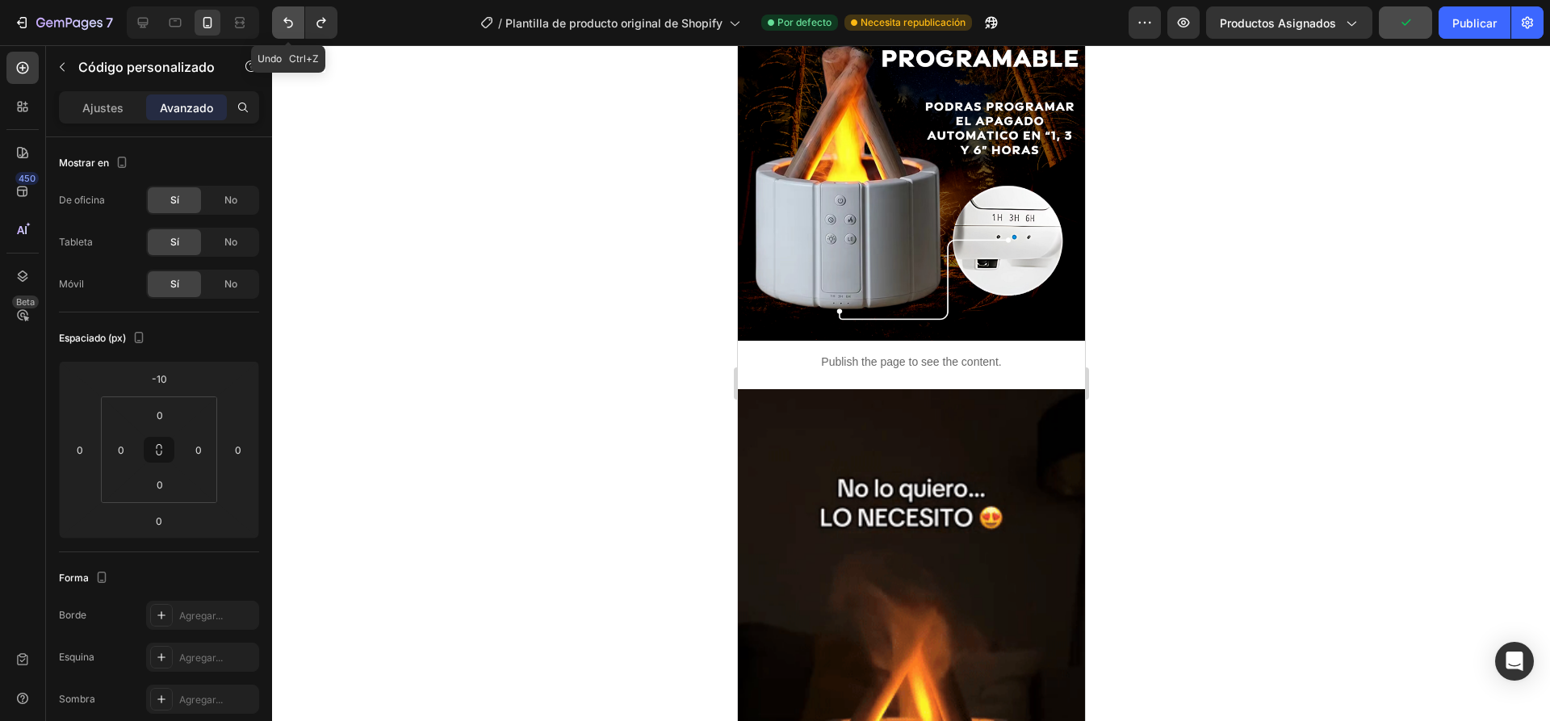
click at [281, 26] on icon "Deshacer/Rehacer" at bounding box center [288, 23] width 16 height 16
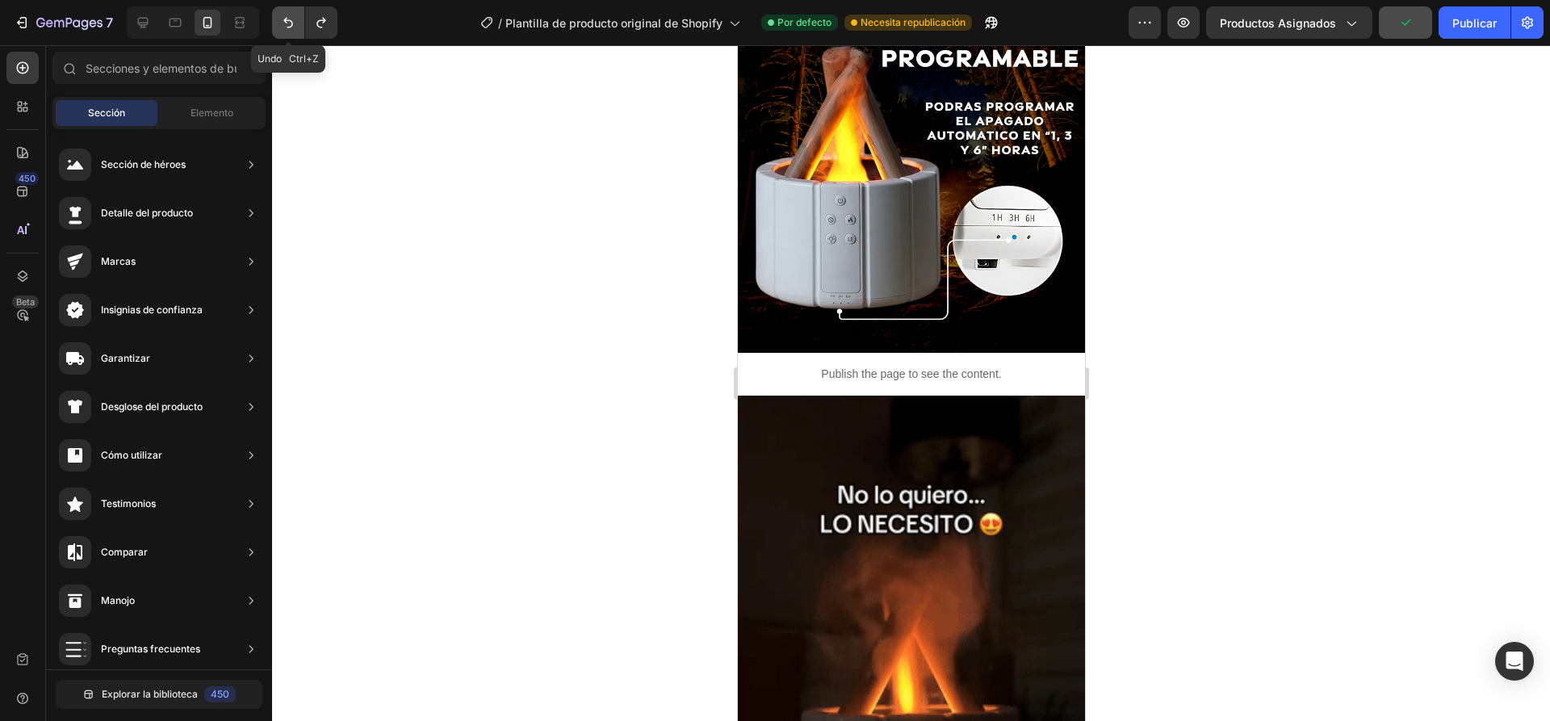
click at [281, 26] on icon "Deshacer/Rehacer" at bounding box center [288, 23] width 16 height 16
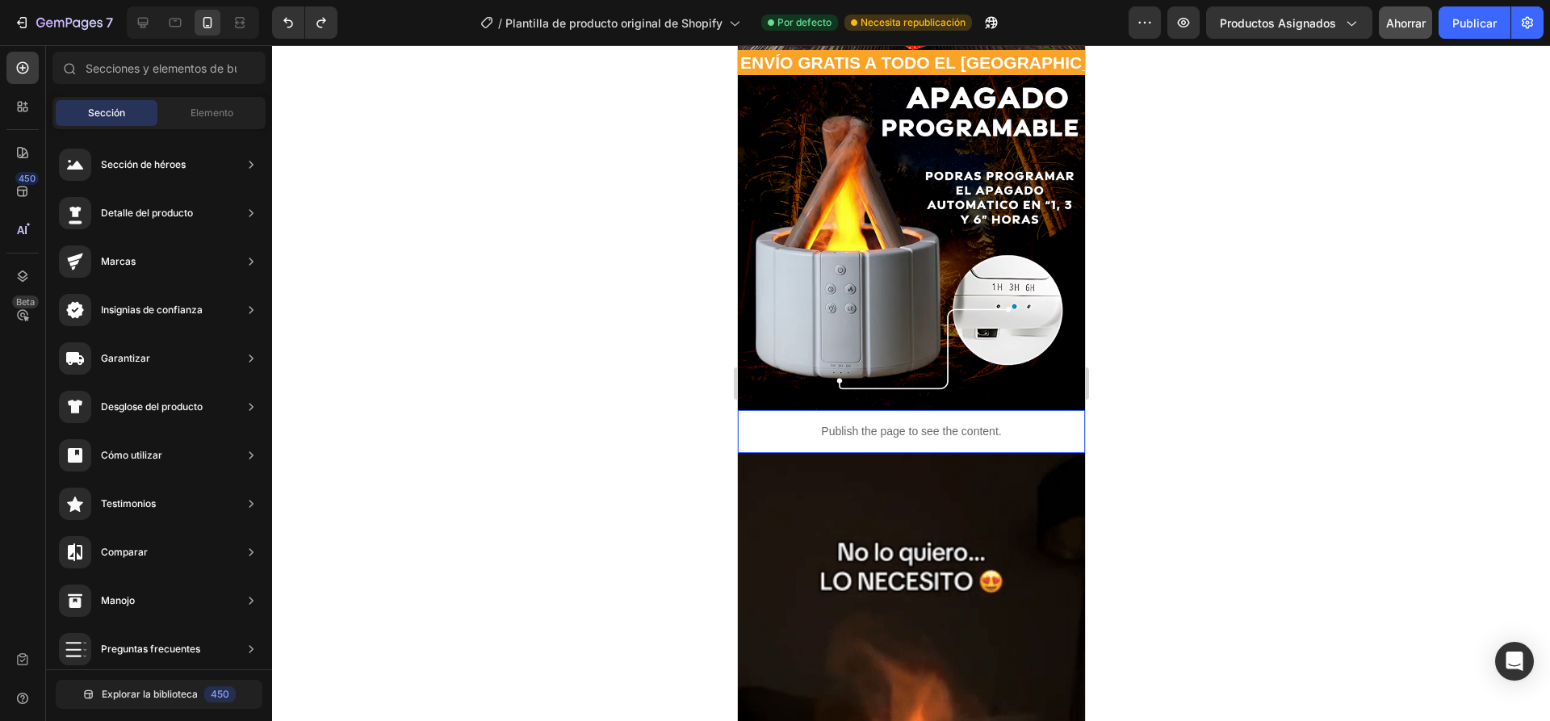
scroll to position [1001, 0]
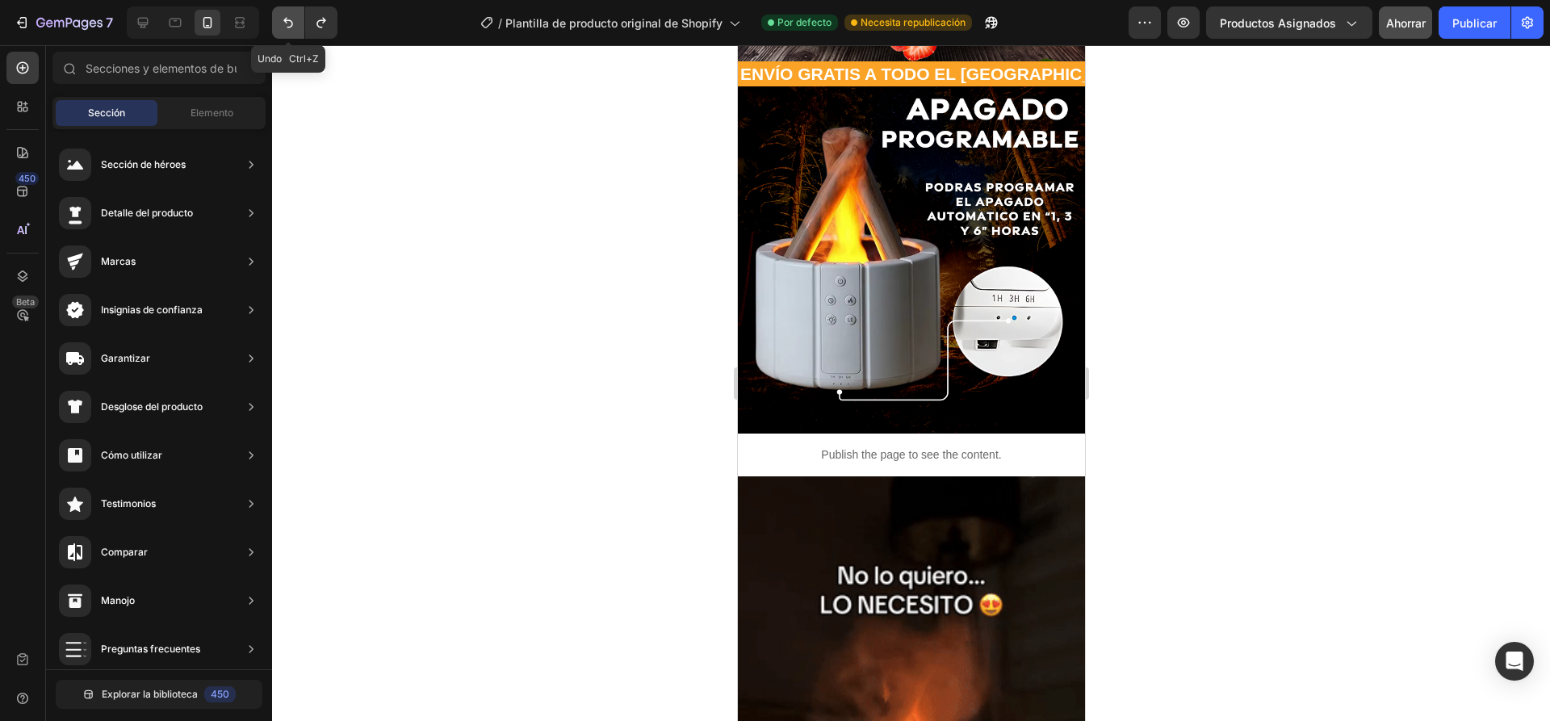
click at [281, 19] on icon "Deshacer/Rehacer" at bounding box center [288, 23] width 16 height 16
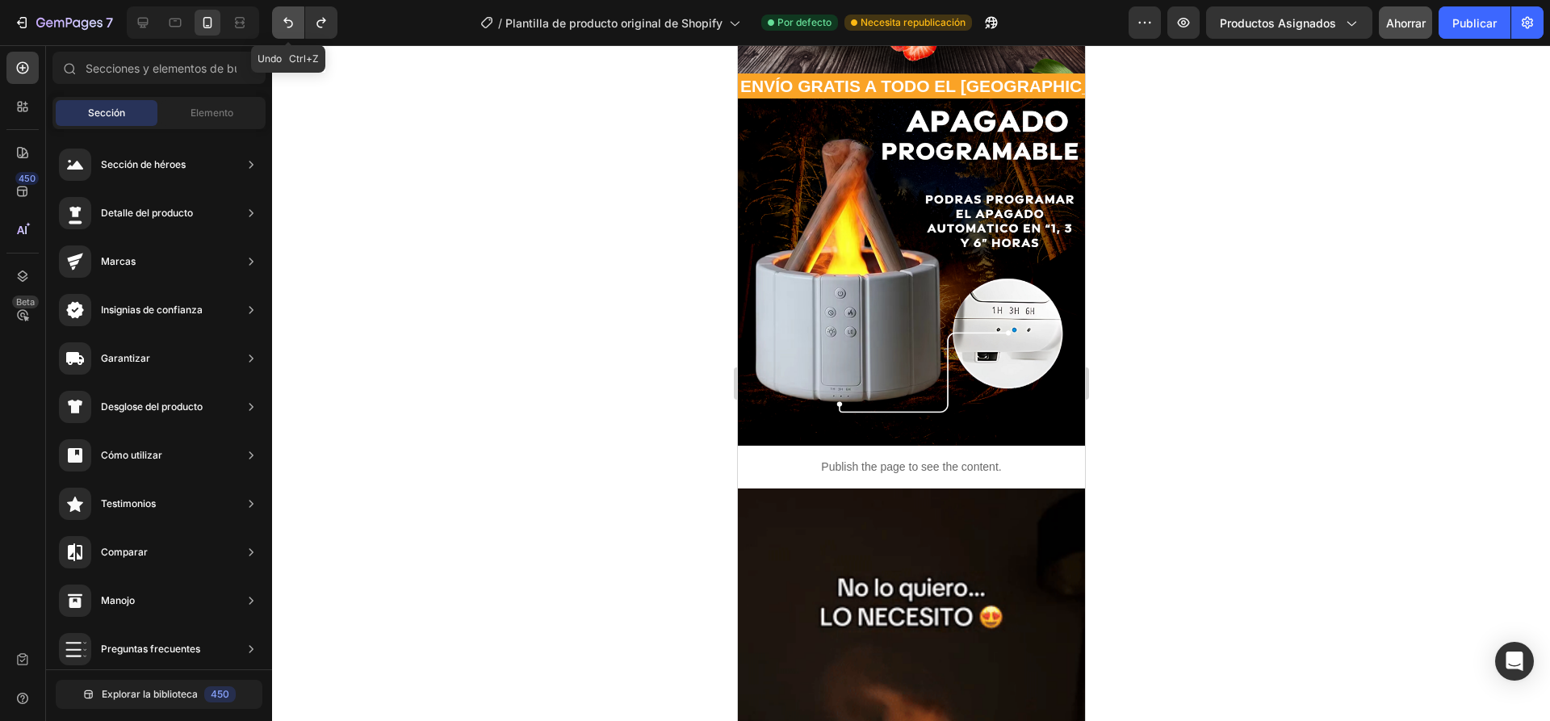
click at [281, 19] on icon "Deshacer/Rehacer" at bounding box center [288, 23] width 16 height 16
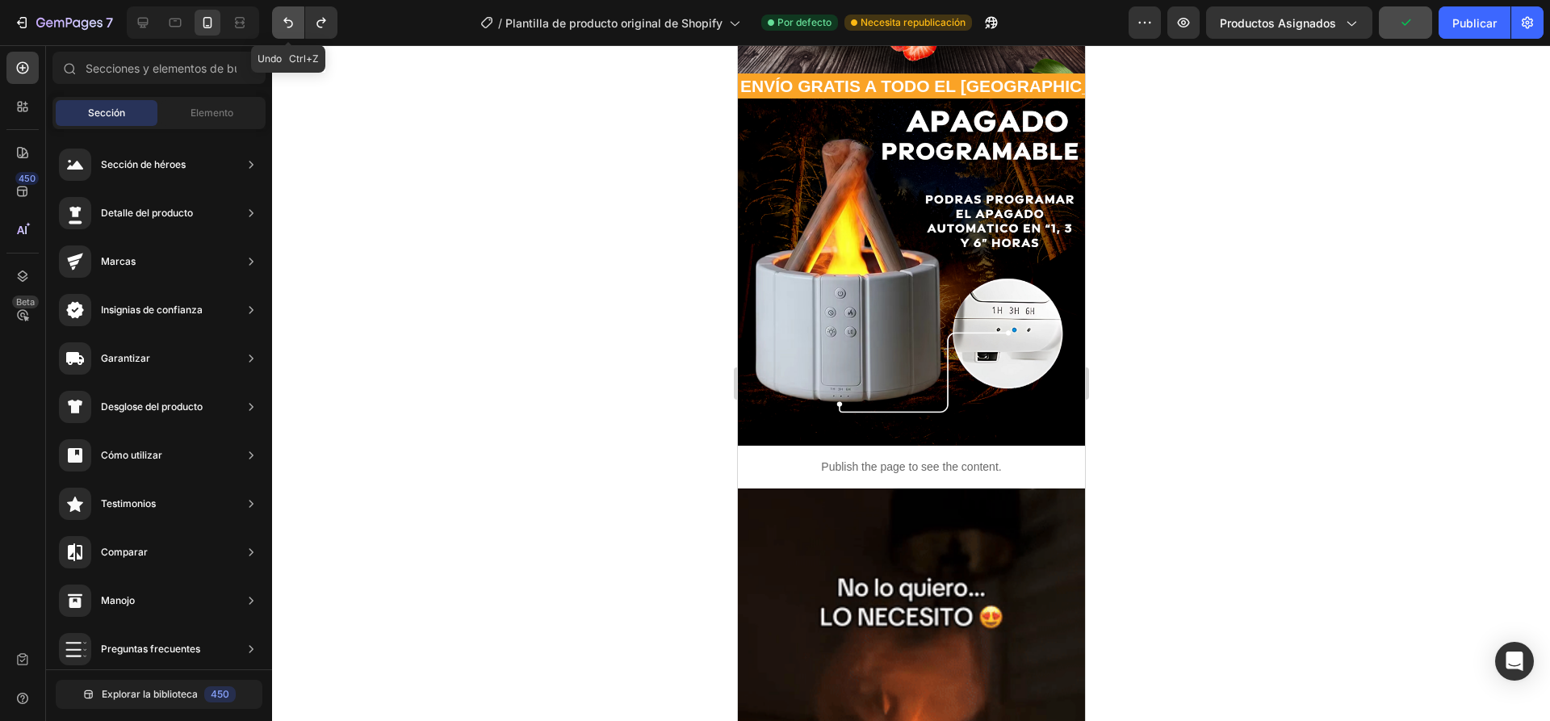
click at [281, 19] on icon "Deshacer/Rehacer" at bounding box center [288, 23] width 16 height 16
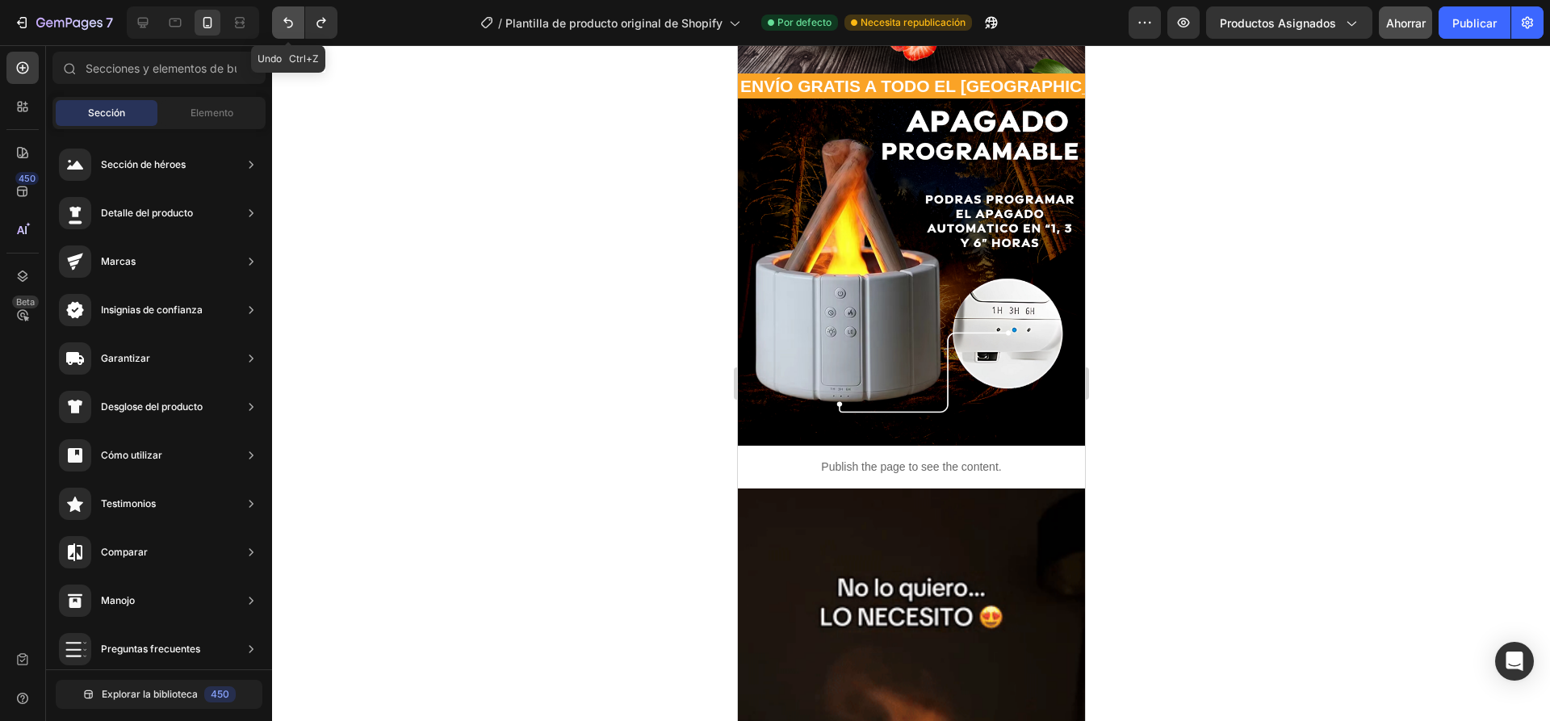
click at [281, 19] on icon "Deshacer/Rehacer" at bounding box center [288, 23] width 16 height 16
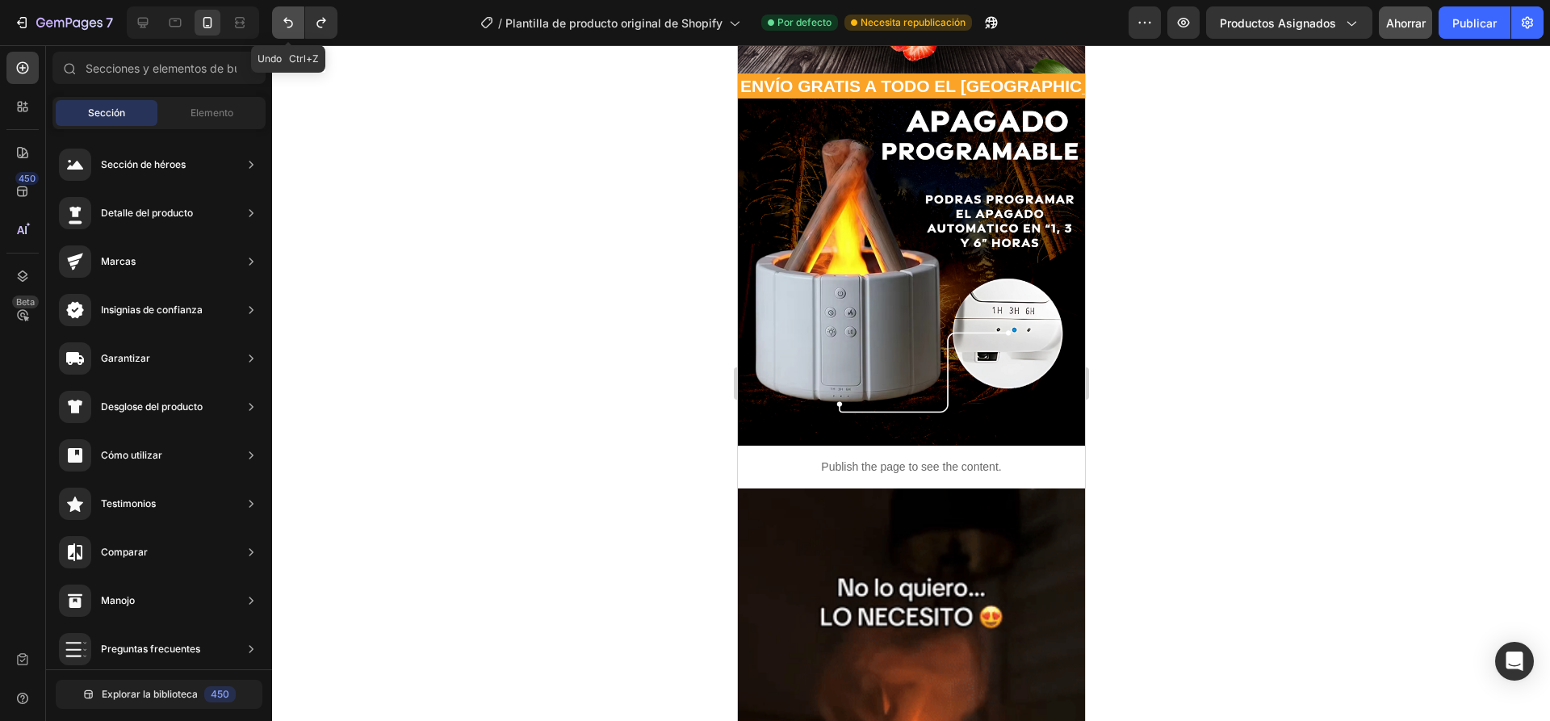
click at [281, 19] on icon "Deshacer/Rehacer" at bounding box center [288, 23] width 16 height 16
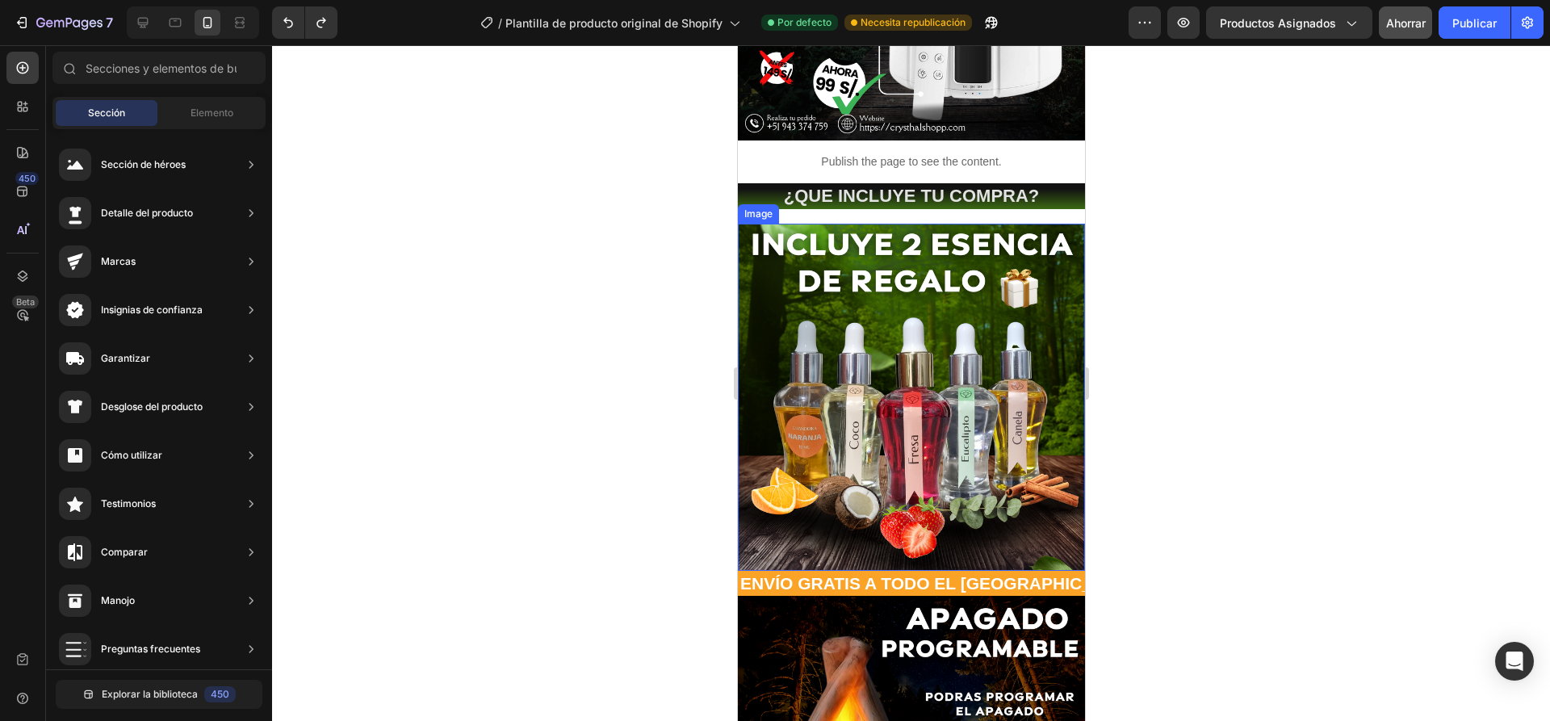
scroll to position [194, 0]
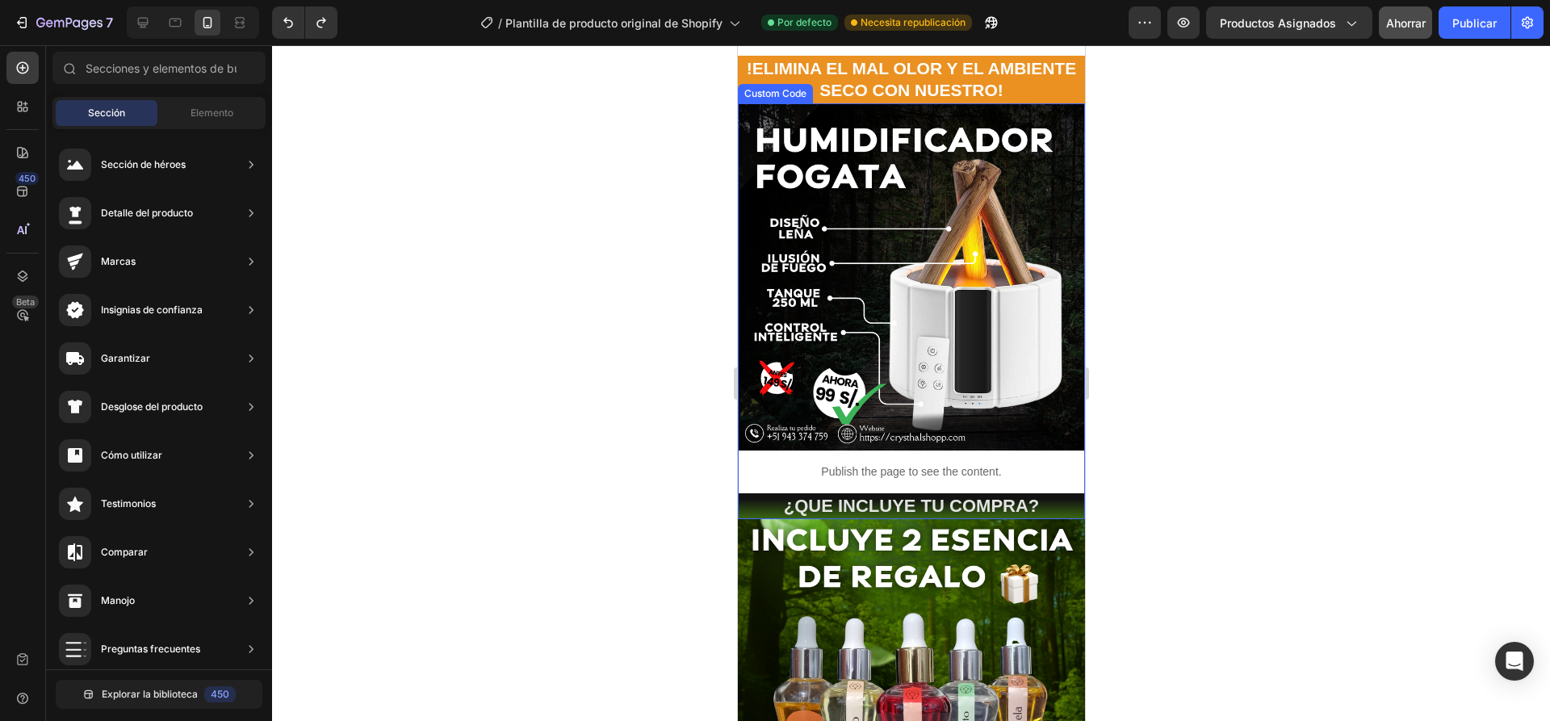
click at [1012, 467] on p "Publish the page to see the content." at bounding box center [910, 471] width 347 height 17
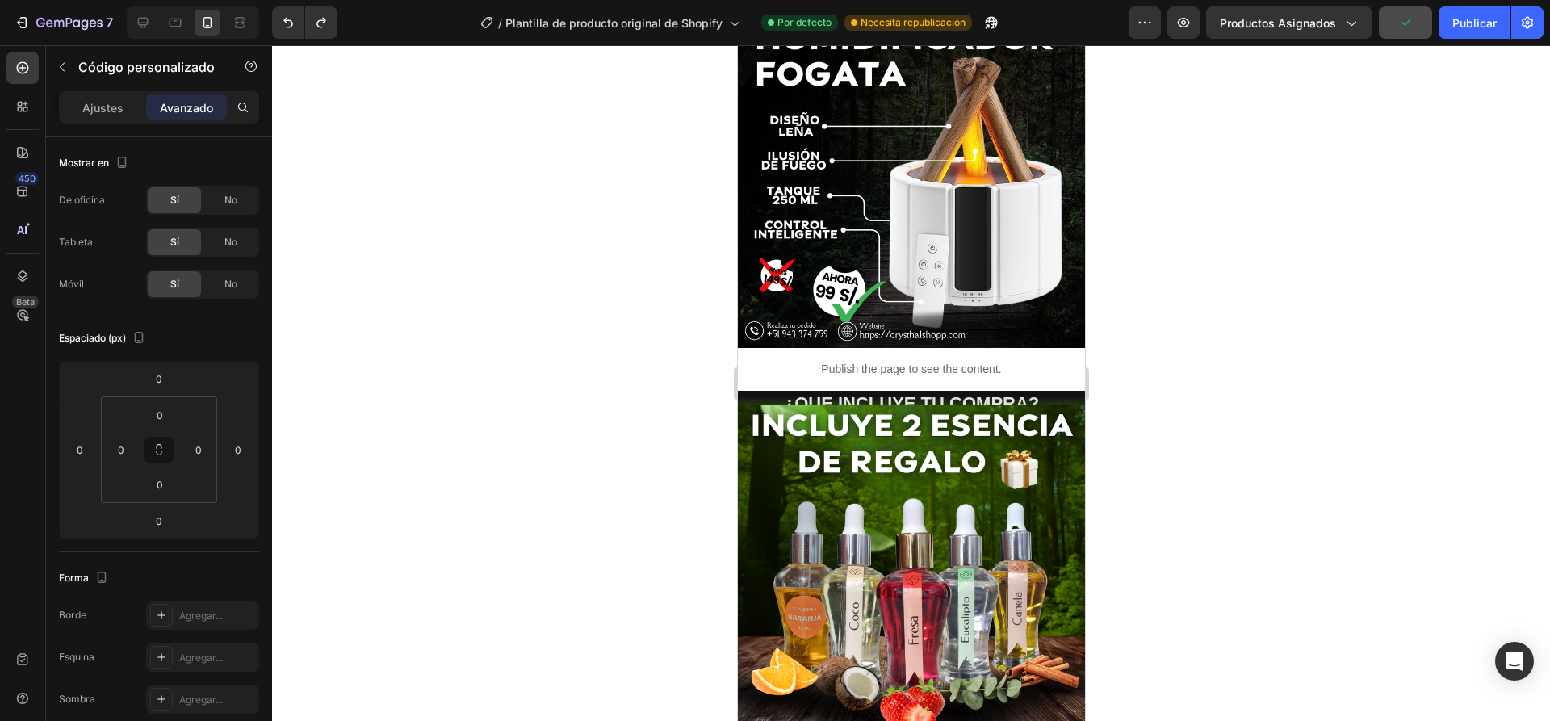
scroll to position [274, 0]
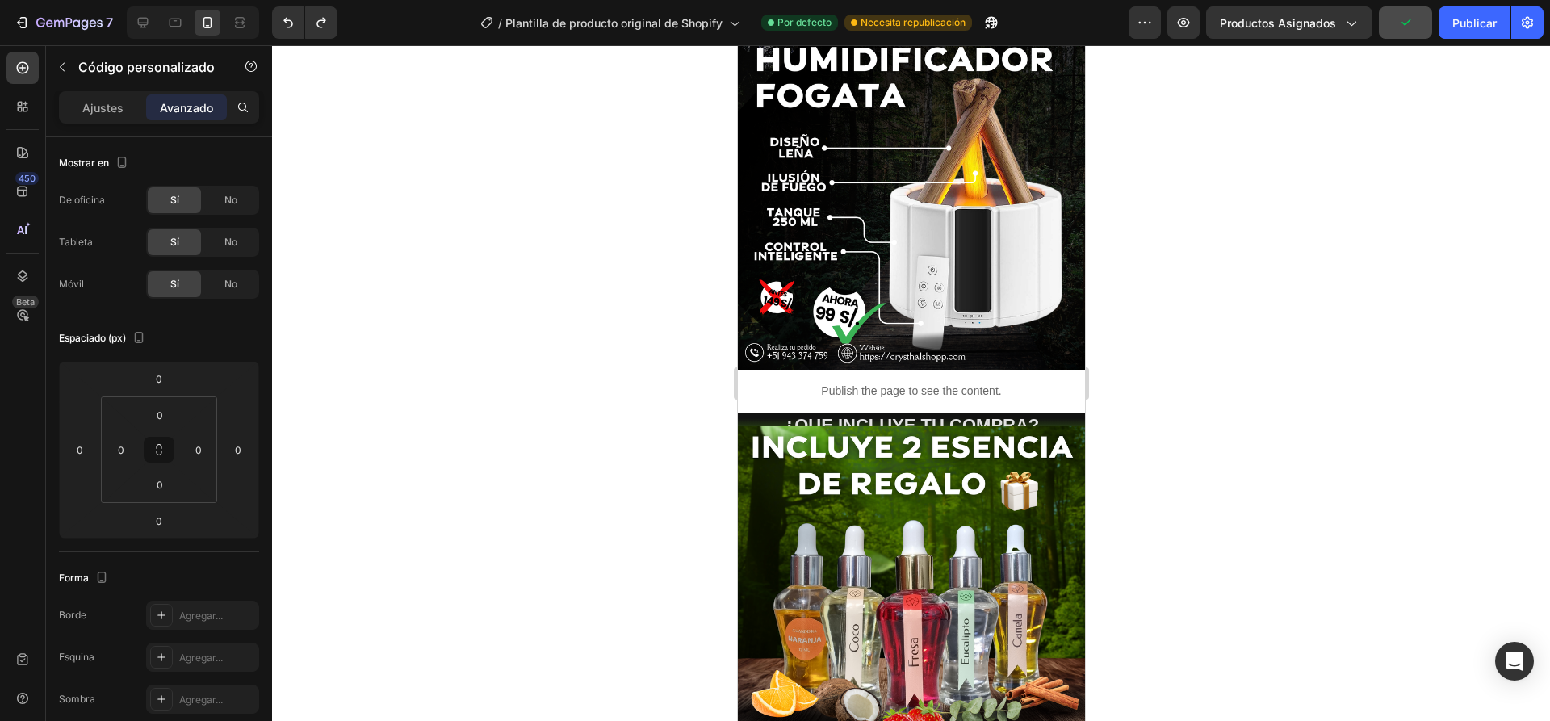
click at [1007, 383] on p "Publish the page to see the content." at bounding box center [910, 391] width 347 height 17
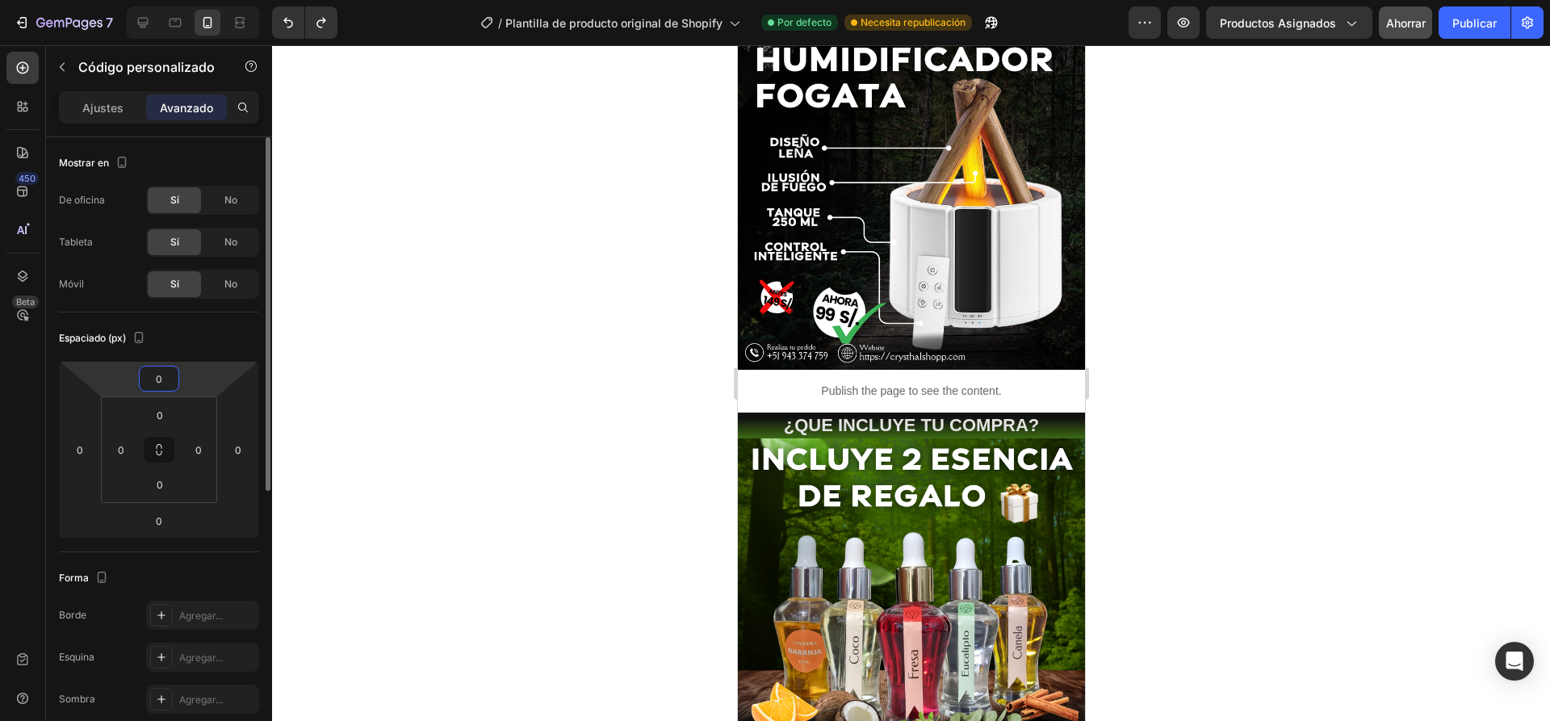
click at [174, 382] on input "0" at bounding box center [159, 379] width 32 height 24
type input "-10"
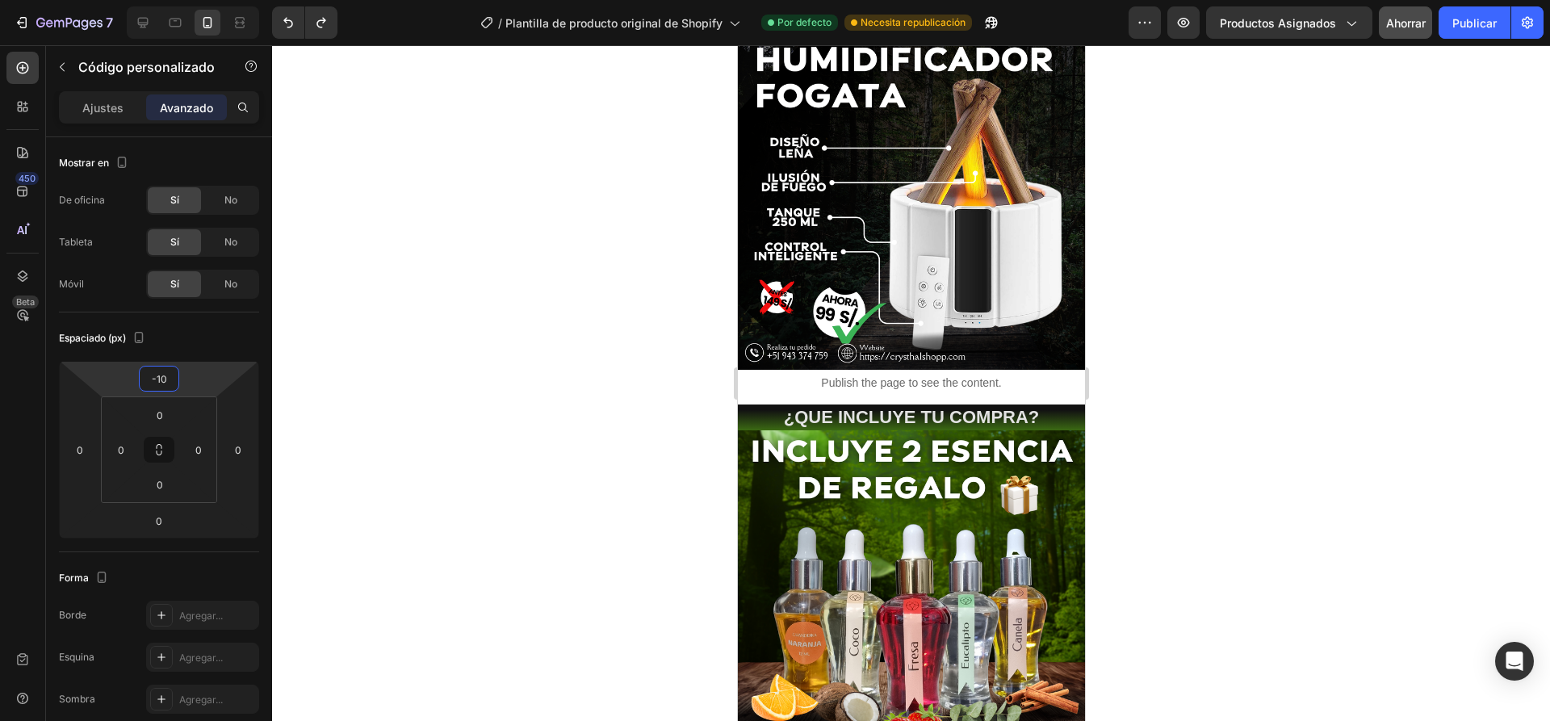
click at [510, 406] on div at bounding box center [911, 383] width 1278 height 676
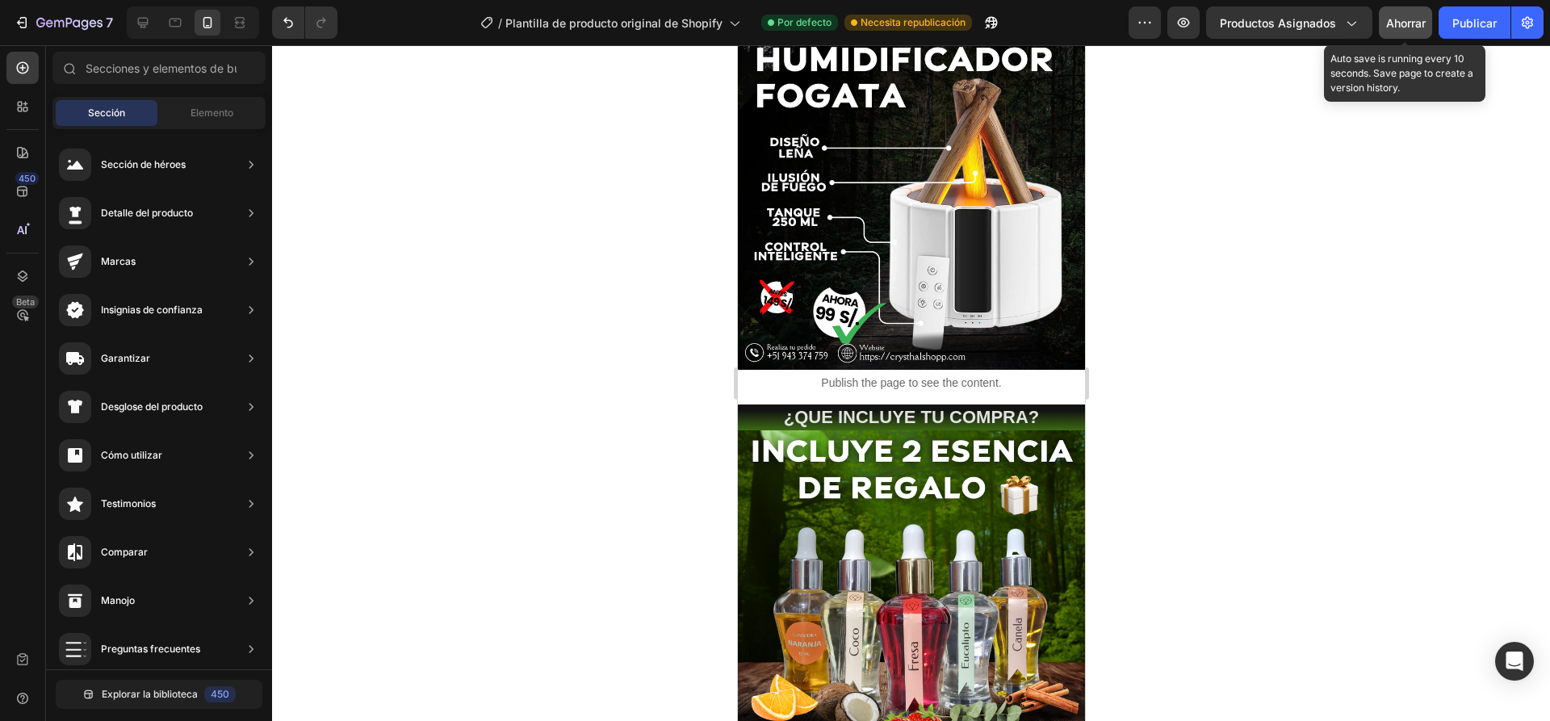
click at [1410, 27] on font "Ahorrar" at bounding box center [1406, 23] width 40 height 14
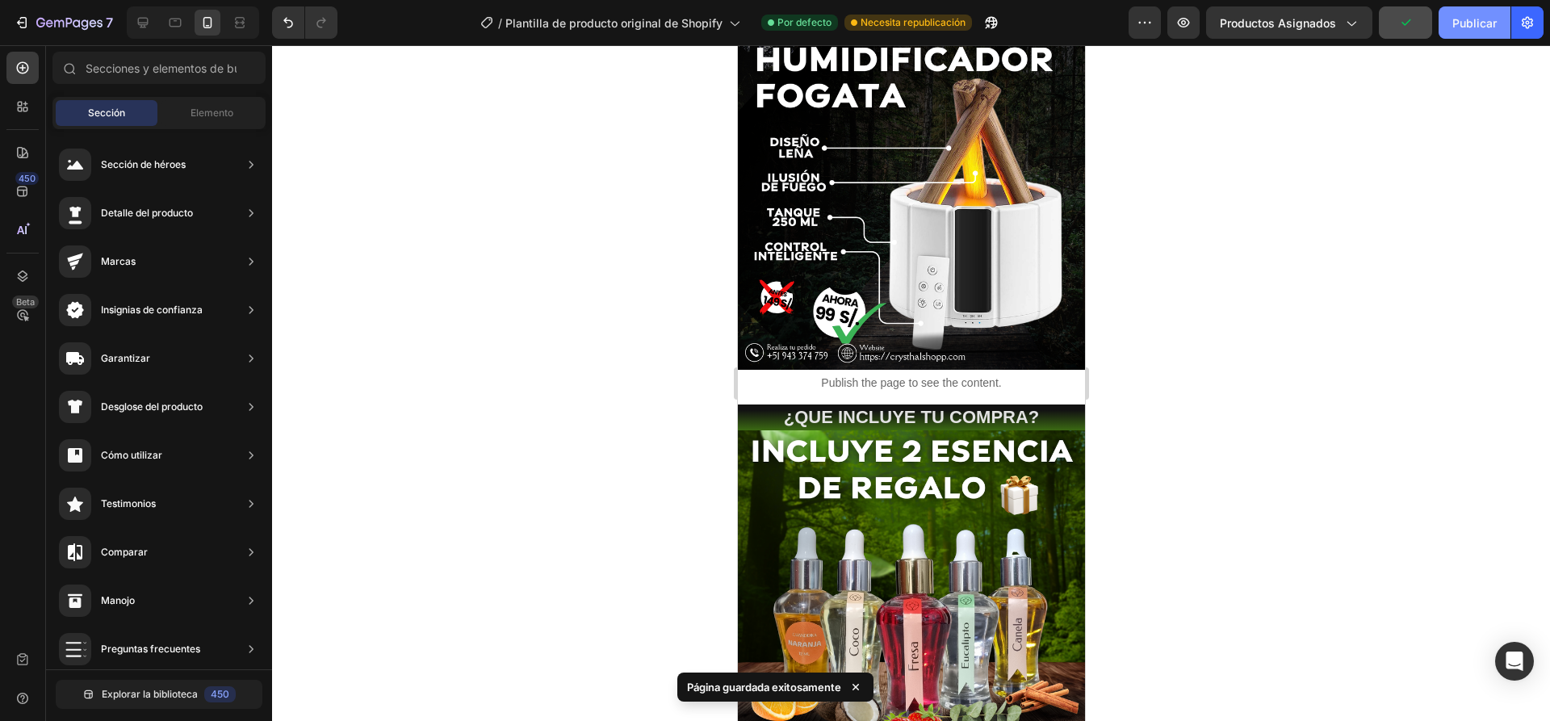
click at [1480, 26] on font "Publicar" at bounding box center [1474, 23] width 44 height 14
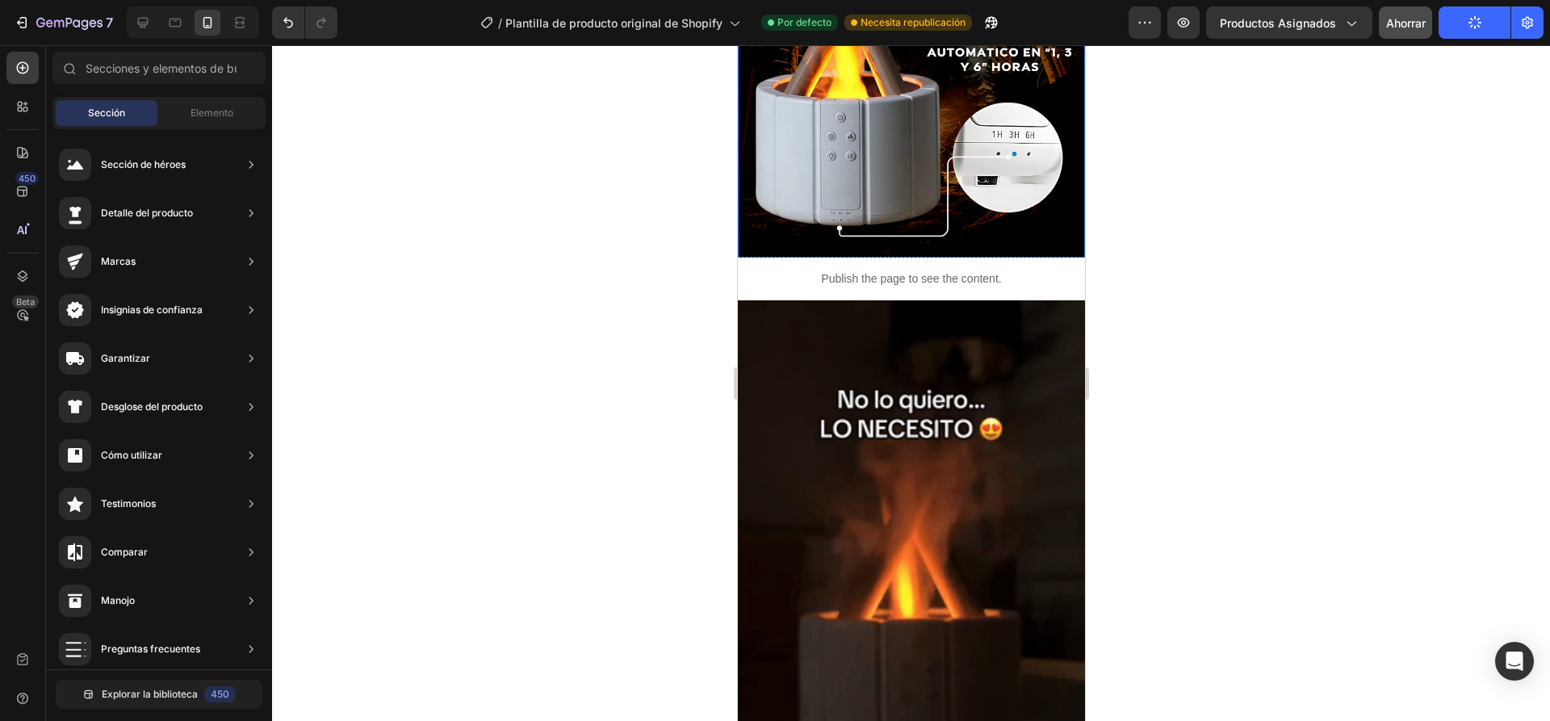
scroll to position [1162, 0]
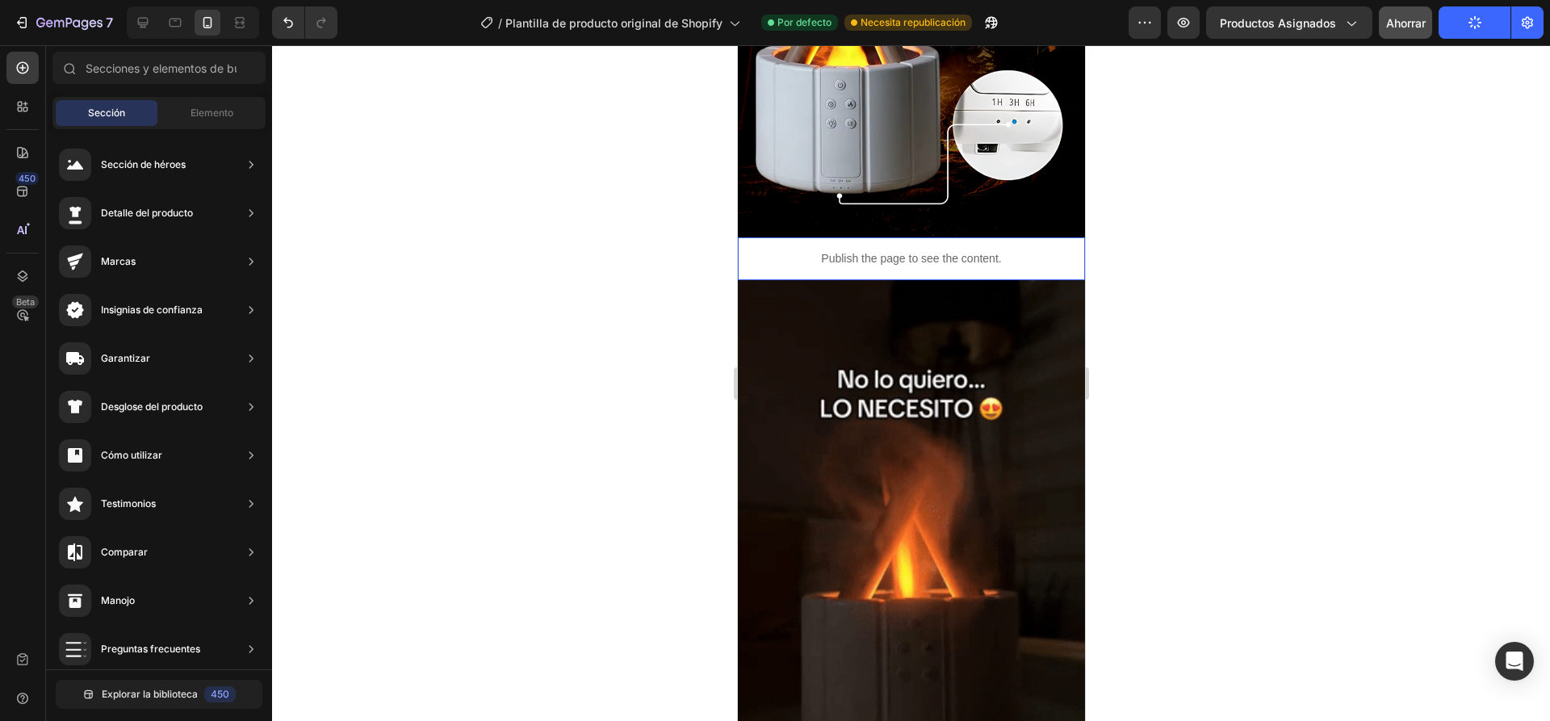
click at [788, 250] on p "Publish the page to see the content." at bounding box center [910, 258] width 347 height 17
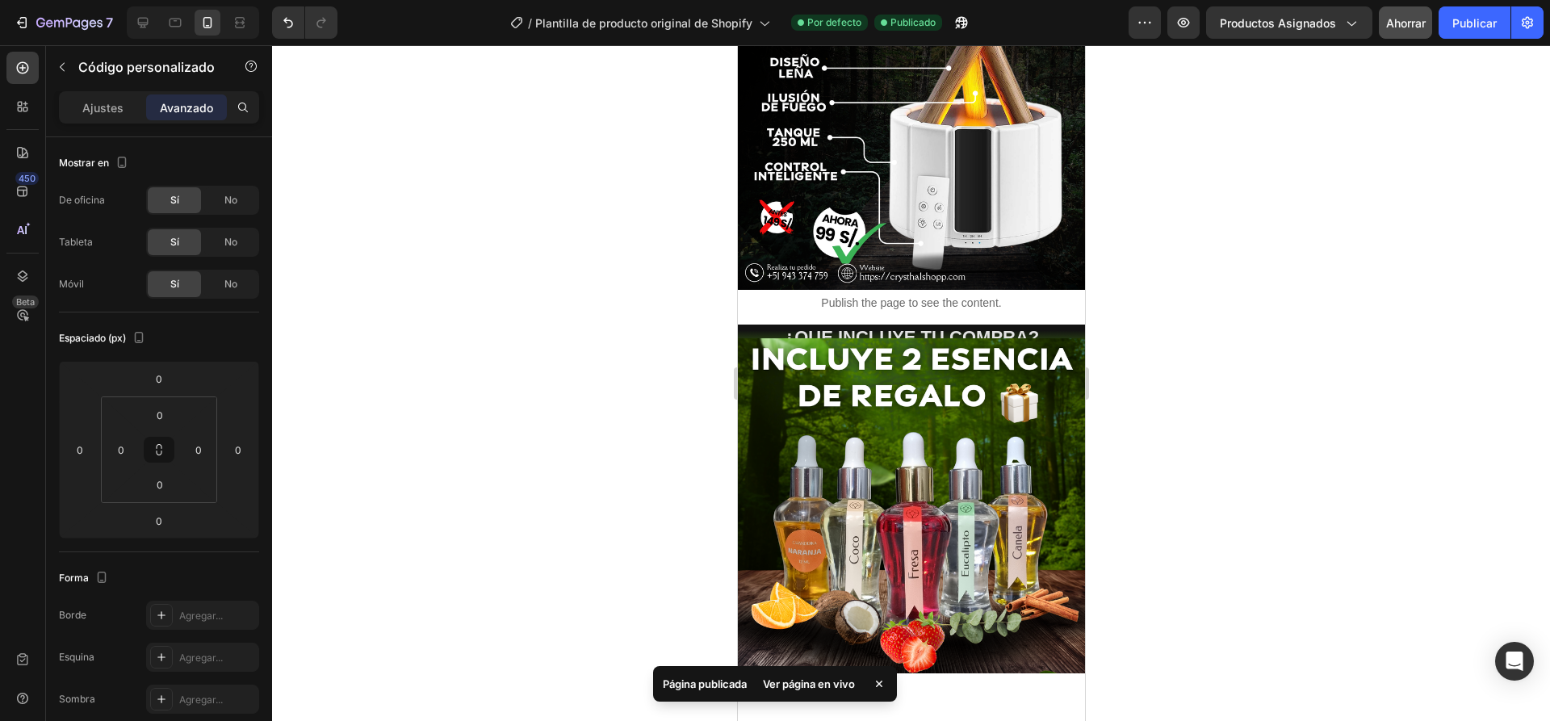
scroll to position [194, 0]
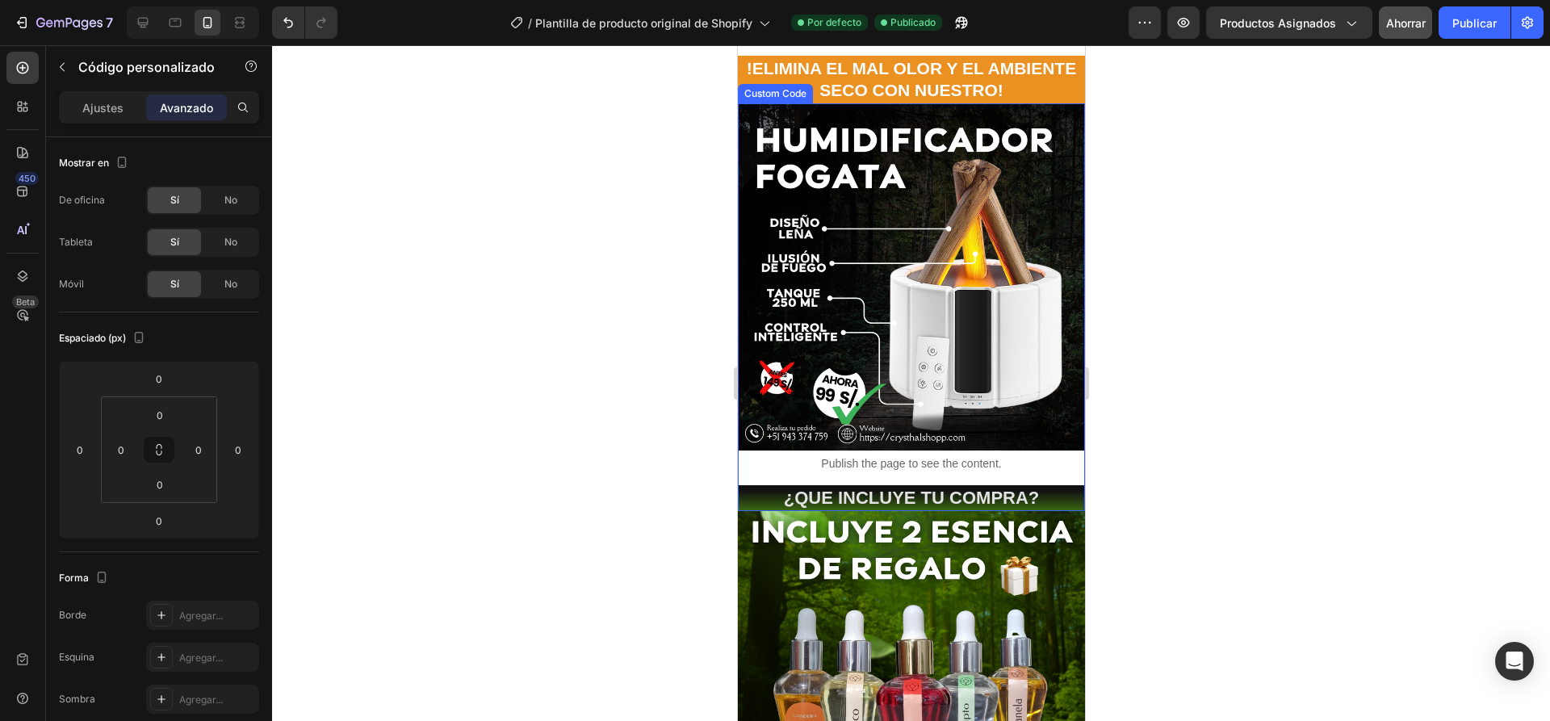
click at [920, 465] on div "Publish the page to see the content." at bounding box center [910, 463] width 347 height 43
click at [99, 107] on font "Ajustes" at bounding box center [102, 108] width 41 height 14
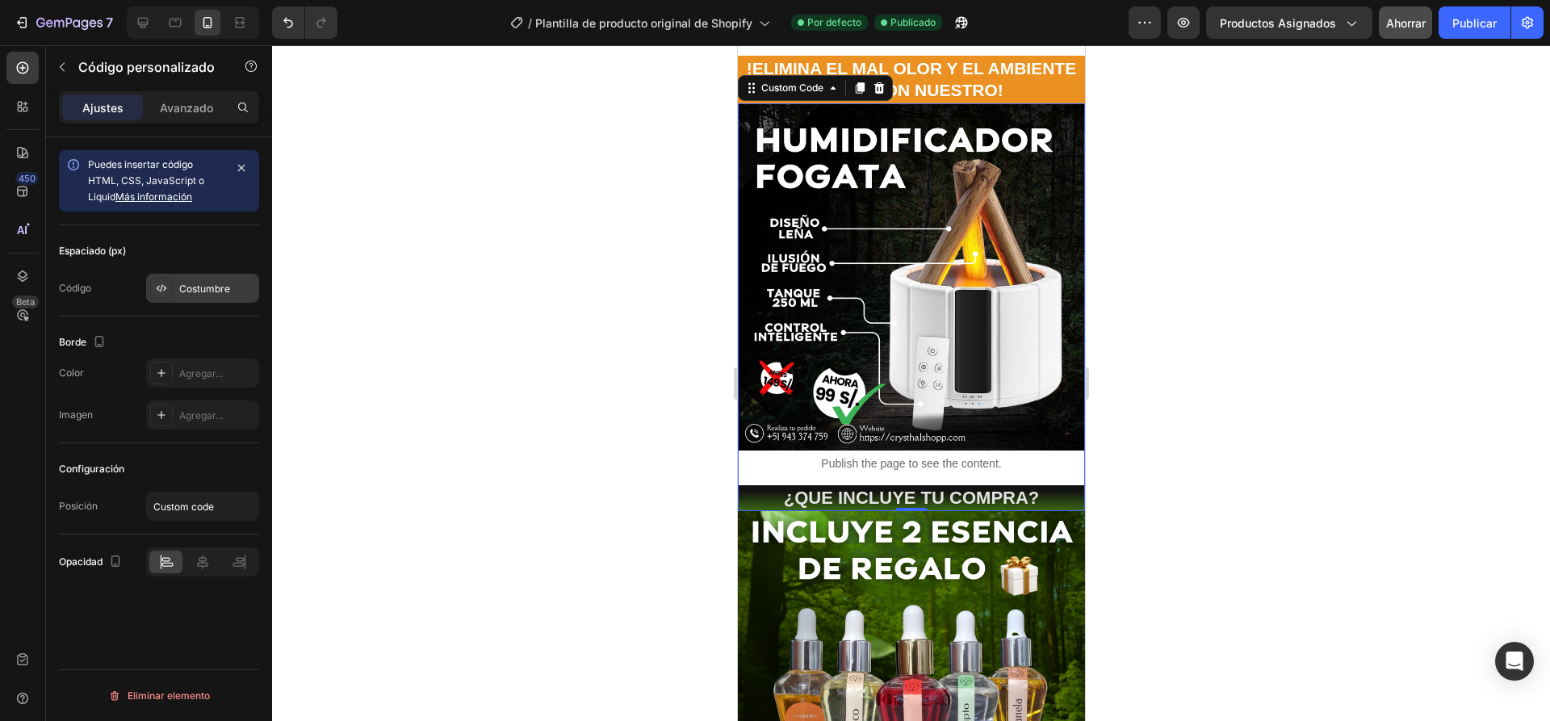
click at [215, 292] on font "Costumbre" at bounding box center [204, 289] width 51 height 12
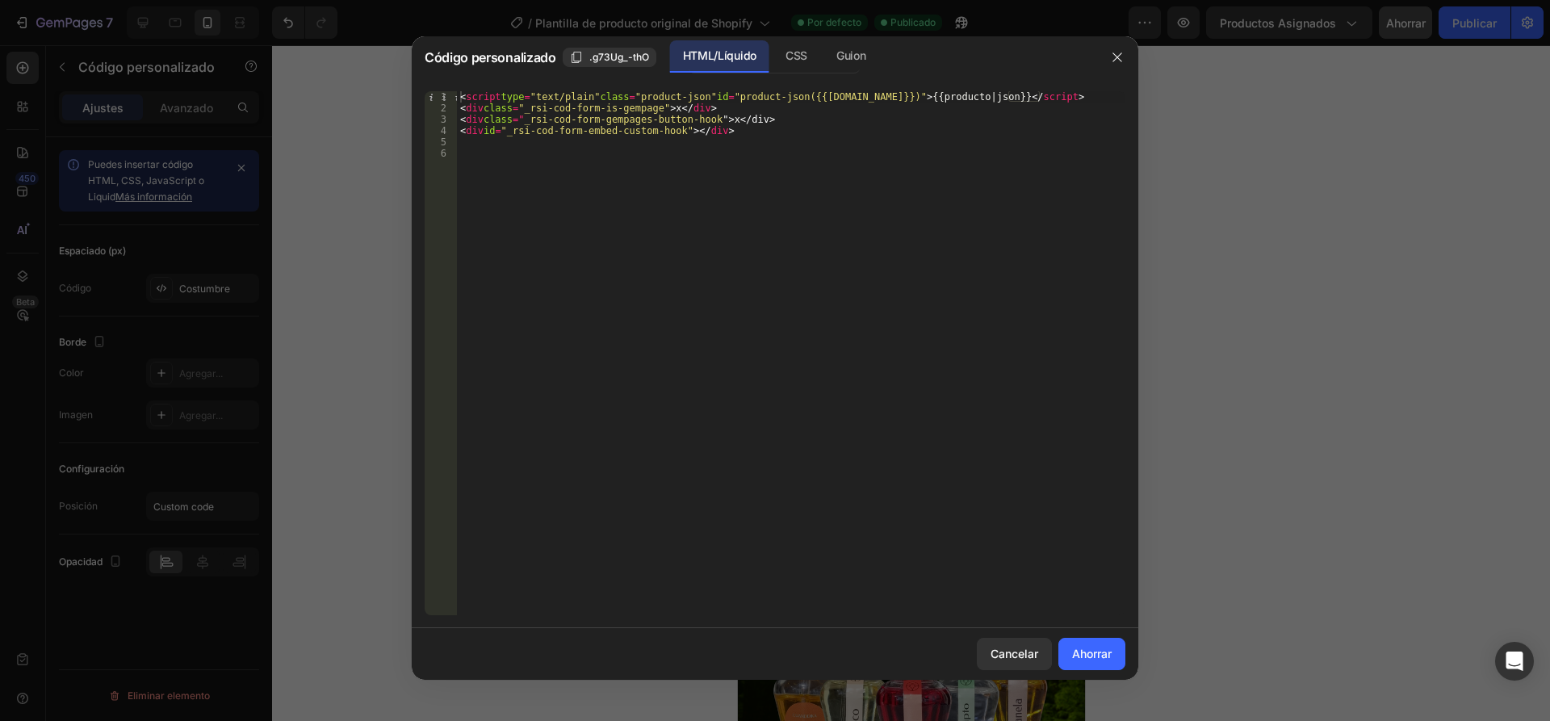
click at [749, 109] on div "< script type = "text/plain" class = "product-json" id = "product-json({{[DOMAI…" at bounding box center [791, 364] width 668 height 547
drag, startPoint x: 750, startPoint y: 109, endPoint x: 684, endPoint y: 109, distance: 66.2
click at [684, 109] on div "< script type = "text/plain" class = "product-json" id = "product-json({{[DOMAI…" at bounding box center [791, 364] width 668 height 547
click at [748, 106] on div "< script type = "text/plain" class = "product-json" id = "product-json({{[DOMAI…" at bounding box center [791, 353] width 668 height 524
click at [748, 106] on div "< script type = "text/plain" class = "product-json" id = "product-json({{[DOMAI…" at bounding box center [791, 364] width 668 height 547
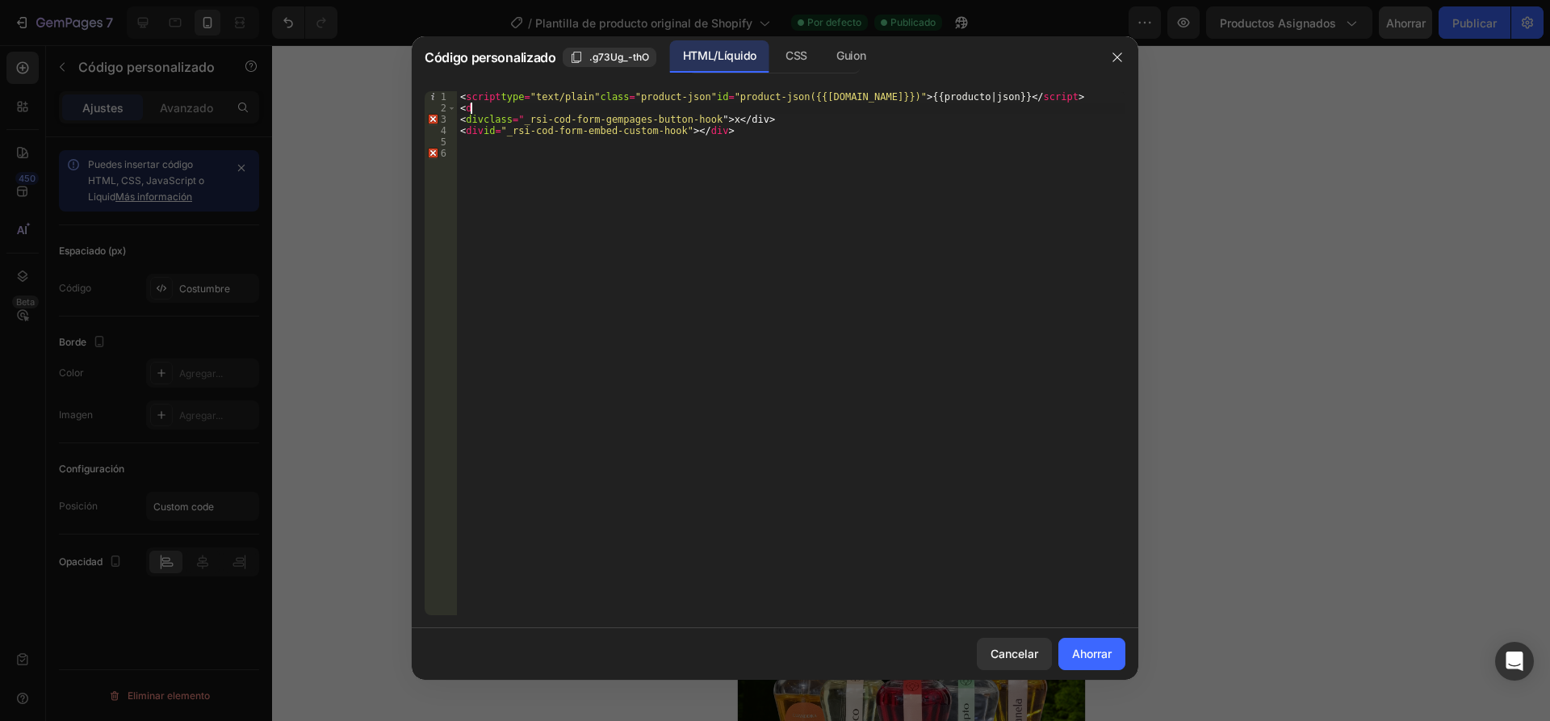
type textarea "<"
type textarea "<script type="text/plain" class="product-json" id="product-json({{[DOMAIN_NAME]…"
click at [1086, 646] on font "Ahorrar" at bounding box center [1092, 653] width 40 height 17
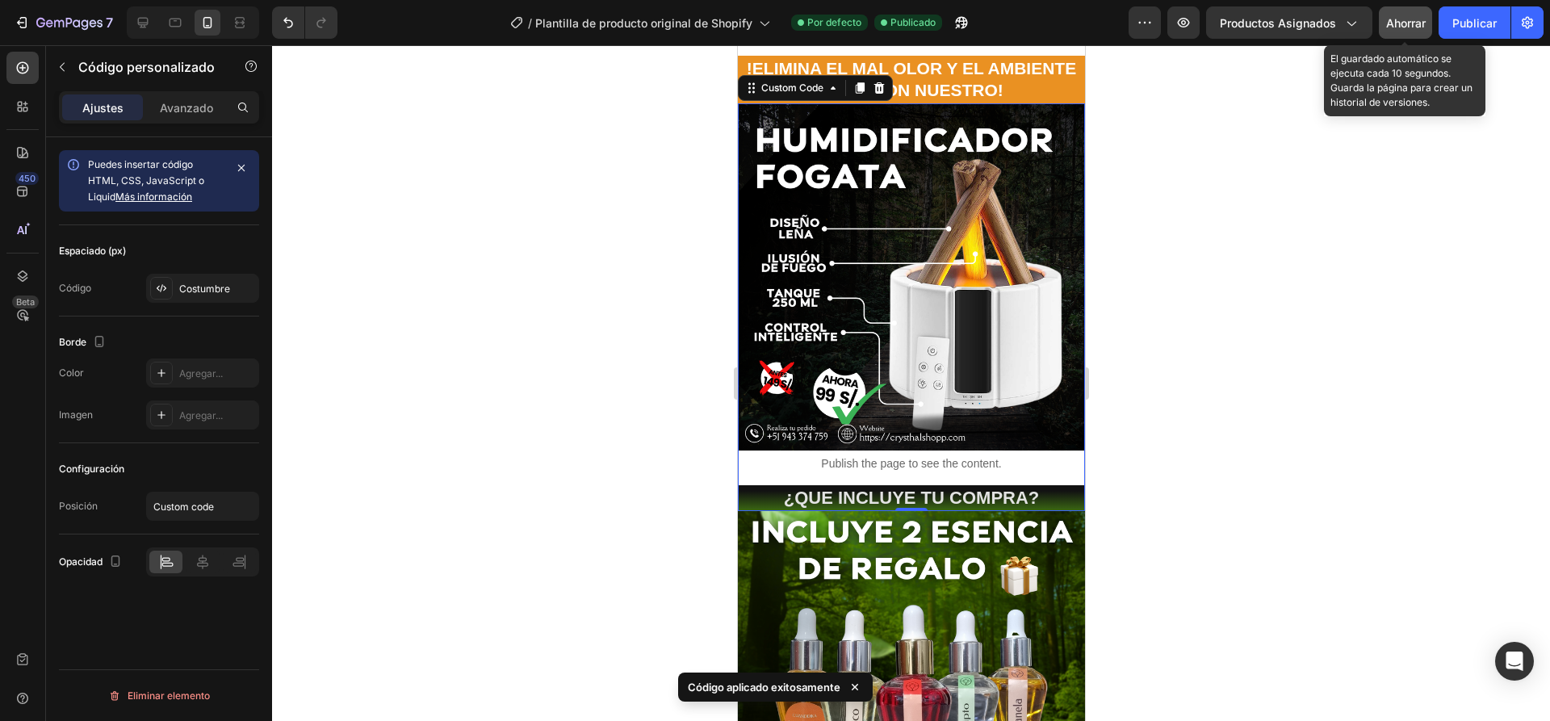
click at [1387, 31] on button "Ahorrar" at bounding box center [1405, 22] width 53 height 32
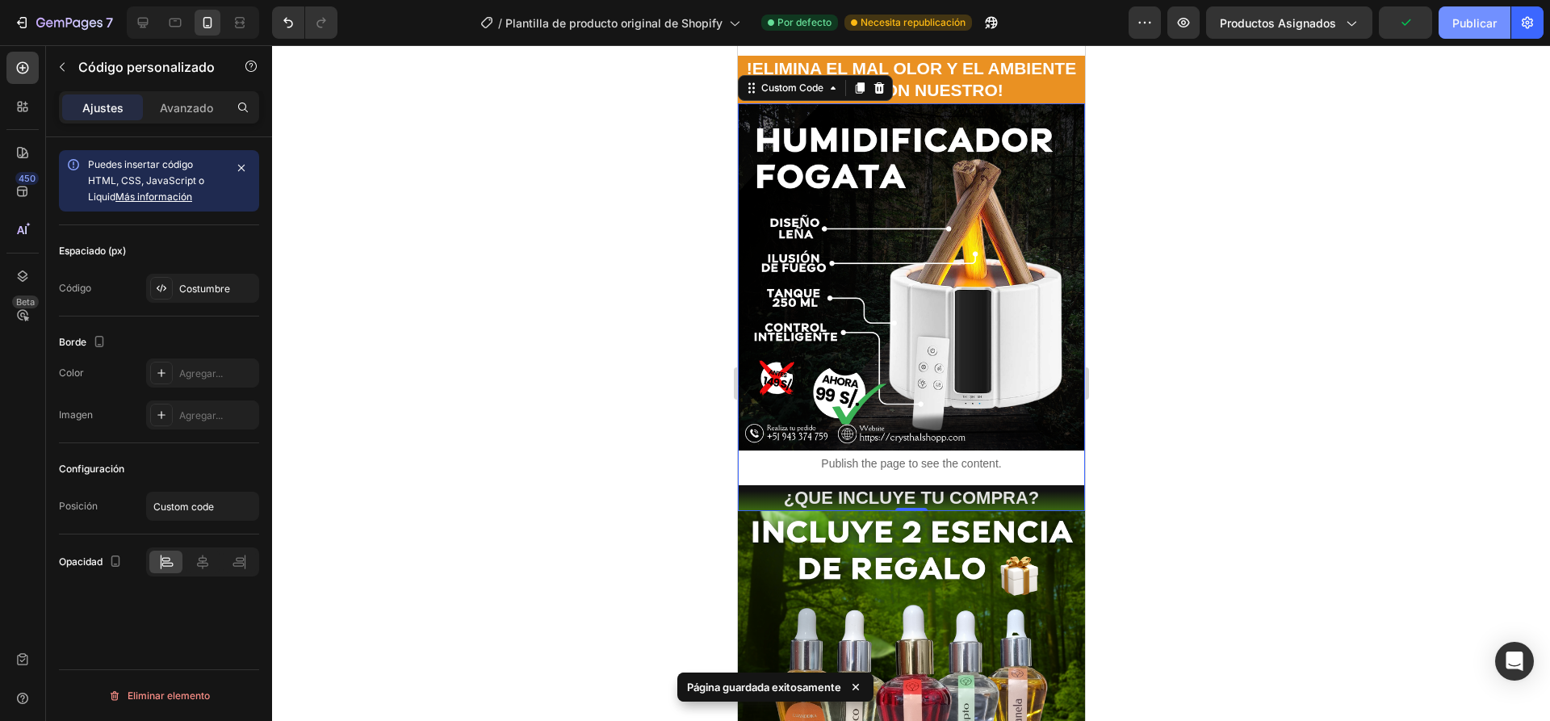
click at [1477, 23] on font "Publicar" at bounding box center [1474, 23] width 44 height 14
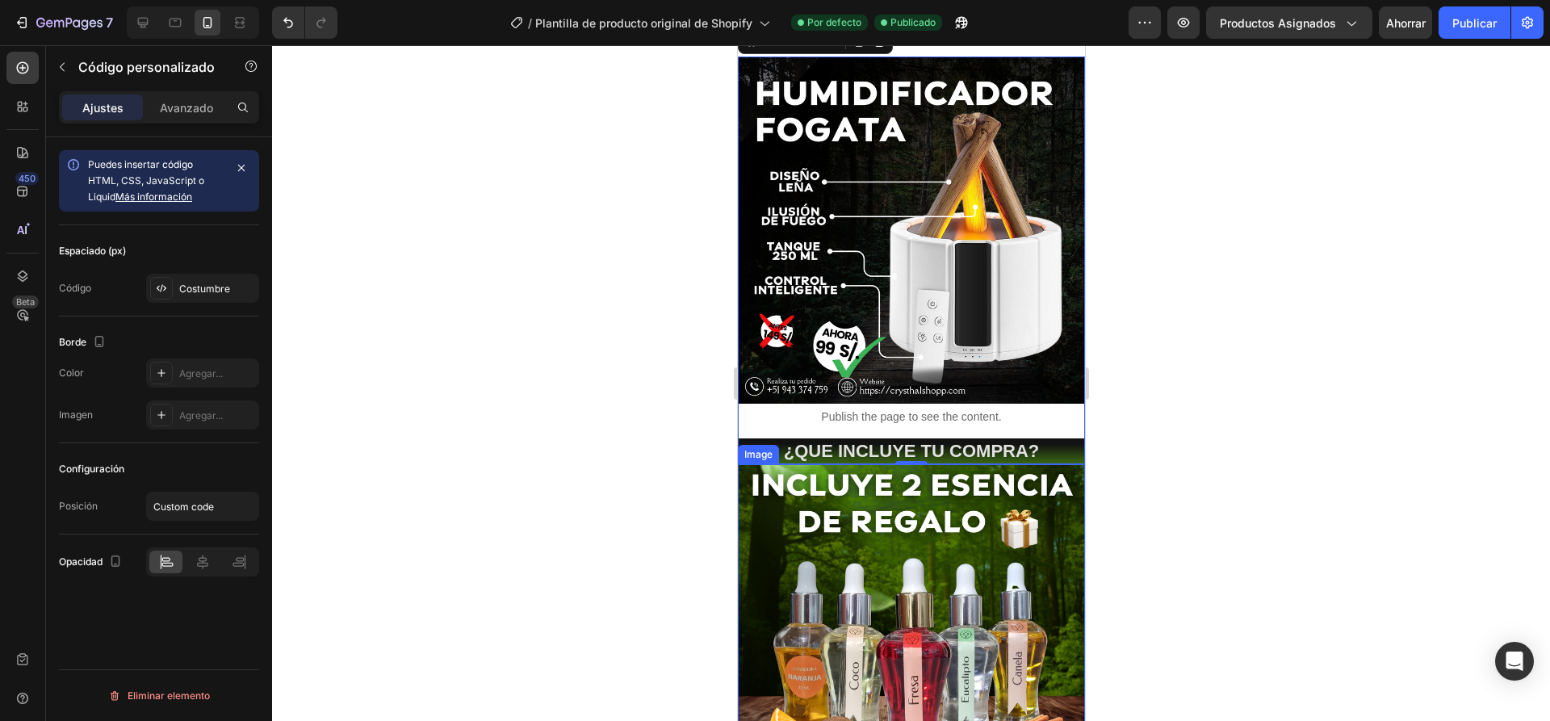
scroll to position [274, 0]
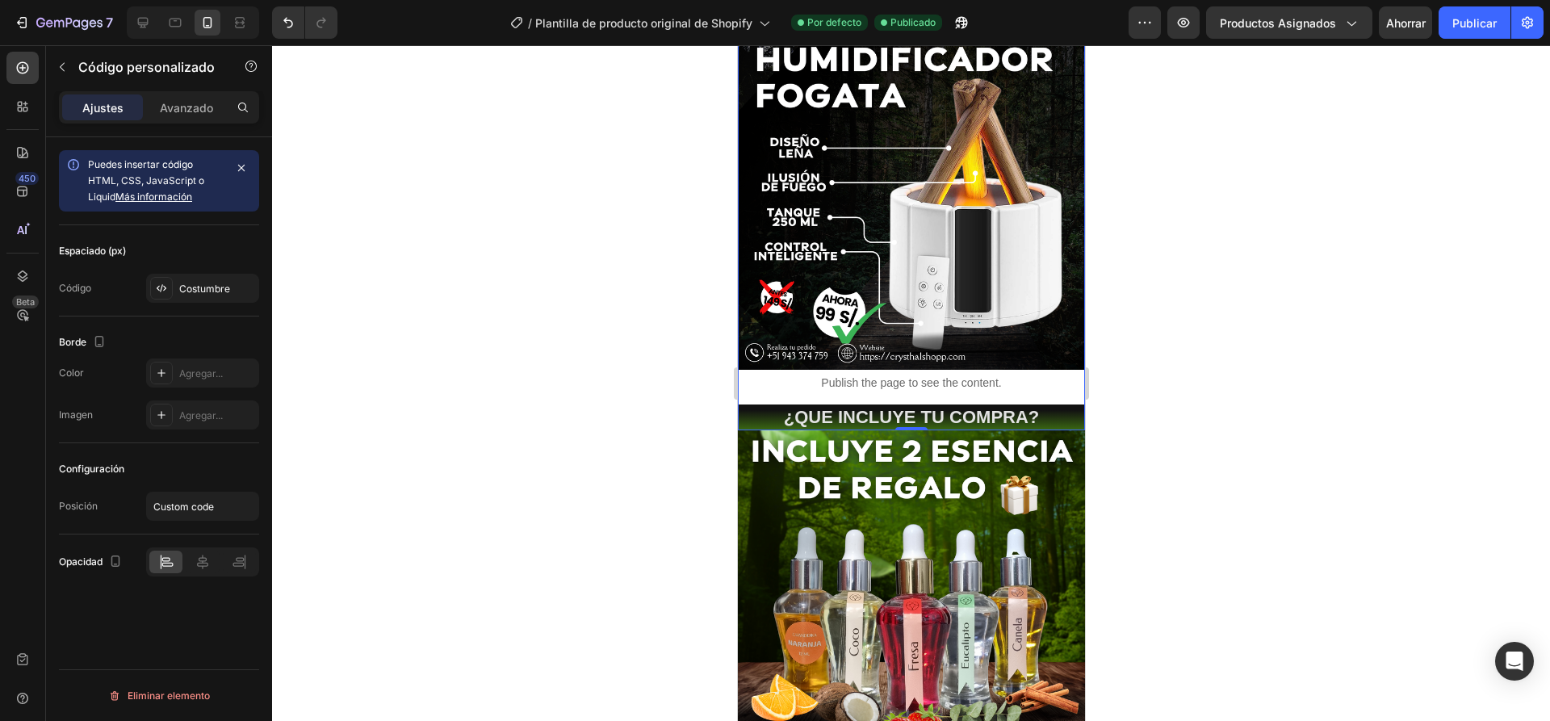
click at [769, 375] on p "Publish the page to see the content." at bounding box center [910, 383] width 347 height 17
click at [172, 103] on font "Avanzado" at bounding box center [186, 108] width 53 height 14
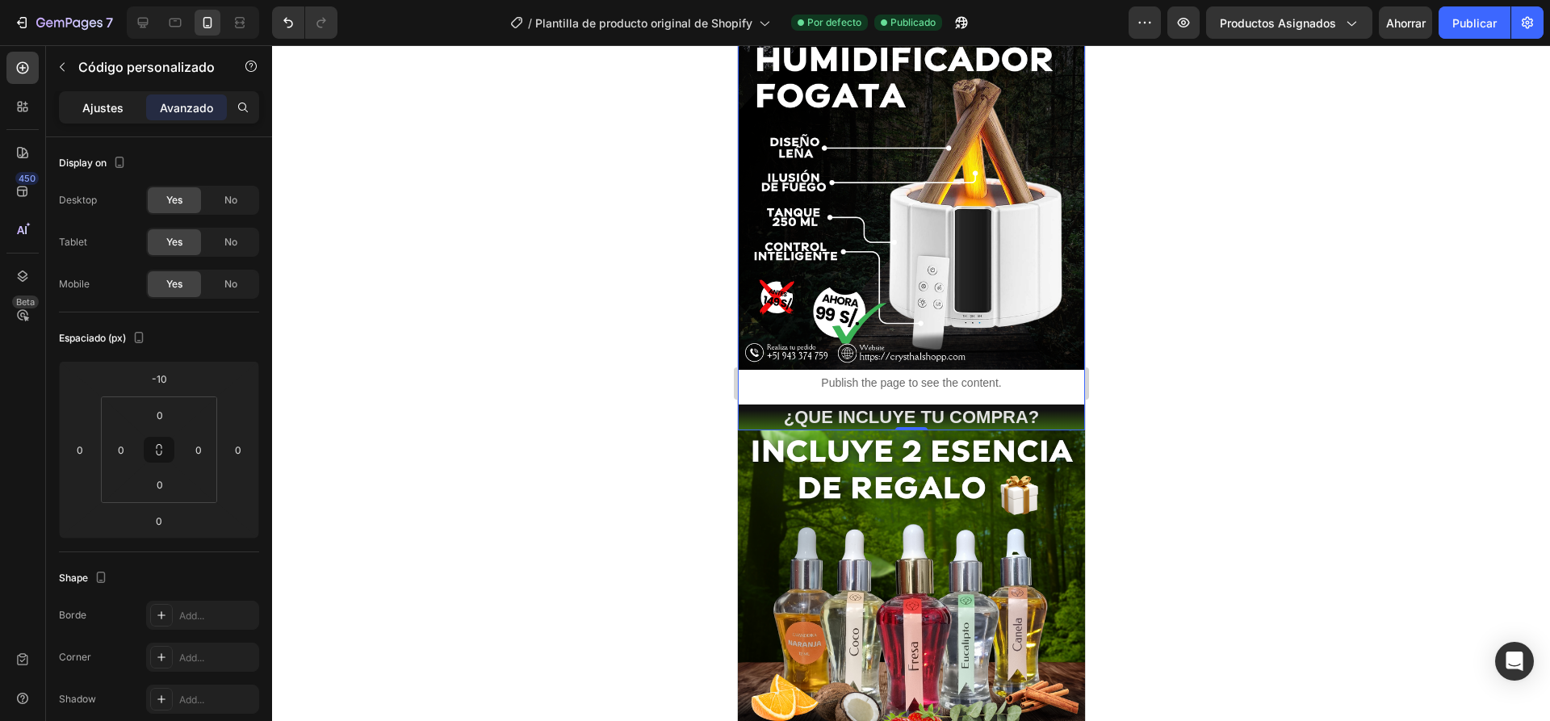
click at [107, 103] on font "Ajustes" at bounding box center [102, 108] width 41 height 14
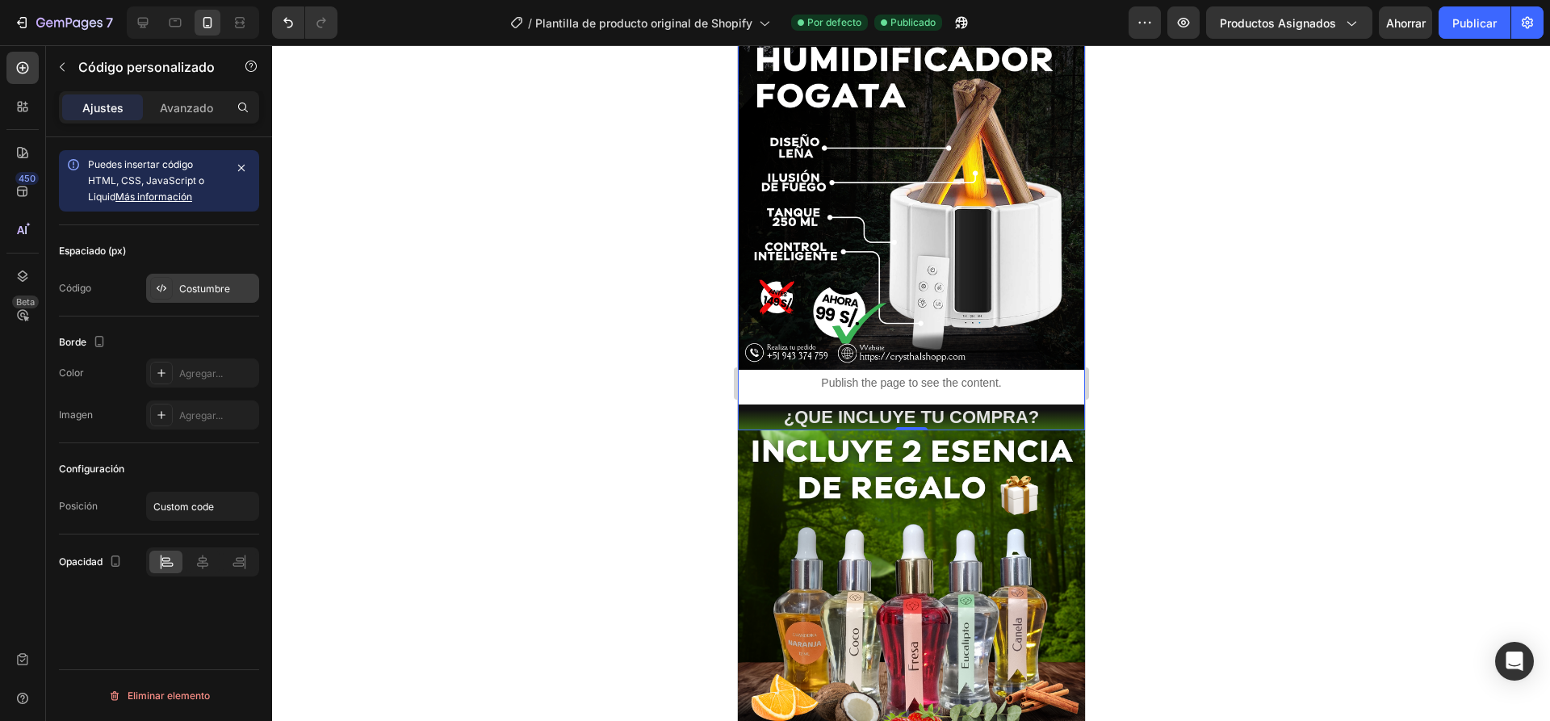
click at [218, 291] on font "Costumbre" at bounding box center [204, 289] width 51 height 12
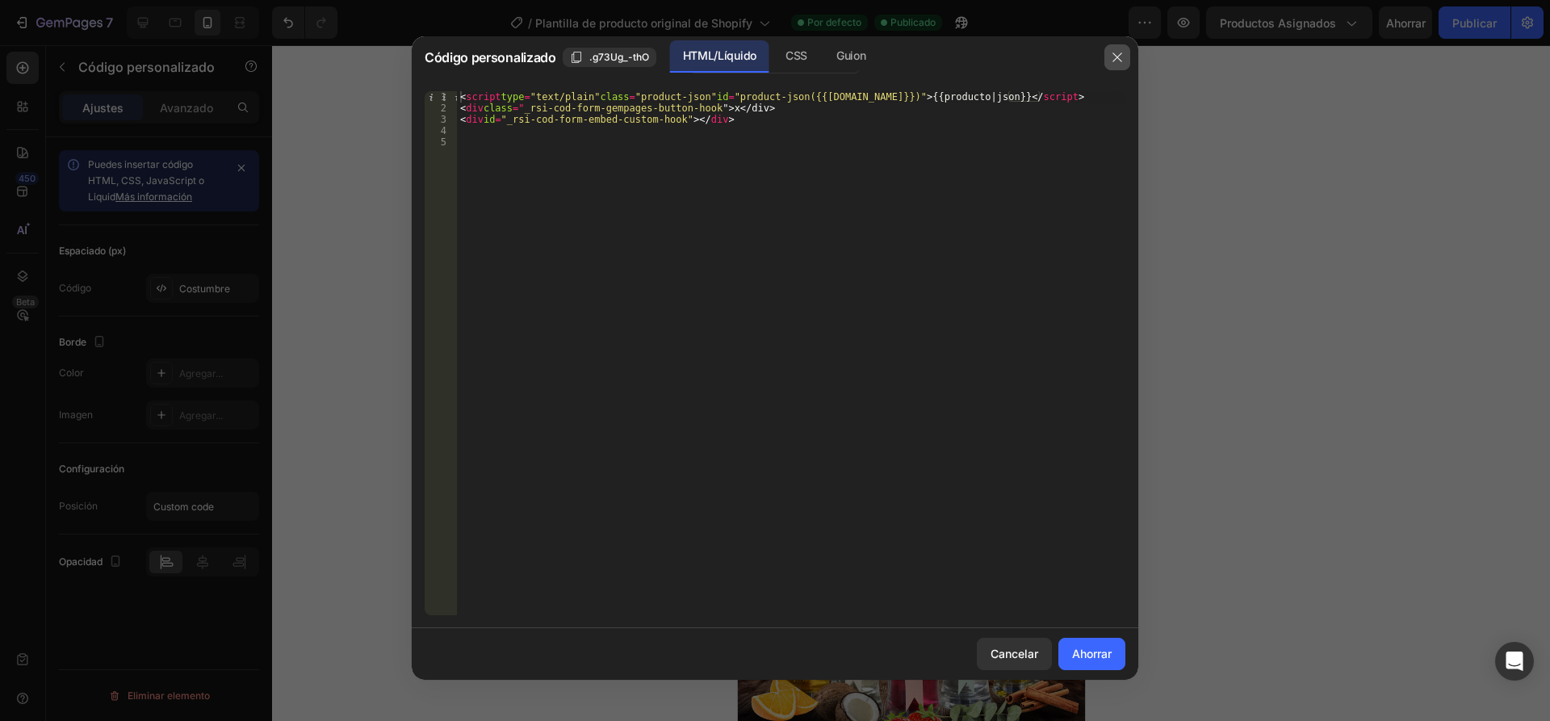
click at [1104, 52] on button "button" at bounding box center [1117, 57] width 26 height 26
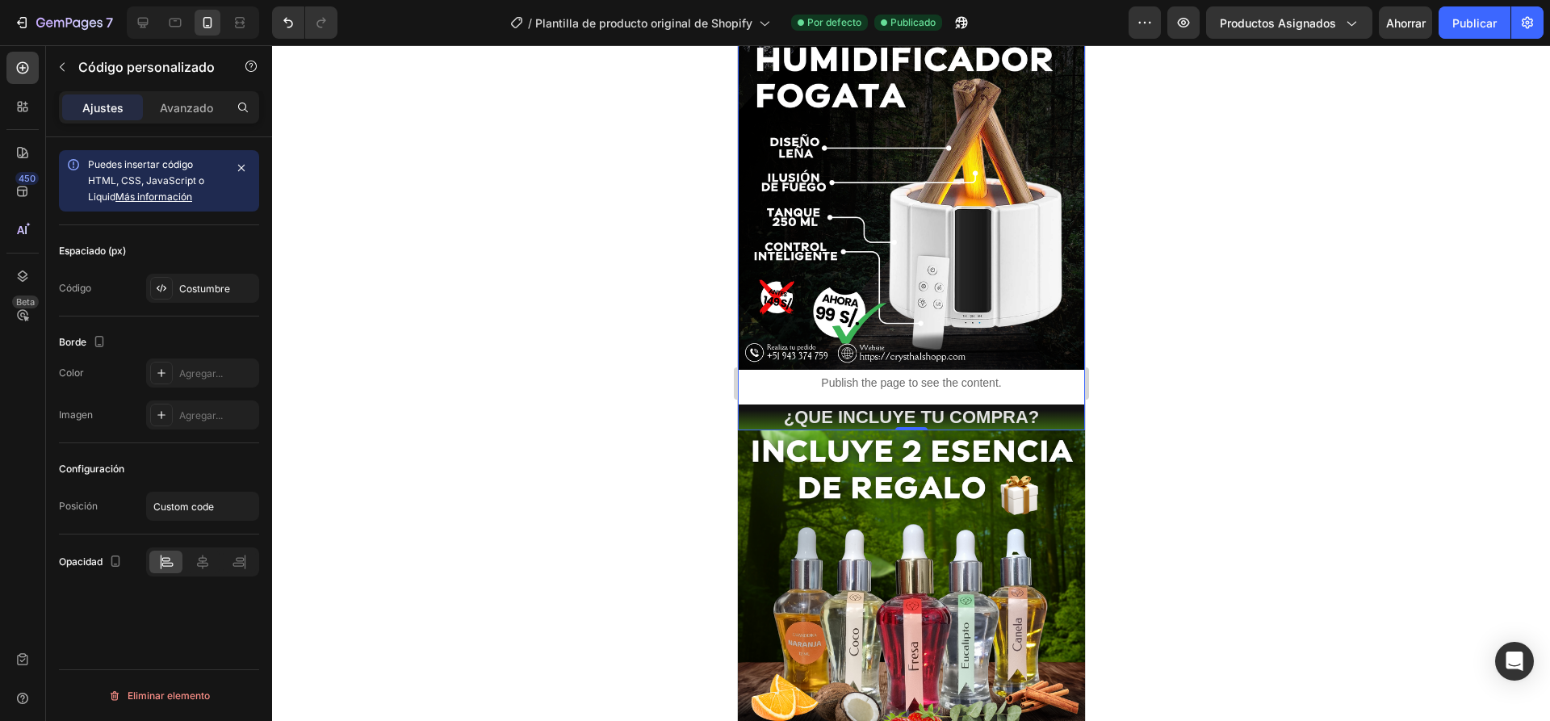
drag, startPoint x: 1255, startPoint y: 346, endPoint x: 1231, endPoint y: 349, distance: 24.3
click at [1255, 346] on div at bounding box center [911, 383] width 1278 height 676
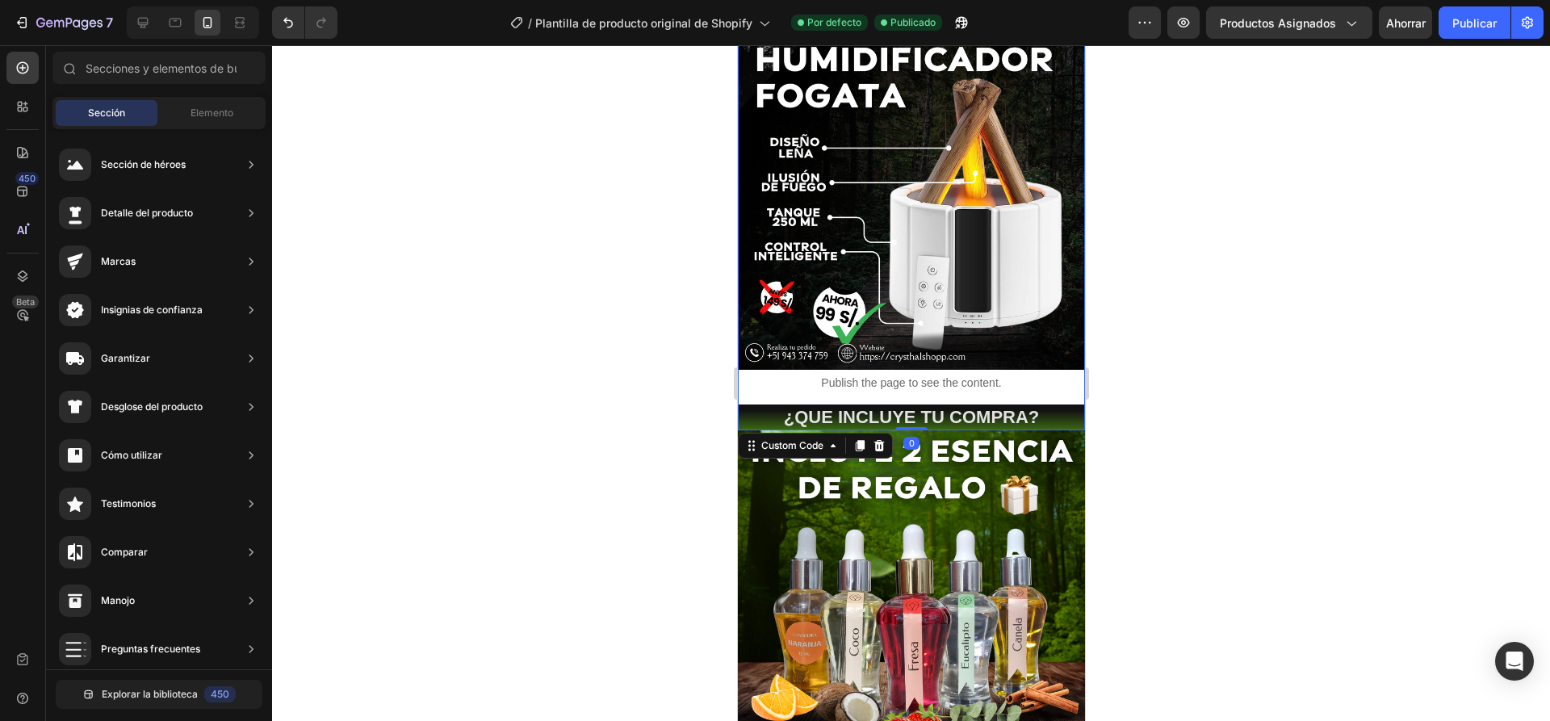
click at [1027, 385] on div "Publish the page to see the content." at bounding box center [910, 383] width 347 height 43
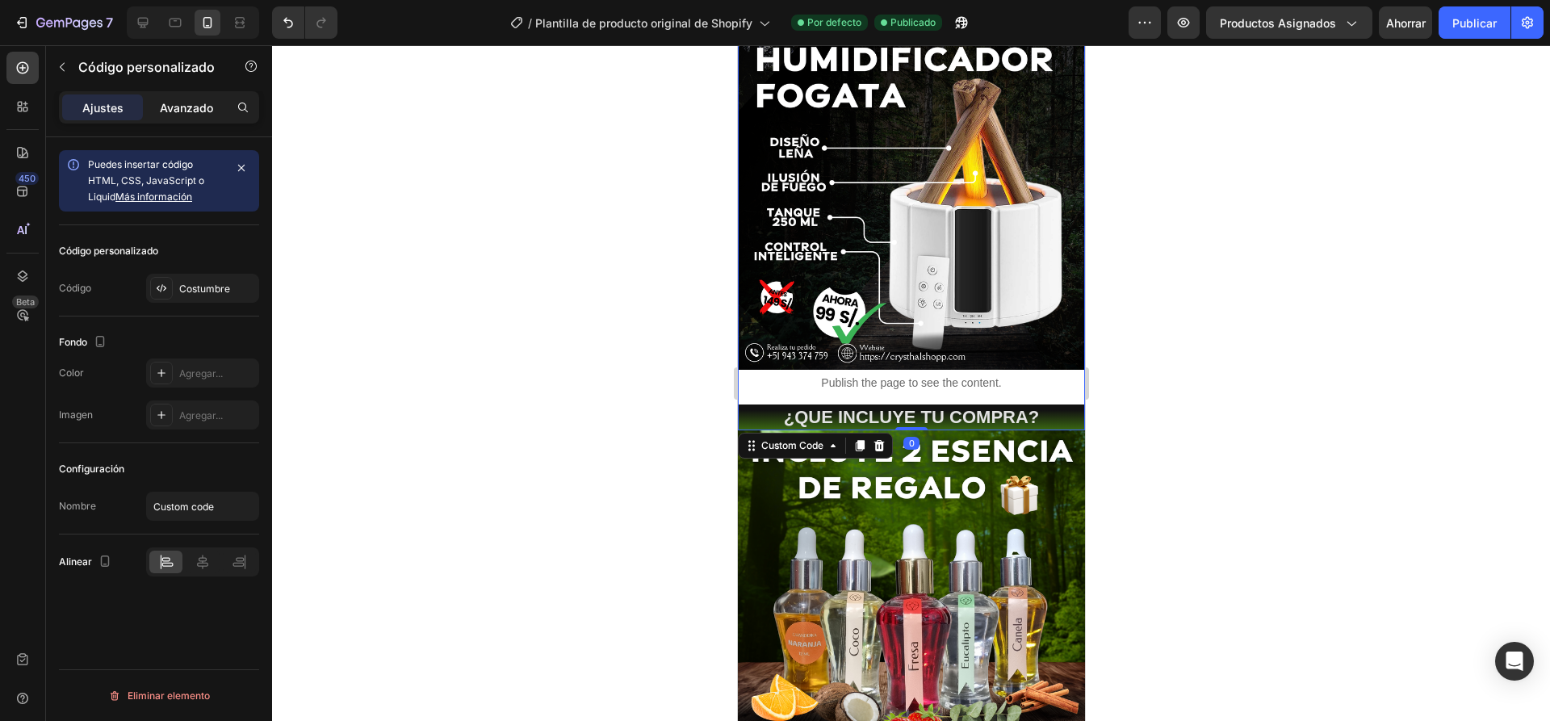
click at [175, 98] on div "Avanzado" at bounding box center [186, 107] width 81 height 26
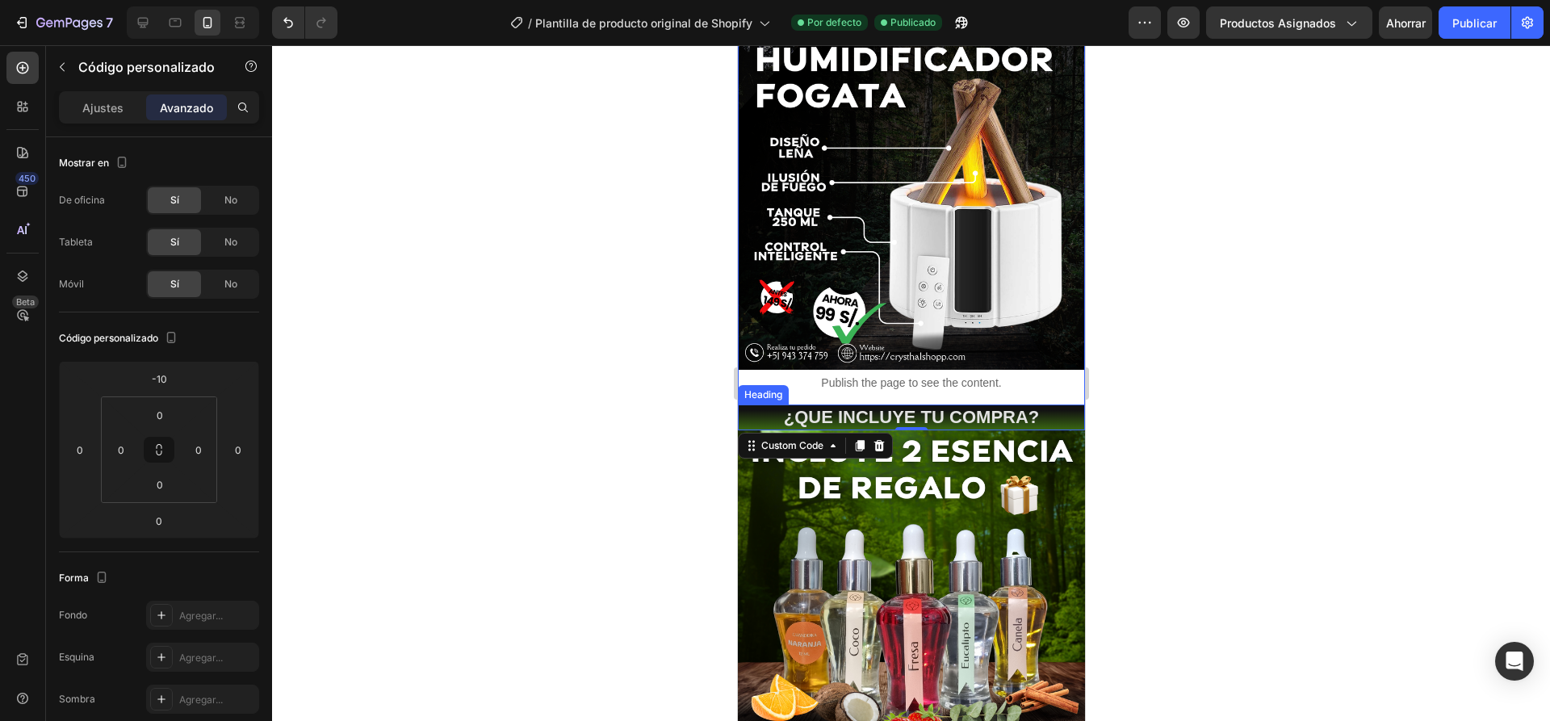
click at [770, 404] on h2 "¿QUE INCLUYE TU COMPRA?" at bounding box center [910, 417] width 347 height 27
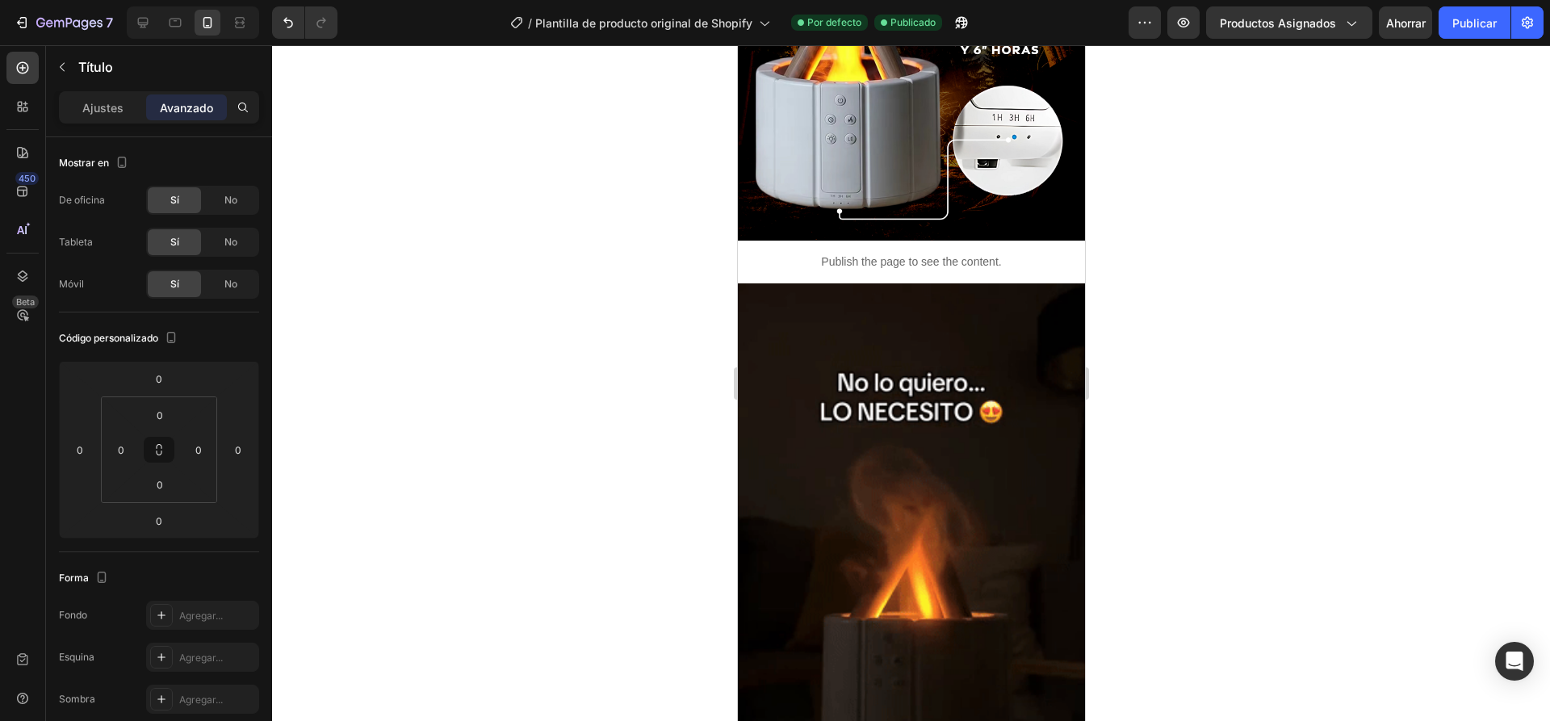
scroll to position [1162, 0]
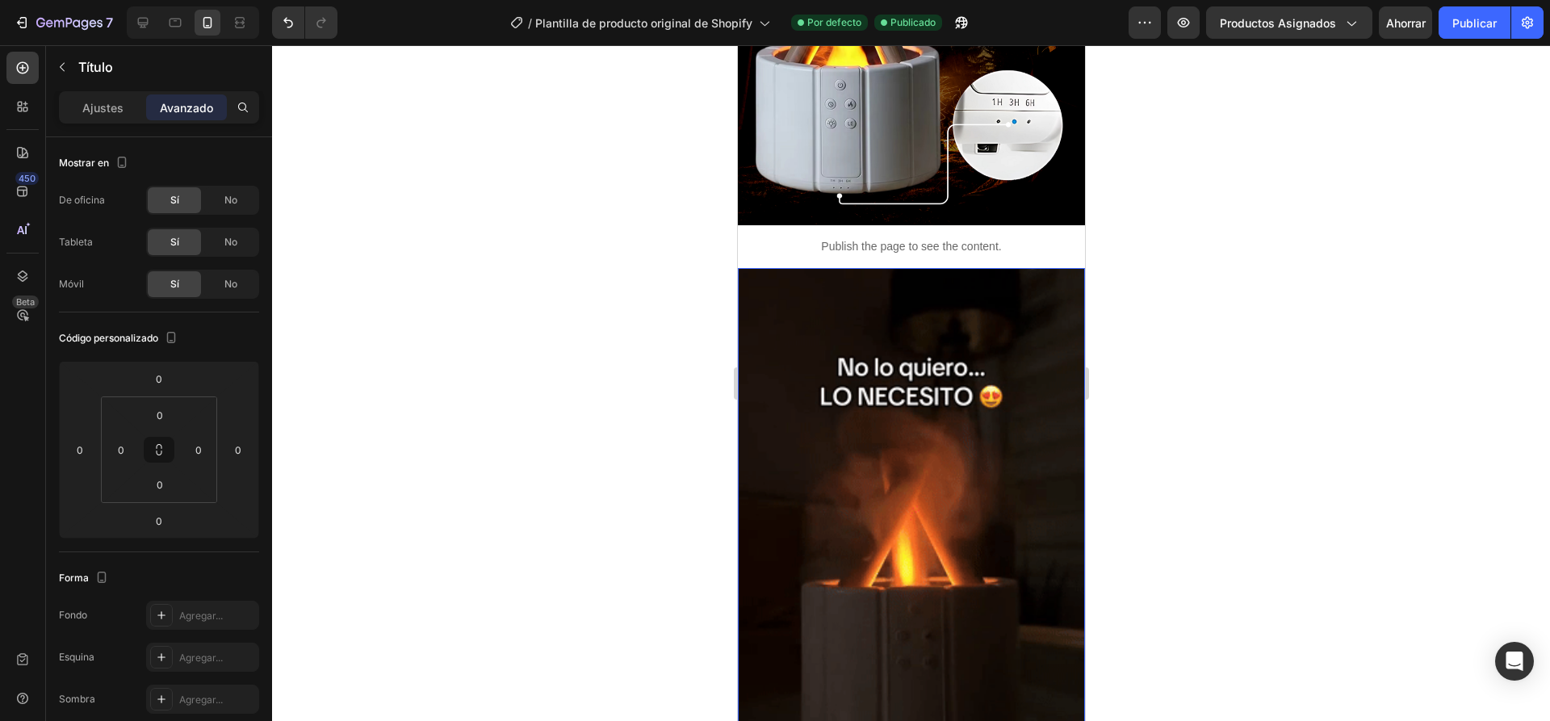
click at [760, 244] on p "Publish the page to see the content." at bounding box center [910, 246] width 347 height 17
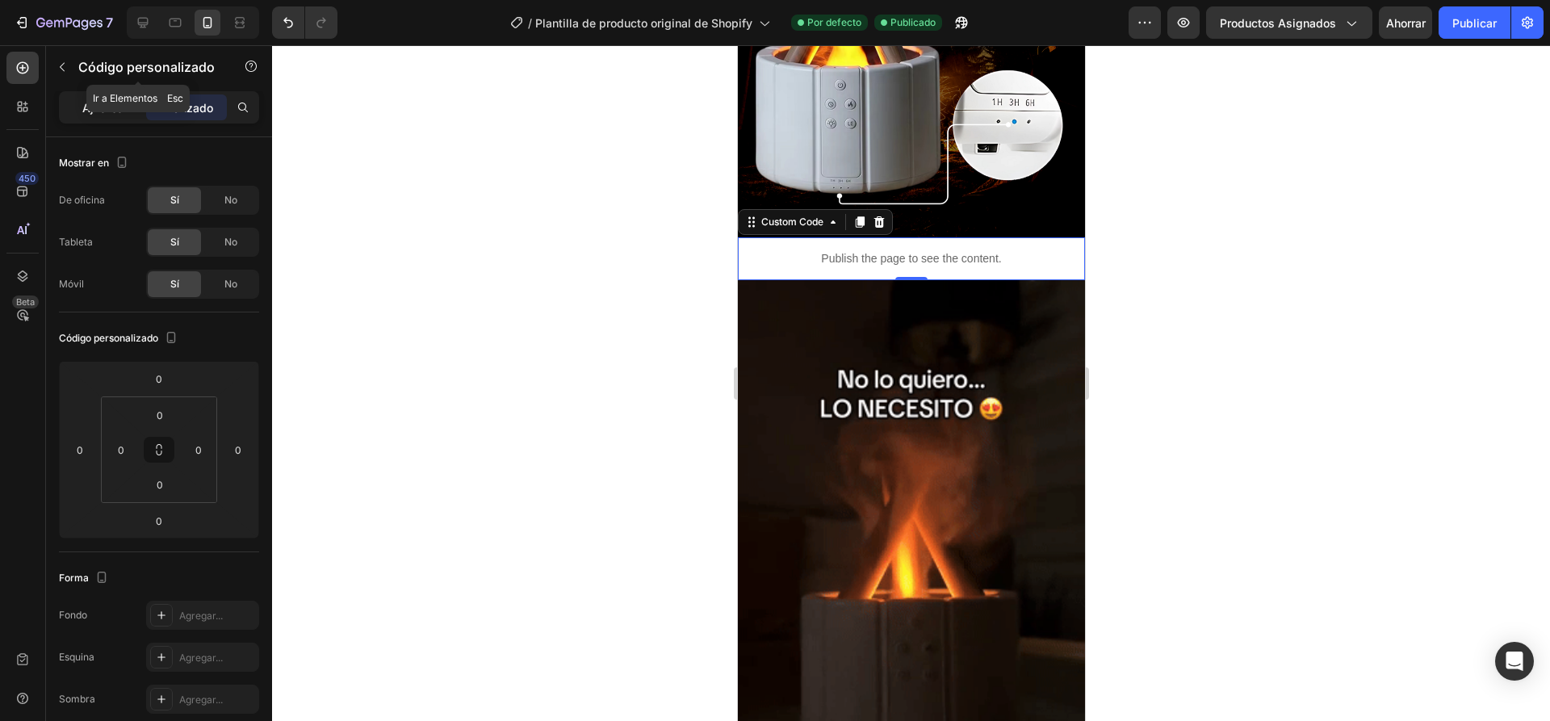
click at [92, 97] on div "Ajustes" at bounding box center [102, 107] width 81 height 26
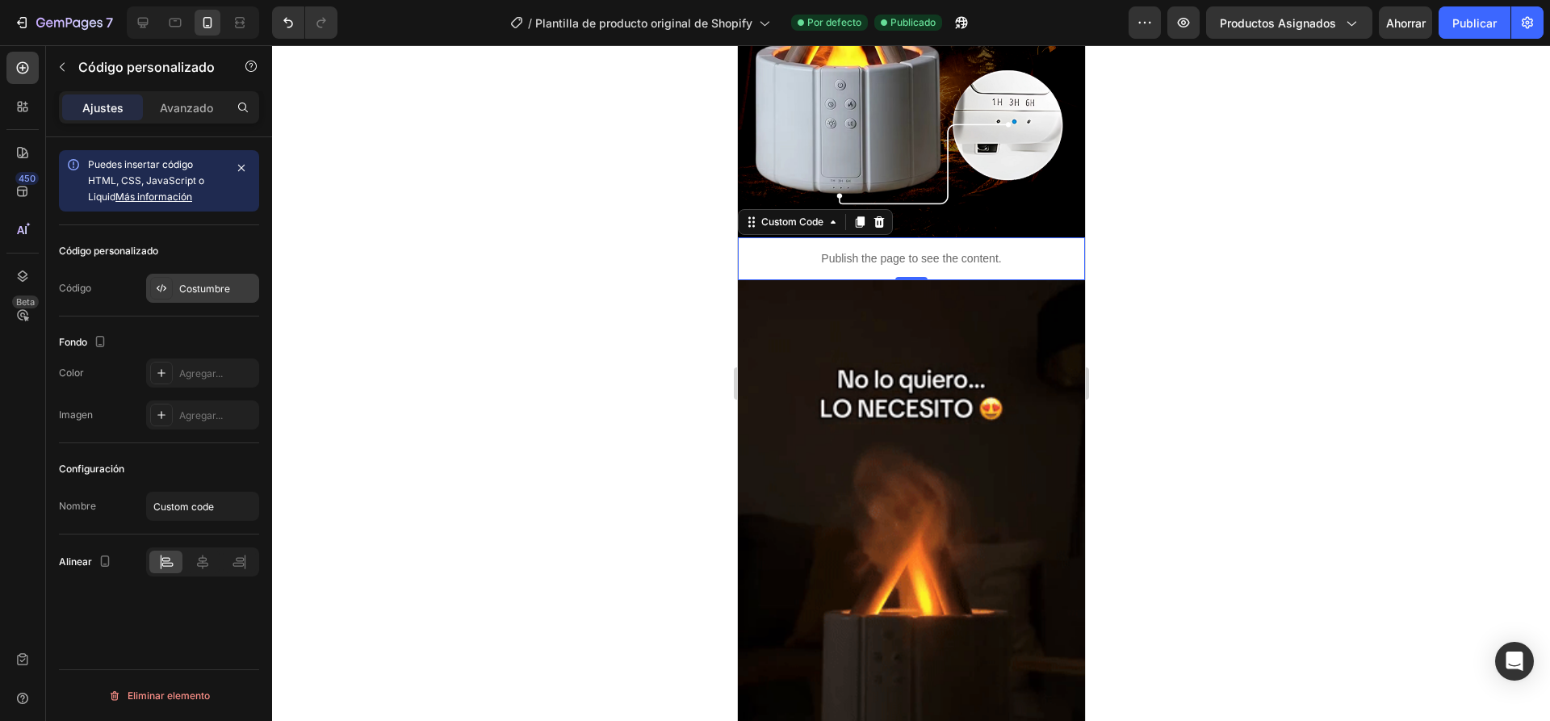
click at [224, 301] on div "Costumbre" at bounding box center [202, 288] width 113 height 29
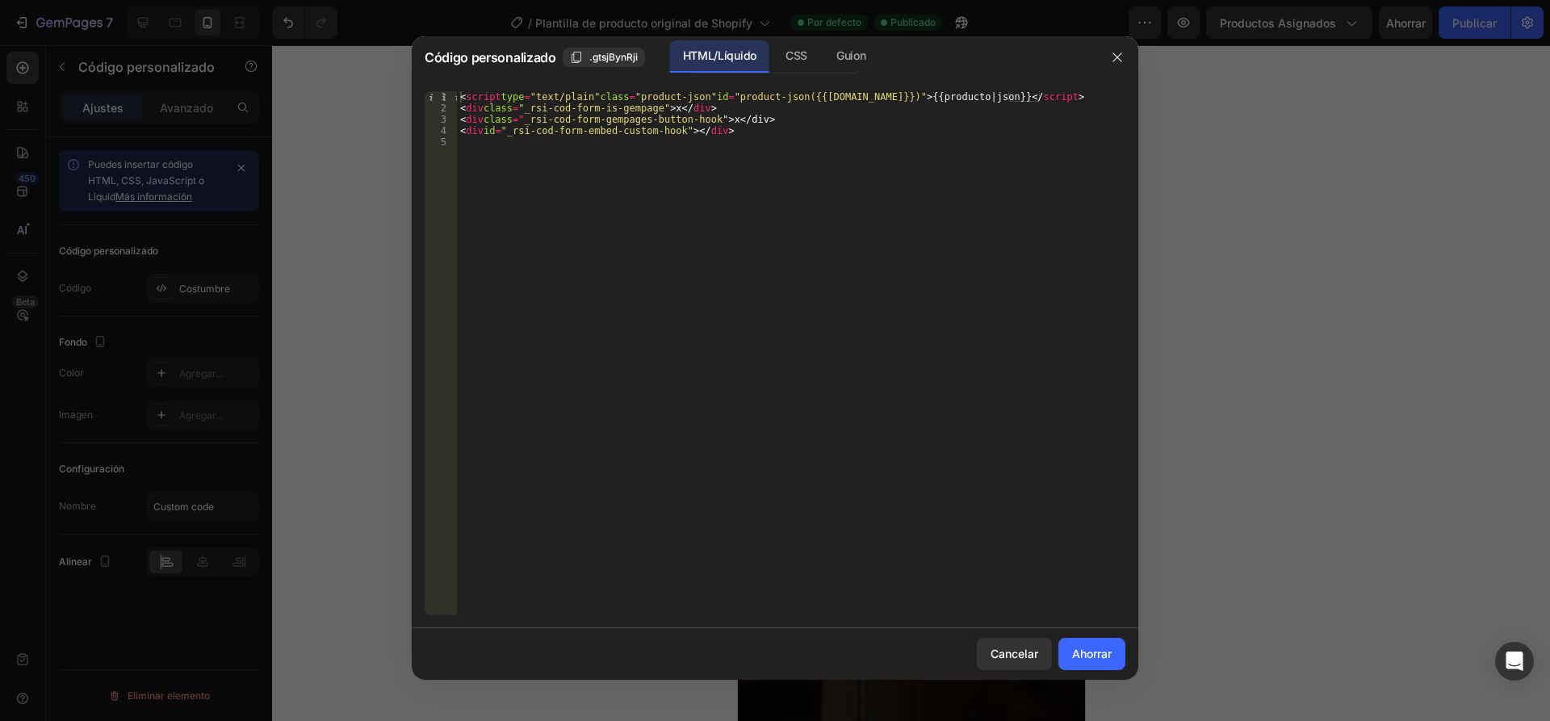
click at [758, 111] on div "< script type = "text/plain" class = "product-json" id = "product-json({{[DOMAI…" at bounding box center [791, 364] width 668 height 547
type textarea "<"
type textarea "<script type="text/plain" class="product-json" id="product-json({{[DOMAIN_NAME]…"
click at [1065, 640] on button "Ahorrar" at bounding box center [1091, 654] width 67 height 32
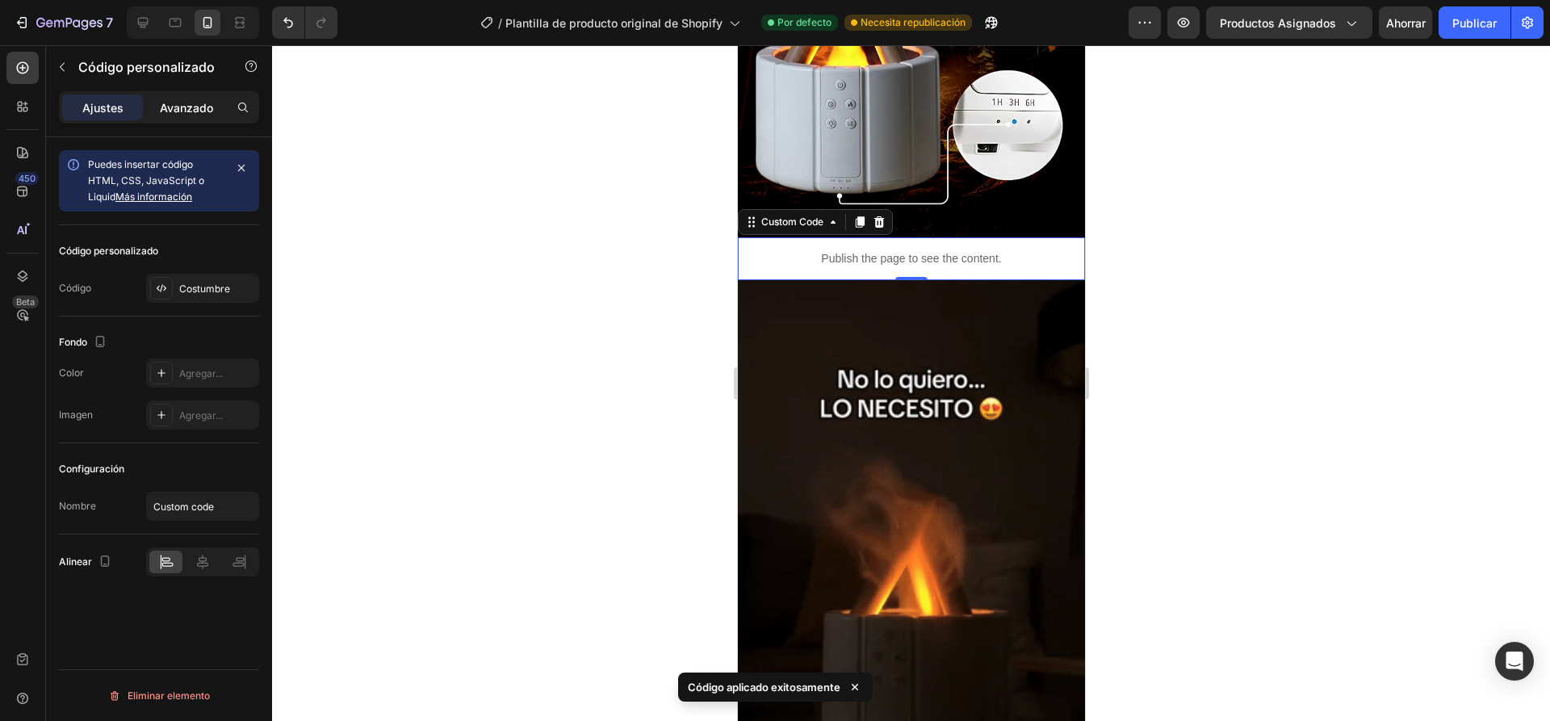
click at [185, 99] on p "Avanzado" at bounding box center [186, 107] width 53 height 17
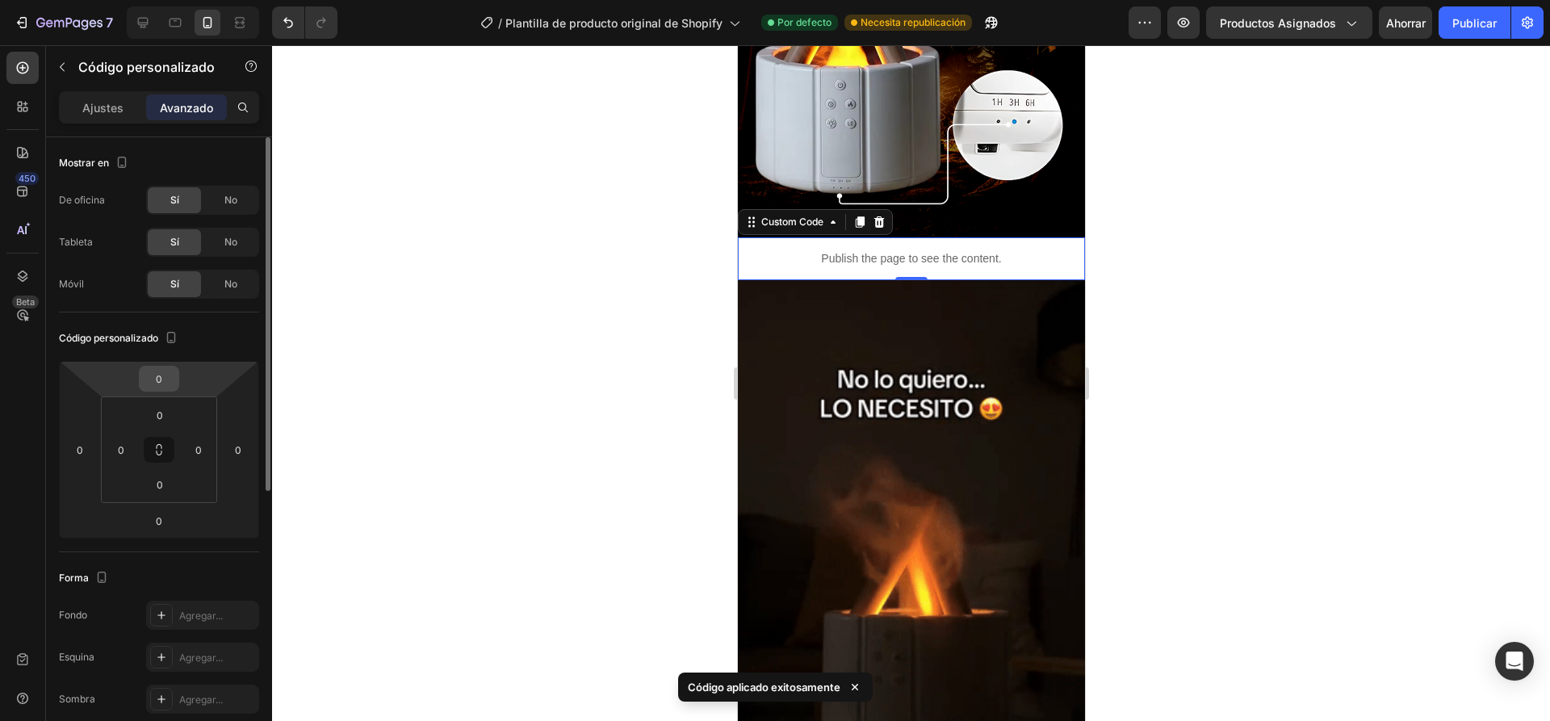
click at [163, 385] on input "0" at bounding box center [159, 379] width 32 height 24
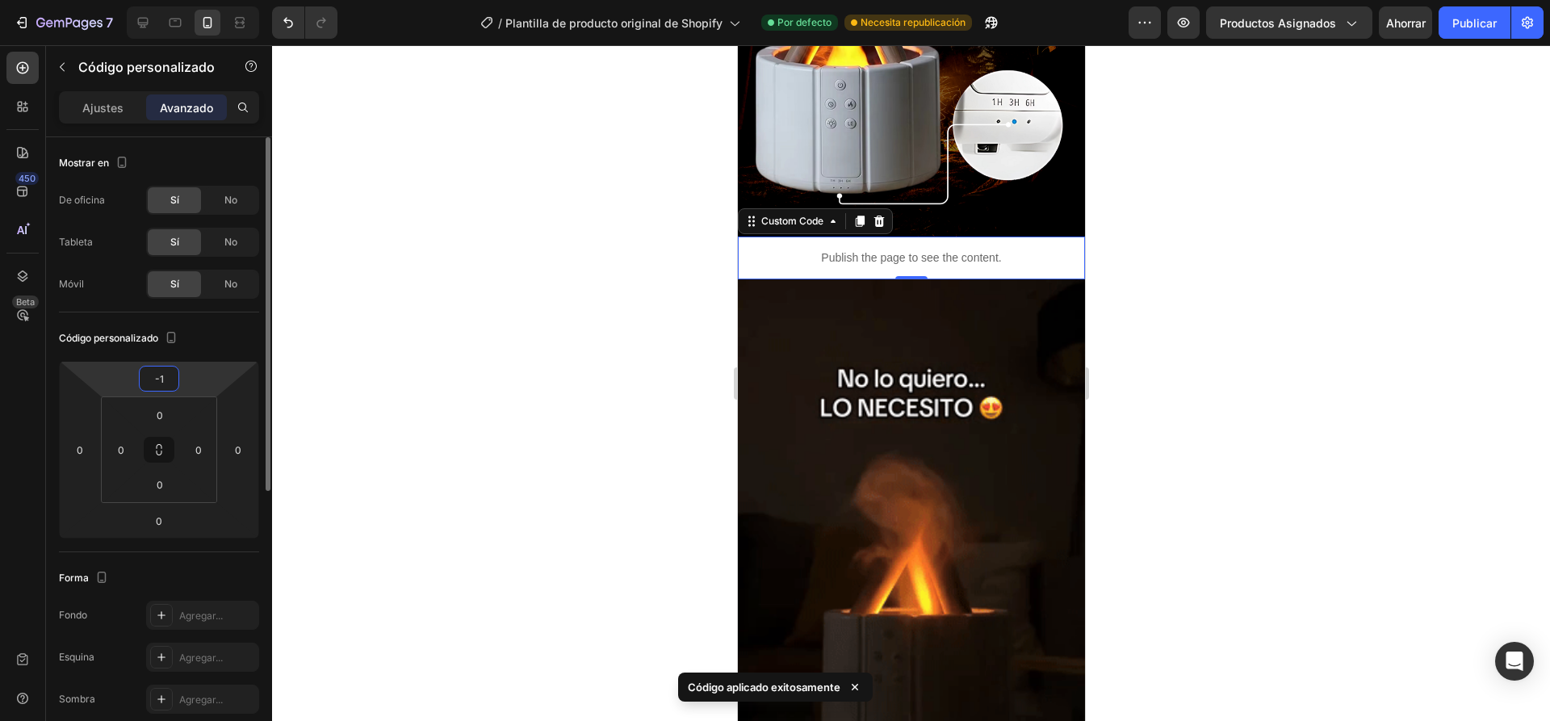
type input "-10"
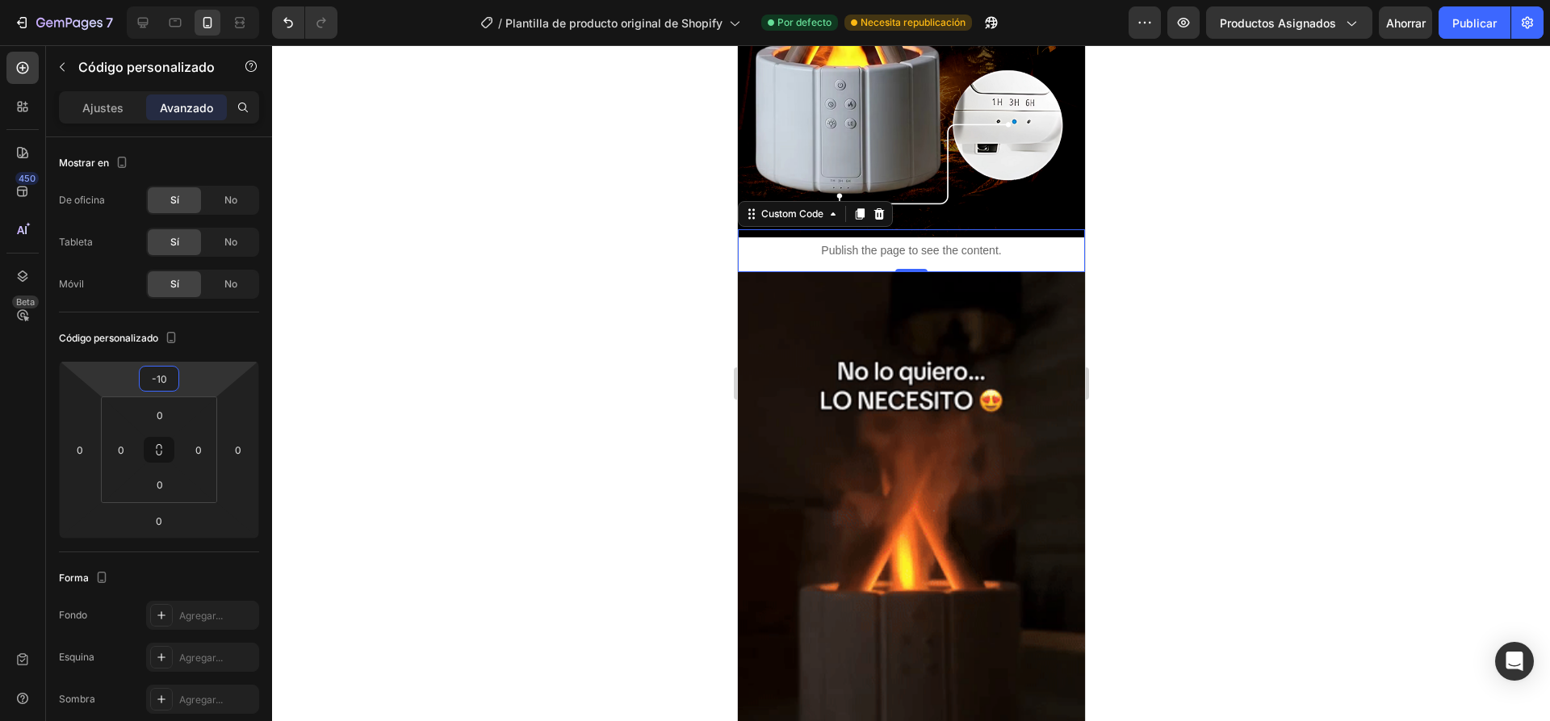
click at [645, 317] on div at bounding box center [911, 383] width 1278 height 676
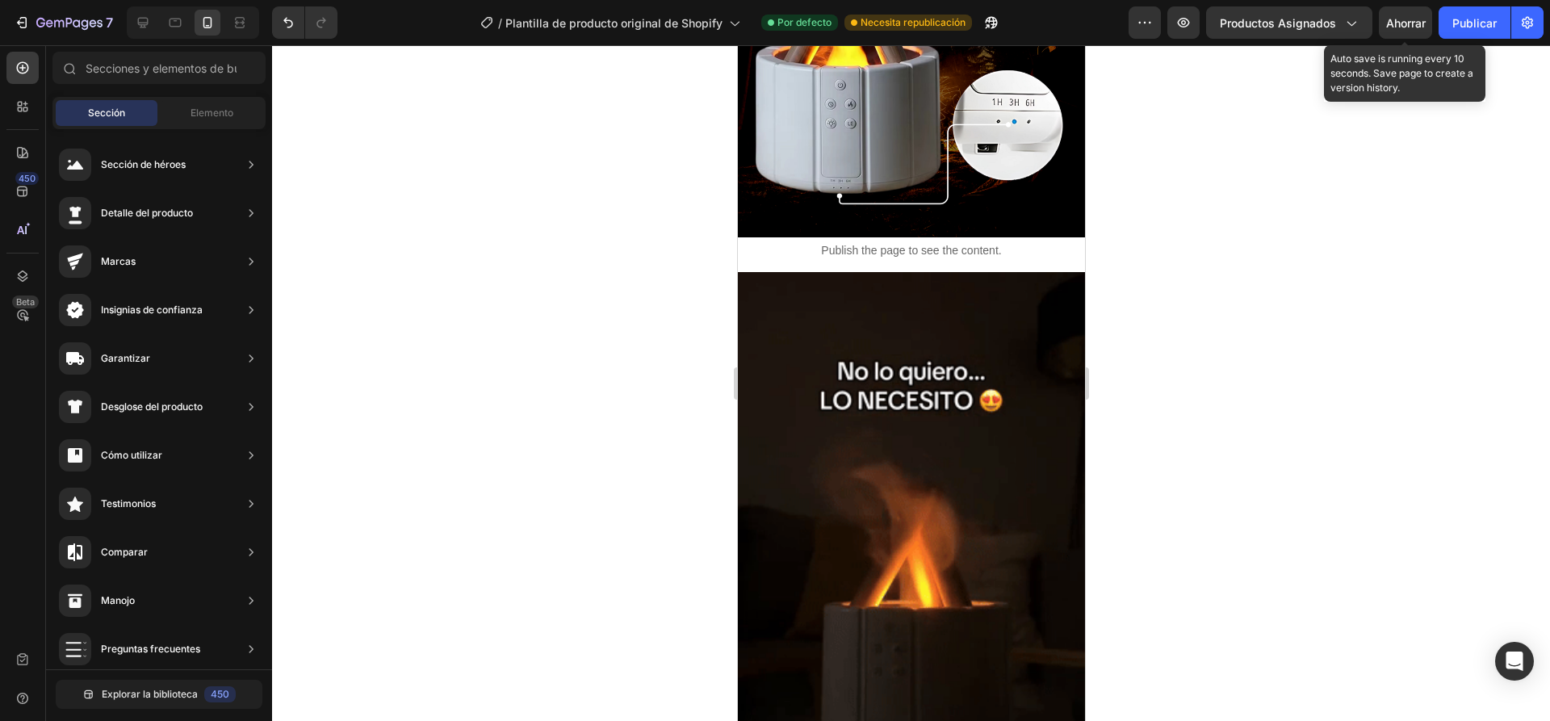
click at [1400, 23] on font "Ahorrar" at bounding box center [1406, 23] width 40 height 14
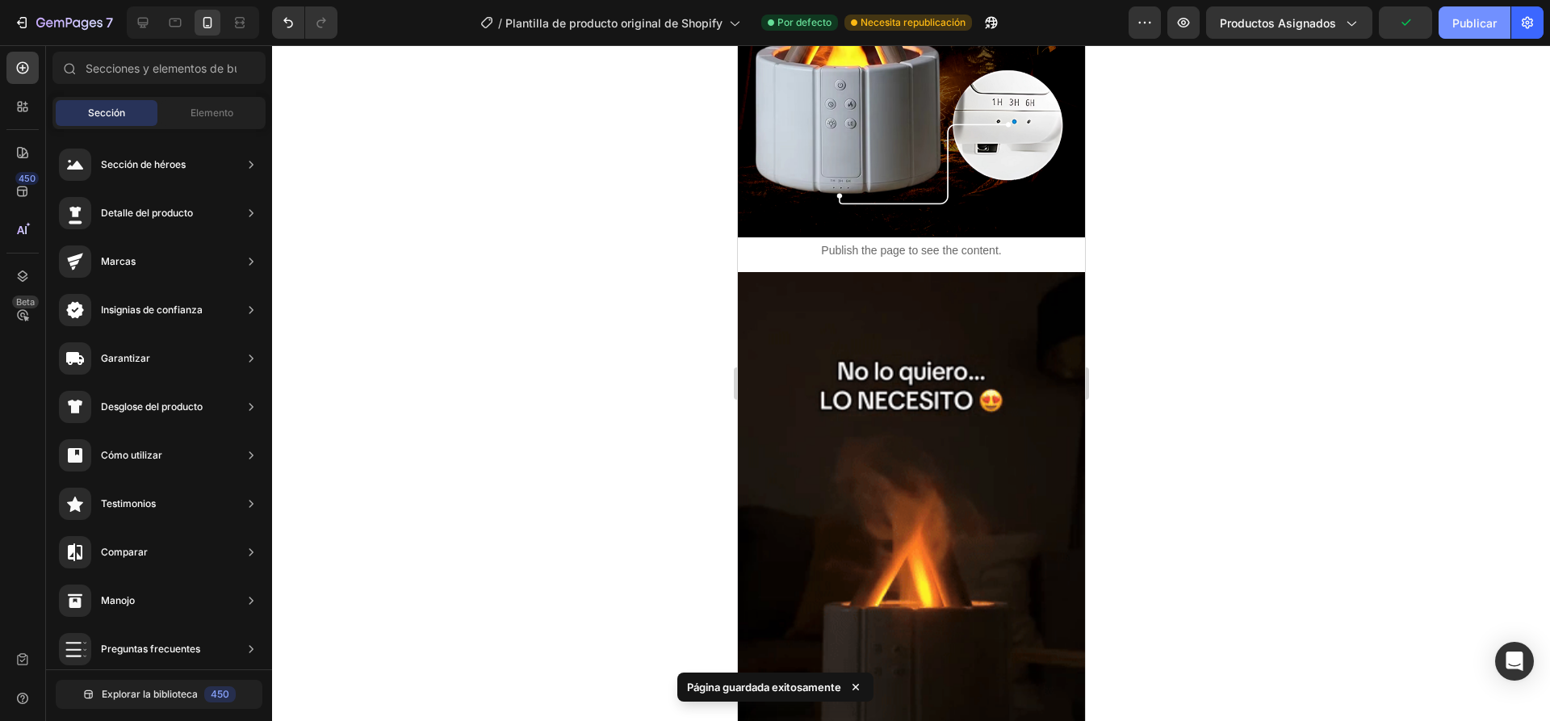
click at [1492, 20] on font "Publicar" at bounding box center [1474, 23] width 44 height 14
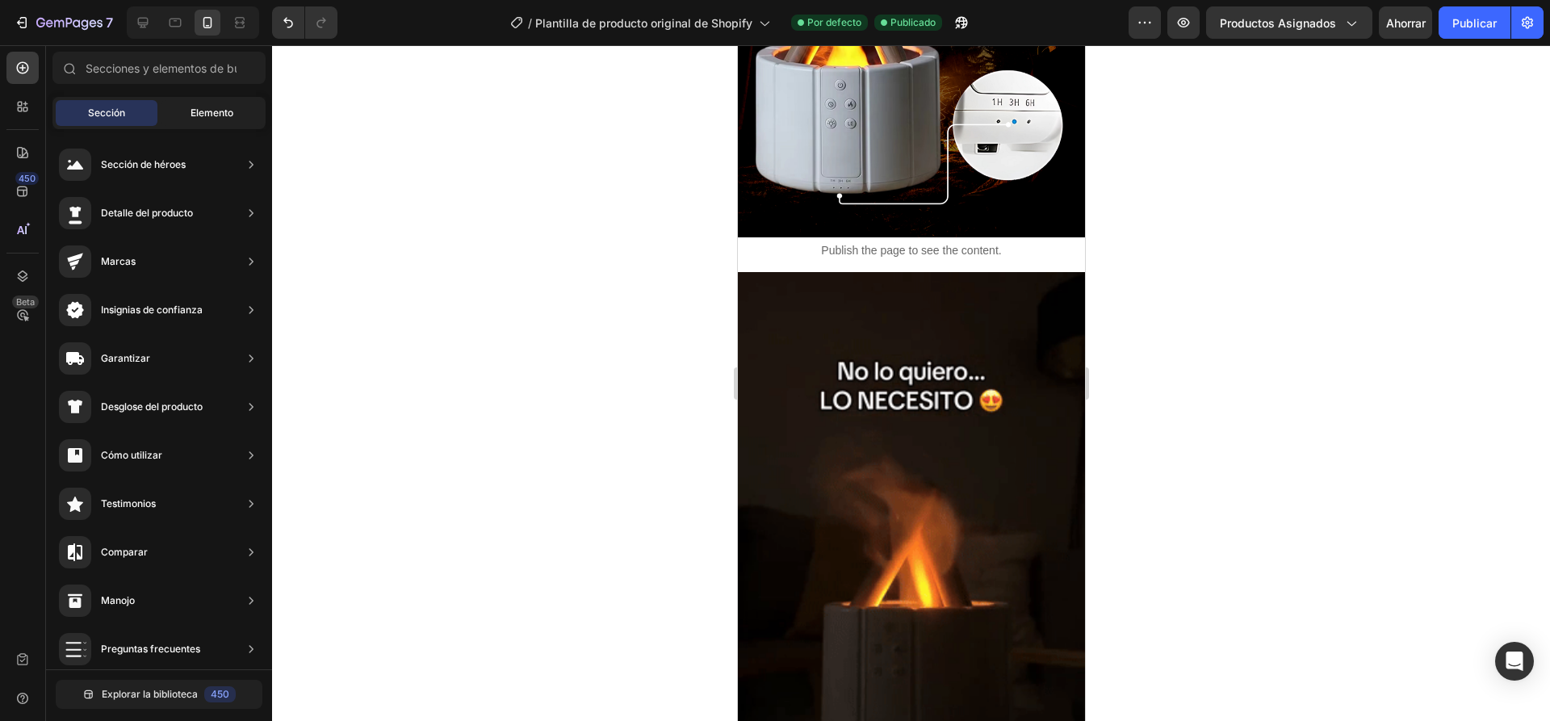
click at [216, 118] on font "Elemento" at bounding box center [212, 113] width 43 height 12
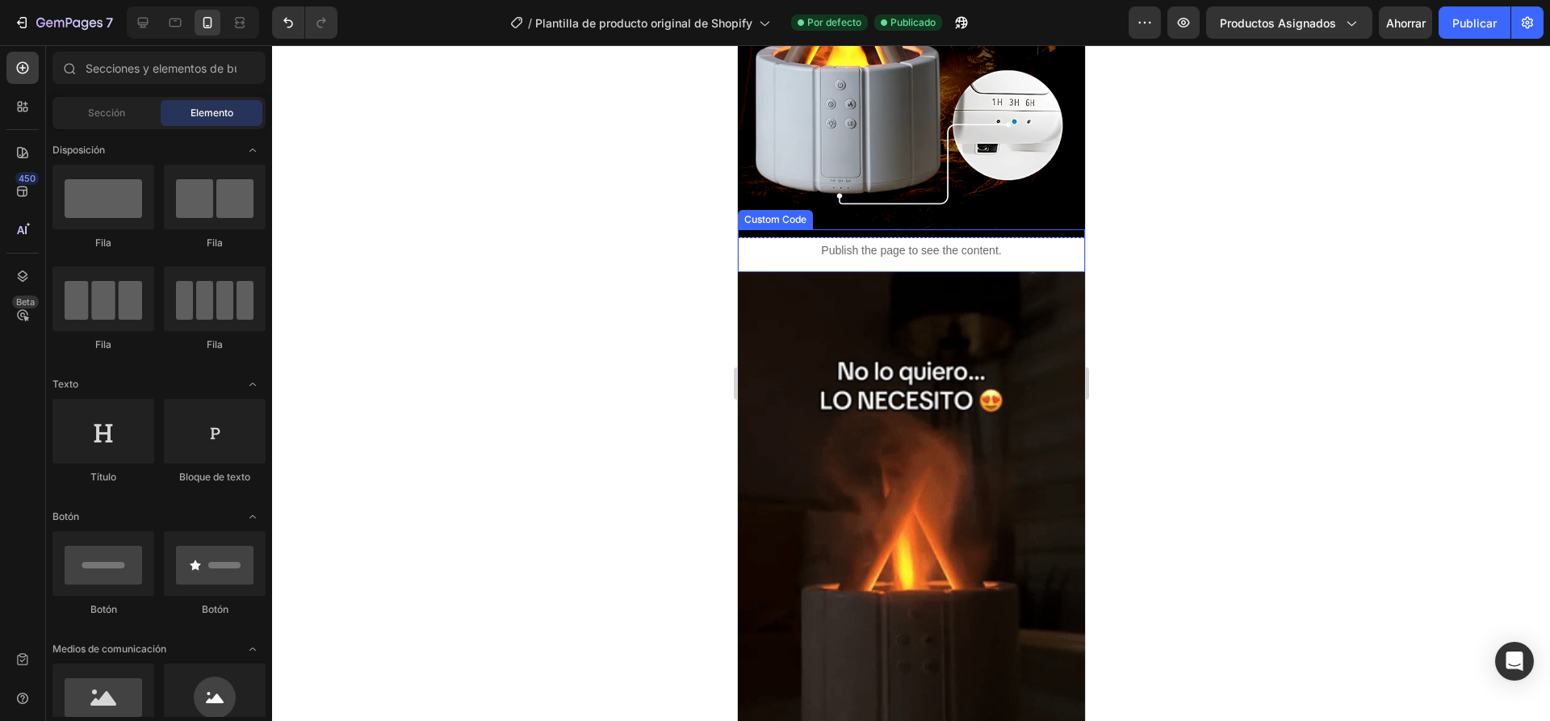
click at [785, 242] on p "Publish the page to see the content." at bounding box center [910, 250] width 347 height 17
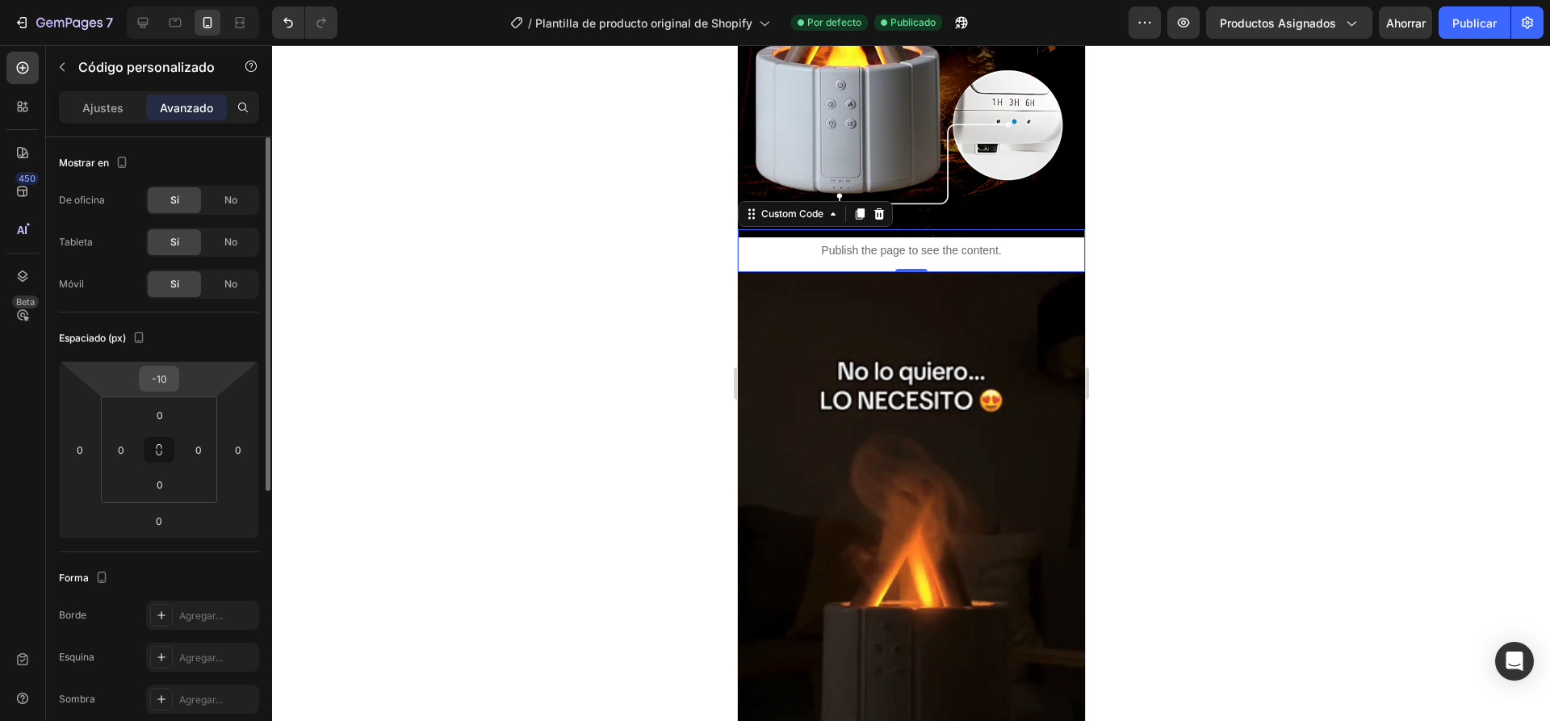
click at [159, 383] on input "-10" at bounding box center [159, 379] width 32 height 24
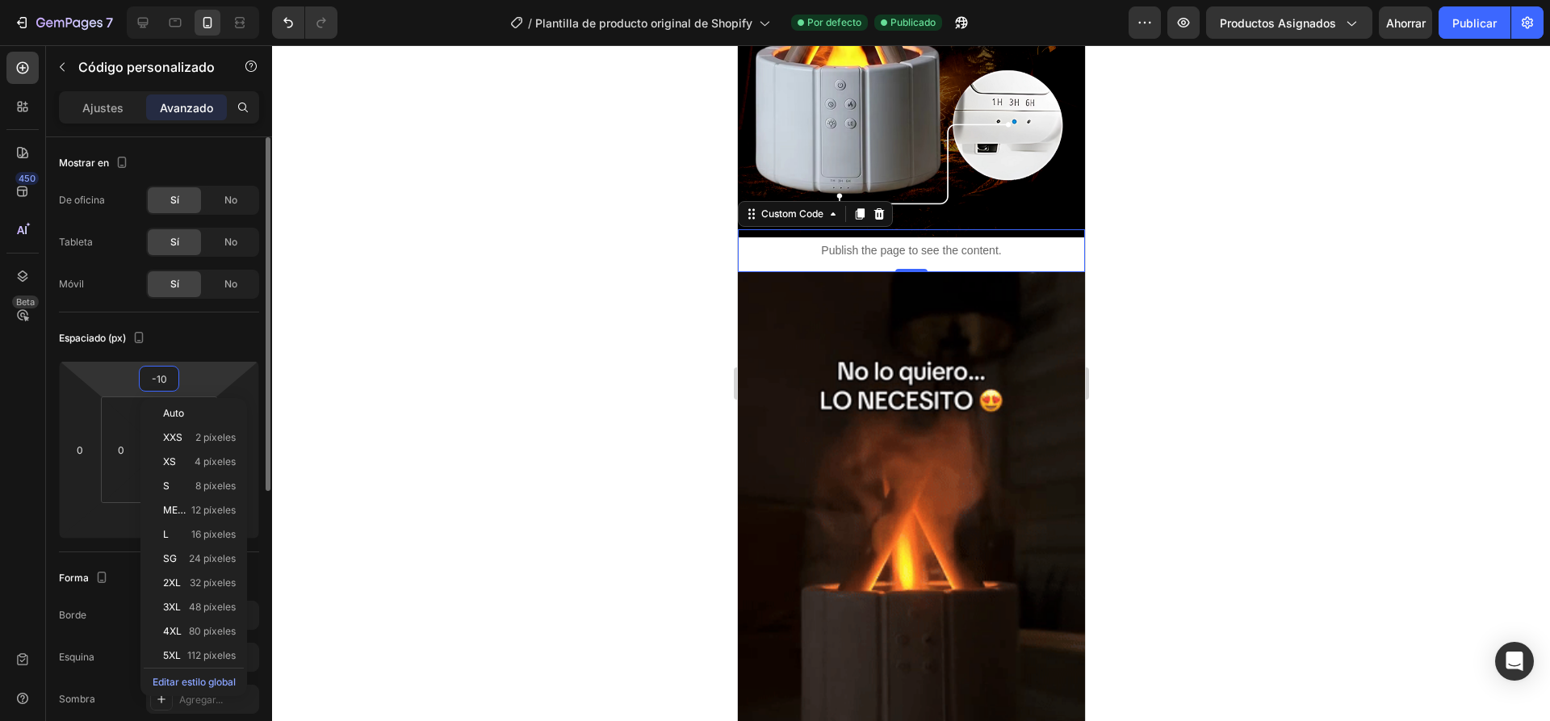
type input "0"
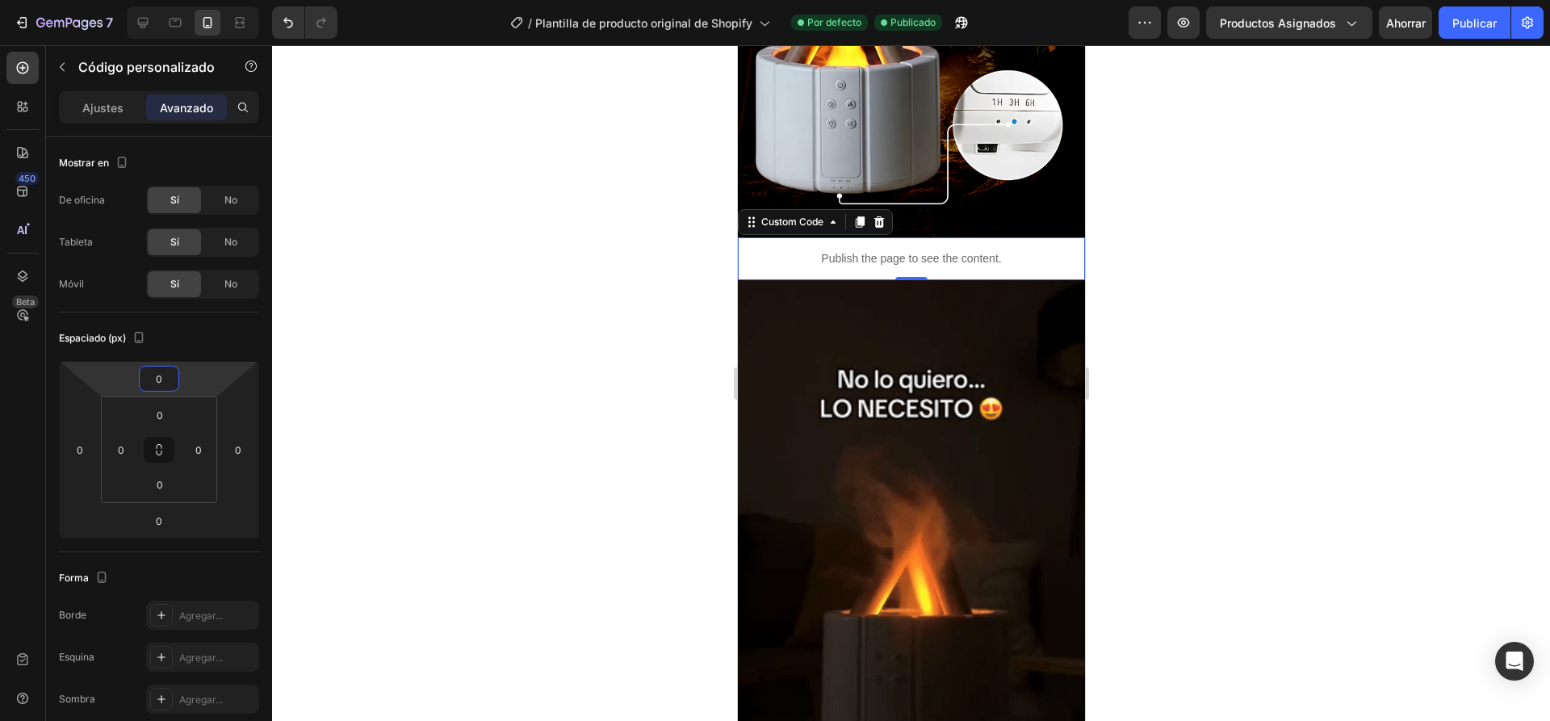
click at [417, 340] on div at bounding box center [911, 383] width 1278 height 676
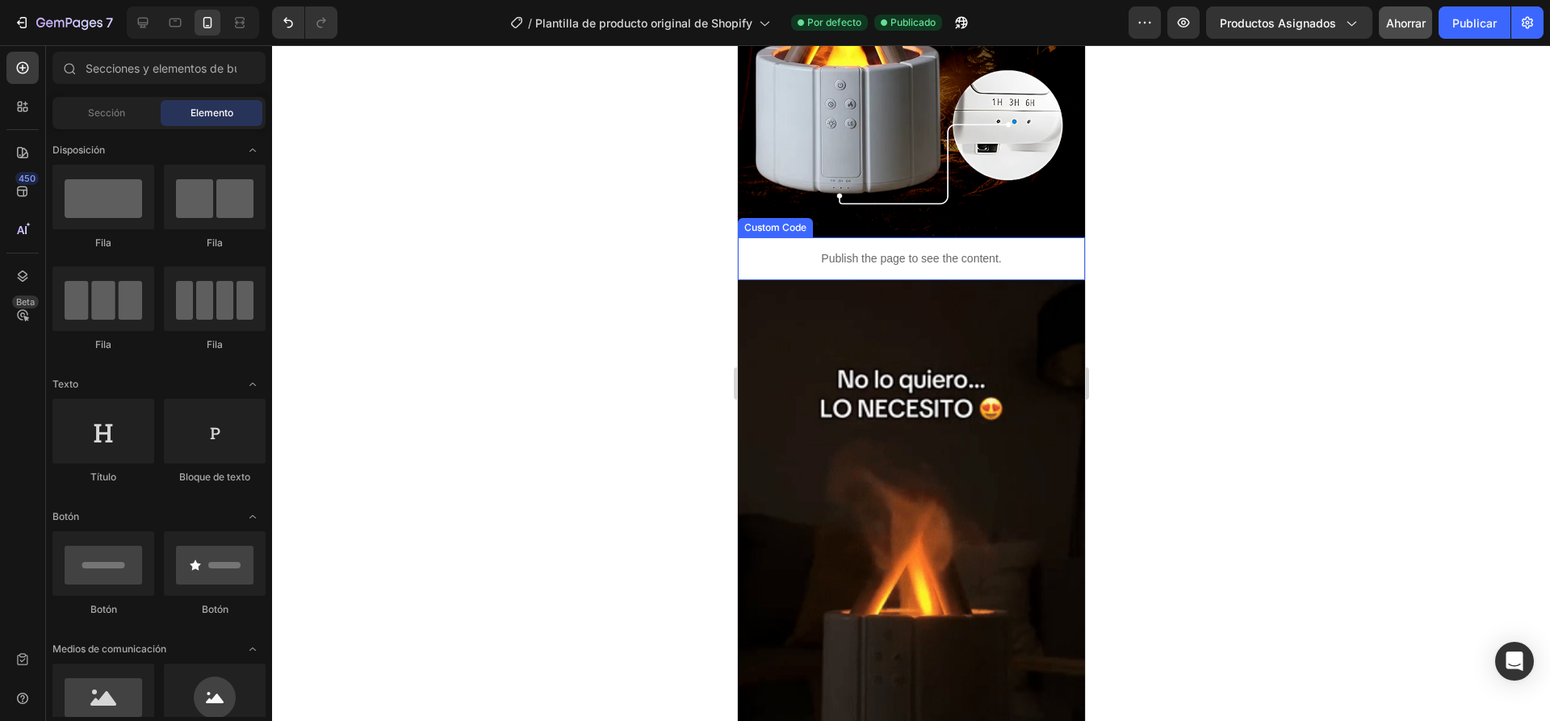
click at [1426, 30] on button "Ahorrar" at bounding box center [1405, 22] width 53 height 32
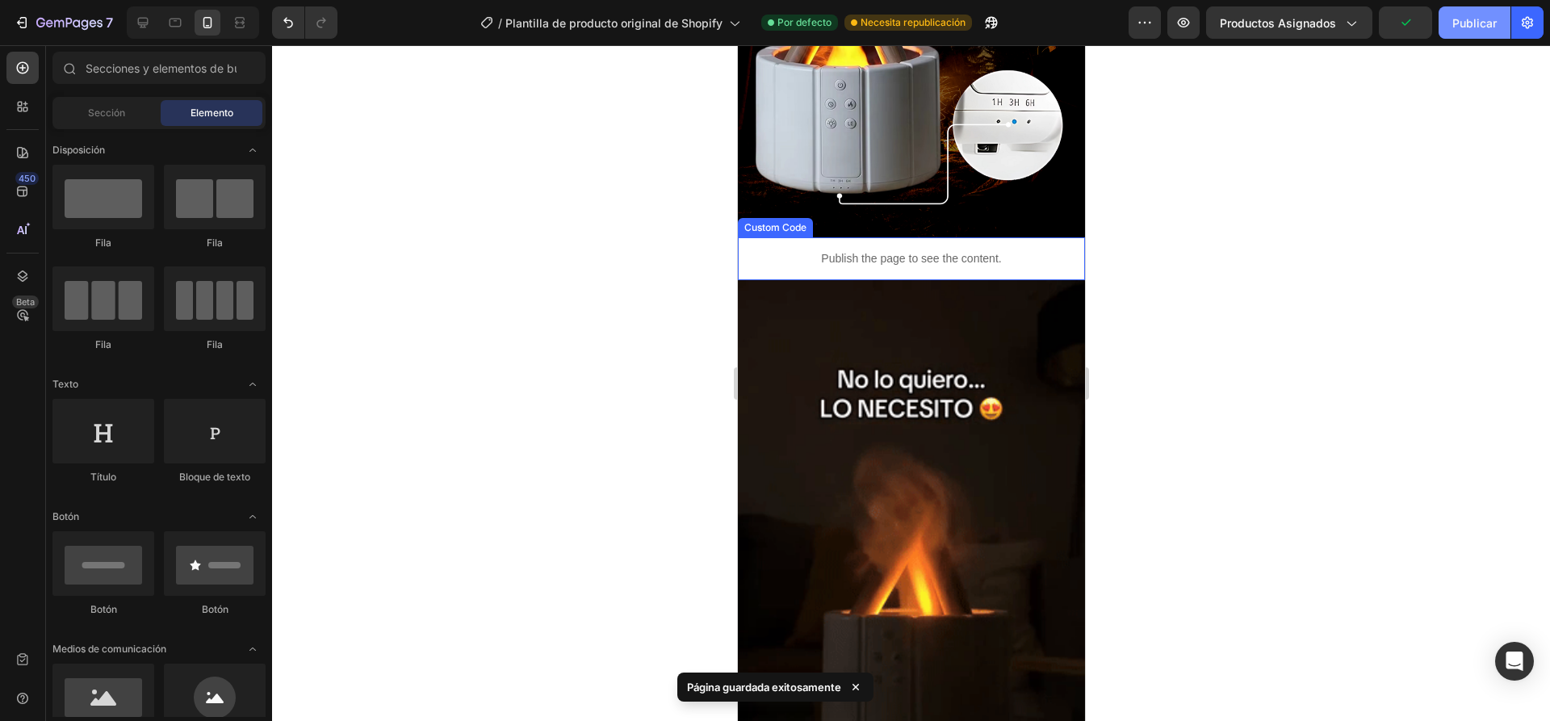
click at [1475, 30] on font "Publicar" at bounding box center [1474, 23] width 44 height 17
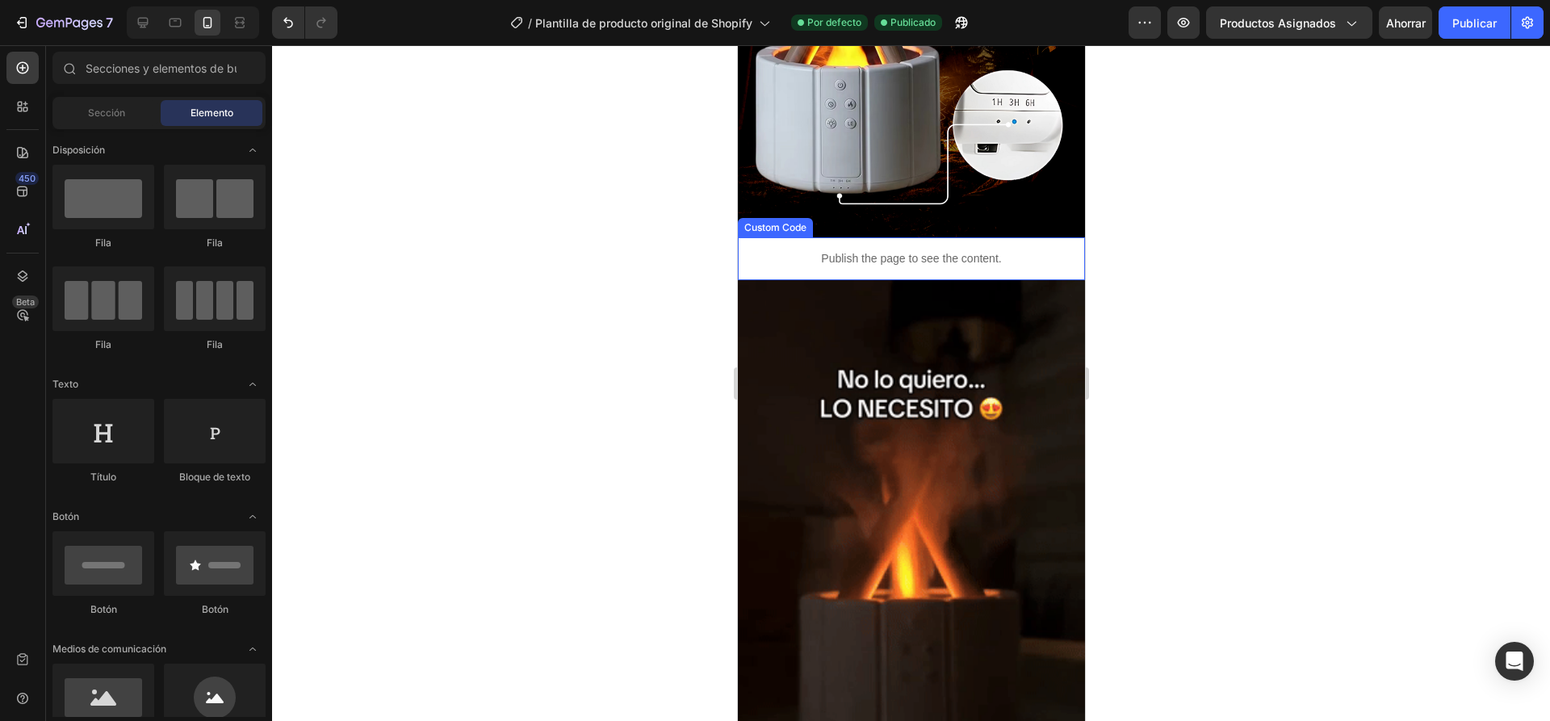
click at [780, 237] on div "Publish the page to see the content." at bounding box center [910, 258] width 347 height 43
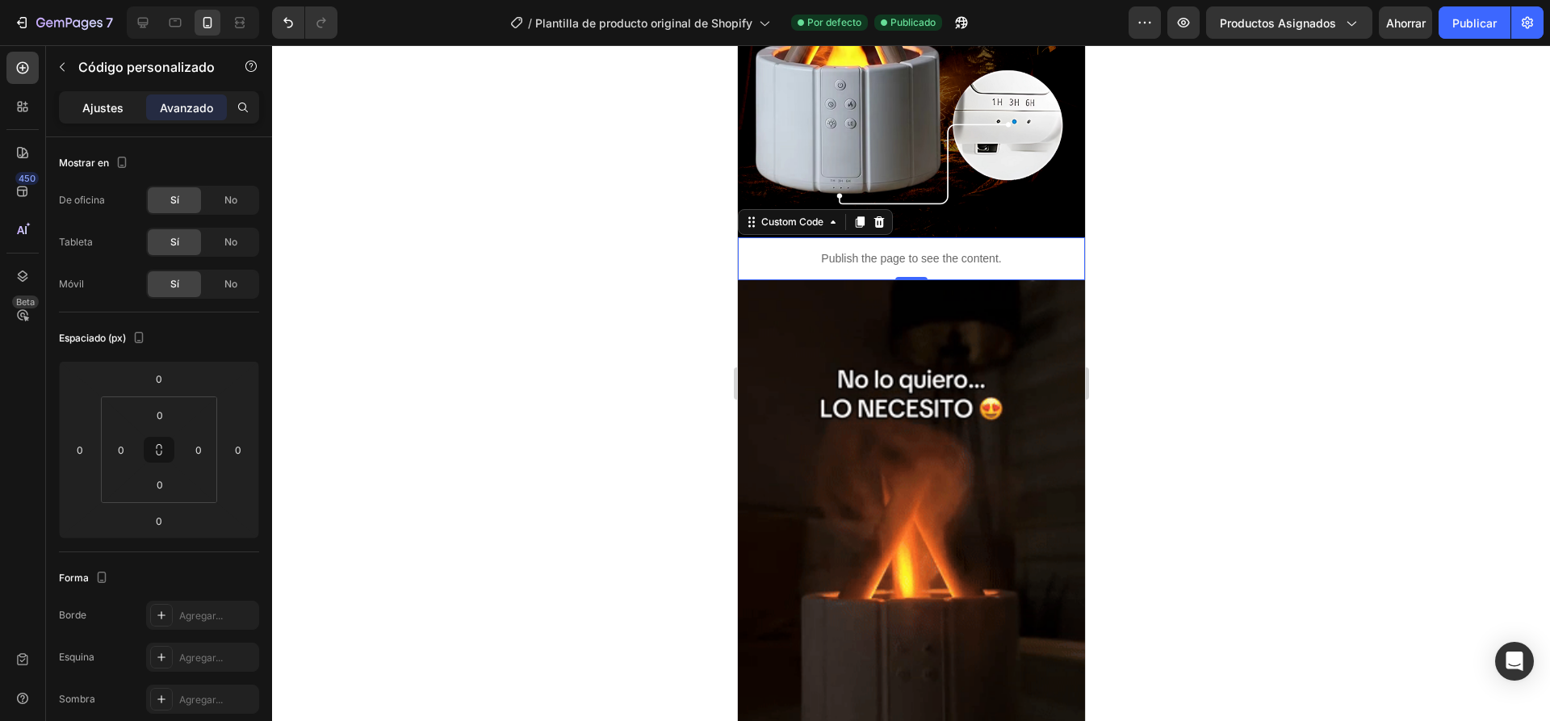
click at [107, 107] on font "Ajustes" at bounding box center [102, 108] width 41 height 14
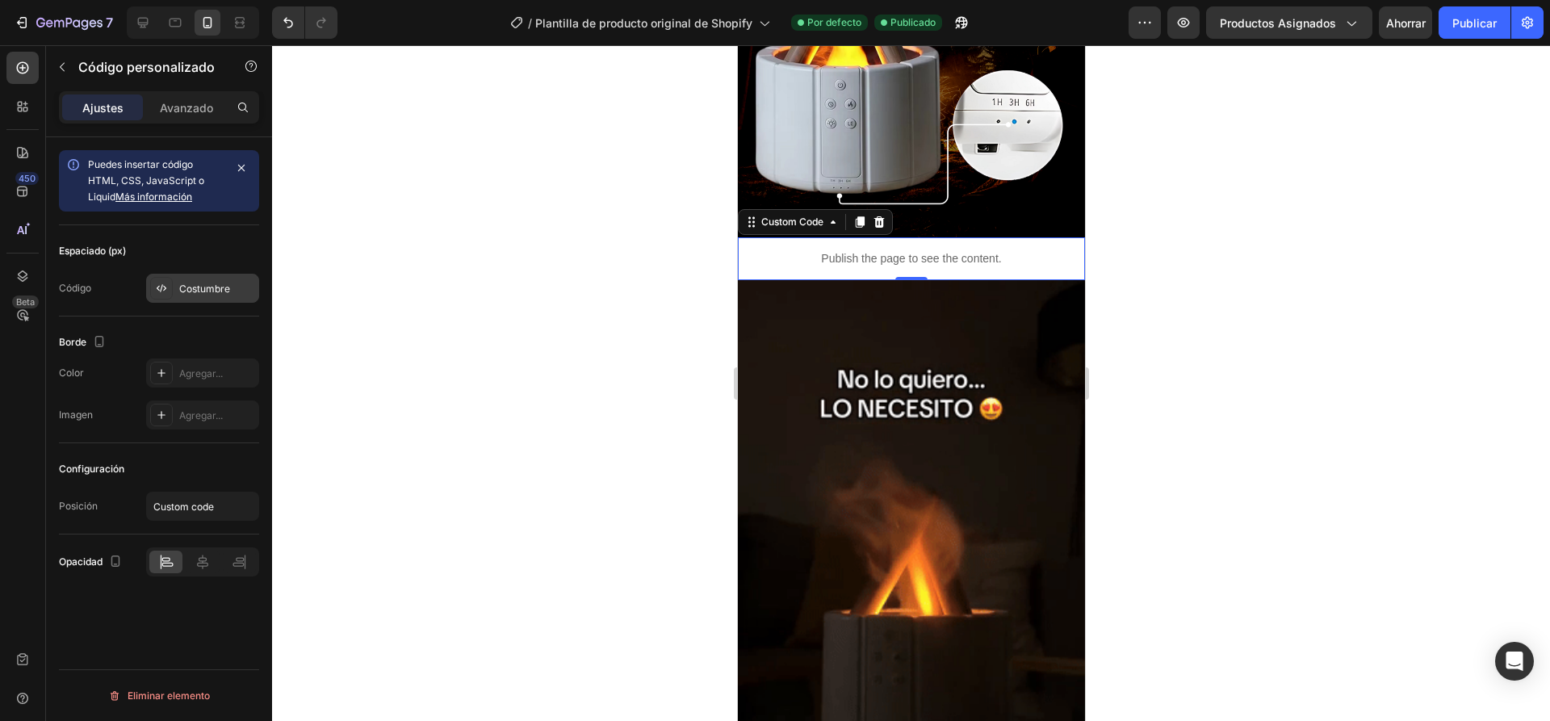
click at [223, 287] on font "Costumbre" at bounding box center [204, 289] width 51 height 12
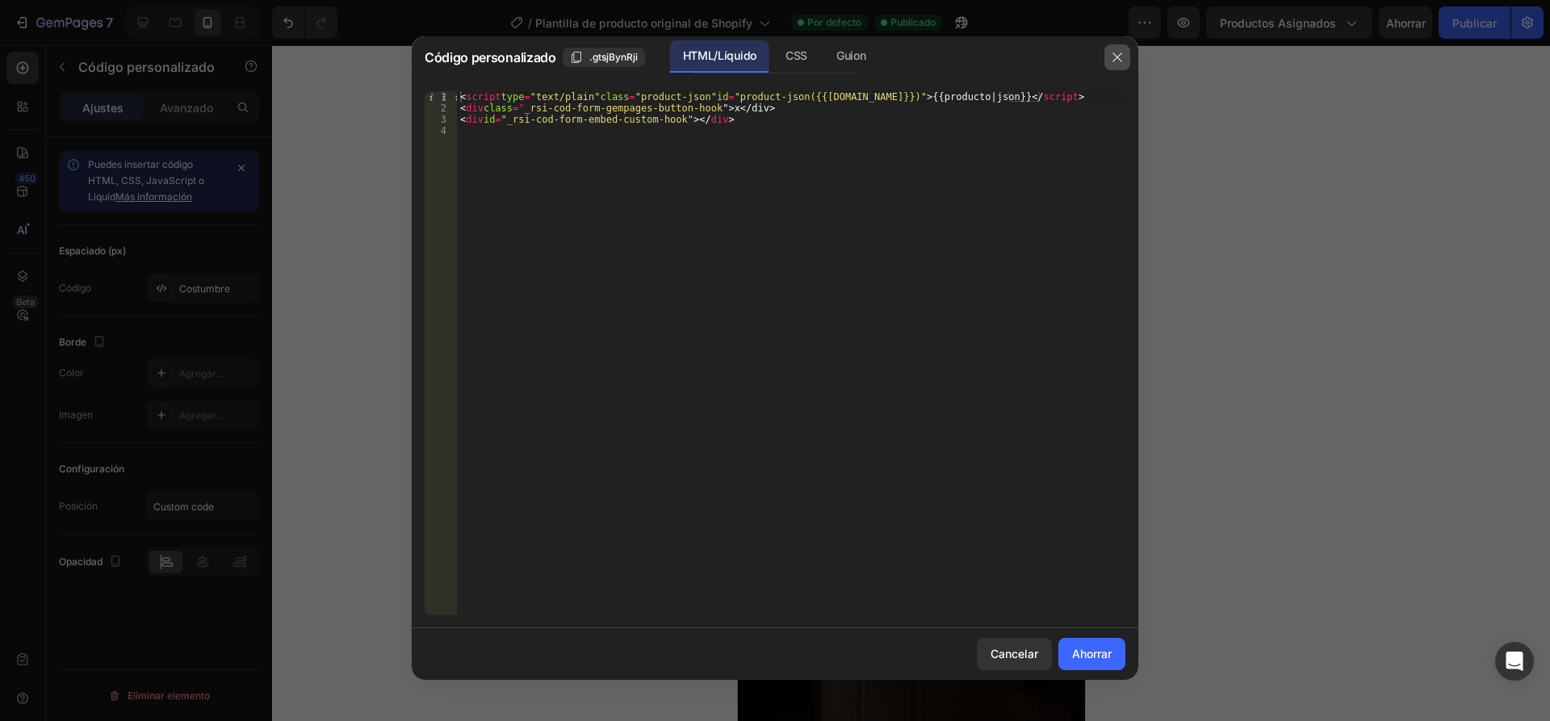
click at [1112, 56] on icon "button" at bounding box center [1117, 57] width 13 height 13
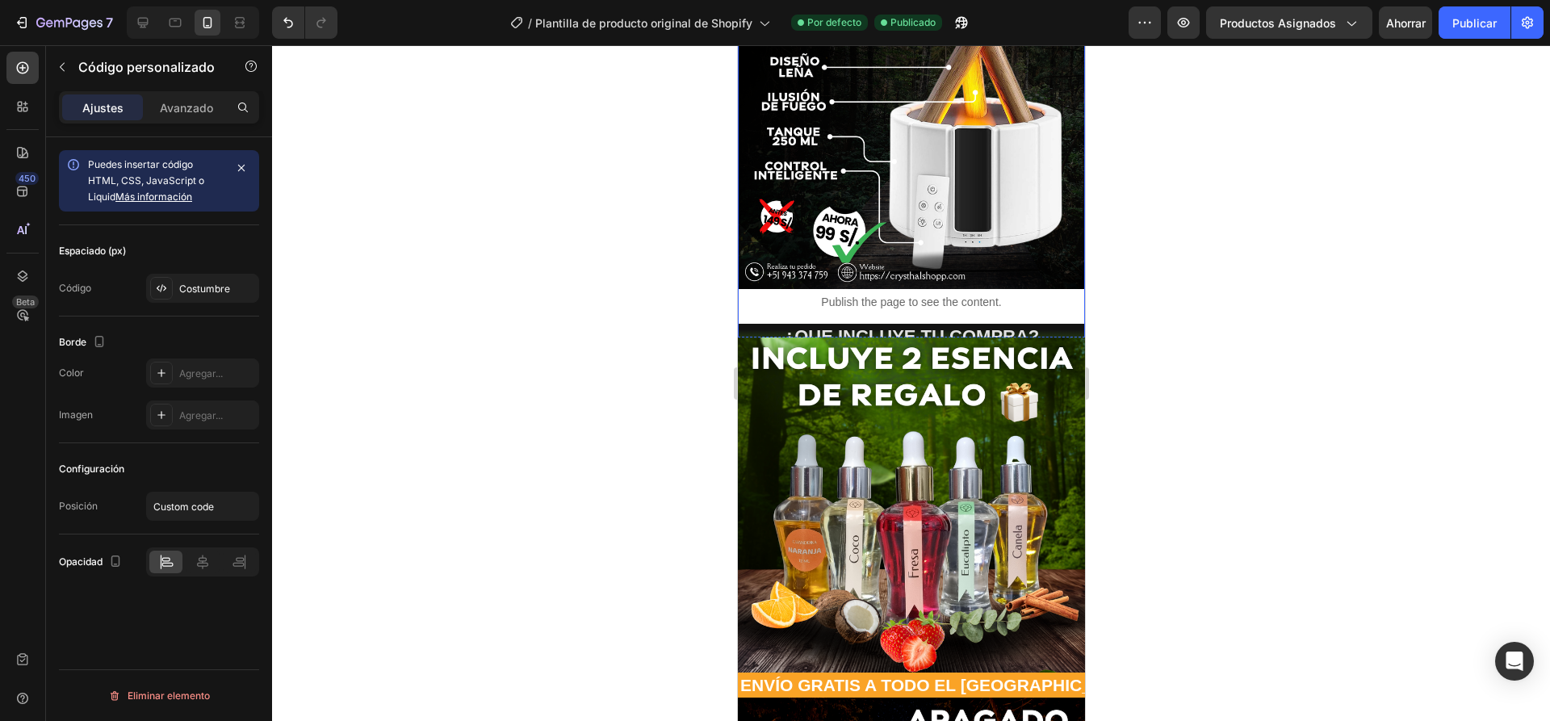
scroll to position [274, 0]
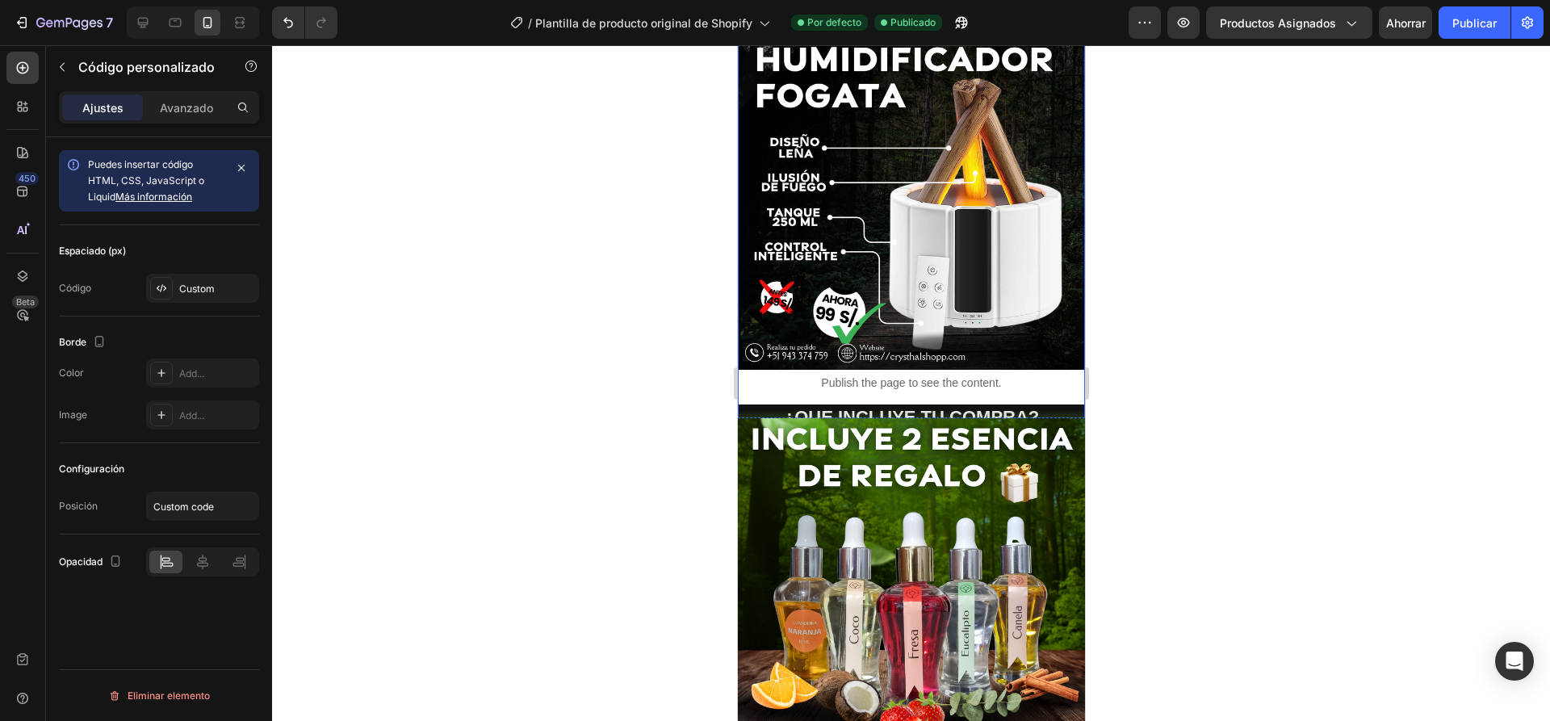
click at [773, 375] on p "Publish the page to see the content." at bounding box center [910, 383] width 347 height 17
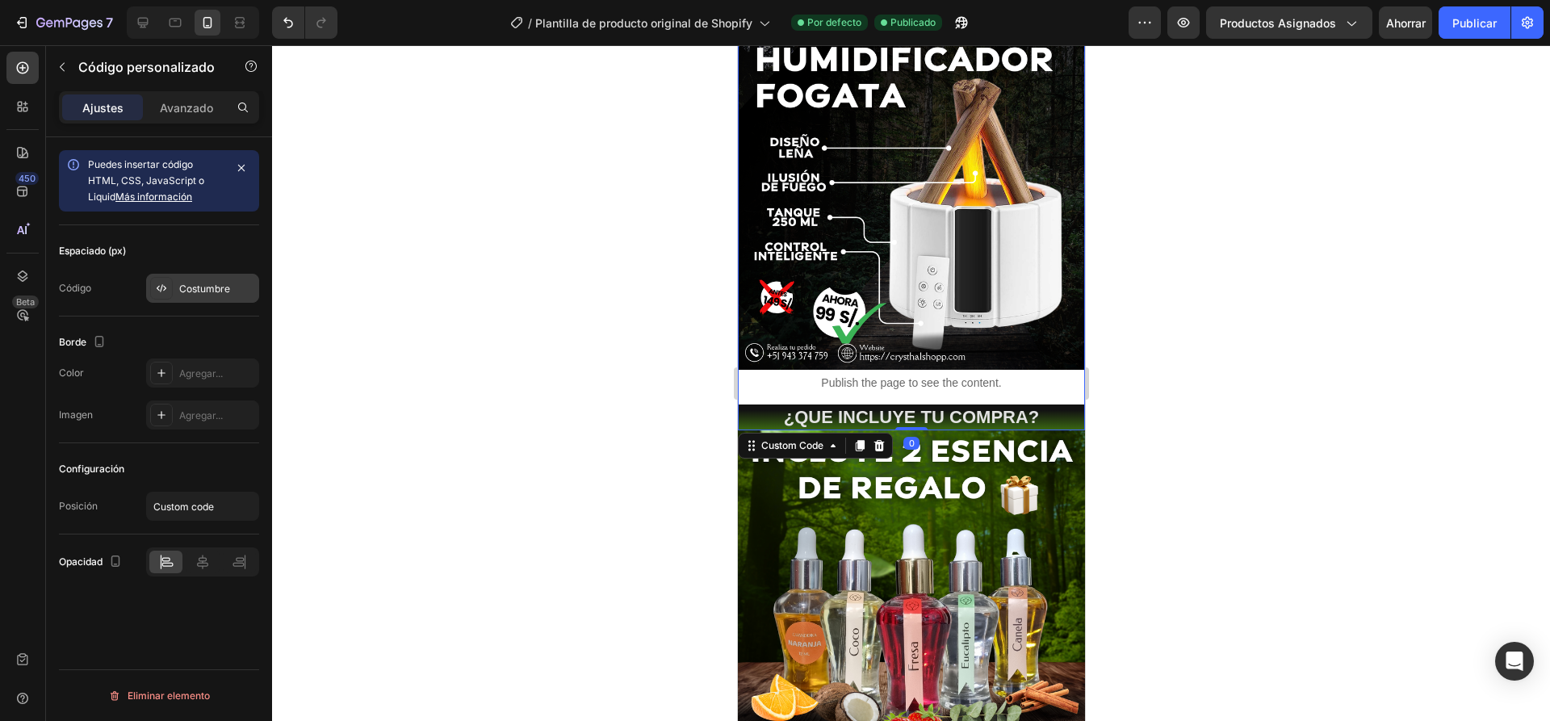
click at [211, 295] on div "Costumbre" at bounding box center [217, 289] width 76 height 15
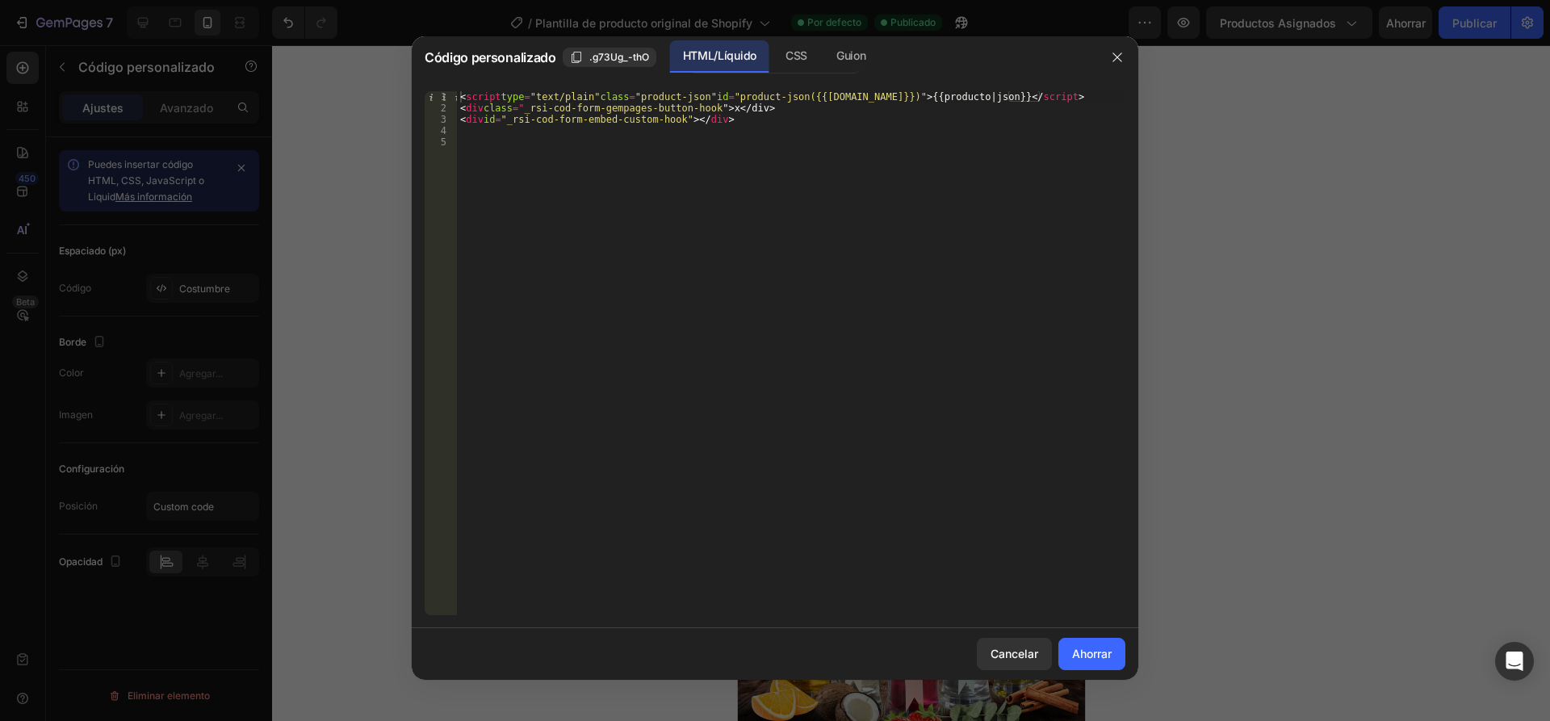
click at [759, 108] on div "< script type = "text/plain" class = "product-json" id = "product-json({{[DOMAI…" at bounding box center [791, 364] width 668 height 547
click at [764, 106] on div "< script type = "text/plain" class = "product-json" id = "product-json({{[DOMAI…" at bounding box center [791, 364] width 668 height 547
drag, startPoint x: 756, startPoint y: 110, endPoint x: 748, endPoint y: 111, distance: 8.1
click at [748, 111] on div "< script type = "text/plain" class = "product-json" id = "product-json({{[DOMAI…" at bounding box center [791, 364] width 668 height 547
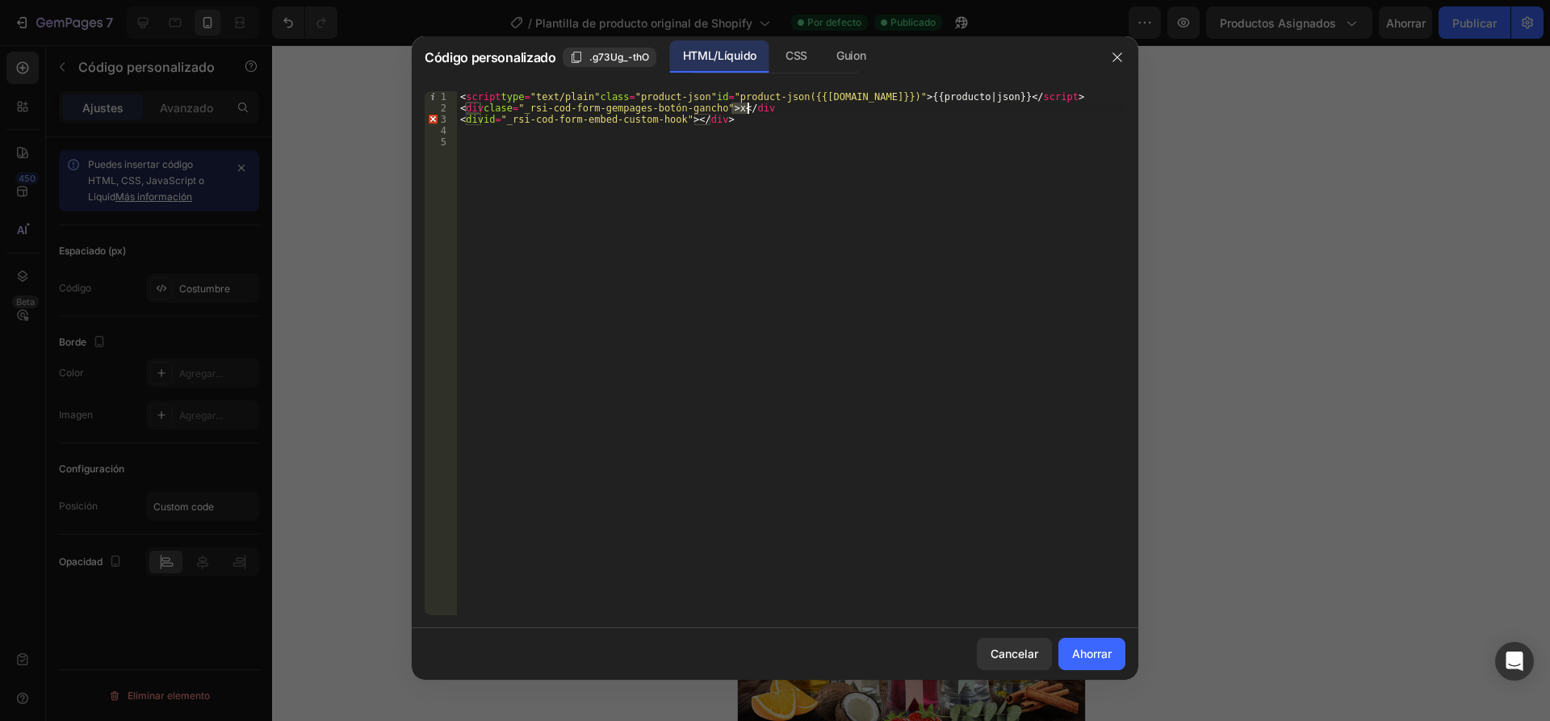
click at [750, 110] on div "< script type = "text/plain" class = "product-json" id = "product-json({{[DOMAI…" at bounding box center [791, 364] width 668 height 547
type textarea "<div class="_rsi-cod-form-gempages-button-hook">x</div <div id="_rsi-cod-form-e…"
click at [817, 170] on div "< script type = "text/plain" class = "product-json" id = "product-json({{[DOMAI…" at bounding box center [791, 364] width 668 height 547
click at [788, 119] on div "< script type = "text/plain" class = "product-json" id = "product-json({{[DOMAI…" at bounding box center [791, 364] width 668 height 547
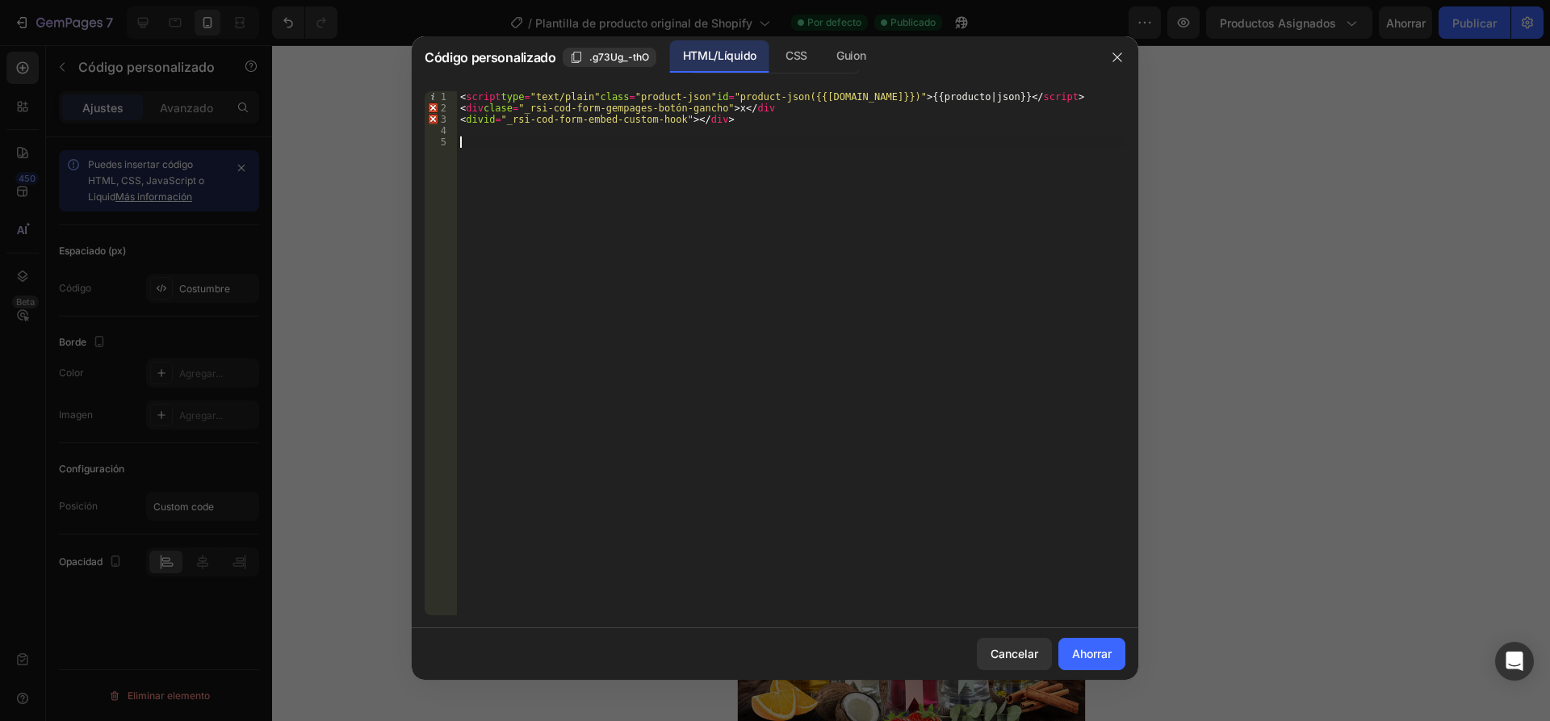
type textarea "<div id="_rsi-cod-form-embed-custom-hook"></div>"
click at [1081, 648] on font "Ahorrar" at bounding box center [1092, 654] width 40 height 14
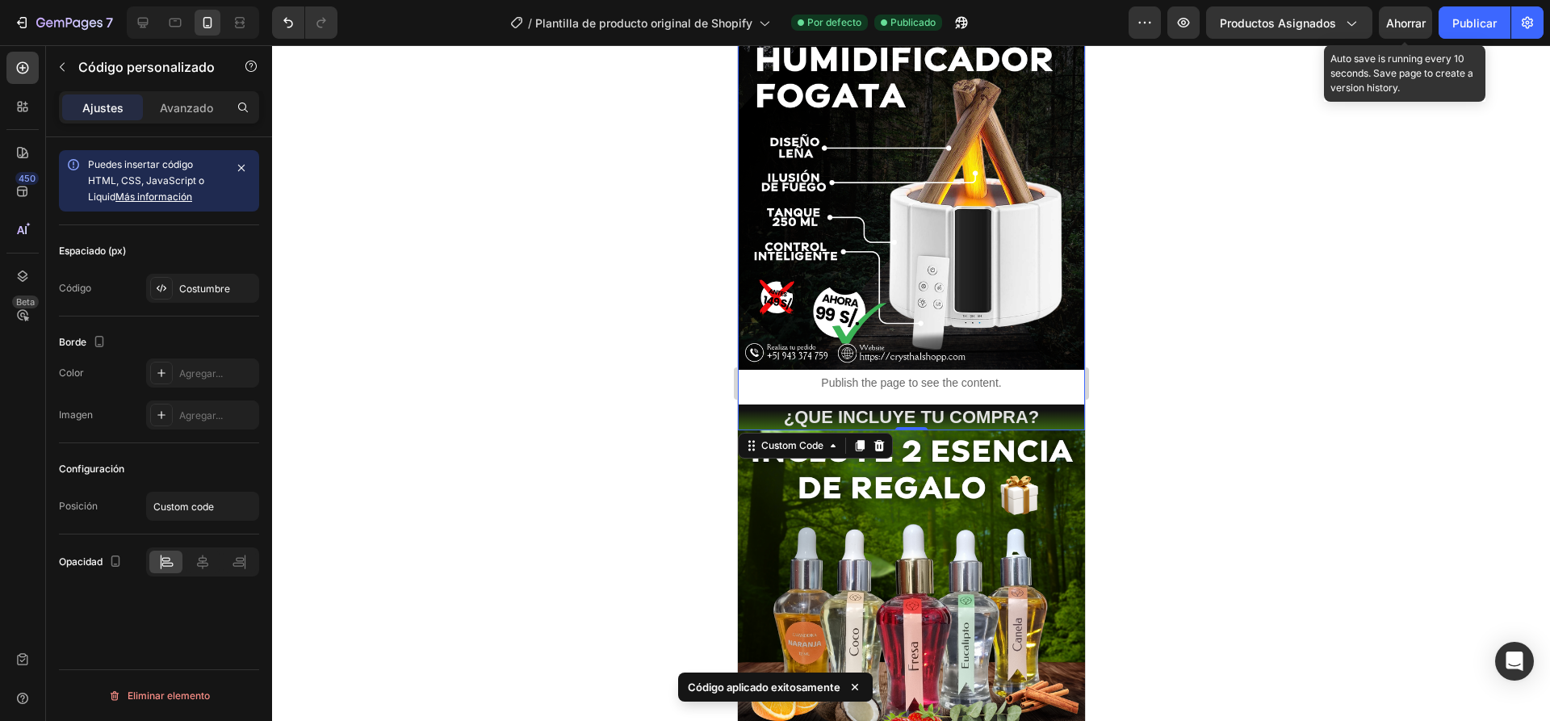
click at [1417, 19] on font "Ahorrar" at bounding box center [1406, 23] width 40 height 14
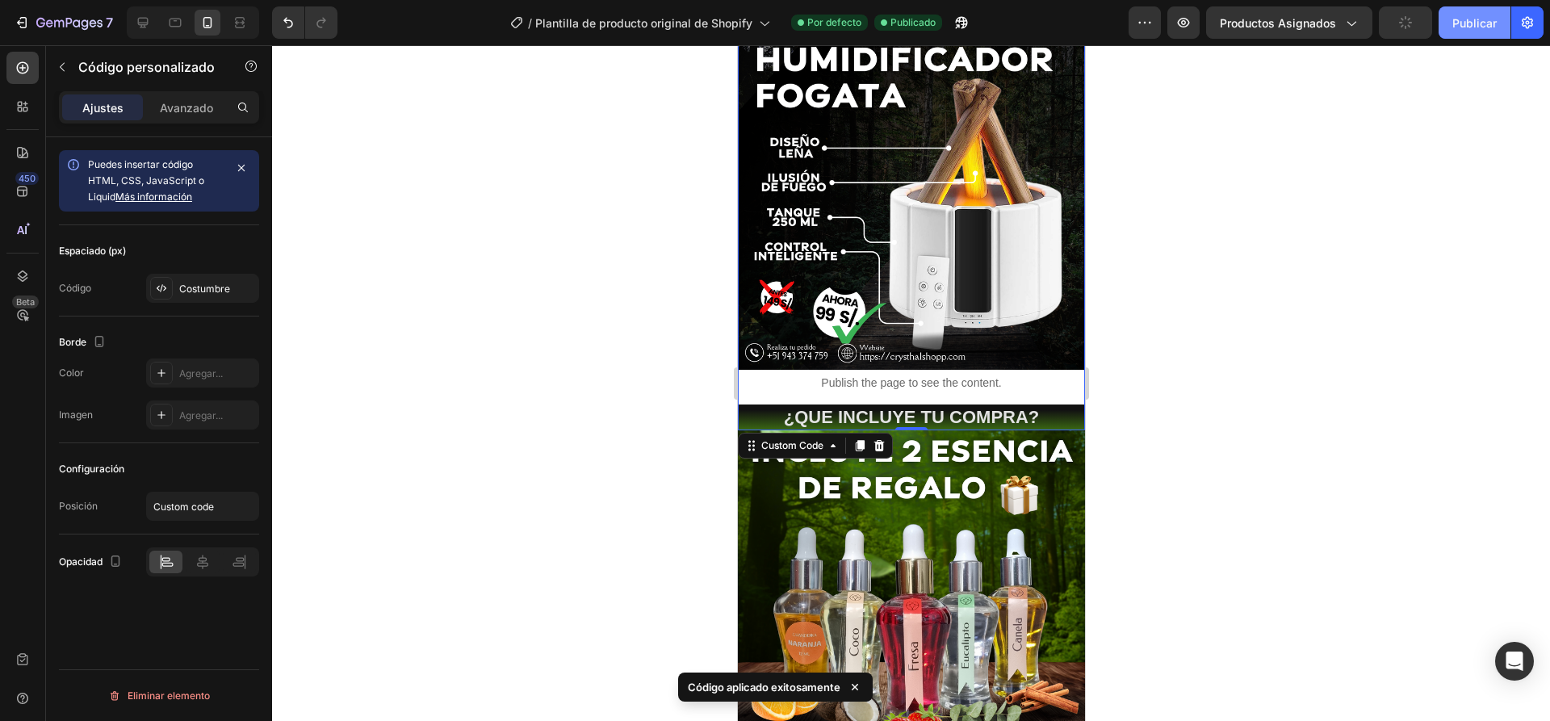
click at [1460, 19] on font "Publicar" at bounding box center [1474, 23] width 44 height 14
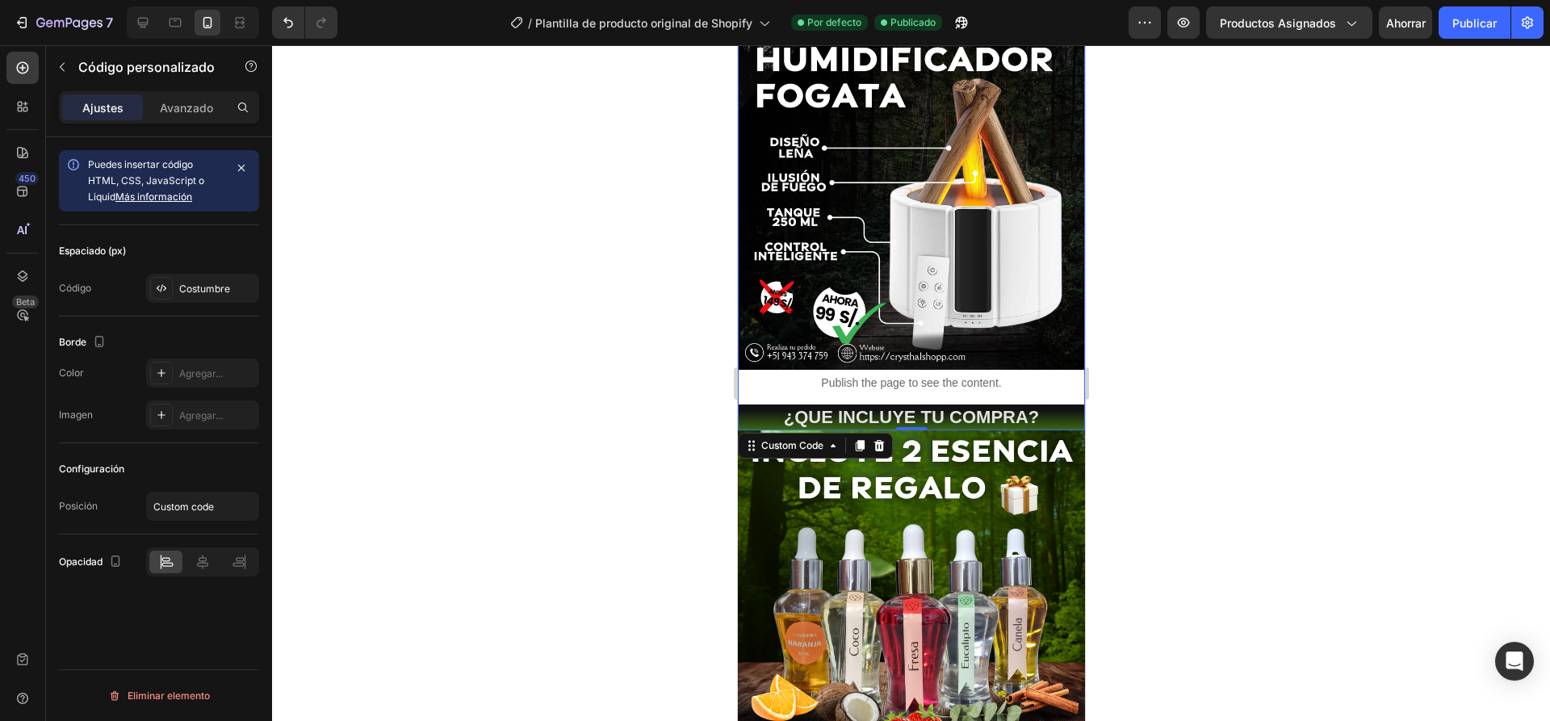
click at [961, 375] on p "Publish the page to see the content." at bounding box center [910, 383] width 347 height 17
click at [203, 285] on font "Costumbre" at bounding box center [204, 289] width 51 height 12
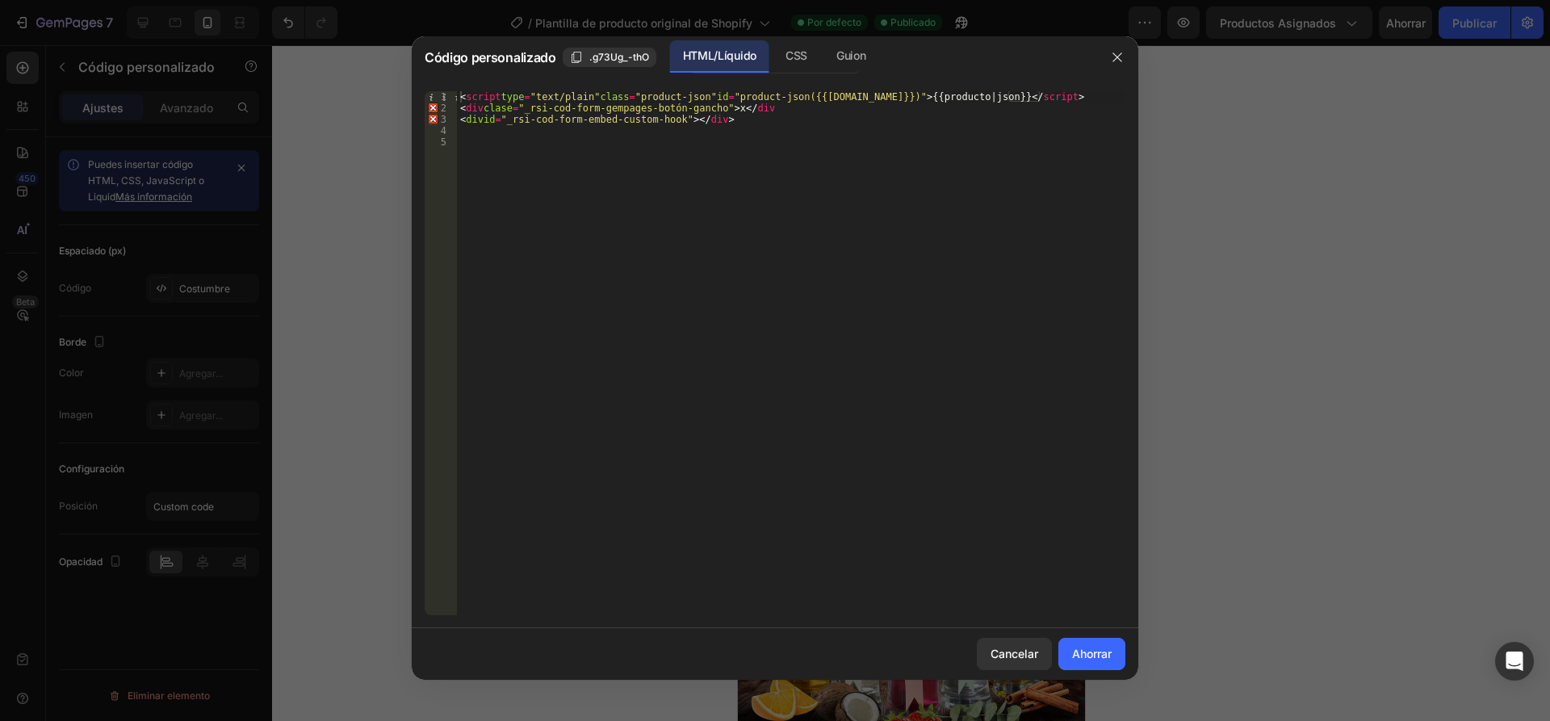
click at [473, 119] on div "< script type = "text/plain" class = "product-json" id = "product-json({{[DOMAI…" at bounding box center [791, 364] width 668 height 547
click at [809, 108] on div "< script type = "text/plain" class = "product-json" id = "product-json({{produc…" at bounding box center [791, 364] width 668 height 547
type textarea "<div class="_rsi-cod-form-gempages-button-hook">x</div>>"
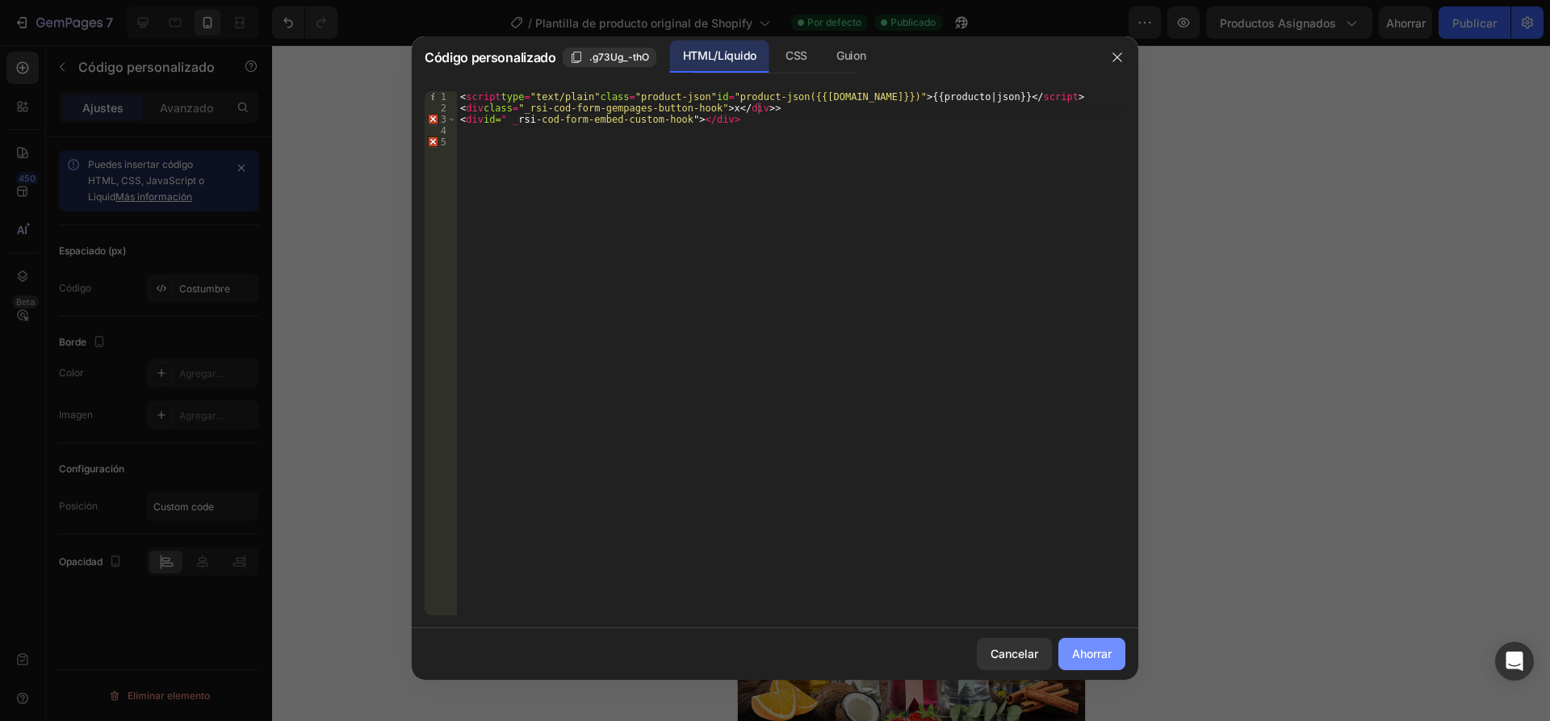
click at [1086, 653] on font "Ahorrar" at bounding box center [1092, 654] width 40 height 14
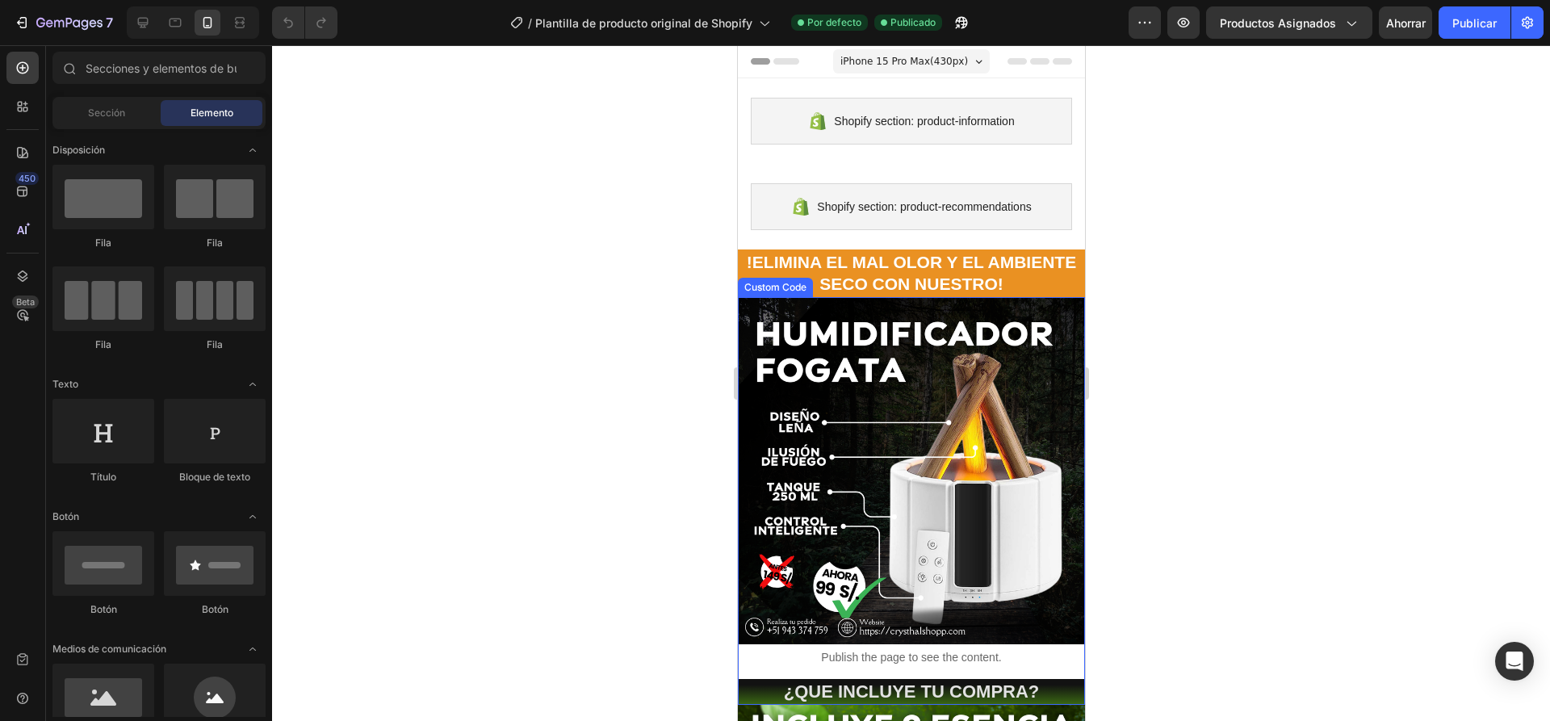
click at [781, 649] on p "Publish the page to see the content." at bounding box center [910, 657] width 347 height 17
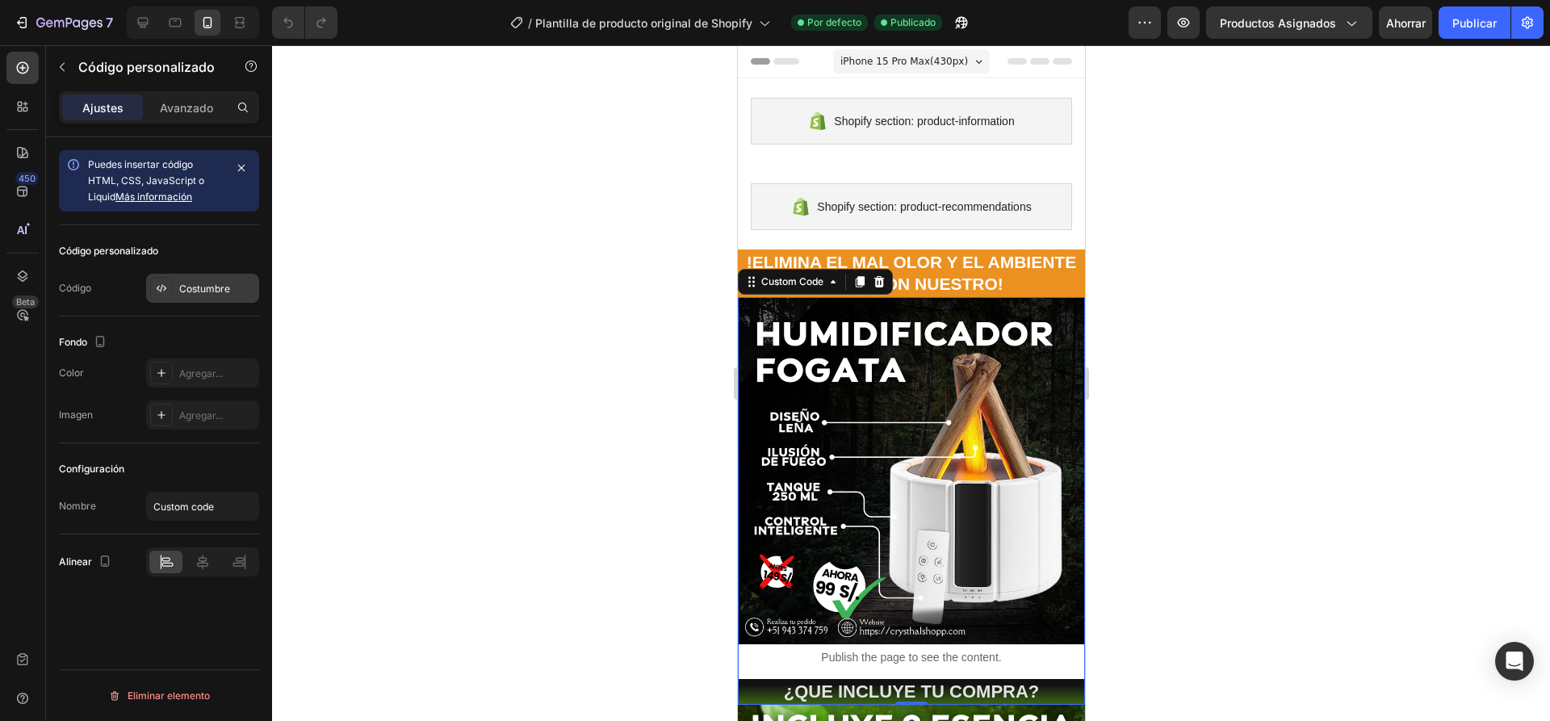
click at [215, 287] on font "Costumbre" at bounding box center [204, 289] width 51 height 12
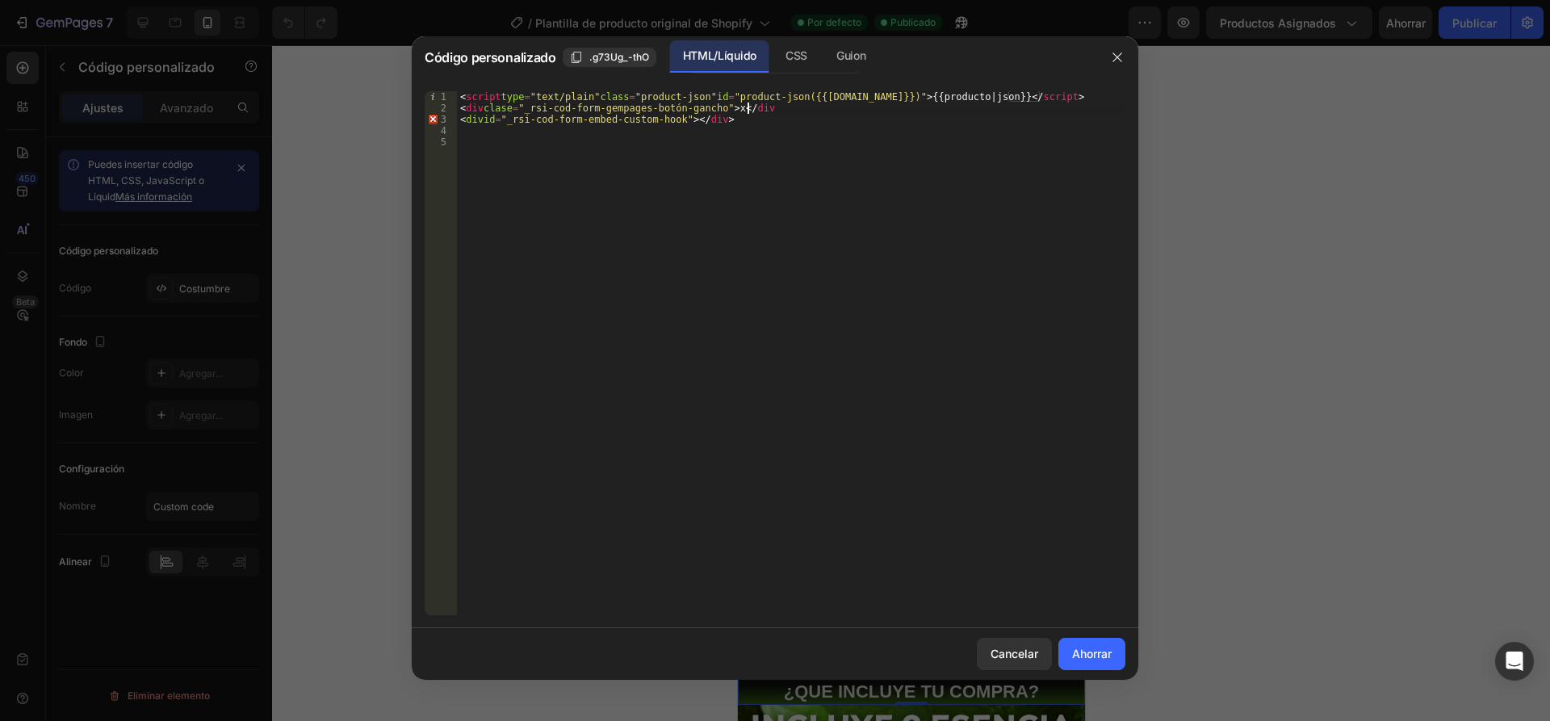
click at [804, 110] on div "< script type = "text/plain" class = "product-json" id = "product-json({{[DOMAI…" at bounding box center [791, 364] width 668 height 547
click at [826, 107] on div "< script type = "text/plain" class = "product-json" id = "product-json({{[DOMAI…" at bounding box center [791, 364] width 668 height 547
type textarea "<div class="_rsi-cod-form-gempages-button-hook">x</div>>"
click at [1079, 642] on button "Ahorrar" at bounding box center [1091, 654] width 67 height 32
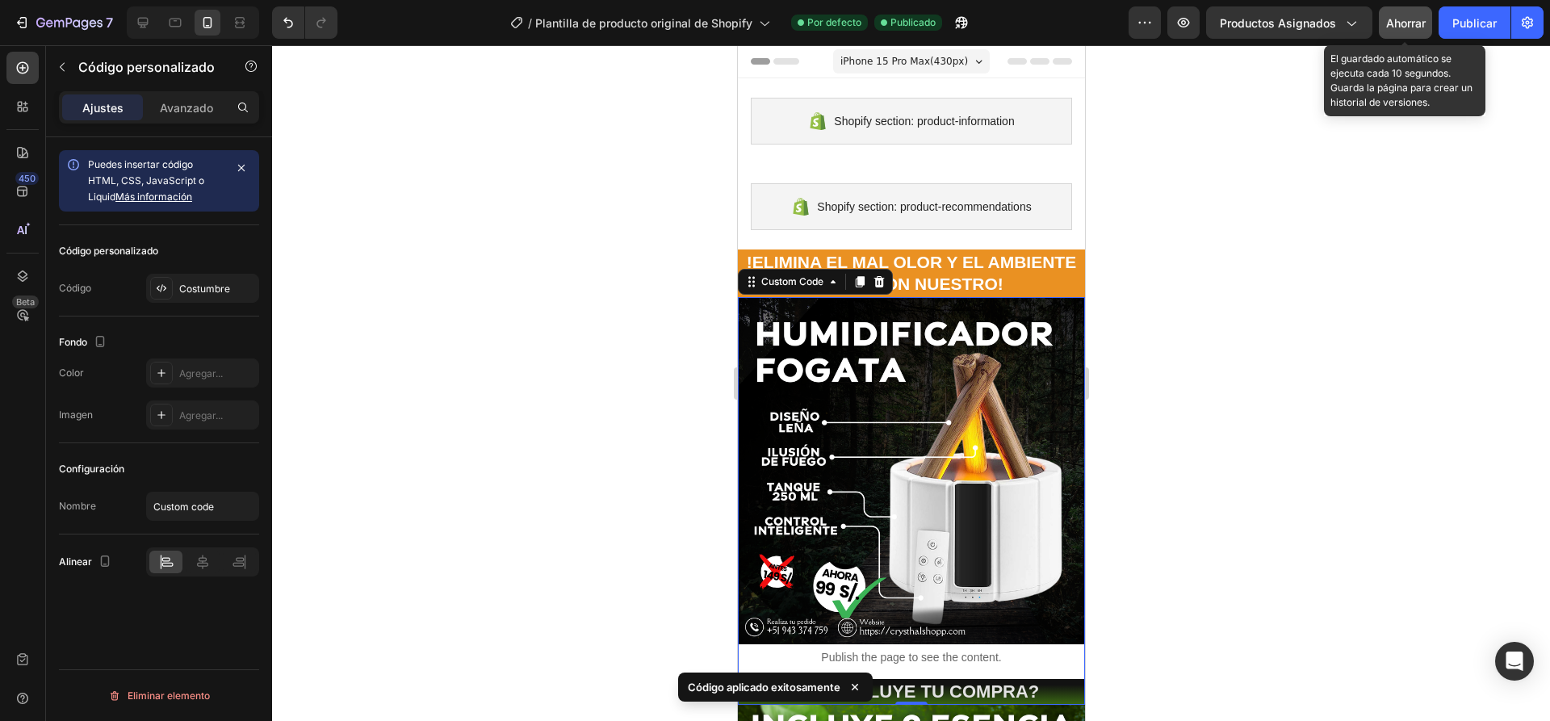
click at [1399, 27] on font "Ahorrar" at bounding box center [1406, 23] width 40 height 14
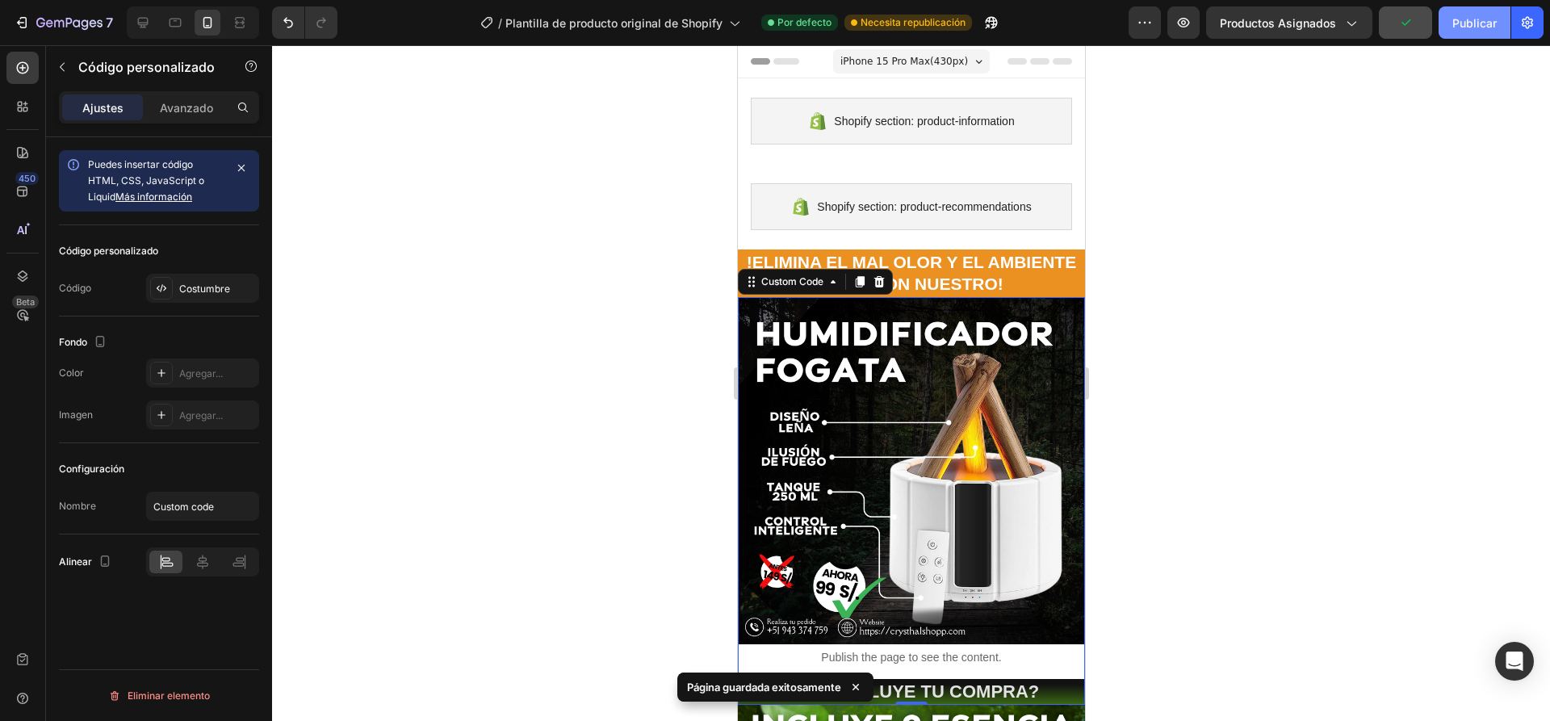
click at [1468, 24] on font "Publicar" at bounding box center [1474, 23] width 44 height 14
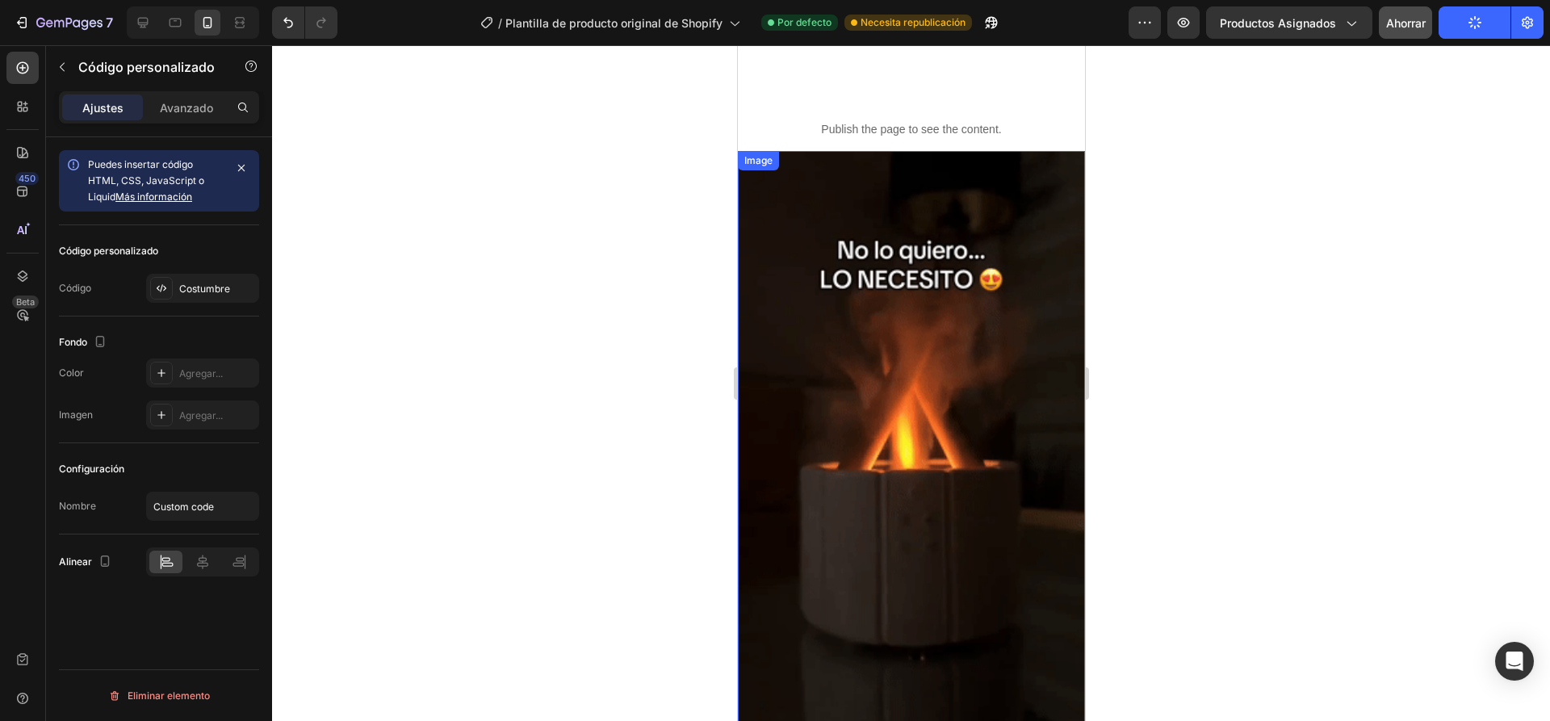
scroll to position [1130, 0]
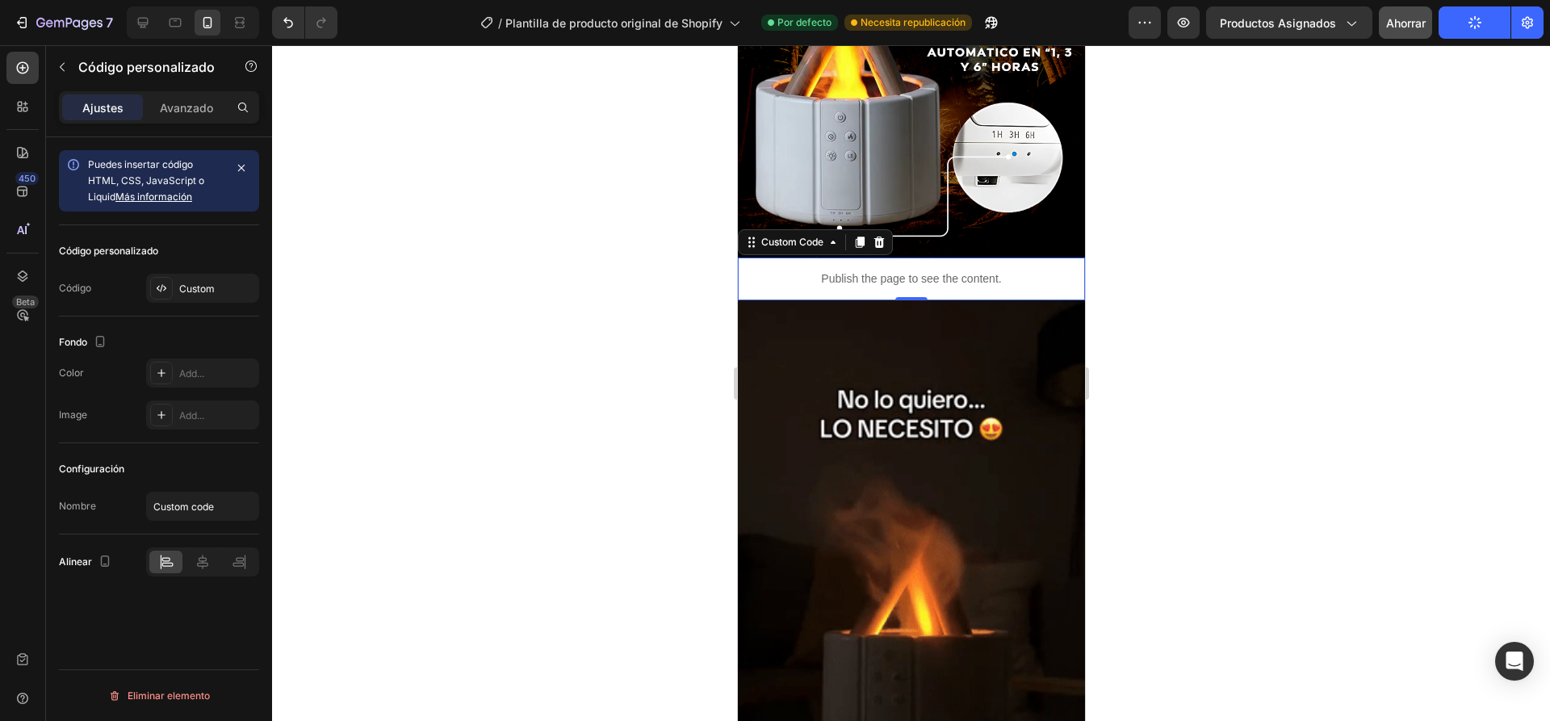
click at [1011, 288] on div "Publish the page to see the content." at bounding box center [910, 279] width 347 height 43
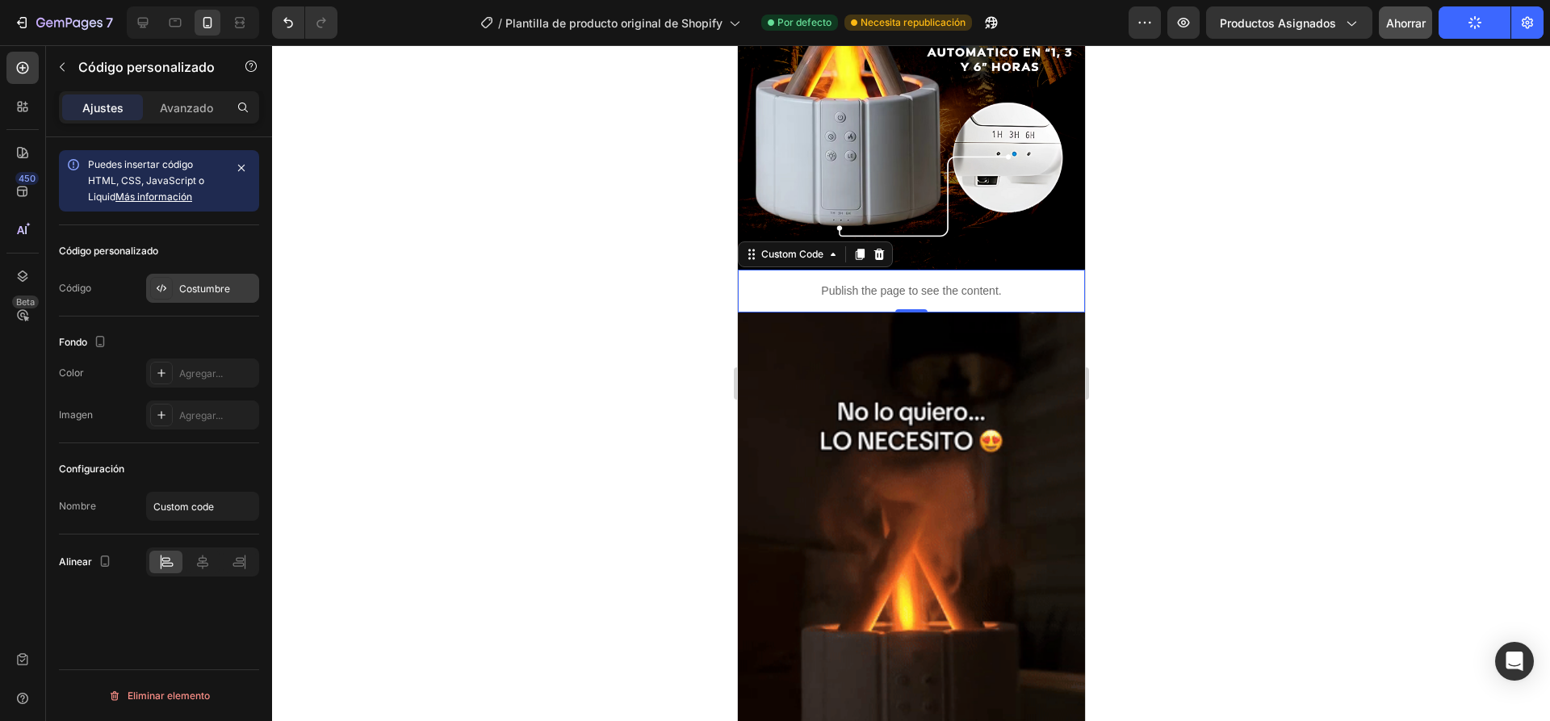
click at [207, 282] on div "Costumbre" at bounding box center [217, 289] width 76 height 15
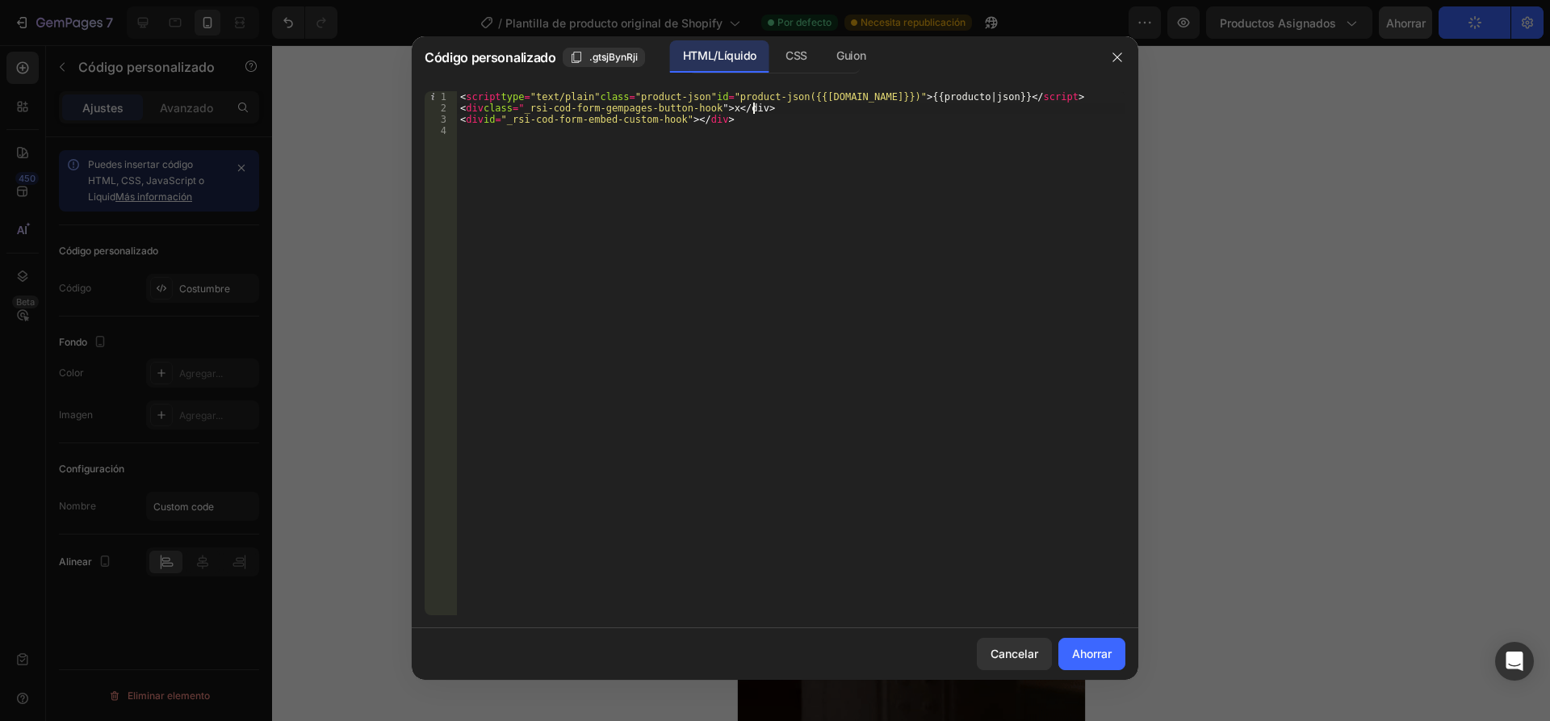
click at [820, 111] on div "< script type = "text/plain" class = "product-json" id = "product-json({{[DOMAI…" at bounding box center [791, 364] width 668 height 547
type textarea "<div class="_rsi-cod-form-gempages-button-hook">x</div>>"
click at [1085, 646] on font "Ahorrar" at bounding box center [1092, 653] width 40 height 17
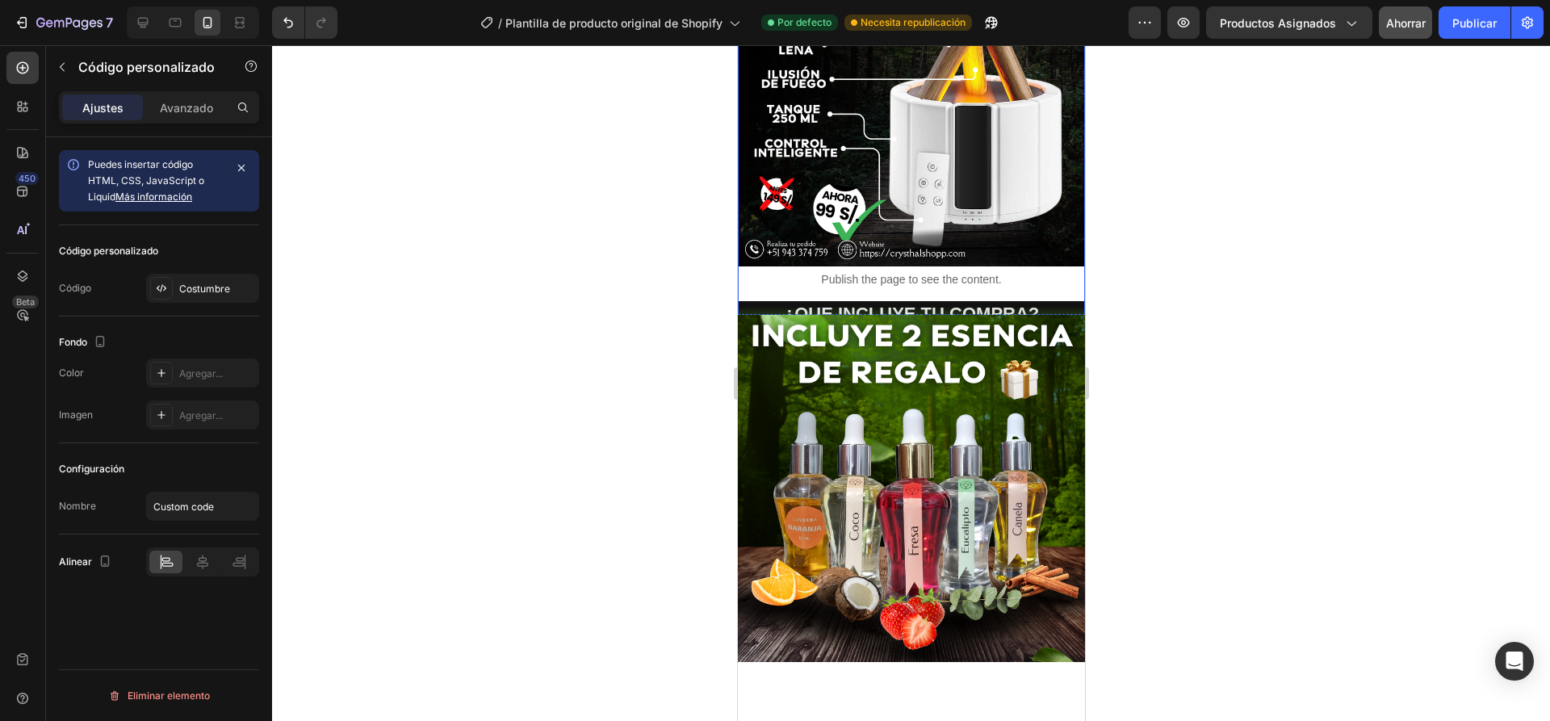
scroll to position [242, 0]
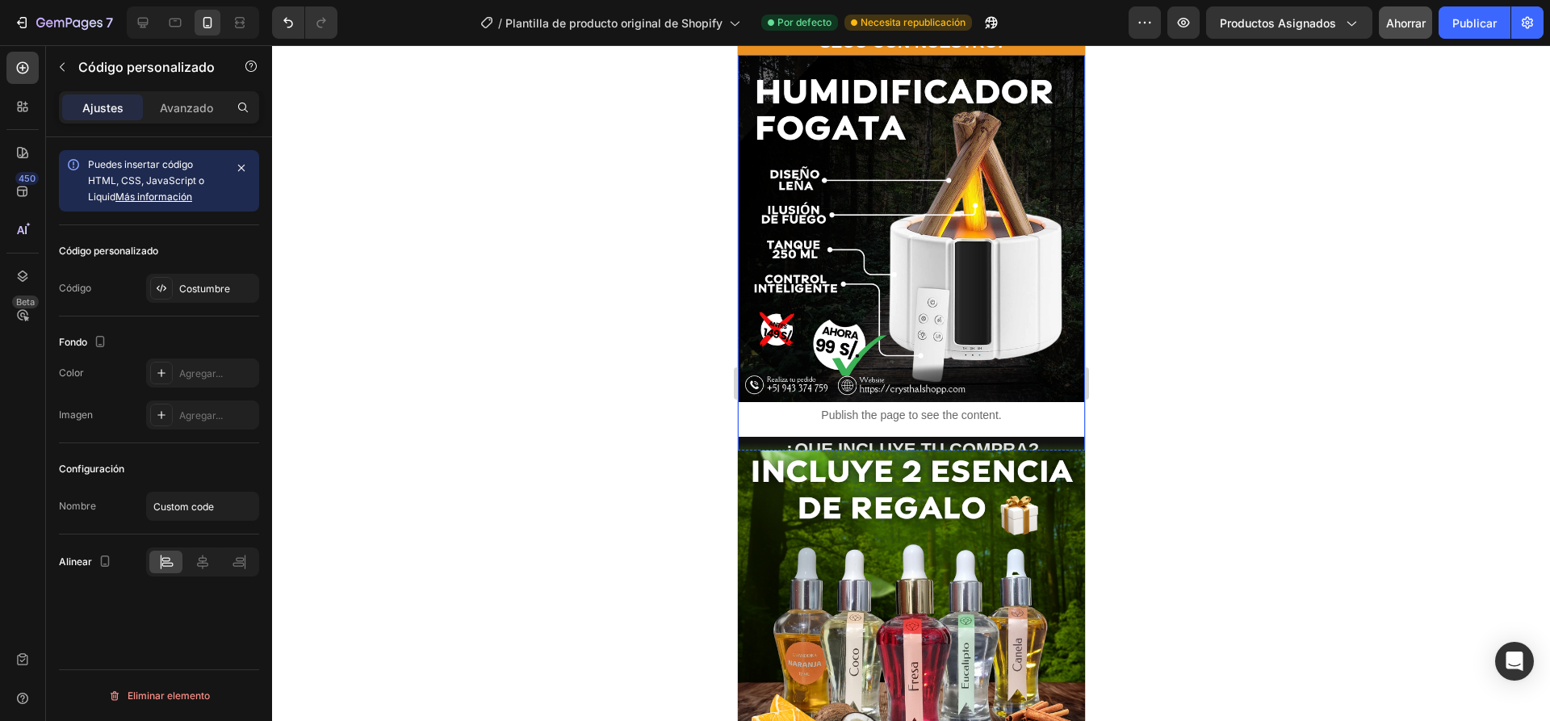
click at [941, 413] on div "Publish the page to see the content." at bounding box center [910, 415] width 347 height 43
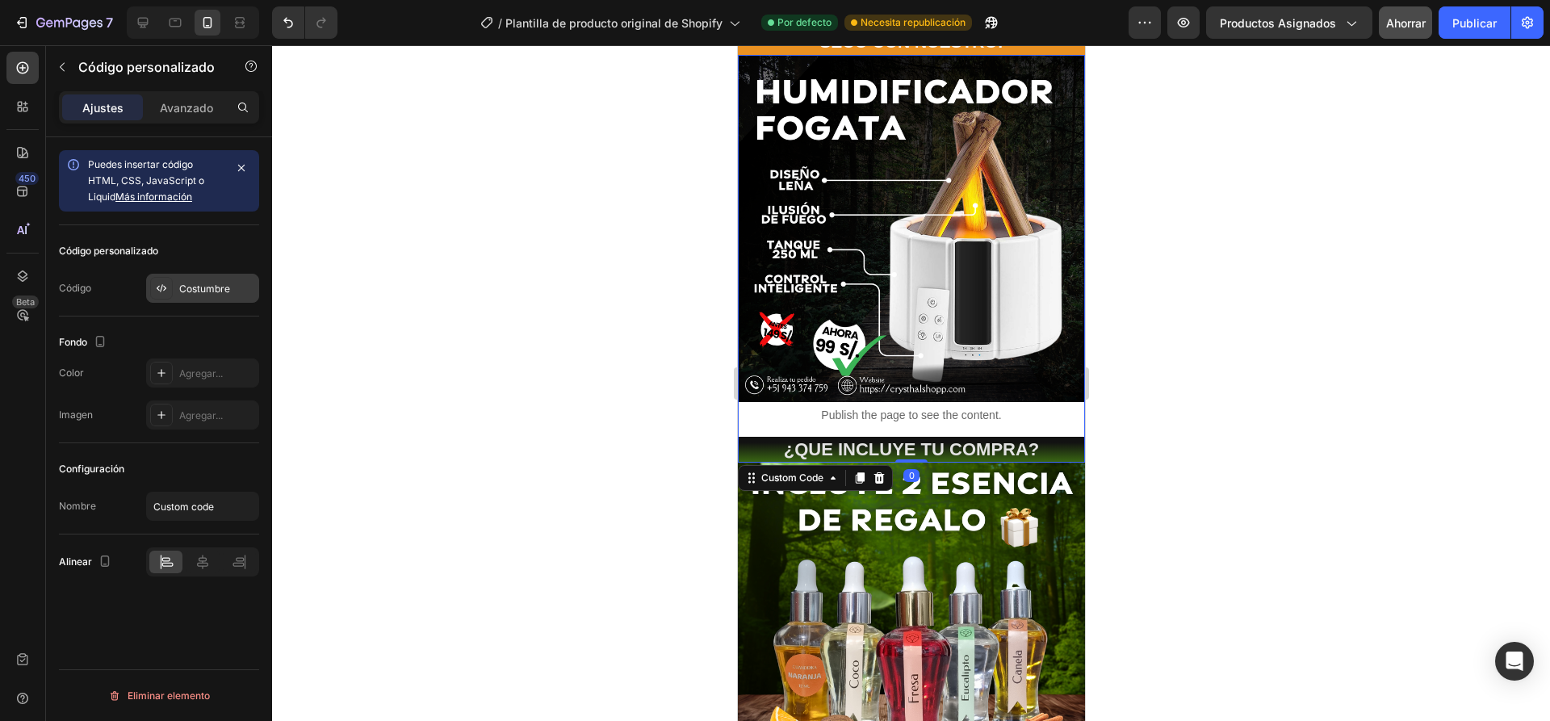
click at [213, 287] on font "Costumbre" at bounding box center [204, 289] width 51 height 12
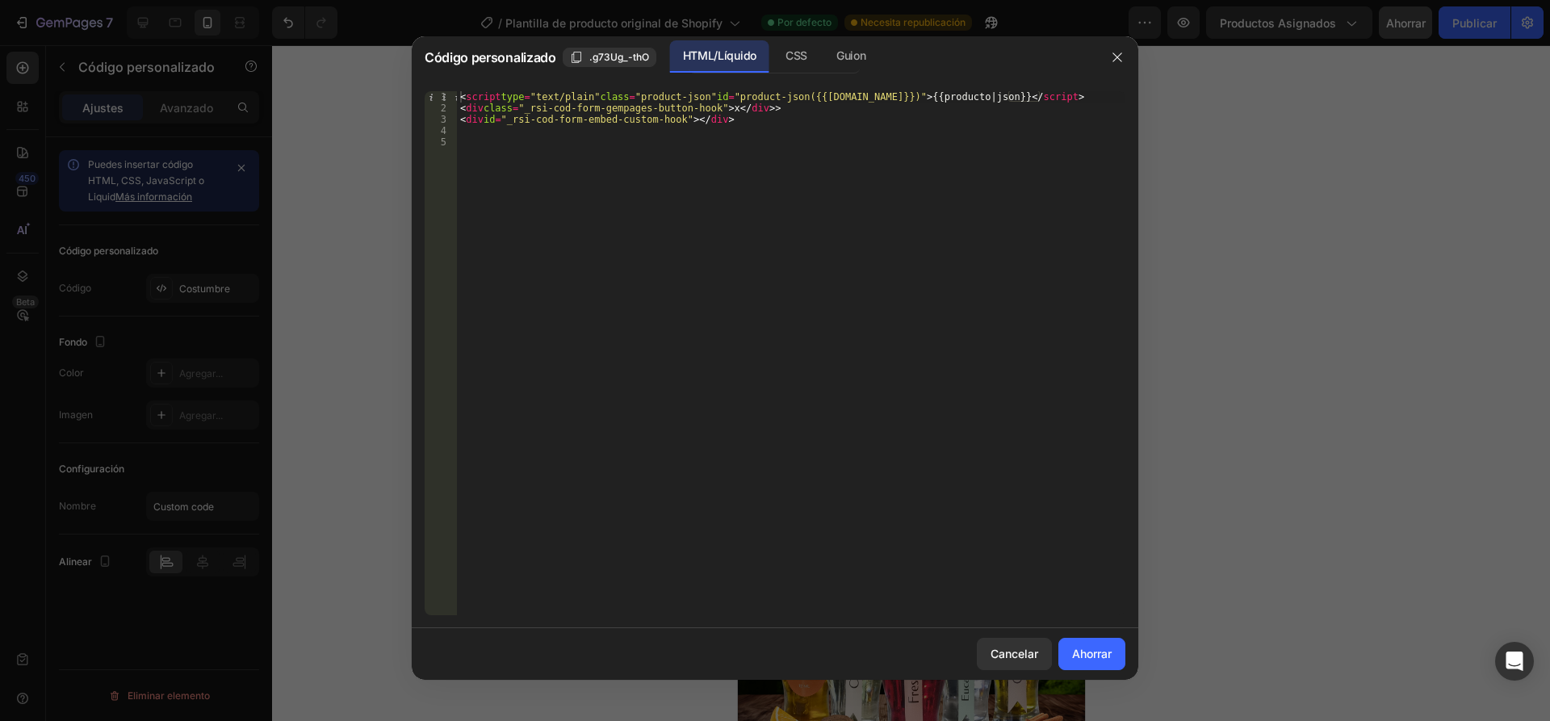
click at [760, 105] on div "< script type = "text/plain" class = "product-json" id = "product-json({{[DOMAI…" at bounding box center [791, 364] width 668 height 547
click at [751, 106] on div "< script type = "text/plain" class = "product-json" id = "product-json({{[DOMAI…" at bounding box center [791, 364] width 668 height 547
type textarea "<div class="_rsi-cod-form-gempages-button-hoo>"
click at [801, 67] on div "CSS" at bounding box center [797, 56] width 48 height 32
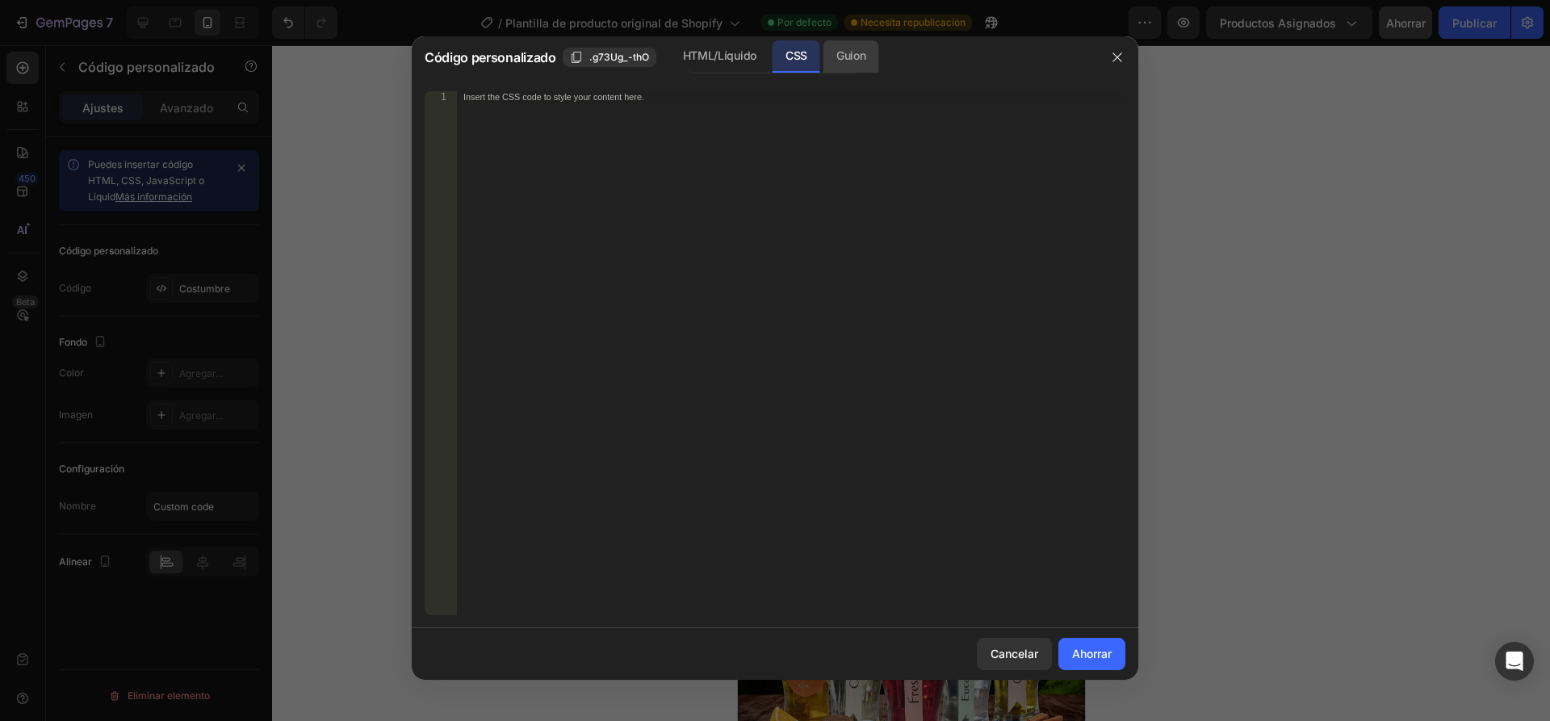
click at [832, 65] on div "Guion" at bounding box center [850, 56] width 55 height 32
click at [791, 63] on font "CSS" at bounding box center [796, 55] width 22 height 19
click at [745, 63] on font "HTML/Líquido" at bounding box center [719, 55] width 73 height 19
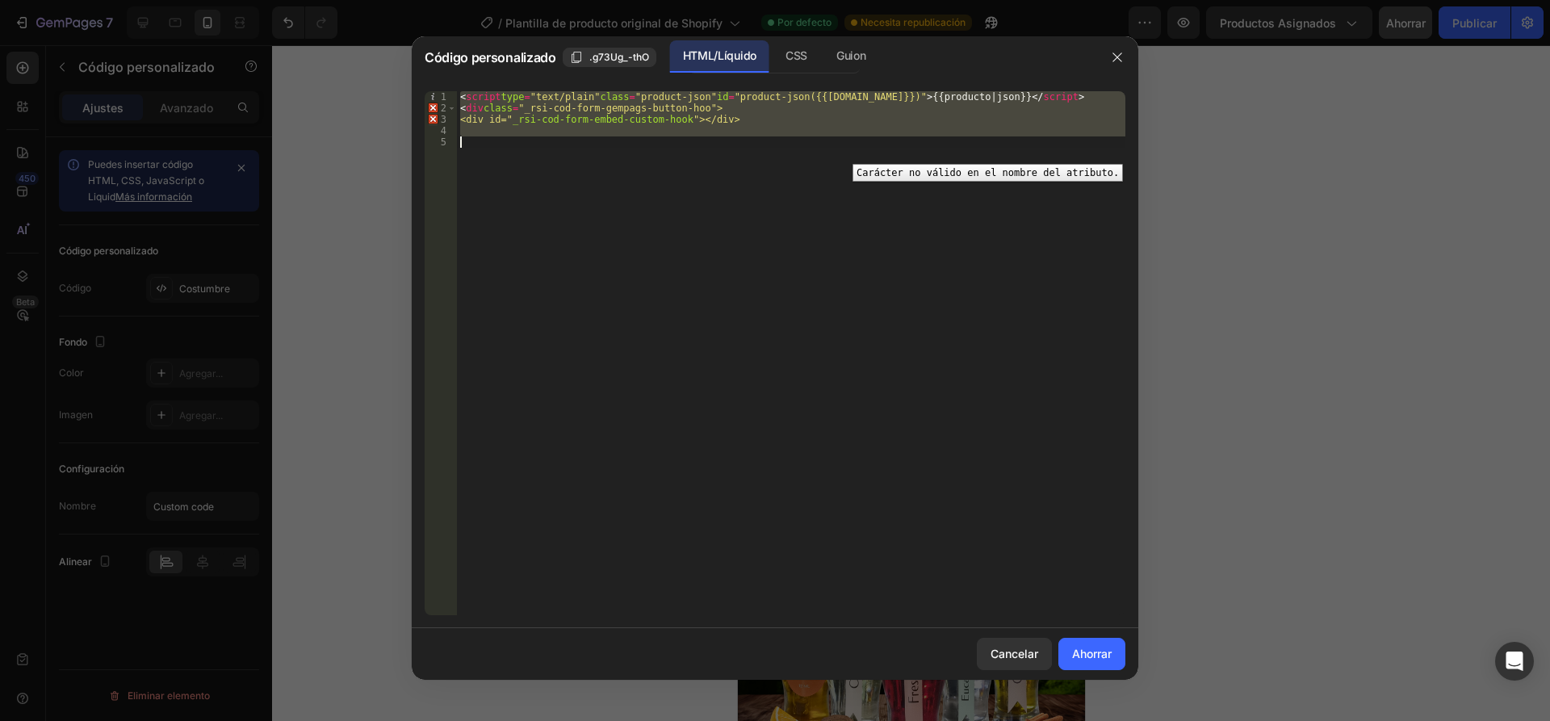
click at [429, 115] on div "3" at bounding box center [441, 119] width 32 height 11
type textarea "<div id="_rsi-cod-form-embed-custom-hook"></div>"
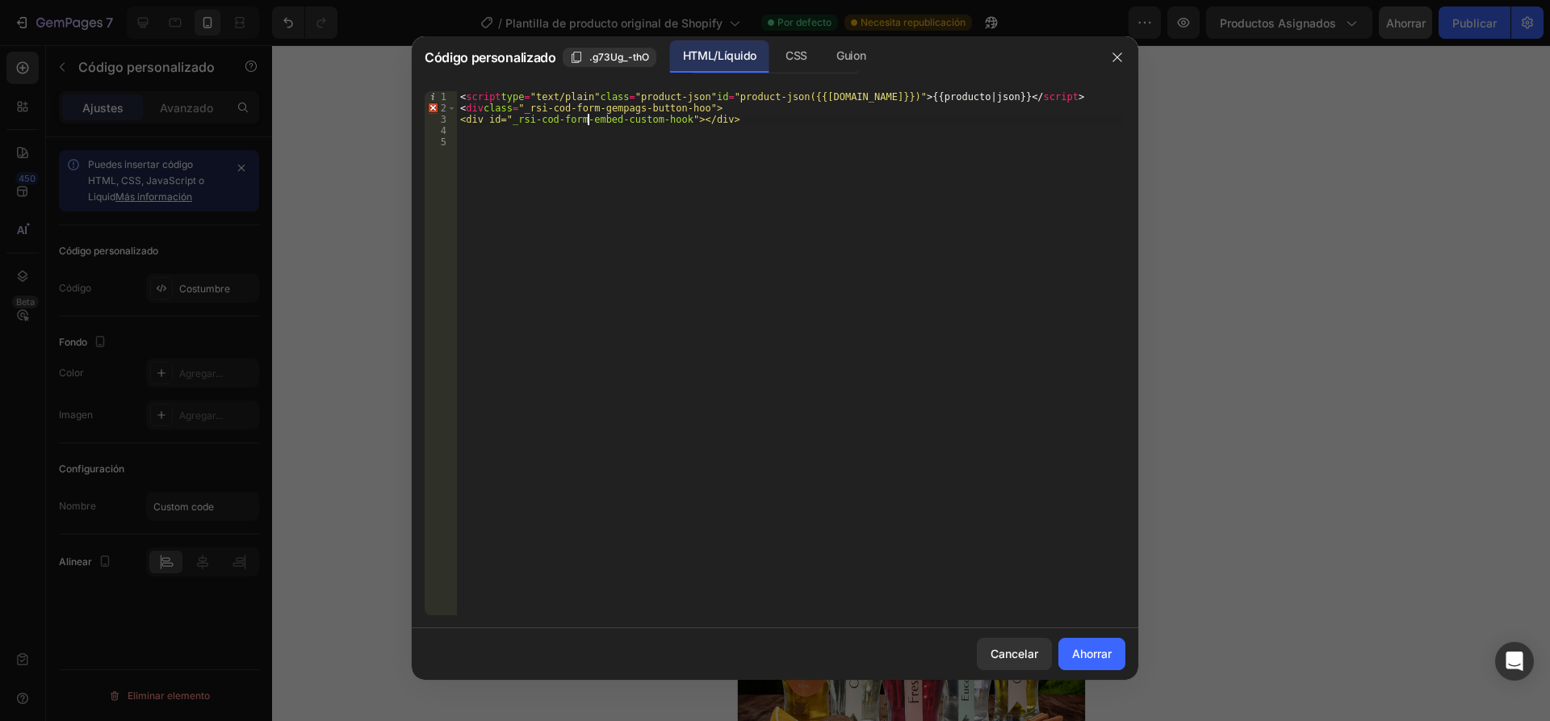
click at [531, 134] on div "< script type = "text/plain" class = "product-json" id = "product-json({{[DOMAI…" at bounding box center [791, 364] width 668 height 547
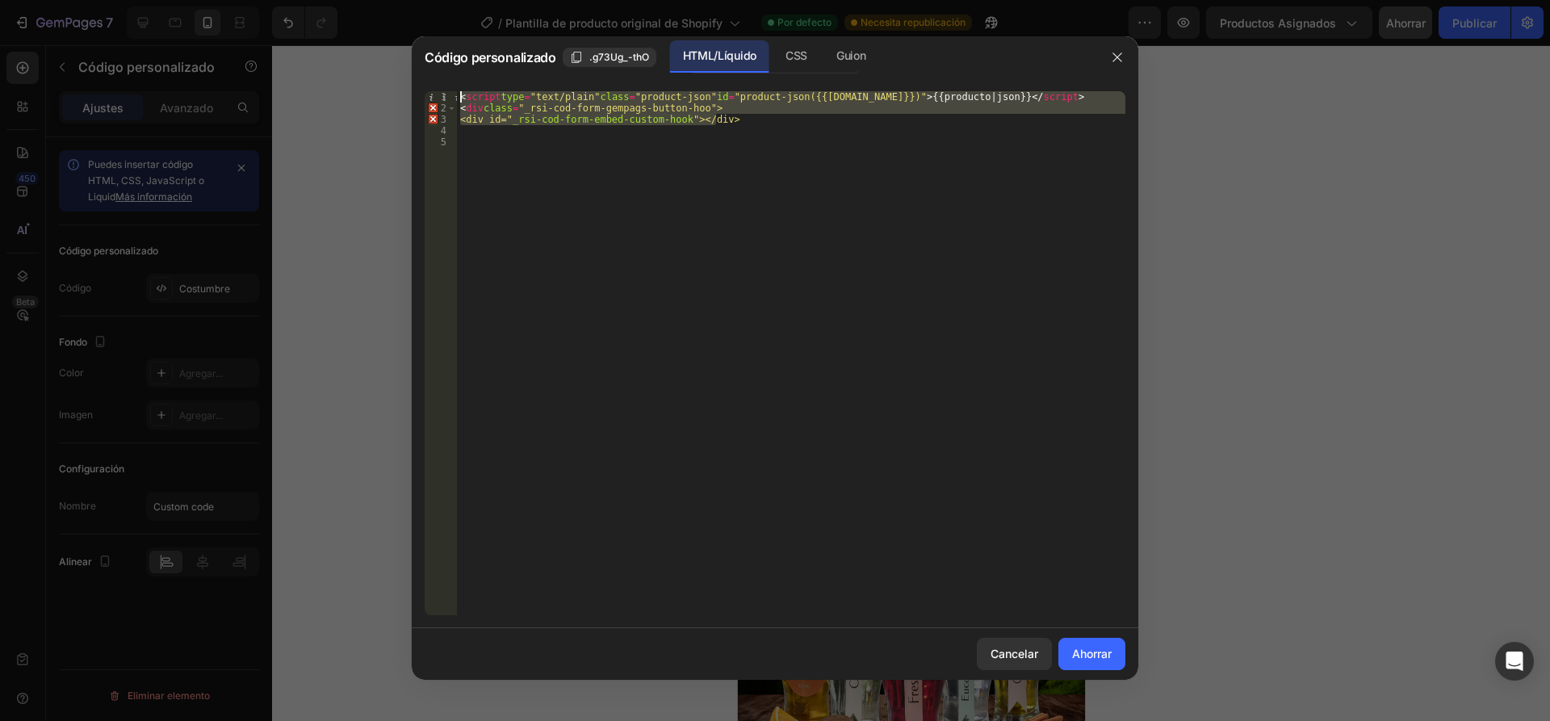
drag, startPoint x: 766, startPoint y: 123, endPoint x: 348, endPoint y: 80, distance: 420.4
click at [348, 80] on div "Código personalizado .g73Ug_-thO HTML/Líquido CSS [PERSON_NAME] 1 2 3 4 5 < scr…" at bounding box center [775, 360] width 1550 height 721
type textarea "<script type="text/plain" class="product-json" id="product-json({{[DOMAIN_NAME]…"
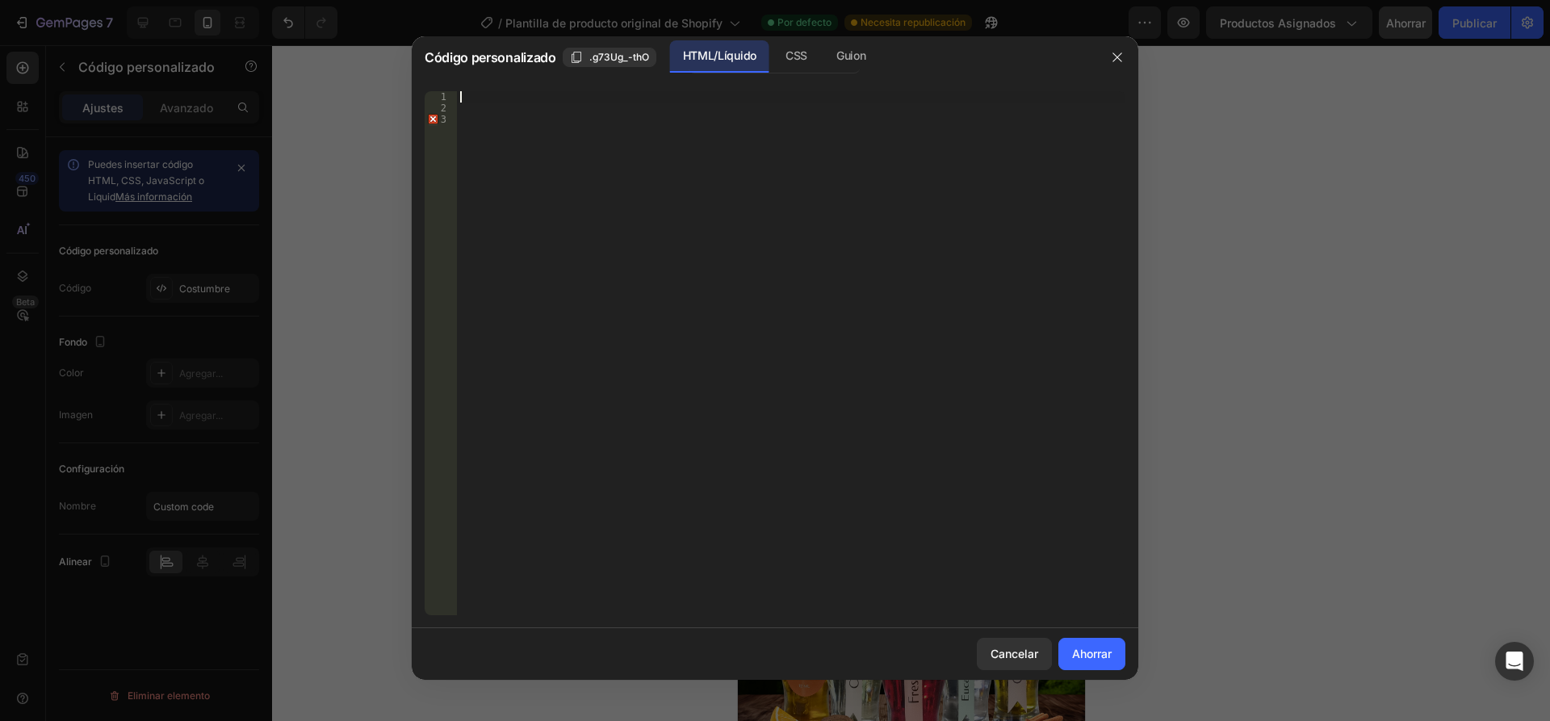
paste textarea "<script type="text/plain" class="product-json" id="product-json({{[DOMAIN_NAME]…"
type textarea "<script type="text/plain" class="product-json" id="product-json({{[DOMAIN_NAME]…"
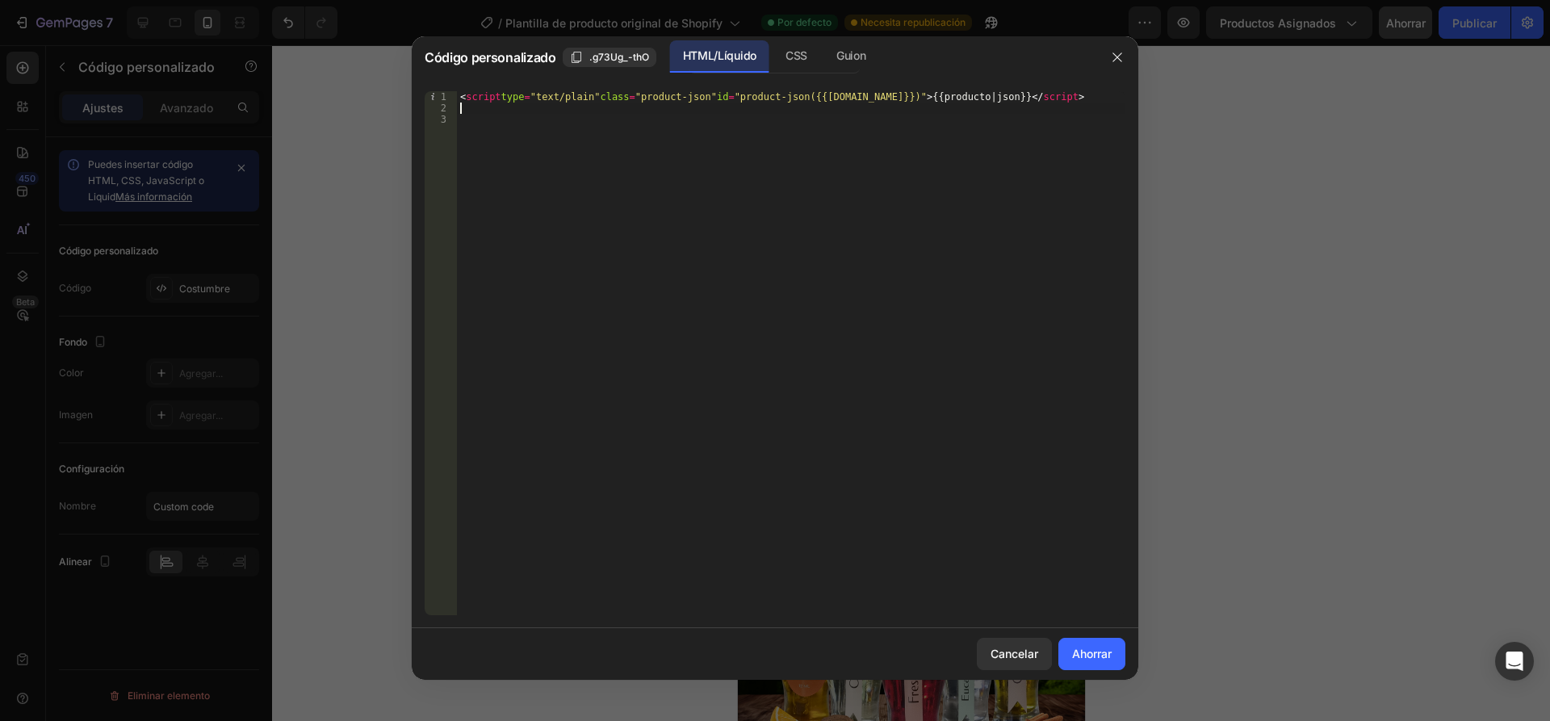
paste textarea "<div class="_rsi-cod-form-gempages-button-hook">x</div>"
type textarea "<div class="_rsi-cod-form-gempages-button-hook">x</div>"
click at [832, 115] on div "< script type = "text/plain" class = "product-json" id = "product-json({{[DOMAI…" at bounding box center [791, 364] width 668 height 547
paste textarea "<div id="_rsi-cod-form-embed-custom-hook"></div>"
click at [458, 110] on div "< script type = "text/plain" class = "product-json" id = "product-json({{[DOMAI…" at bounding box center [791, 364] width 668 height 547
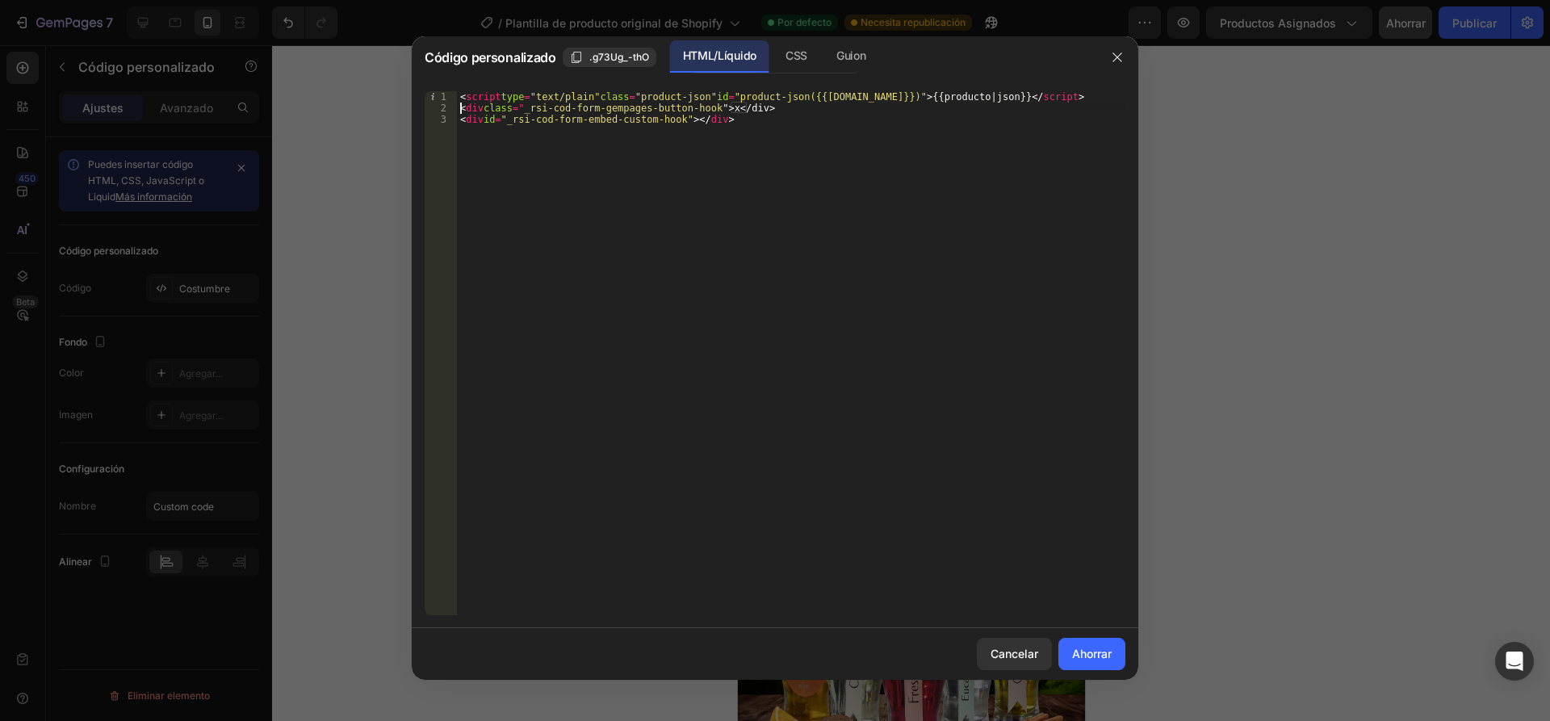
type textarea "<div class="_rsi-cod-form-gempages-button-hook">x</div>"
paste textarea "<div class="_rsi-cod-form-is-gempage">x</div>"
type textarea "<div class="_rsi-cod-form-is-gempage">x</div>"
click at [1100, 652] on font "Ahorrar" at bounding box center [1092, 654] width 40 height 14
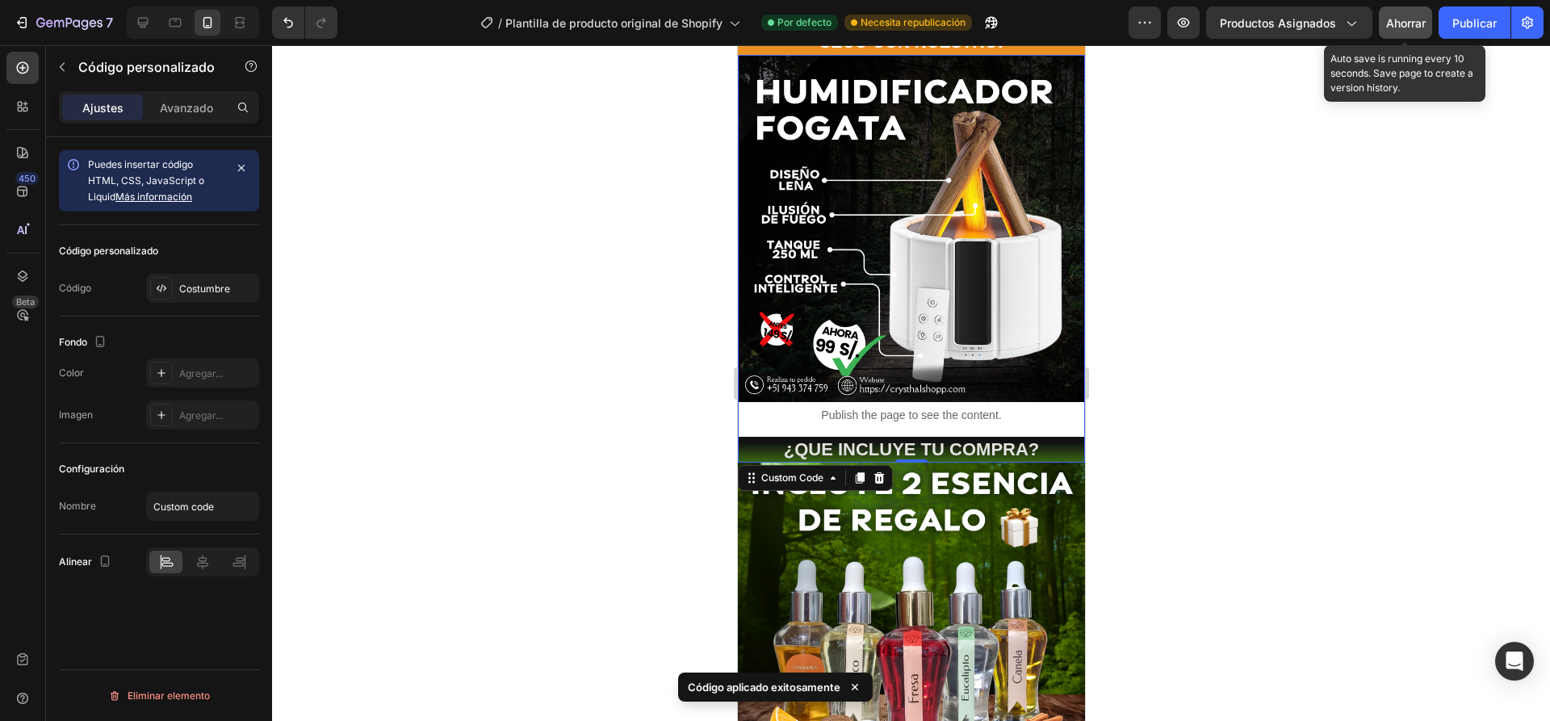
click at [1405, 19] on font "Ahorrar" at bounding box center [1406, 23] width 40 height 14
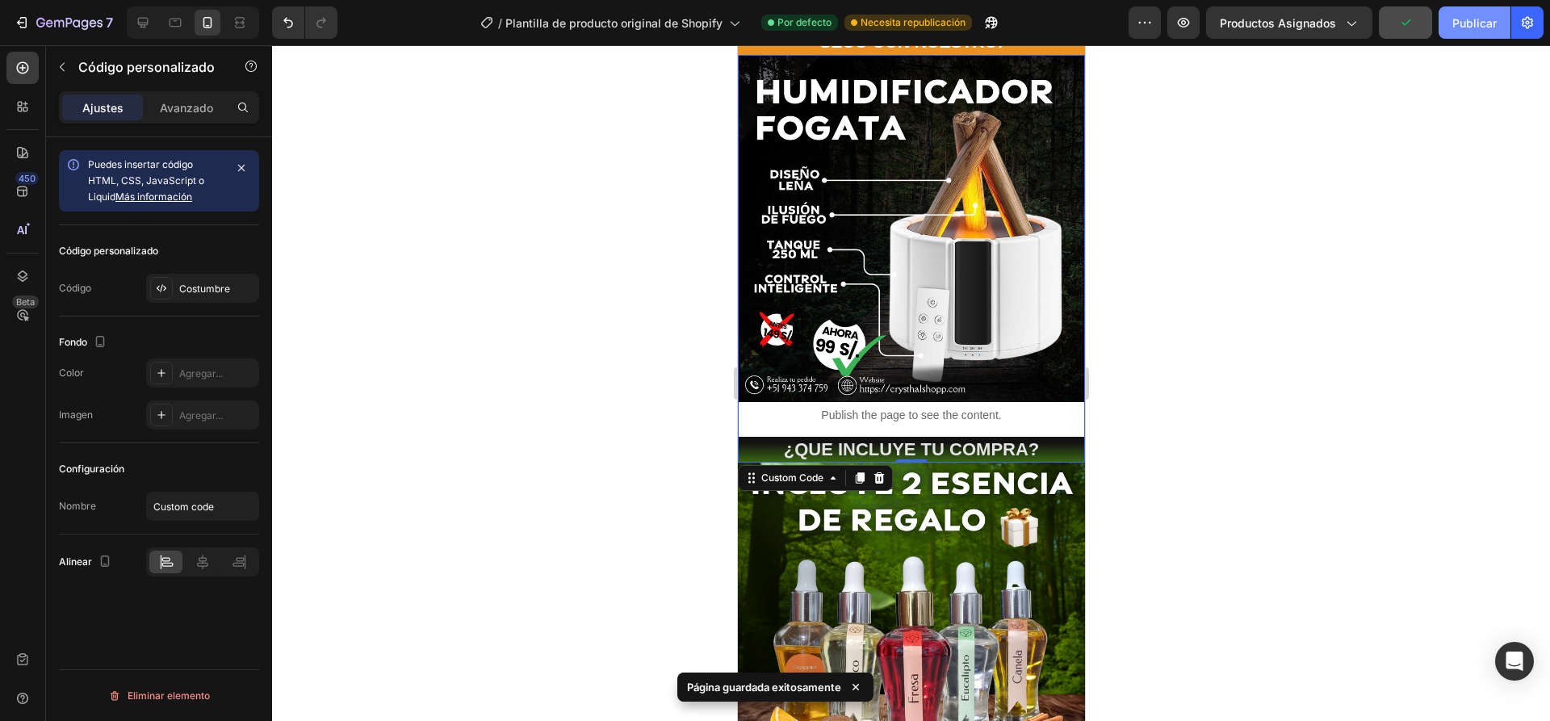
click at [1479, 23] on font "Publicar" at bounding box center [1474, 23] width 44 height 14
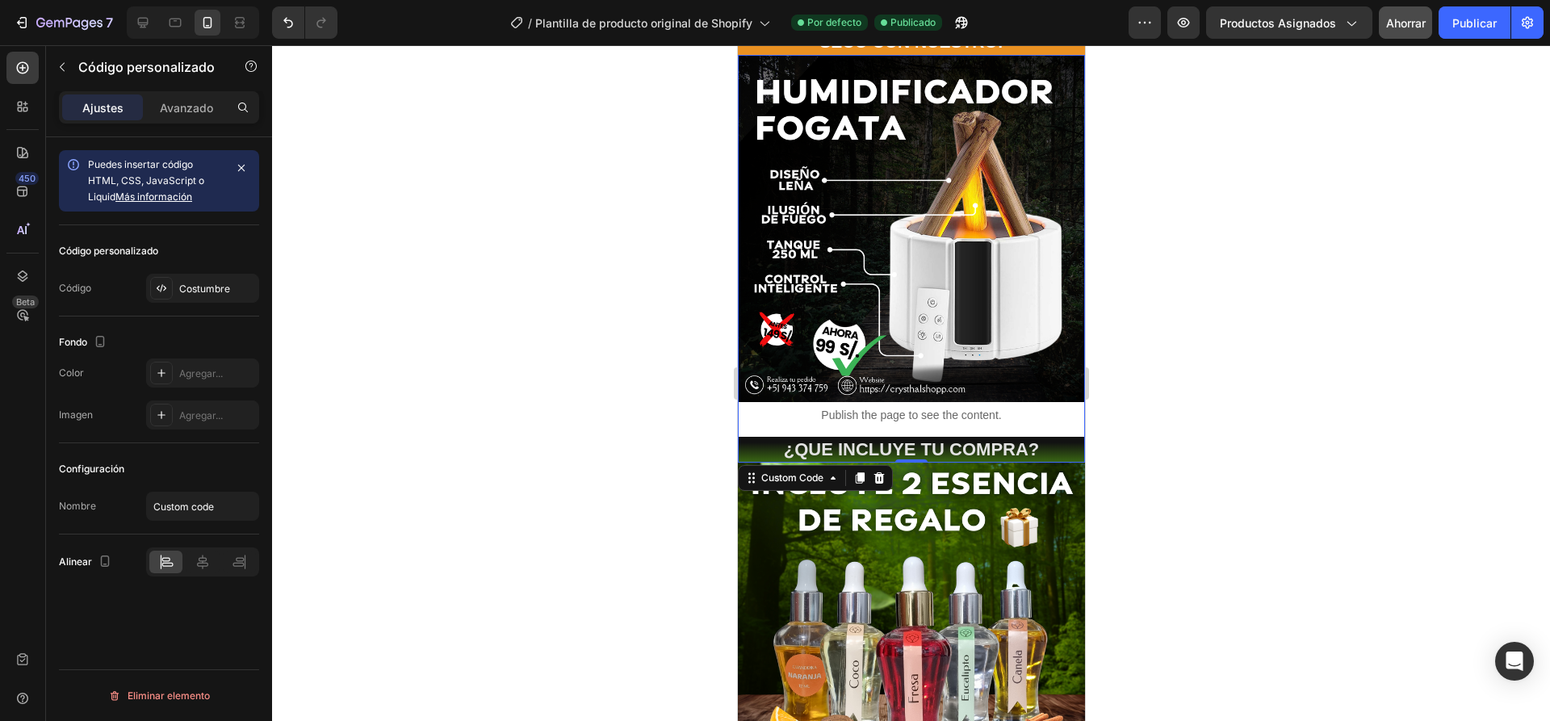
click at [514, 321] on div at bounding box center [911, 383] width 1278 height 676
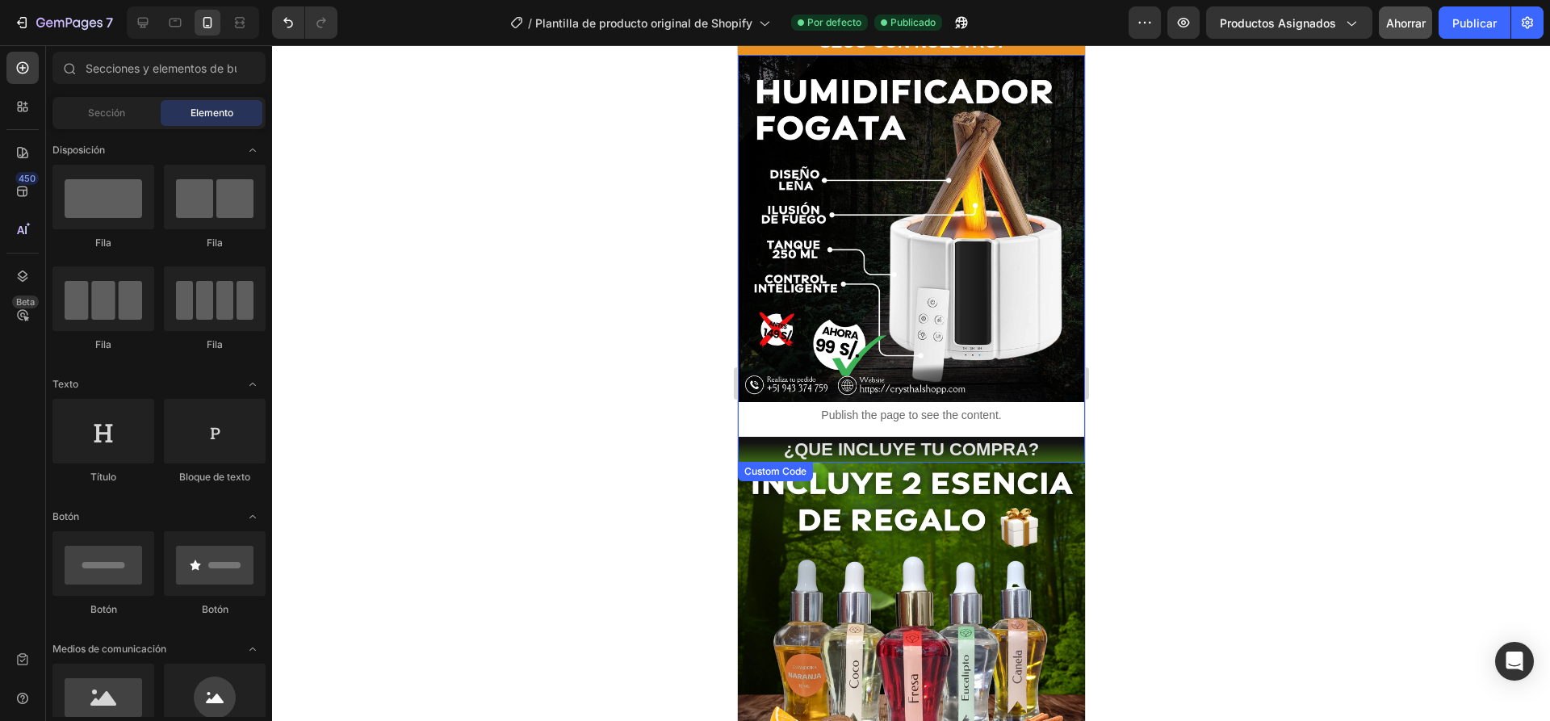
click at [794, 413] on div "Publish the page to see the content." at bounding box center [910, 415] width 347 height 43
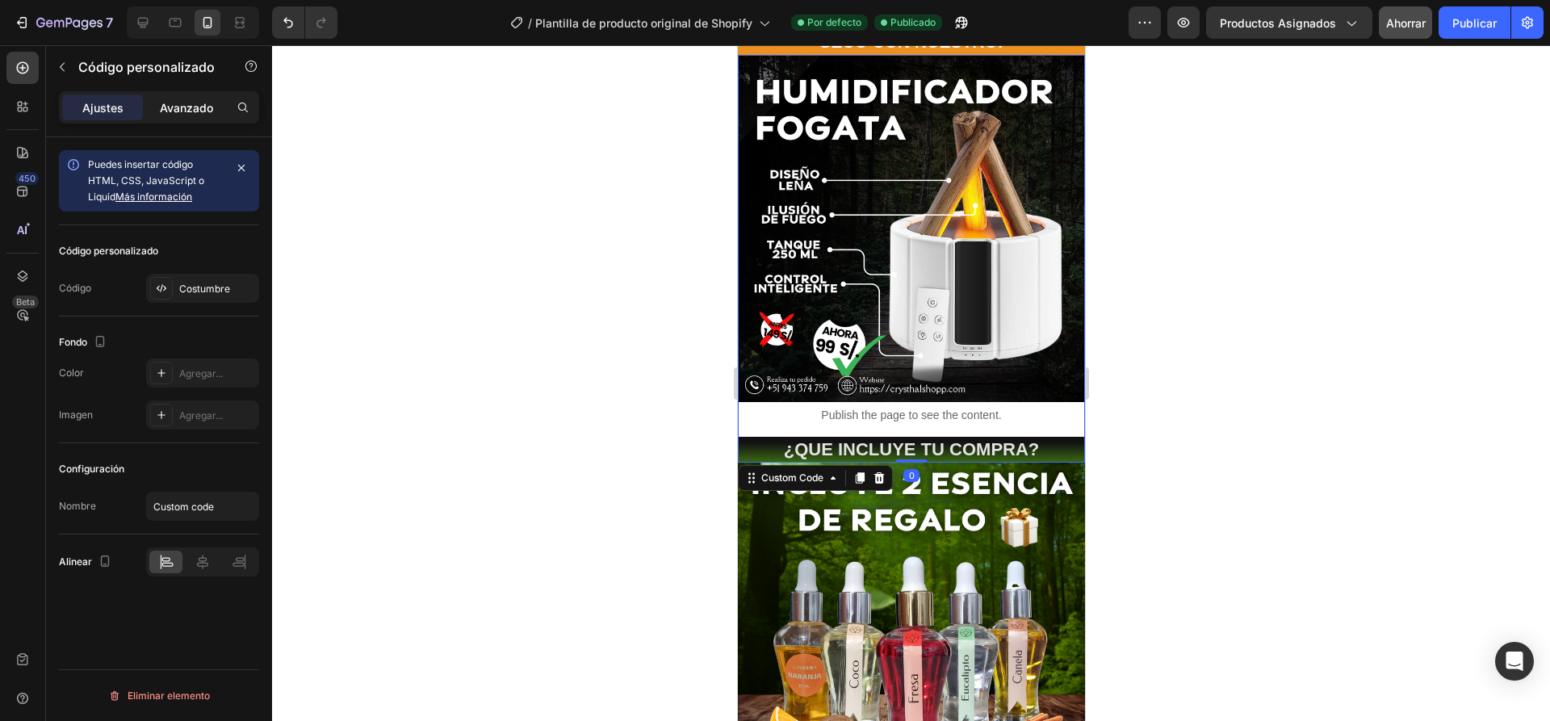
click at [163, 104] on font "Avanzado" at bounding box center [186, 108] width 53 height 14
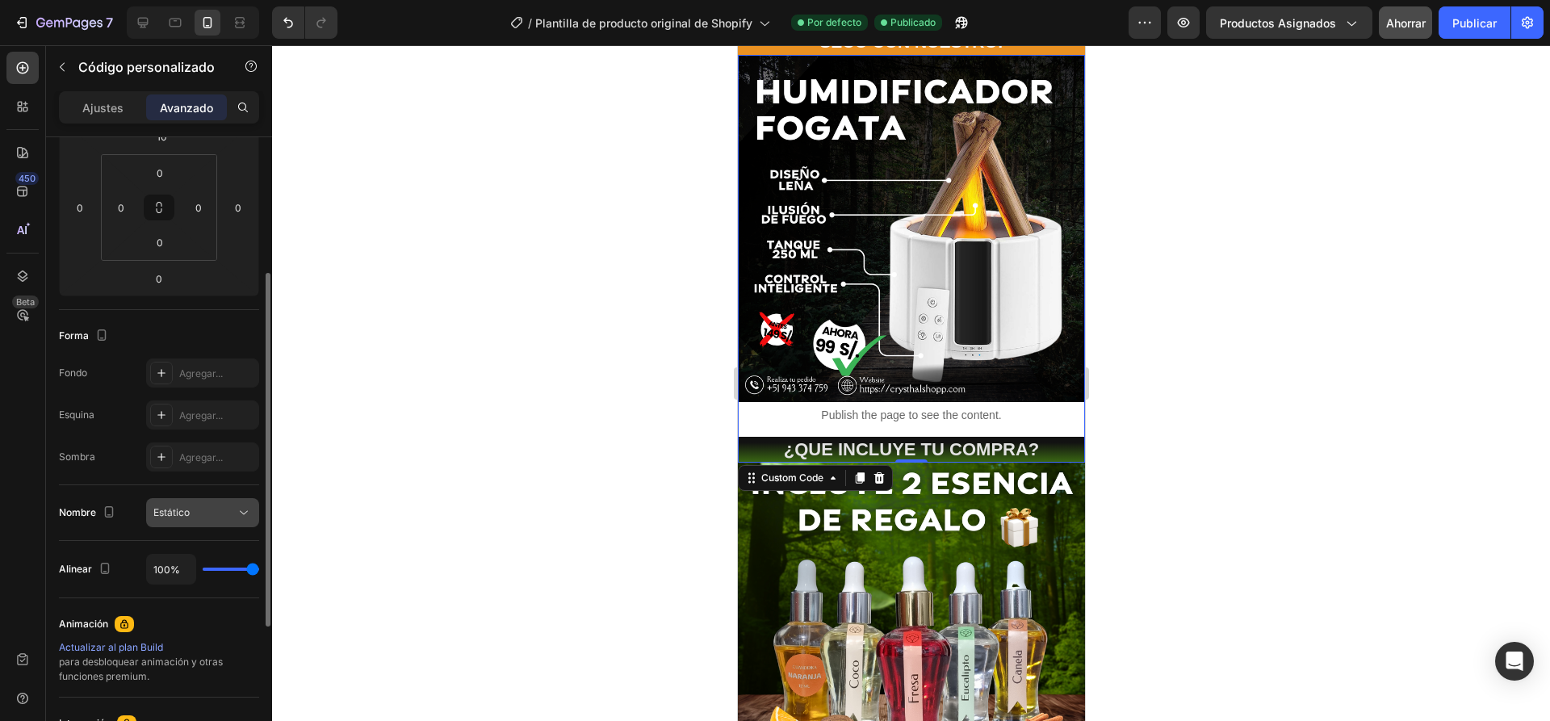
click at [232, 511] on div "Estático" at bounding box center [194, 512] width 82 height 15
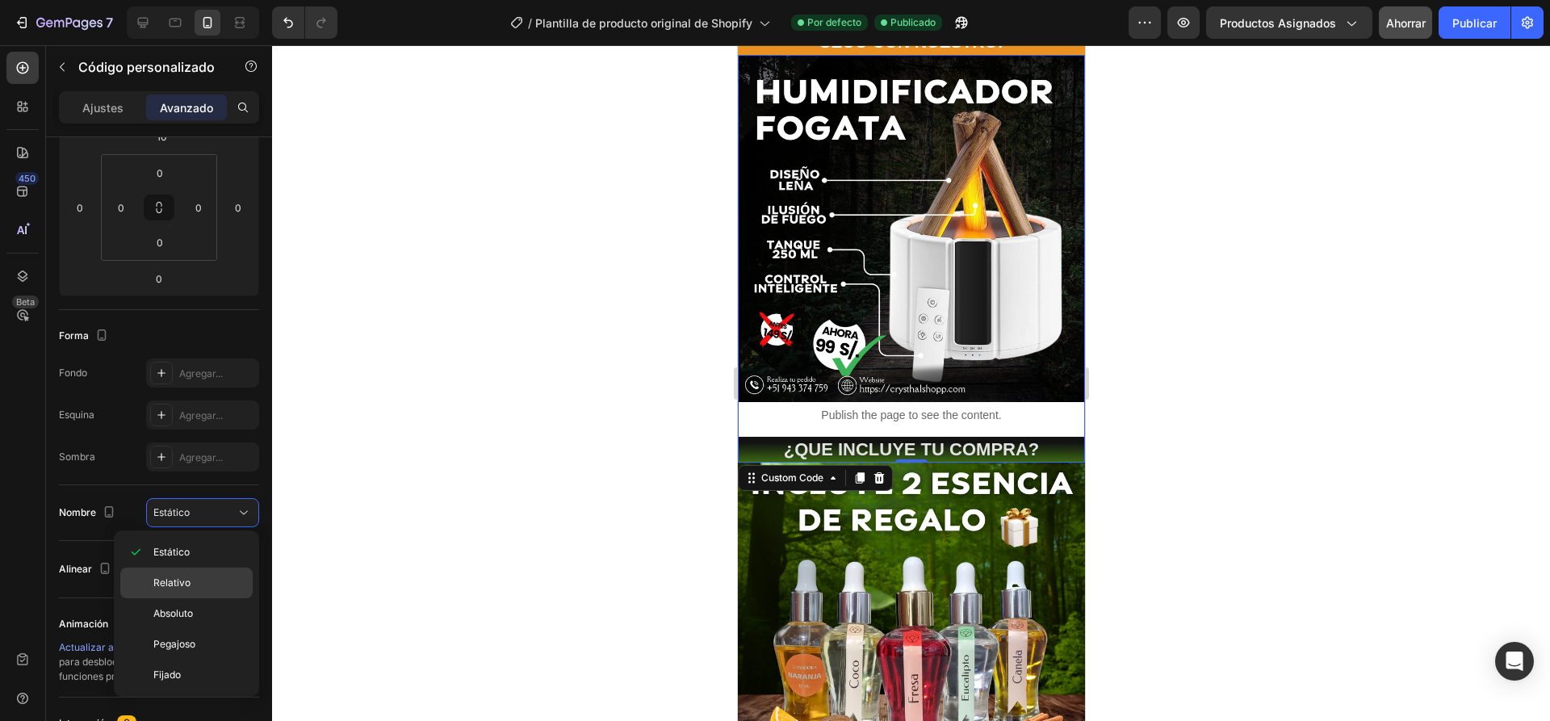
click at [224, 583] on p "Relativo" at bounding box center [199, 583] width 92 height 15
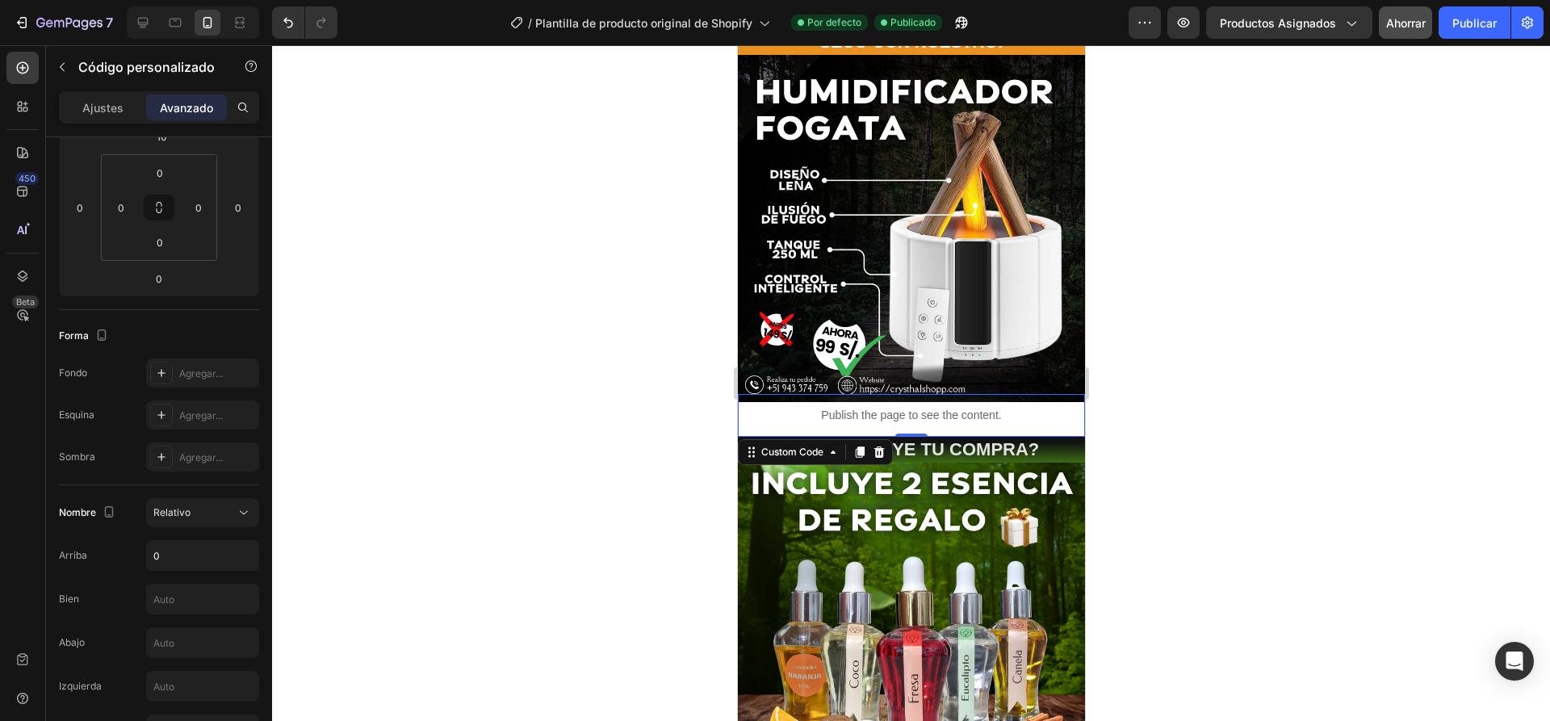
click at [551, 455] on div at bounding box center [911, 383] width 1278 height 676
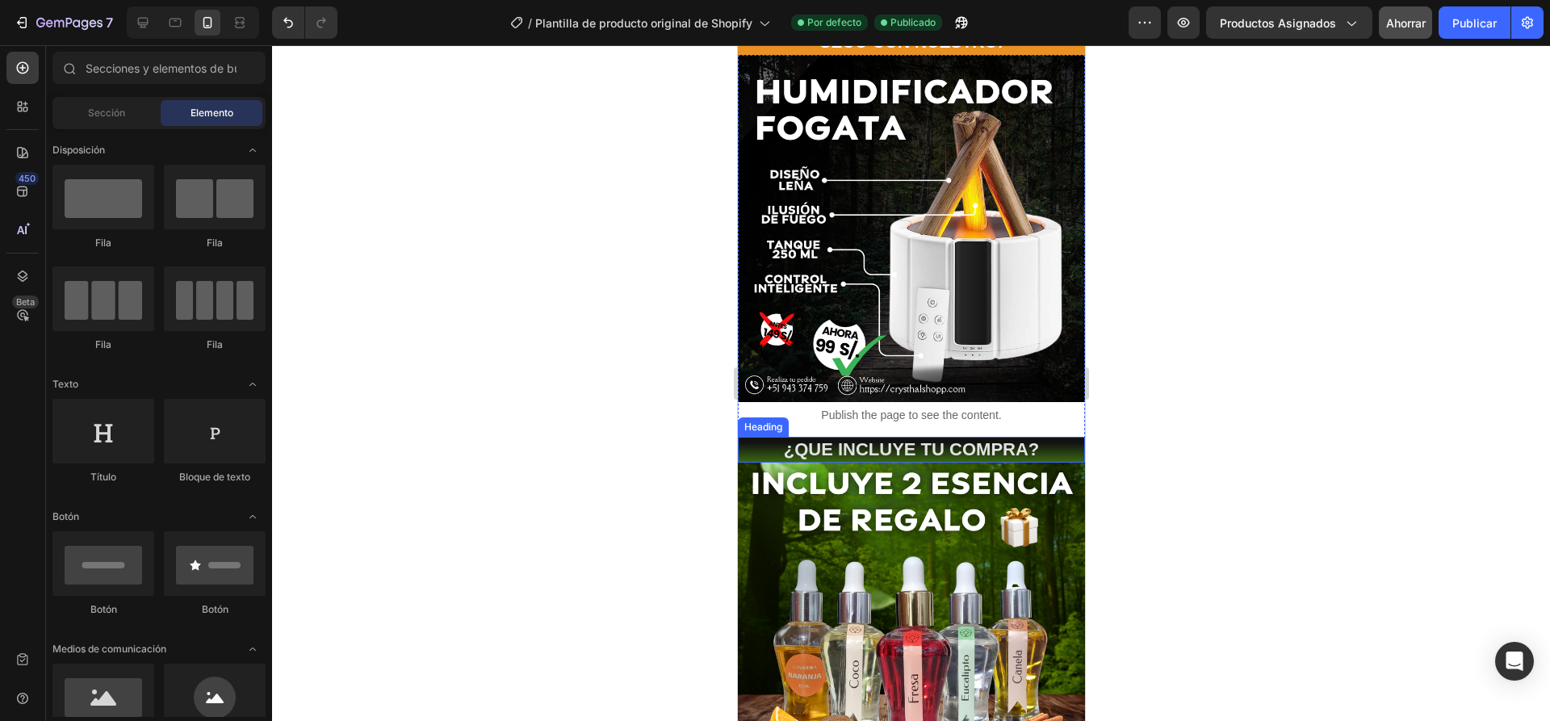
click at [785, 407] on p "Publish the page to see the content." at bounding box center [910, 415] width 347 height 17
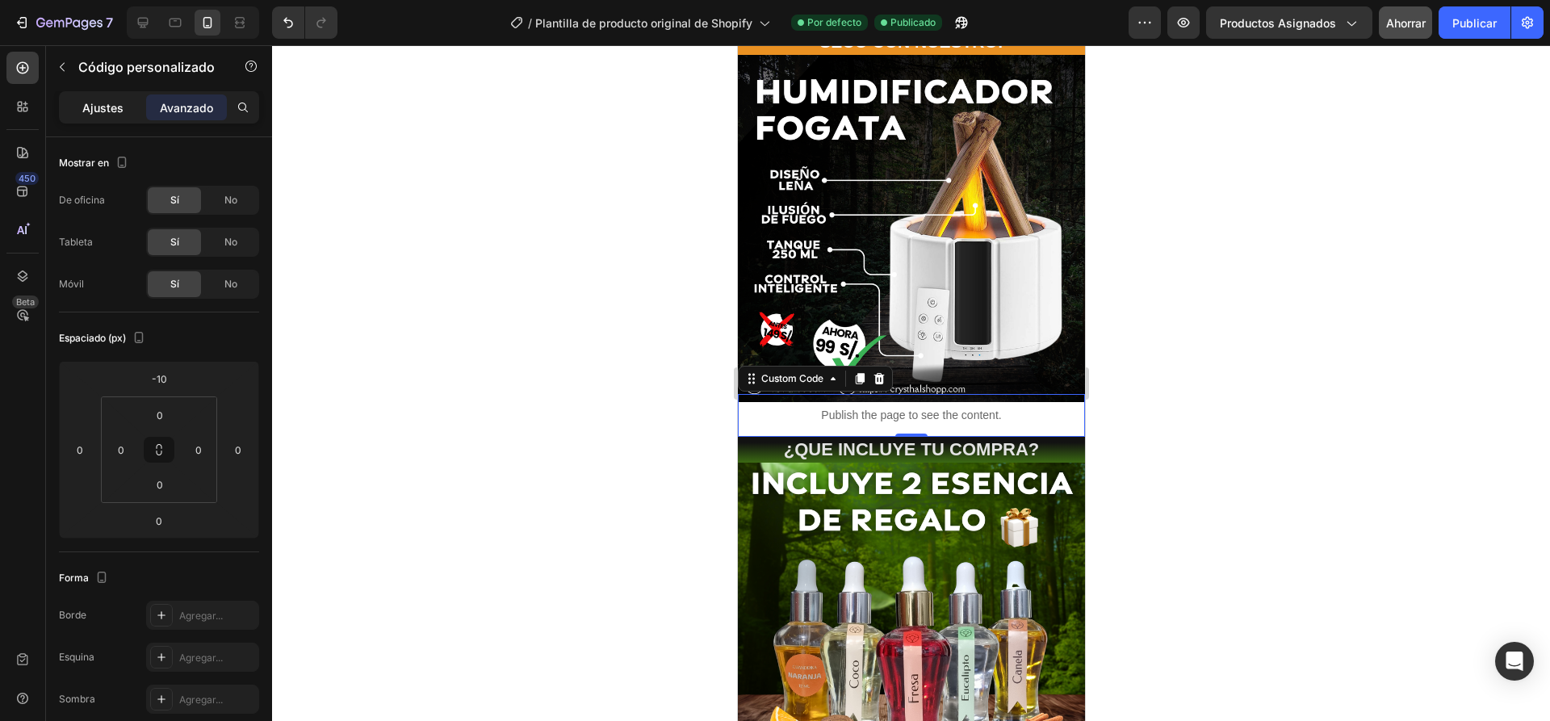
click at [108, 110] on font "Ajustes" at bounding box center [102, 108] width 41 height 14
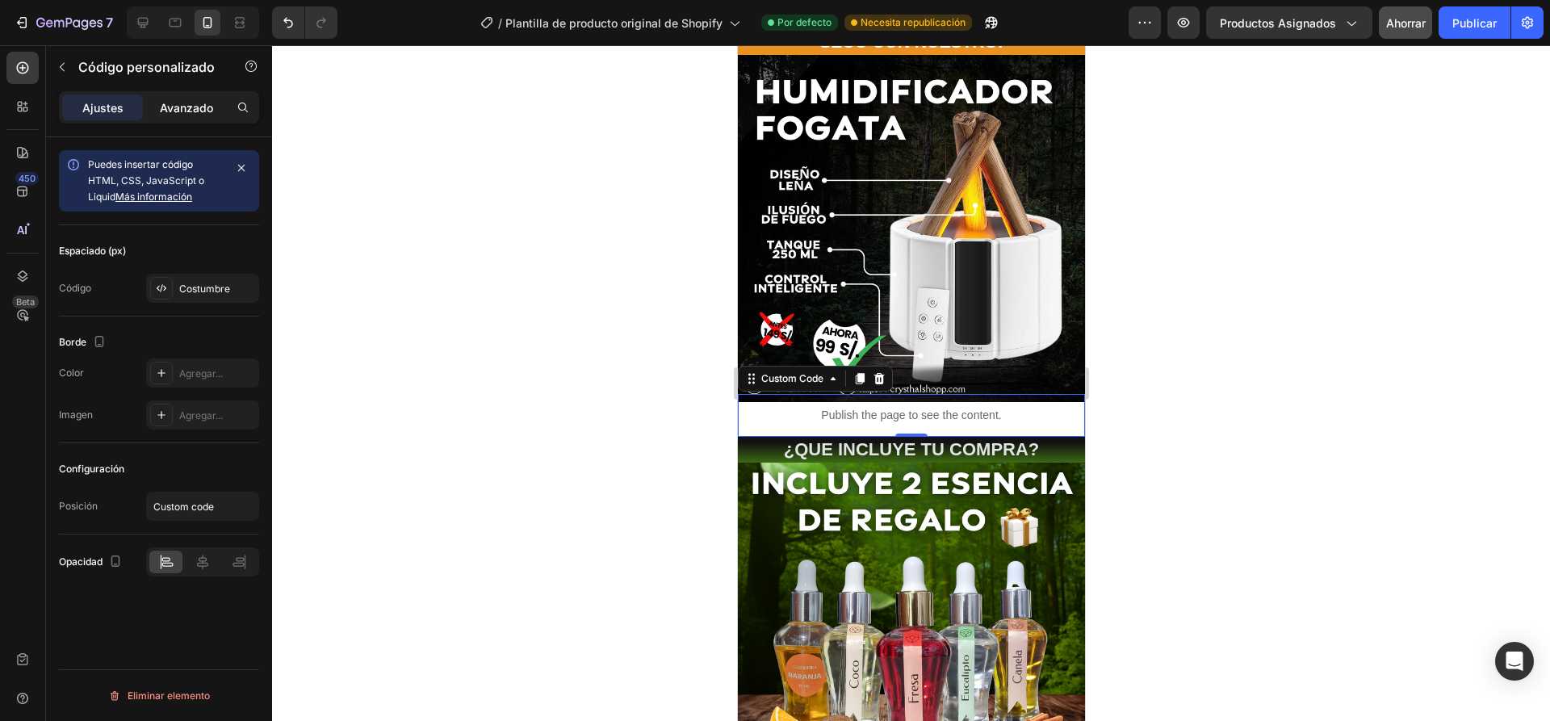
click at [161, 114] on font "Avanzado" at bounding box center [186, 108] width 53 height 14
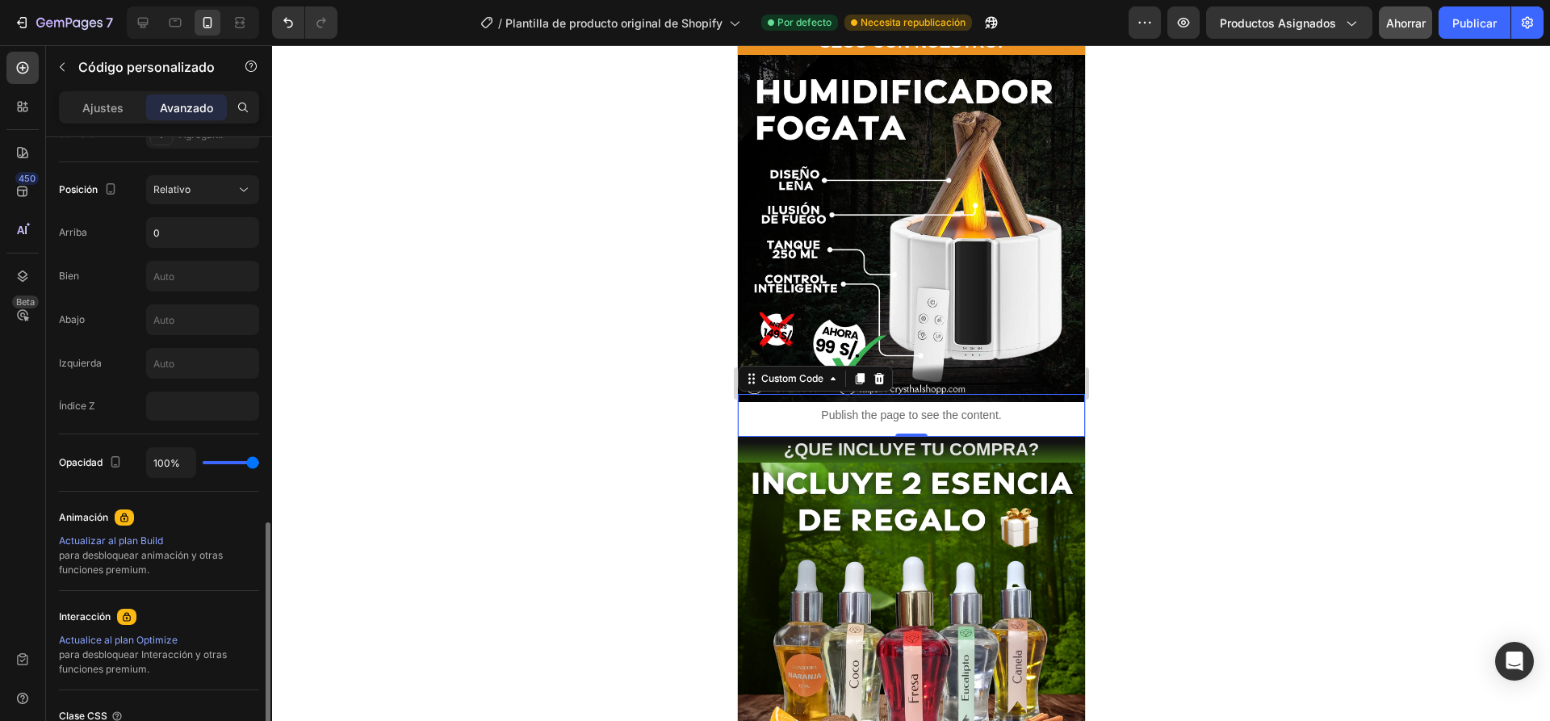
scroll to position [707, 0]
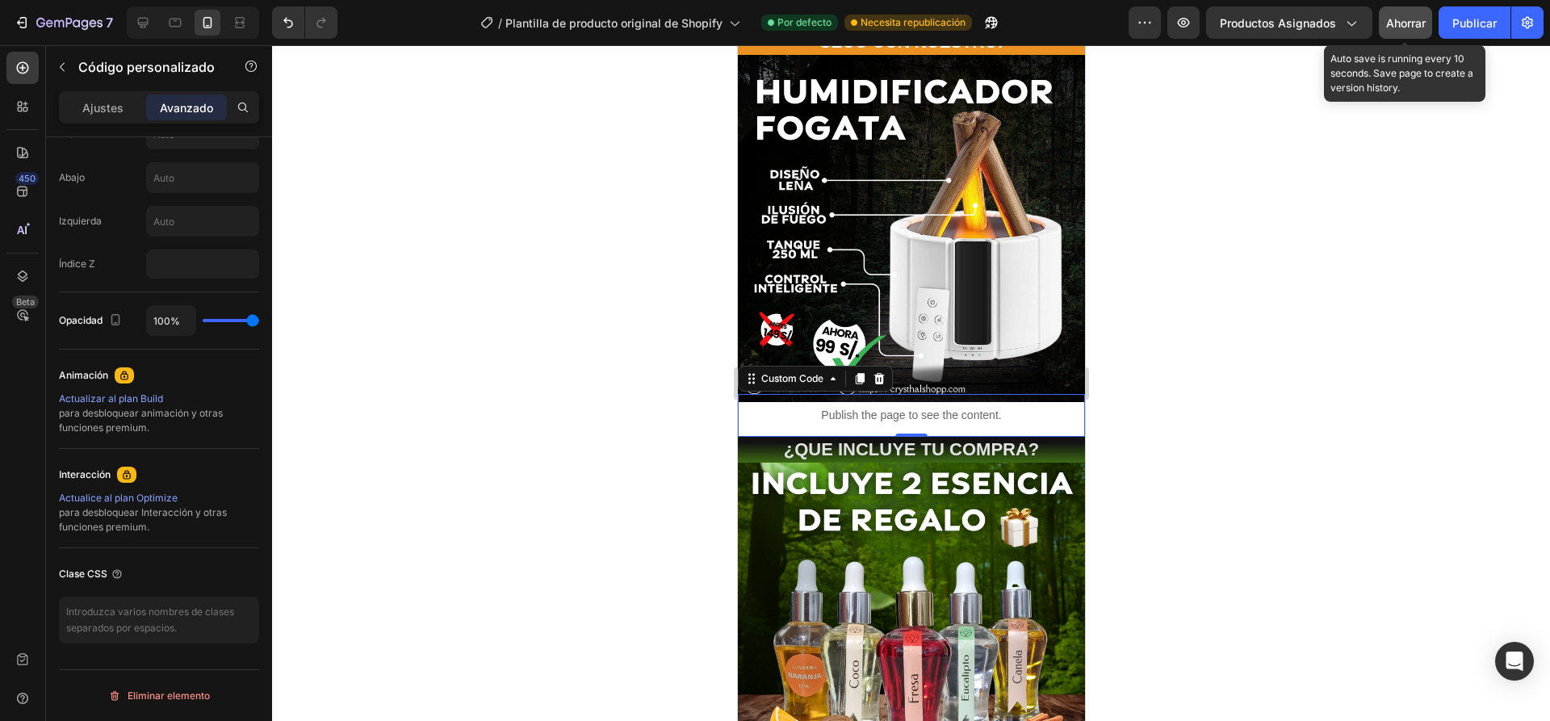
click at [1402, 27] on font "Ahorrar" at bounding box center [1406, 23] width 40 height 14
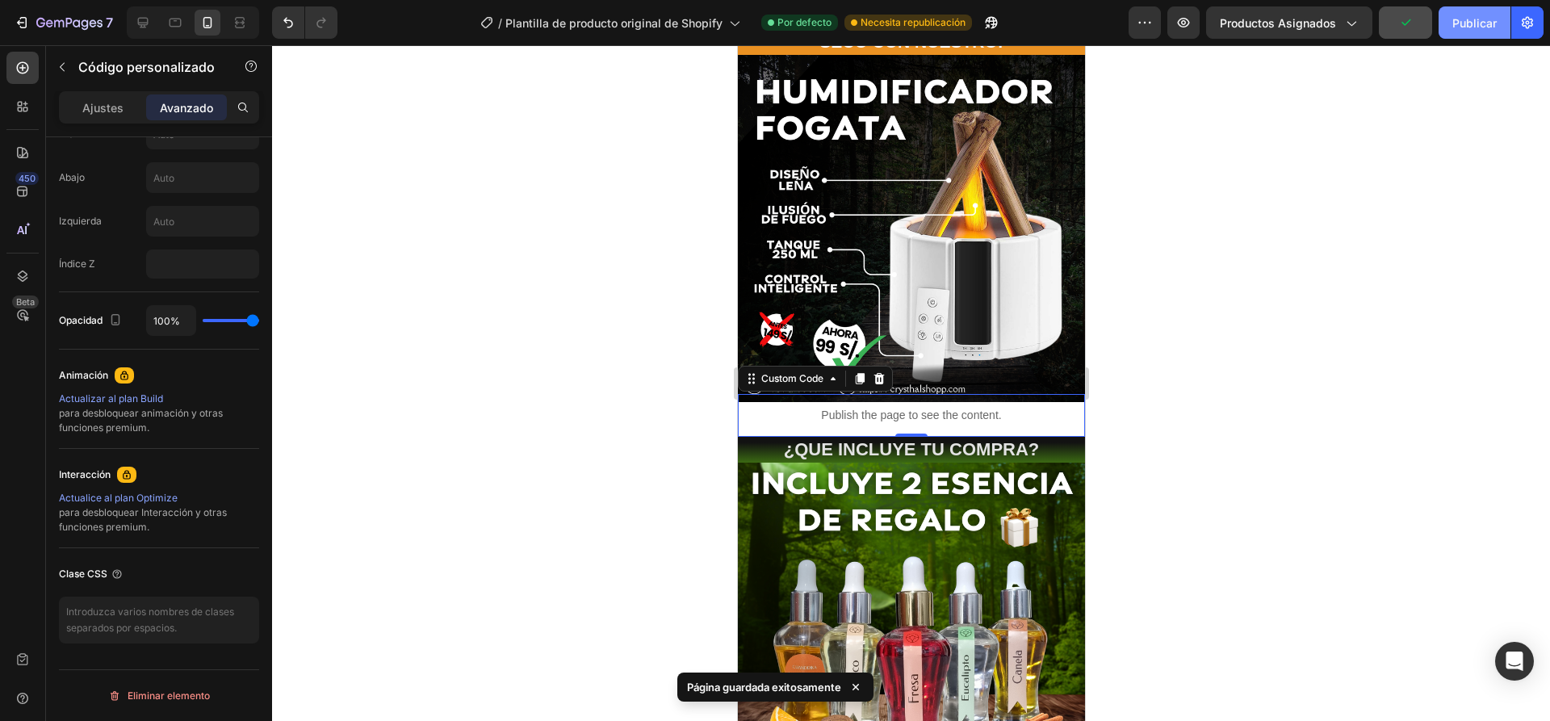
click at [1467, 20] on font "Publicar" at bounding box center [1474, 23] width 44 height 14
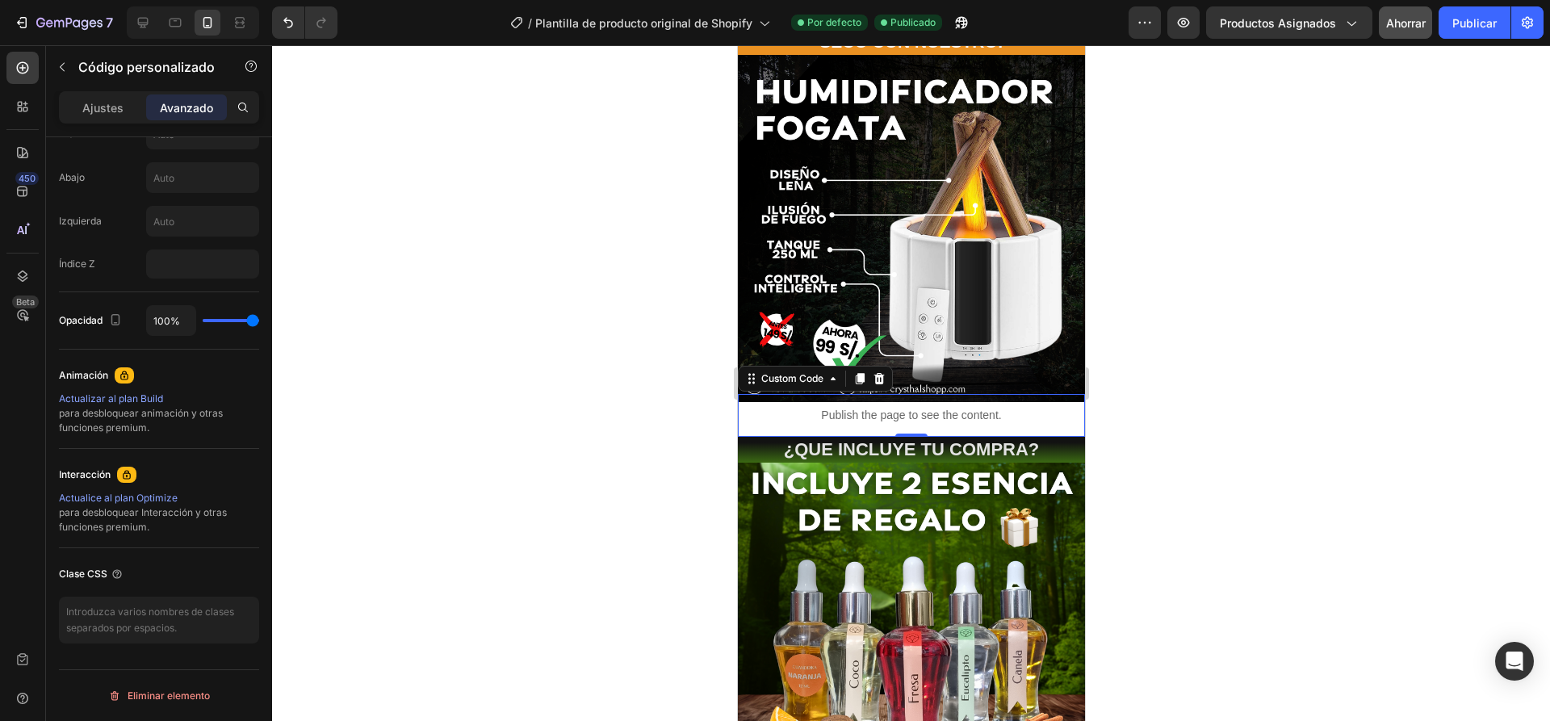
click at [775, 409] on p "Publish the page to see the content." at bounding box center [910, 415] width 347 height 17
click at [771, 410] on p "Publish the page to see the content." at bounding box center [910, 415] width 347 height 17
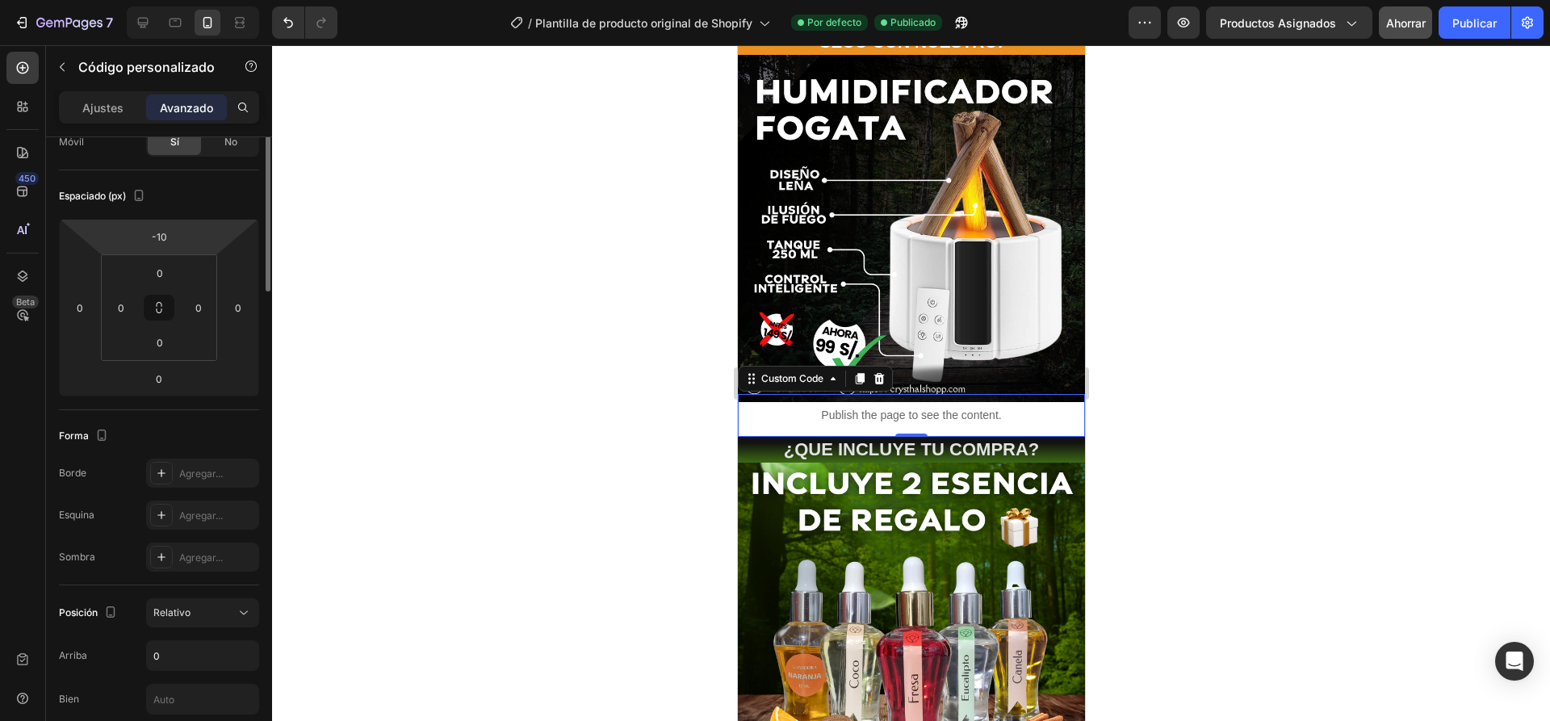
scroll to position [0, 0]
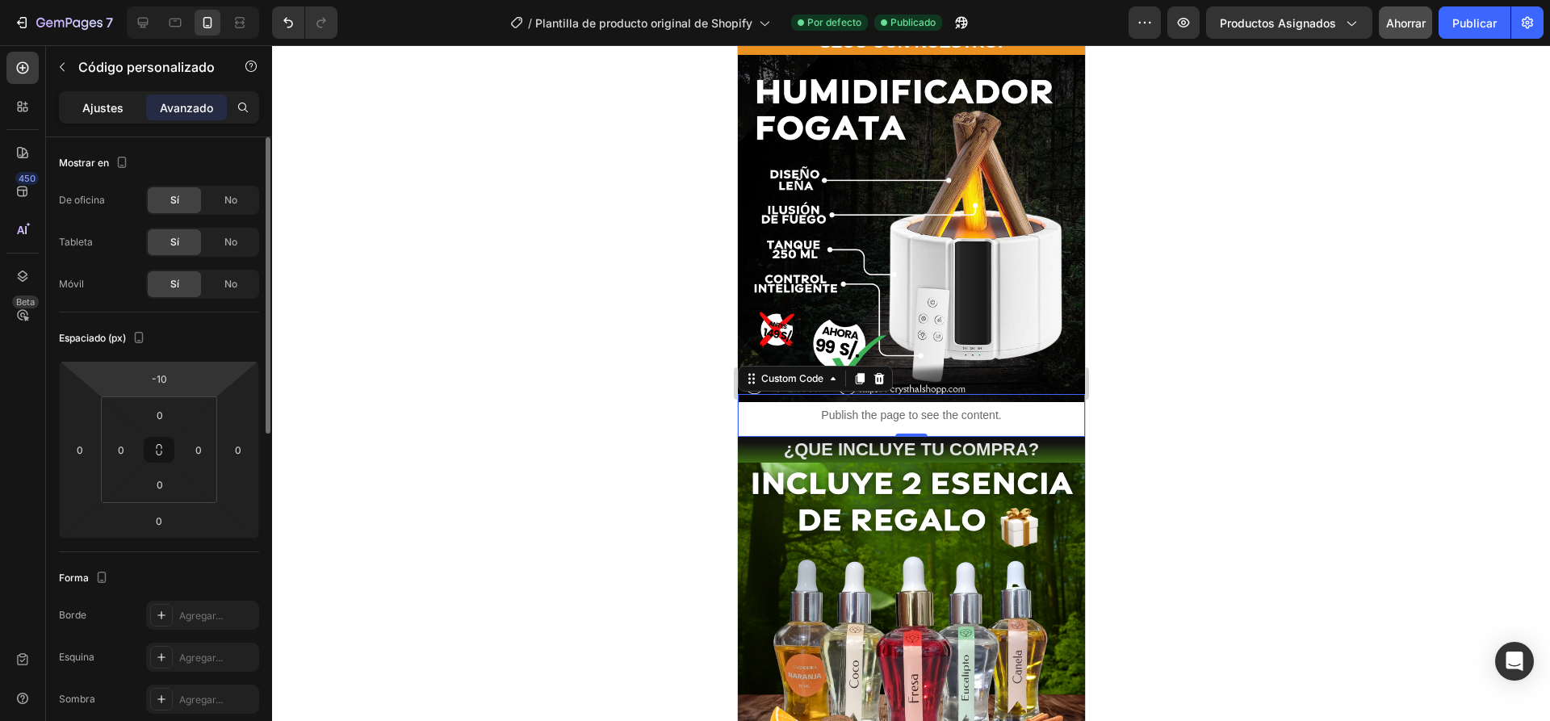
click at [109, 108] on font "Ajustes" at bounding box center [102, 108] width 41 height 14
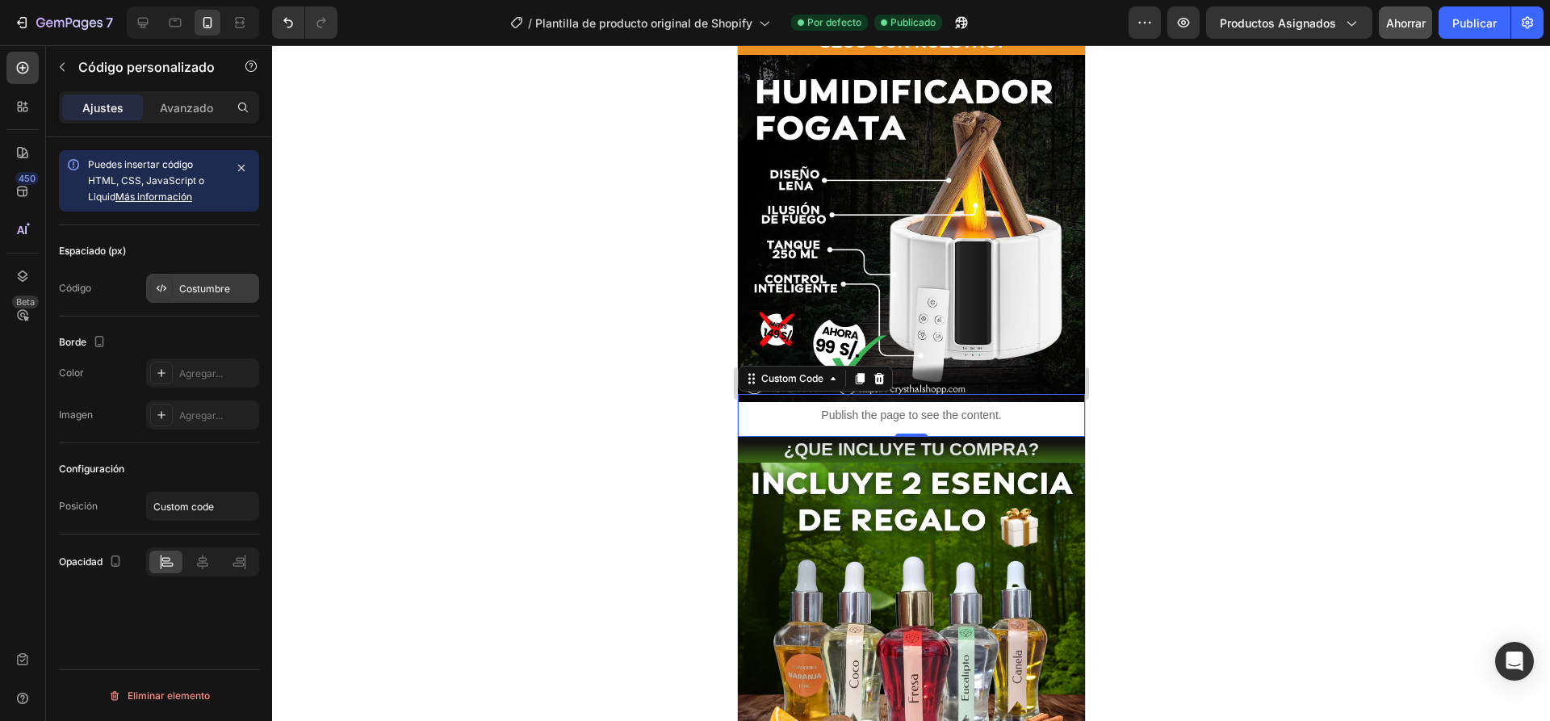
click at [207, 287] on font "Costumbre" at bounding box center [204, 289] width 51 height 12
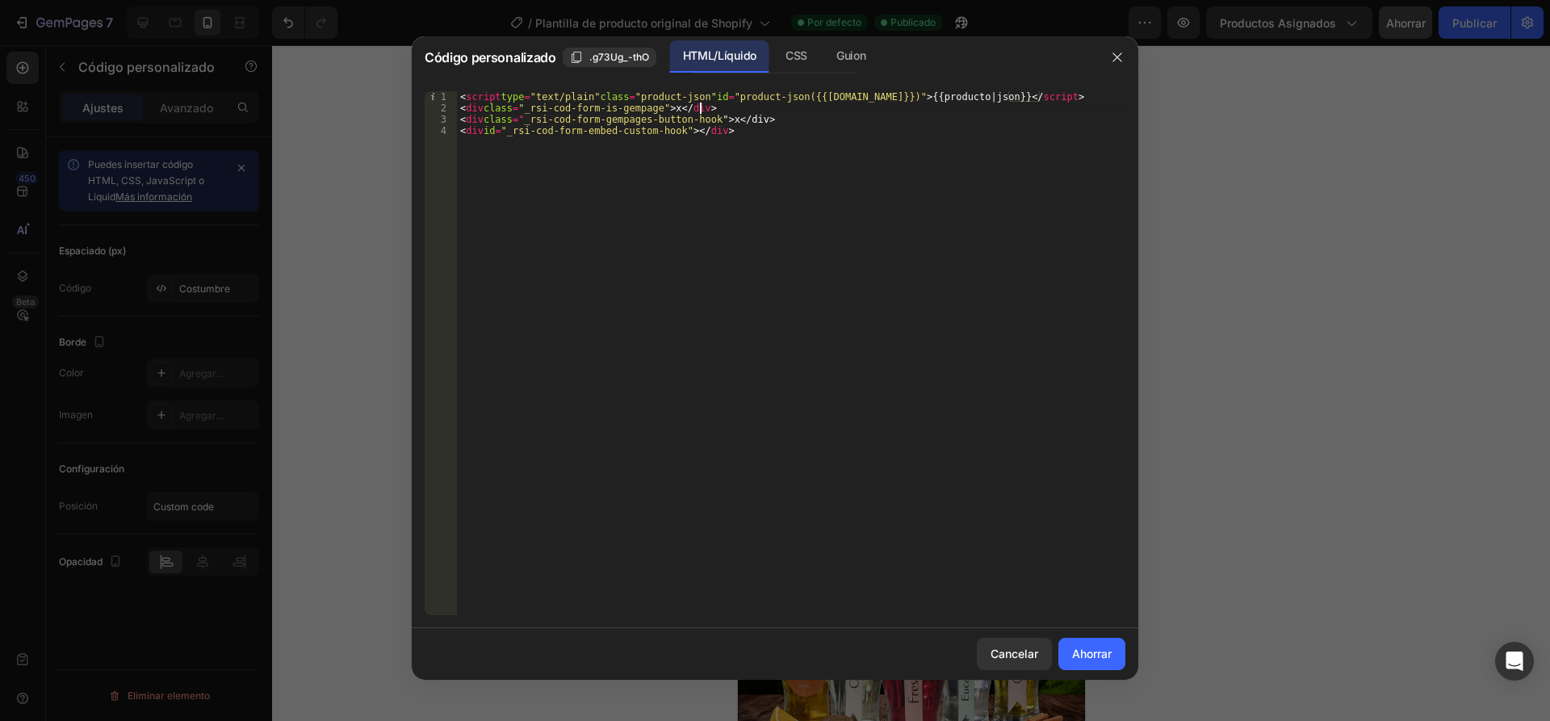
click at [749, 109] on div "< script type = "text/plain" class = "product-json" id = "product-json({{[DOMAI…" at bounding box center [791, 364] width 668 height 547
click at [803, 120] on div "< script type = "text/plain" class = "product-json" id = "product-json({{[DOMAI…" at bounding box center [791, 364] width 668 height 547
click at [802, 120] on div "< script type = "text/plain" class = "product-json" id = "product-json({{[DOMAI…" at bounding box center [791, 364] width 668 height 547
click at [794, 120] on div "< script type = "text/plain" class = "product-json" id = "product-json({{[DOMAI…" at bounding box center [791, 364] width 668 height 547
click at [792, 119] on div "< script type = "text/plain" class = "product-json" id = "product-json({{[DOMAI…" at bounding box center [791, 364] width 668 height 547
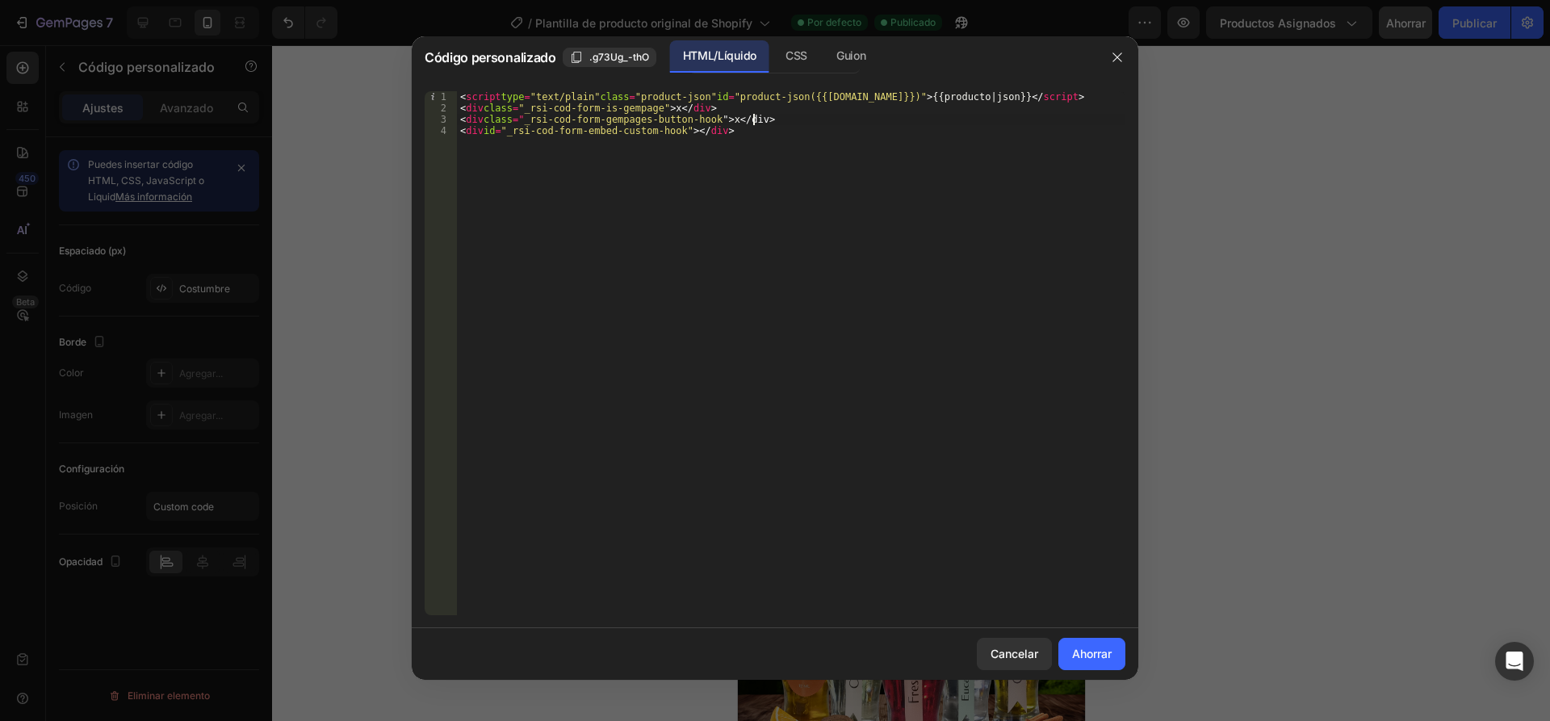
click at [788, 117] on div "< script type = "text/plain" class = "product-json" id = "product-json({{[DOMAI…" at bounding box center [791, 364] width 668 height 547
click at [790, 118] on div "< script type = "text/plain" class = "product-json" id = "product-json({{[DOMAI…" at bounding box center [791, 364] width 668 height 547
drag, startPoint x: 836, startPoint y: 119, endPoint x: 849, endPoint y: 124, distance: 14.1
click at [837, 119] on div "< script type = "text/plain" class = "product-json" id = "product-json({{[DOMAI…" at bounding box center [791, 364] width 668 height 547
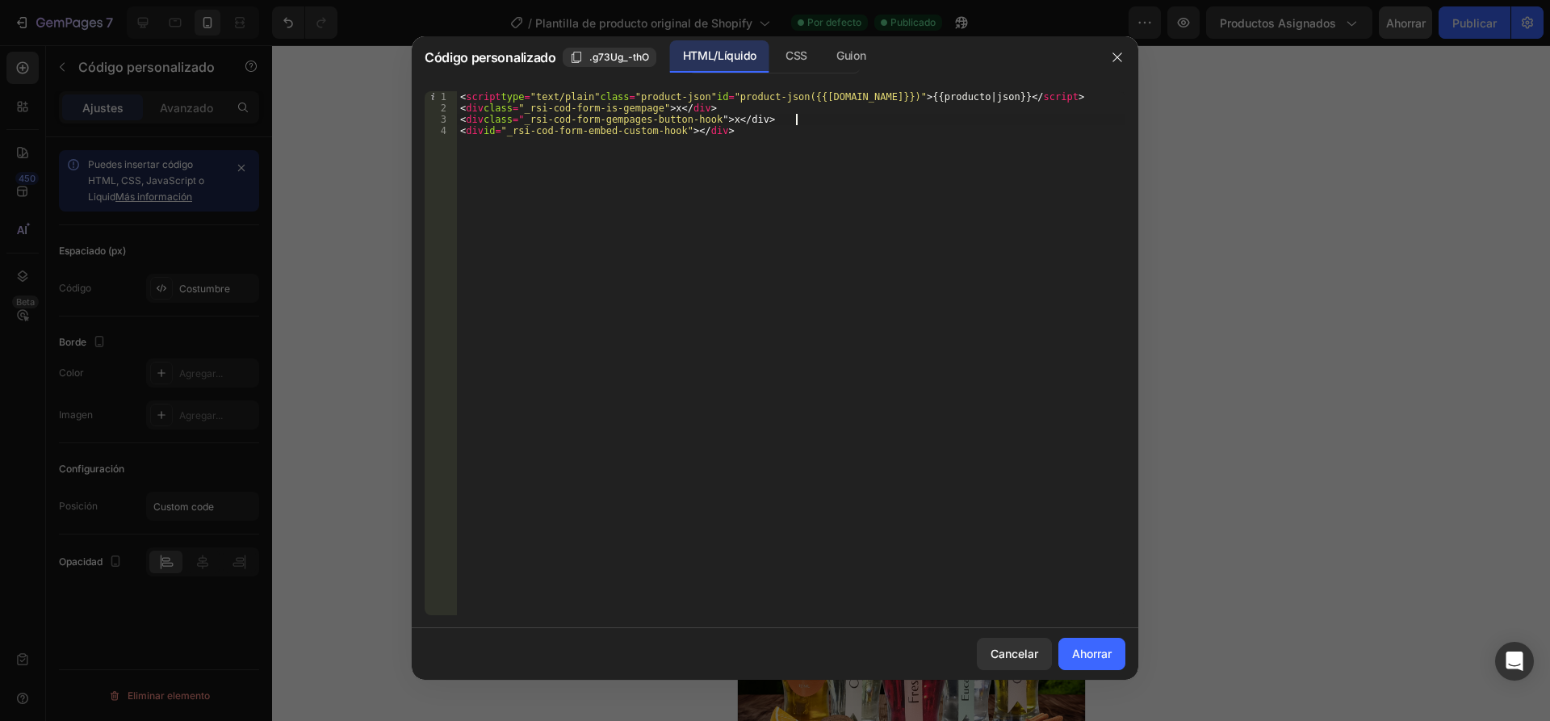
click at [793, 122] on div "< script type = "text/plain" class = "product-json" id = "product-json({{[DOMAI…" at bounding box center [791, 364] width 668 height 547
type textarea "<div class="_rsi-cod-form-gempages-button-hook">x</div > >"
click at [1097, 647] on font "Ahorrar" at bounding box center [1092, 654] width 40 height 14
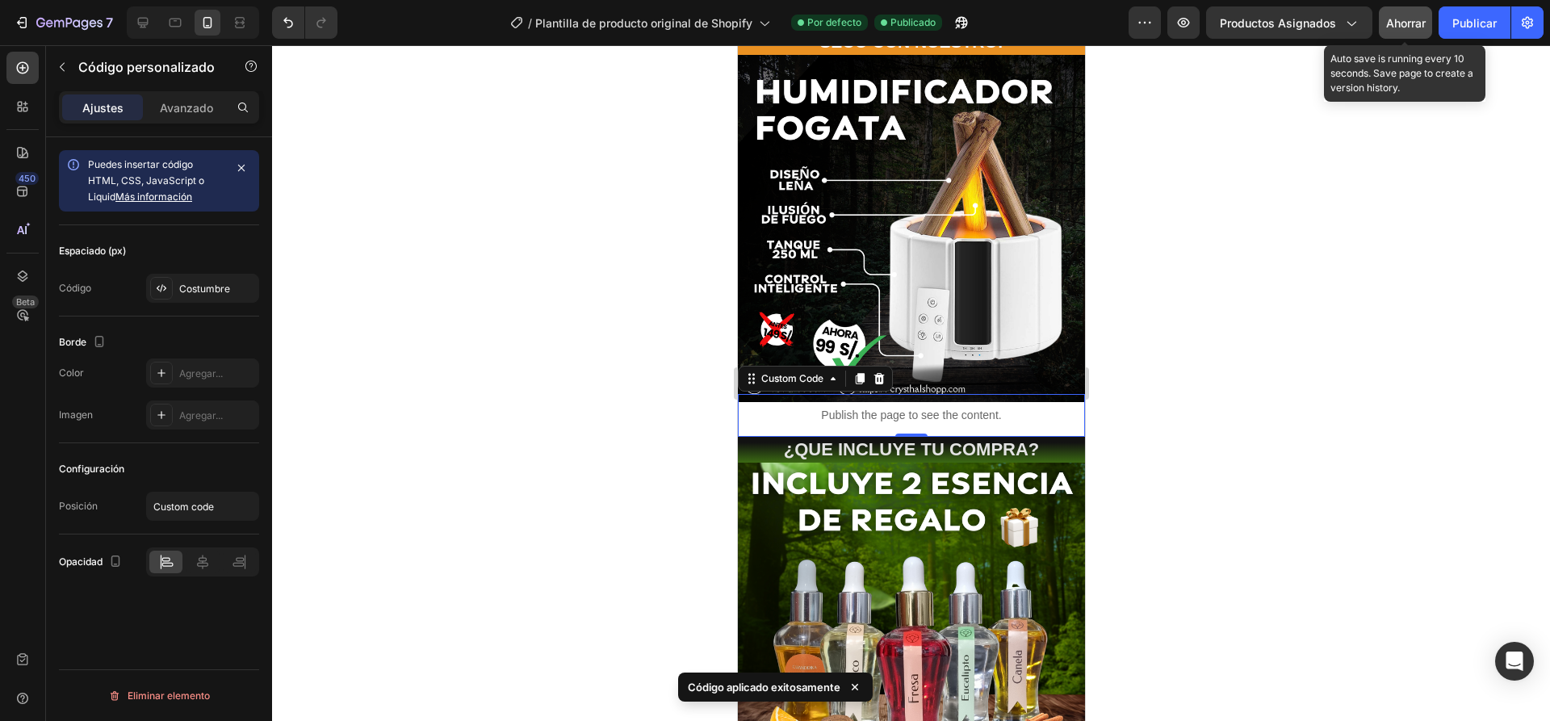
click at [1405, 18] on font "Ahorrar" at bounding box center [1406, 23] width 40 height 14
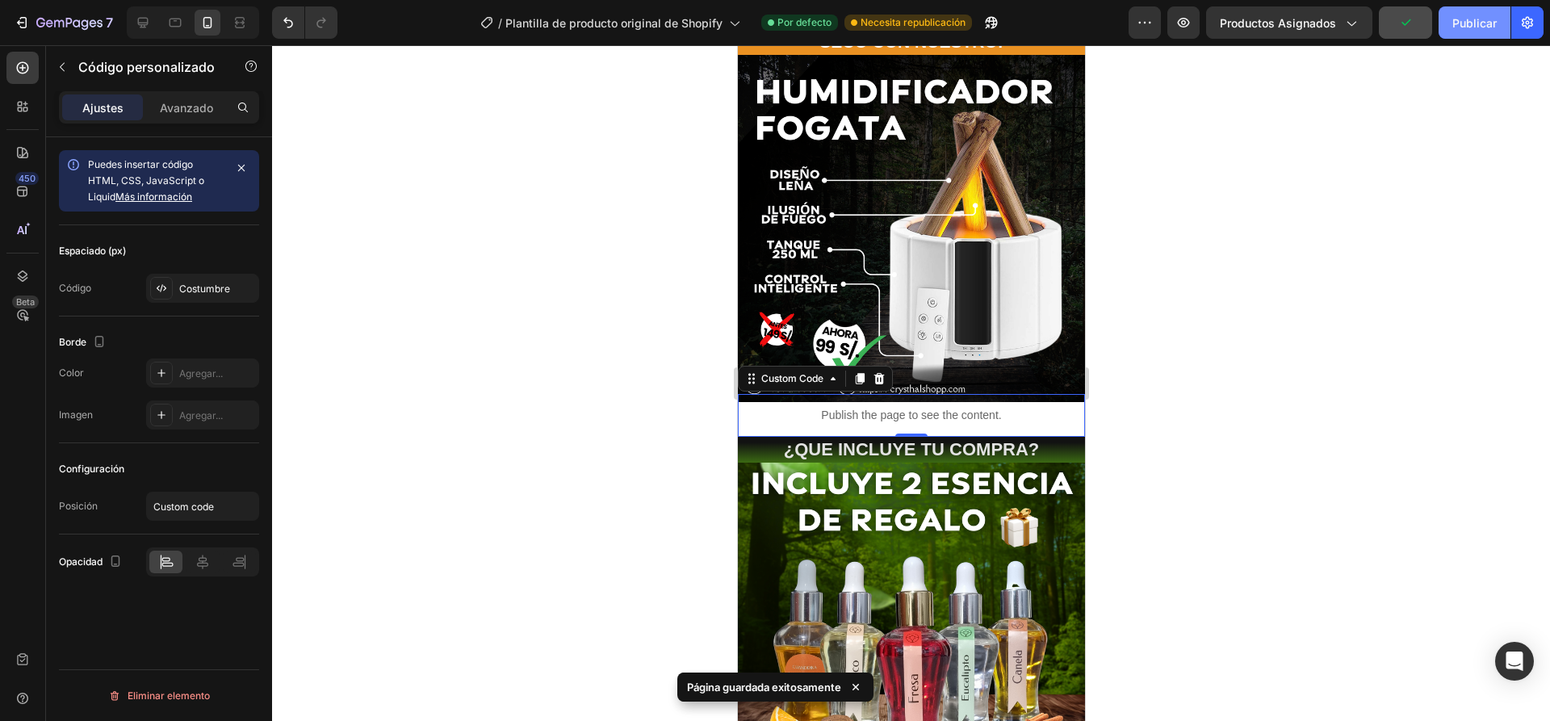
click at [1472, 19] on font "Publicar" at bounding box center [1474, 23] width 44 height 14
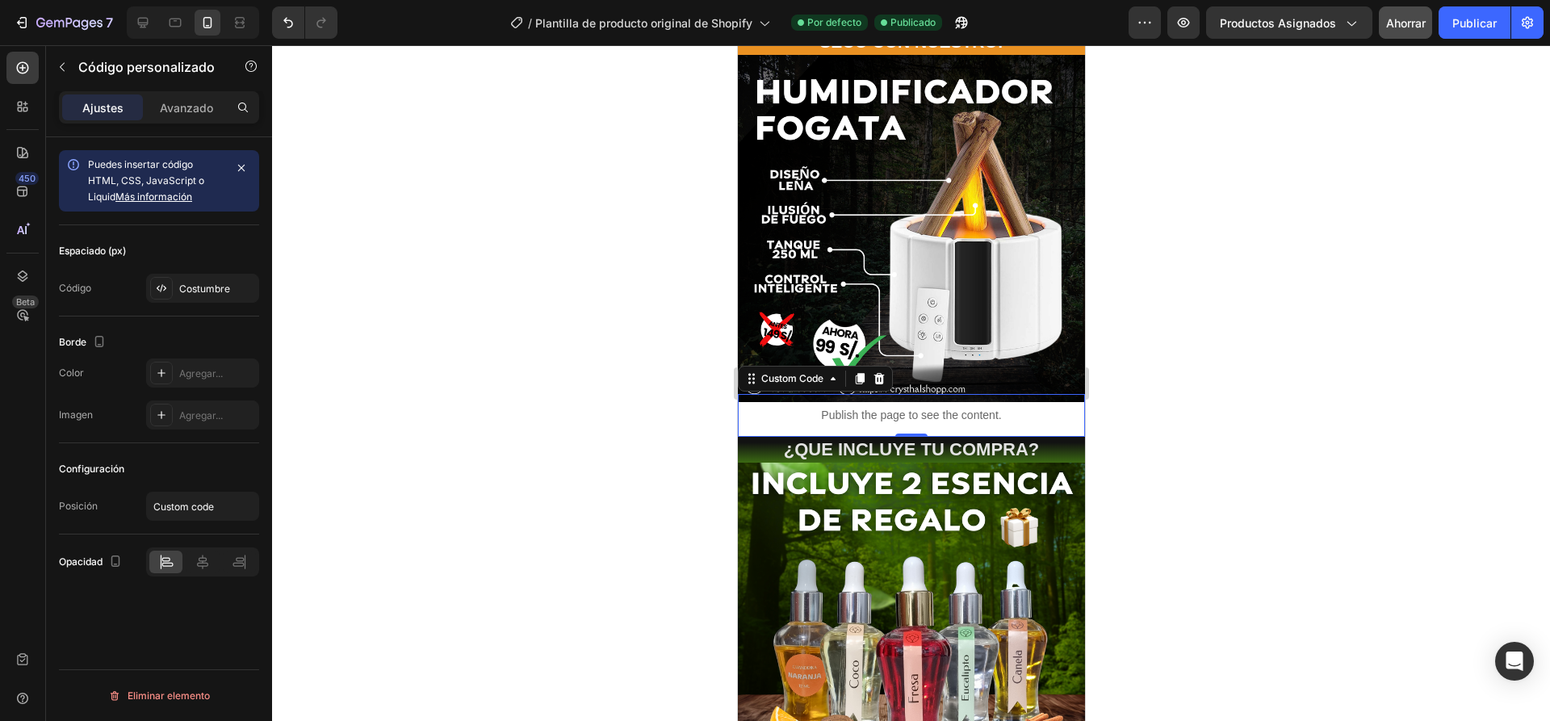
click at [754, 407] on p "Publish the page to see the content." at bounding box center [910, 415] width 347 height 17
click at [180, 287] on font "Costumbre" at bounding box center [204, 289] width 51 height 12
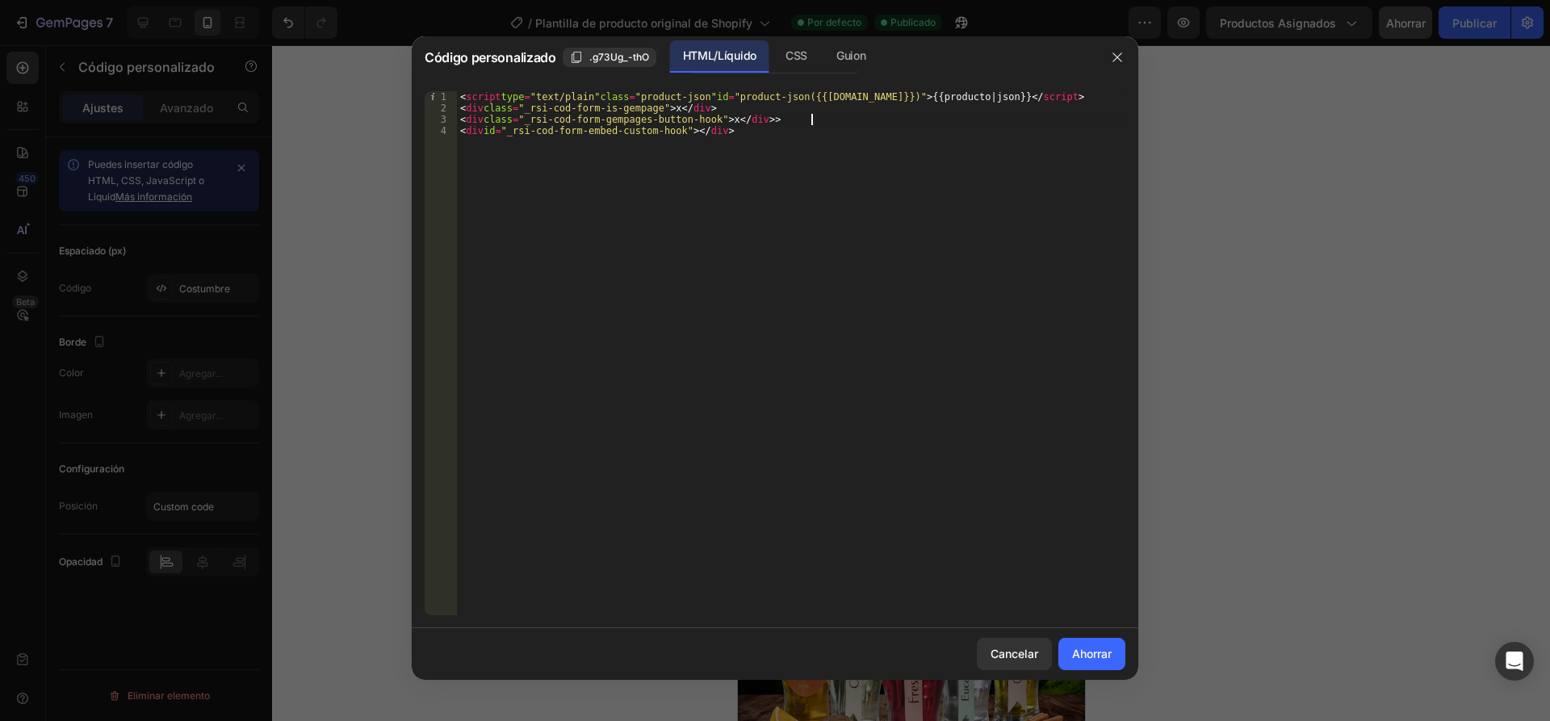
click at [812, 119] on div "< script type = "text/plain" class = "product-json" id = "product-json({{[DOMAI…" at bounding box center [791, 364] width 668 height 547
drag, startPoint x: 812, startPoint y: 119, endPoint x: 460, endPoint y: 111, distance: 352.1
click at [460, 111] on div "< script type = "text/plain" class = "product-json" id = "product-json({{[DOMAI…" at bounding box center [791, 364] width 668 height 547
type textarea "<script type="text/plain" class="product-json" id="product-json({{[DOMAIN_NAME]…"
click at [1084, 653] on font "Ahorrar" at bounding box center [1092, 654] width 40 height 14
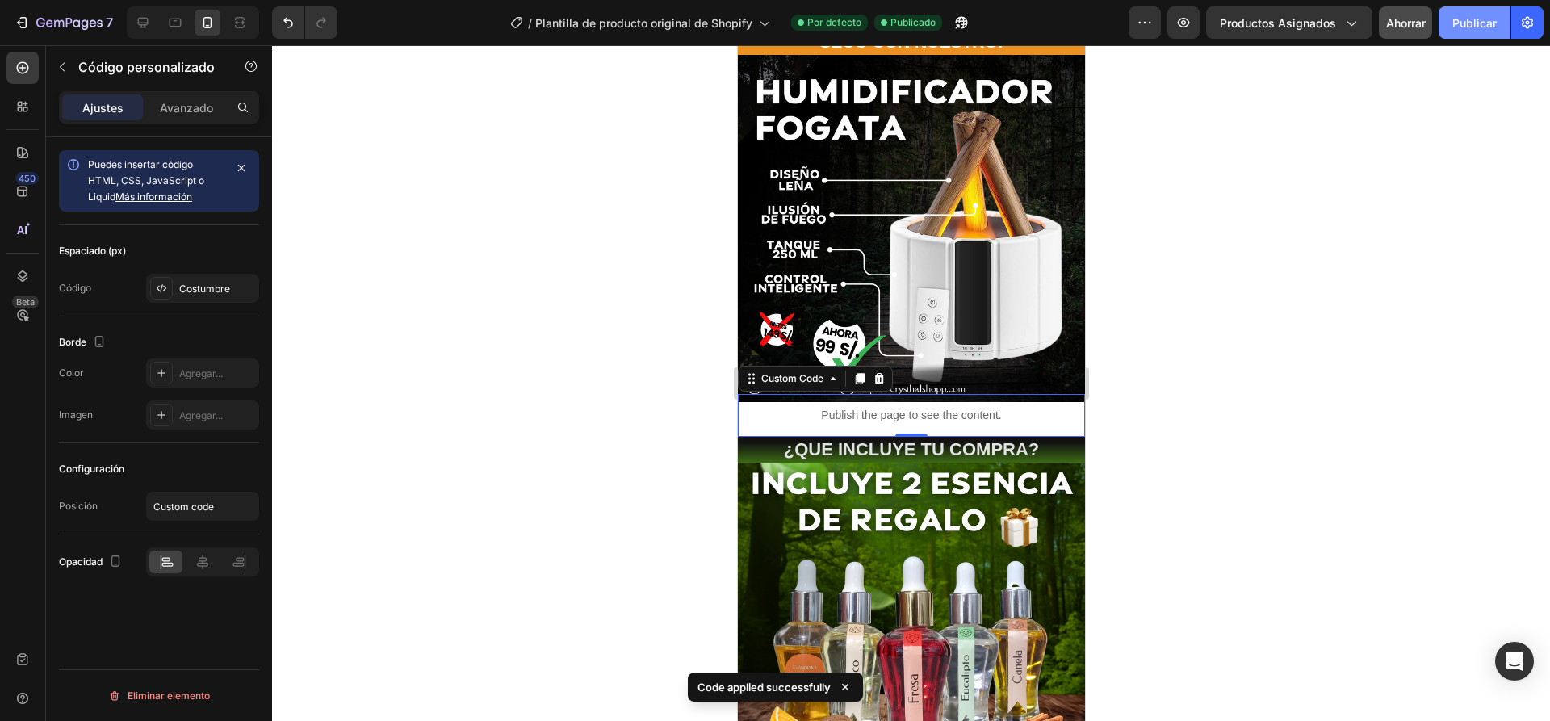
click at [1481, 19] on font "Publicar" at bounding box center [1474, 23] width 44 height 14
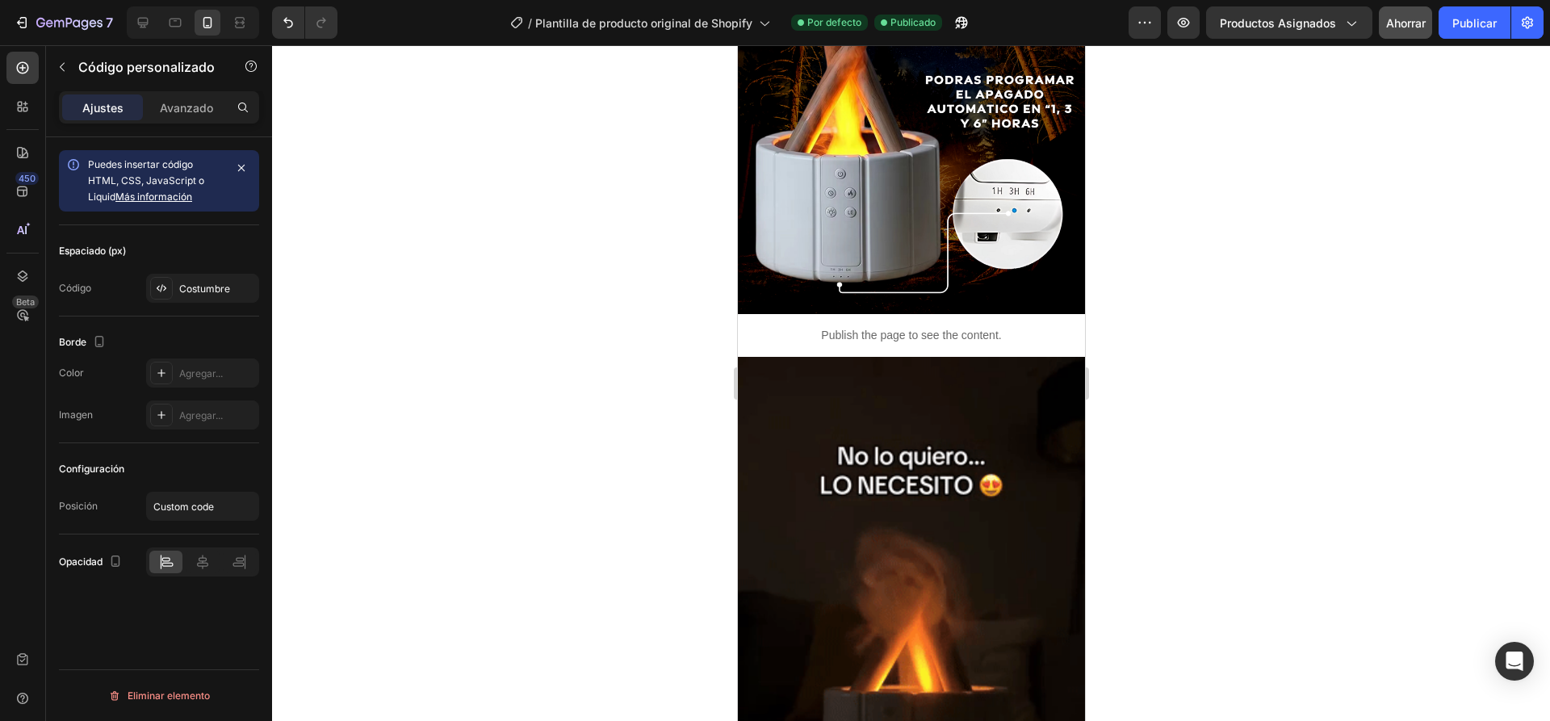
scroll to position [1130, 0]
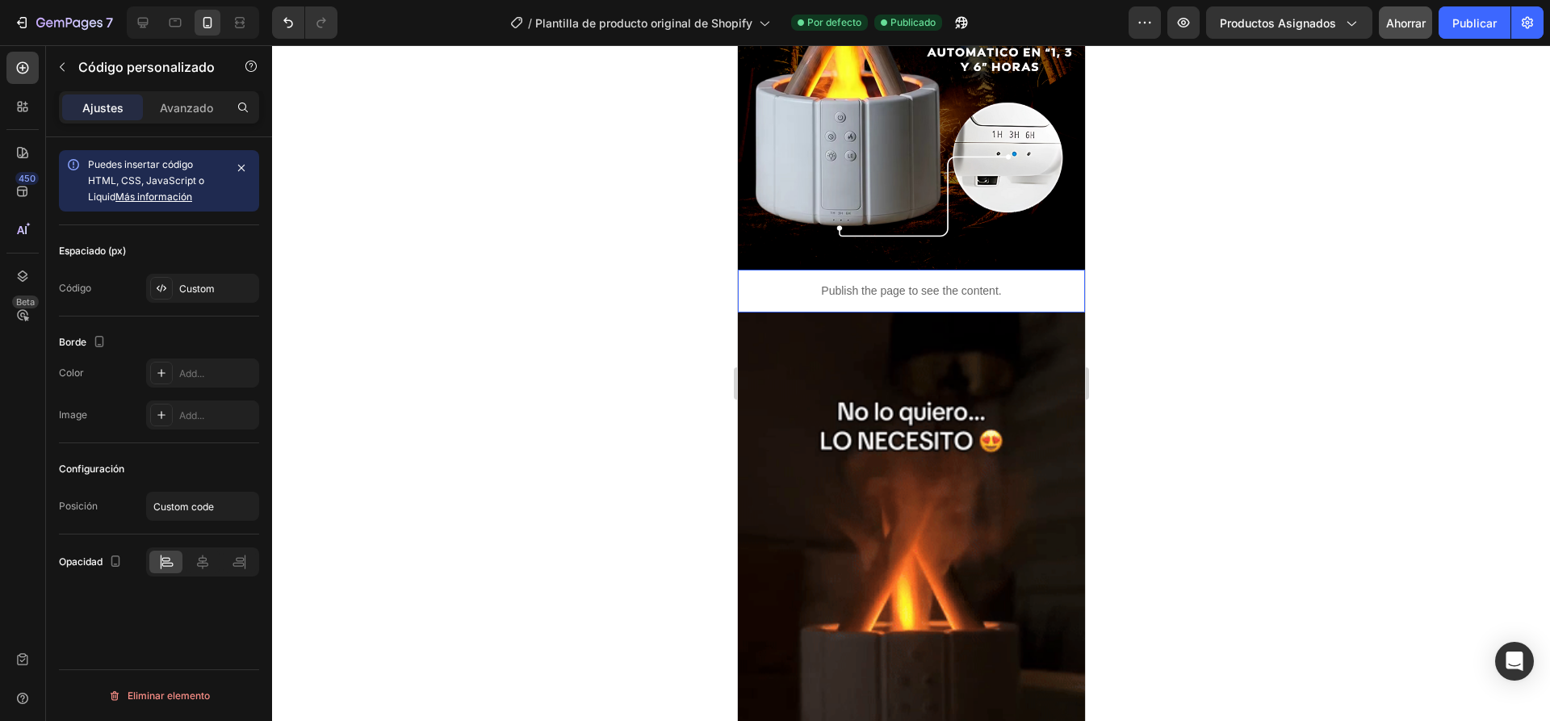
click at [1032, 285] on p "Publish the page to see the content." at bounding box center [910, 291] width 347 height 17
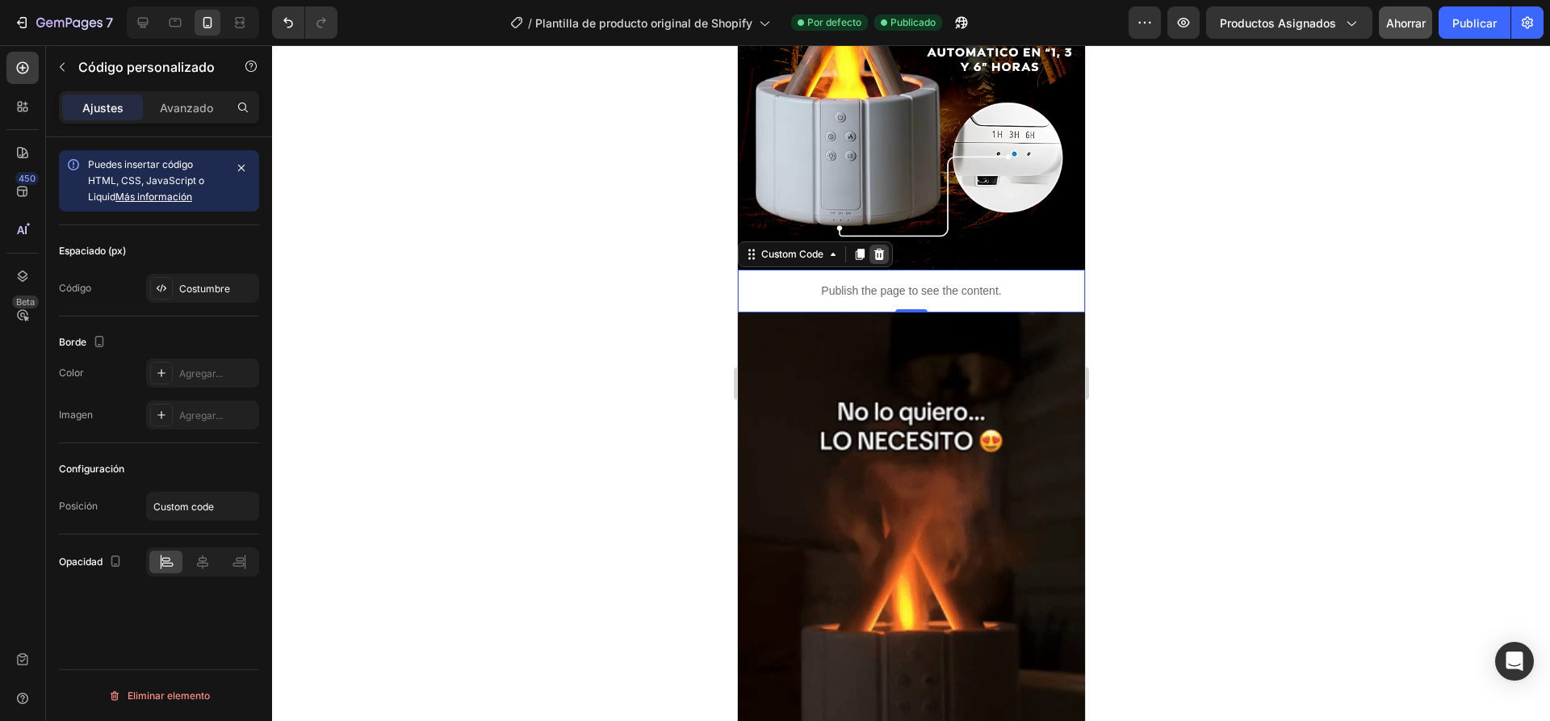
click at [878, 248] on icon at bounding box center [878, 254] width 13 height 13
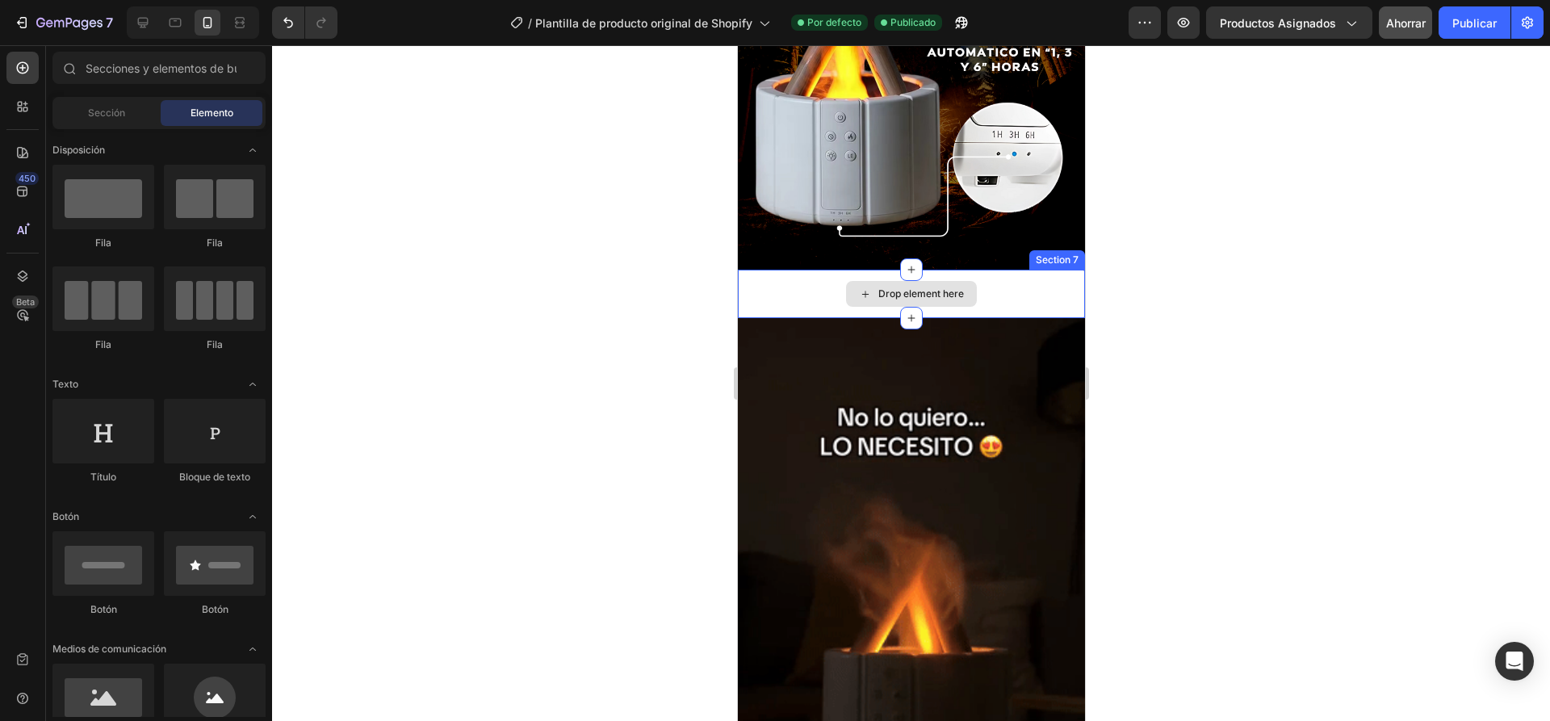
click at [1019, 287] on div "Drop element here" at bounding box center [910, 294] width 347 height 48
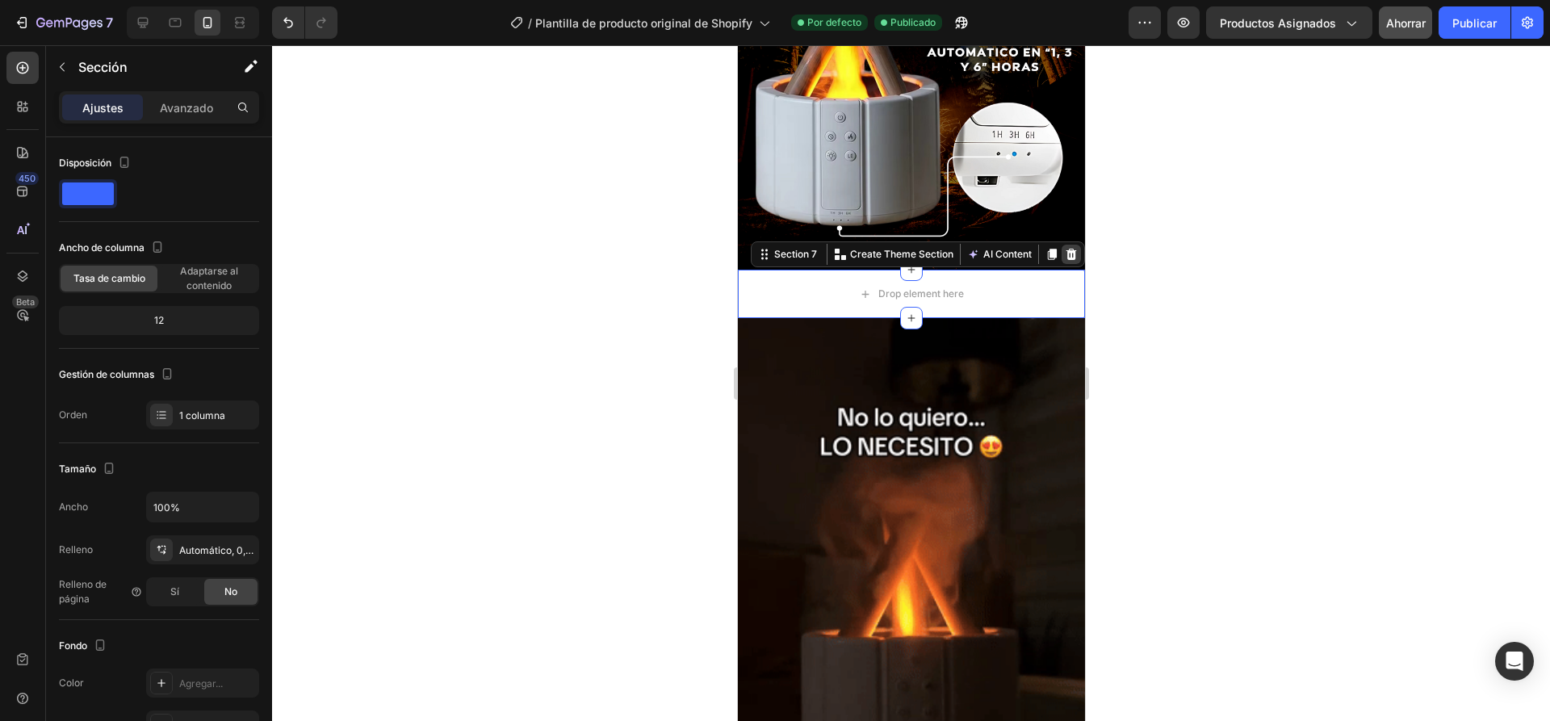
click at [1064, 248] on icon at bounding box center [1070, 254] width 13 height 13
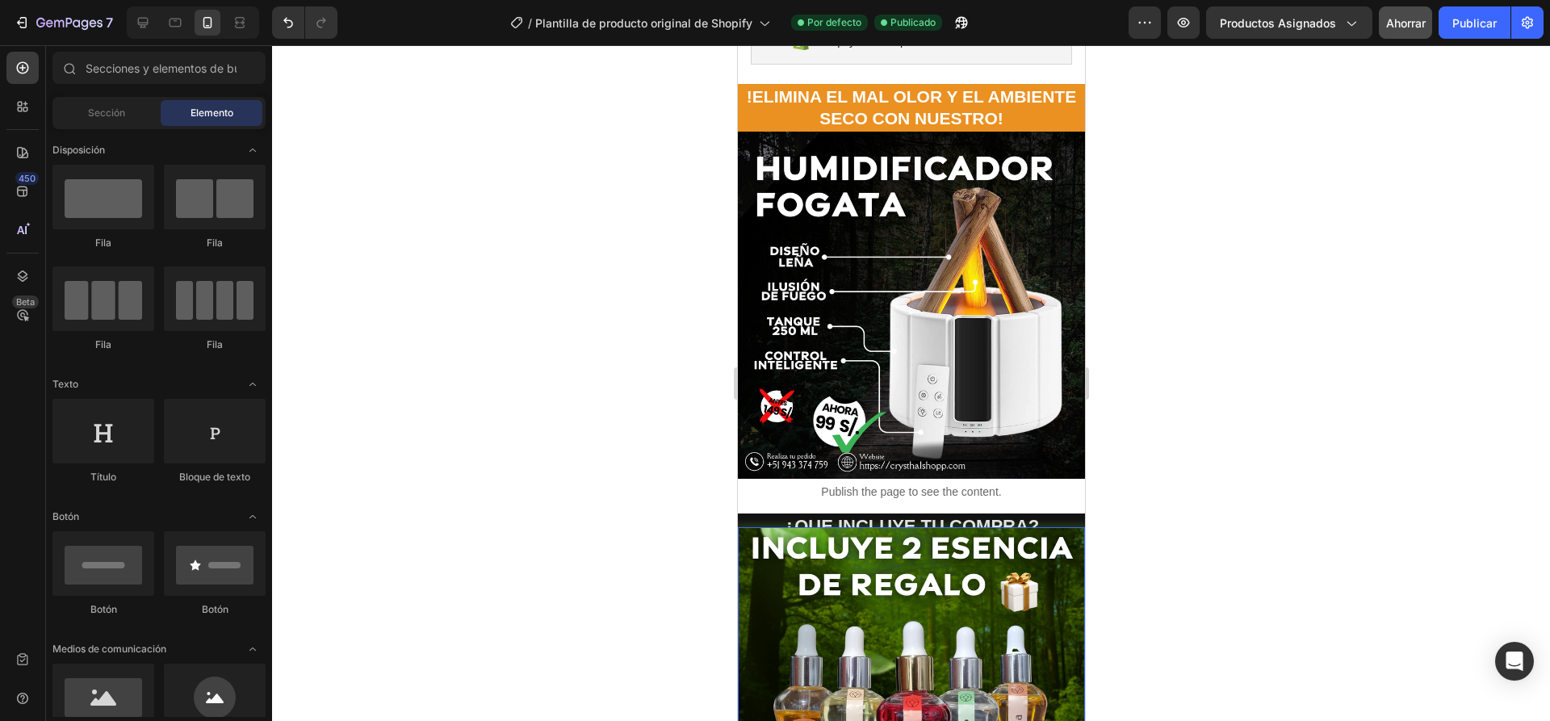
scroll to position [161, 0]
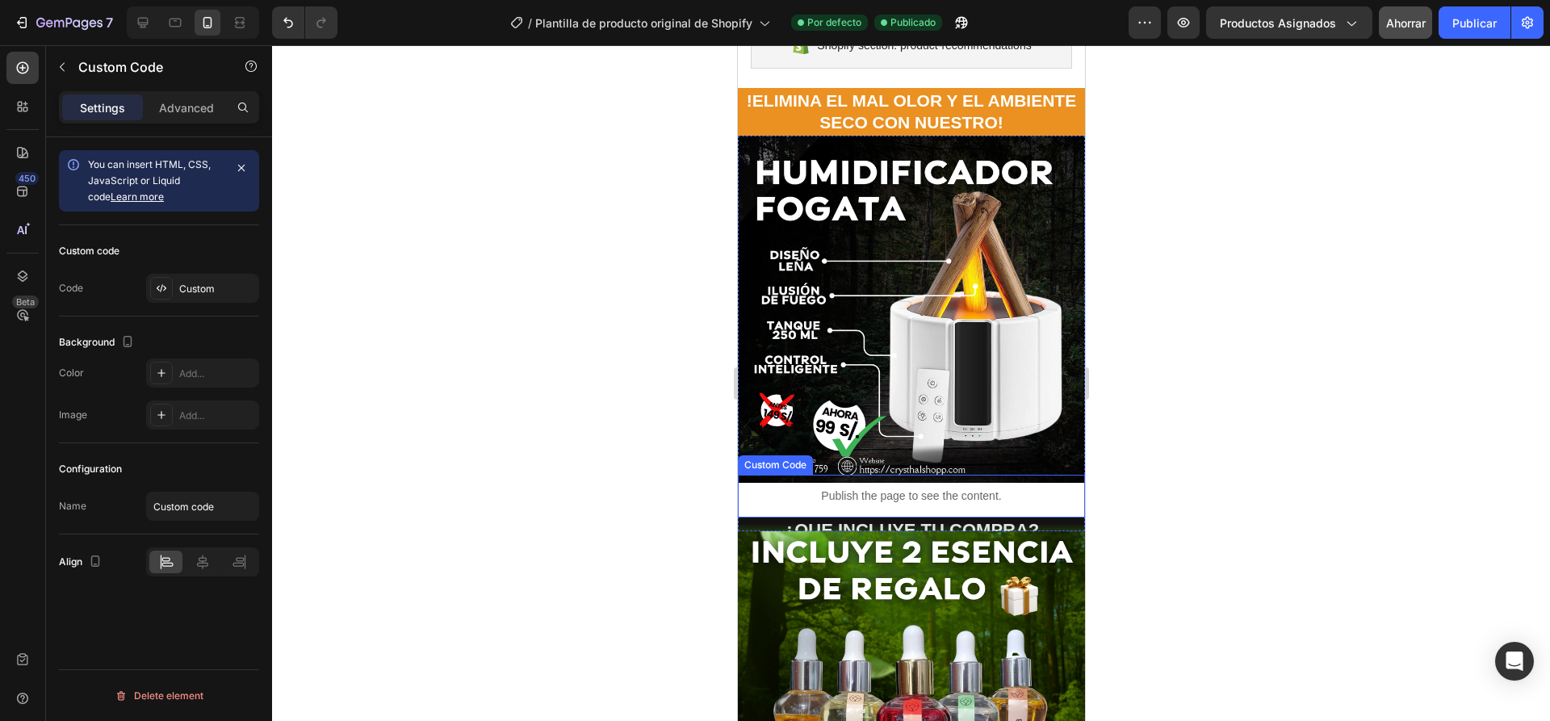
click at [1012, 488] on p "Publish the page to see the content." at bounding box center [910, 496] width 347 height 17
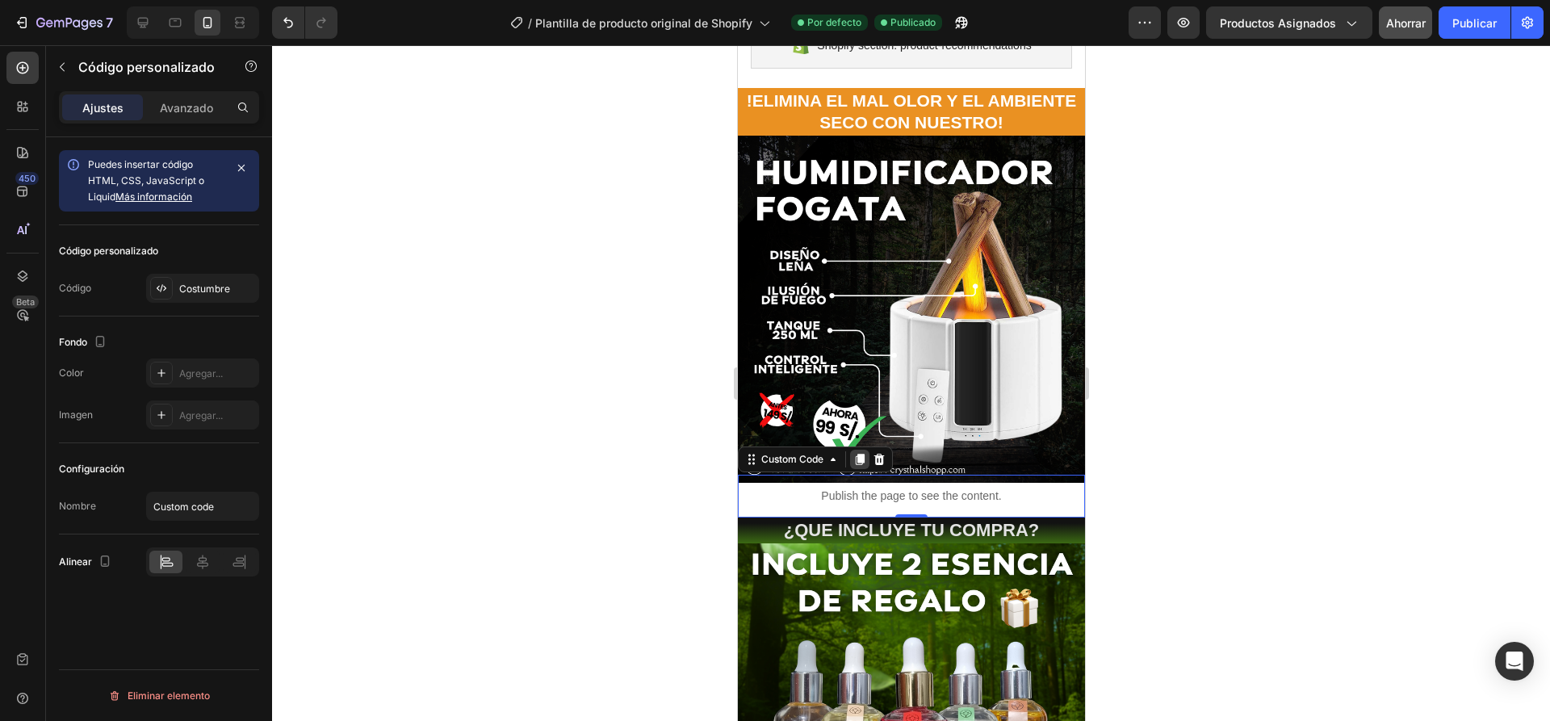
click at [864, 454] on icon at bounding box center [859, 459] width 9 height 11
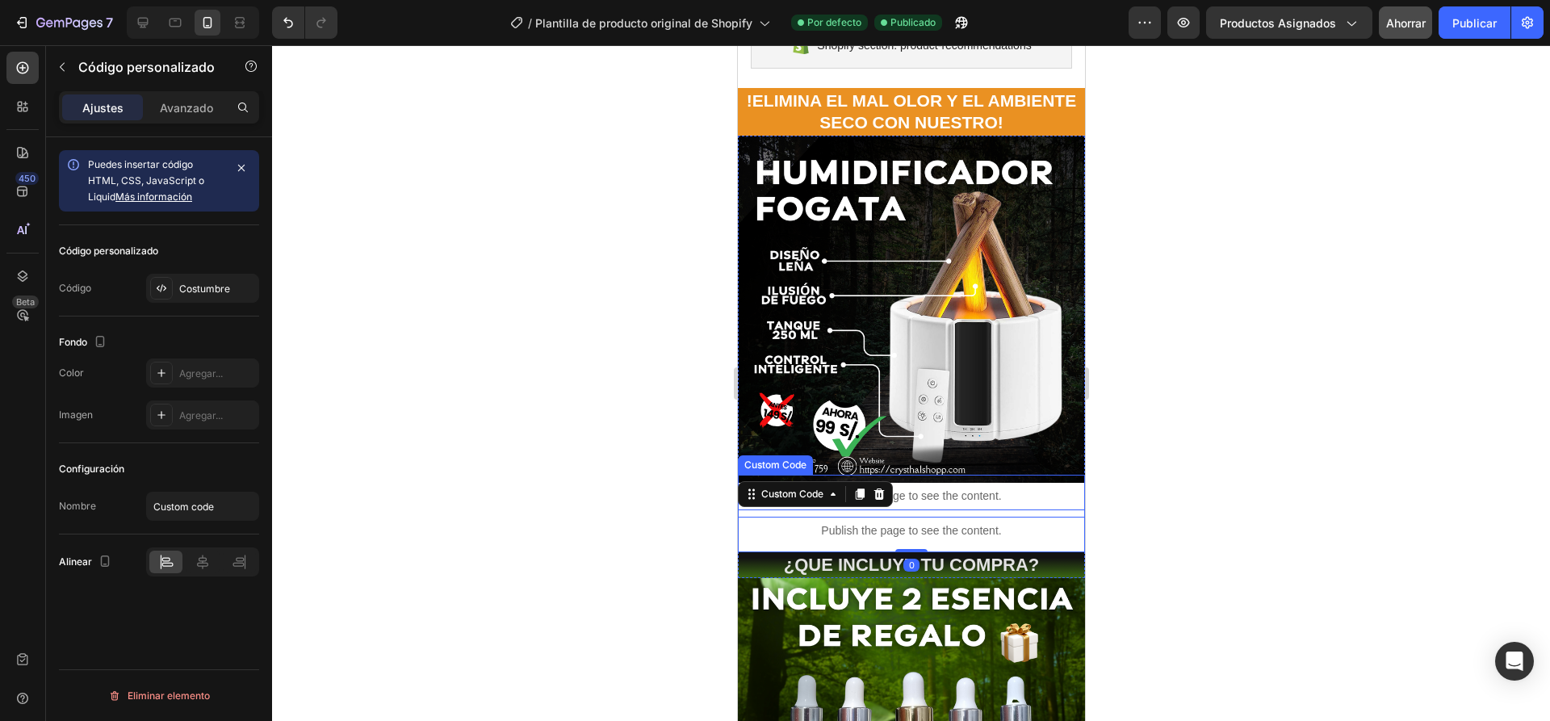
click at [1026, 488] on p "Publish the page to see the content." at bounding box center [910, 496] width 347 height 17
click at [1021, 522] on p "Publish the page to see the content." at bounding box center [910, 530] width 347 height 17
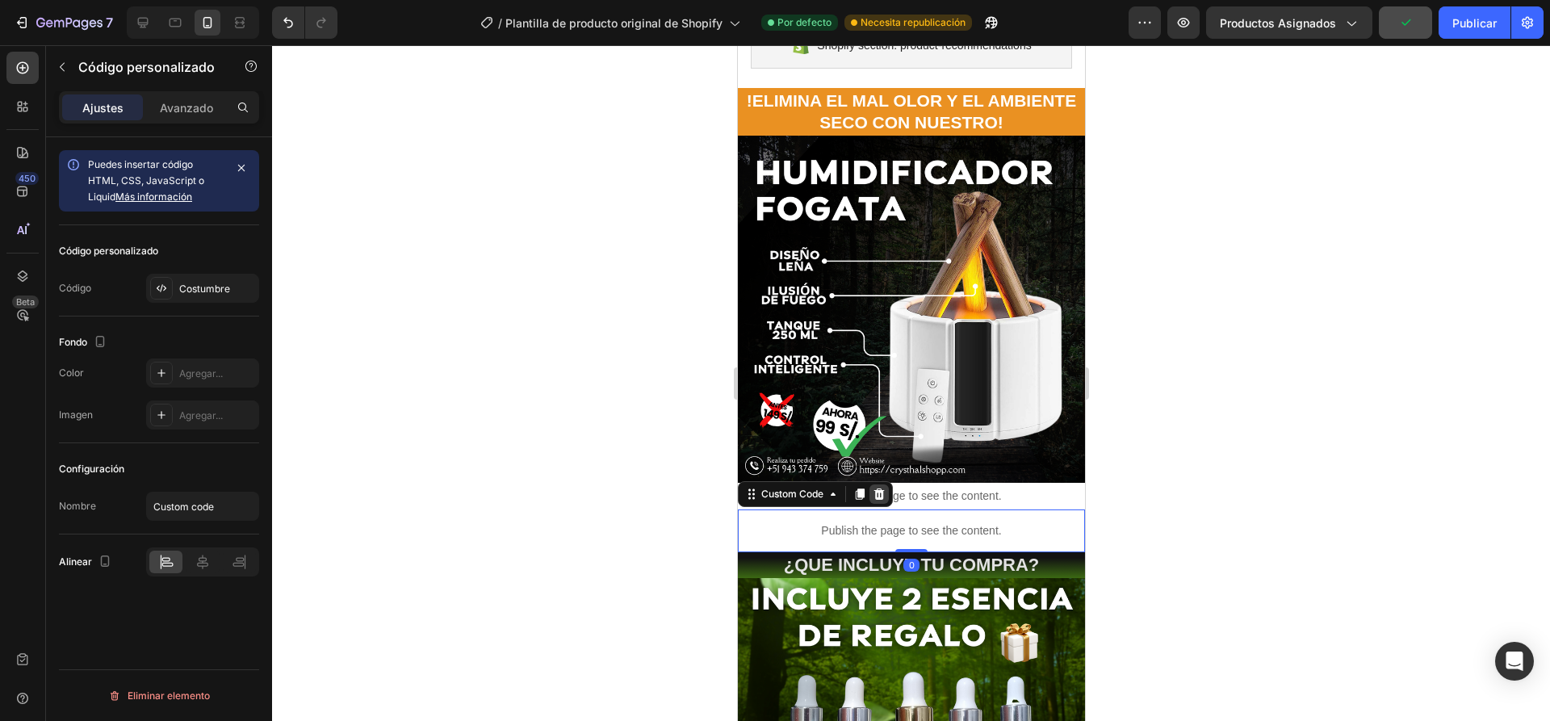
click at [881, 488] on icon at bounding box center [878, 493] width 10 height 11
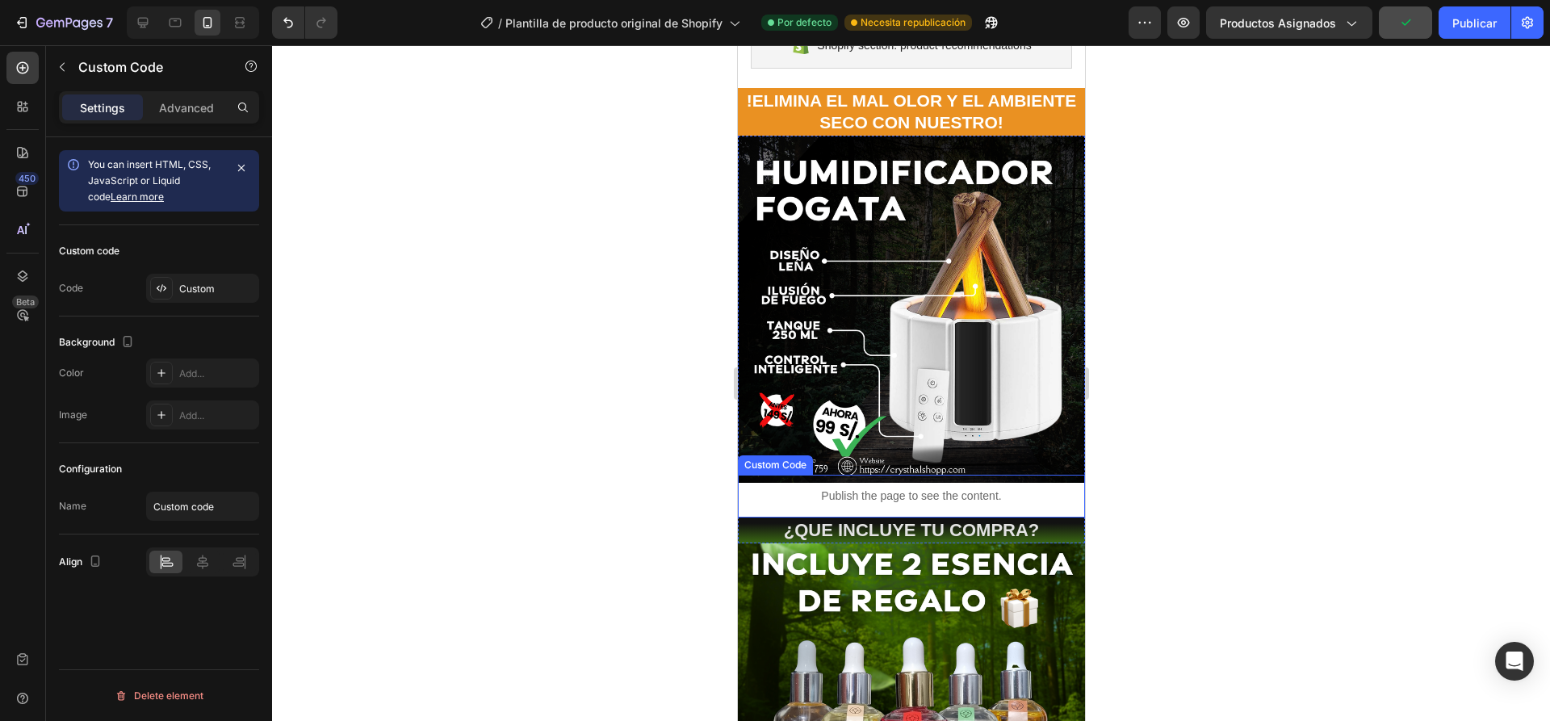
click at [1022, 491] on p "Publish the page to see the content." at bounding box center [910, 496] width 347 height 17
click at [883, 453] on icon at bounding box center [878, 459] width 13 height 13
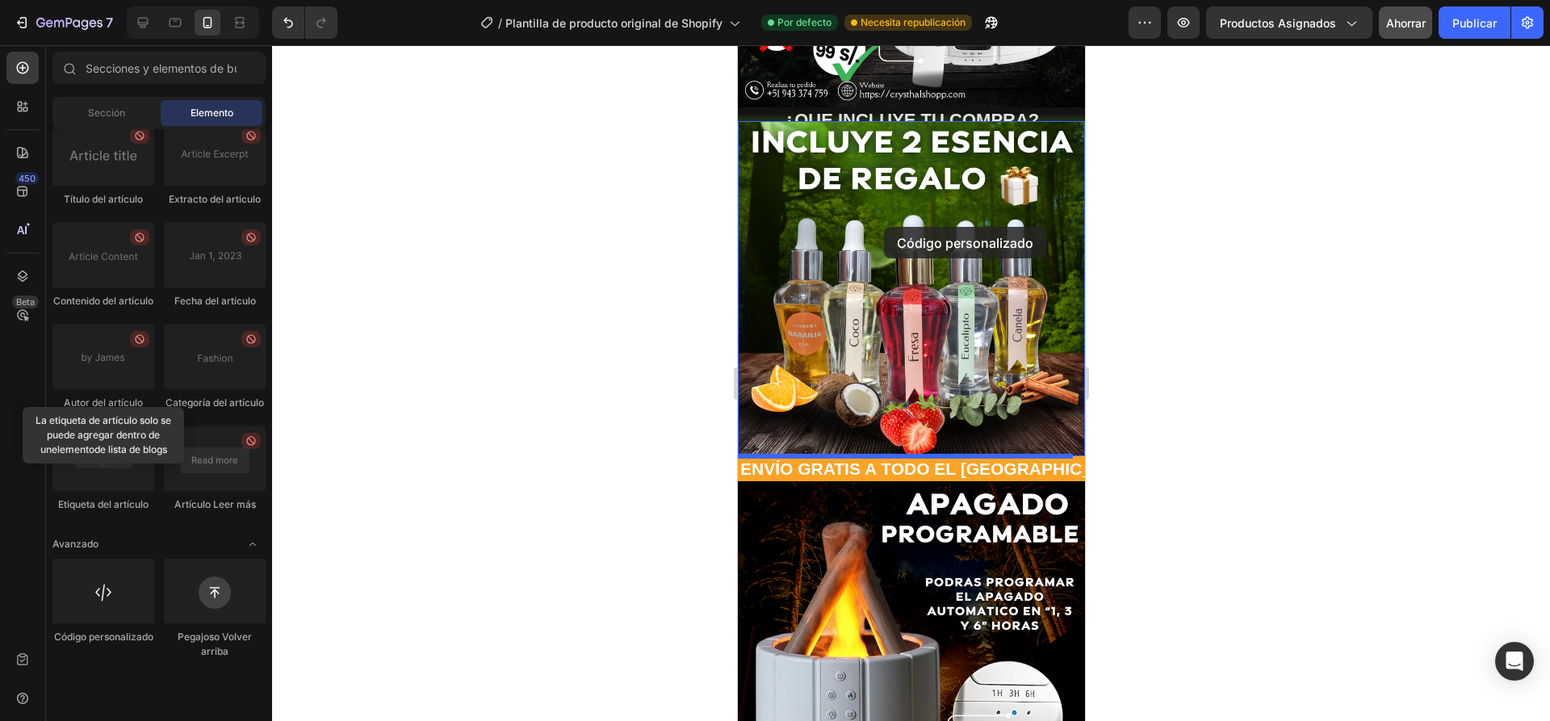
scroll to position [358, 0]
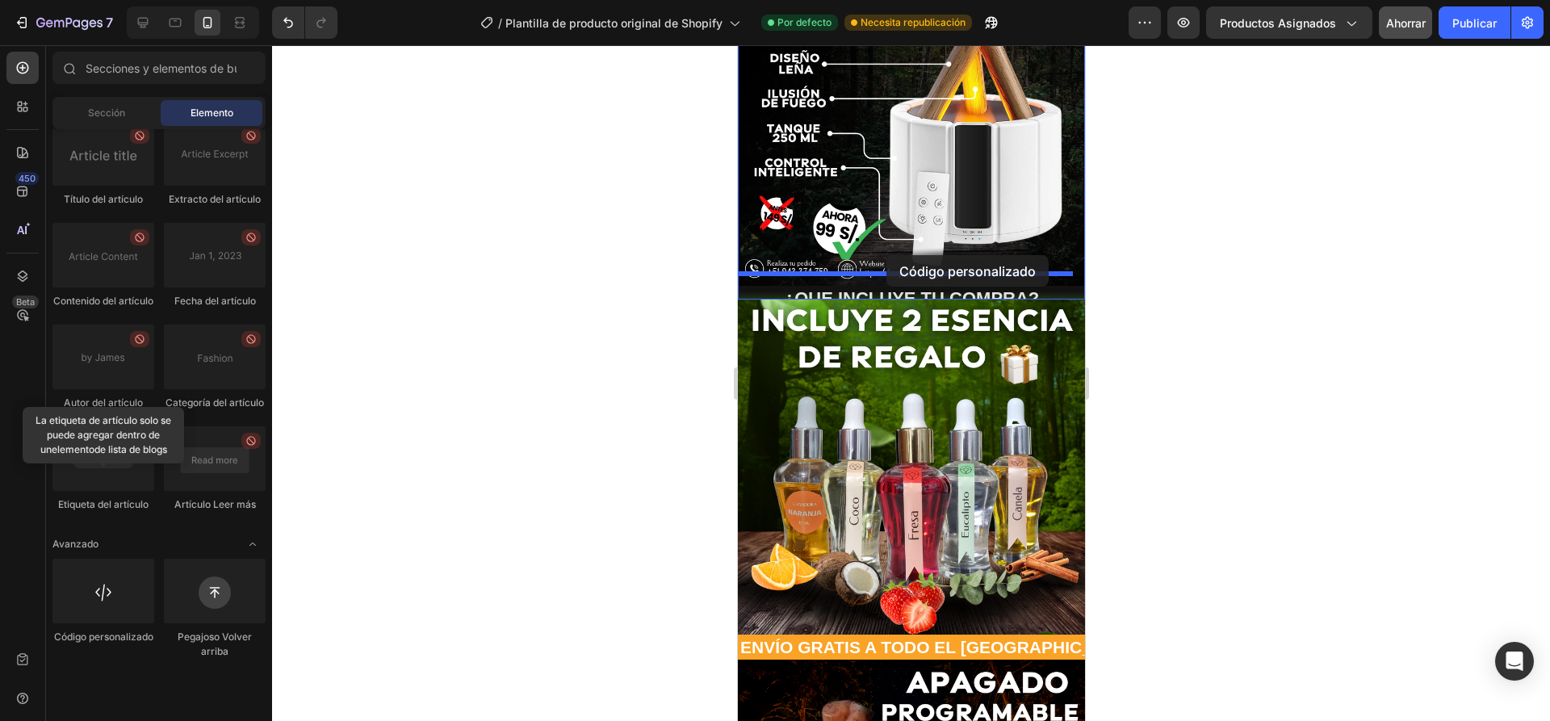
drag, startPoint x: 840, startPoint y: 693, endPoint x: 886, endPoint y: 255, distance: 440.8
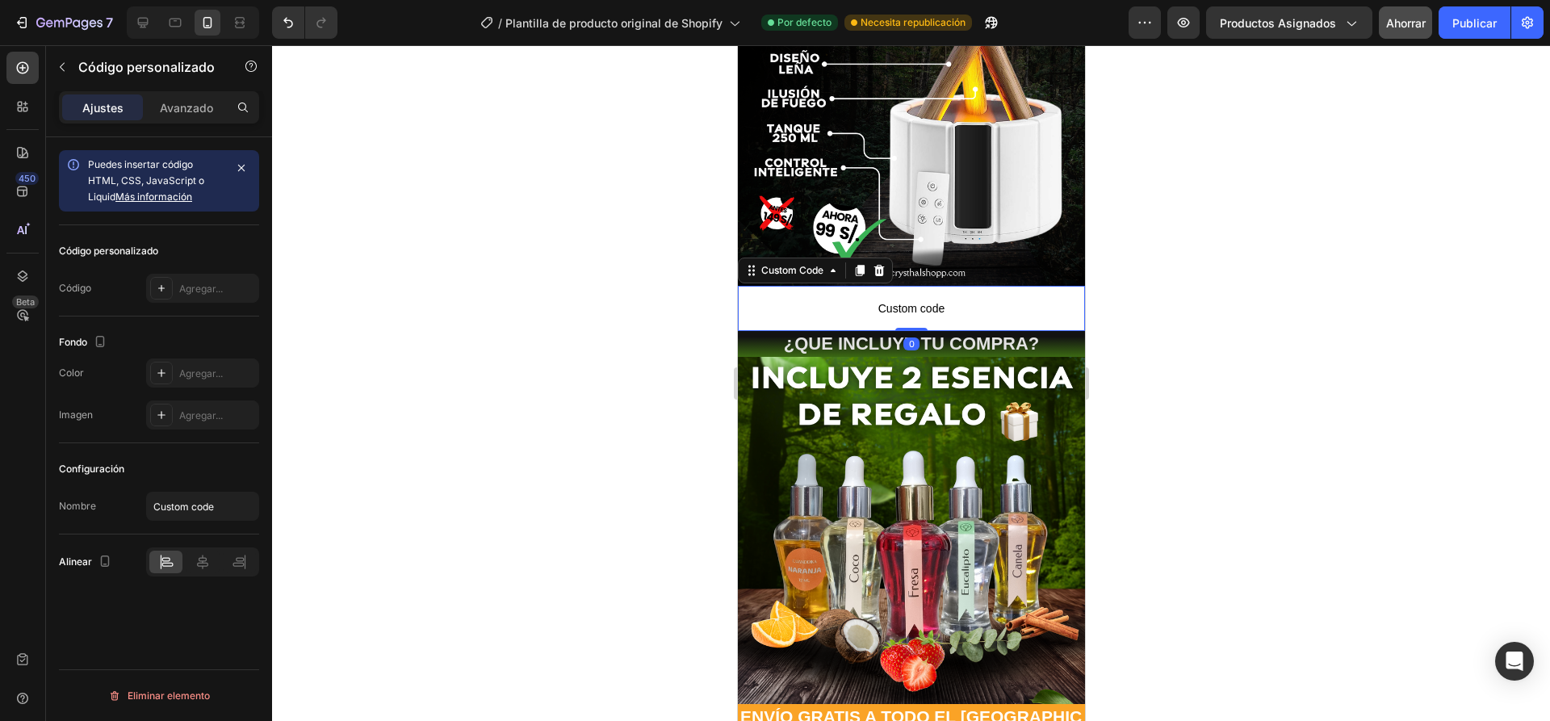
click at [936, 299] on span "Custom code" at bounding box center [910, 308] width 347 height 19
click at [185, 111] on font "Avanzado" at bounding box center [186, 108] width 53 height 14
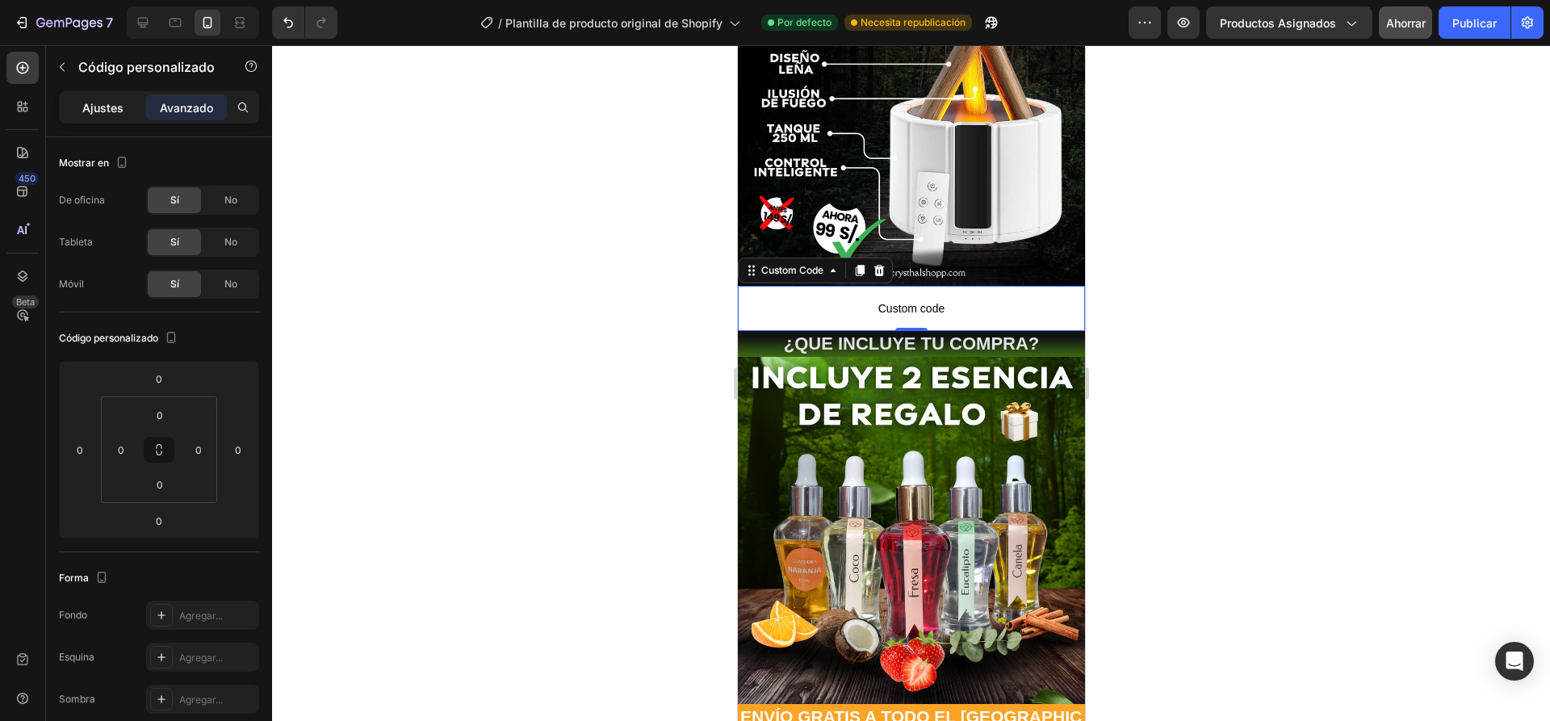
click at [96, 106] on font "Ajustes" at bounding box center [102, 108] width 41 height 14
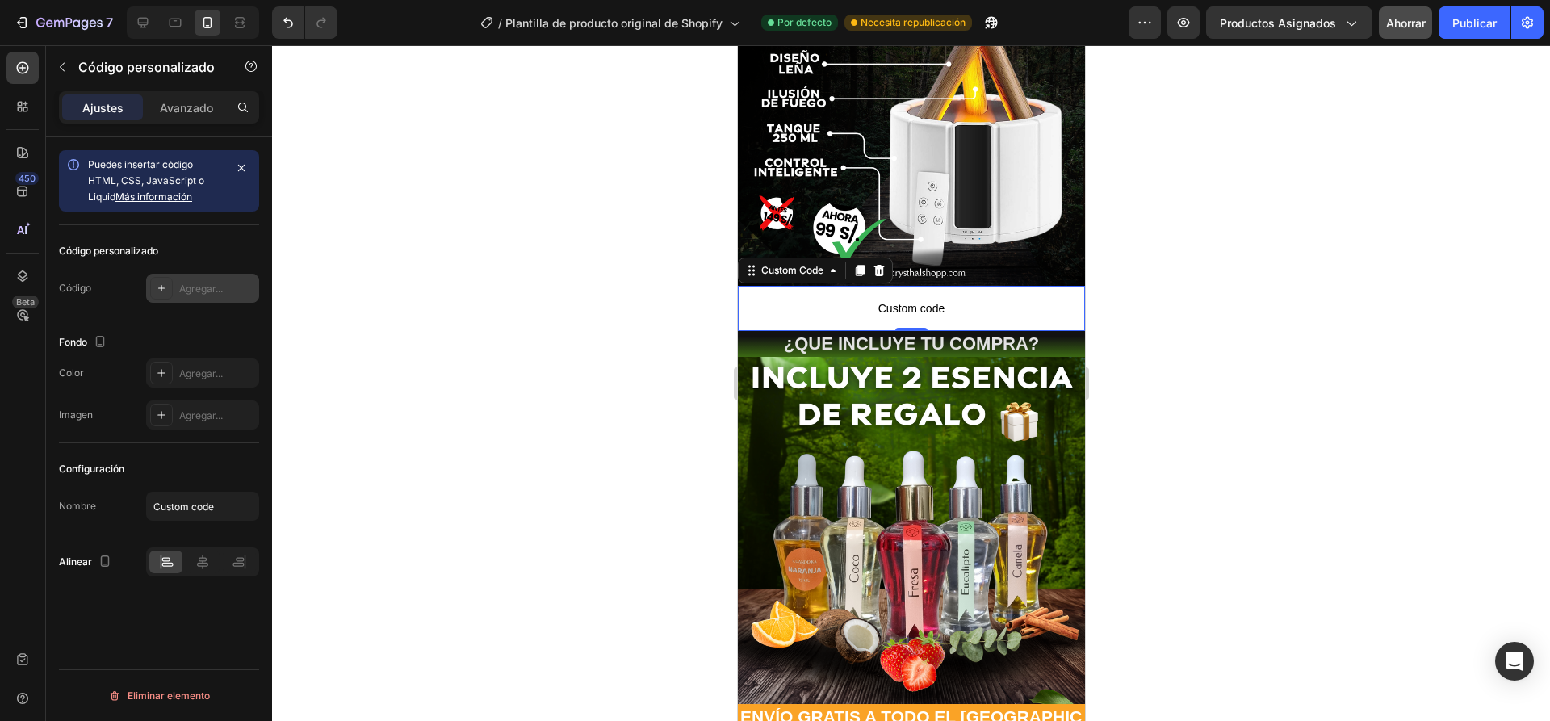
click at [215, 285] on font "Agregar..." at bounding box center [201, 289] width 44 height 12
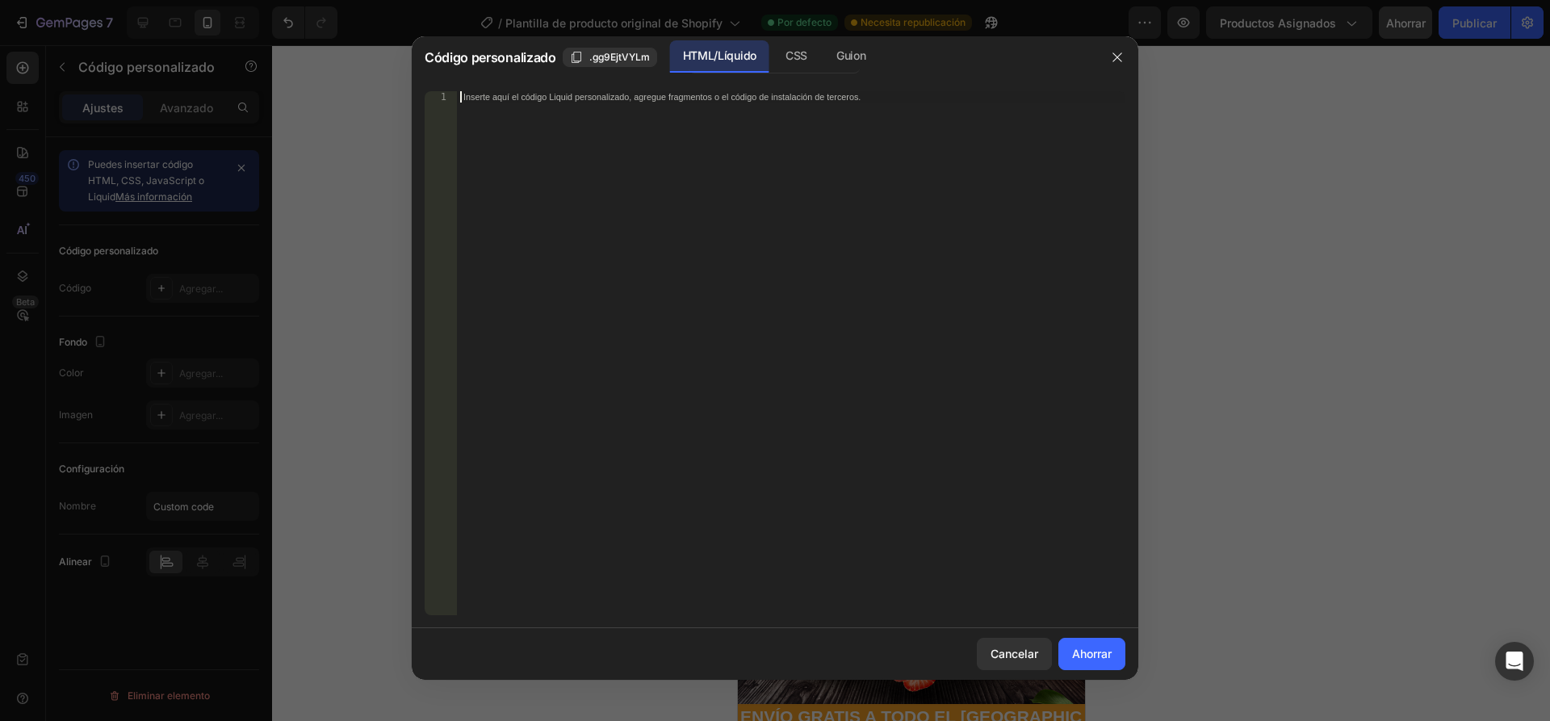
click at [573, 119] on div "Inserte aquí el código Liquid personalizado, agregue fragmentos o el código de …" at bounding box center [791, 364] width 668 height 547
paste textarea "<div class="_rsi-cod-form-is-gempage">x</div>"
type textarea "<div class="_rsi-cod-form-is-gempage">x</div>"
drag, startPoint x: 764, startPoint y: 92, endPoint x: 475, endPoint y: 81, distance: 288.4
click at [475, 81] on div "<div class="_rsi-cod-form-is-gempage">x</div> 1 < div class = "_rsi-cod-form-is…" at bounding box center [775, 353] width 727 height 550
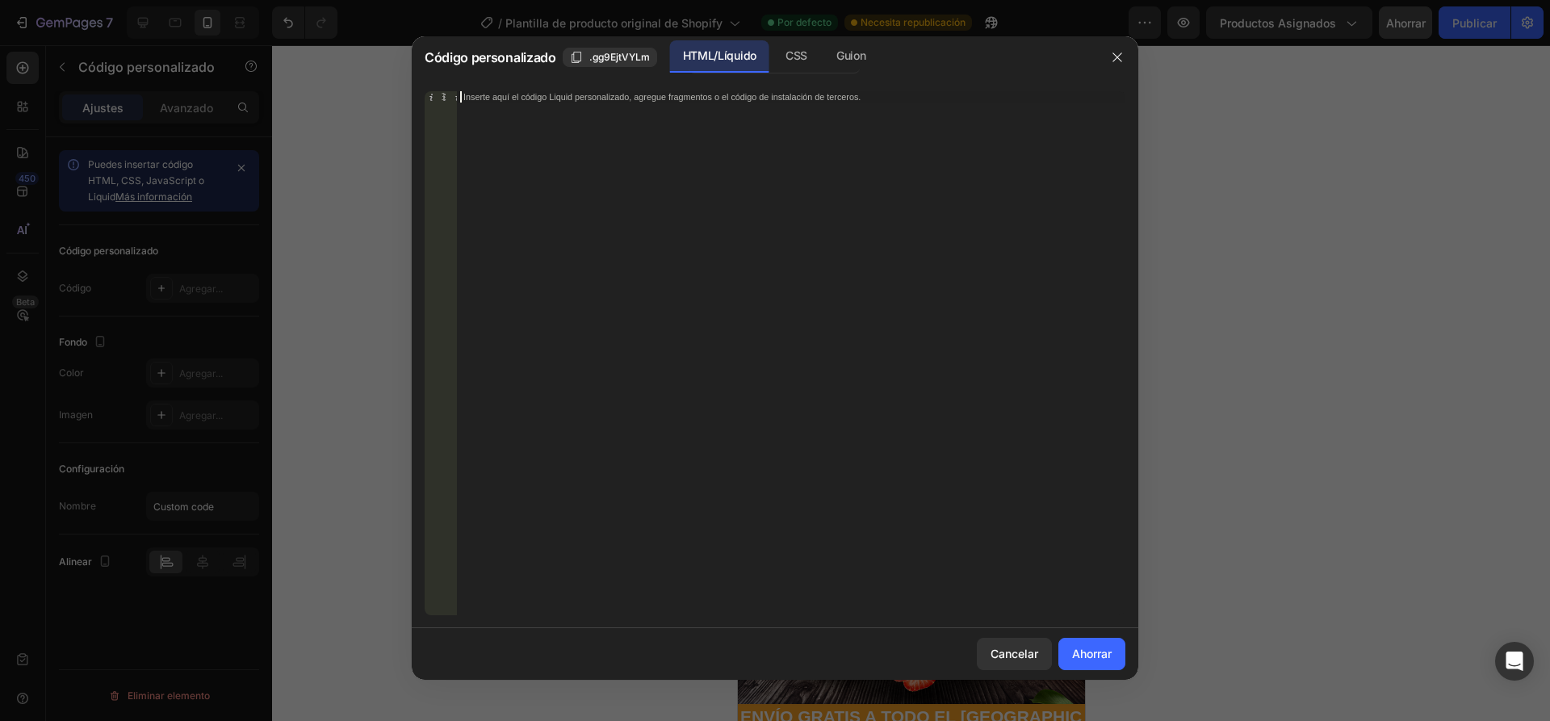
click at [484, 101] on font "Inserte aquí el código Liquid personalizado, agregue fragmentos o el código de …" at bounding box center [661, 96] width 397 height 10
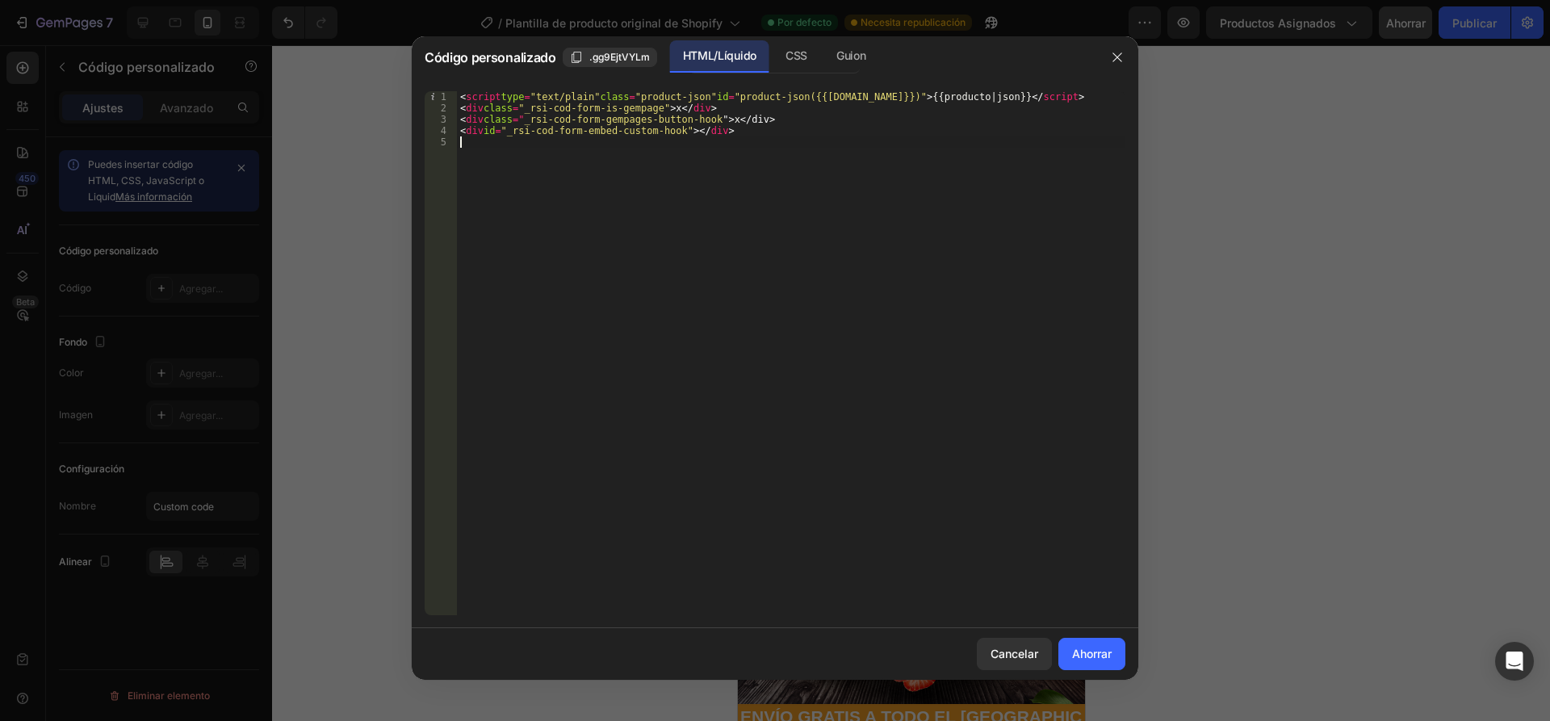
click at [771, 120] on div "< script type = "text/plain" class = "product-json" id = "product-json({{[DOMAI…" at bounding box center [791, 364] width 668 height 547
click at [790, 121] on div "< script type = "text/plain" class = "product-json" id = "product-json({{[DOMAI…" at bounding box center [791, 364] width 668 height 547
click at [791, 121] on div "< script type = "text/plain" class = "product-json" id = "product-json({{[DOMAI…" at bounding box center [791, 364] width 668 height 547
click at [794, 120] on div "< script type = "text/plain" class = "product-json" id = "product-json({{[DOMAI…" at bounding box center [791, 353] width 668 height 524
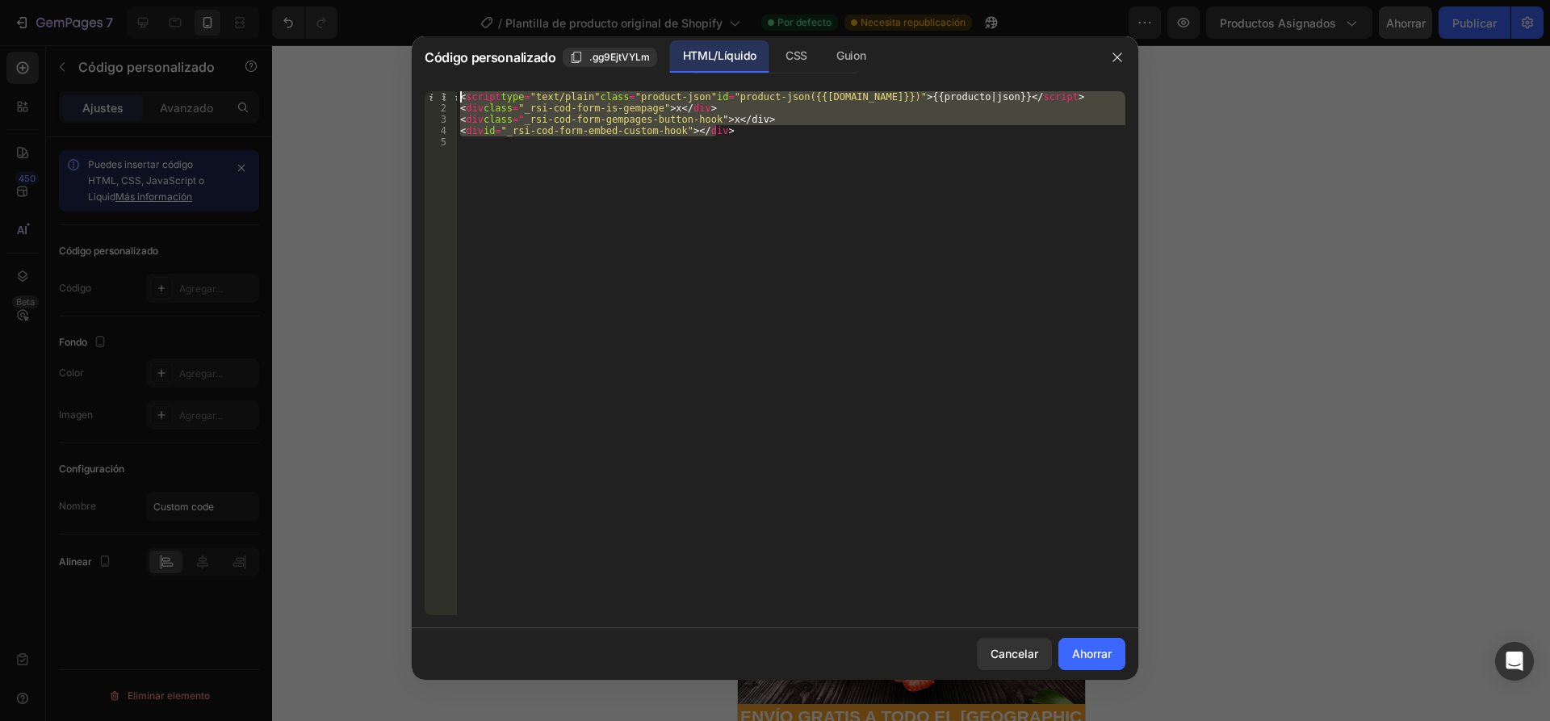
drag, startPoint x: 852, startPoint y: 134, endPoint x: 420, endPoint y: 88, distance: 434.3
click at [420, 88] on div "<div class="_rsi-cod-form-gempages-button-hook">x</div> 1 2 3 4 5 < script type…" at bounding box center [775, 353] width 727 height 550
type textarea "<script type="text/plain" class="product-json" id="product-json({{[DOMAIN_NAME]…"
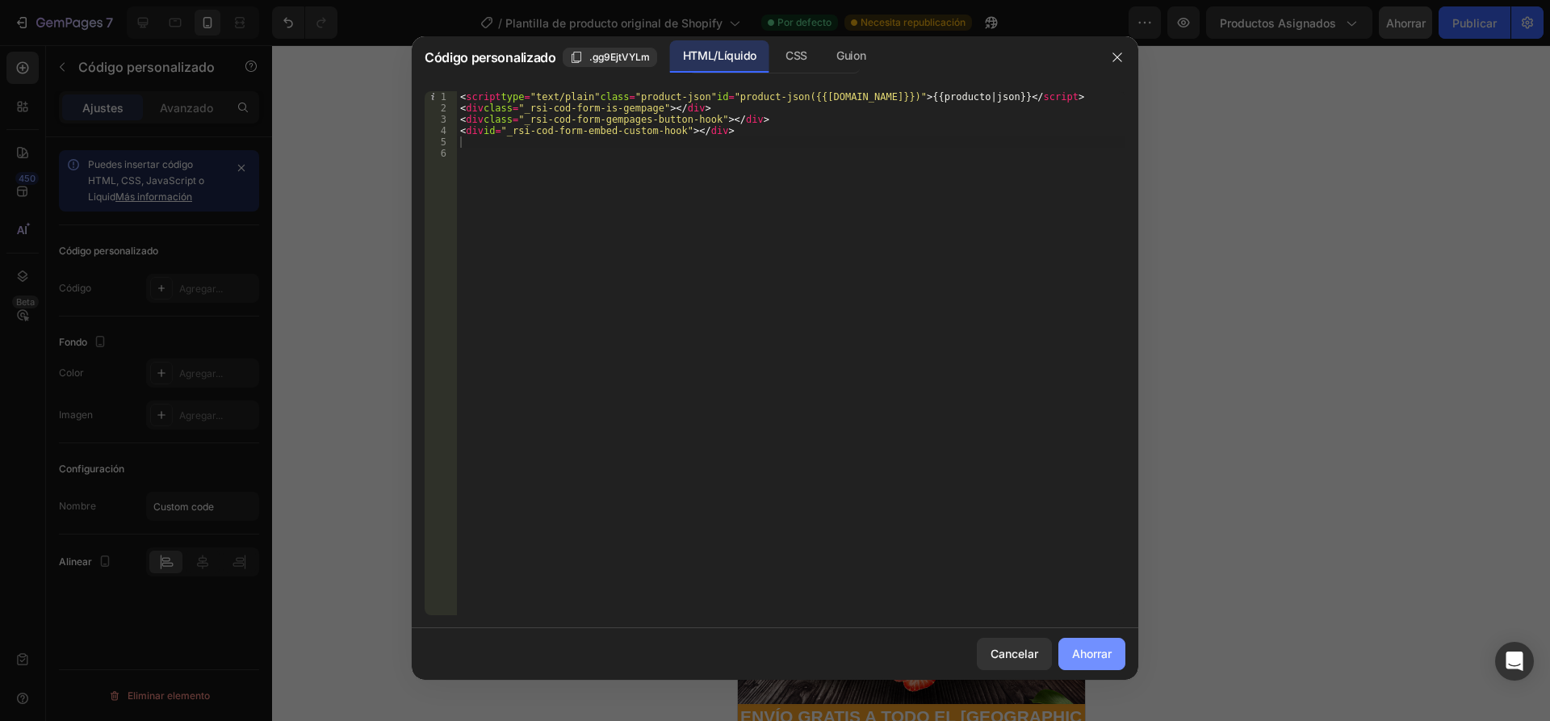
click at [1098, 652] on font "Ahorrar" at bounding box center [1092, 654] width 40 height 14
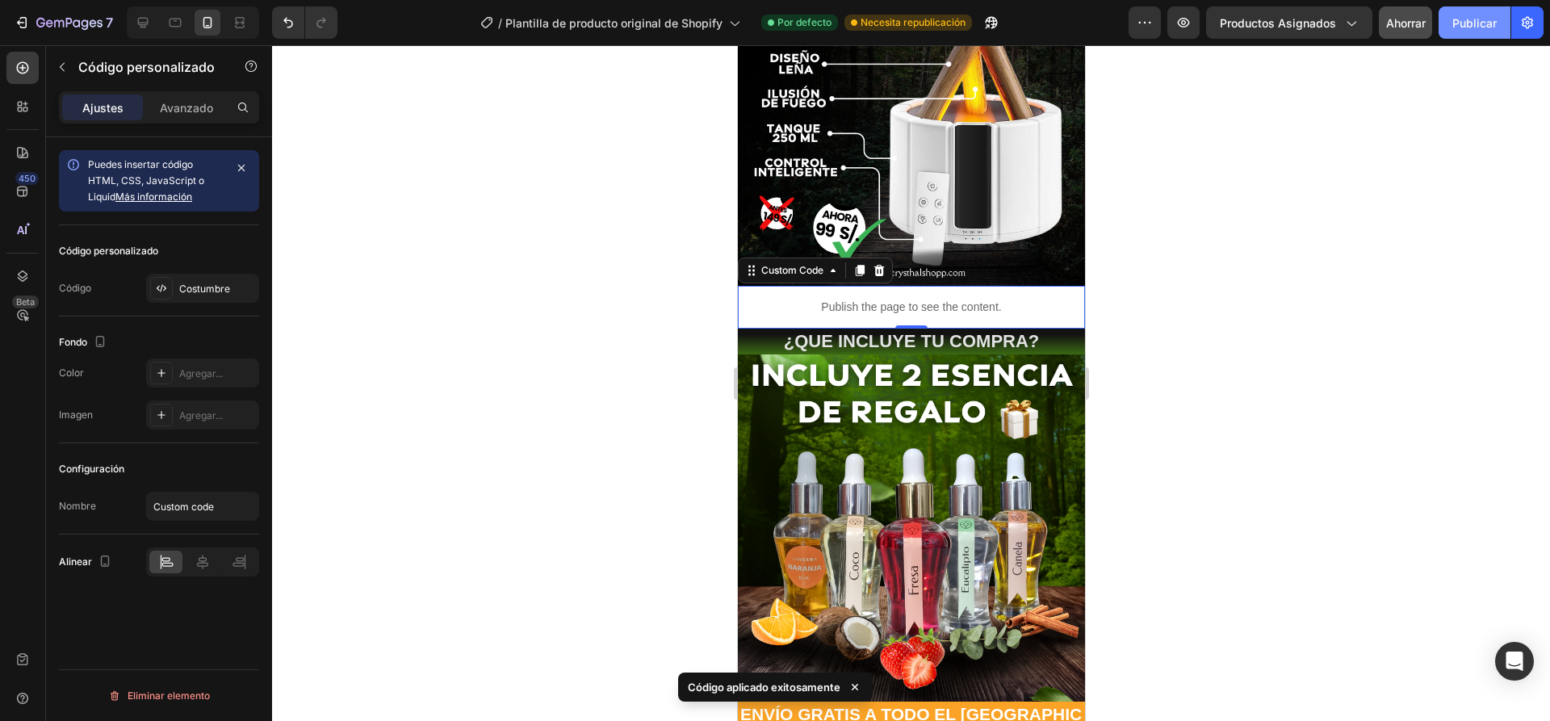
click at [1477, 21] on font "Publicar" at bounding box center [1474, 23] width 44 height 14
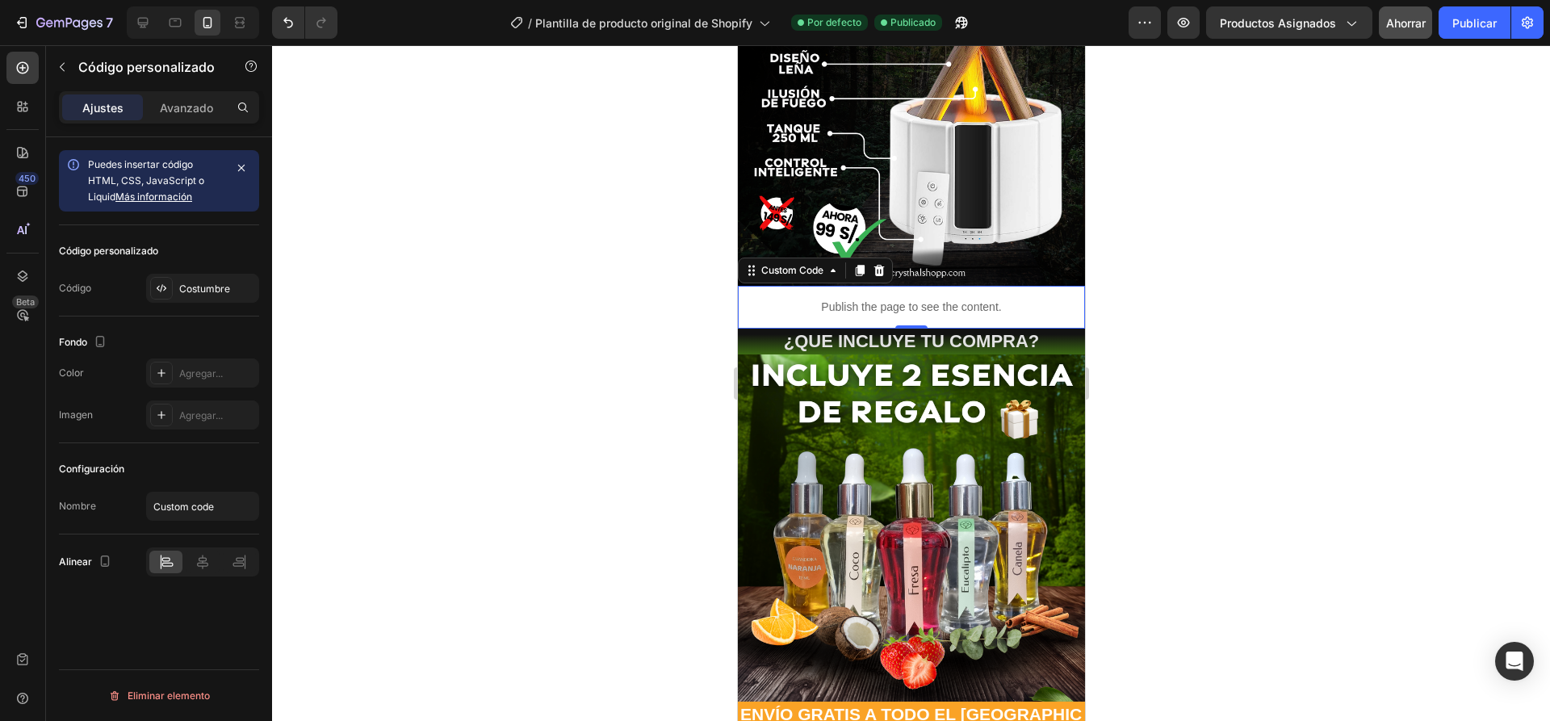
click at [1012, 299] on p "Publish the page to see the content." at bounding box center [910, 307] width 347 height 17
click at [187, 103] on font "Avanzado" at bounding box center [186, 108] width 53 height 14
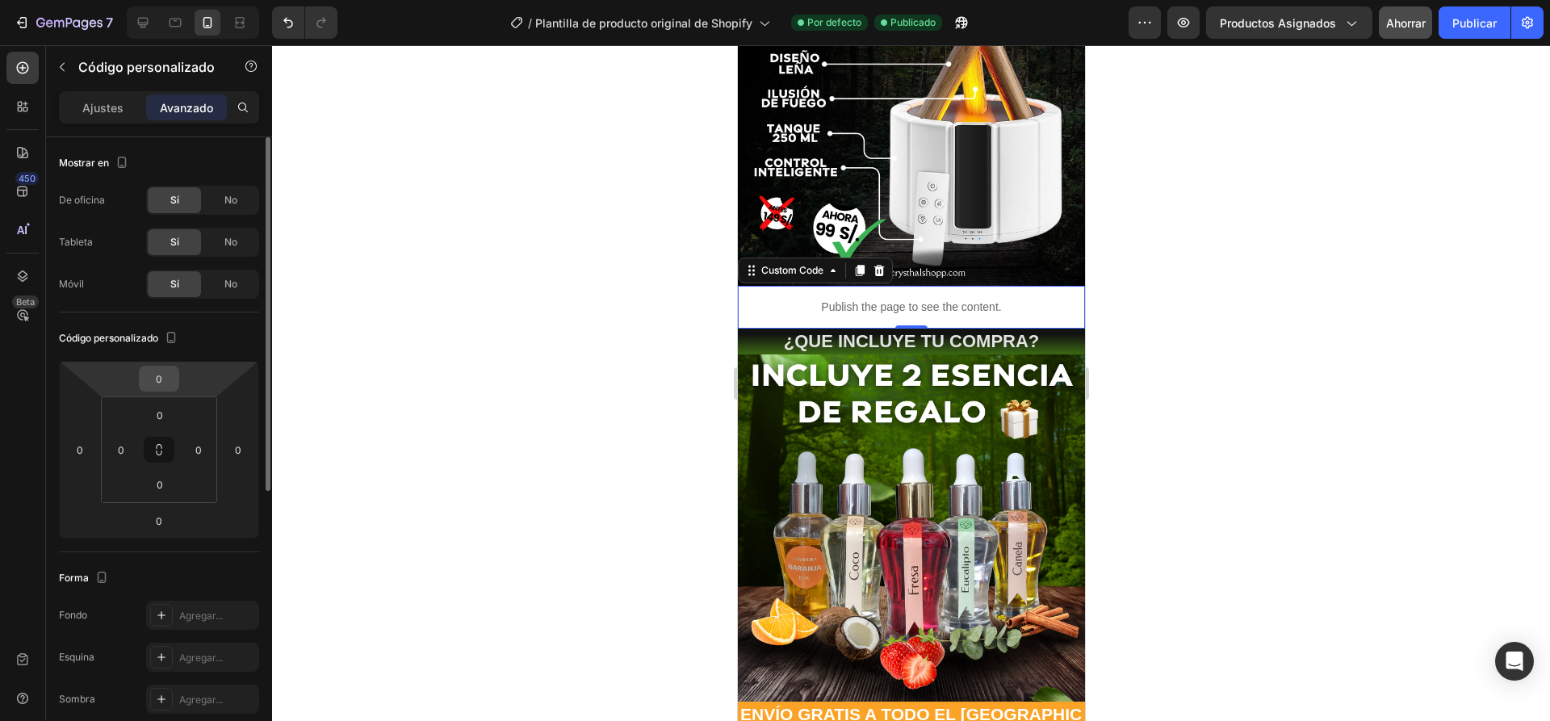
click at [173, 388] on input "0" at bounding box center [159, 379] width 32 height 24
type input "-10"
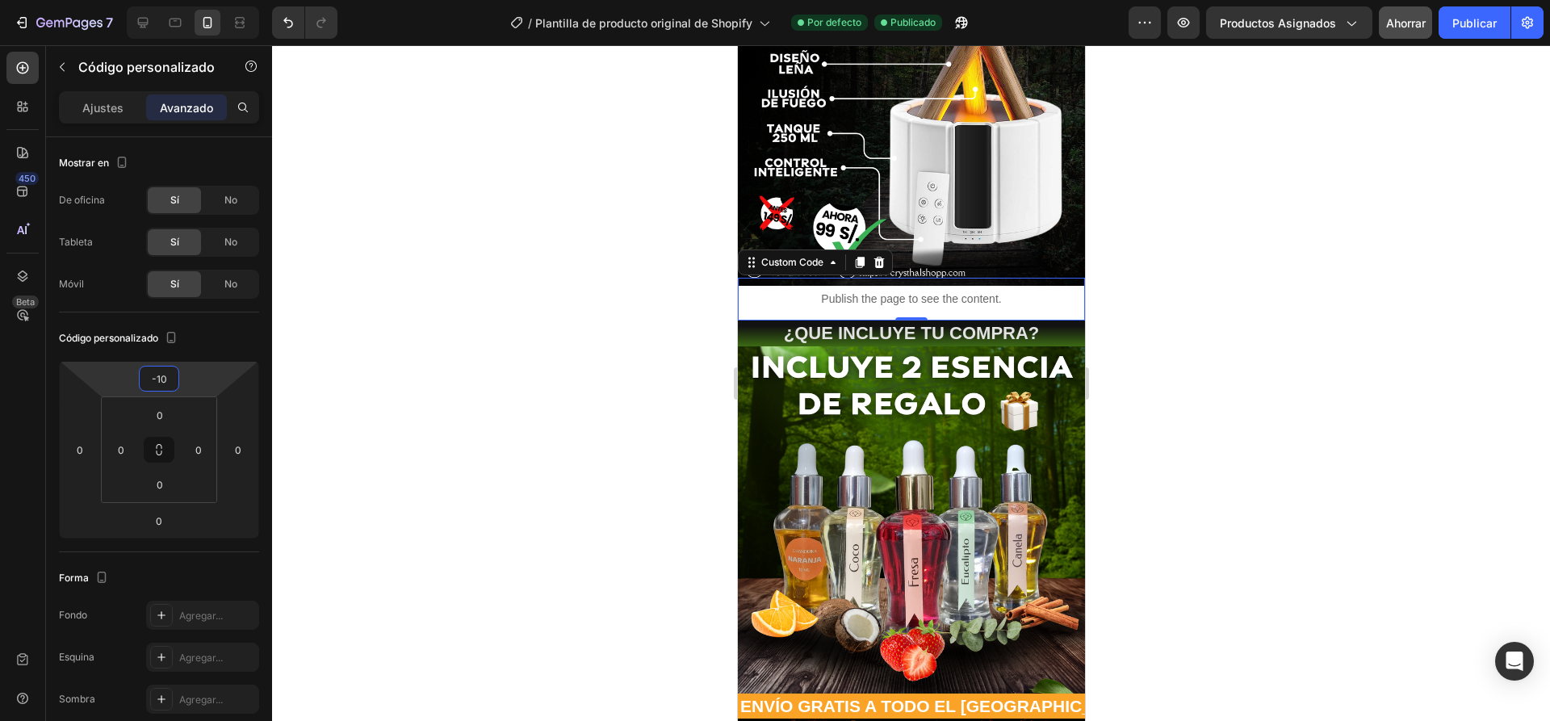
click at [446, 362] on div at bounding box center [911, 383] width 1278 height 676
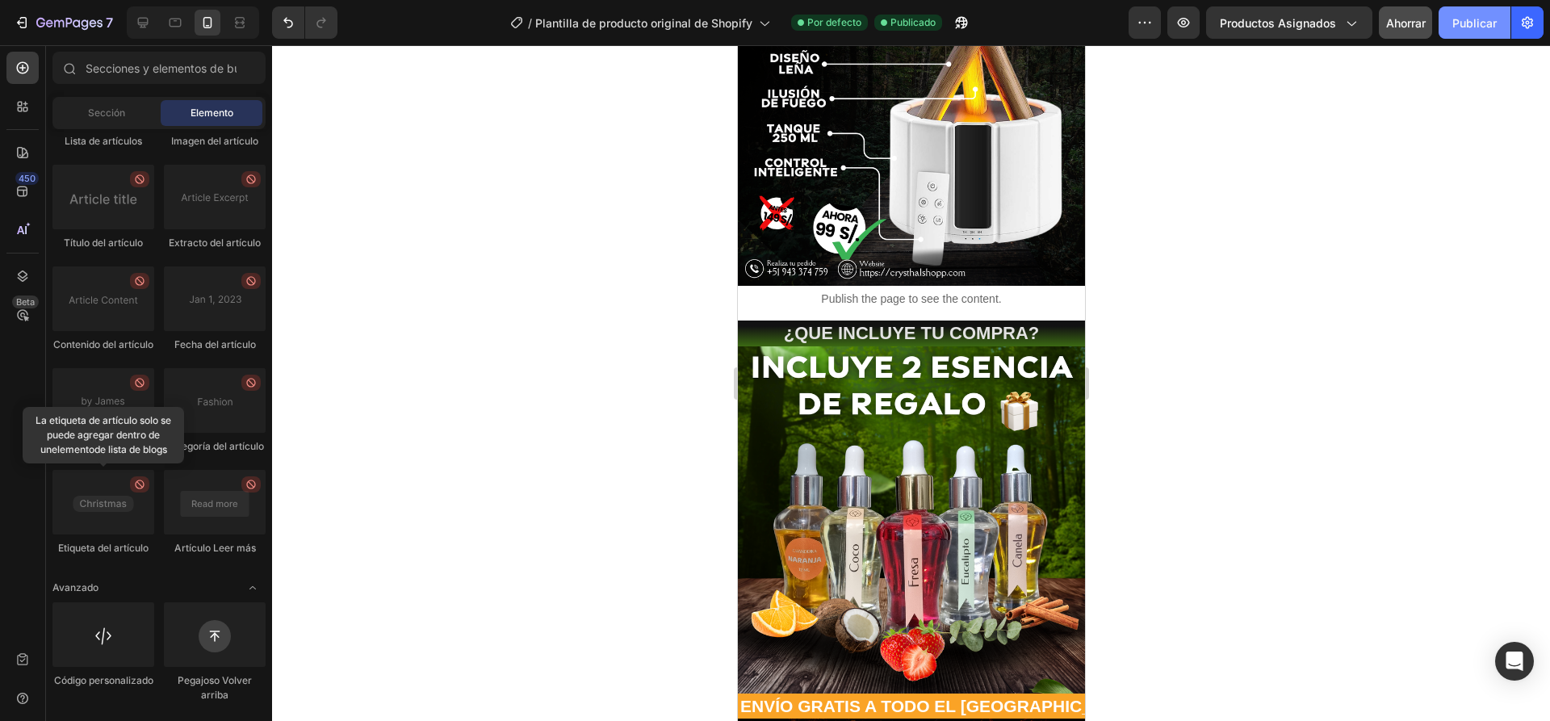
click at [1492, 11] on button "Publicar" at bounding box center [1475, 22] width 72 height 32
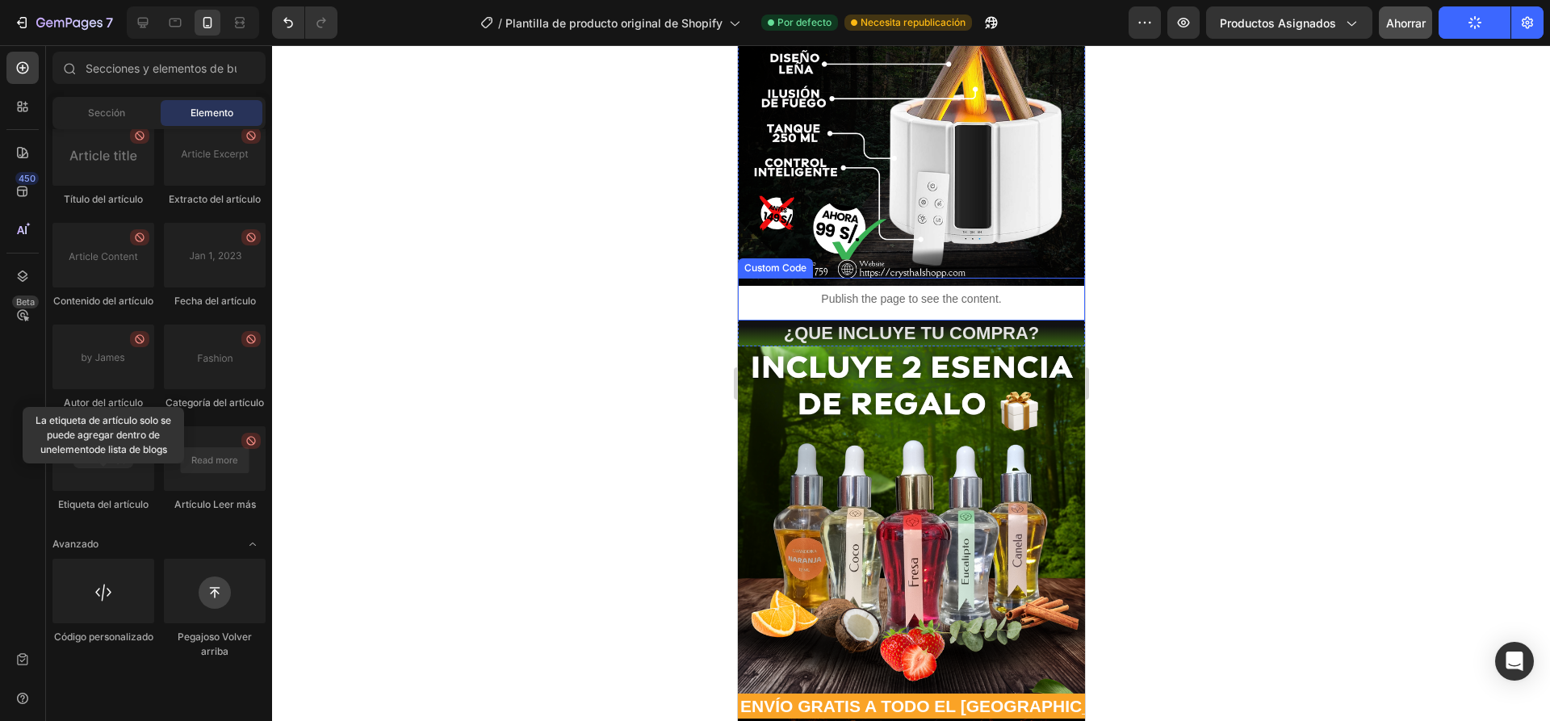
click at [1005, 297] on div "Publish the page to see the content." at bounding box center [910, 299] width 347 height 43
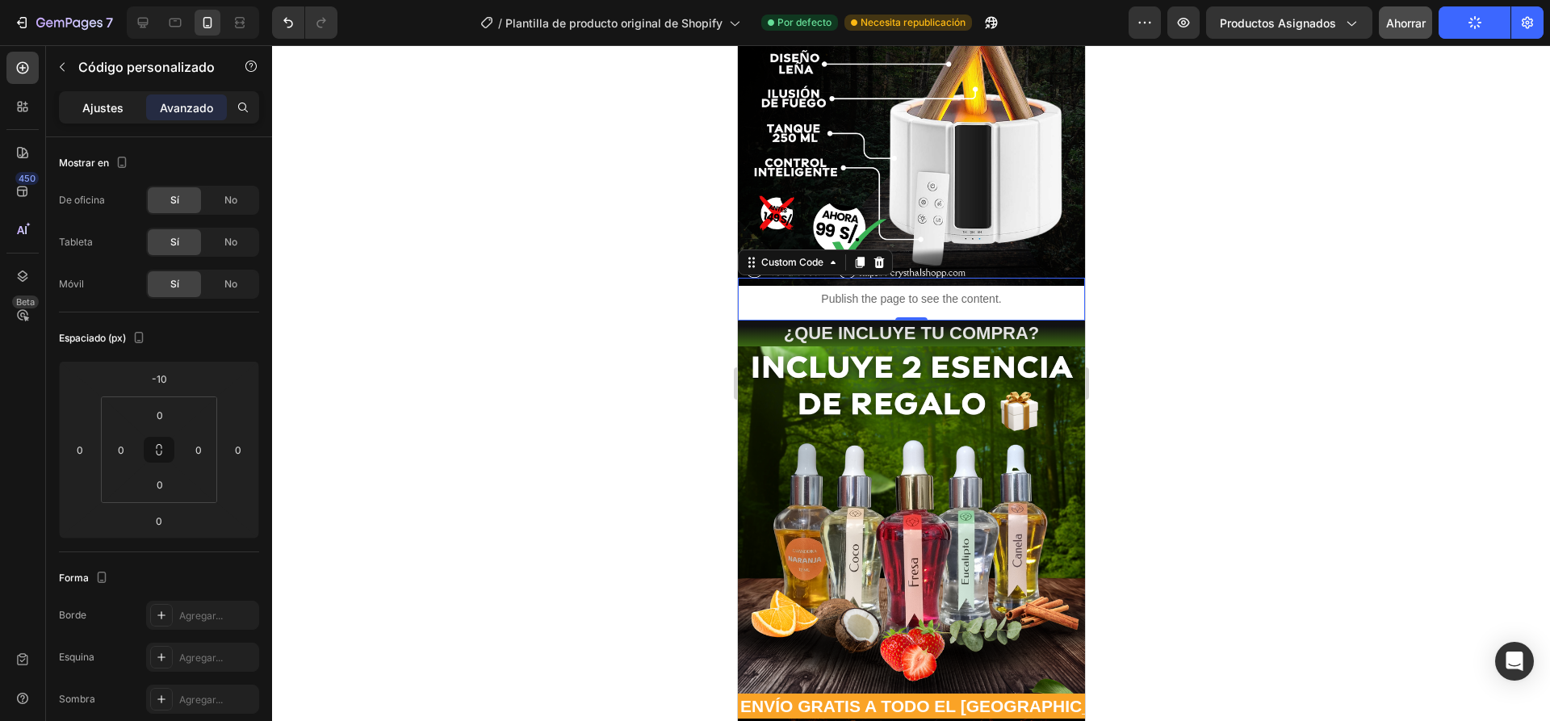
click at [117, 111] on font "Ajustes" at bounding box center [102, 108] width 41 height 14
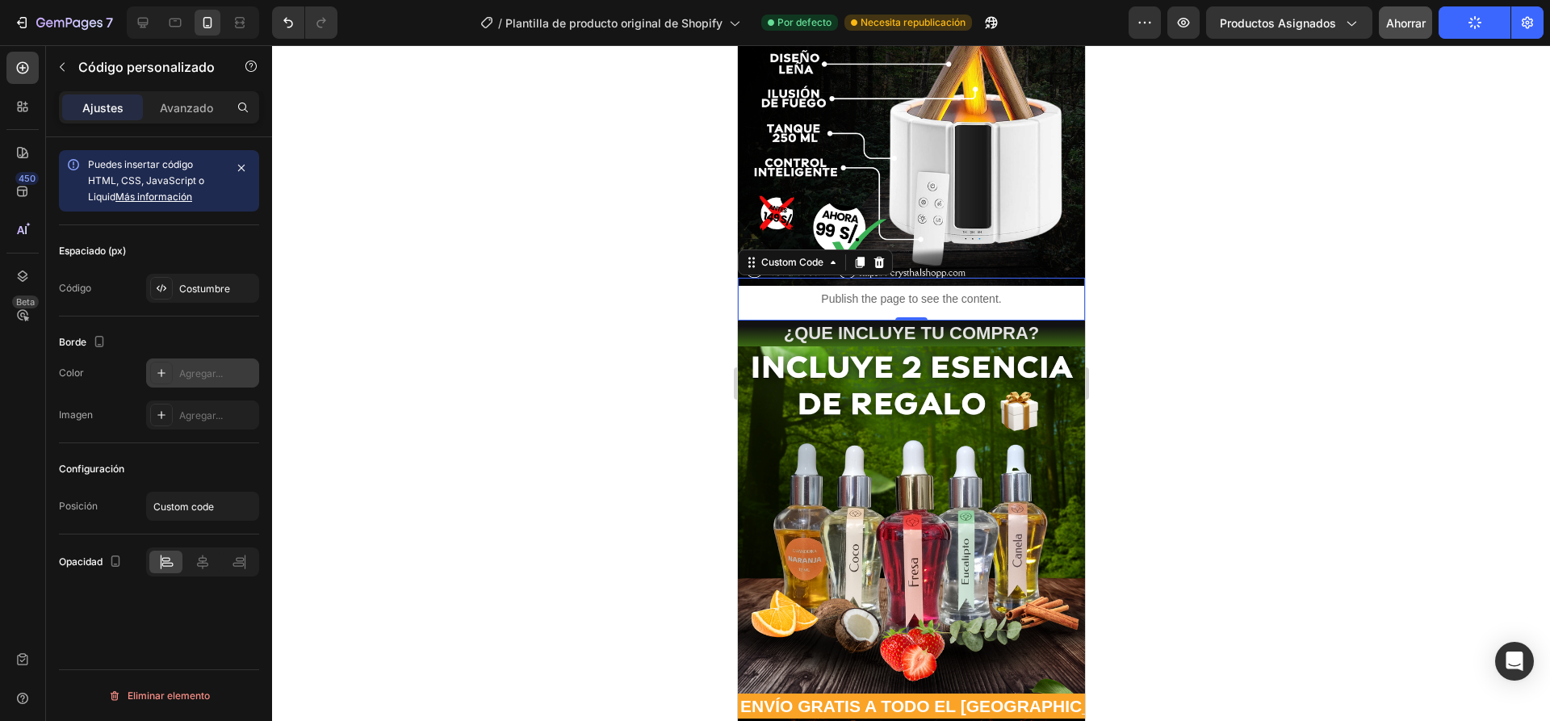
click at [186, 380] on div "Agregar..." at bounding box center [217, 374] width 76 height 15
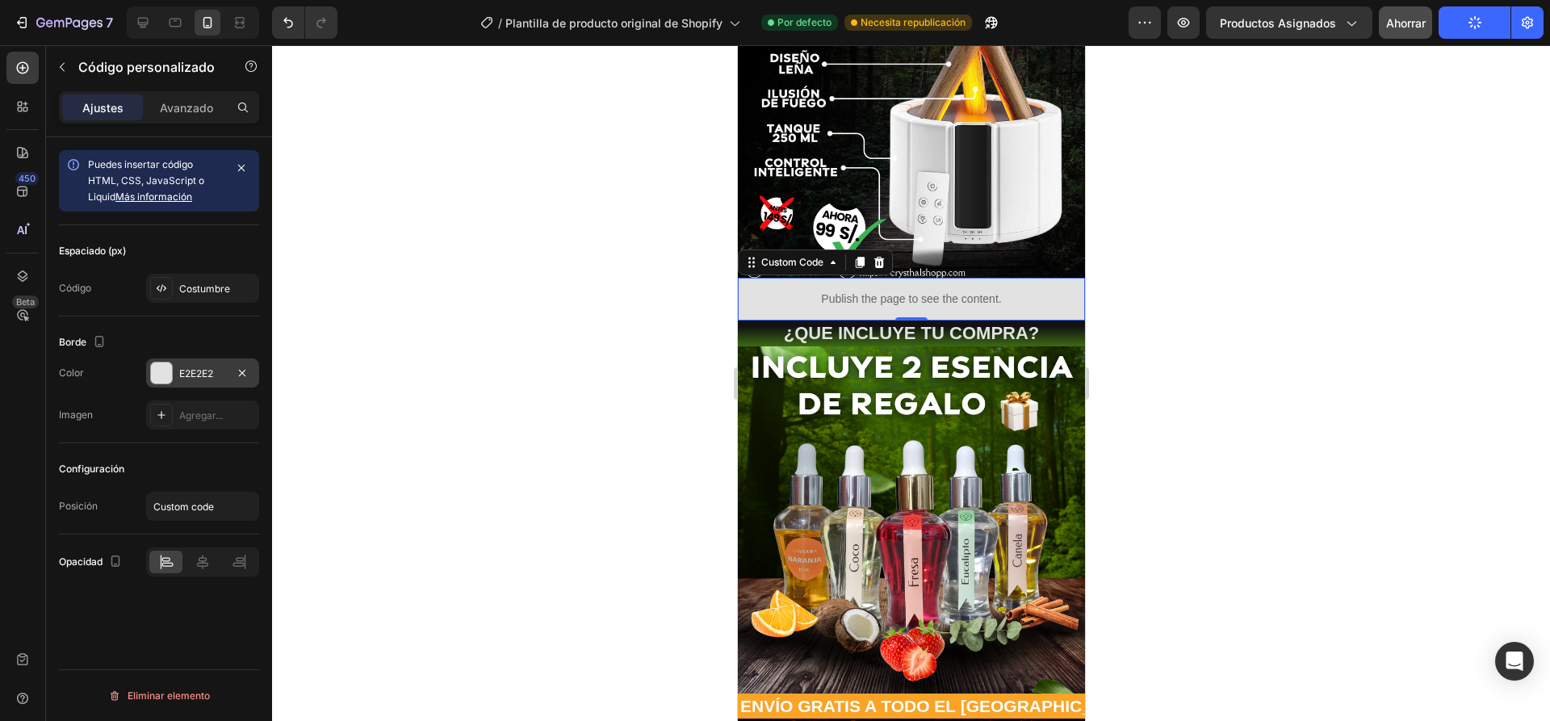
click at [376, 292] on div at bounding box center [911, 383] width 1278 height 676
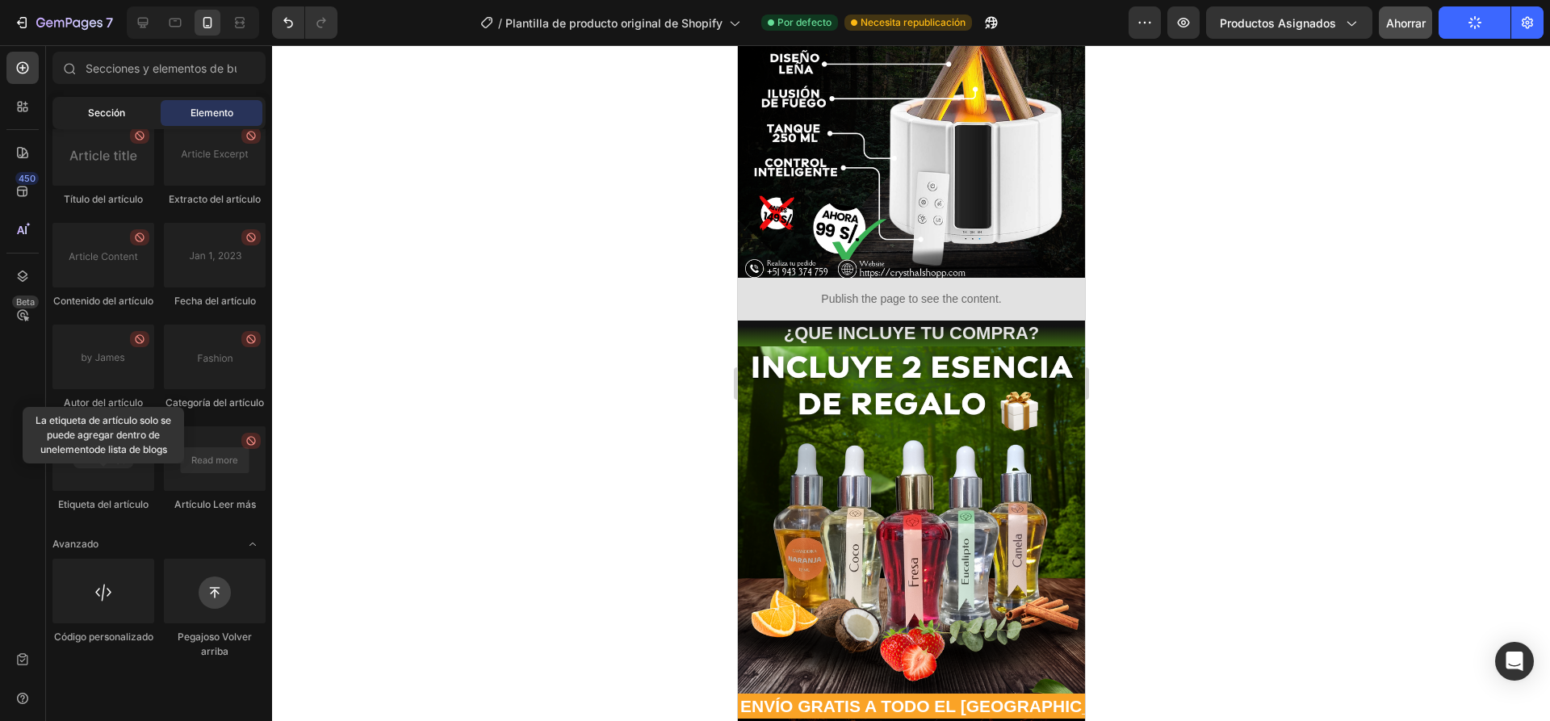
click at [108, 115] on font "Sección" at bounding box center [106, 113] width 37 height 12
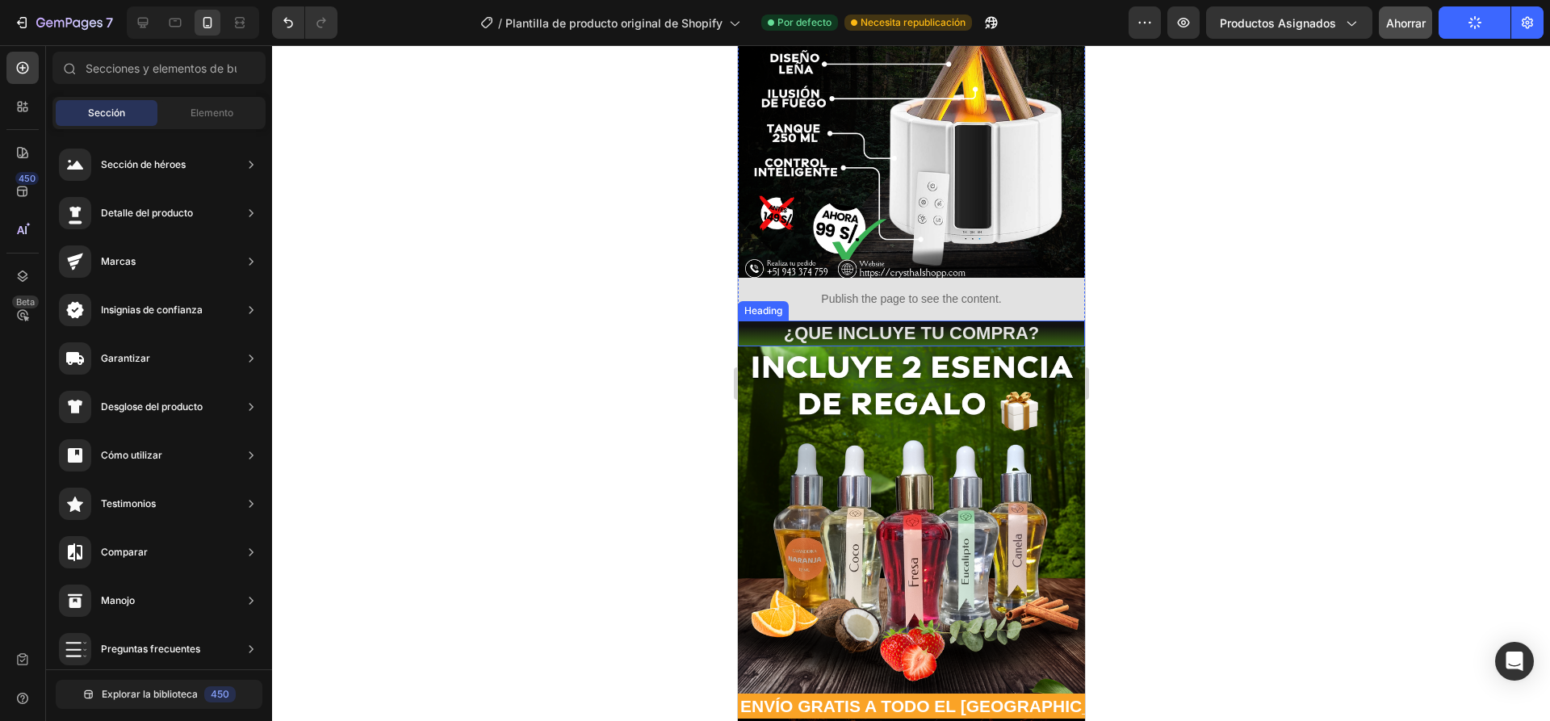
click at [761, 304] on div "Heading" at bounding box center [762, 311] width 44 height 15
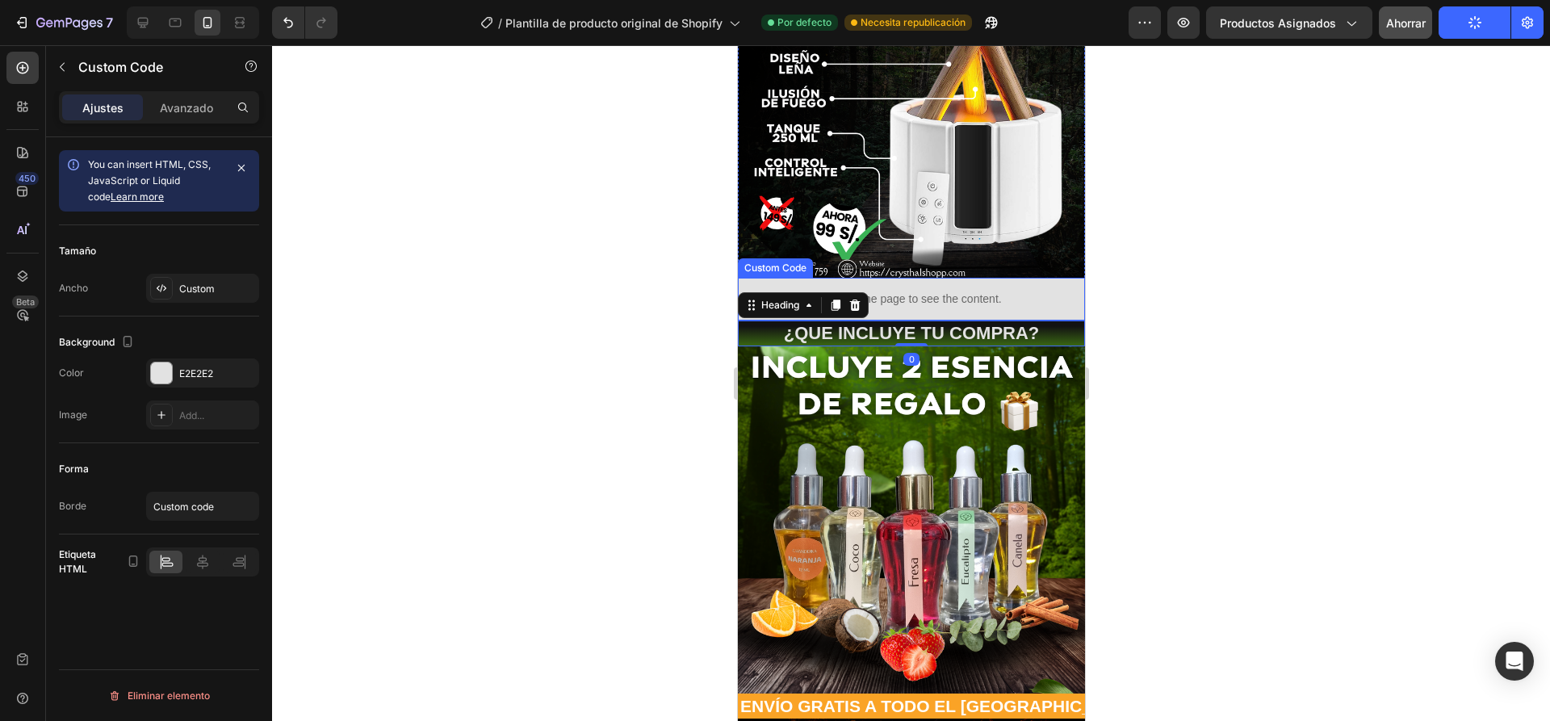
click at [1010, 292] on p "Publish the page to see the content." at bounding box center [910, 299] width 347 height 17
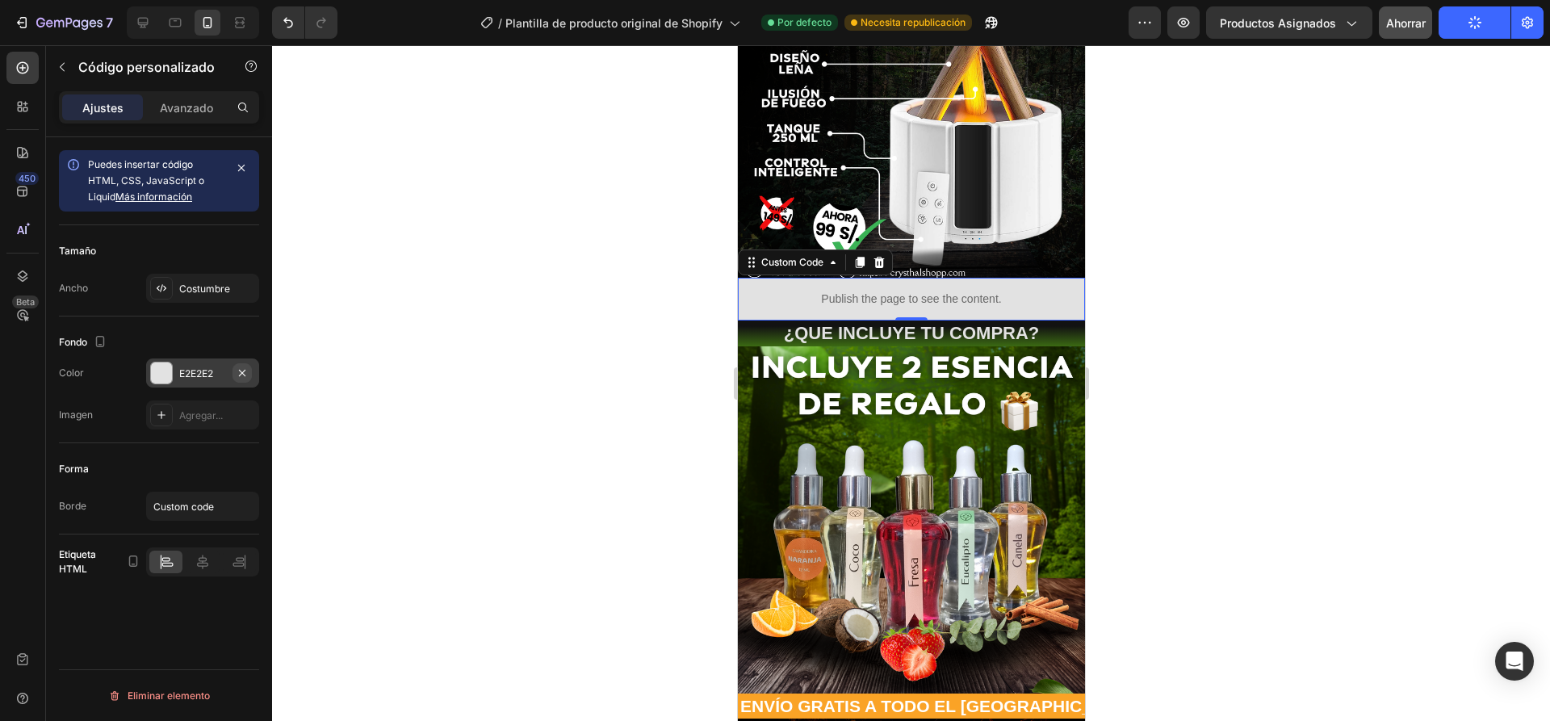
click at [238, 374] on icon "button" at bounding box center [242, 373] width 13 height 13
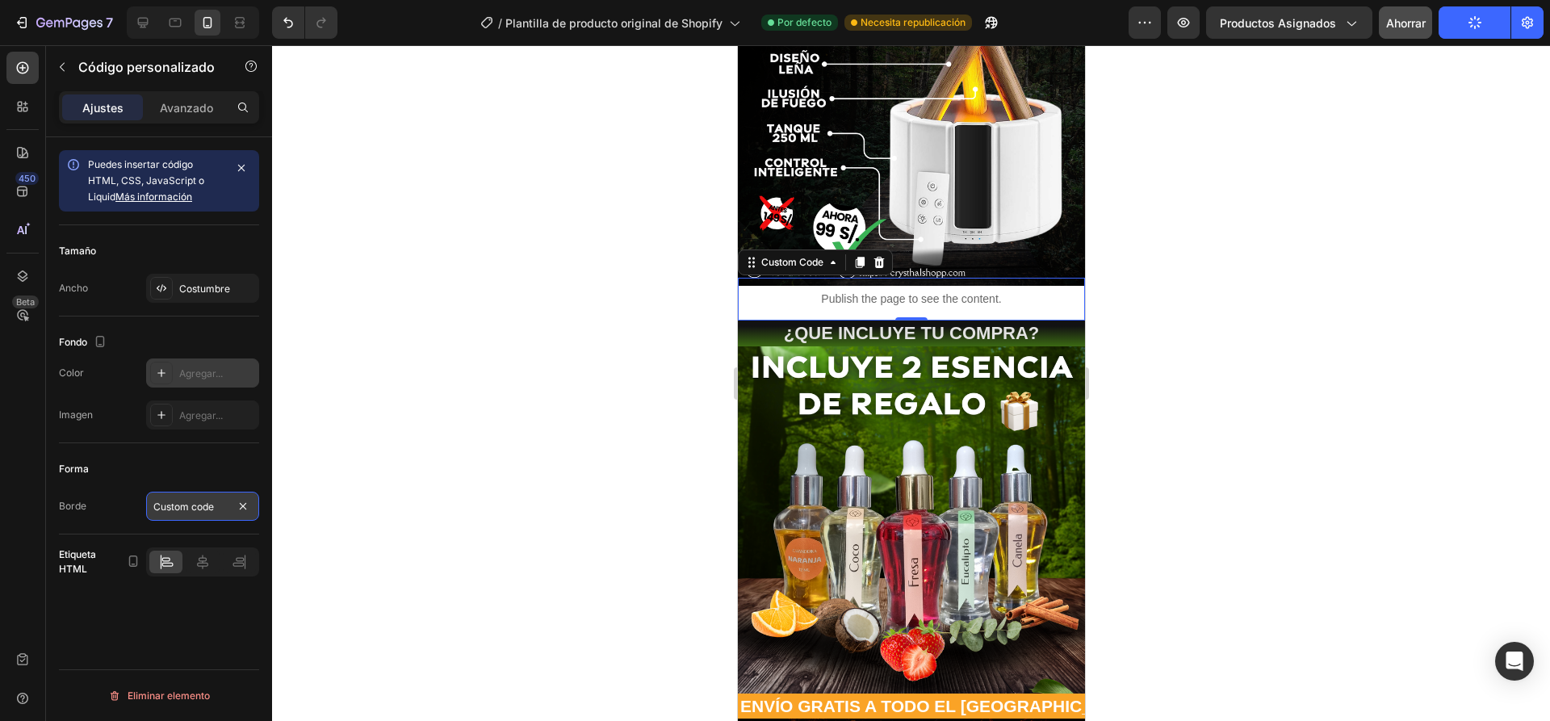
click at [221, 505] on input "Custom code" at bounding box center [202, 506] width 113 height 29
click at [203, 566] on icon at bounding box center [202, 562] width 11 height 15
click at [171, 111] on font "Avanzado" at bounding box center [186, 108] width 53 height 14
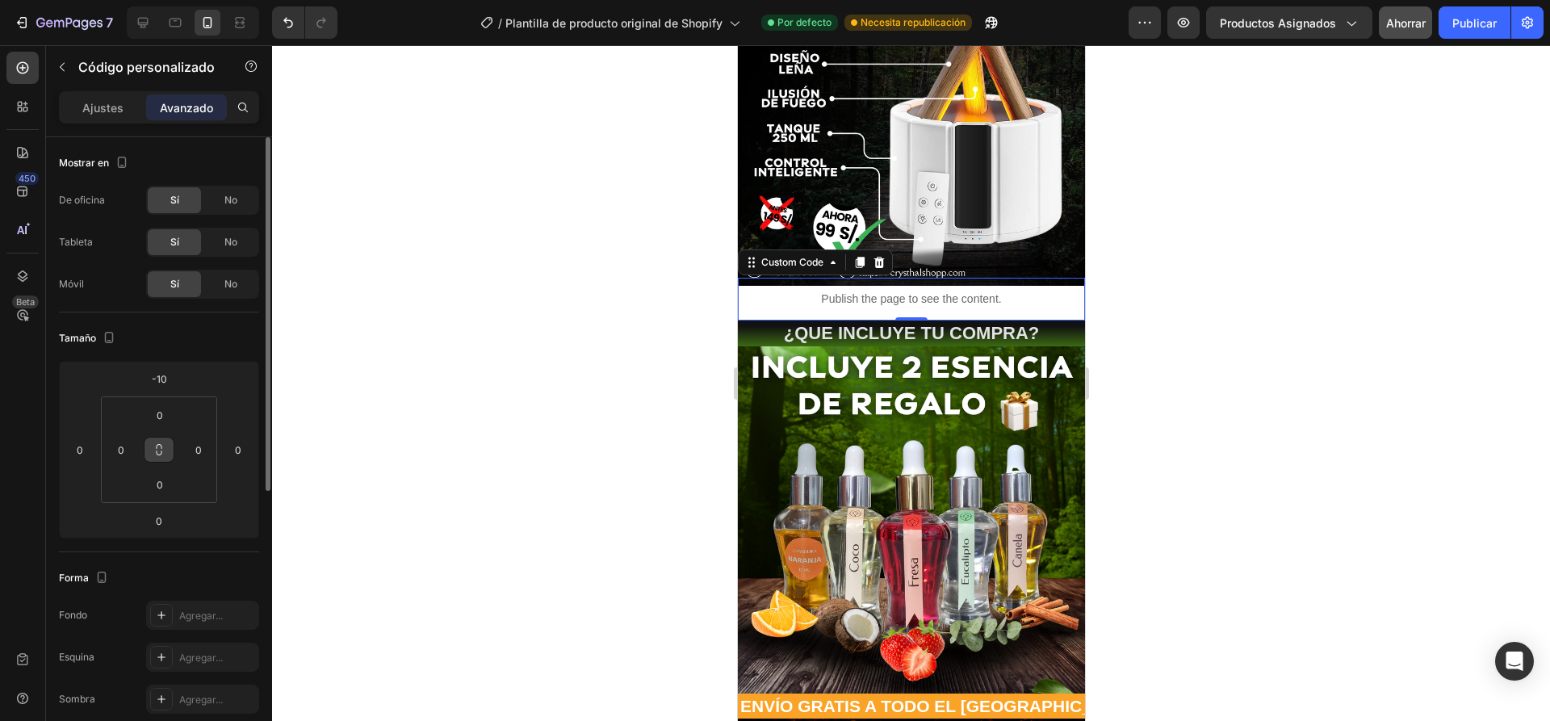
scroll to position [323, 0]
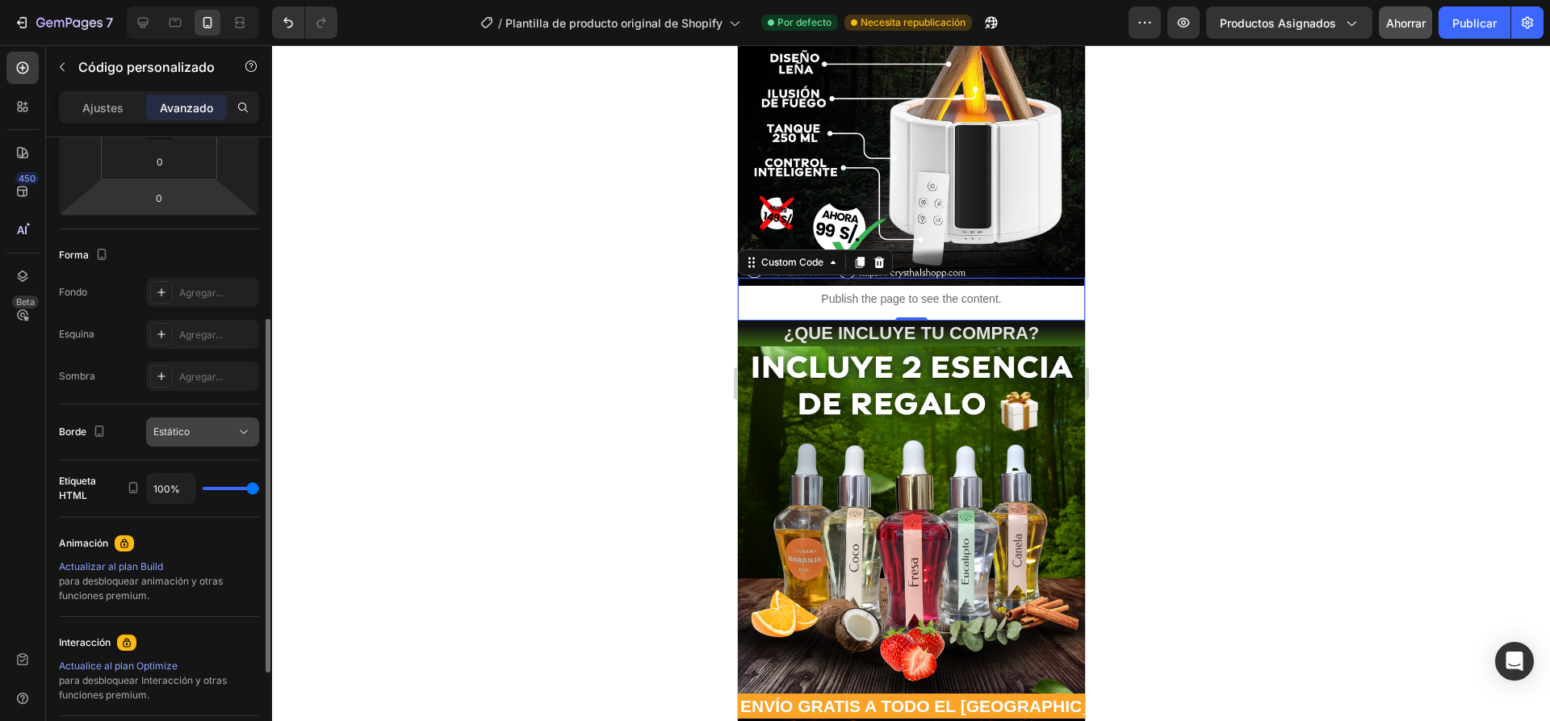
click at [198, 438] on div "Estático" at bounding box center [194, 432] width 82 height 15
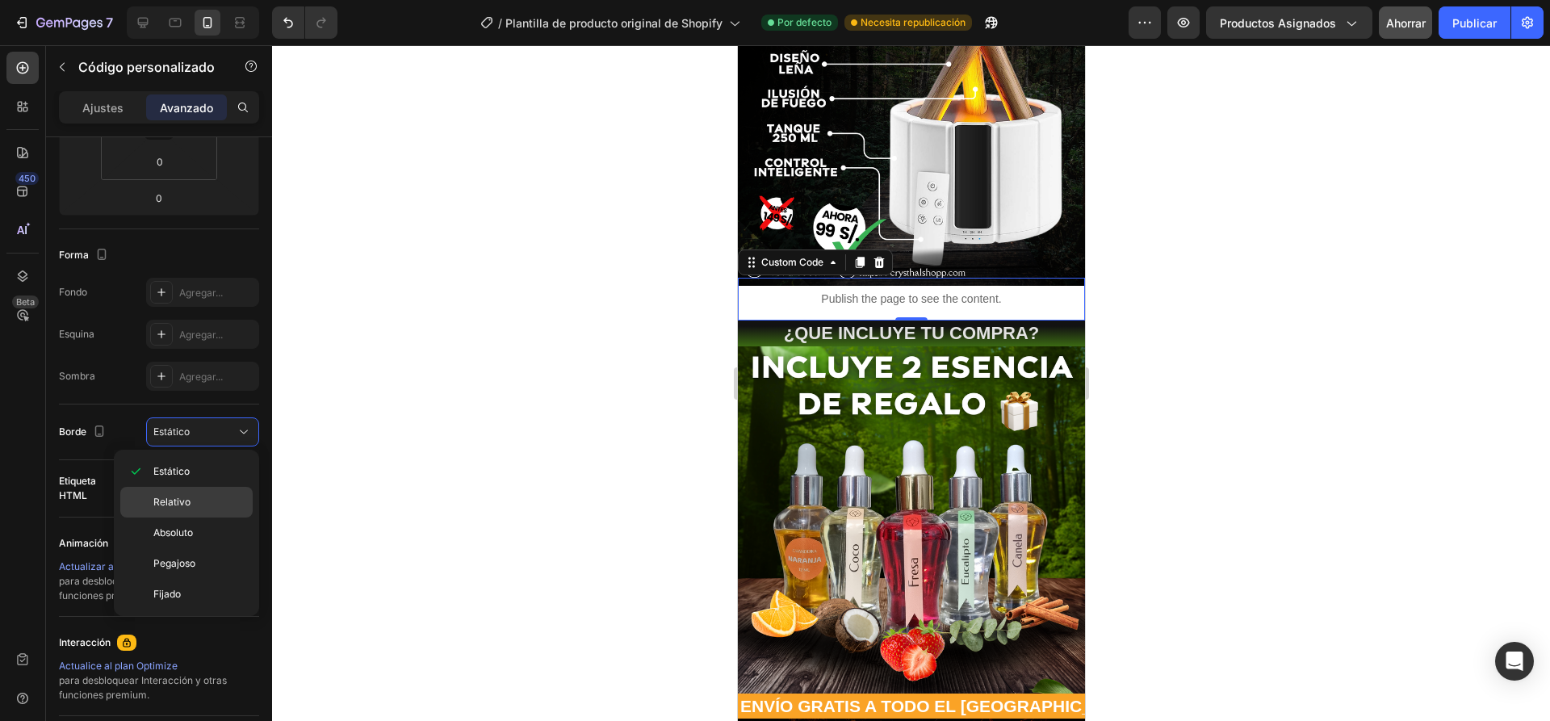
click at [172, 501] on font "Relativo" at bounding box center [171, 502] width 37 height 12
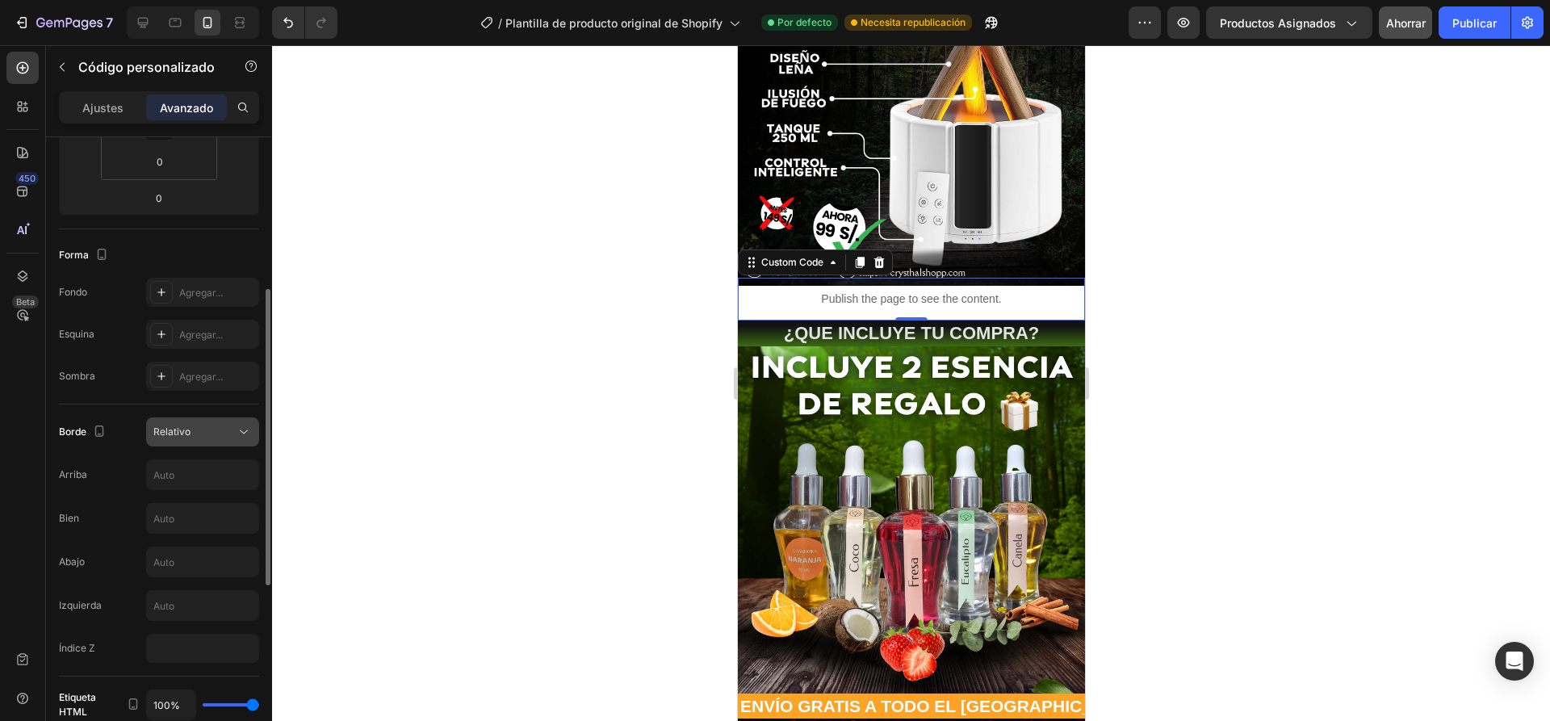
click at [230, 430] on div "Relativo" at bounding box center [194, 432] width 82 height 15
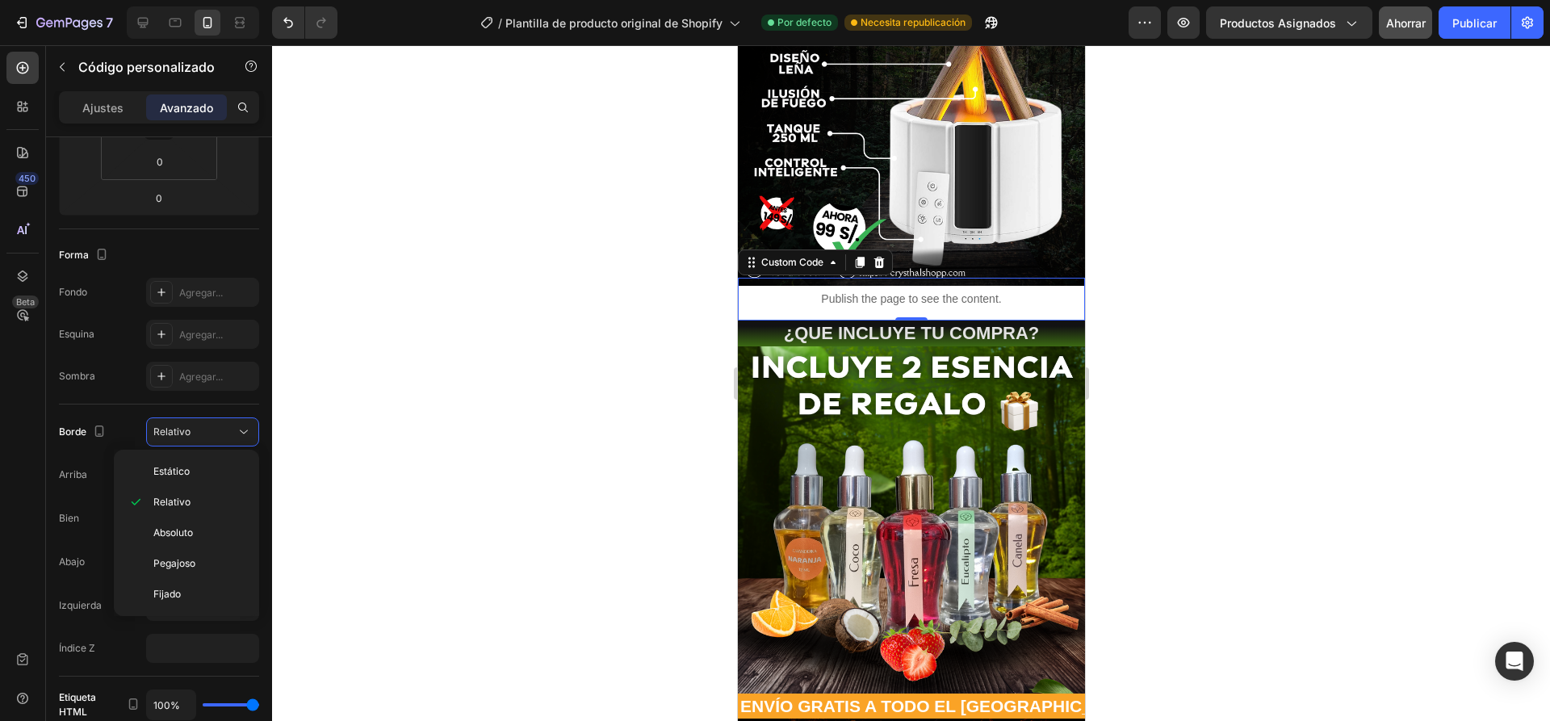
click at [409, 425] on div at bounding box center [911, 383] width 1278 height 676
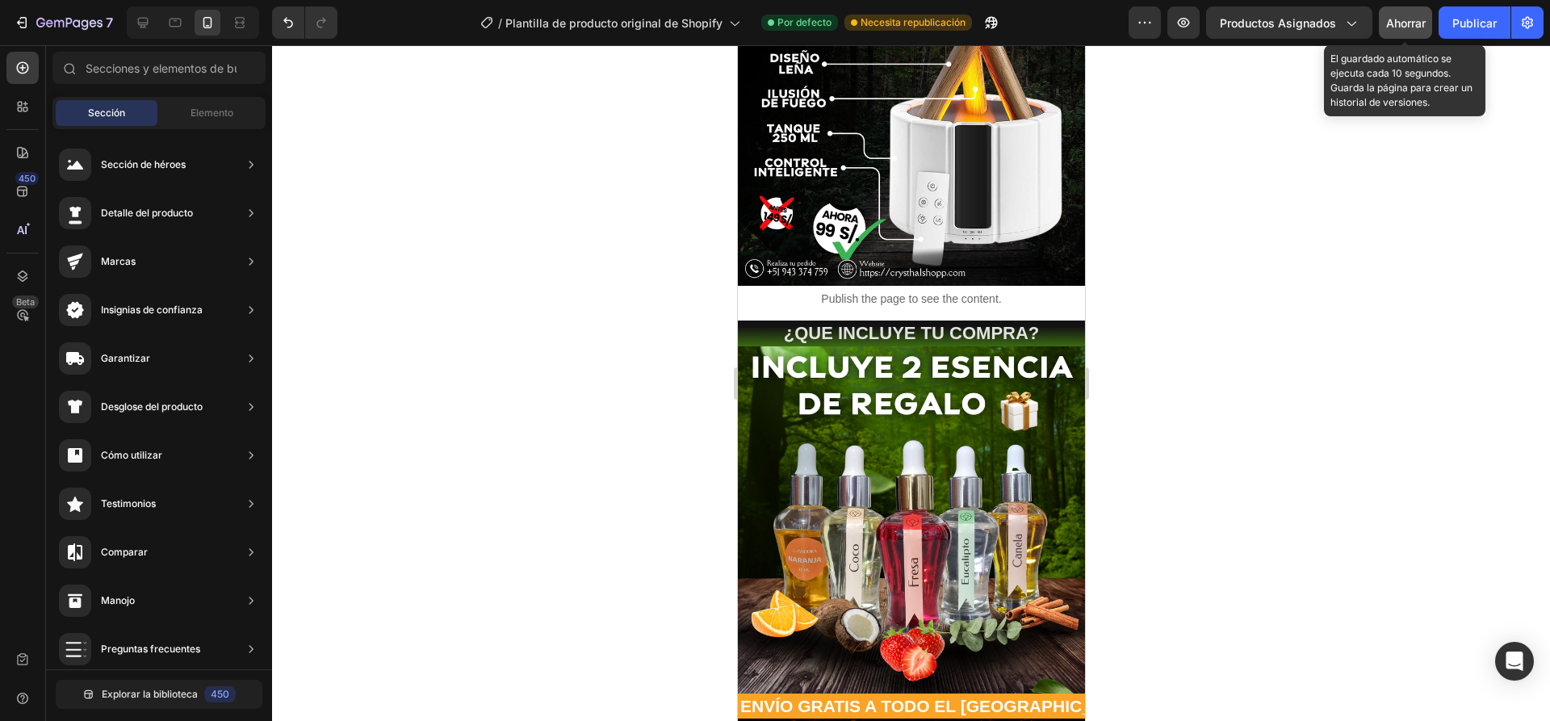
click at [1418, 23] on font "Ahorrar" at bounding box center [1406, 23] width 40 height 14
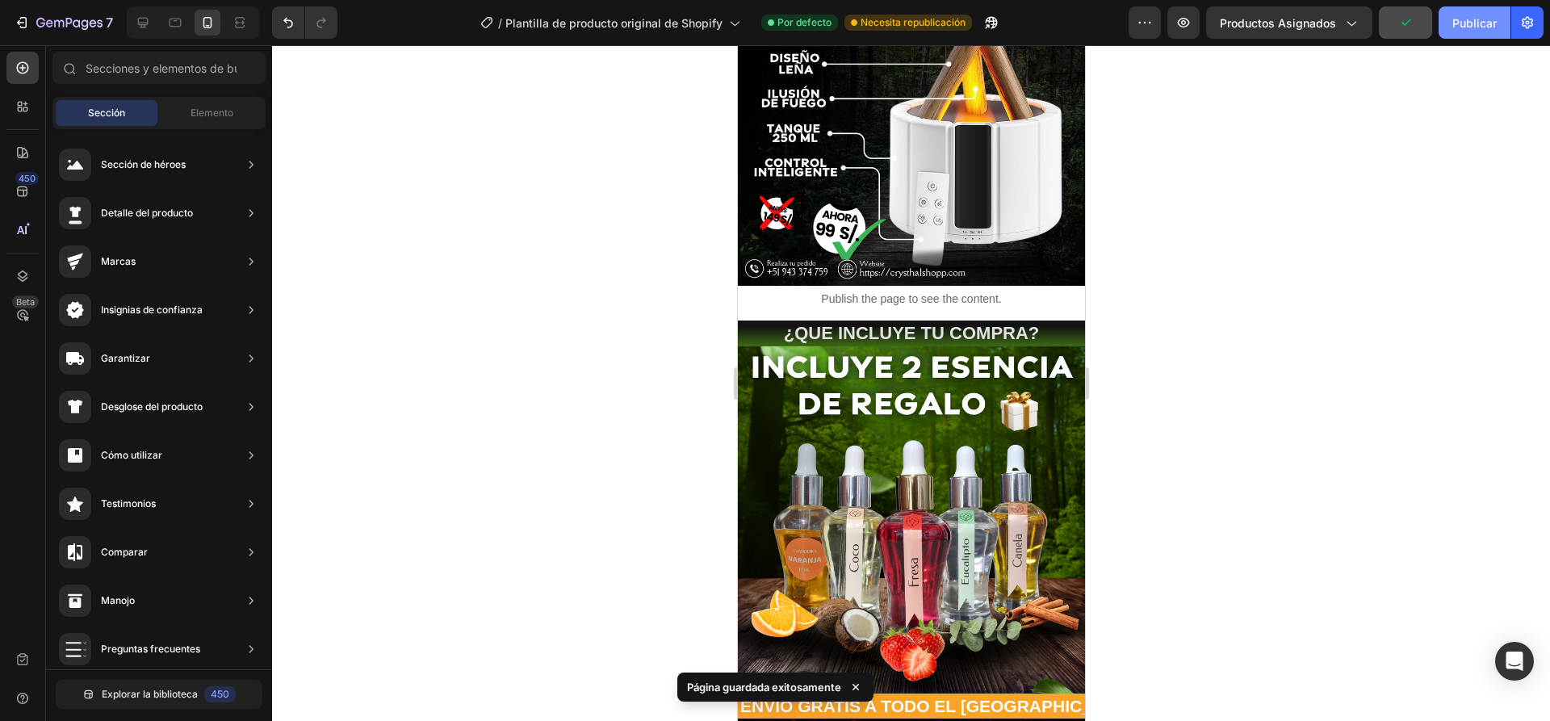
click at [1468, 23] on font "Publicar" at bounding box center [1474, 23] width 44 height 14
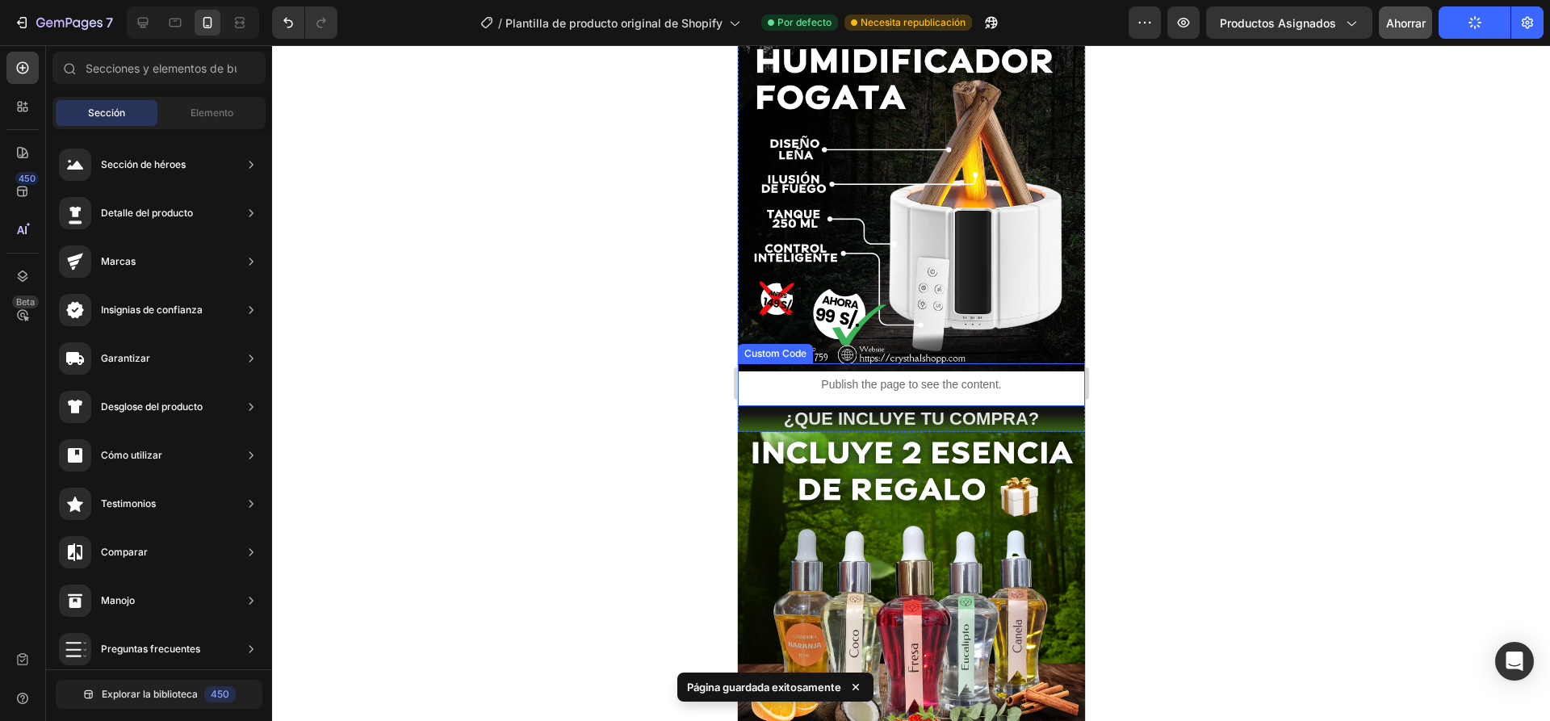
scroll to position [116, 0]
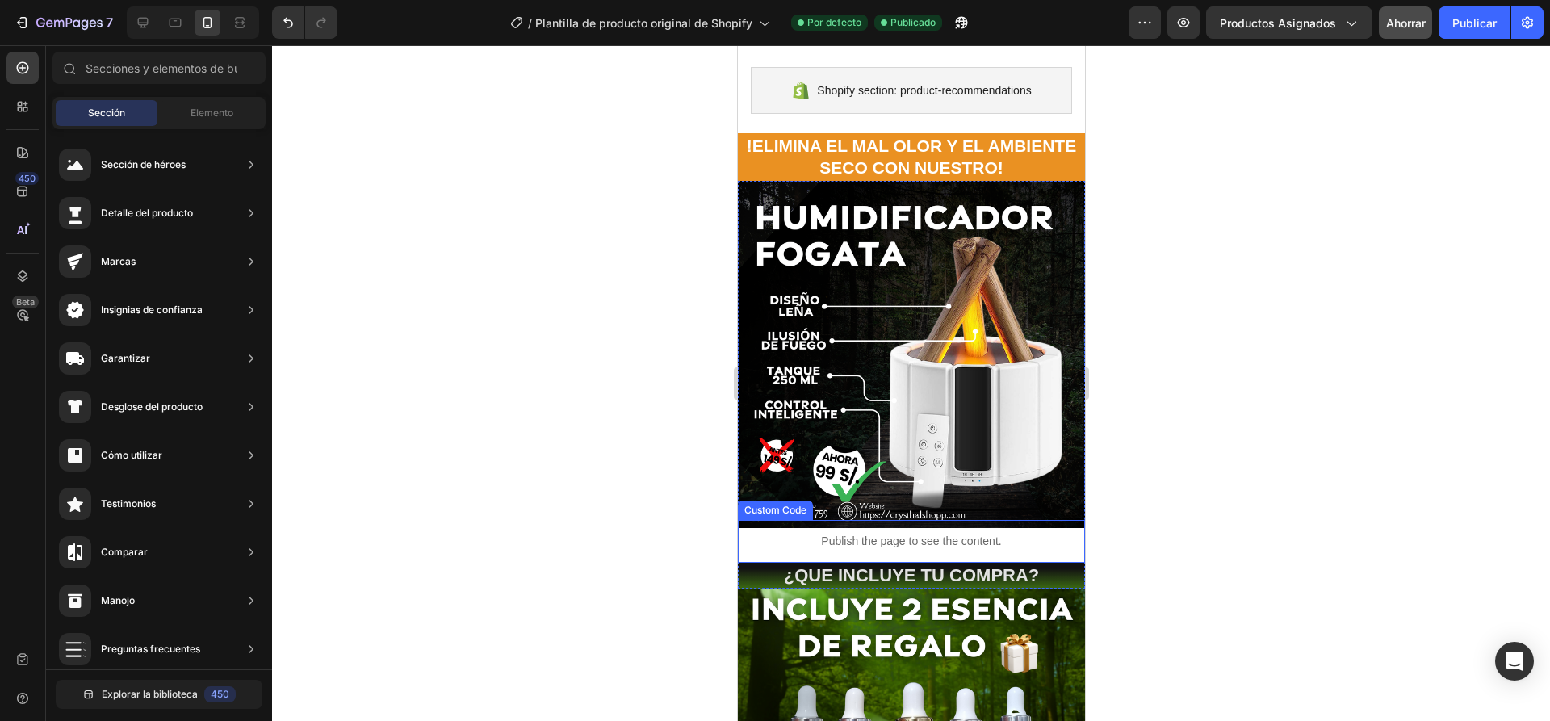
click at [777, 534] on p "Publish the page to see the content." at bounding box center [910, 541] width 347 height 17
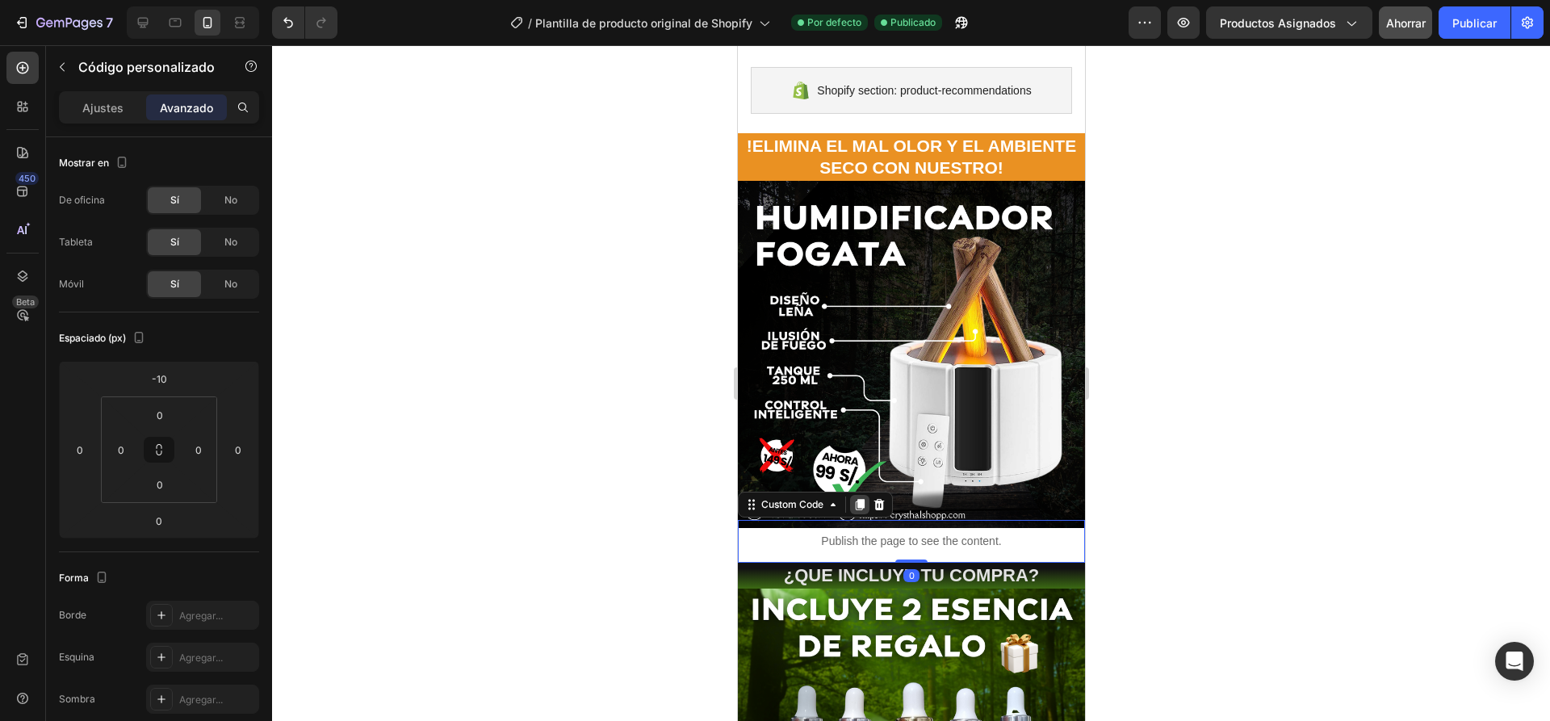
click at [861, 498] on icon at bounding box center [858, 504] width 13 height 13
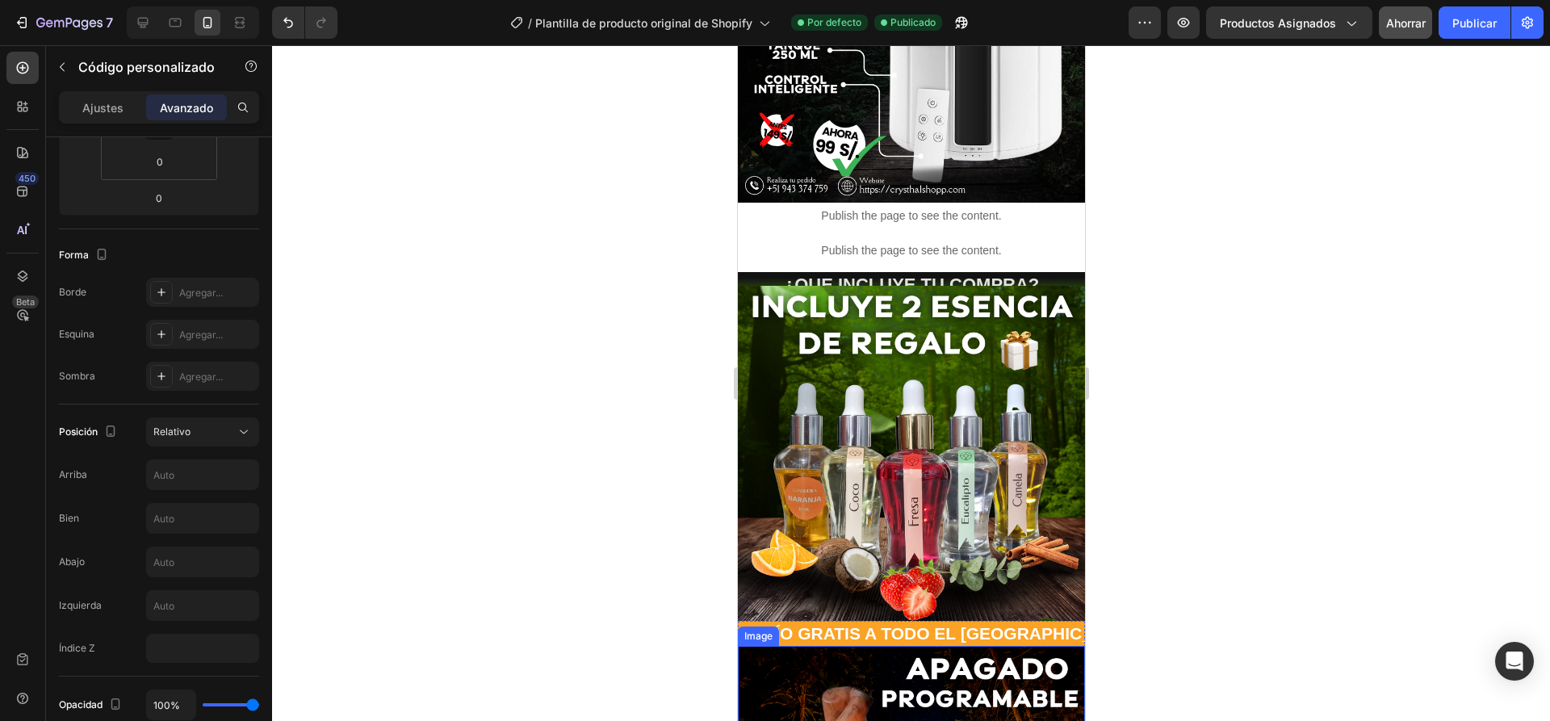
scroll to position [439, 0]
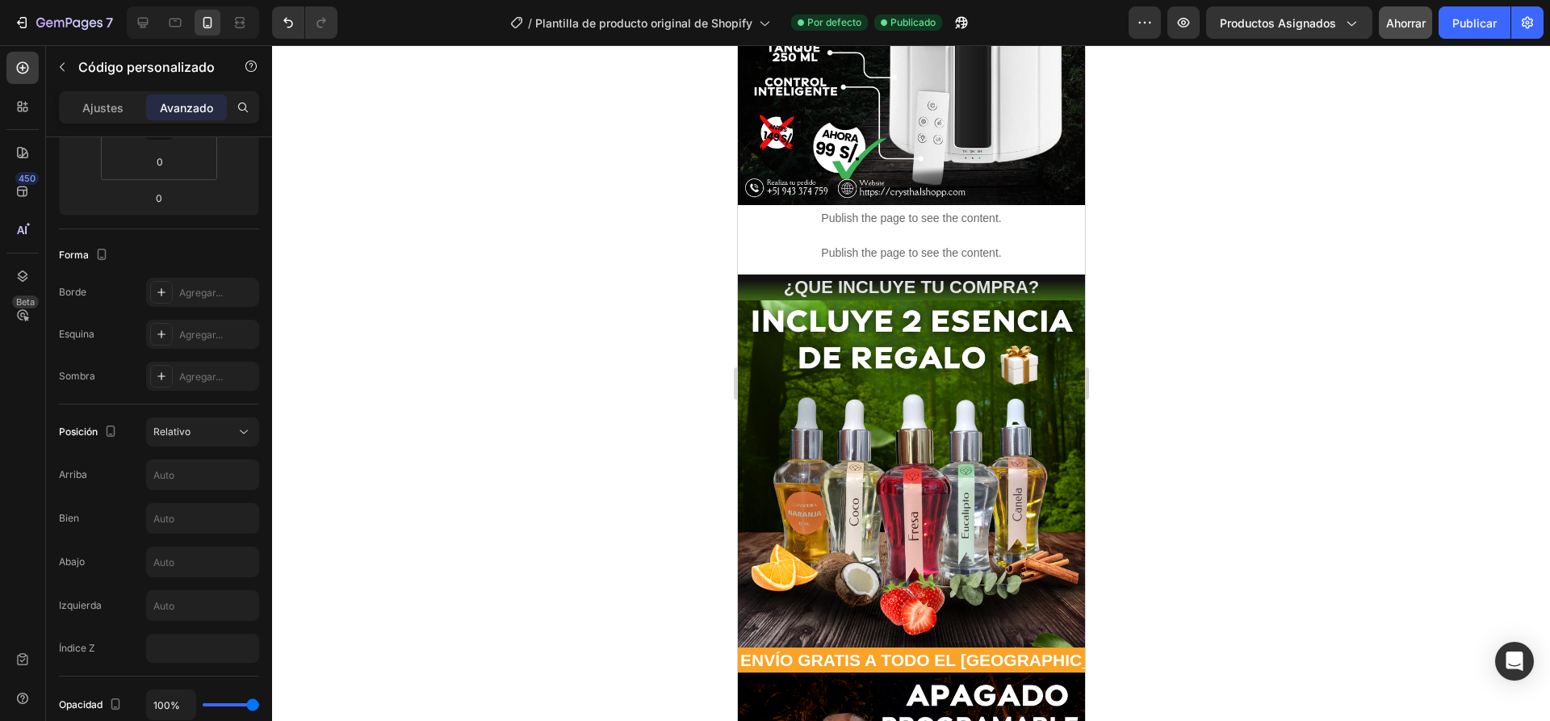
click at [1030, 245] on p "Publish the page to see the content." at bounding box center [910, 253] width 347 height 17
click at [1001, 249] on p "Publish the page to see the content." at bounding box center [910, 253] width 347 height 17
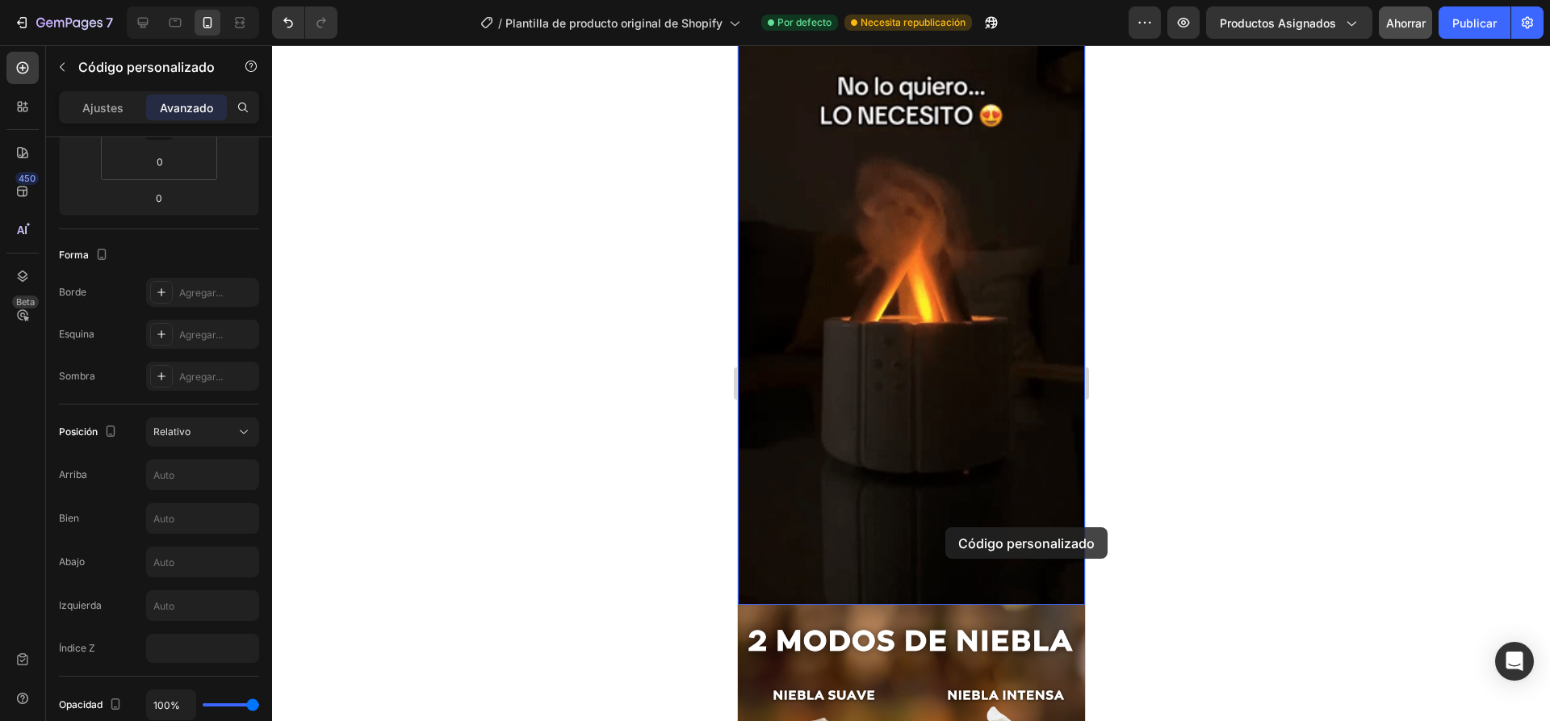
scroll to position [1650, 0]
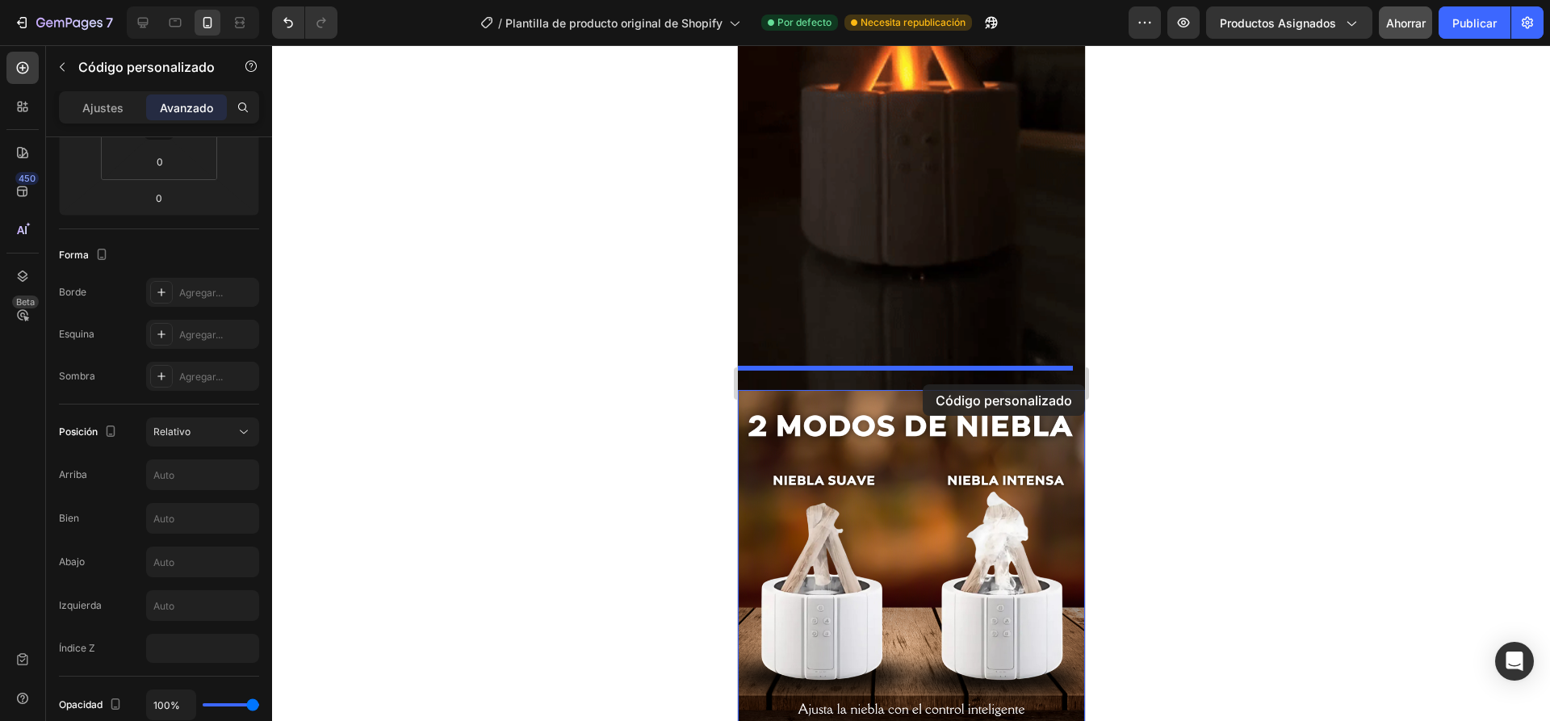
drag, startPoint x: 1012, startPoint y: 241, endPoint x: 922, endPoint y: 384, distance: 169.3
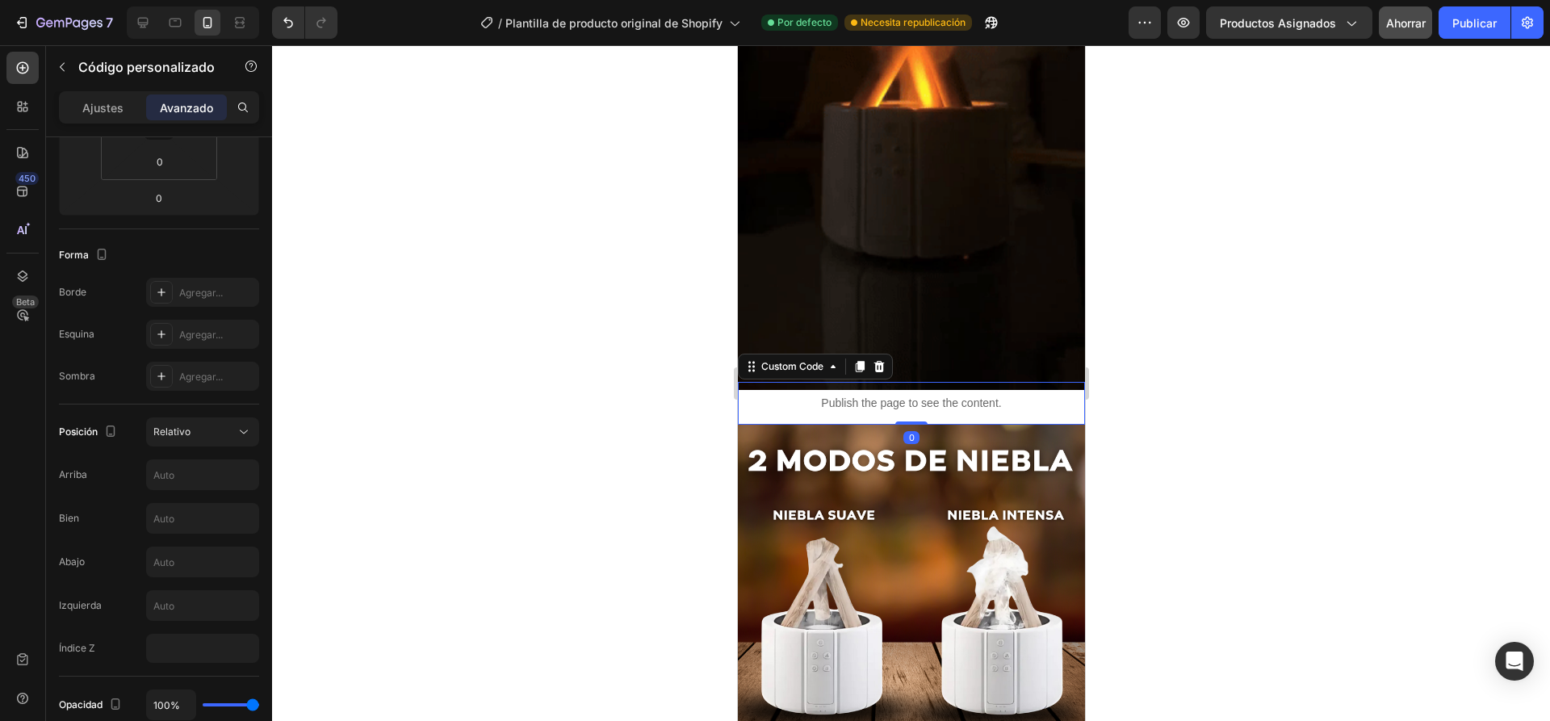
click at [1414, 37] on button "Ahorrar" at bounding box center [1405, 22] width 53 height 32
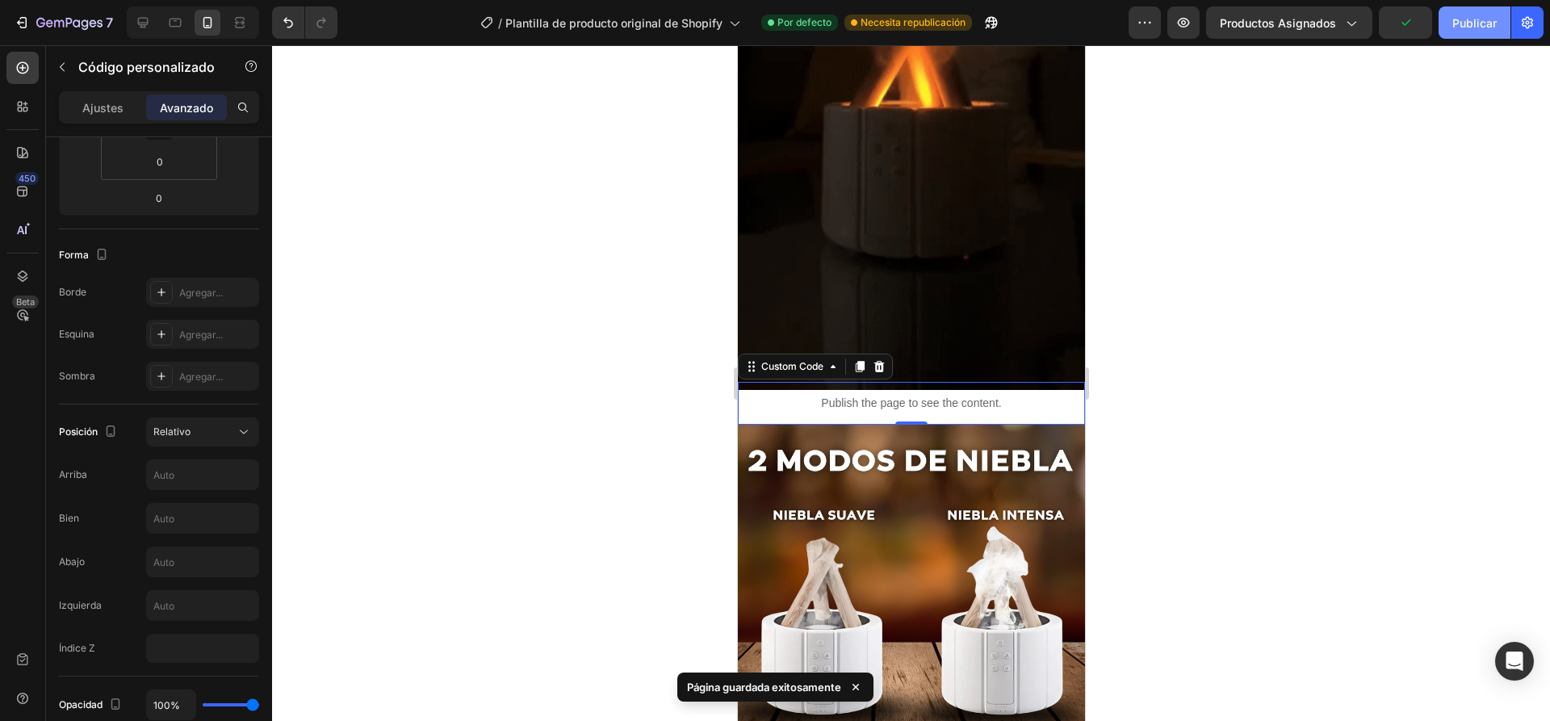
click at [1470, 27] on font "Publicar" at bounding box center [1474, 23] width 44 height 14
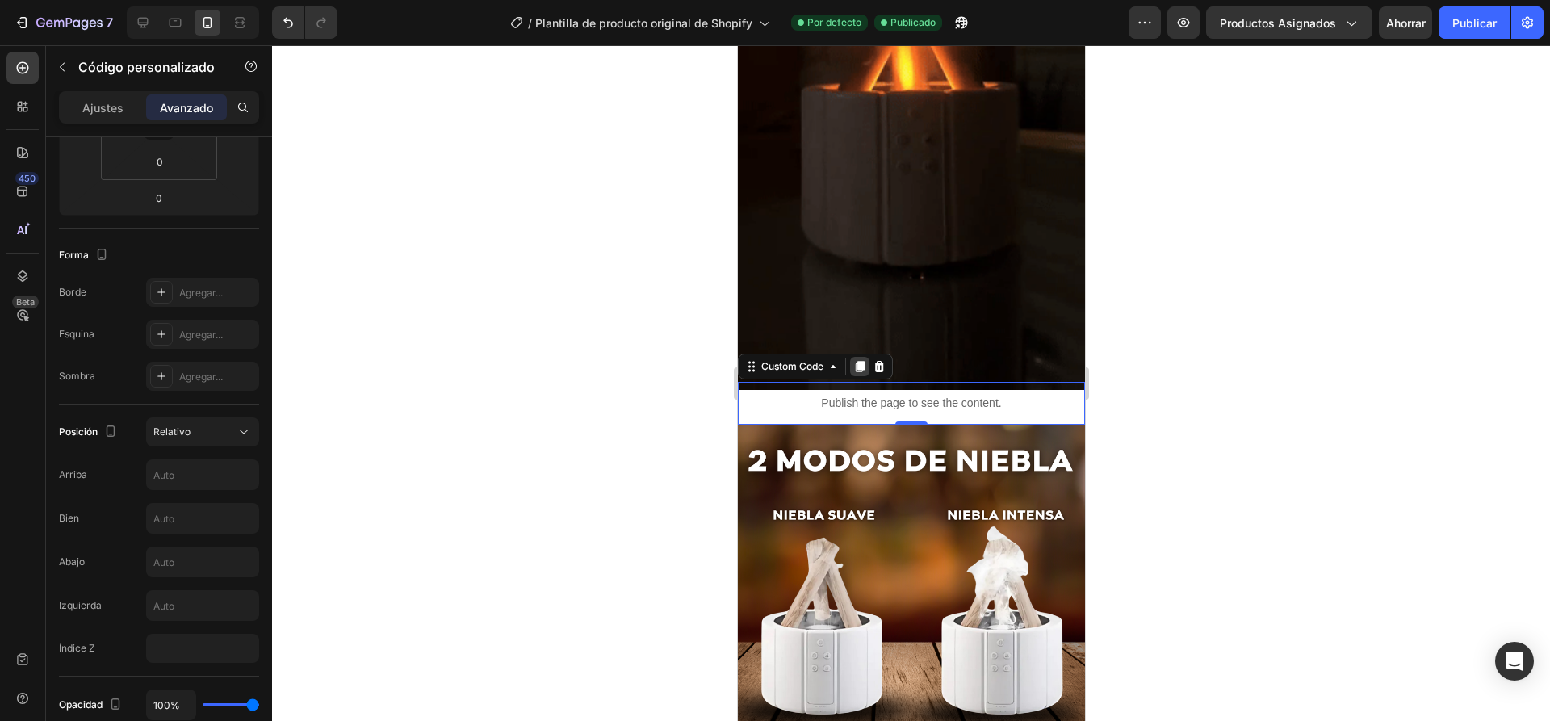
click at [857, 361] on icon at bounding box center [859, 366] width 9 height 11
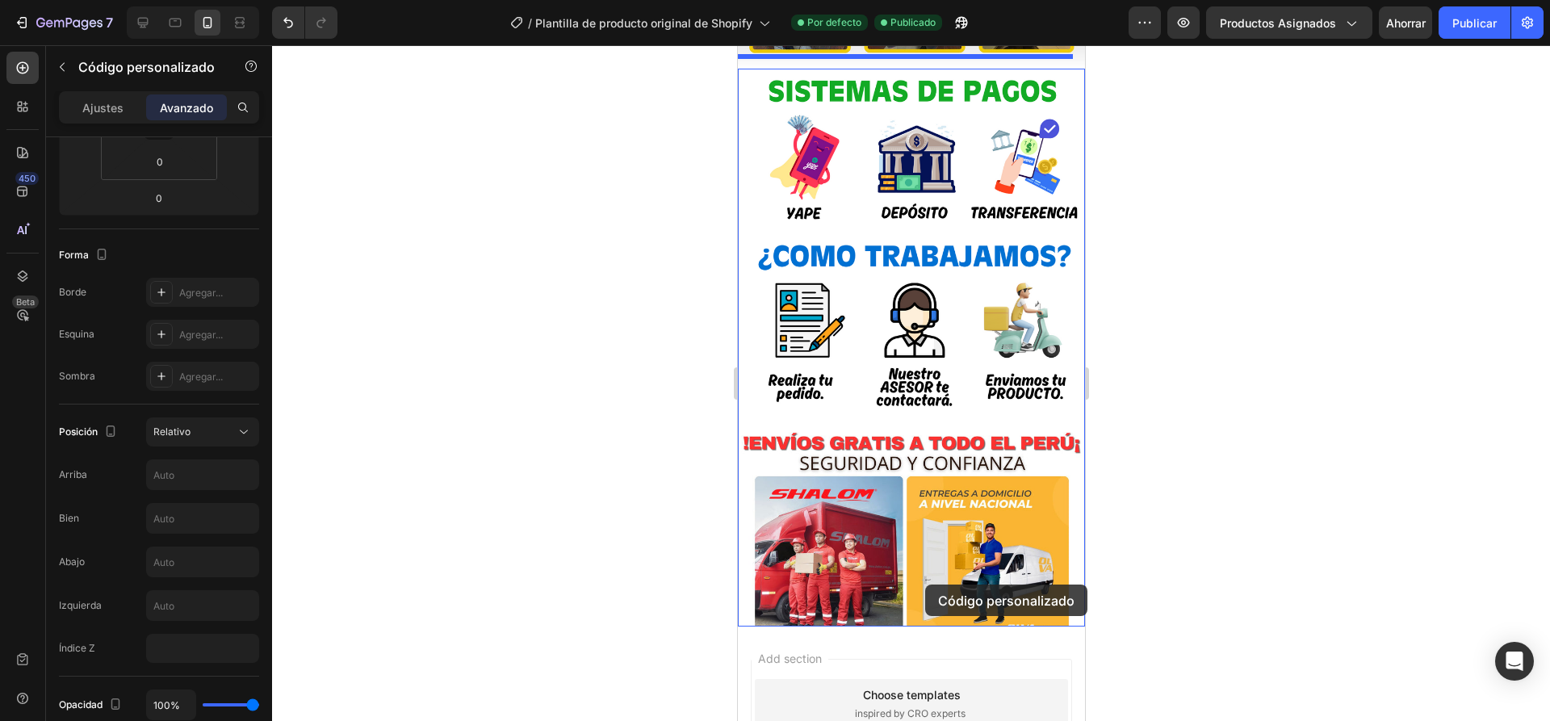
scroll to position [3426, 0]
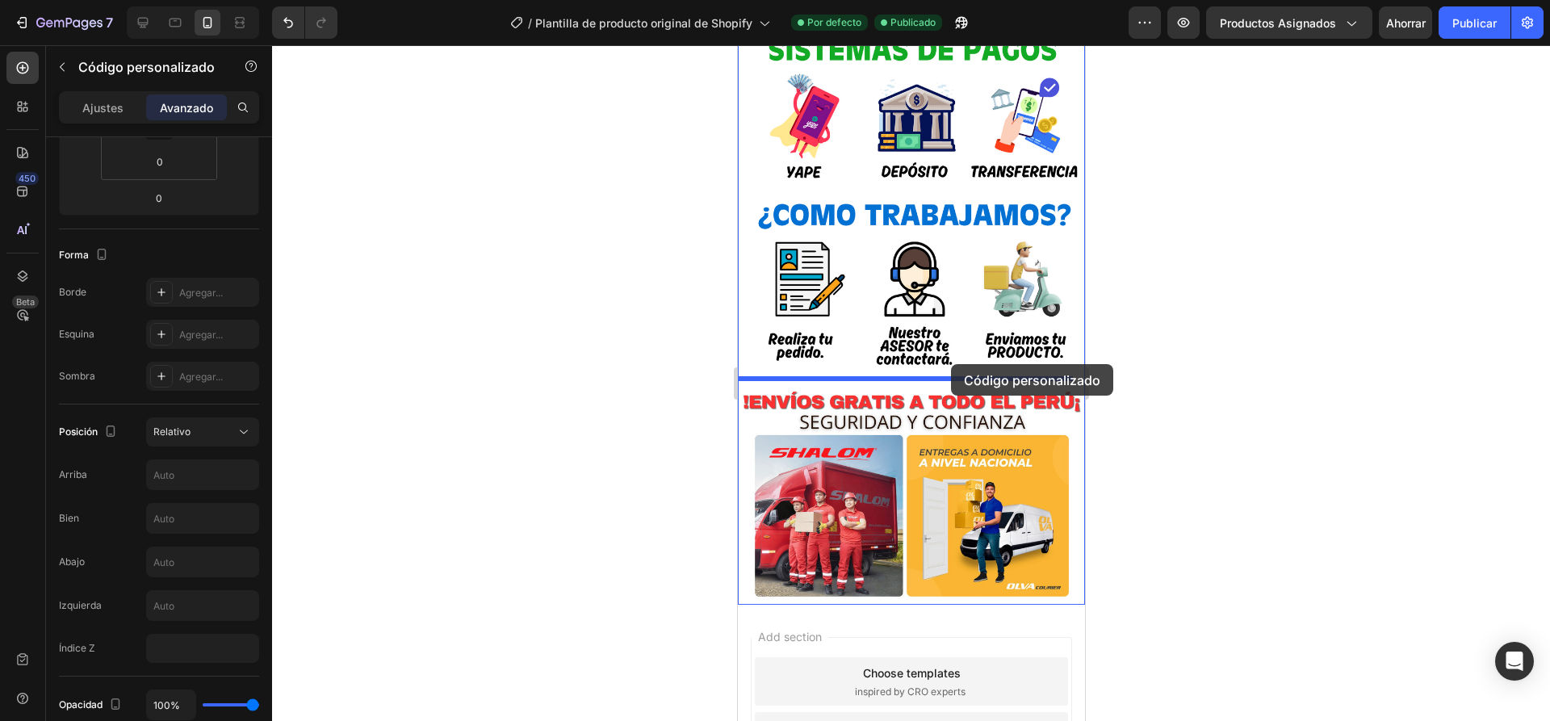
drag, startPoint x: 1036, startPoint y: 265, endPoint x: 950, endPoint y: 364, distance: 131.1
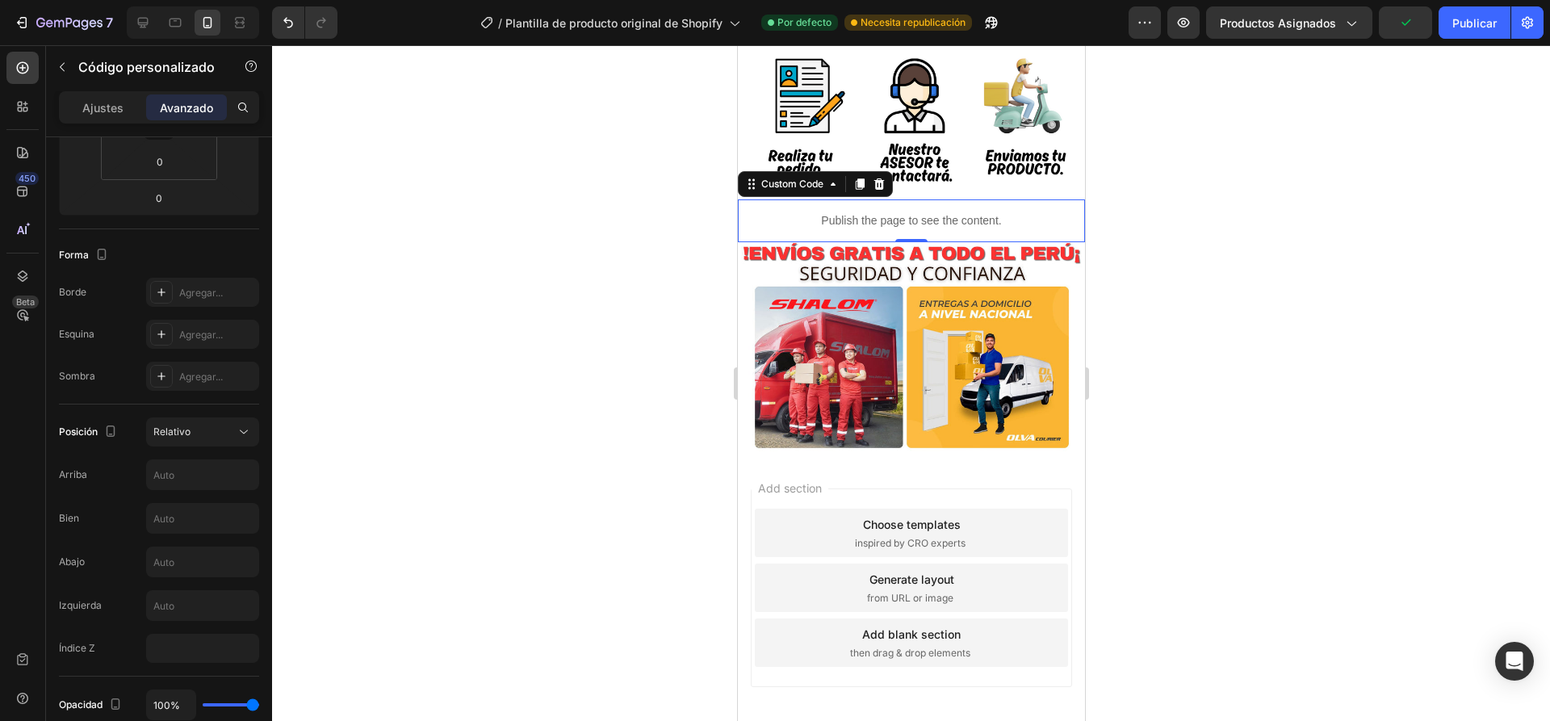
scroll to position [3629, 0]
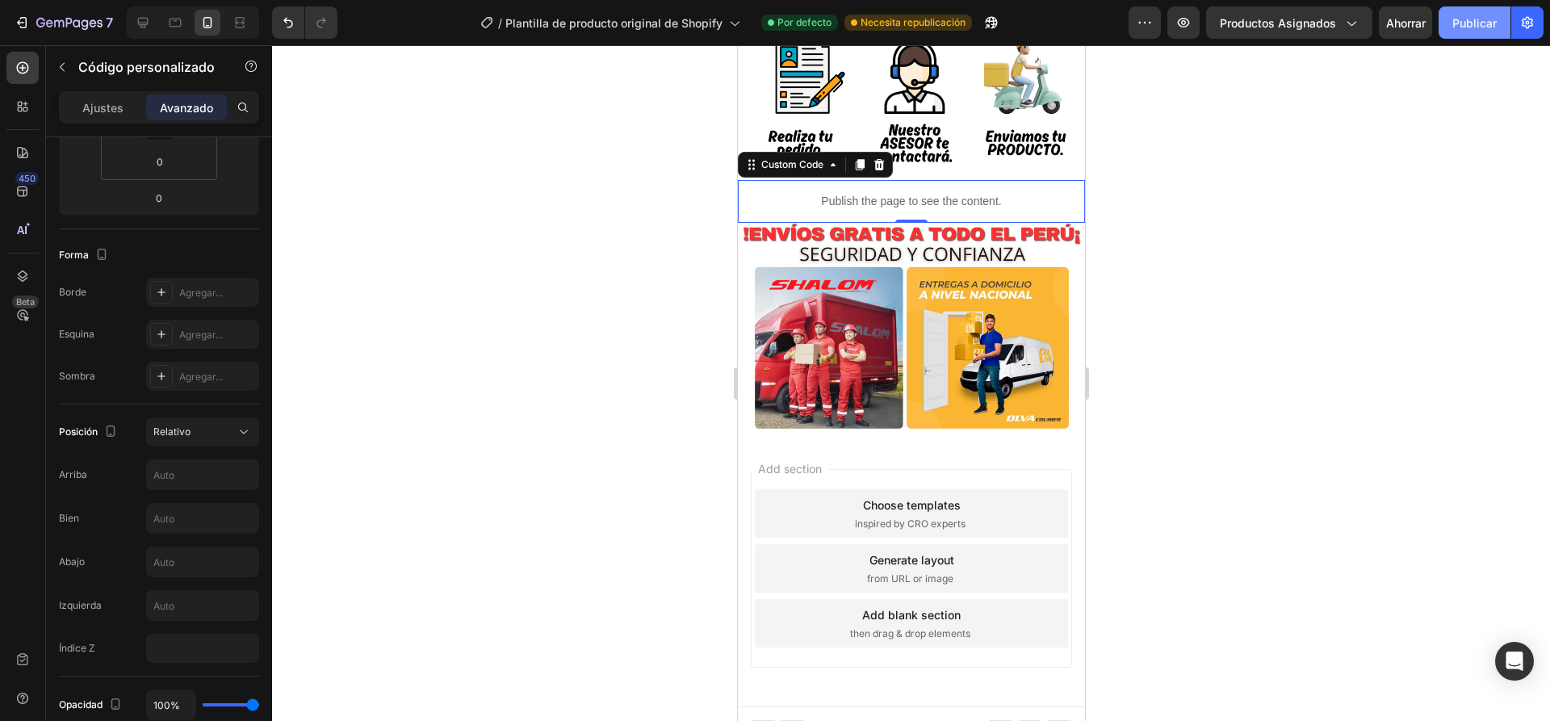
click at [1473, 22] on font "Publicar" at bounding box center [1474, 23] width 44 height 14
click at [1411, 29] on font "Ahorrar" at bounding box center [1406, 23] width 40 height 14
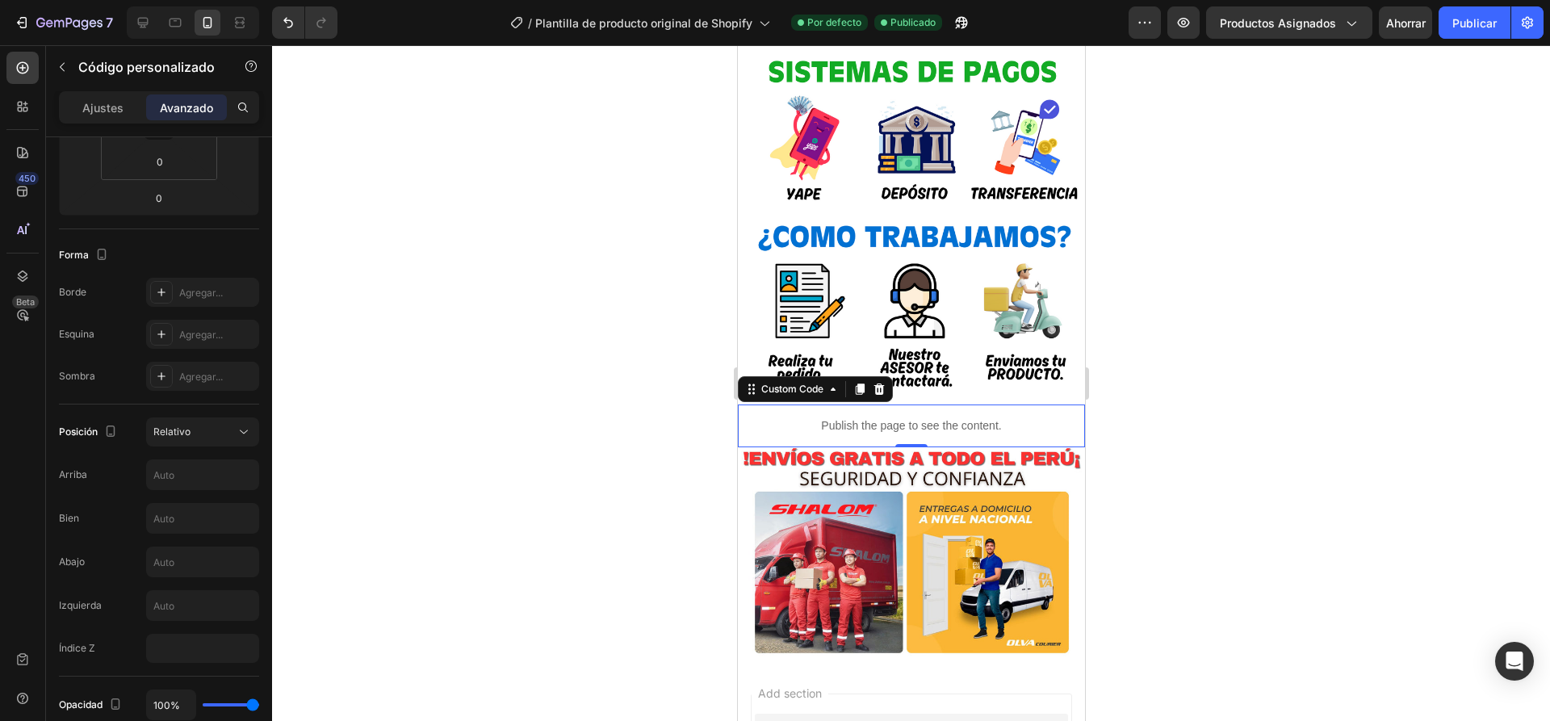
scroll to position [3306, 0]
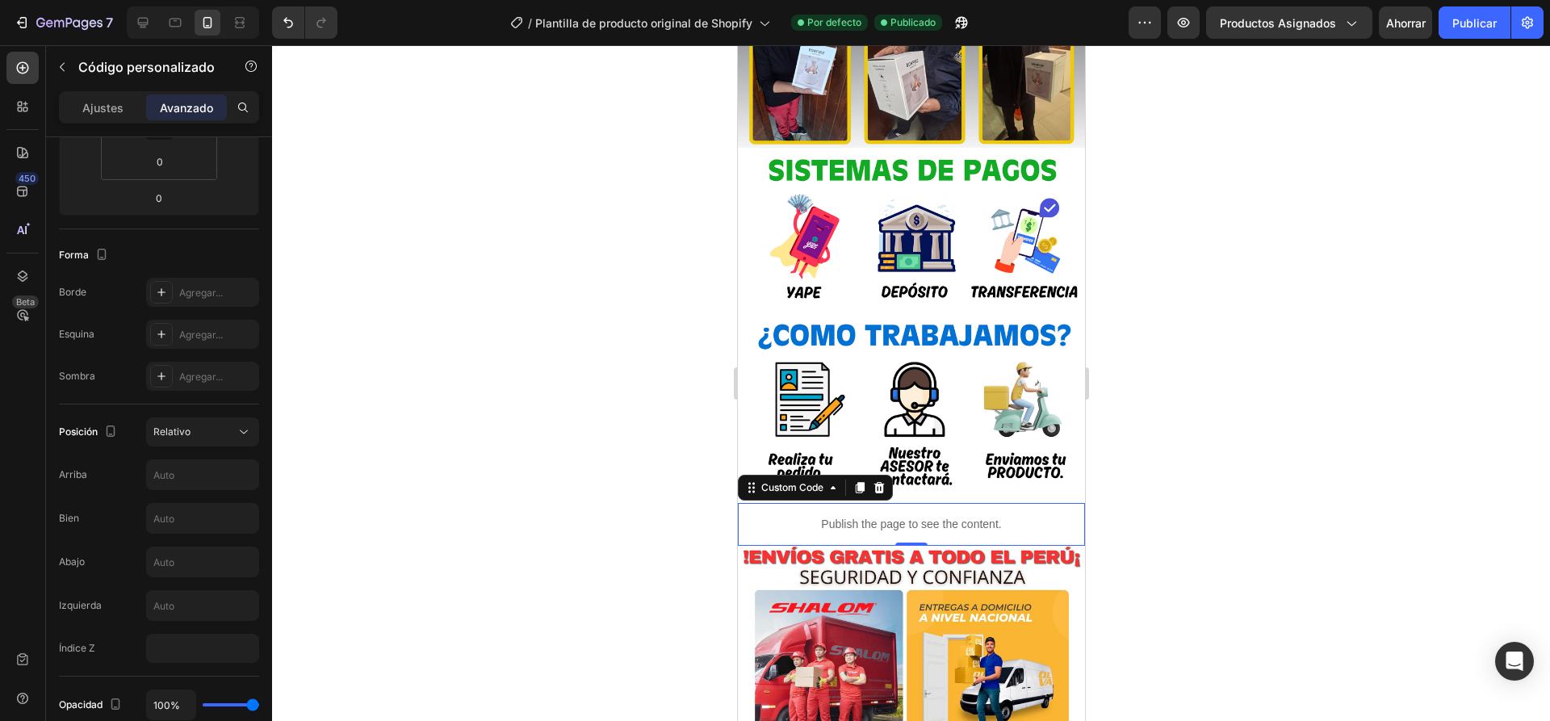
click at [961, 516] on p "Publish the page to see the content." at bounding box center [910, 524] width 347 height 17
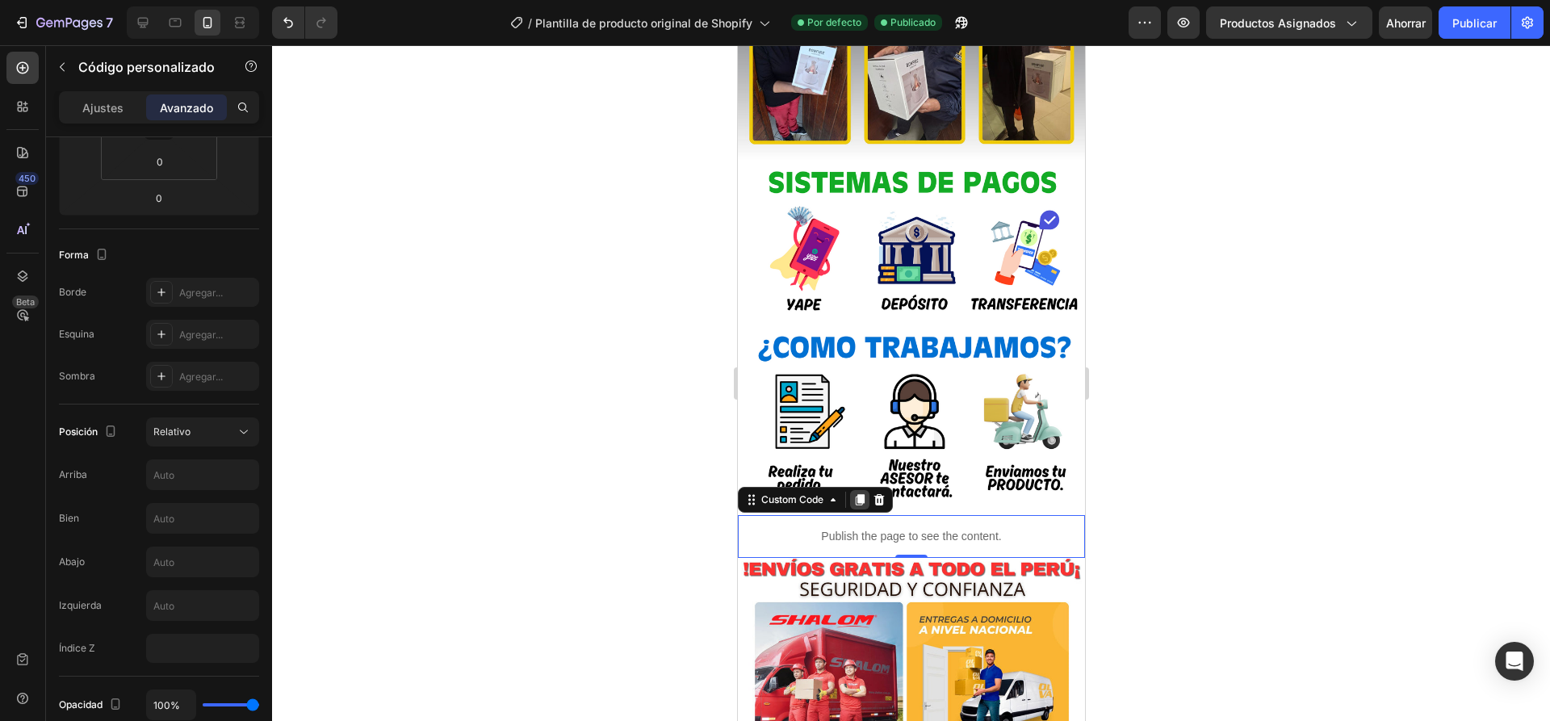
click at [857, 493] on icon at bounding box center [858, 499] width 13 height 13
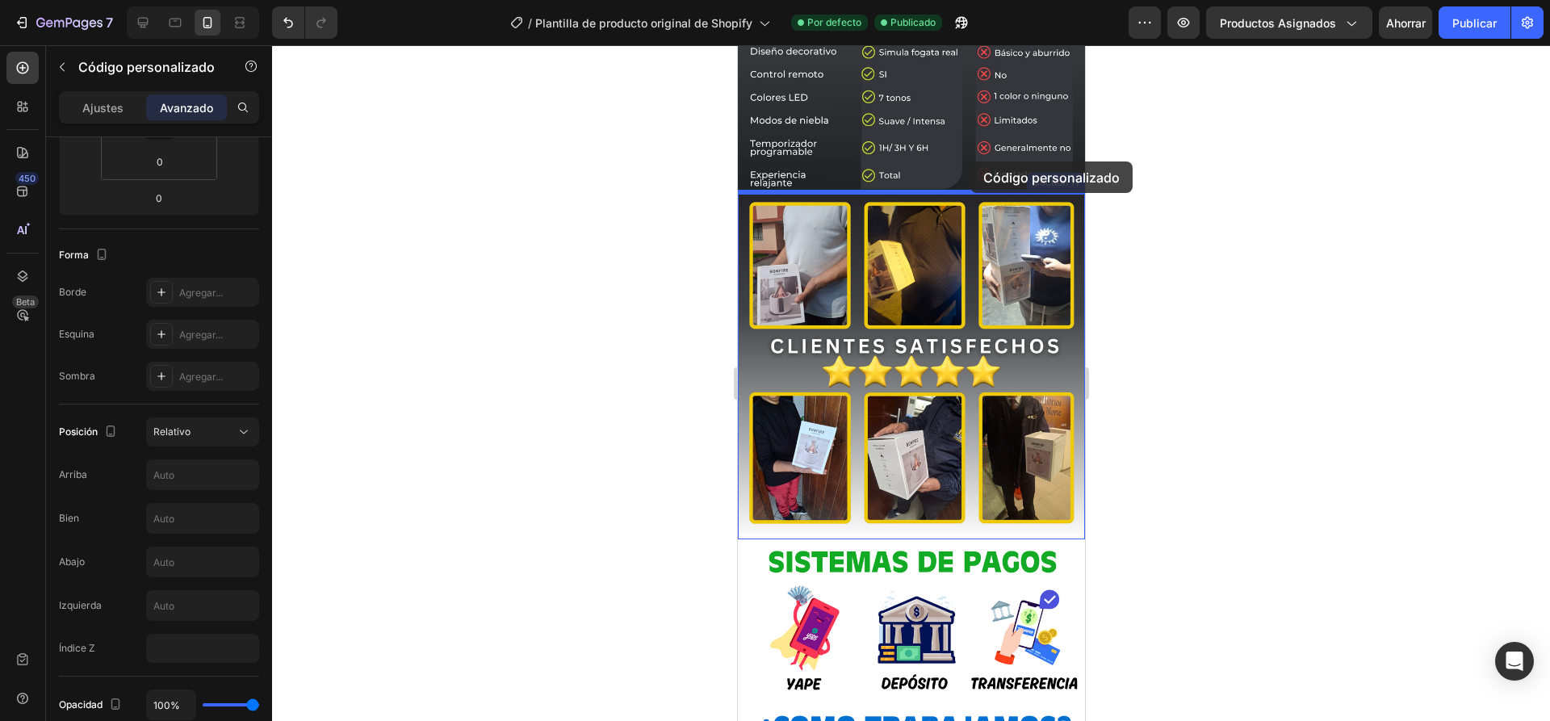
scroll to position [2902, 0]
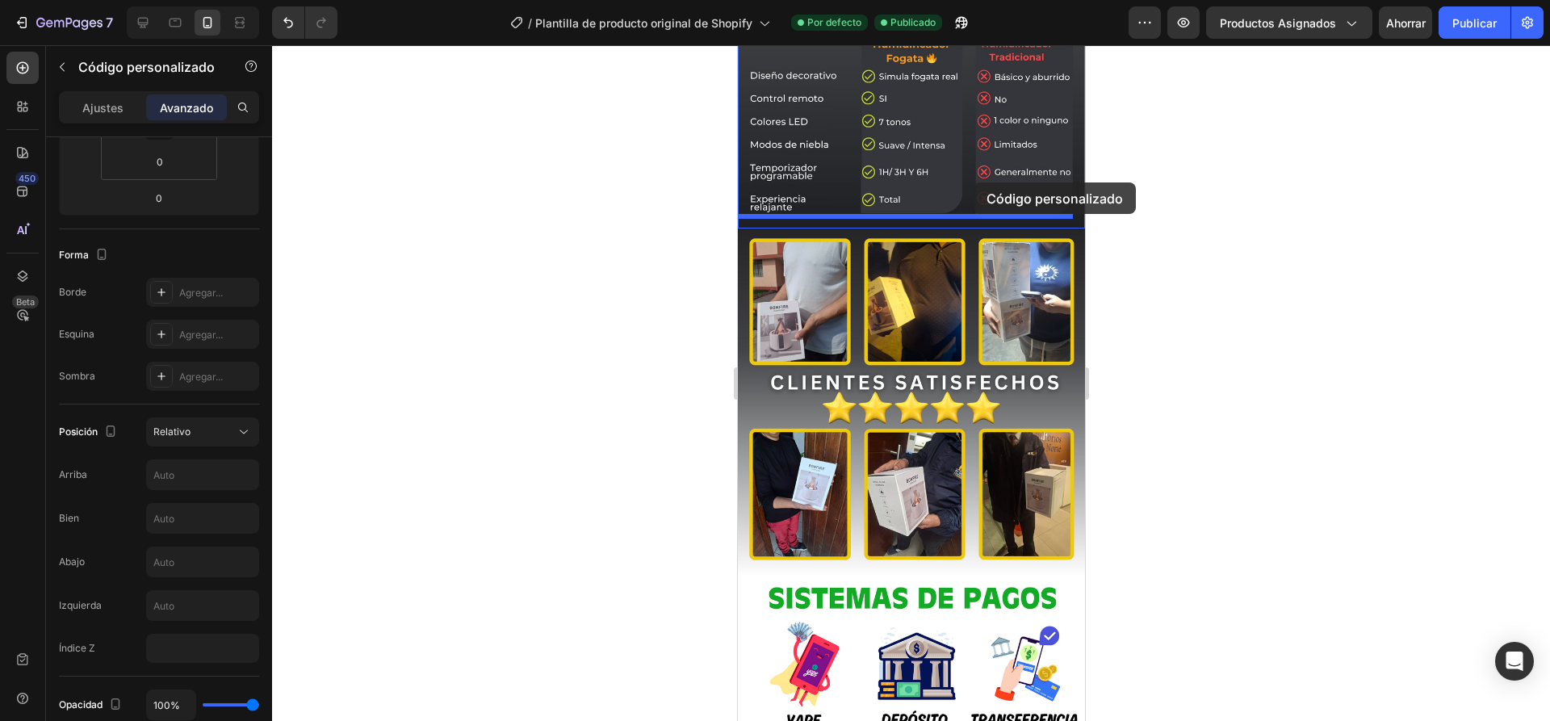
drag, startPoint x: 1026, startPoint y: 494, endPoint x: 973, endPoint y: 182, distance: 316.1
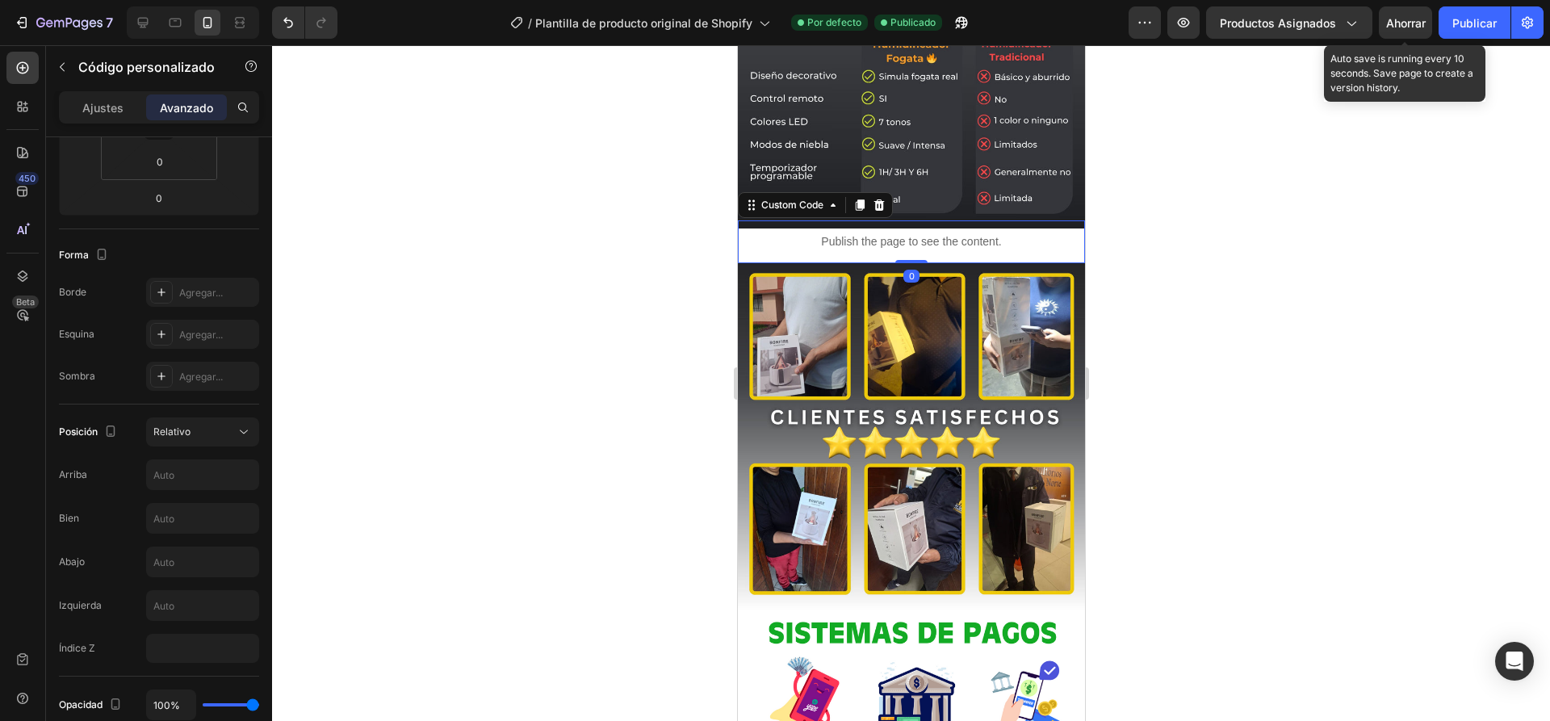
click at [1402, 25] on font "Ahorrar" at bounding box center [1406, 23] width 40 height 14
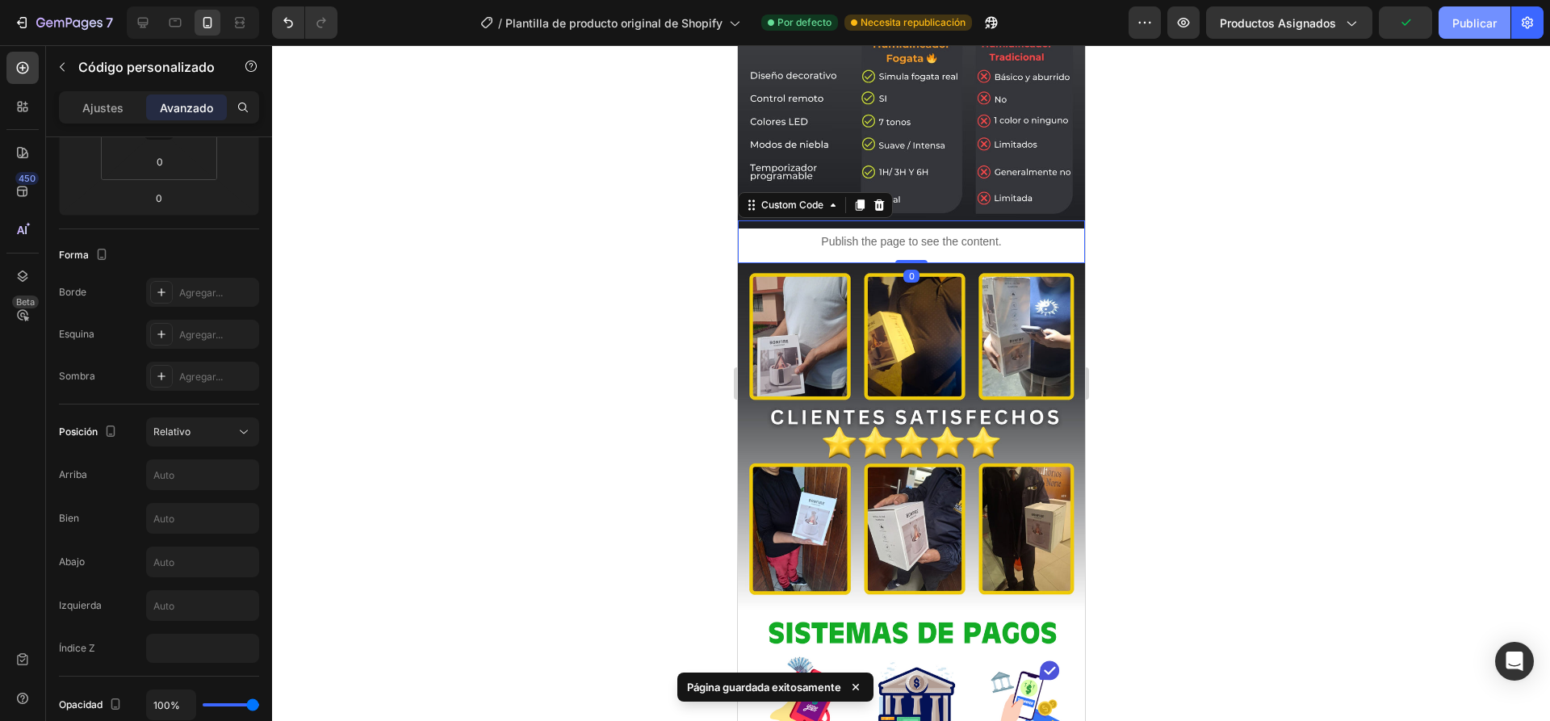
click at [1484, 20] on font "Publicar" at bounding box center [1474, 23] width 44 height 14
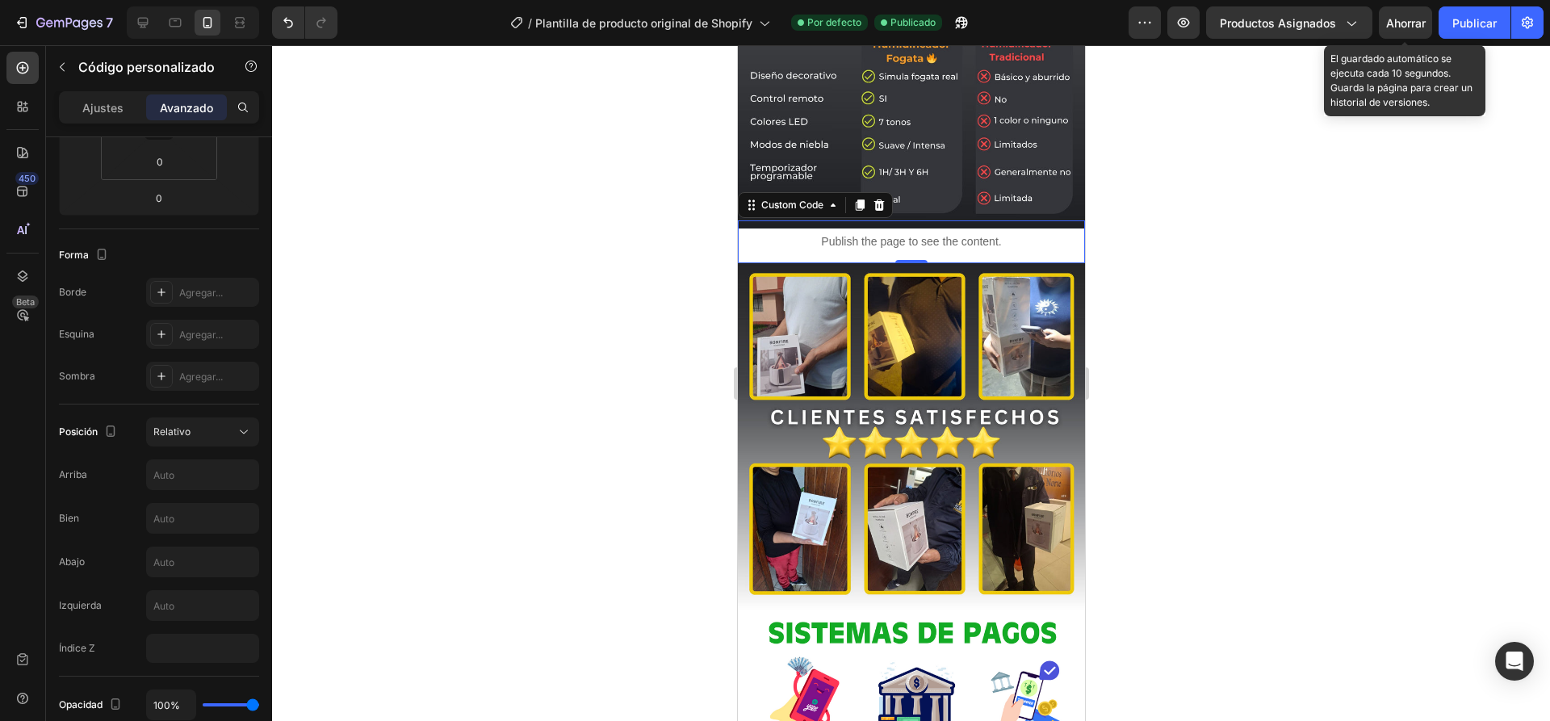
click at [1404, 30] on div "Ahorrar" at bounding box center [1406, 23] width 40 height 17
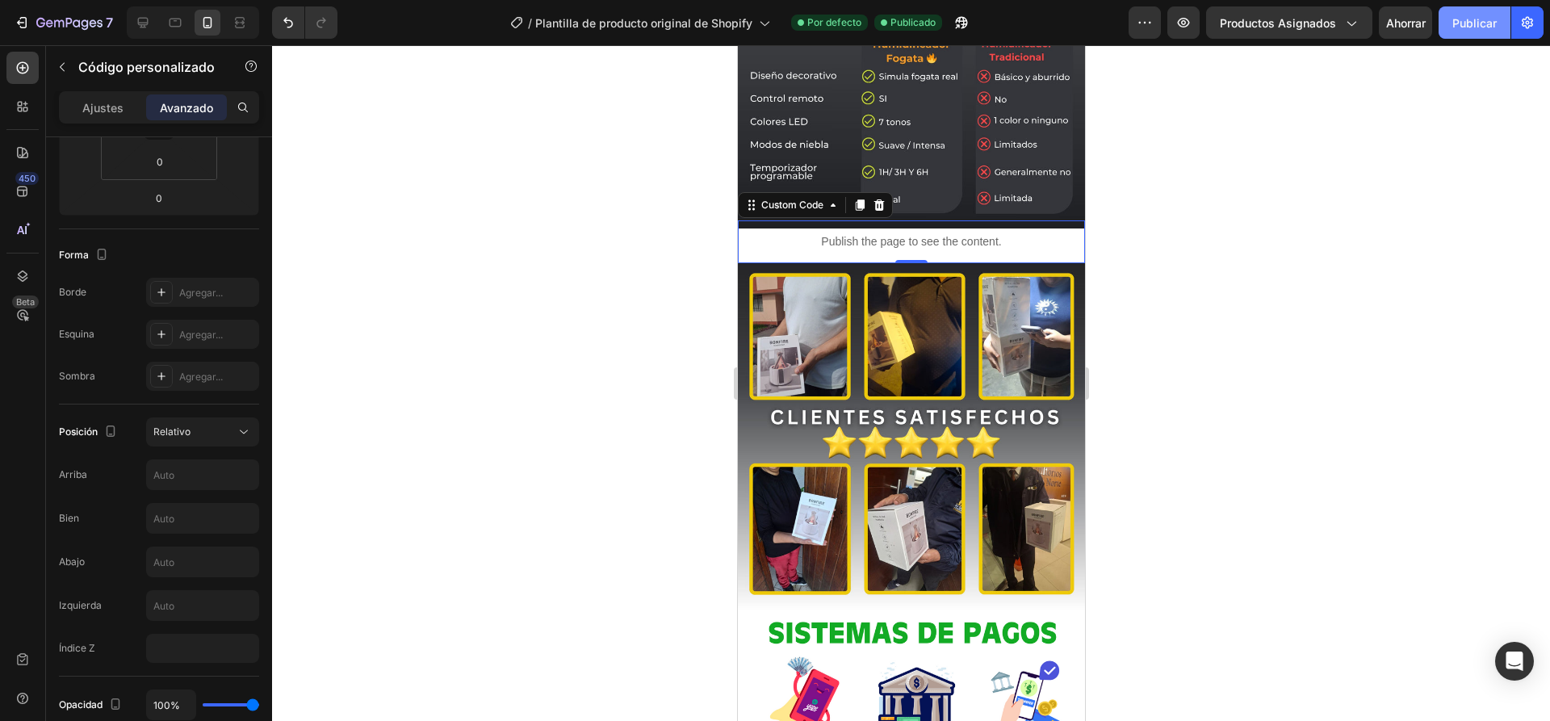
click at [1487, 19] on font "Publicar" at bounding box center [1474, 23] width 44 height 14
